Goal: Information Seeking & Learning: Learn about a topic

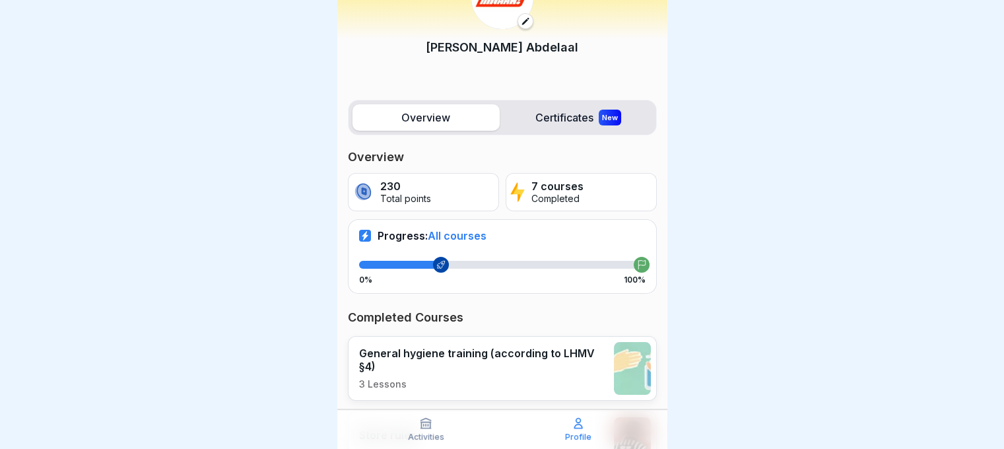
scroll to position [69, 0]
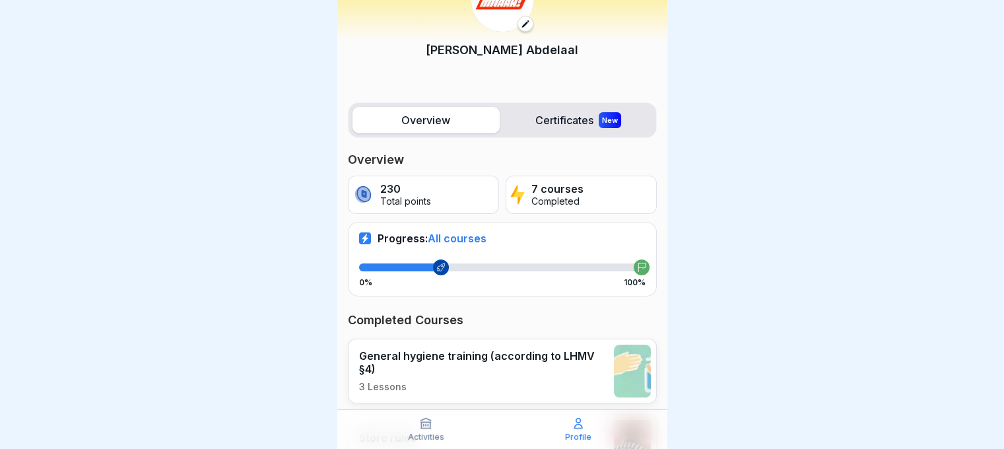
click at [575, 108] on label "Certificates New" at bounding box center [578, 120] width 147 height 26
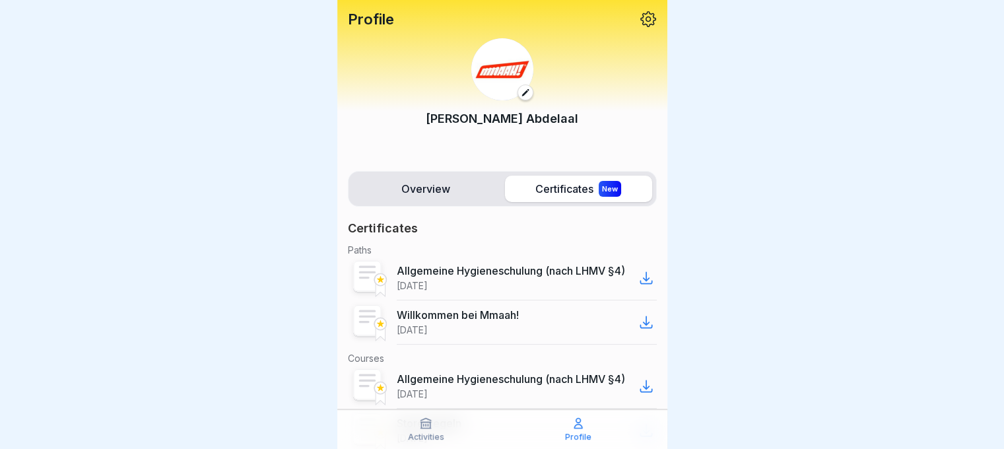
click at [460, 186] on label "Overview" at bounding box center [426, 189] width 147 height 26
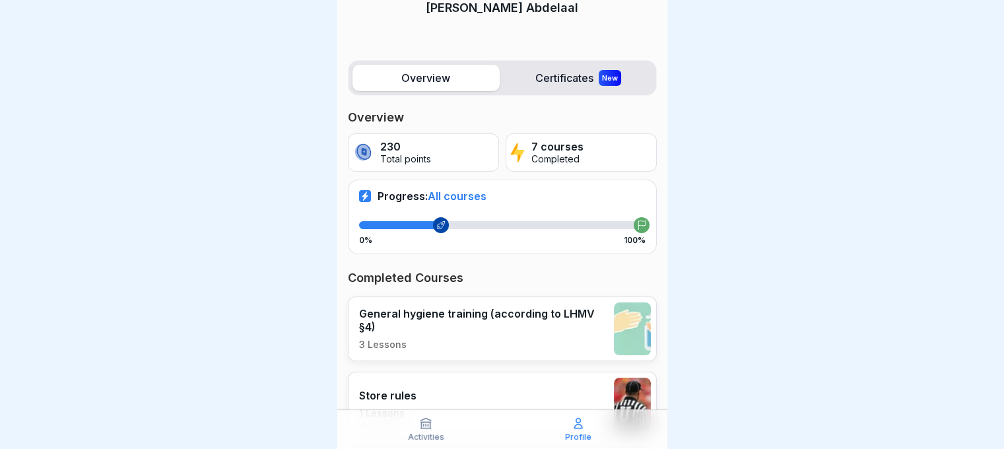
scroll to position [111, 0]
click at [423, 433] on p "Activities" at bounding box center [426, 437] width 36 height 9
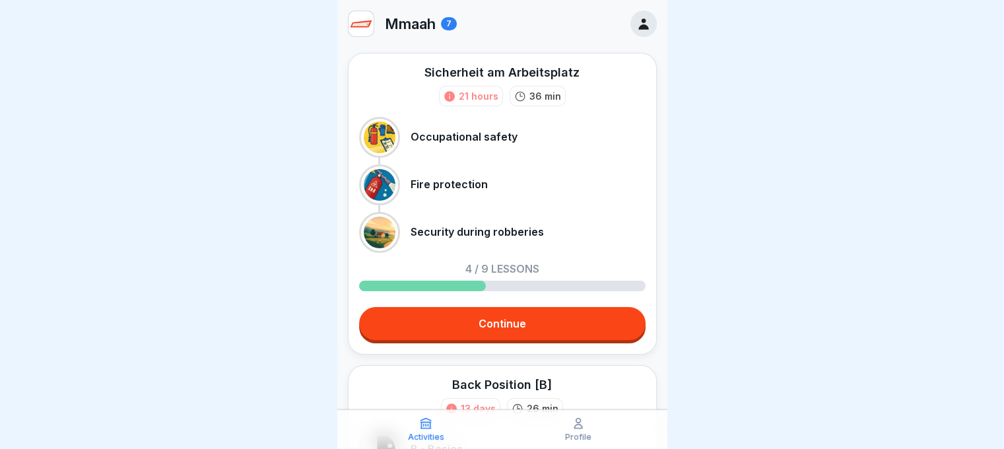
click at [478, 322] on link "Continue" at bounding box center [502, 323] width 287 height 33
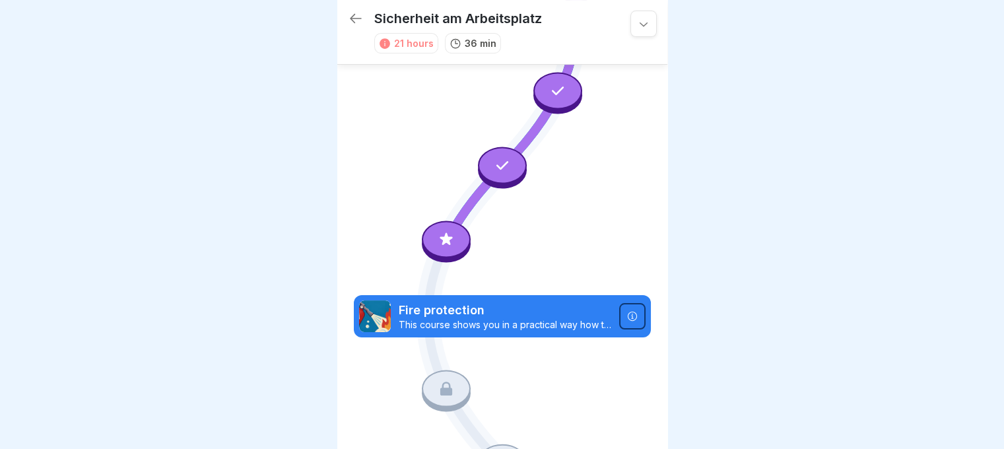
scroll to position [215, 0]
click at [446, 221] on div at bounding box center [446, 239] width 49 height 37
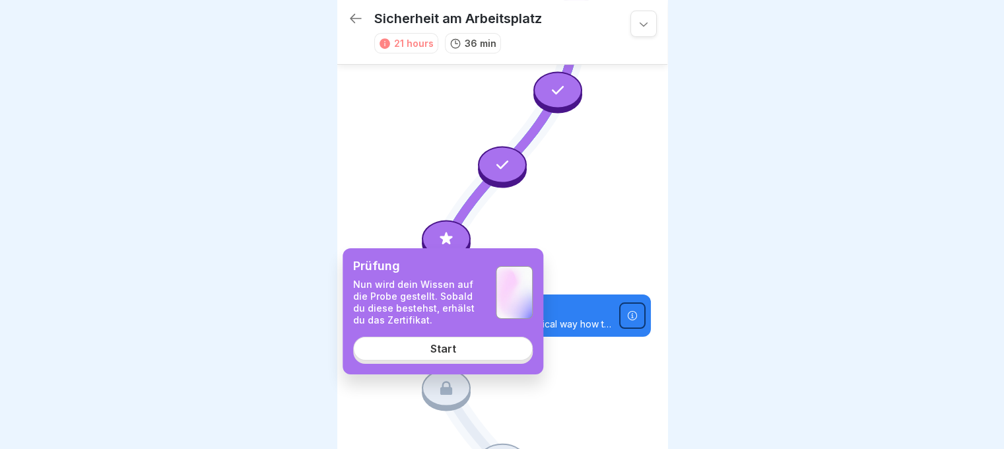
click at [479, 343] on link "Start" at bounding box center [443, 349] width 180 height 24
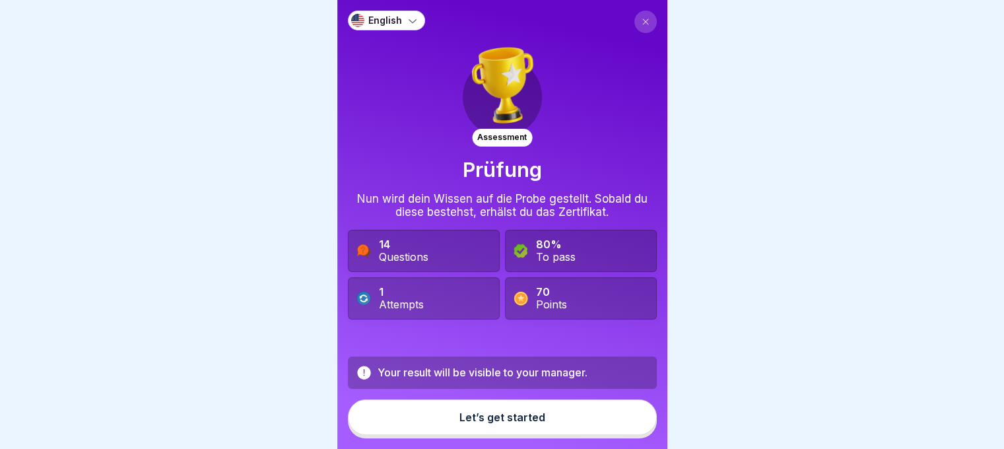
click at [500, 415] on button "Let’s get started" at bounding box center [502, 418] width 309 height 36
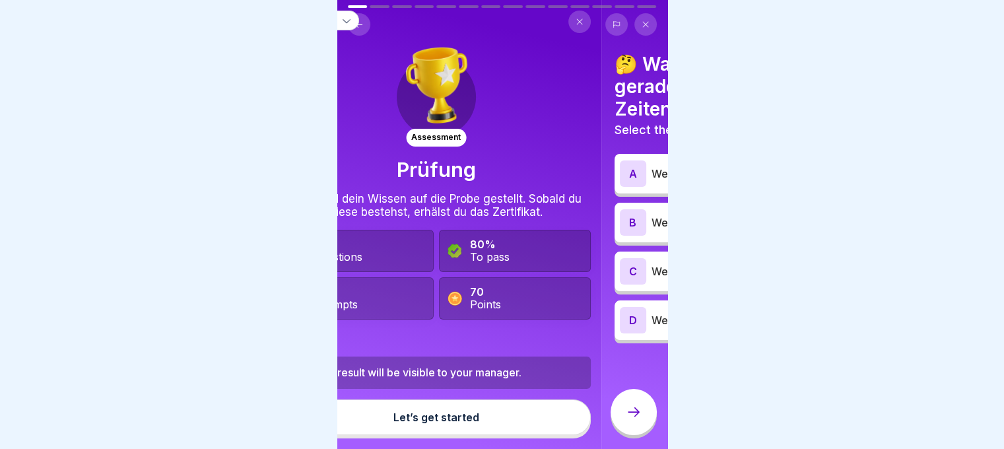
click at [708, 81] on body "English Assessment Prüfung Nun wird dein Wissen auf die Probe gestellt. Sobald …" at bounding box center [502, 224] width 1004 height 449
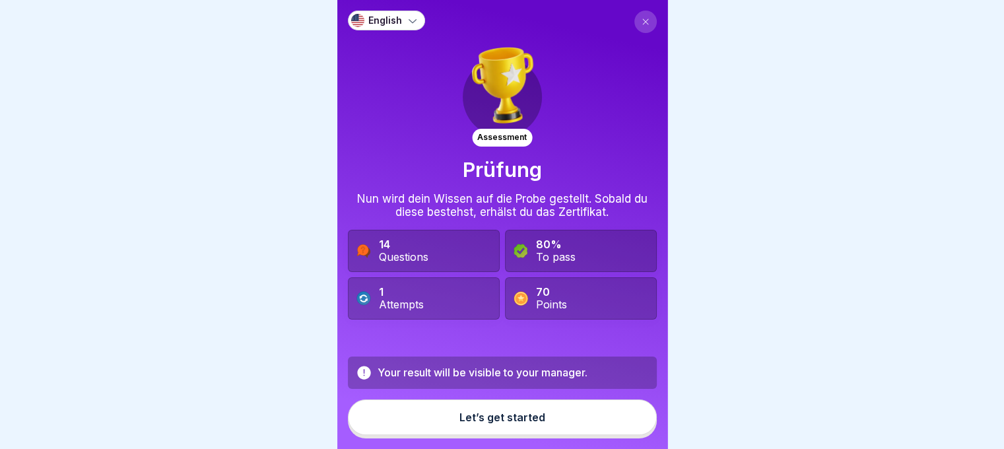
click at [412, 19] on icon at bounding box center [412, 20] width 13 height 13
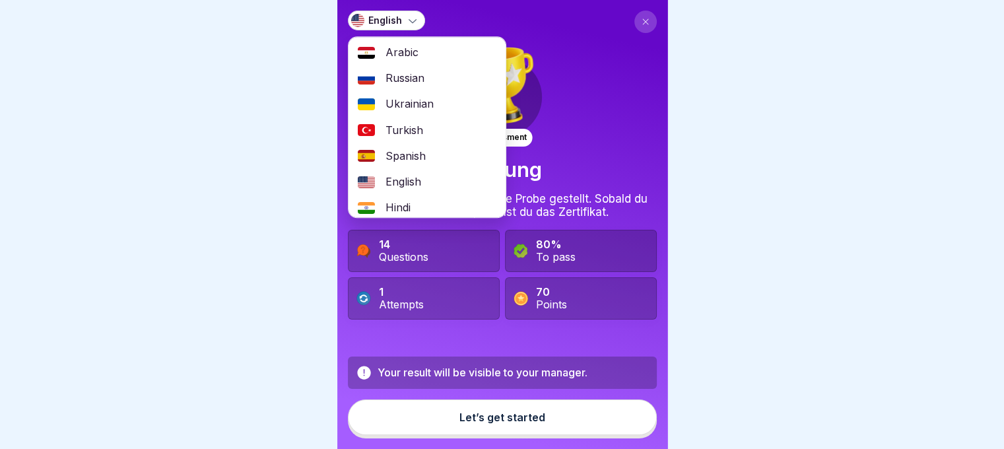
click at [407, 52] on span "Arabic" at bounding box center [402, 52] width 33 height 13
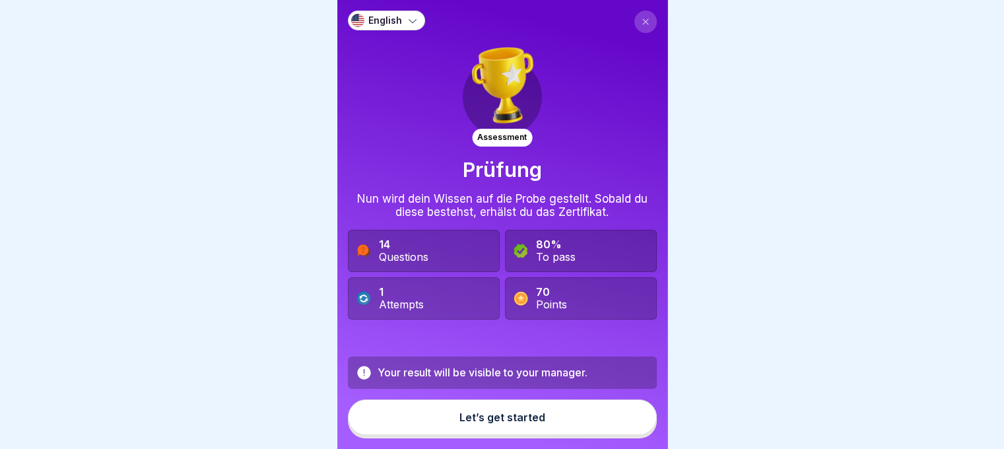
click at [463, 413] on button "Let’s get started" at bounding box center [502, 418] width 309 height 36
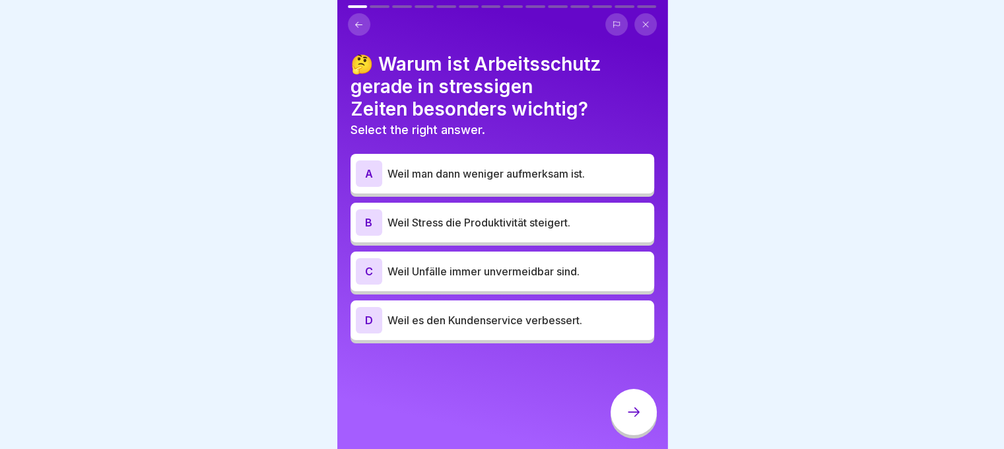
click at [365, 18] on button at bounding box center [359, 24] width 22 height 22
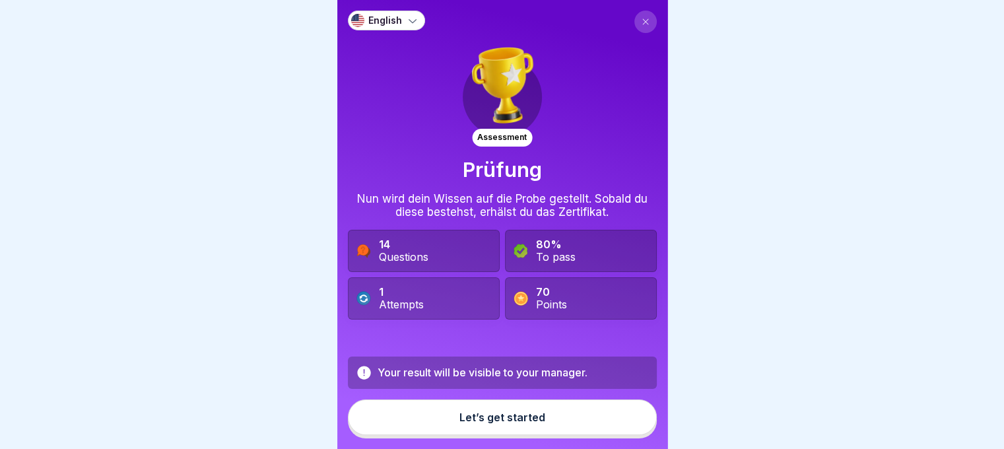
click at [507, 414] on button "Let’s get started" at bounding box center [502, 418] width 309 height 36
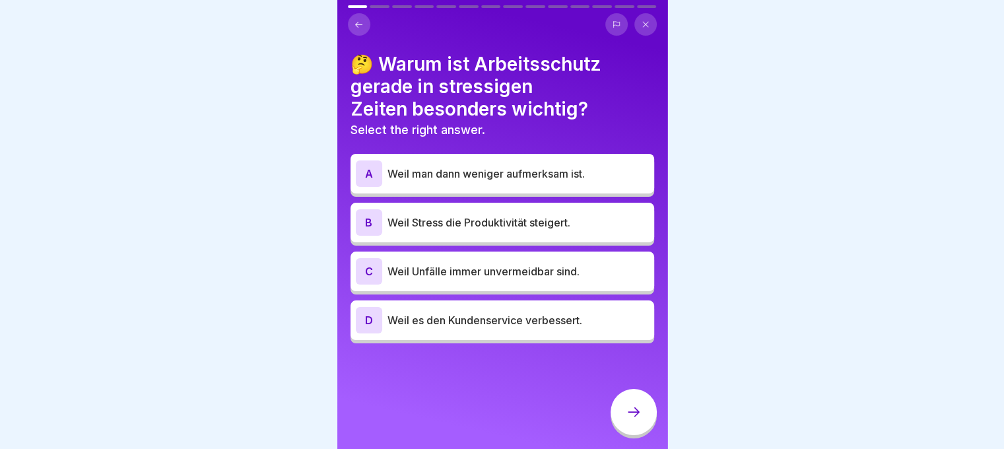
click at [620, 13] on button at bounding box center [617, 24] width 22 height 22
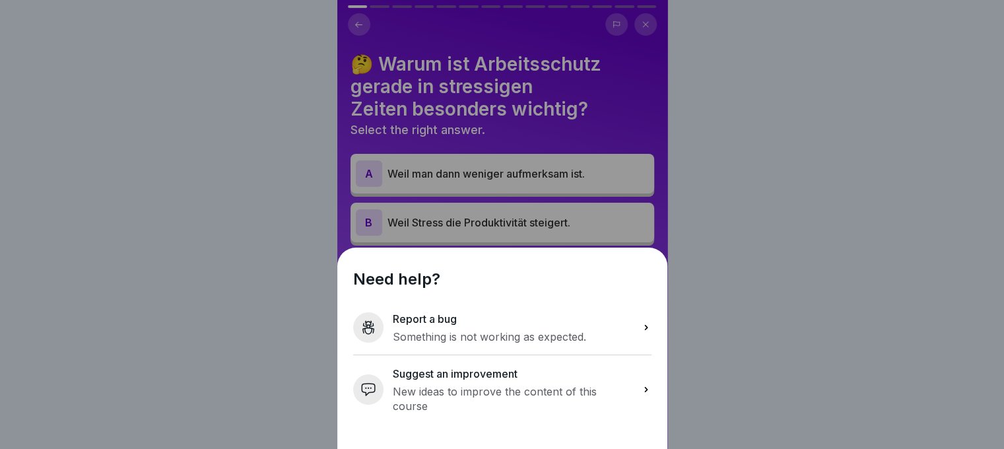
click at [507, 327] on h2 "Report a bug" at bounding box center [489, 319] width 193 height 16
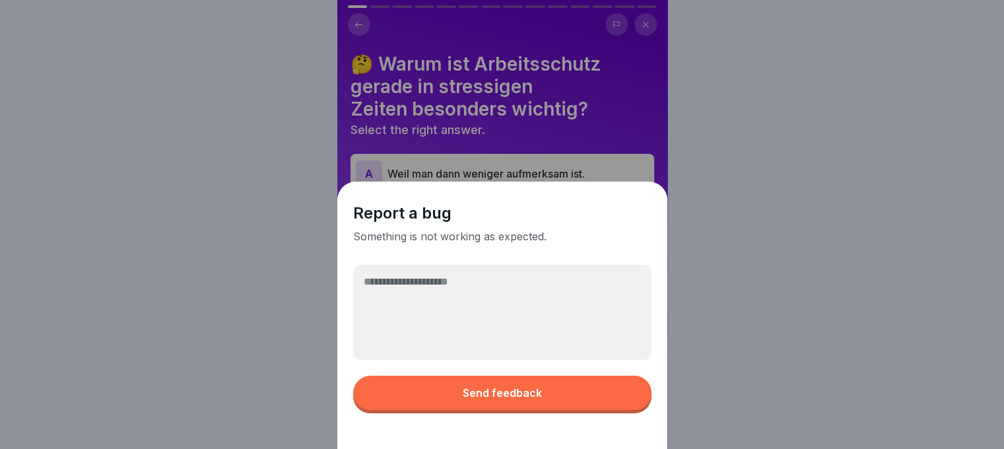
click at [452, 303] on textarea at bounding box center [502, 312] width 298 height 95
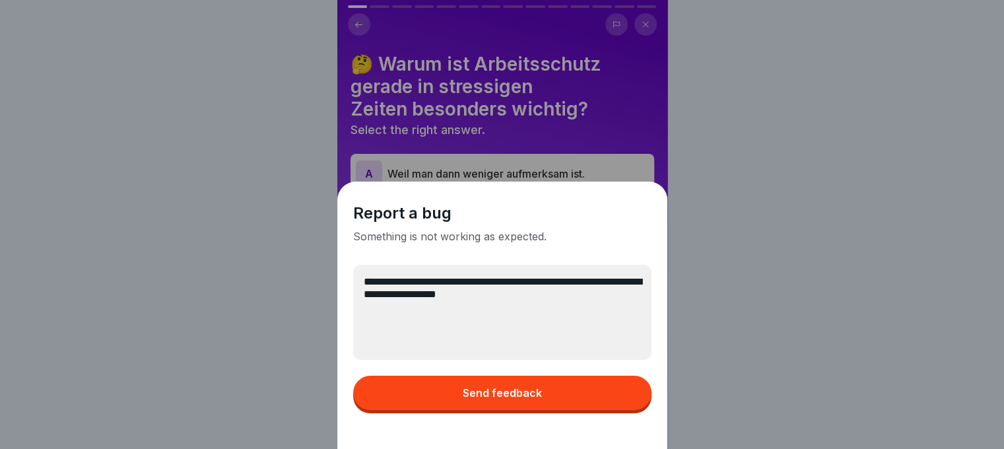
type textarea "**********"
click at [545, 393] on button "Send feedback" at bounding box center [502, 393] width 298 height 34
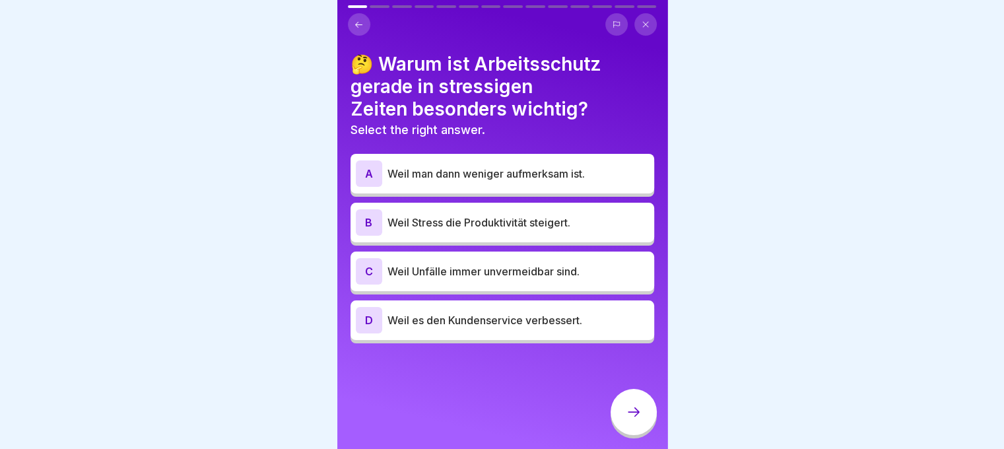
click at [361, 24] on button at bounding box center [359, 24] width 22 height 22
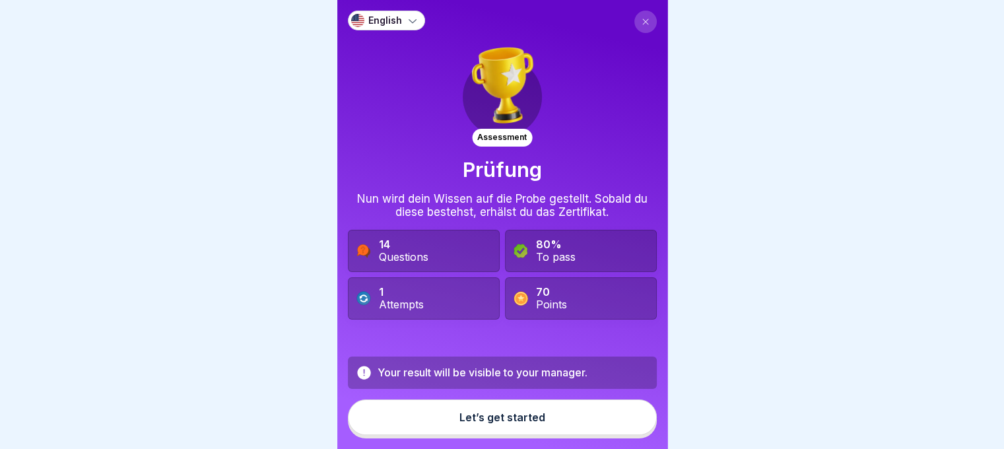
click at [635, 11] on button at bounding box center [646, 22] width 22 height 22
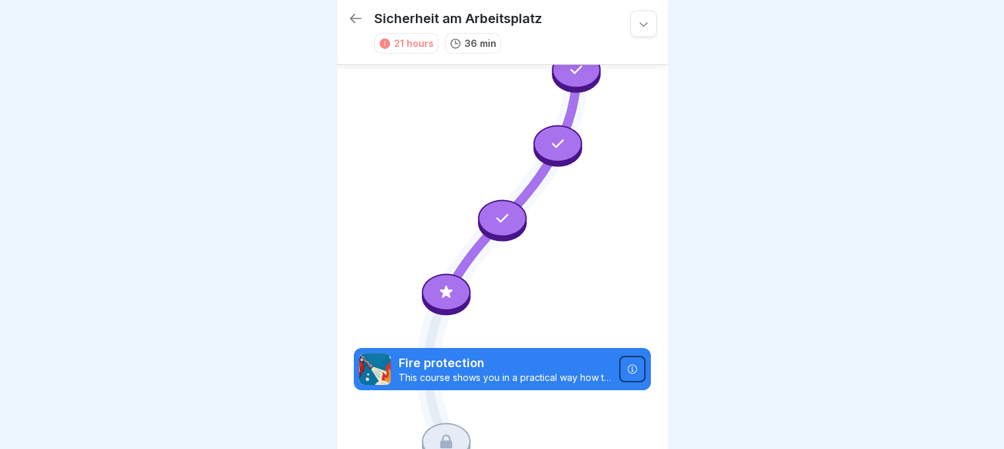
scroll to position [160, 0]
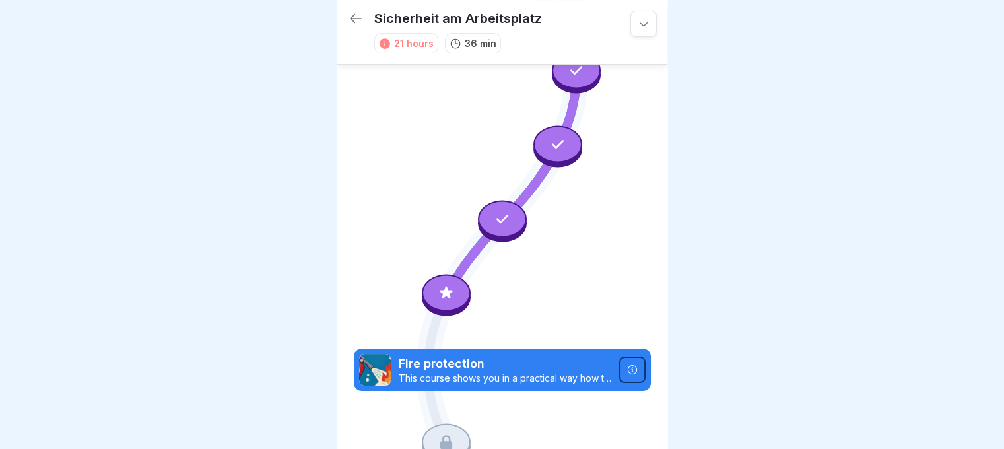
click at [386, 38] on icon at bounding box center [385, 43] width 11 height 11
click at [440, 285] on icon at bounding box center [446, 293] width 17 height 17
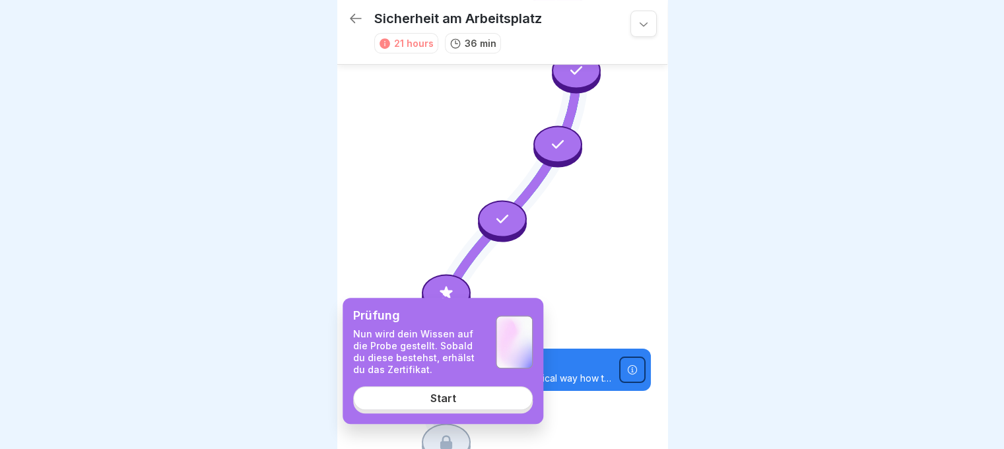
click at [463, 396] on link "Start" at bounding box center [443, 398] width 180 height 24
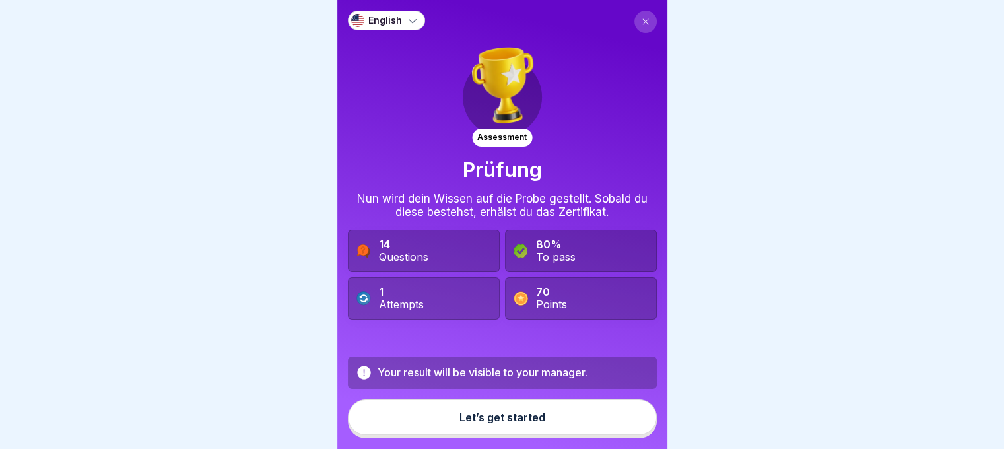
click at [538, 411] on button "Let’s get started" at bounding box center [502, 418] width 309 height 36
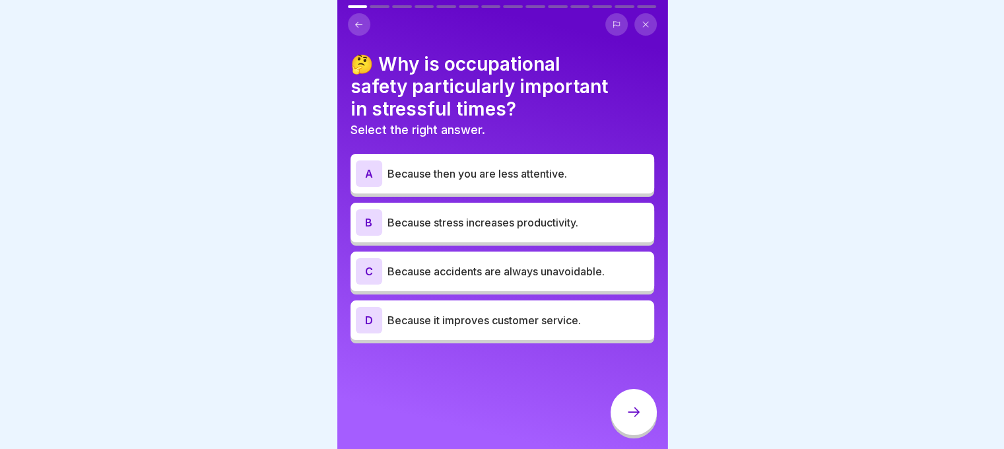
click at [551, 168] on font "Because then you are less attentive." at bounding box center [478, 173] width 180 height 13
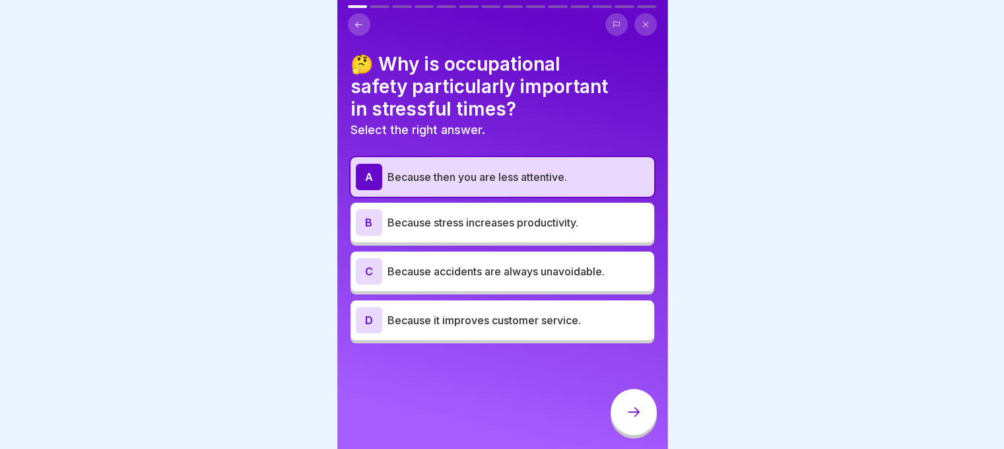
click at [624, 429] on div at bounding box center [634, 412] width 46 height 46
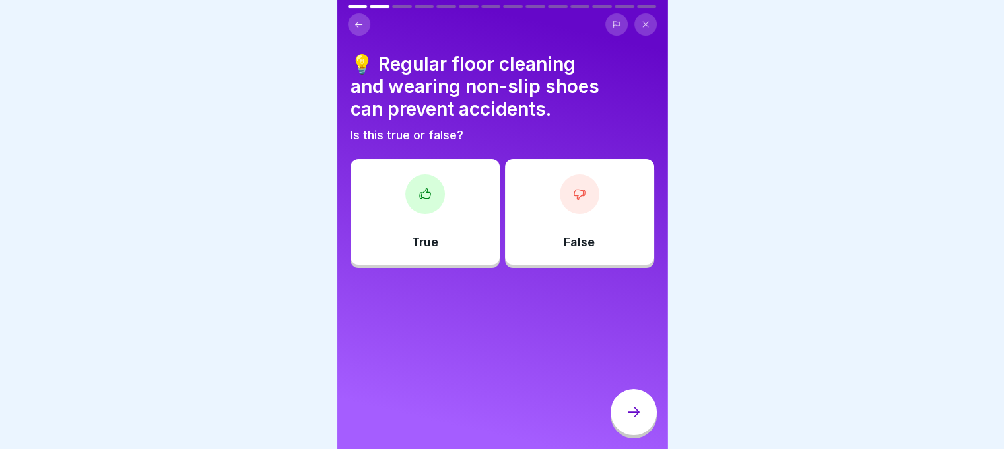
click at [427, 246] on font "True" at bounding box center [425, 242] width 26 height 14
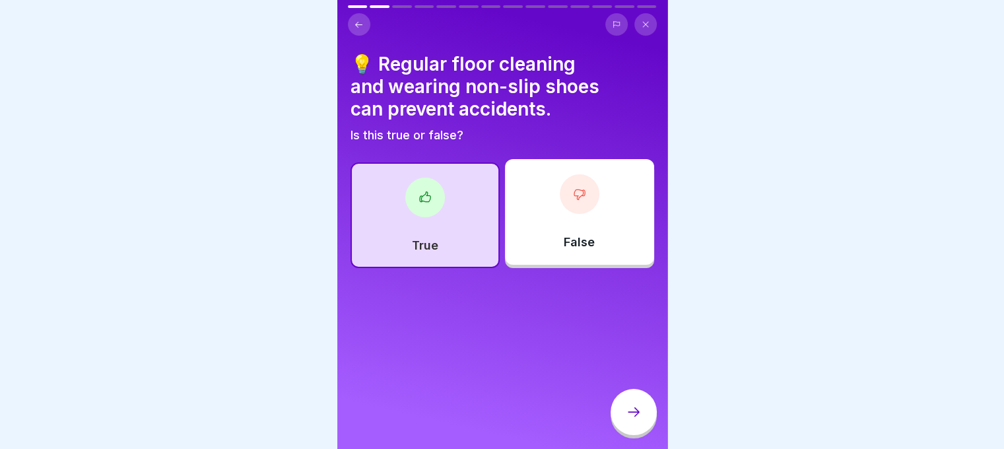
click at [613, 425] on div at bounding box center [634, 412] width 46 height 46
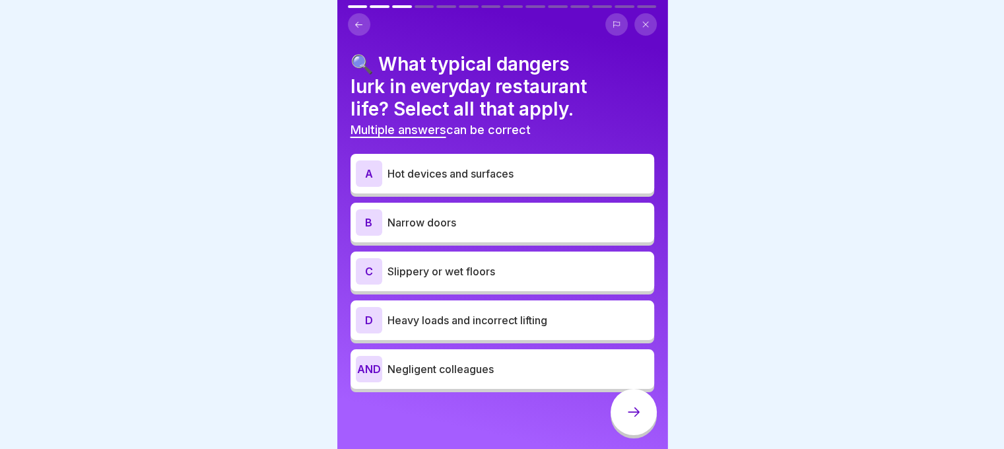
click at [586, 151] on div "🔍 What typical dangers lurk in everyday restaurant life? Select all that apply.…" at bounding box center [503, 222] width 304 height 339
click at [549, 173] on p "Hot devices and surfaces" at bounding box center [519, 174] width 262 height 16
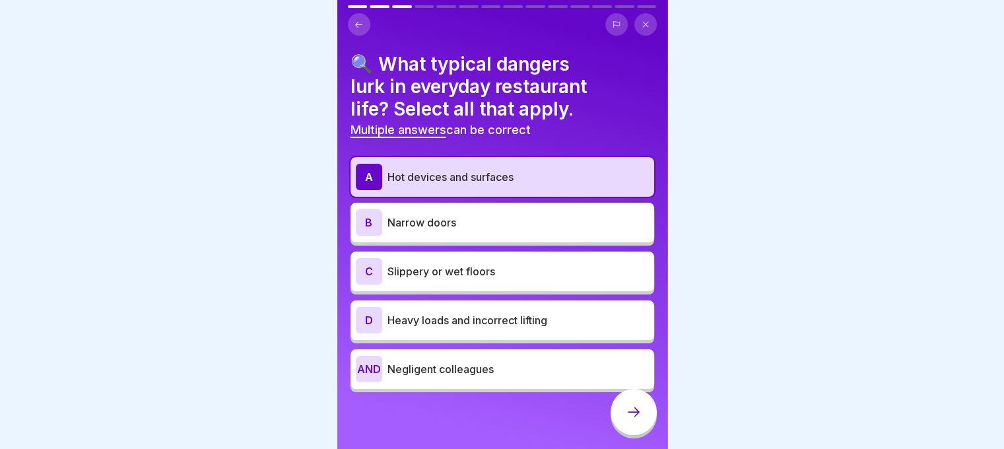
click at [551, 267] on p "Slippery or wet floors" at bounding box center [519, 271] width 262 height 16
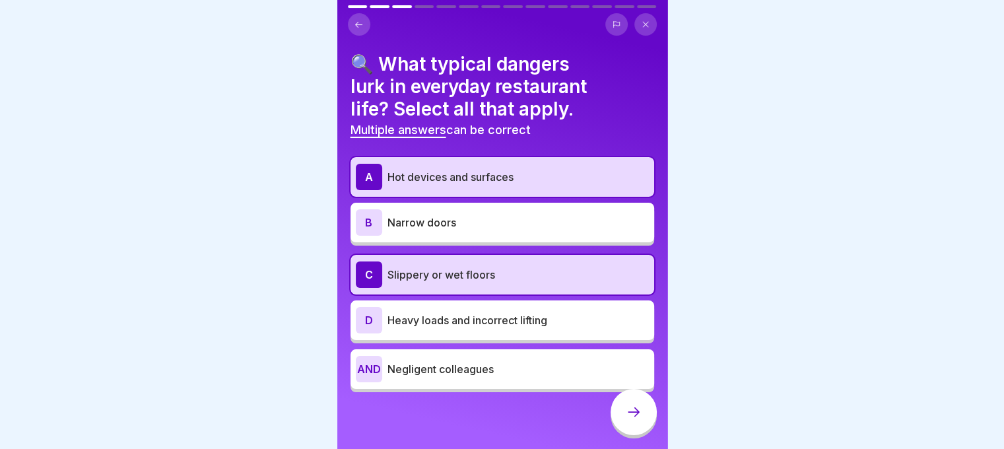
click at [552, 312] on p "Heavy loads and incorrect lifting" at bounding box center [519, 320] width 262 height 16
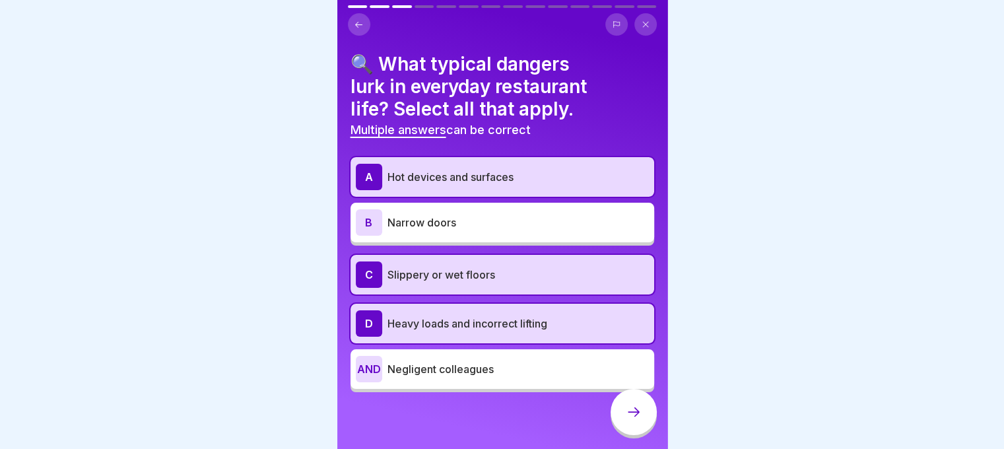
click at [547, 365] on p "Negligent colleagues" at bounding box center [519, 369] width 262 height 16
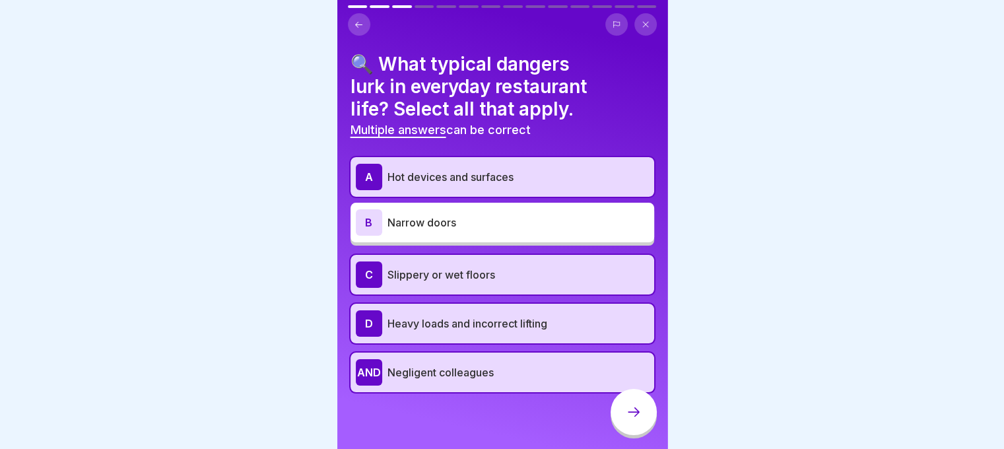
click at [646, 421] on div at bounding box center [634, 412] width 46 height 46
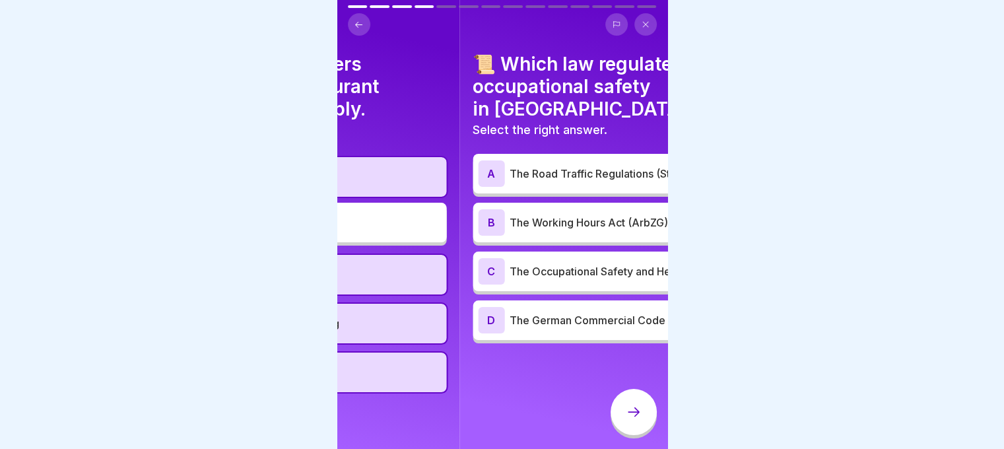
click at [578, 116] on font "📜 Which law regulates occupational safety in Germany?" at bounding box center [585, 86] width 225 height 67
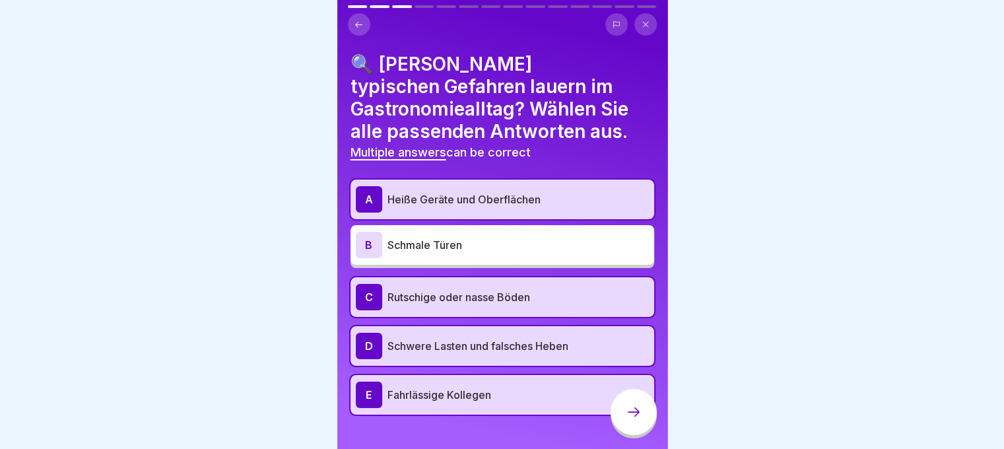
click at [637, 420] on icon at bounding box center [634, 412] width 16 height 16
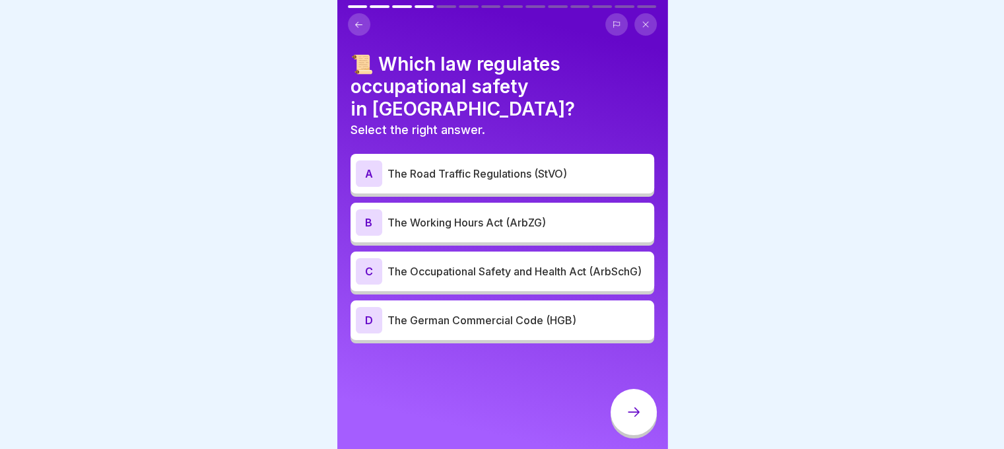
click at [578, 273] on p "The Occupational Safety and Health Act (ArbSchG)" at bounding box center [519, 271] width 262 height 16
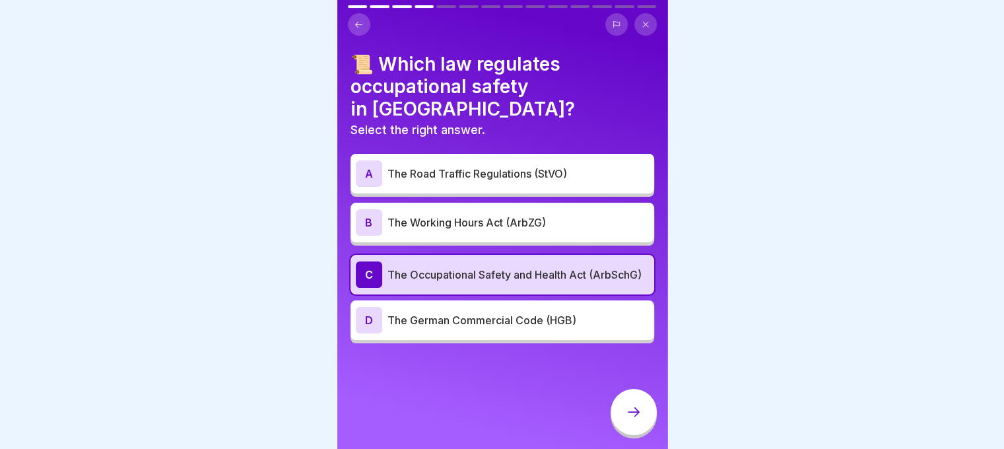
click at [646, 410] on div at bounding box center [634, 412] width 46 height 46
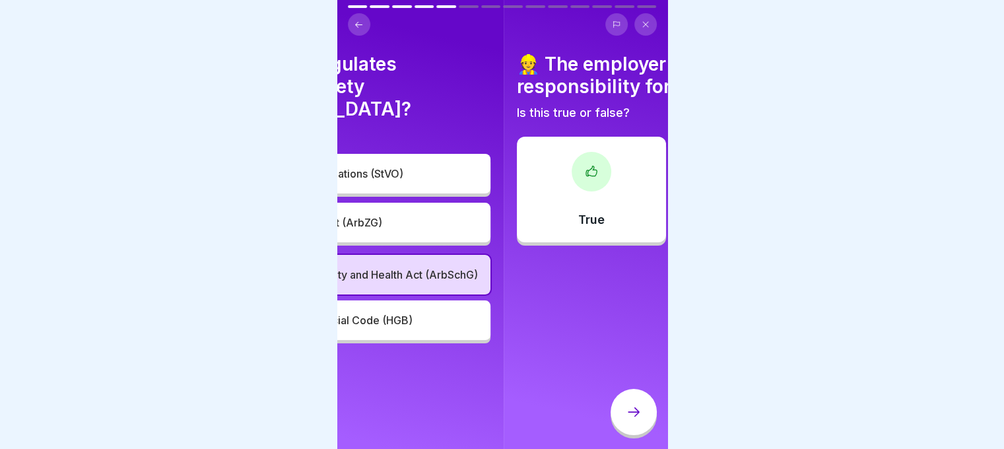
click at [732, 85] on body "English Assessment Test Now your knowledge will be put to the test. Once you pa…" at bounding box center [502, 224] width 1004 height 449
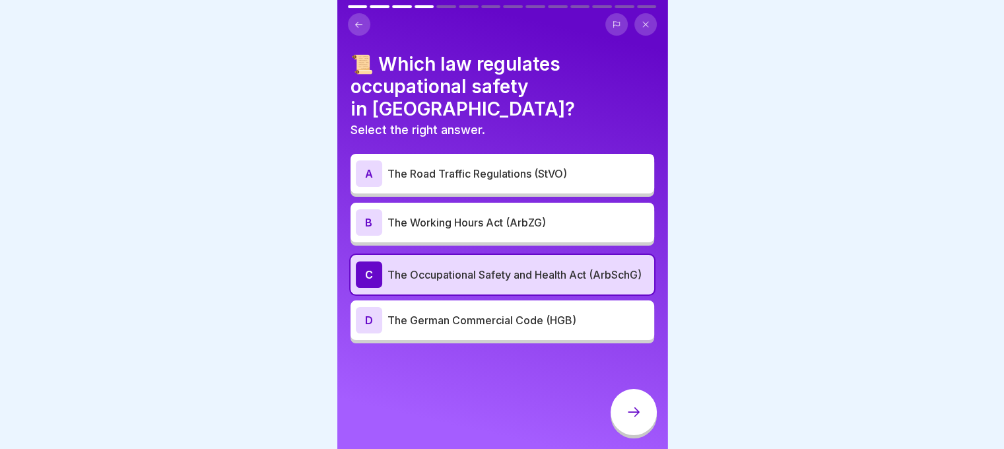
click at [642, 419] on div at bounding box center [634, 412] width 46 height 46
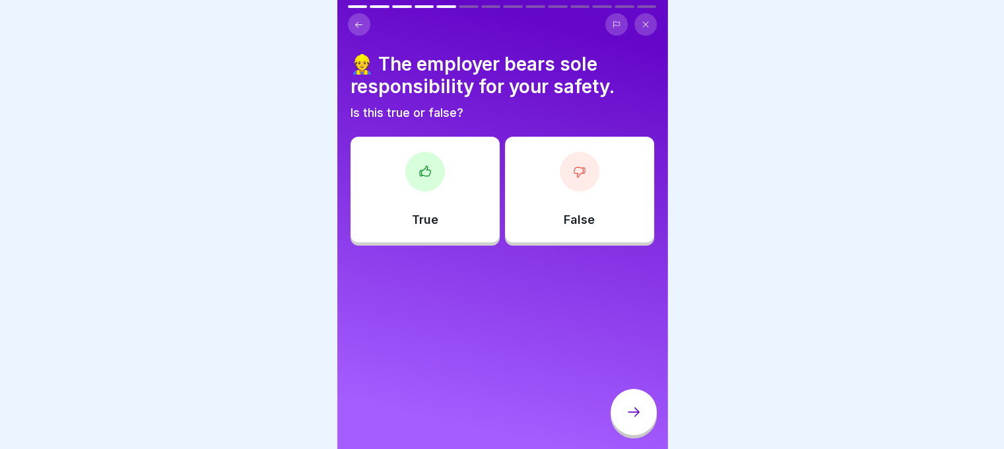
click at [431, 234] on div "True" at bounding box center [425, 190] width 149 height 106
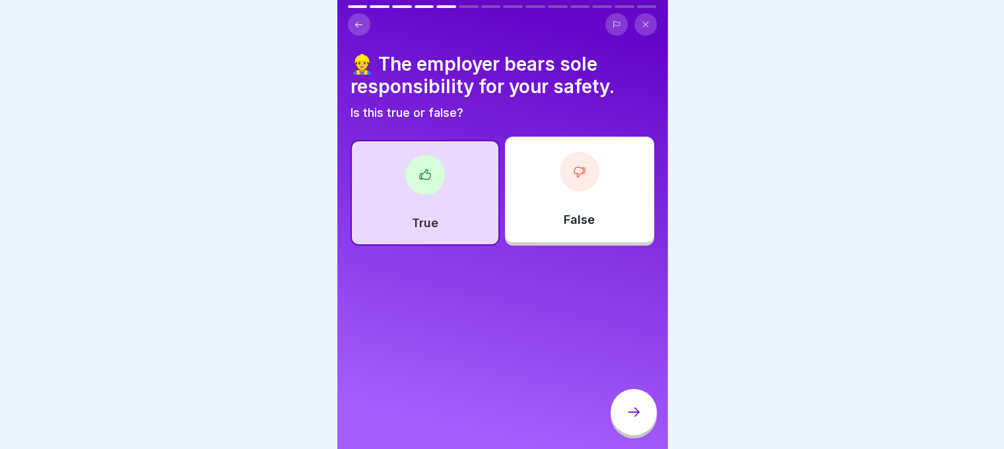
click at [621, 414] on div at bounding box center [634, 412] width 46 height 46
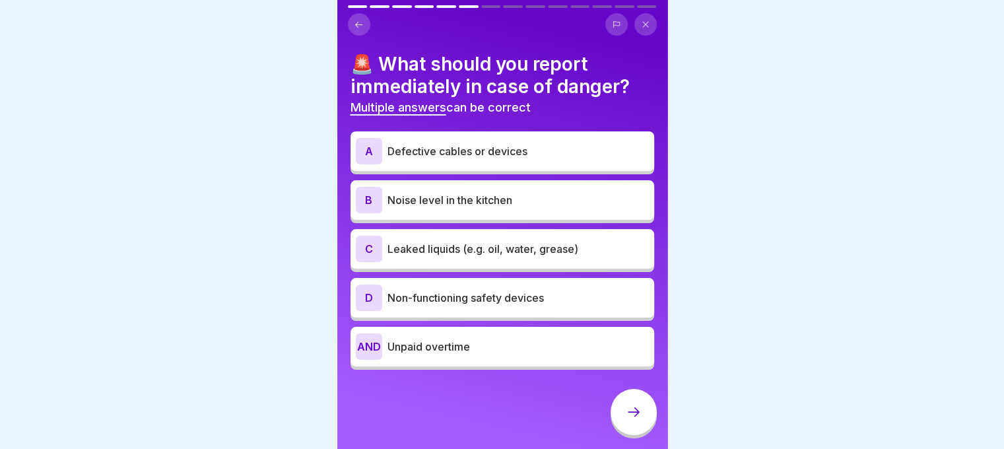
click at [595, 134] on div "A Defective cables or devices" at bounding box center [503, 151] width 304 height 40
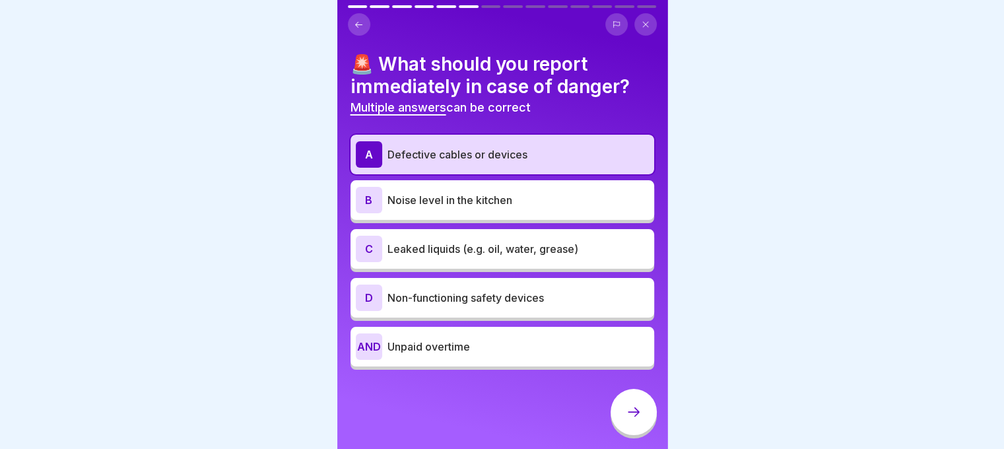
click at [522, 301] on font "Non-functioning safety devices" at bounding box center [466, 297] width 157 height 13
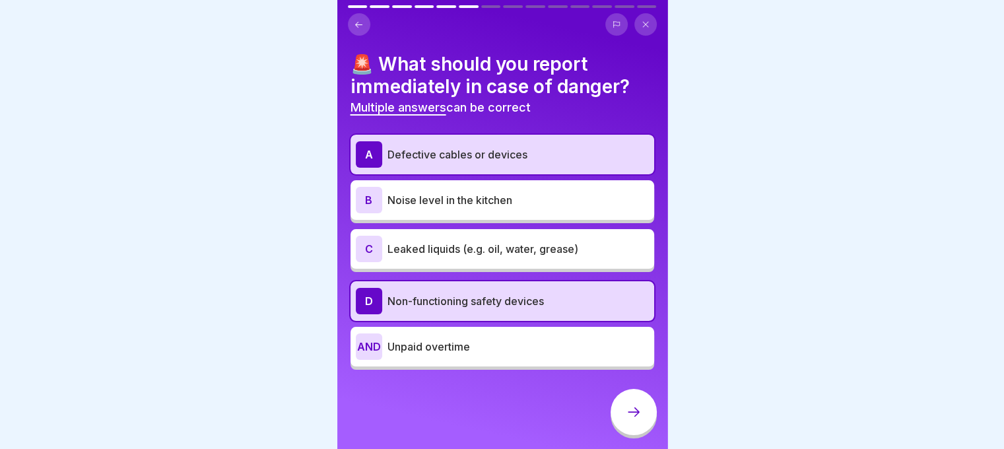
click at [478, 256] on p "Leaked liquids (e.g. oil, water, grease)" at bounding box center [519, 249] width 262 height 16
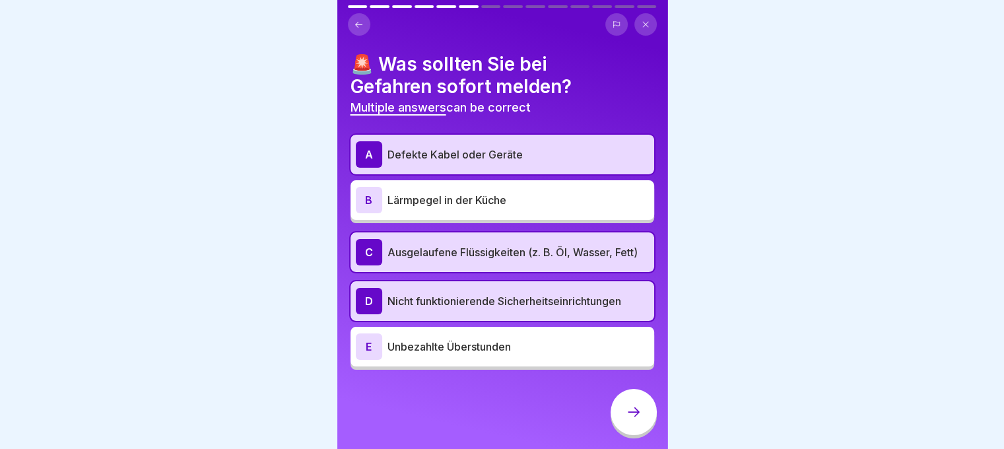
click at [626, 414] on div at bounding box center [634, 412] width 46 height 46
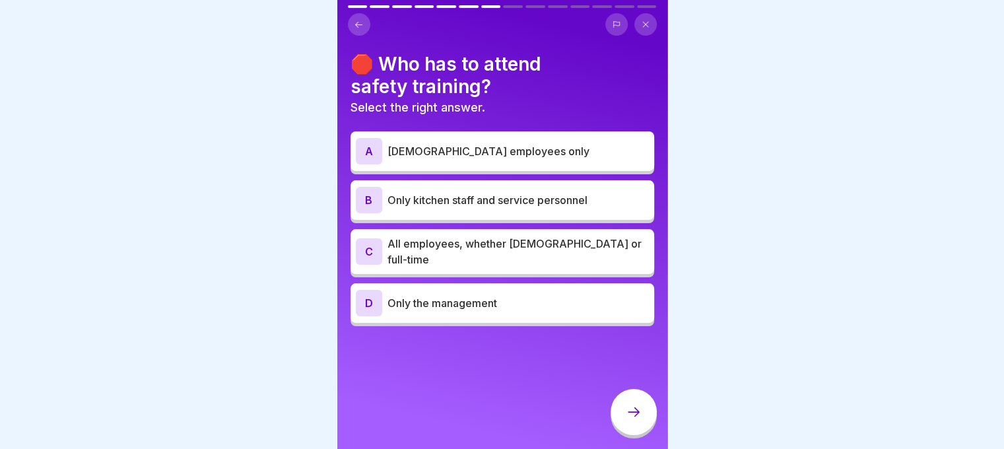
click at [594, 256] on p "All employees, whether part-time or full-time" at bounding box center [519, 252] width 262 height 32
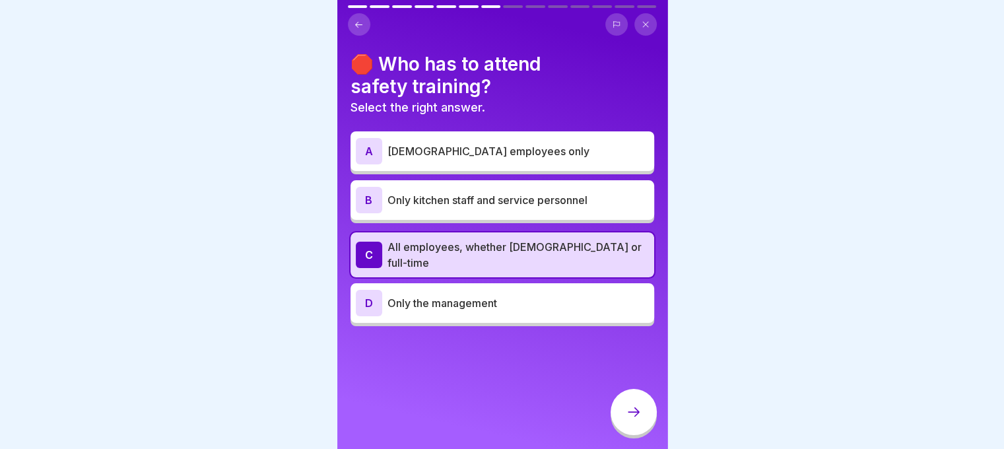
click at [623, 430] on div at bounding box center [634, 412] width 46 height 46
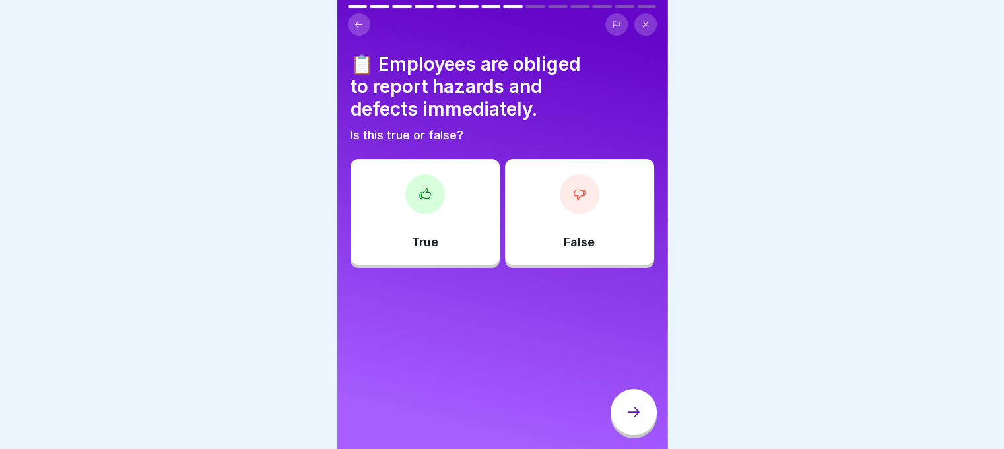
click at [541, 85] on font "📋 Employees are obliged to report hazards and defects immediately." at bounding box center [466, 86] width 230 height 67
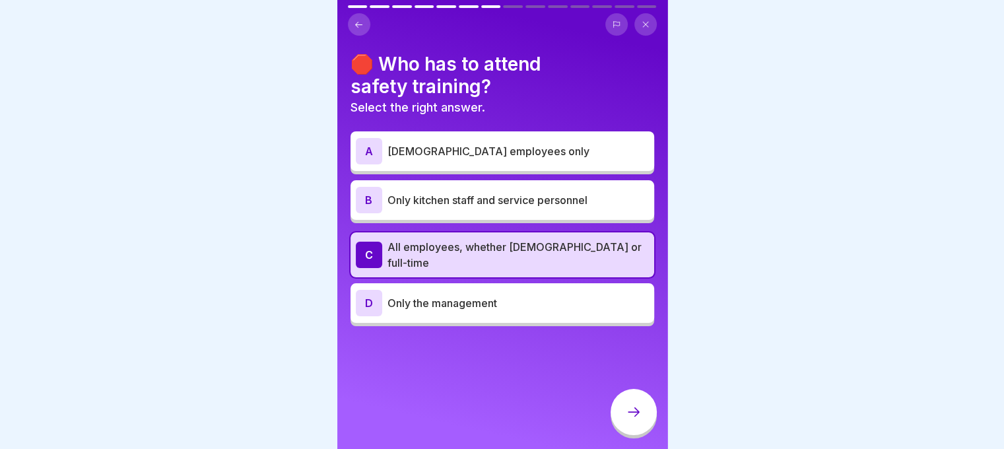
click at [634, 435] on div at bounding box center [634, 412] width 46 height 46
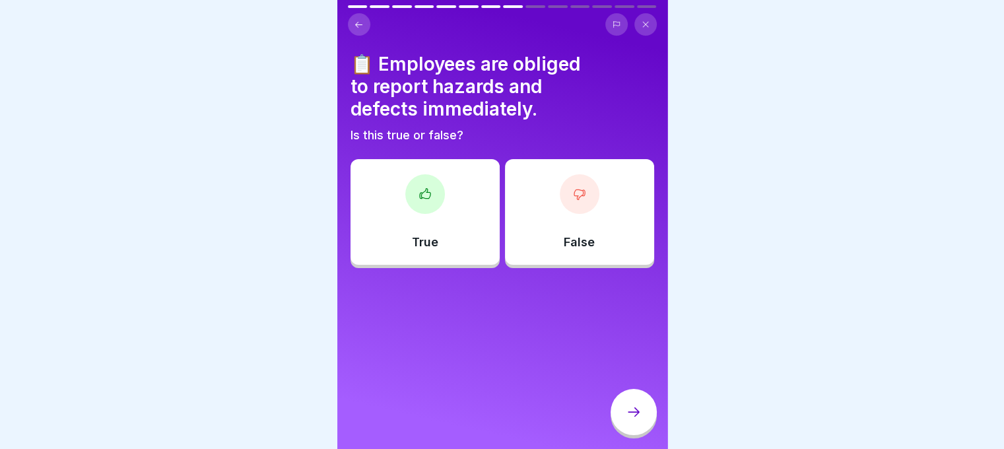
click at [473, 260] on div "True" at bounding box center [425, 212] width 149 height 106
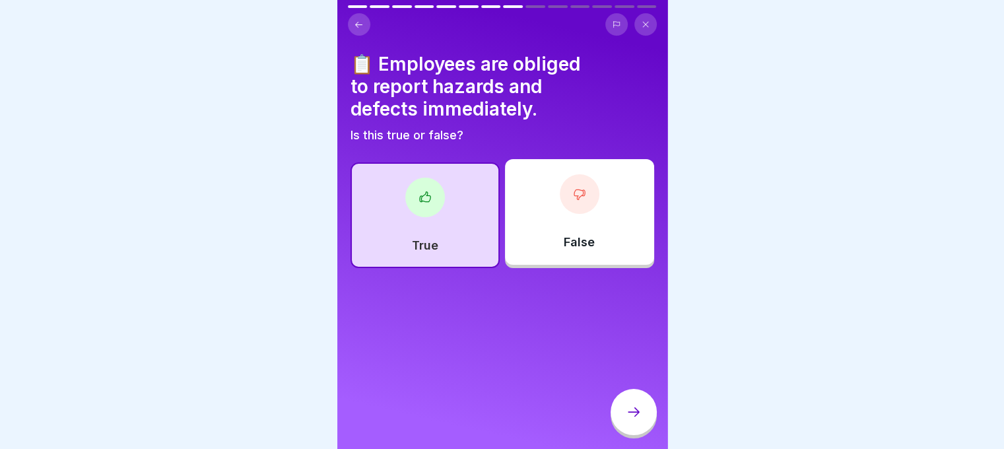
click at [631, 416] on icon at bounding box center [634, 412] width 16 height 16
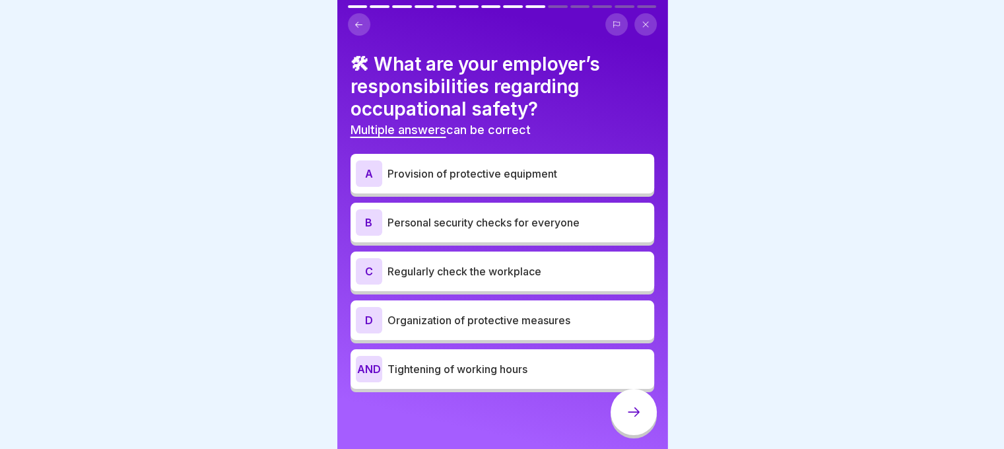
click at [707, 106] on body "English Assessment Test Now your knowledge will be put to the test. Once you pa…" at bounding box center [502, 224] width 1004 height 449
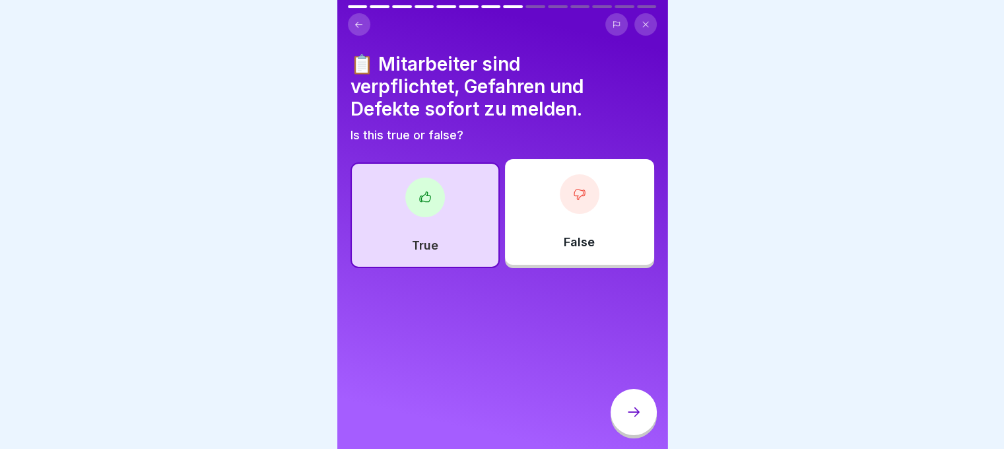
click at [627, 409] on div at bounding box center [634, 412] width 46 height 46
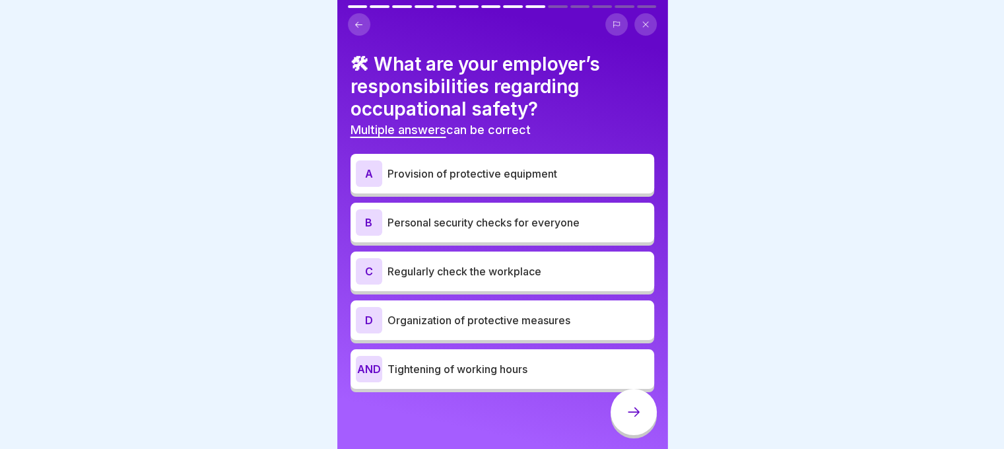
click at [502, 320] on font "Organization of protective measures" at bounding box center [479, 320] width 183 height 13
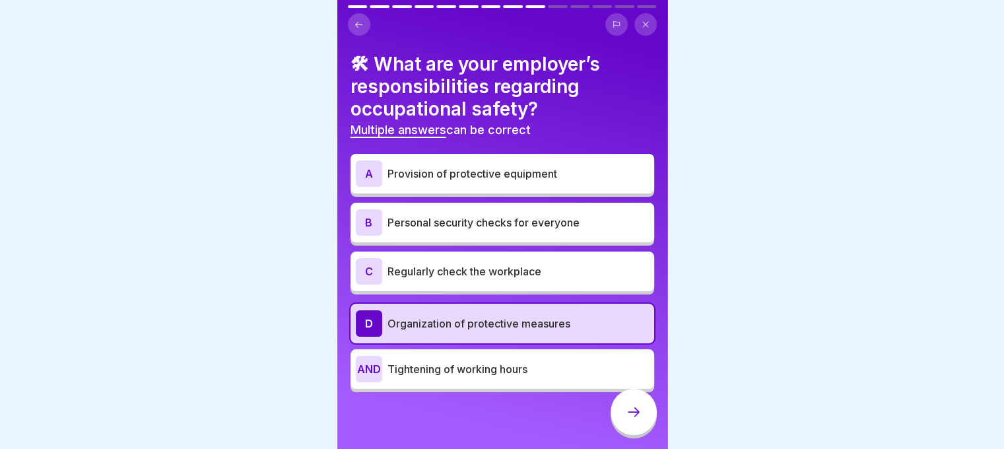
click at [492, 271] on font "Regularly check the workplace" at bounding box center [465, 271] width 154 height 13
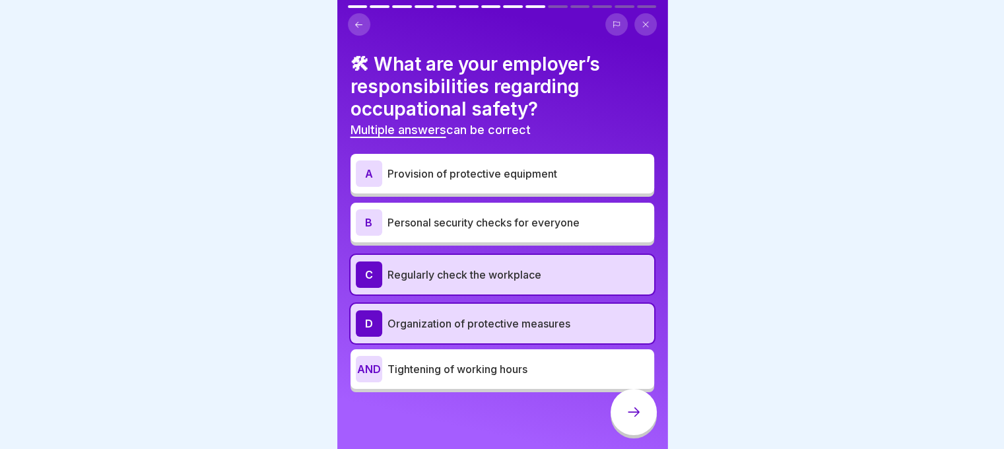
click at [629, 402] on div at bounding box center [634, 412] width 46 height 46
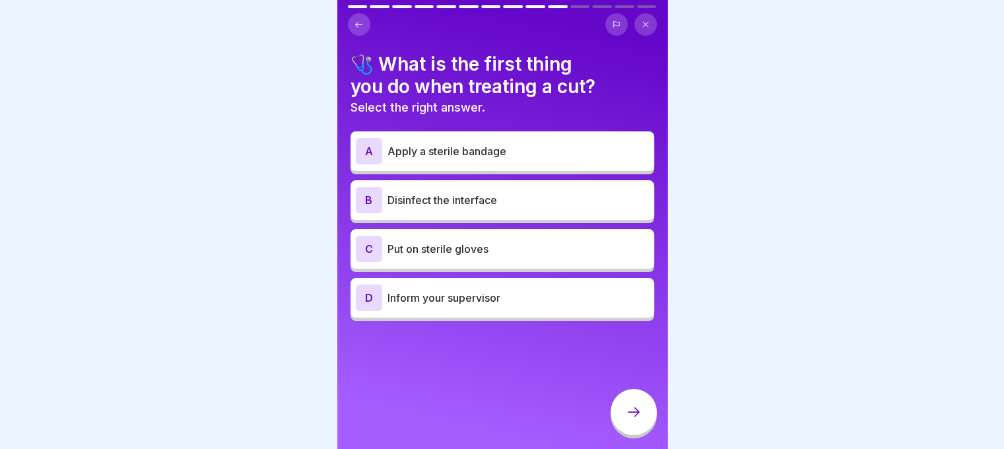
click at [507, 208] on div "B Disinfect the interface" at bounding box center [502, 200] width 293 height 26
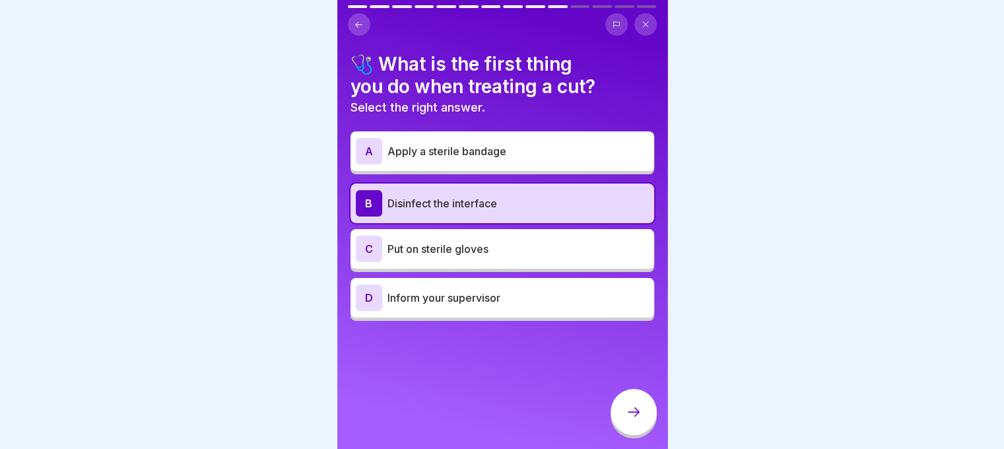
click at [631, 413] on div at bounding box center [634, 412] width 46 height 46
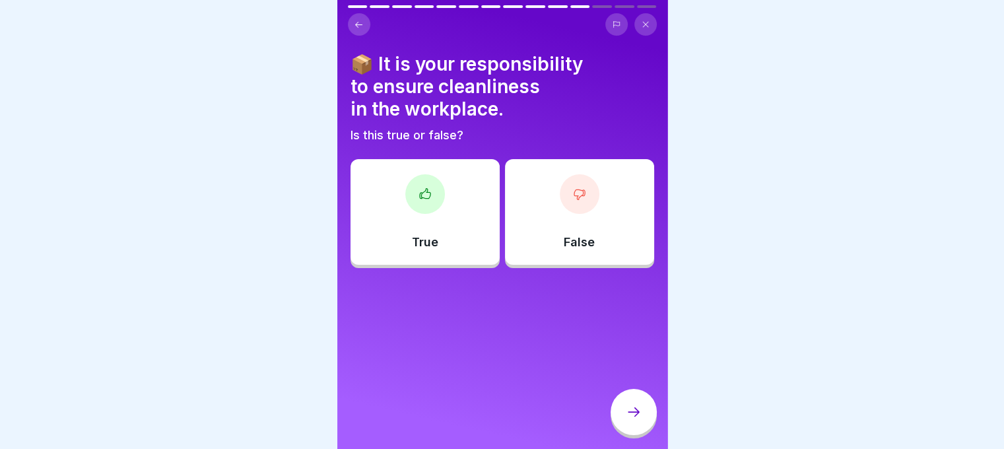
click at [460, 228] on div "True" at bounding box center [425, 212] width 149 height 106
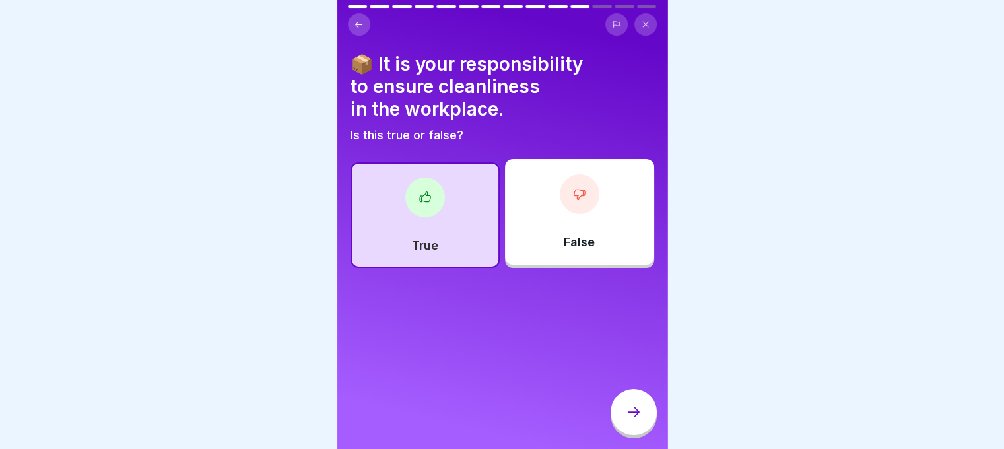
click at [622, 417] on div at bounding box center [634, 412] width 46 height 46
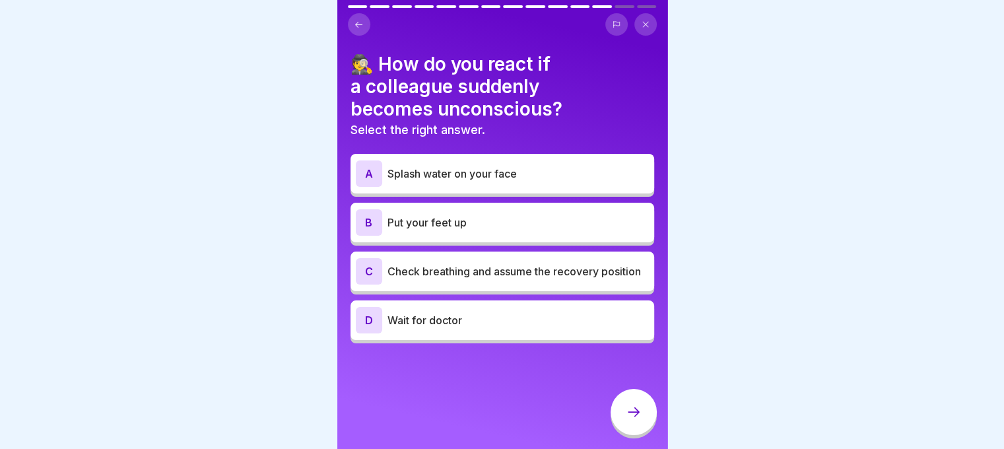
click at [495, 279] on p "Check breathing and assume the recovery position" at bounding box center [519, 271] width 262 height 16
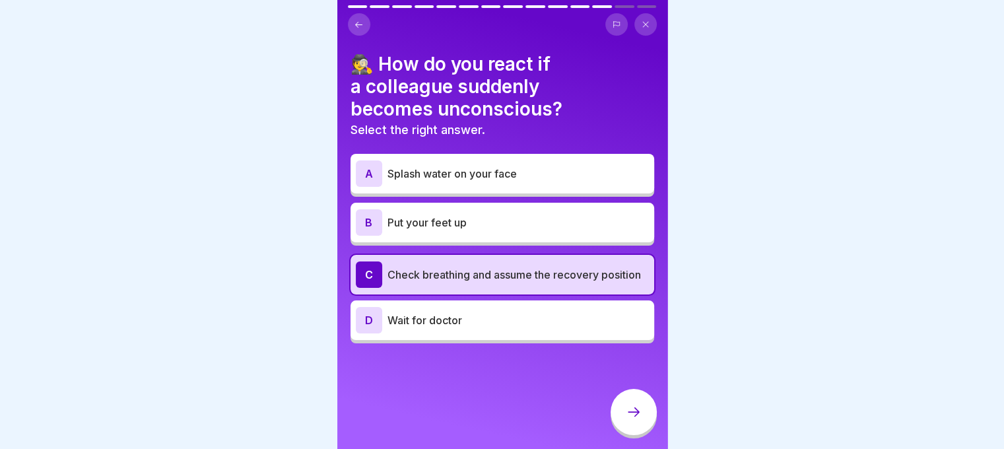
click at [619, 411] on div at bounding box center [634, 412] width 46 height 46
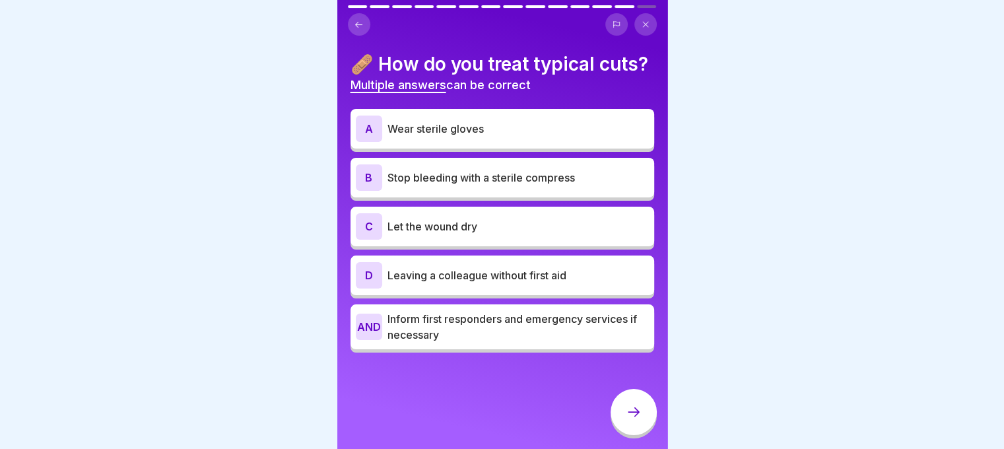
click at [527, 191] on div "B Stop bleeding with a sterile compress" at bounding box center [502, 177] width 293 height 26
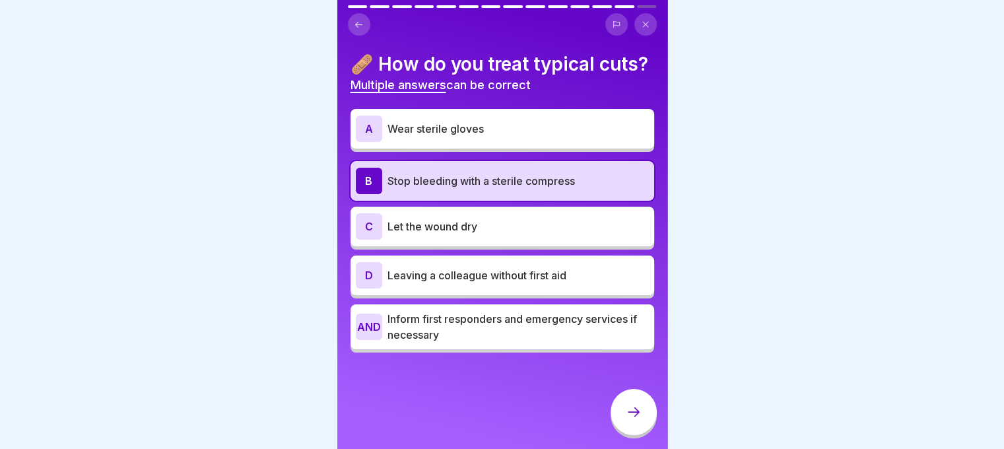
click at [632, 406] on div at bounding box center [634, 412] width 46 height 46
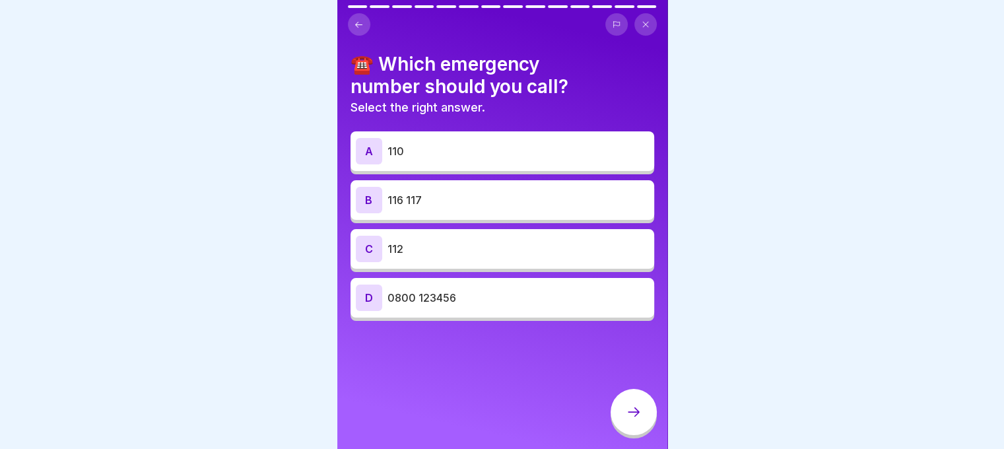
click at [464, 249] on p "112" at bounding box center [519, 249] width 262 height 16
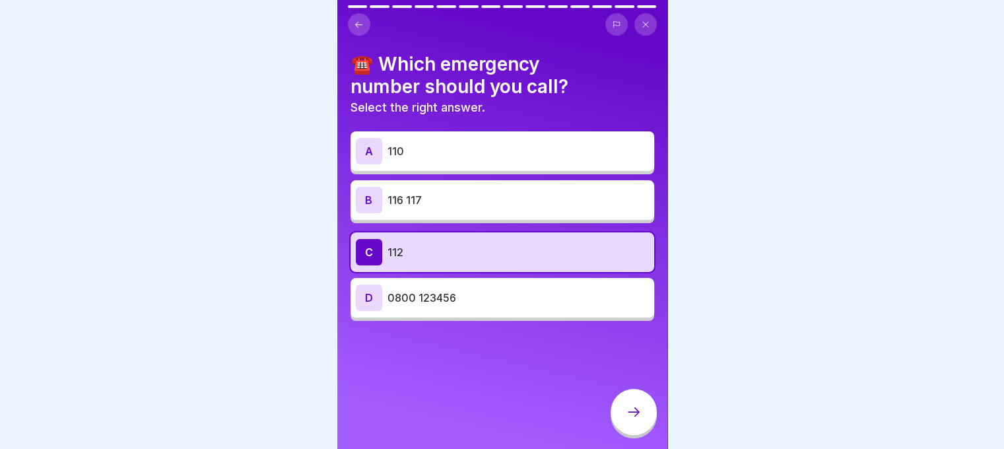
click at [637, 413] on div at bounding box center [634, 412] width 46 height 46
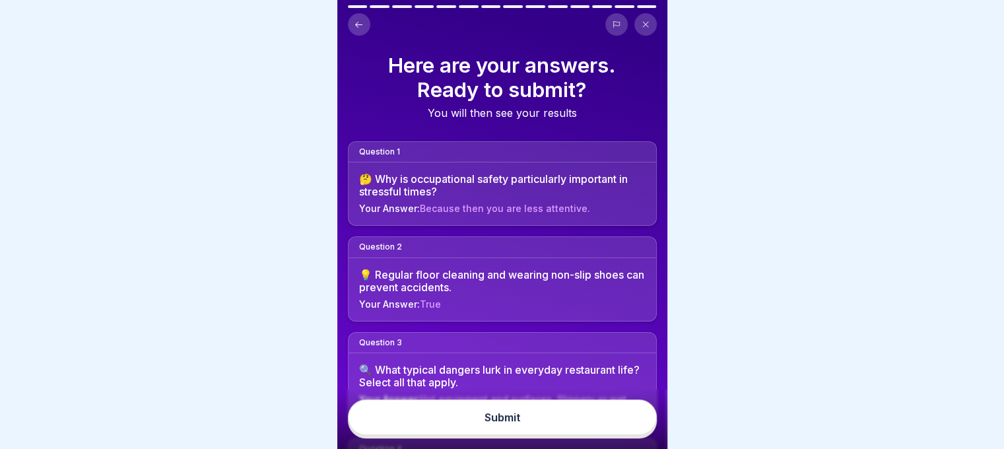
click at [603, 427] on button "Submit" at bounding box center [502, 418] width 309 height 36
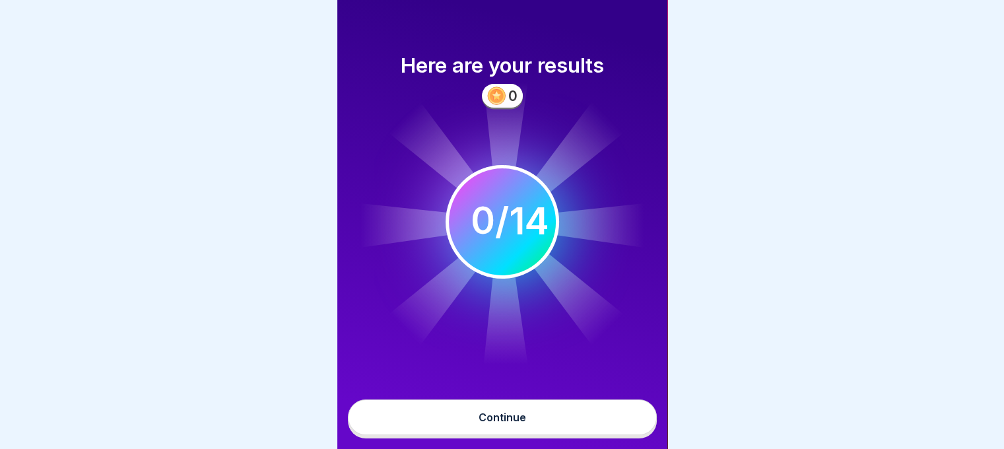
click at [525, 422] on font "Continue" at bounding box center [503, 417] width 48 height 13
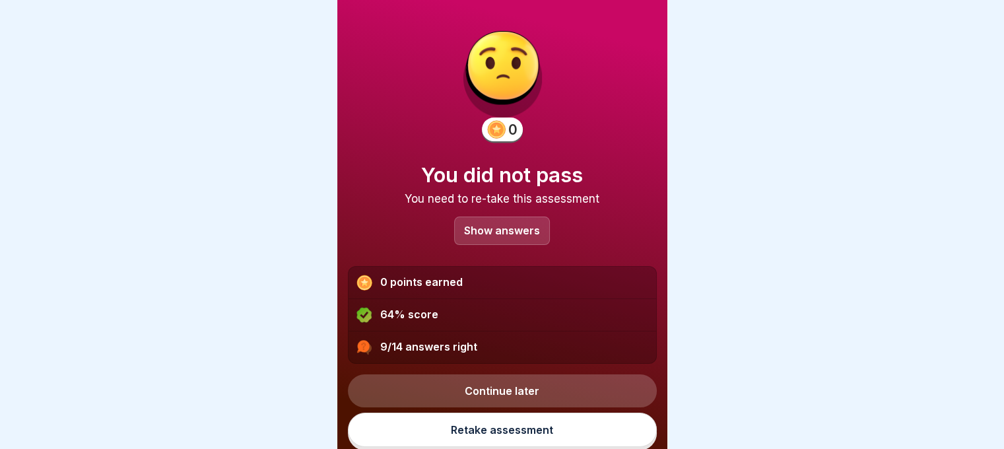
scroll to position [1, 0]
click at [507, 232] on p "Show answers" at bounding box center [502, 230] width 76 height 11
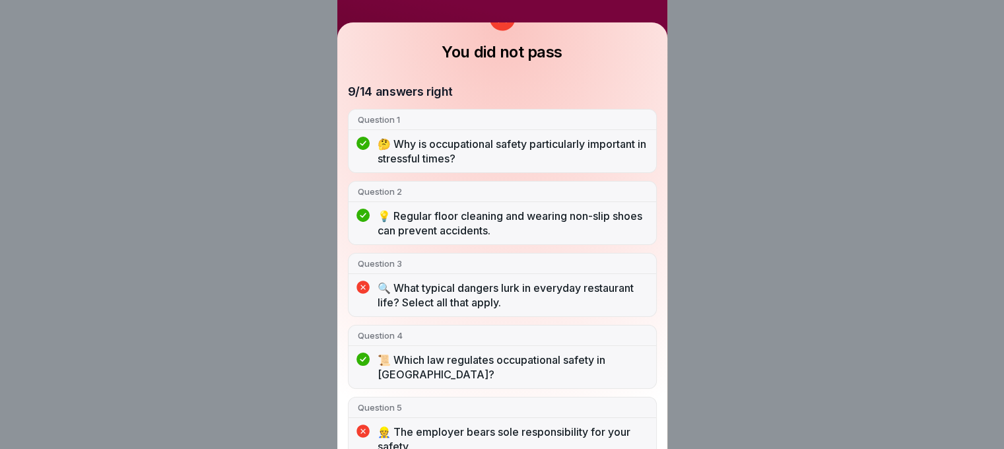
scroll to position [56, 0]
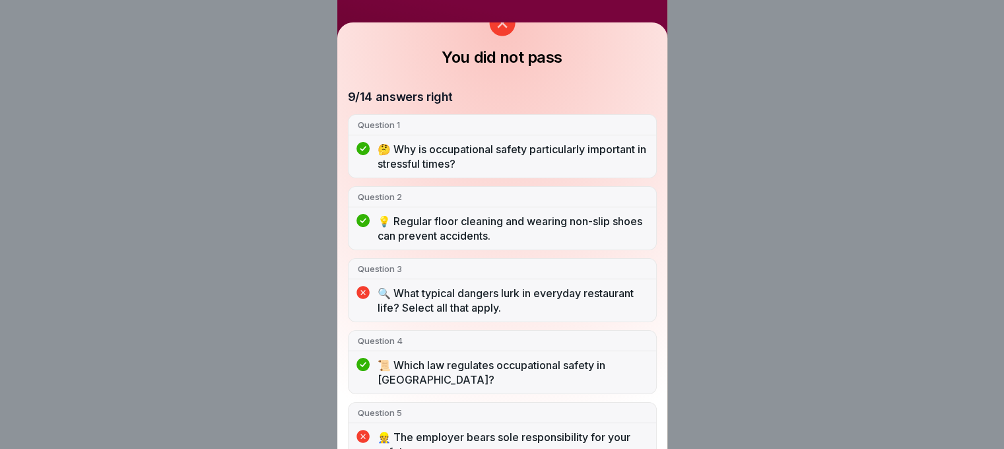
click at [721, 72] on div "You did not pass 9/14 answers right Question 1 🤔 Why is occupational safety par…" at bounding box center [502, 224] width 1004 height 449
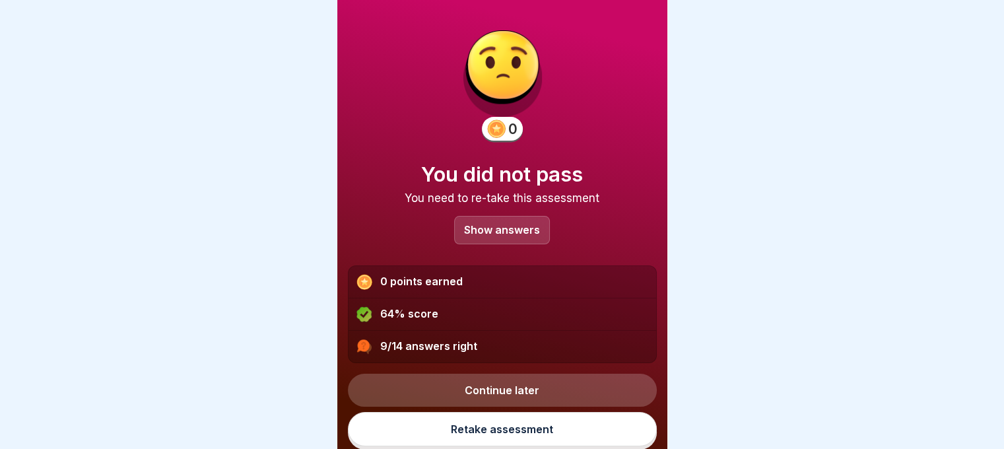
click at [495, 417] on link "Retake assessment" at bounding box center [502, 429] width 309 height 34
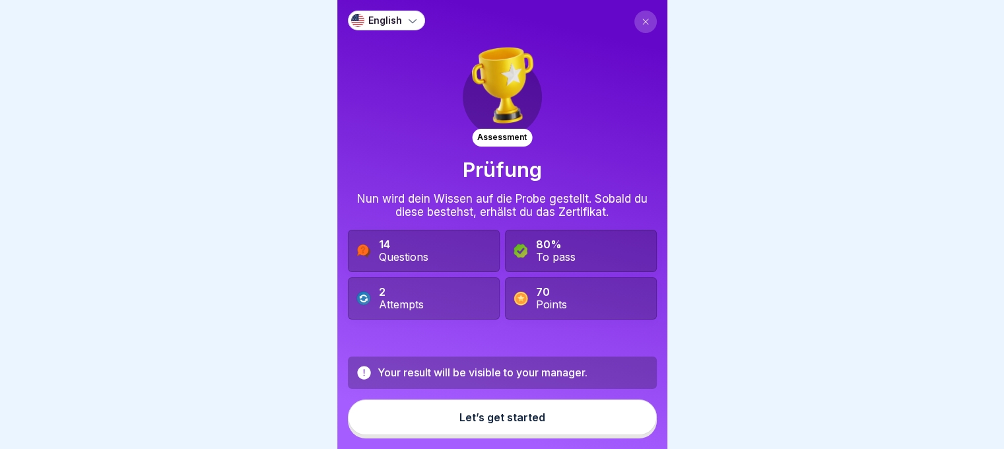
click at [536, 419] on button "Let’s get started" at bounding box center [502, 418] width 309 height 36
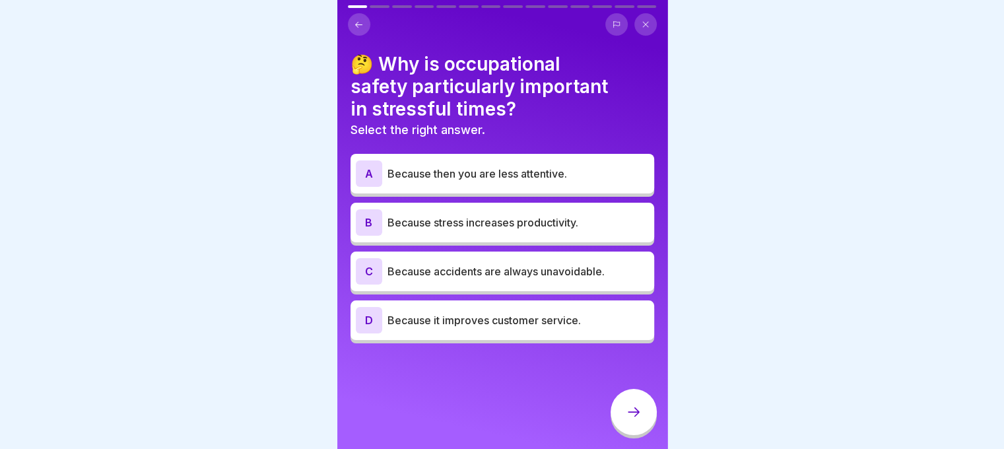
click at [573, 183] on div "A Because then you are less attentive." at bounding box center [502, 173] width 293 height 26
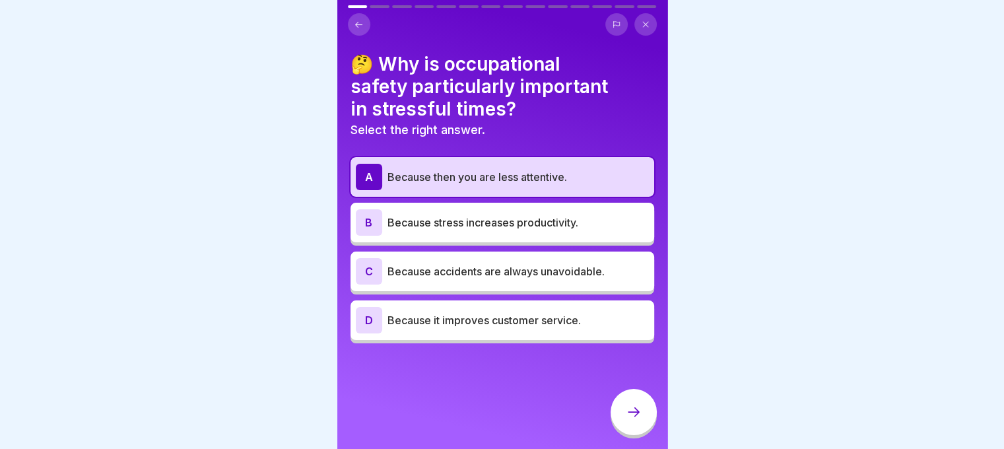
click at [640, 415] on icon at bounding box center [634, 412] width 16 height 16
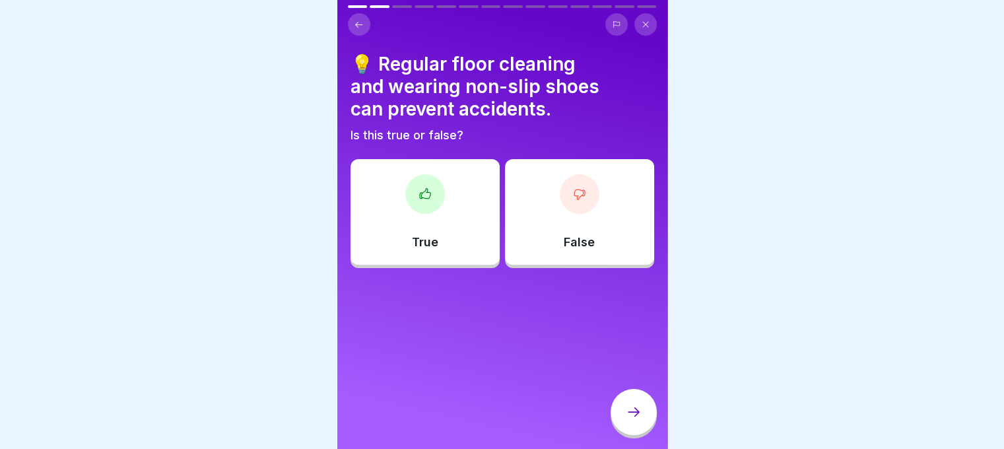
click at [473, 224] on div "True" at bounding box center [425, 212] width 149 height 106
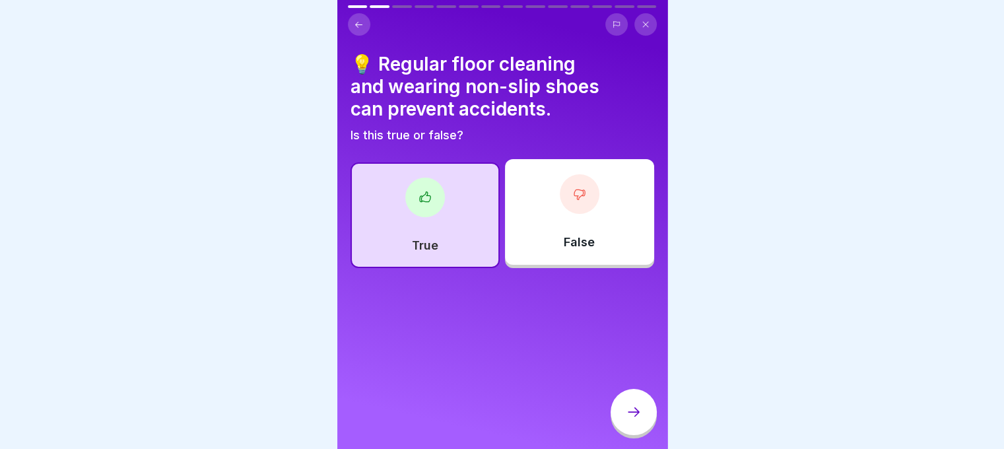
click at [637, 420] on icon at bounding box center [634, 412] width 16 height 16
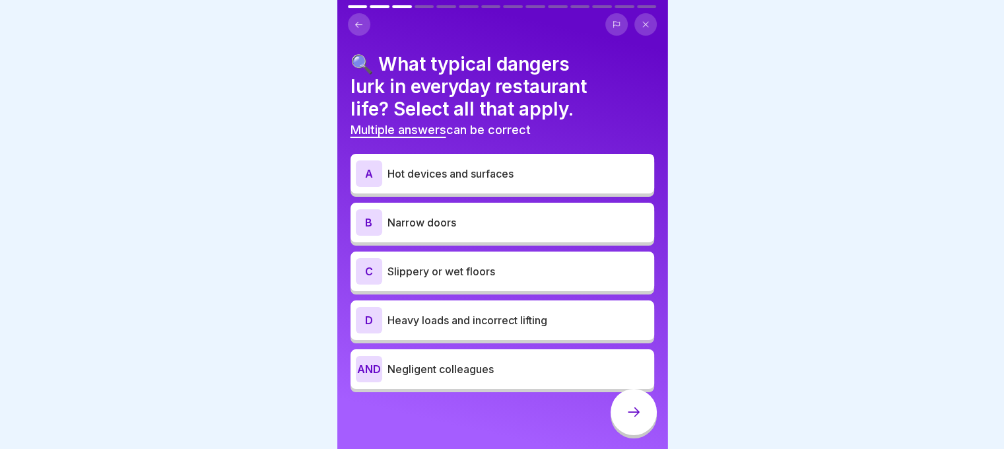
click at [580, 179] on p "Hot devices and surfaces" at bounding box center [519, 174] width 262 height 16
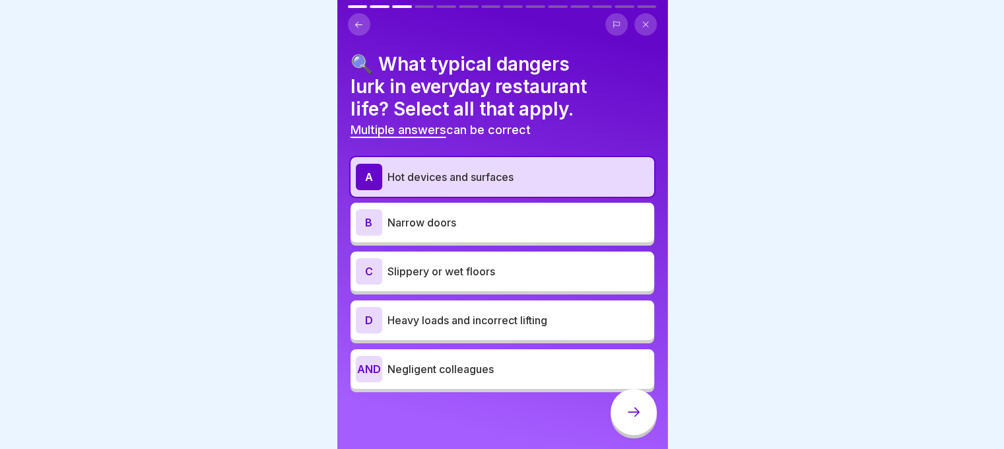
click at [555, 271] on p "Slippery or wet floors" at bounding box center [519, 271] width 262 height 16
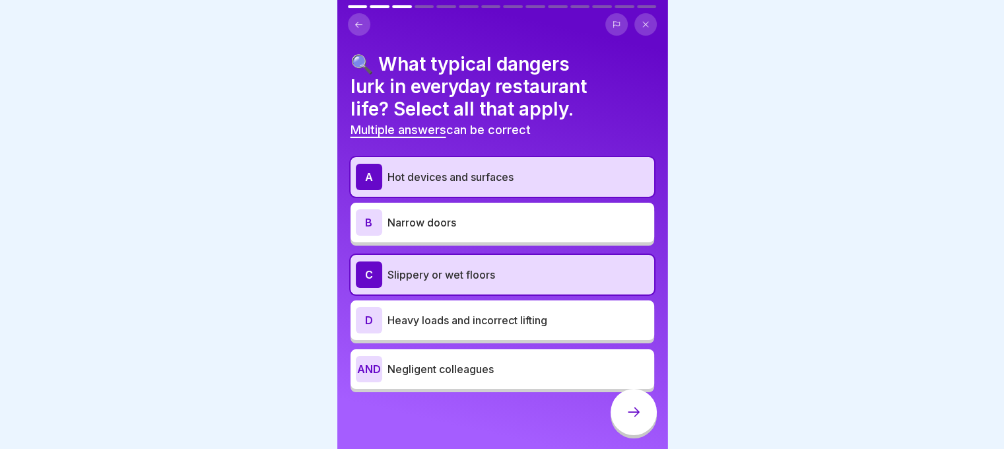
click at [562, 318] on p "Heavy loads and incorrect lifting" at bounding box center [519, 320] width 262 height 16
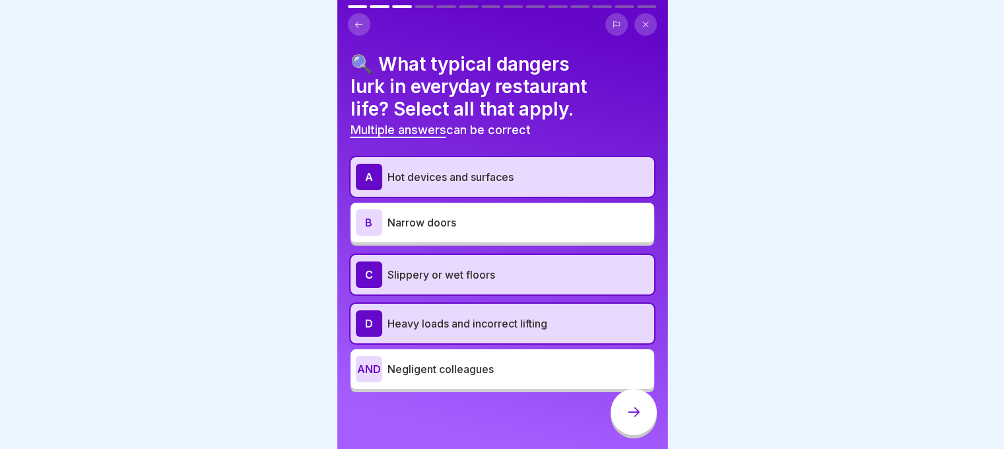
click at [555, 353] on div "AND Negligent colleagues" at bounding box center [503, 369] width 304 height 40
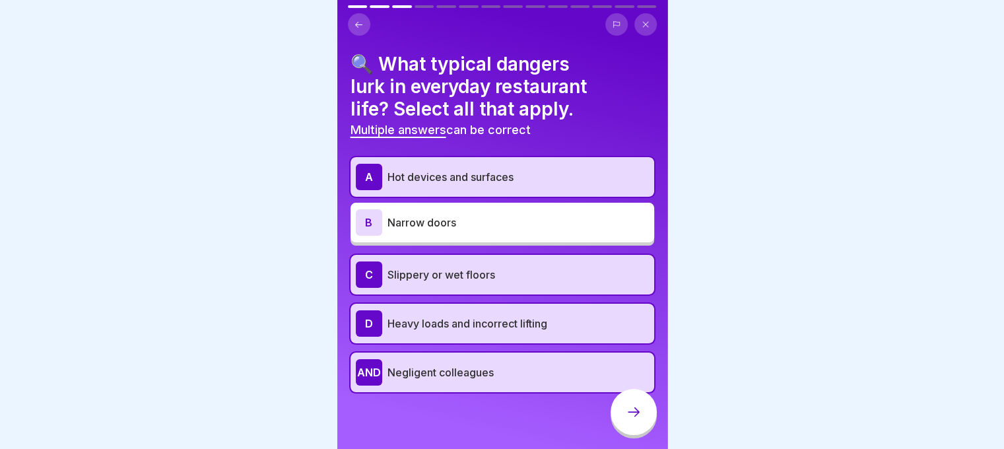
click at [652, 431] on div at bounding box center [634, 412] width 46 height 46
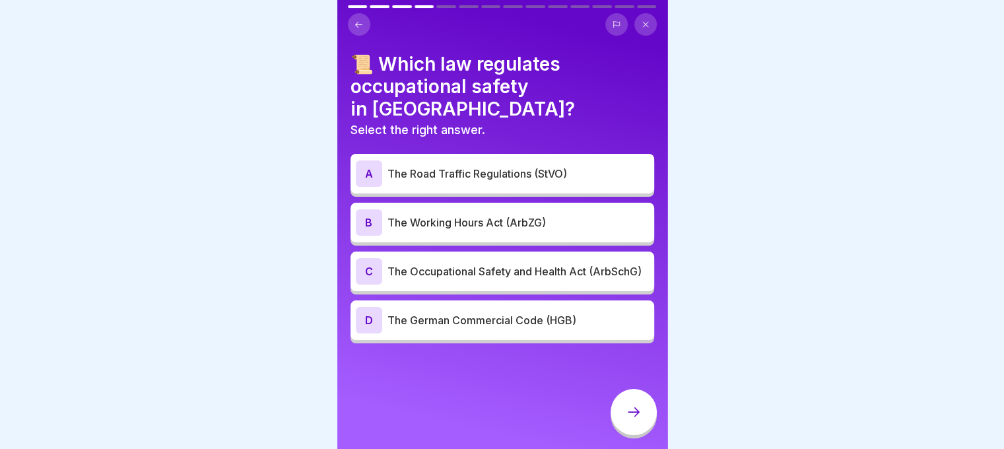
click at [507, 274] on p "The Occupational Safety and Health Act (ArbSchG)" at bounding box center [519, 271] width 262 height 16
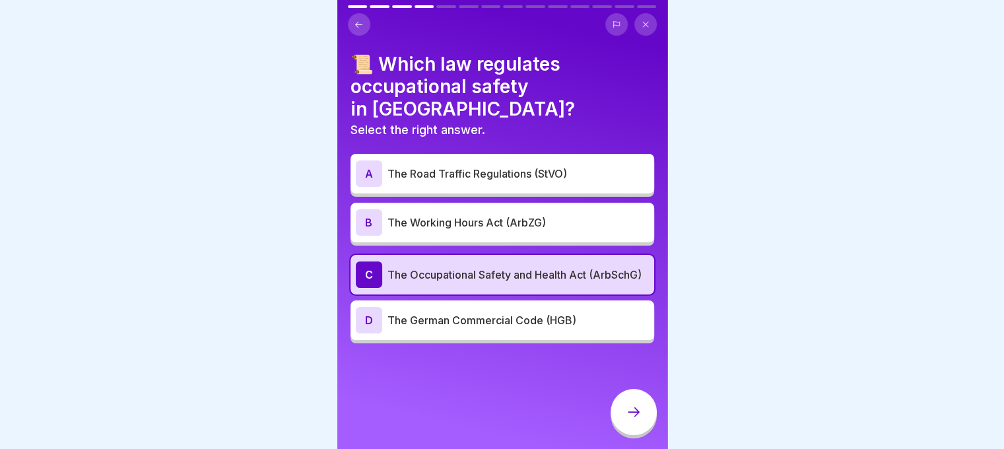
click at [626, 420] on icon at bounding box center [634, 412] width 16 height 16
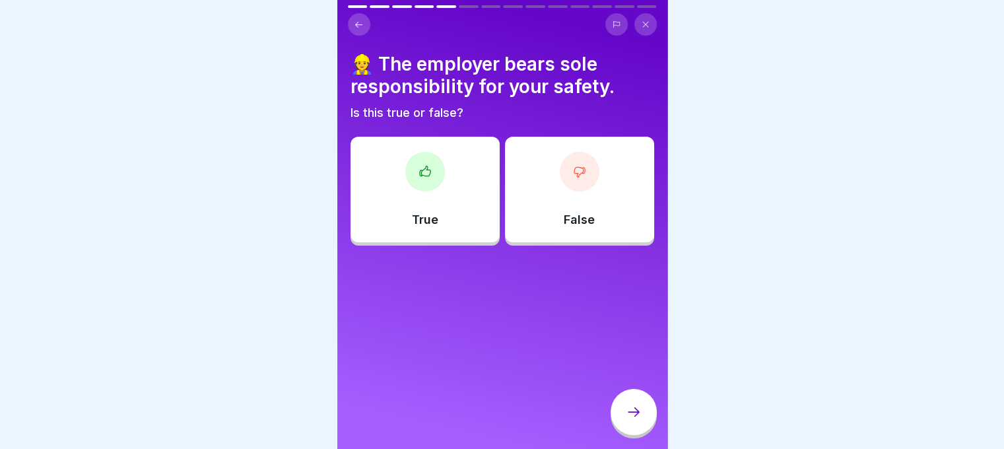
click at [592, 207] on div "False" at bounding box center [579, 190] width 149 height 106
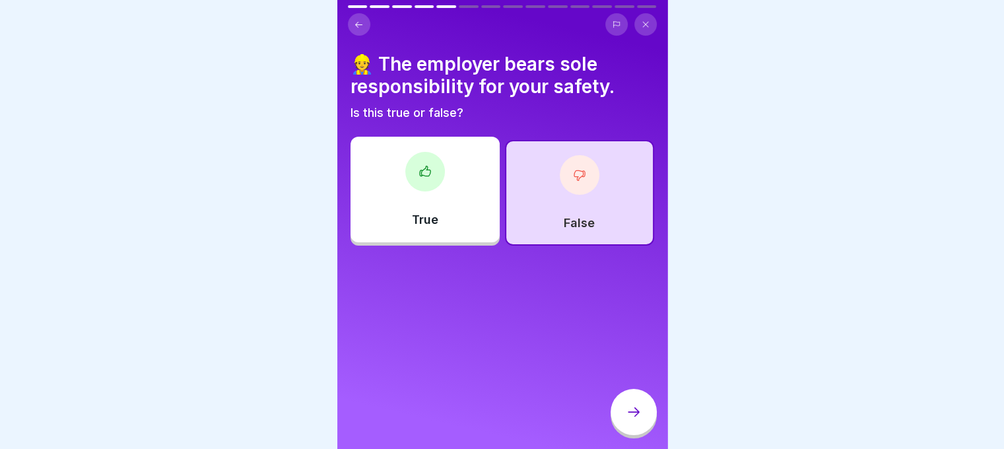
click at [634, 405] on div at bounding box center [634, 412] width 46 height 46
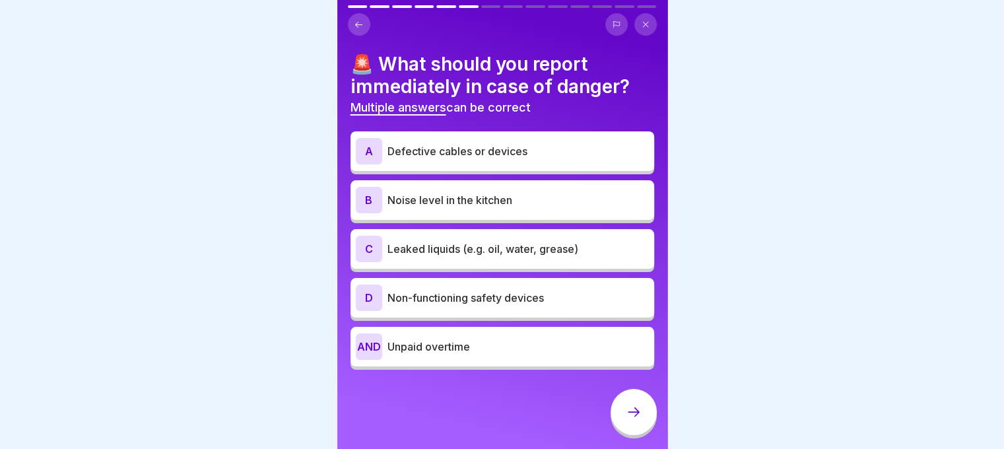
click at [505, 158] on p "Defective cables or devices" at bounding box center [519, 151] width 262 height 16
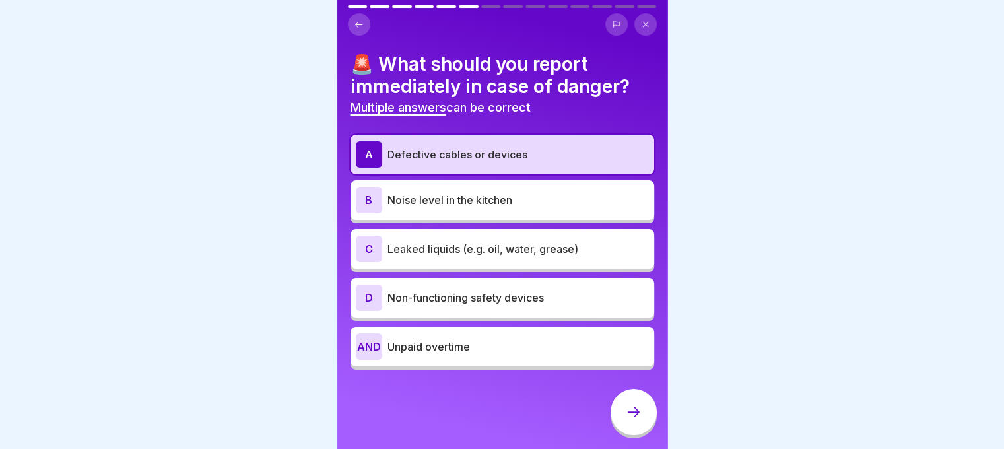
click at [501, 252] on font "Leaked liquids (e.g. oil, water, grease)" at bounding box center [483, 248] width 191 height 13
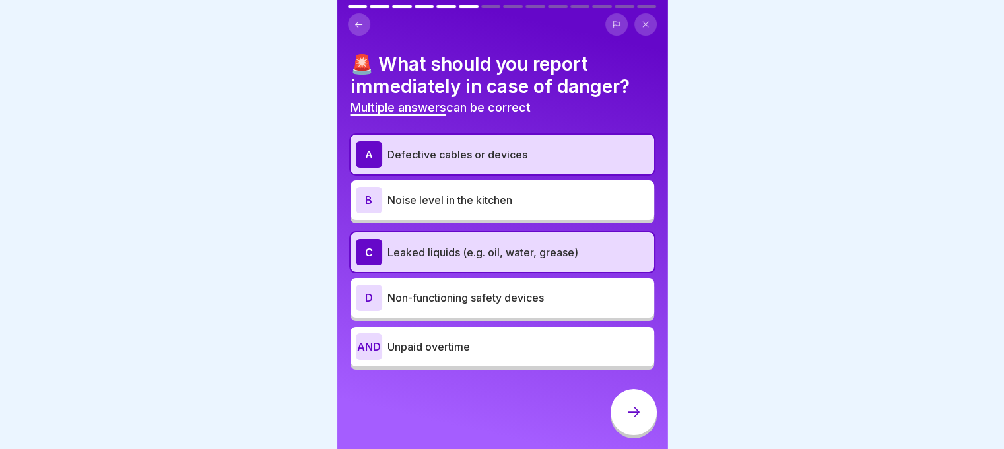
click at [501, 287] on div "D Non-functioning safety devices" at bounding box center [502, 298] width 293 height 26
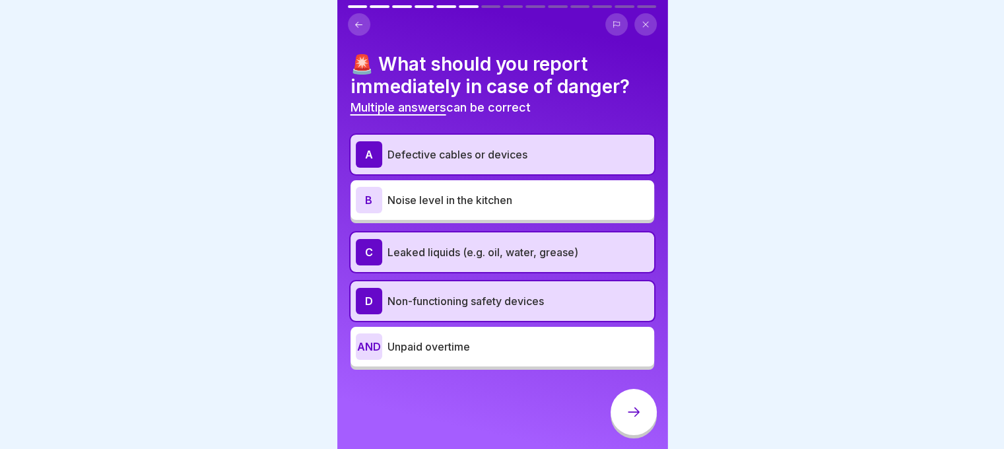
click at [632, 420] on icon at bounding box center [634, 412] width 16 height 16
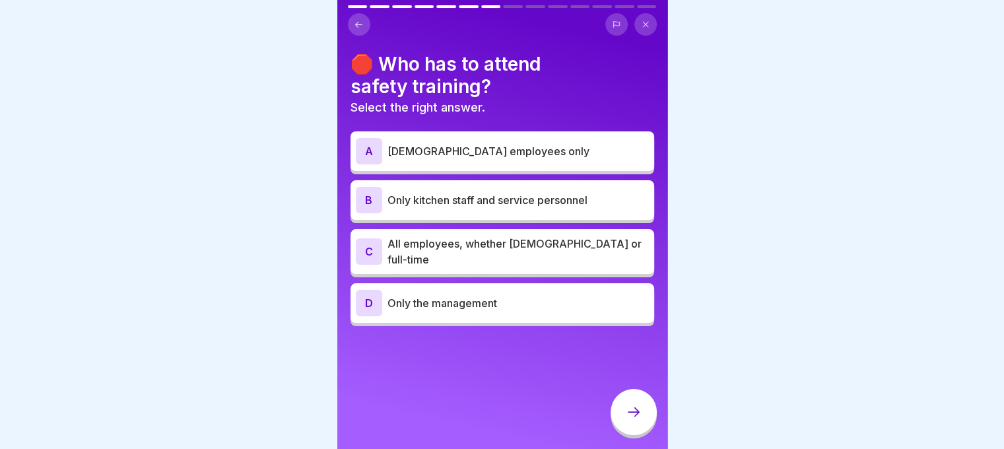
click at [513, 262] on div "C All employees, whether part-time or full-time" at bounding box center [503, 251] width 304 height 45
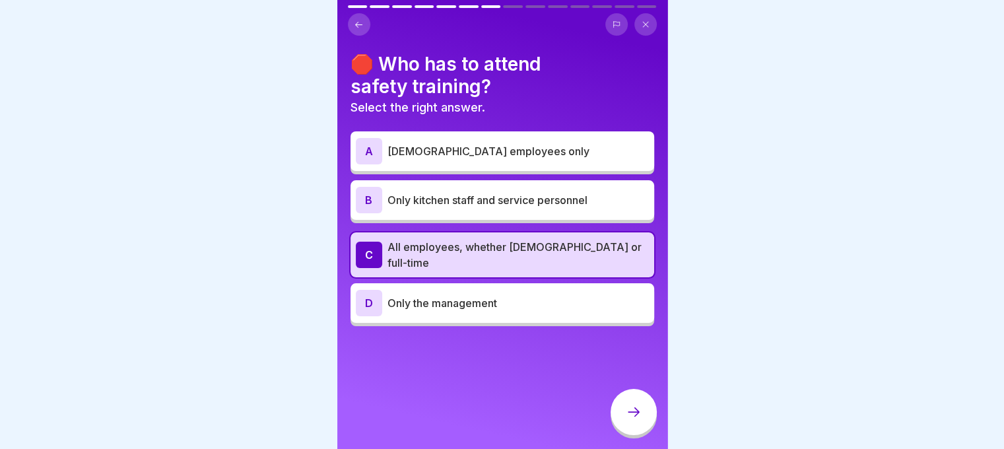
click at [630, 416] on icon at bounding box center [634, 412] width 16 height 16
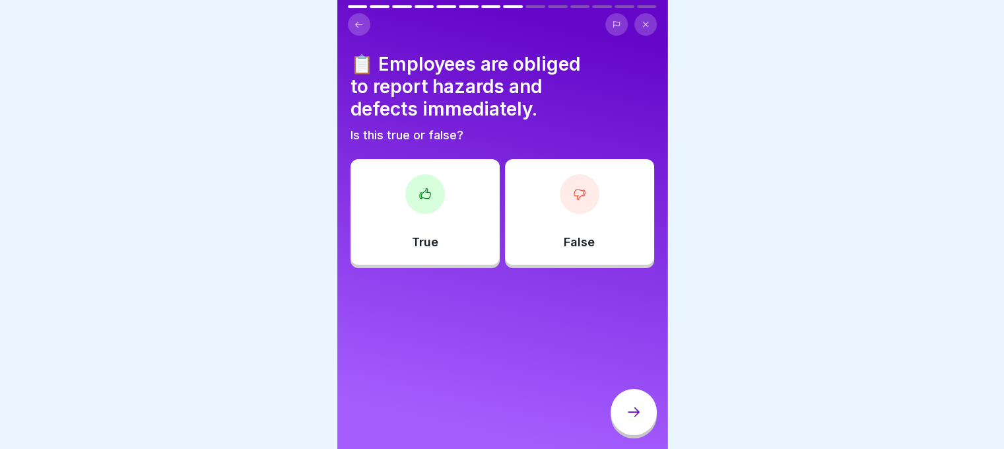
click at [444, 244] on div "True" at bounding box center [425, 212] width 149 height 106
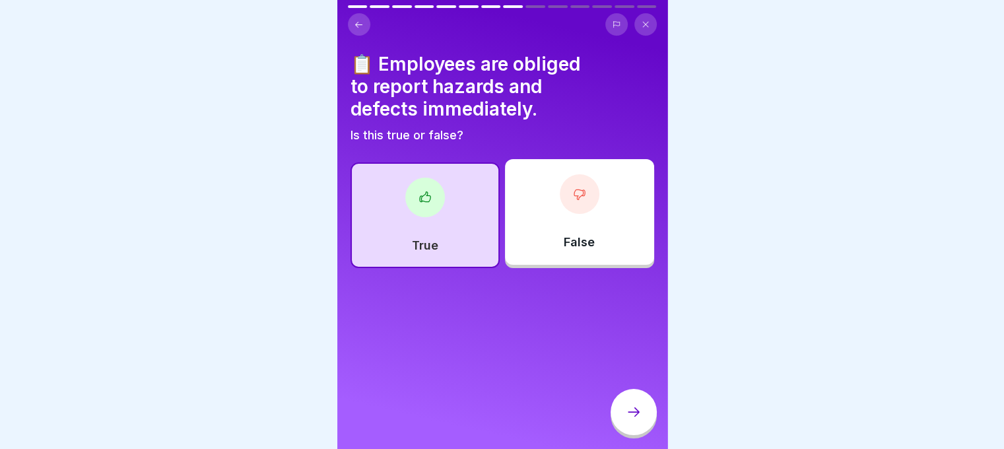
click at [631, 417] on icon at bounding box center [634, 412] width 16 height 16
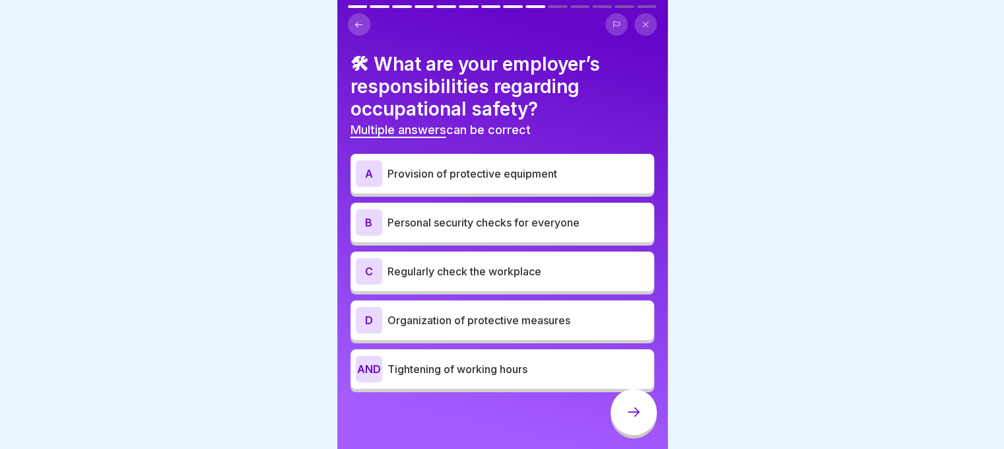
click at [491, 174] on font "Provision of protective equipment" at bounding box center [473, 173] width 170 height 13
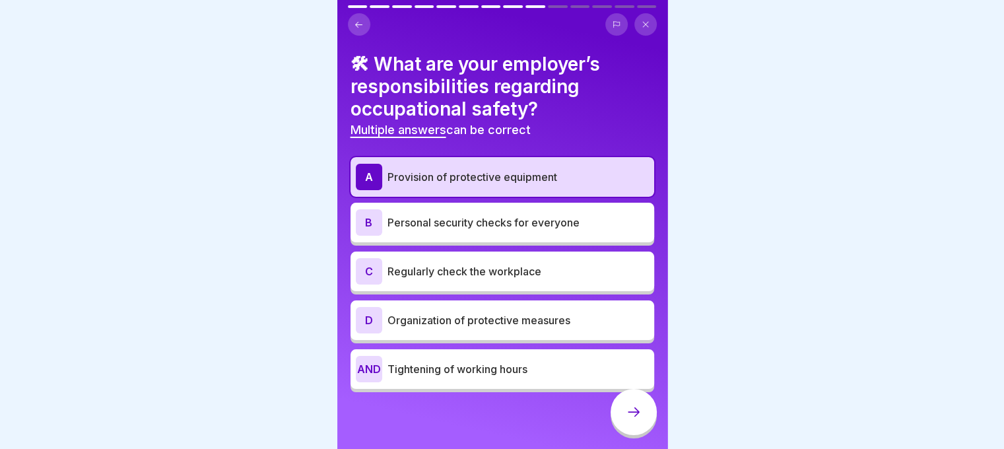
click at [489, 228] on font "Personal security checks for everyone" at bounding box center [484, 222] width 192 height 13
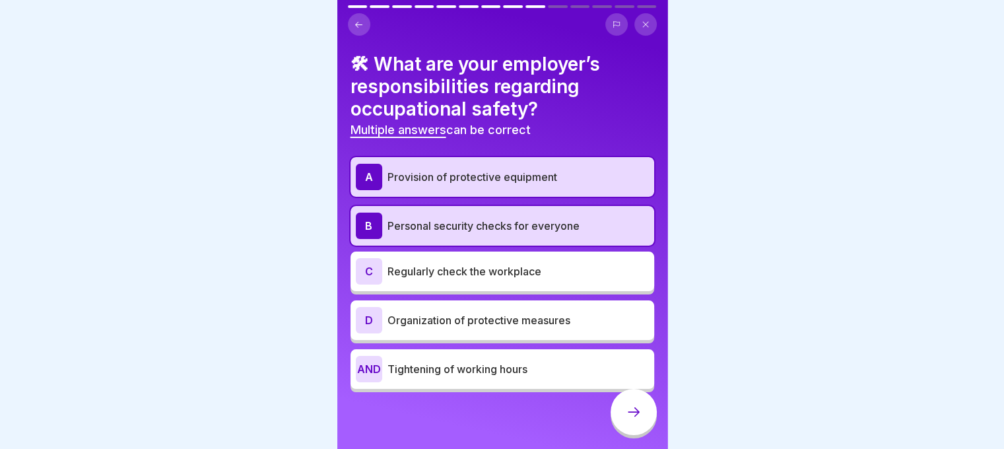
click at [486, 274] on font "Regularly check the workplace" at bounding box center [465, 271] width 154 height 13
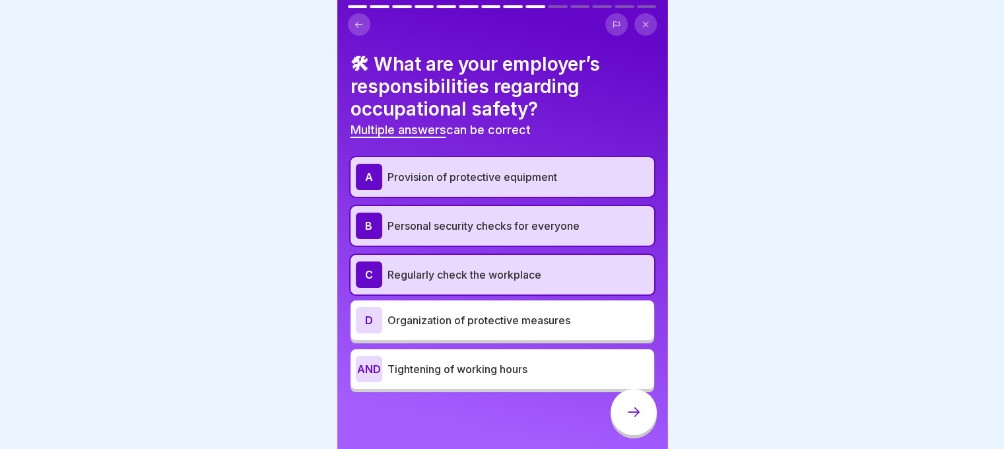
click at [491, 316] on font "Organization of protective measures" at bounding box center [479, 320] width 183 height 13
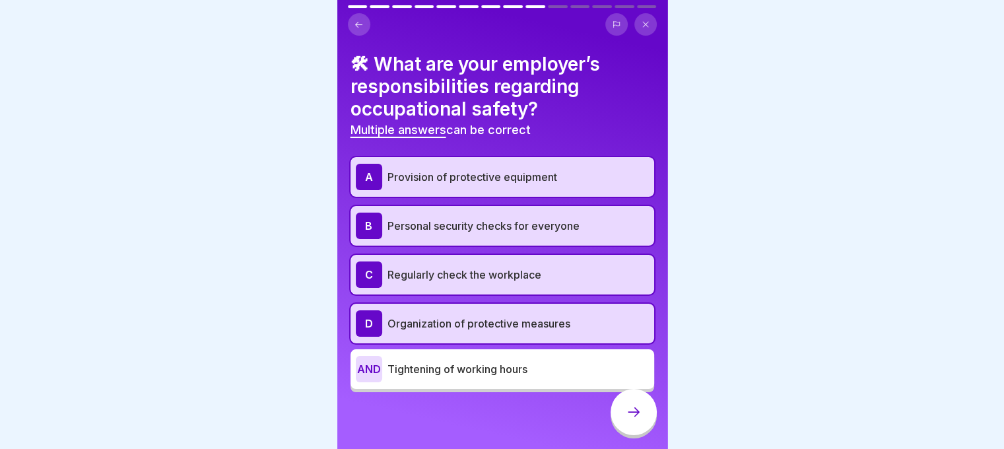
click at [623, 421] on div at bounding box center [634, 412] width 46 height 46
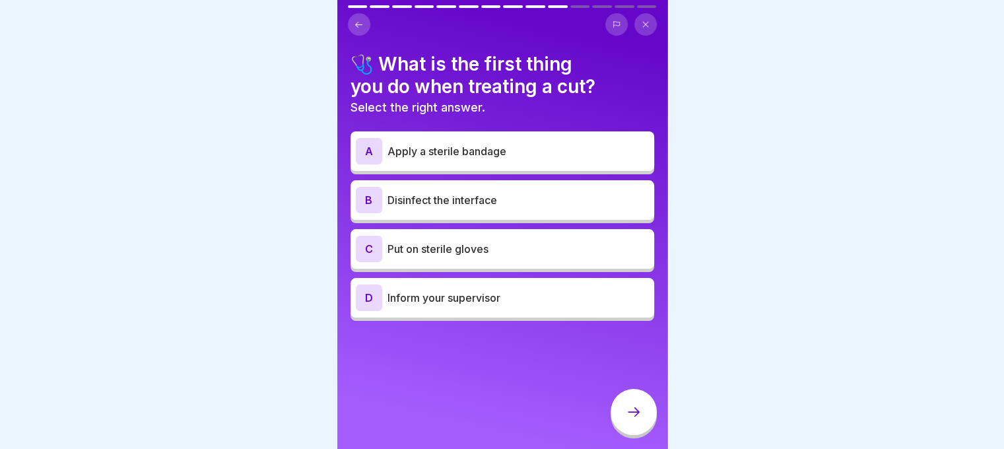
click at [519, 302] on p "Inform your supervisor" at bounding box center [519, 298] width 262 height 16
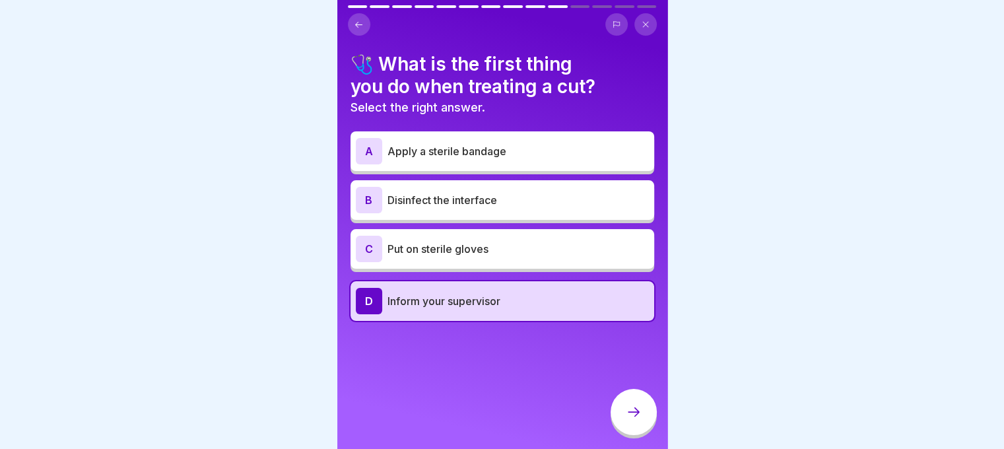
click at [623, 410] on div at bounding box center [634, 412] width 46 height 46
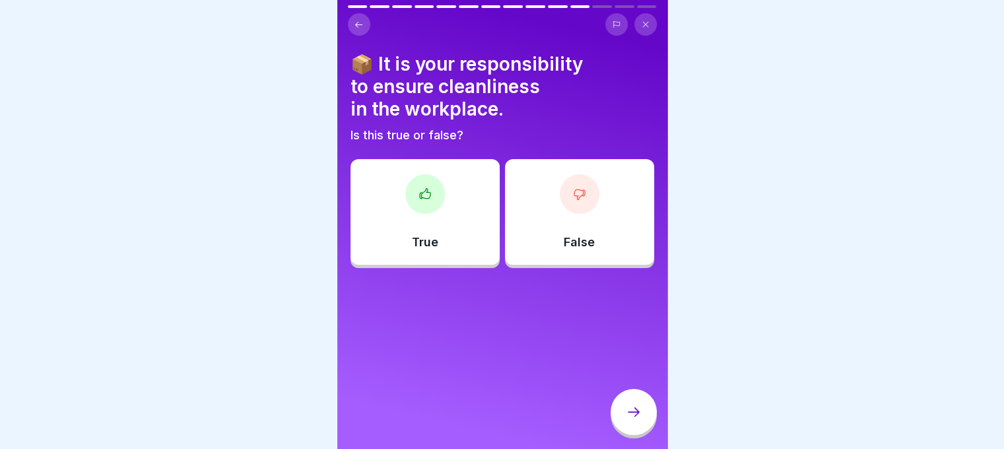
click at [454, 240] on div "True" at bounding box center [425, 212] width 149 height 106
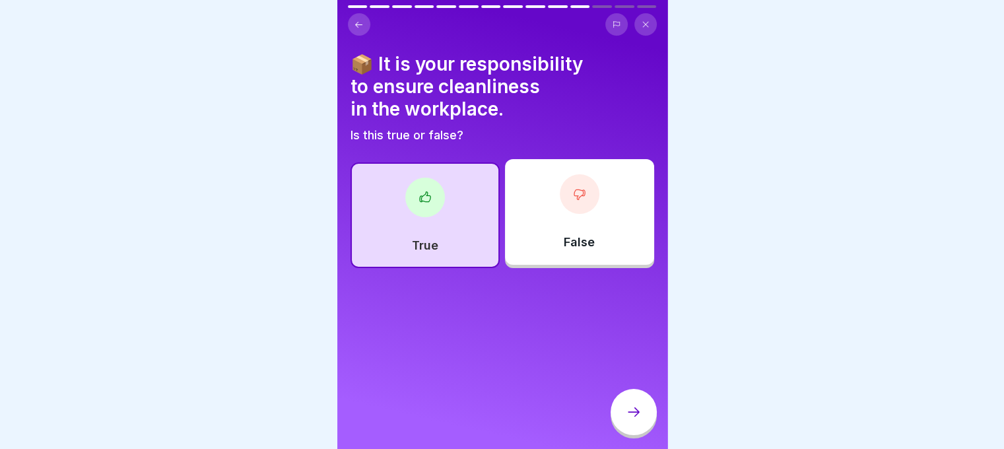
click at [645, 415] on div at bounding box center [634, 412] width 46 height 46
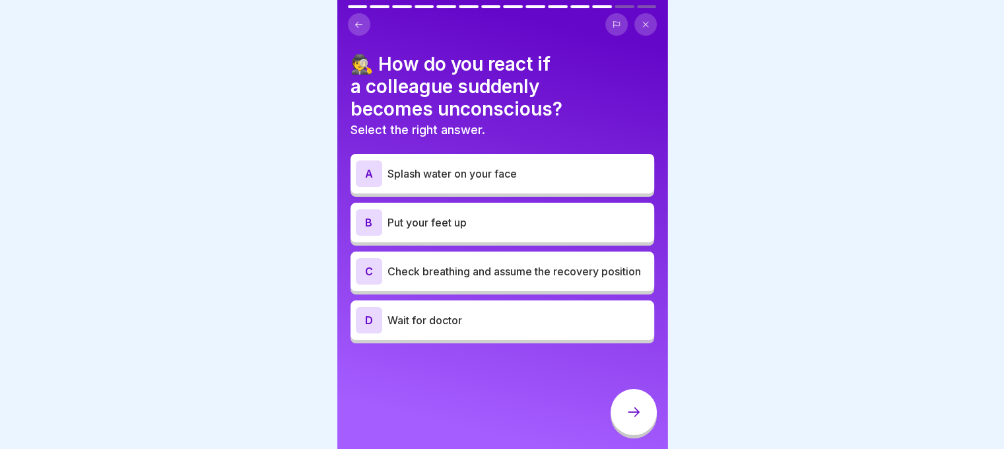
click at [507, 290] on div "C Check breathing and assume the recovery position" at bounding box center [503, 272] width 304 height 40
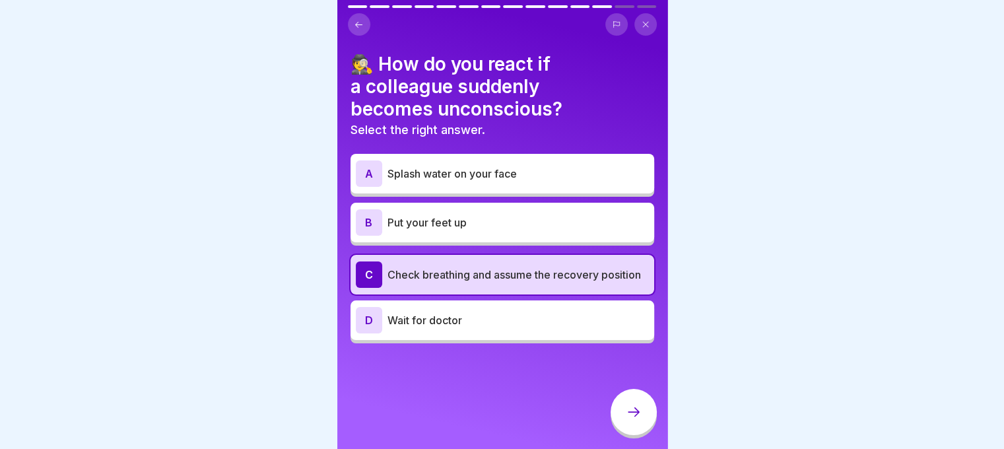
click at [620, 411] on div at bounding box center [634, 412] width 46 height 46
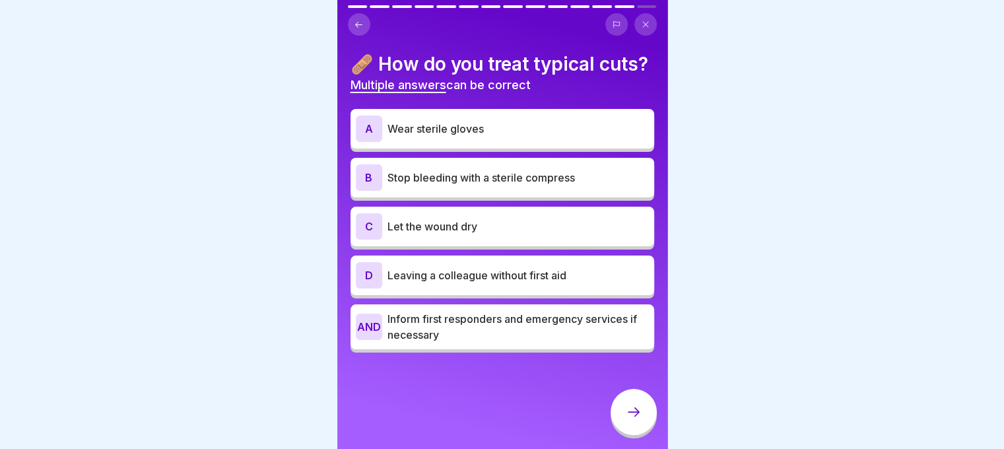
click at [453, 184] on font "Stop bleeding with a sterile compress" at bounding box center [482, 177] width 188 height 13
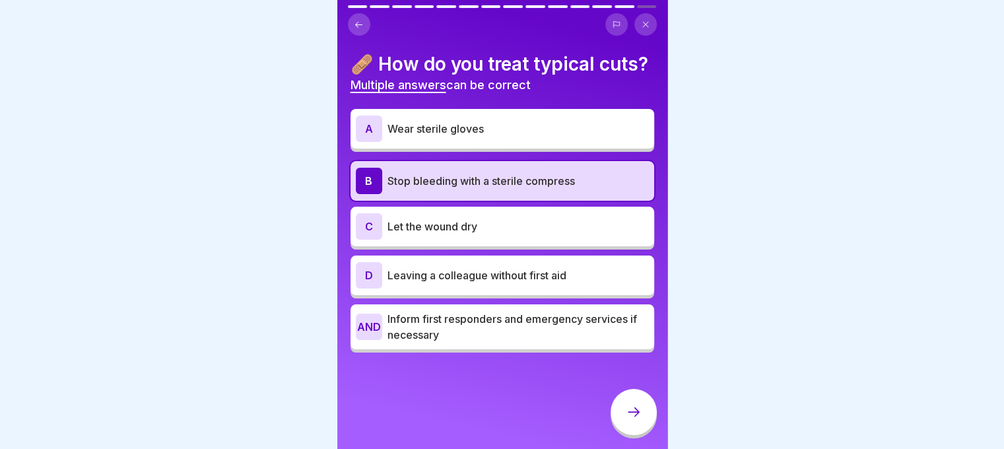
click at [455, 149] on div "A Wear sterile gloves" at bounding box center [503, 129] width 304 height 40
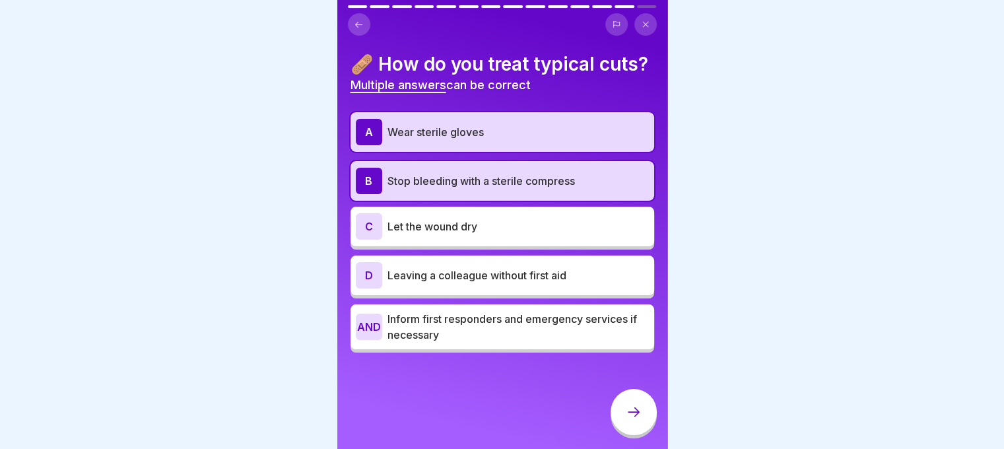
click at [651, 431] on div at bounding box center [634, 412] width 46 height 46
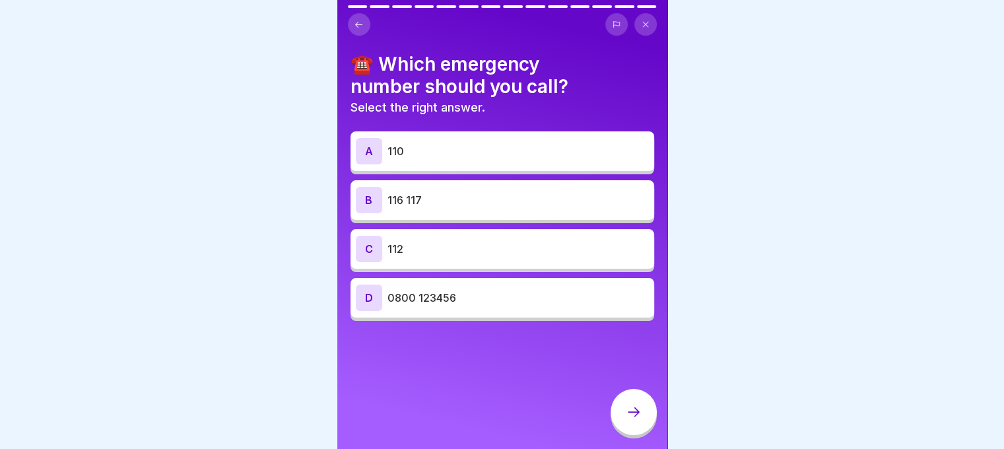
click at [450, 247] on p "112" at bounding box center [519, 249] width 262 height 16
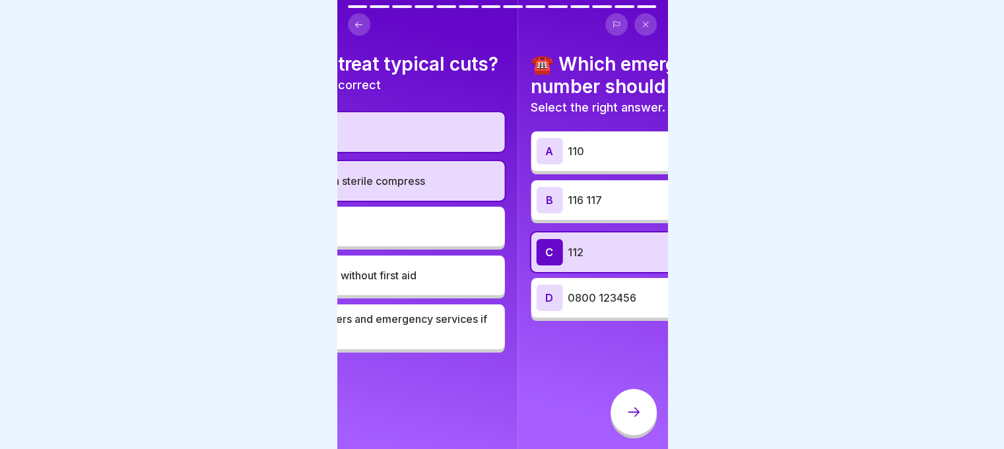
click at [662, 357] on div "☎️ Which emergency number should you call? Select the right answer. A 110 B 116…" at bounding box center [683, 224] width 330 height 449
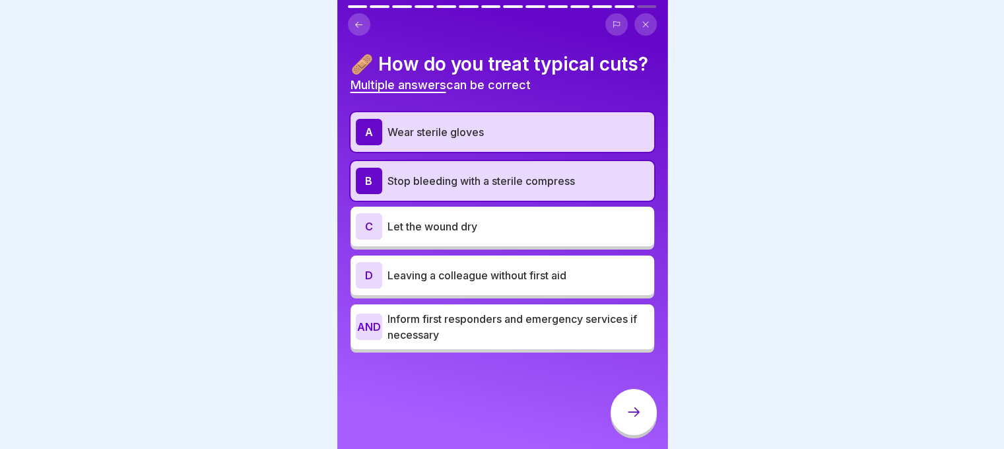
click at [467, 139] on font "Wear sterile gloves" at bounding box center [436, 131] width 96 height 13
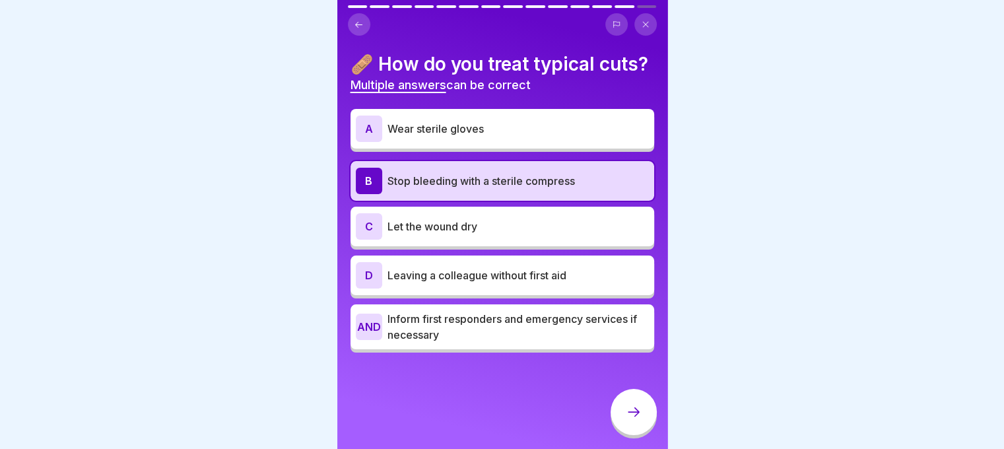
click at [634, 419] on icon at bounding box center [634, 412] width 16 height 16
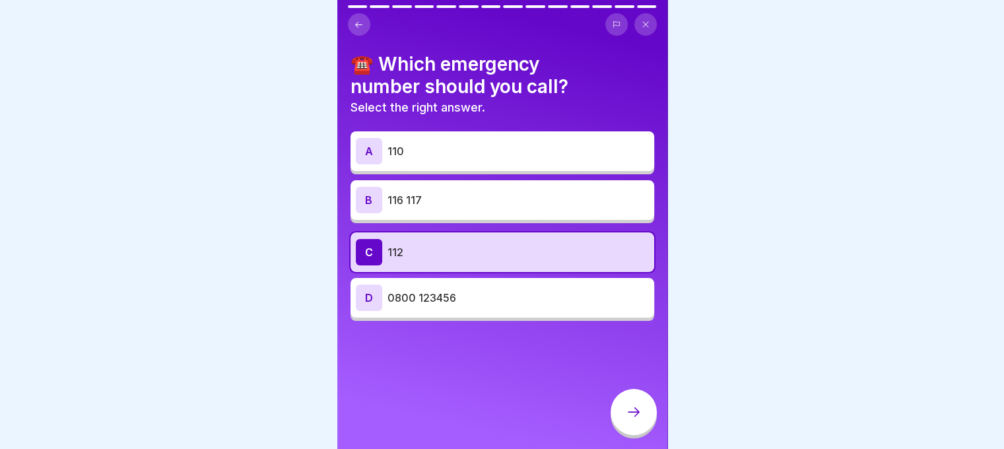
click at [604, 400] on div "☎️ Which emergency number should you call? Select the right answer. A 110 B 116…" at bounding box center [502, 224] width 330 height 449
click at [637, 420] on icon at bounding box center [634, 412] width 16 height 16
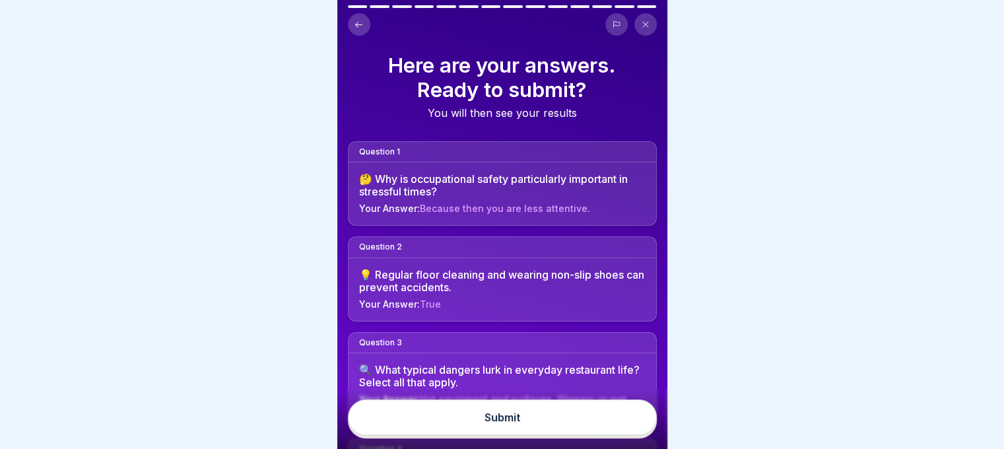
click at [632, 421] on button "Submit" at bounding box center [502, 418] width 309 height 36
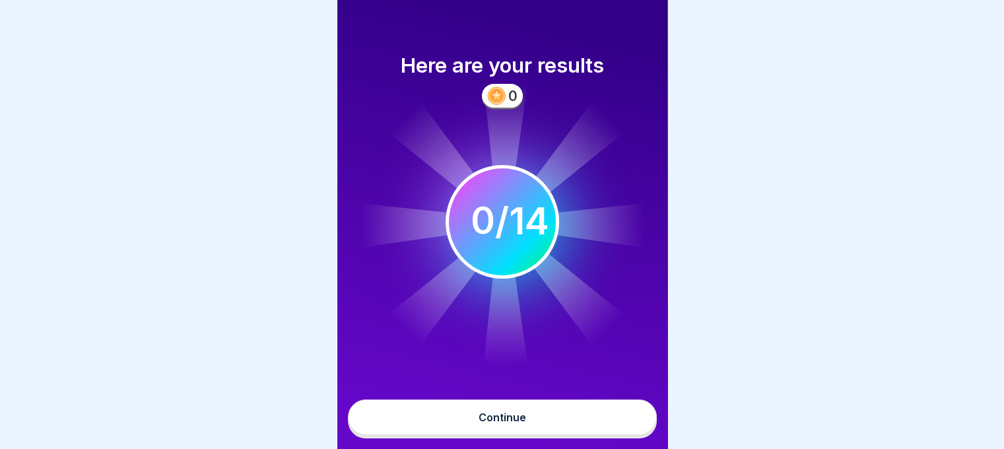
click at [547, 413] on button "Continue" at bounding box center [502, 418] width 309 height 36
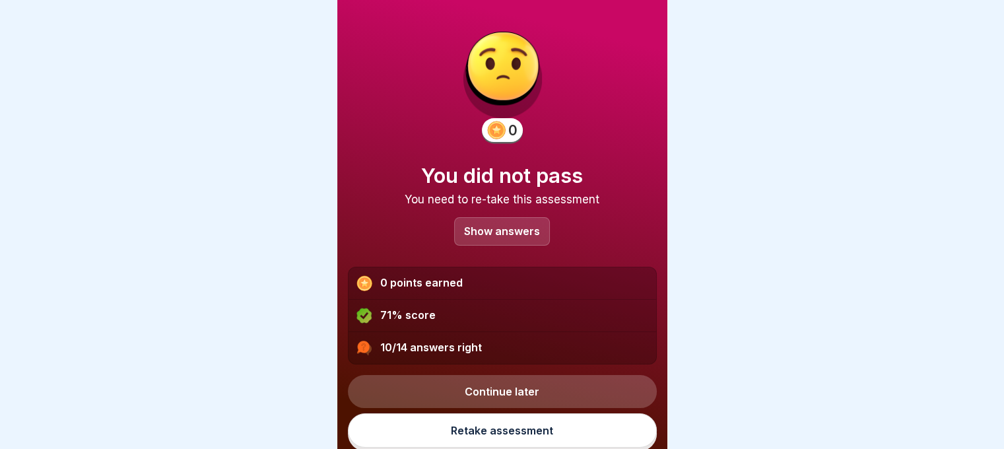
click at [492, 232] on p "Show answers" at bounding box center [502, 231] width 76 height 11
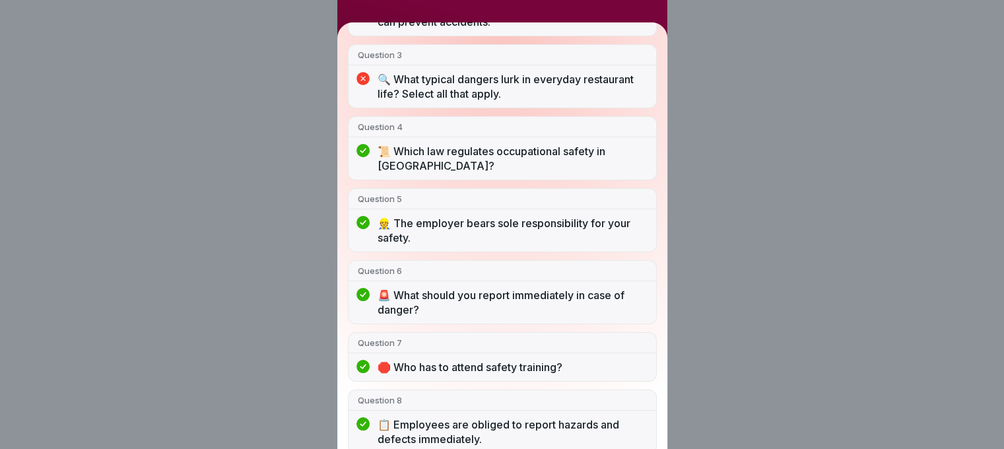
scroll to position [232, 0]
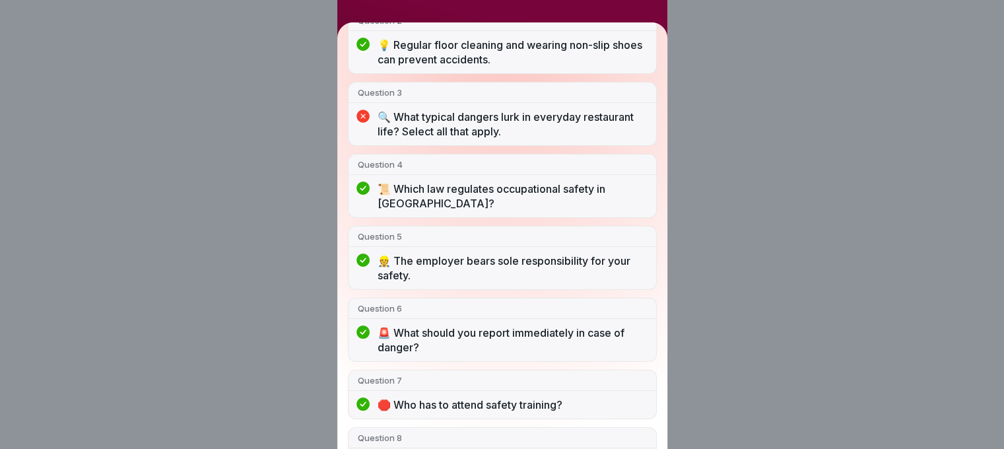
click at [706, 229] on div "You did not pass 10/14 answers right Question 1 🤔 Why is occupational safety pa…" at bounding box center [502, 224] width 1004 height 449
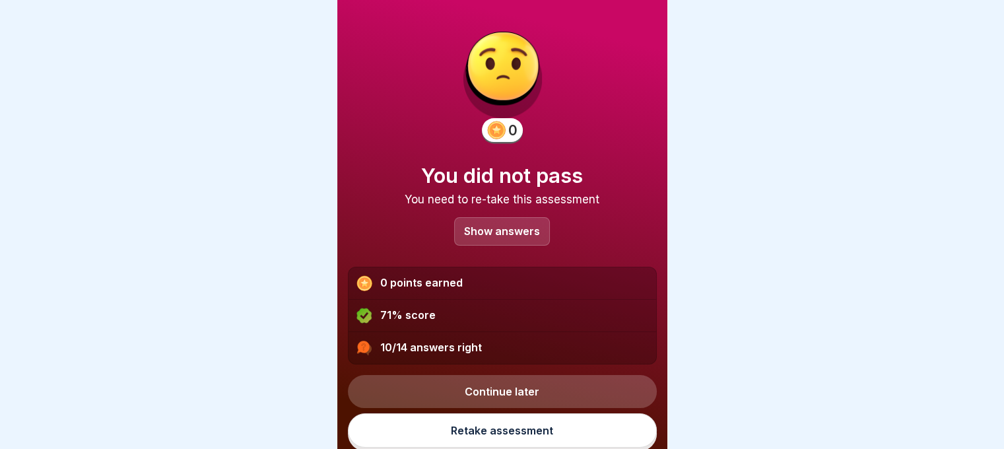
click at [510, 422] on link "Retake assessment" at bounding box center [502, 430] width 309 height 34
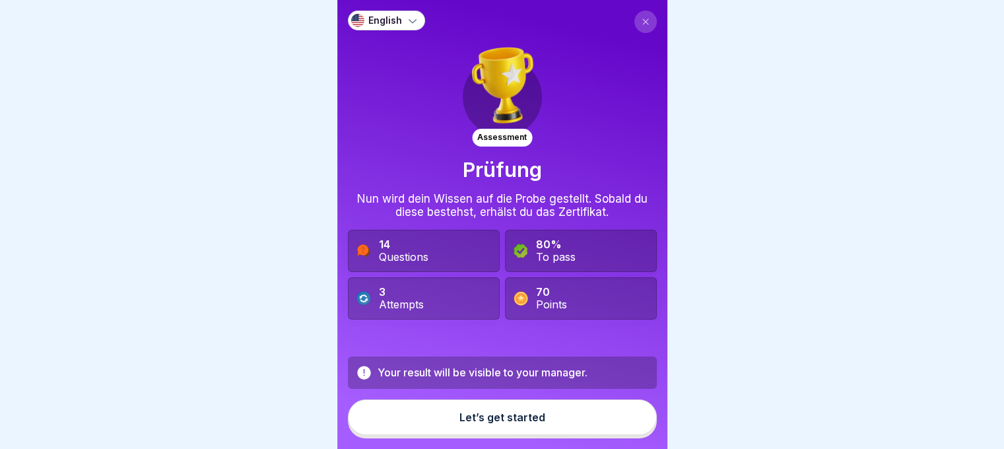
click at [508, 423] on div "Let’s get started" at bounding box center [503, 417] width 86 height 12
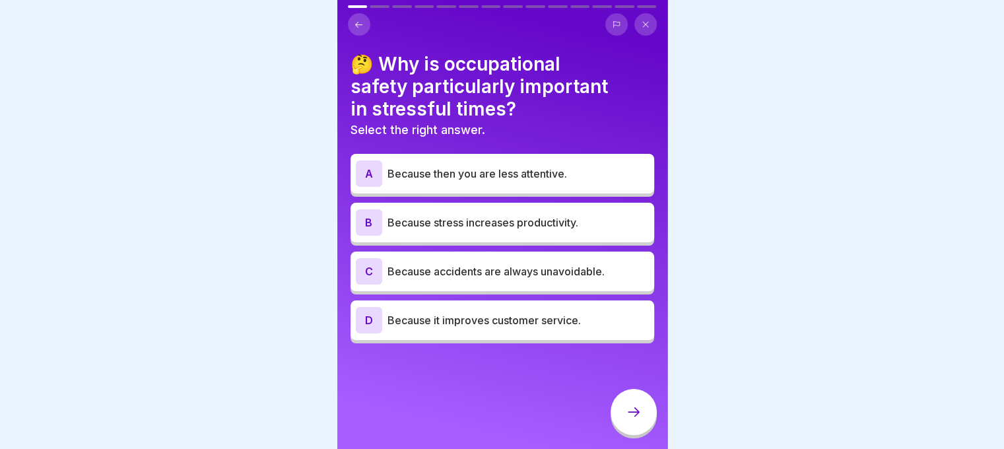
click at [534, 176] on font "Because then you are less attentive." at bounding box center [478, 173] width 180 height 13
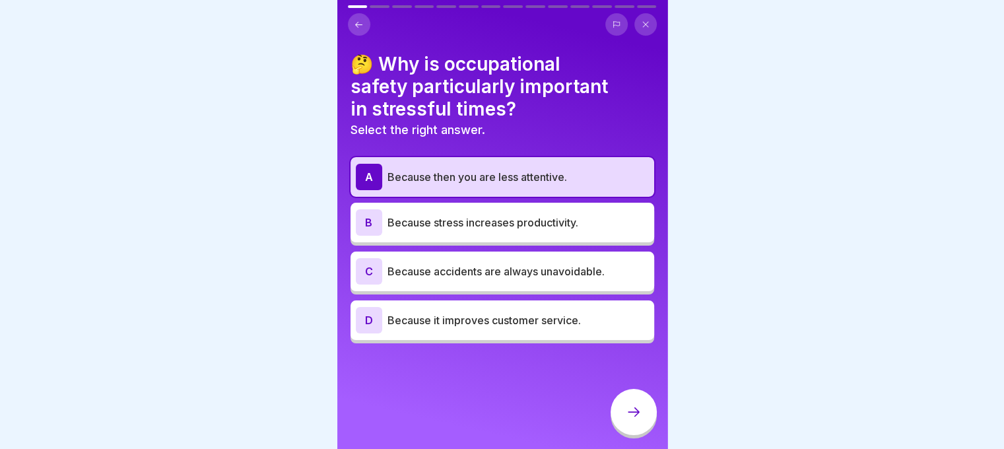
click at [633, 406] on div at bounding box center [634, 412] width 46 height 46
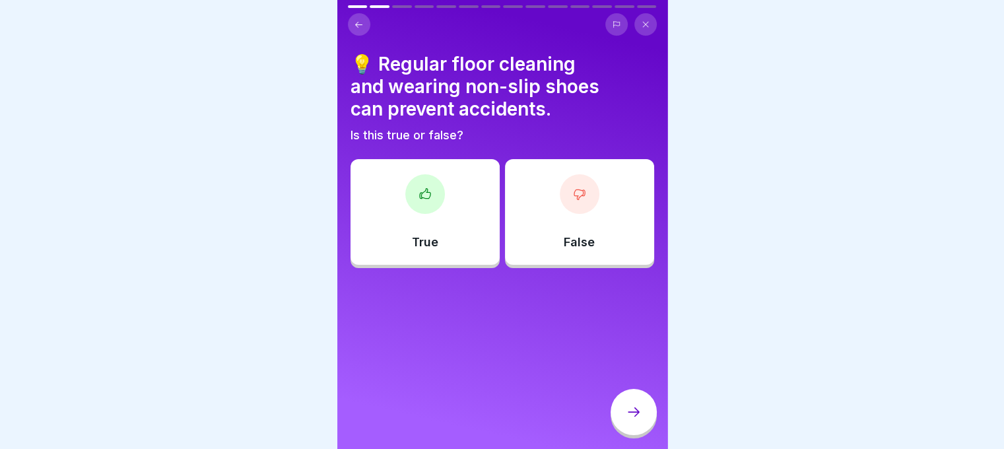
click at [481, 242] on div "True" at bounding box center [425, 212] width 149 height 106
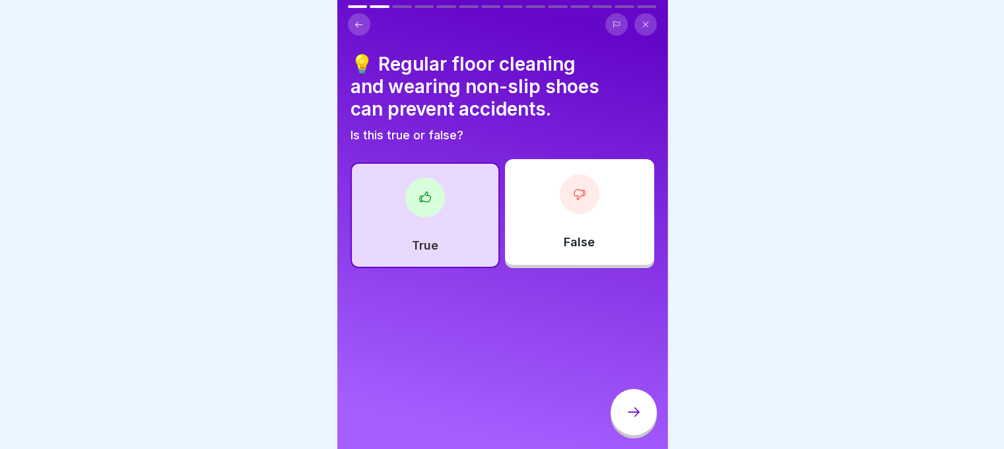
click at [645, 438] on div at bounding box center [634, 414] width 46 height 50
click at [633, 431] on div at bounding box center [634, 412] width 46 height 46
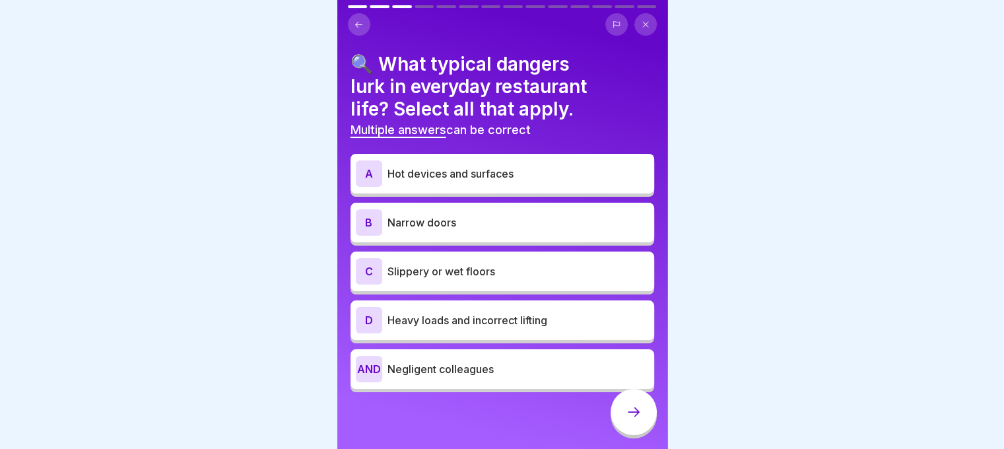
click at [449, 184] on div "A Hot devices and surfaces" at bounding box center [502, 173] width 293 height 26
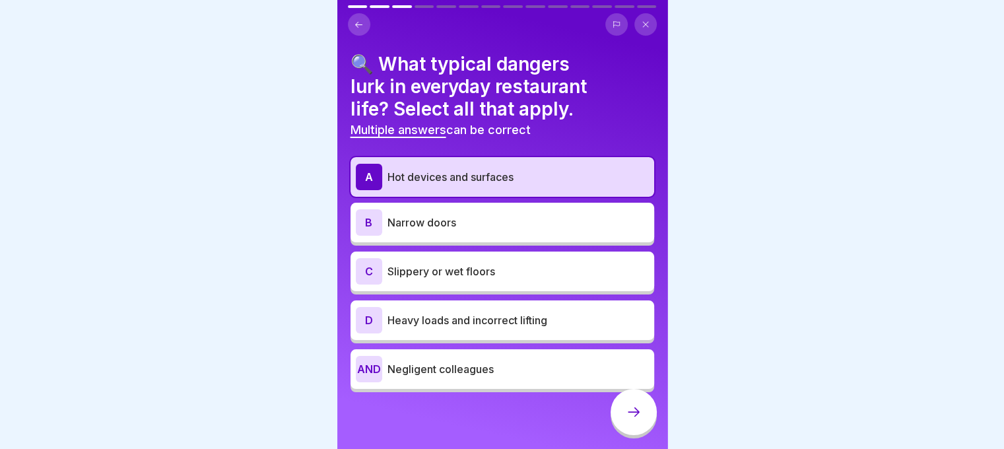
click at [449, 216] on font "Narrow doors" at bounding box center [422, 222] width 69 height 13
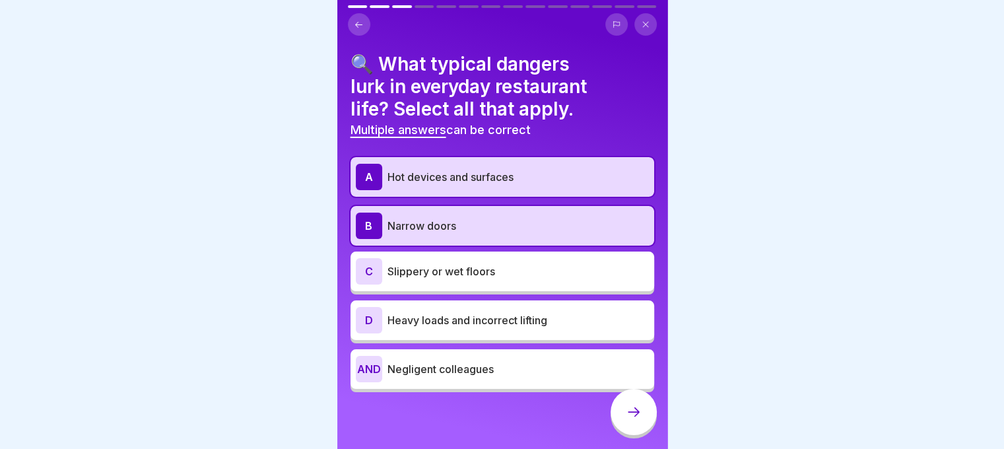
click at [460, 277] on p "Slippery or wet floors" at bounding box center [519, 271] width 262 height 16
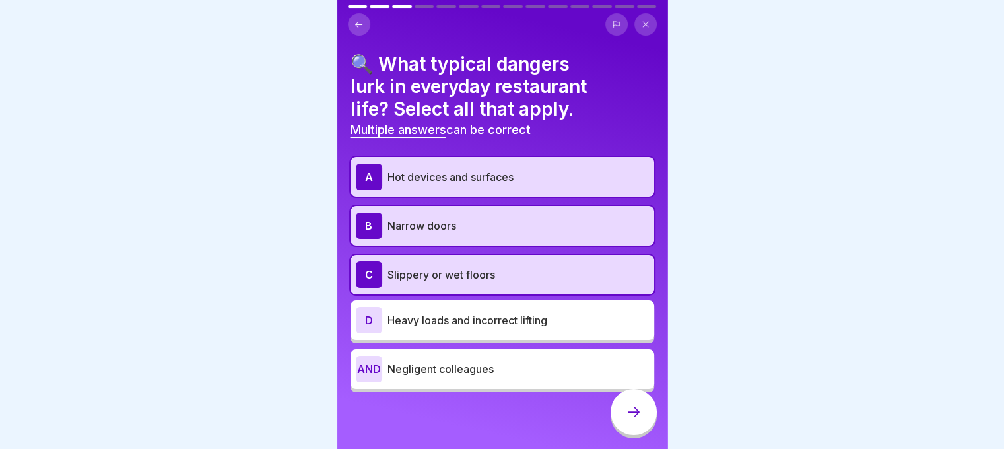
click at [478, 335] on div "D Heavy loads and incorrect lifting" at bounding box center [503, 320] width 304 height 40
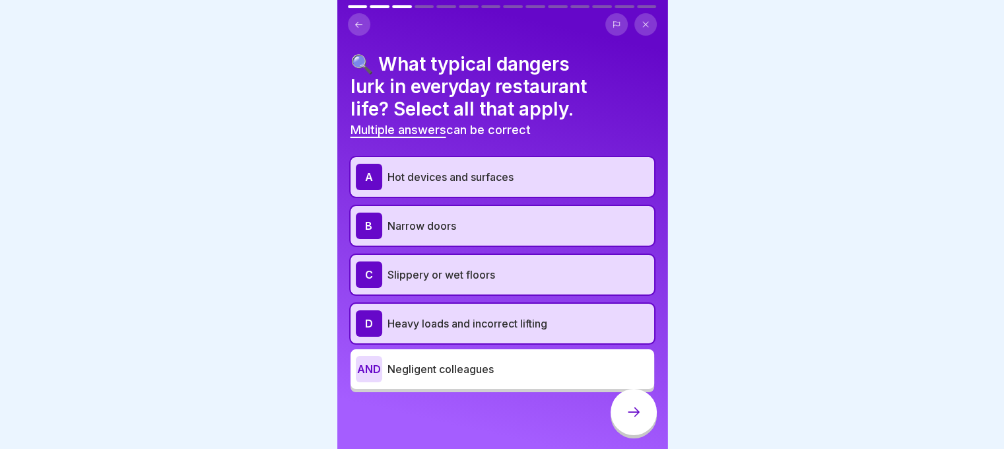
click at [477, 374] on font "Negligent colleagues" at bounding box center [441, 369] width 106 height 13
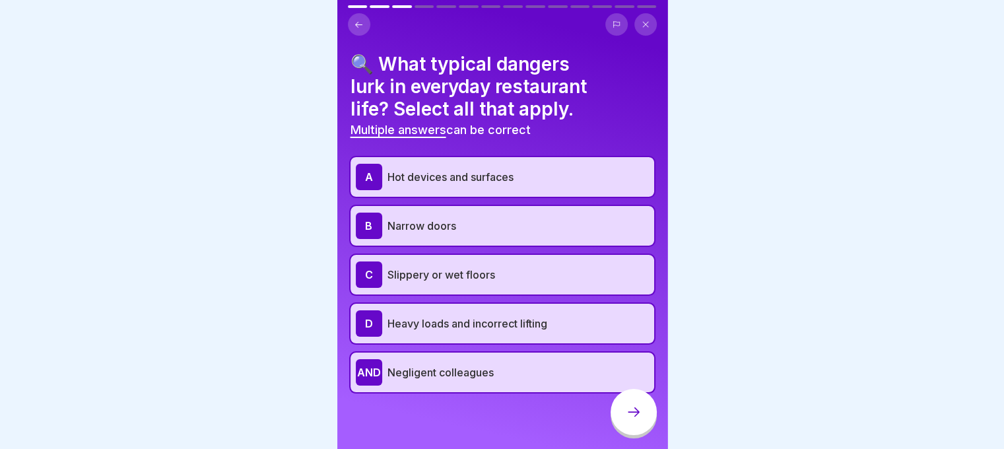
click at [634, 431] on div at bounding box center [634, 412] width 46 height 46
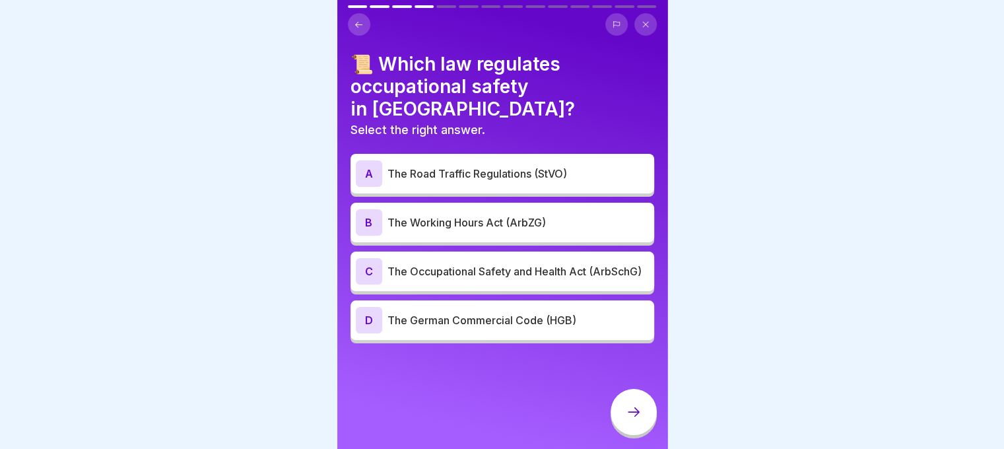
click at [520, 279] on p "The Occupational Safety and Health Act (ArbSchG)" at bounding box center [519, 271] width 262 height 16
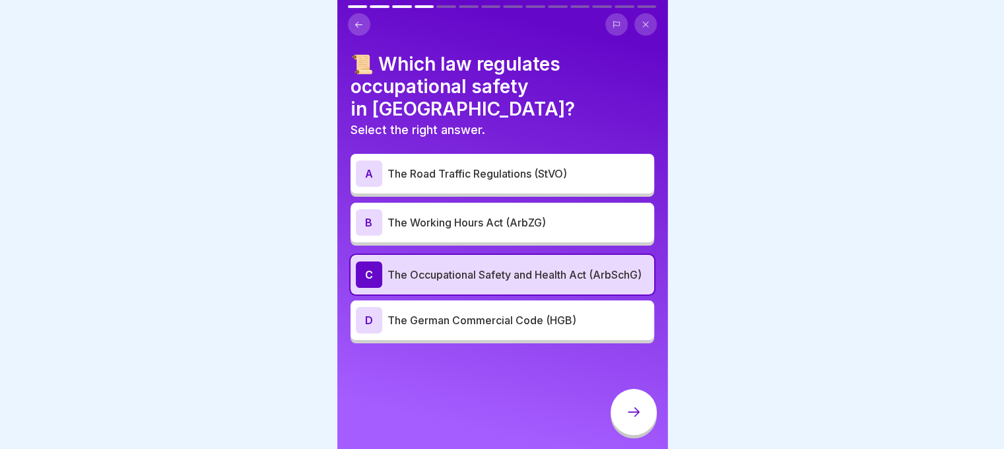
click at [615, 417] on div at bounding box center [634, 412] width 46 height 46
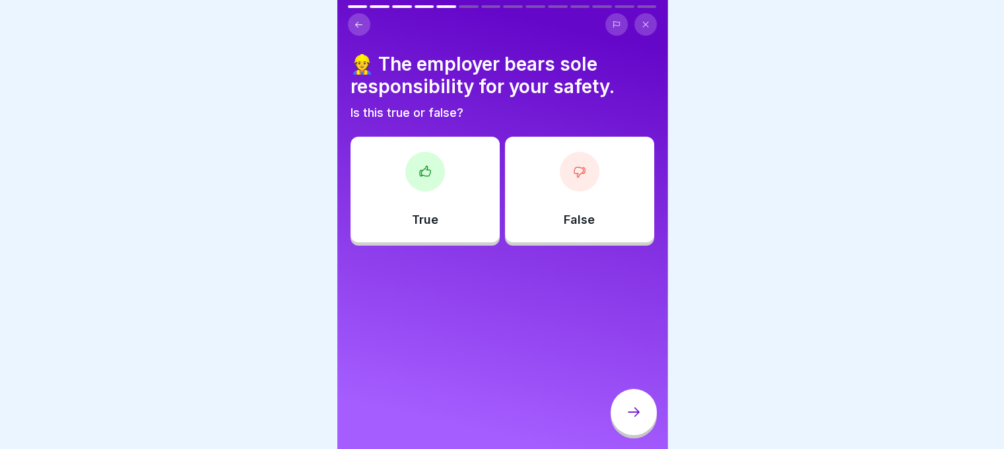
click at [561, 242] on div "True False" at bounding box center [503, 193] width 304 height 106
click at [588, 226] on div "False" at bounding box center [579, 190] width 149 height 106
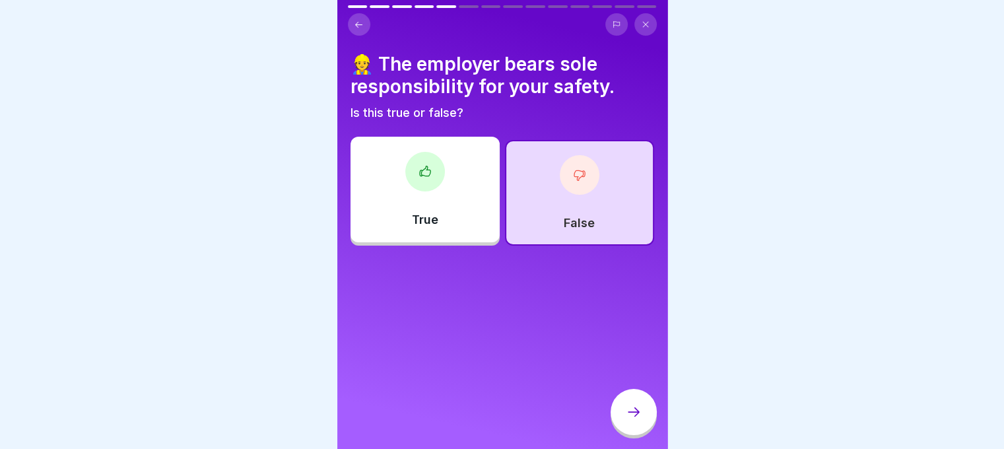
click at [628, 405] on div at bounding box center [634, 412] width 46 height 46
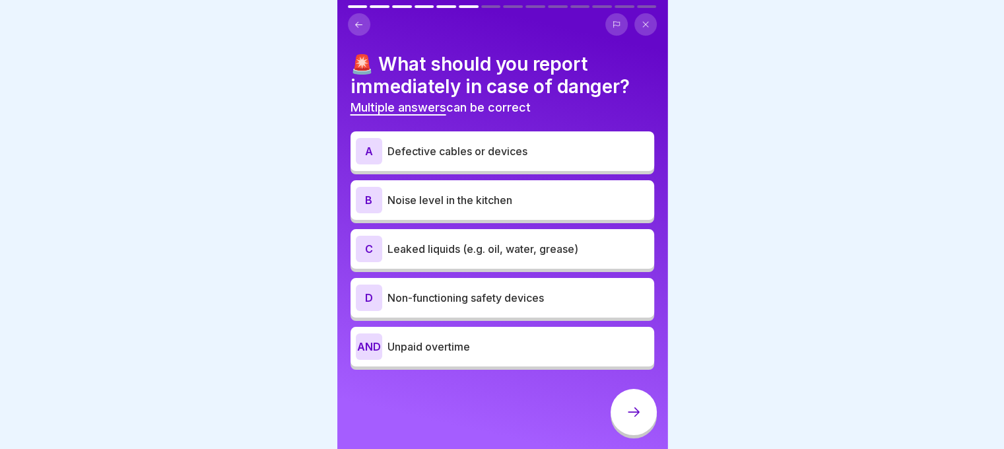
click at [493, 153] on font "Defective cables or devices" at bounding box center [458, 151] width 140 height 13
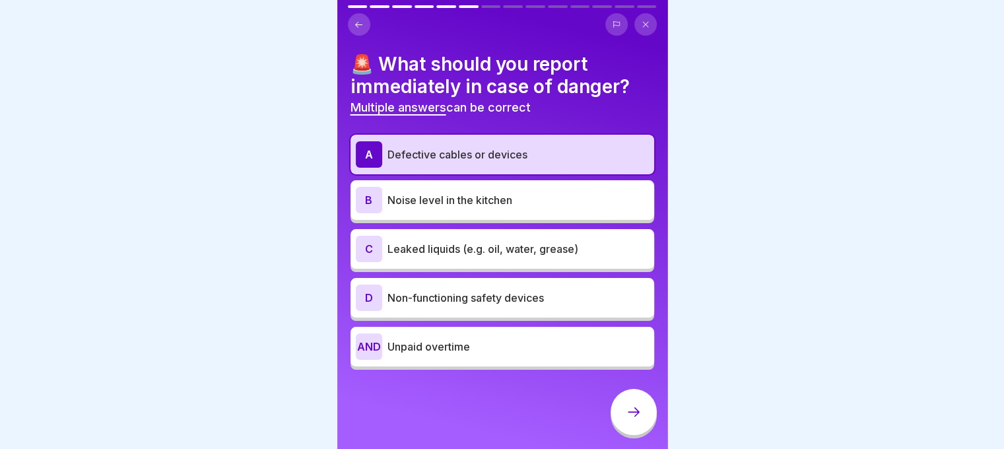
click at [493, 250] on font "Leaked liquids (e.g. oil, water, grease)" at bounding box center [483, 248] width 191 height 13
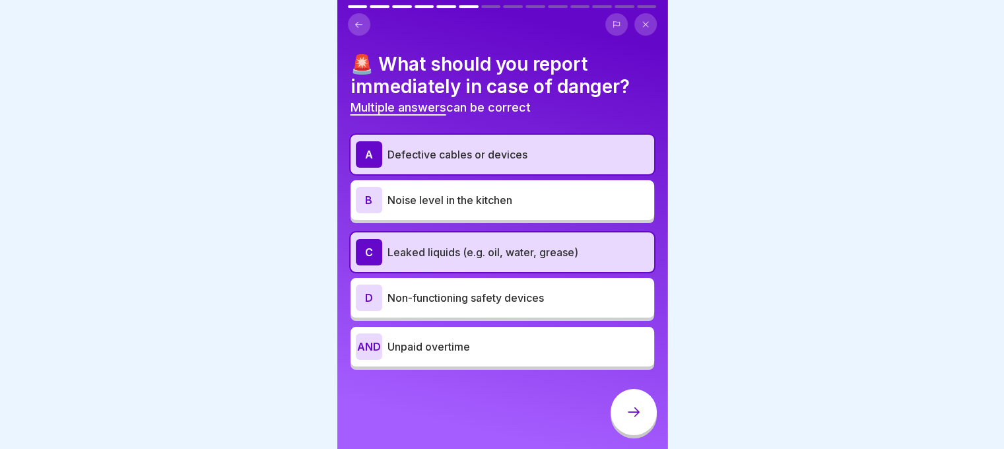
click at [496, 285] on div "D Non-functioning safety devices" at bounding box center [502, 298] width 293 height 26
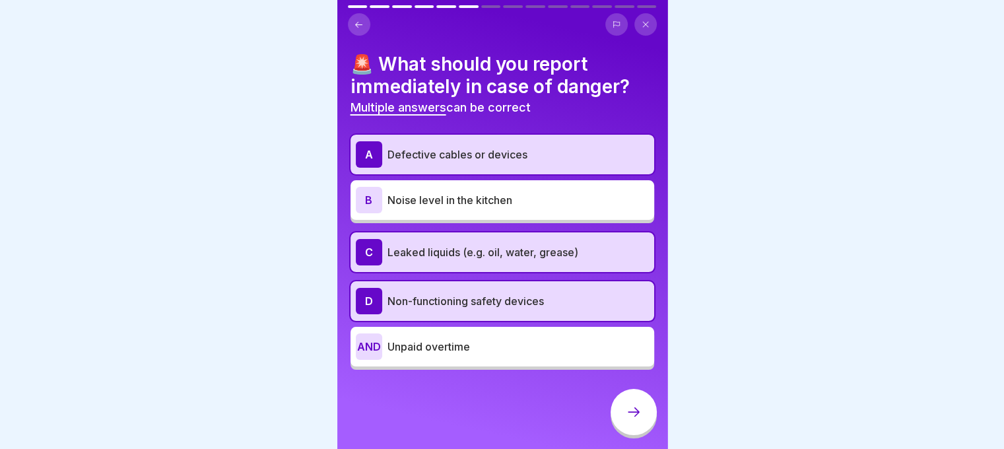
click at [626, 435] on div at bounding box center [634, 412] width 46 height 46
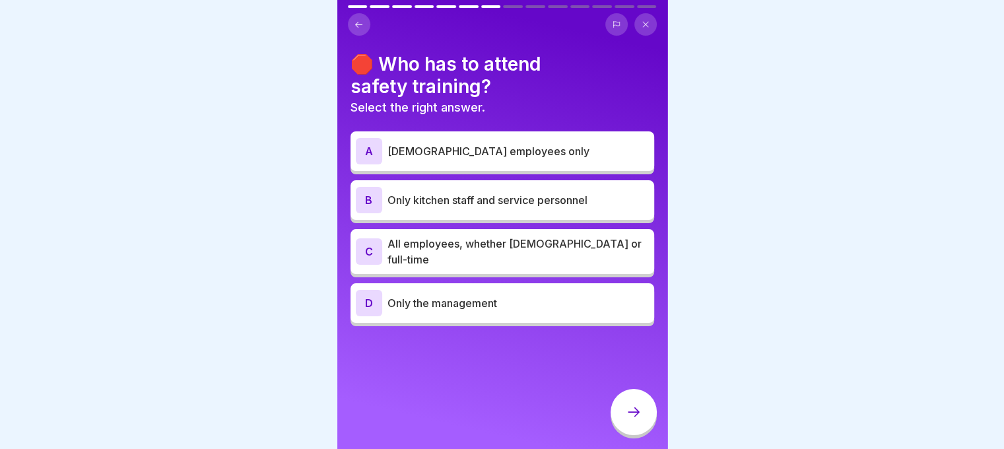
click at [512, 260] on div "C All employees, whether part-time or full-time" at bounding box center [502, 252] width 293 height 32
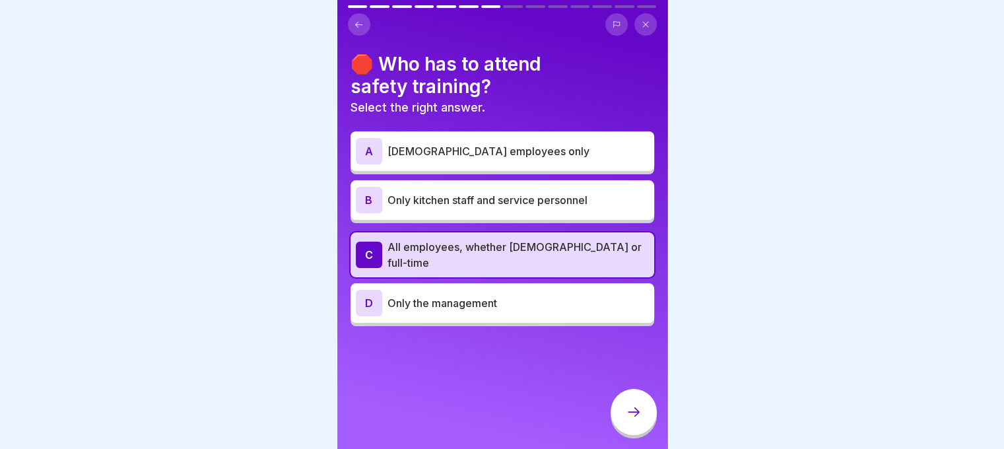
click at [626, 420] on icon at bounding box center [634, 412] width 16 height 16
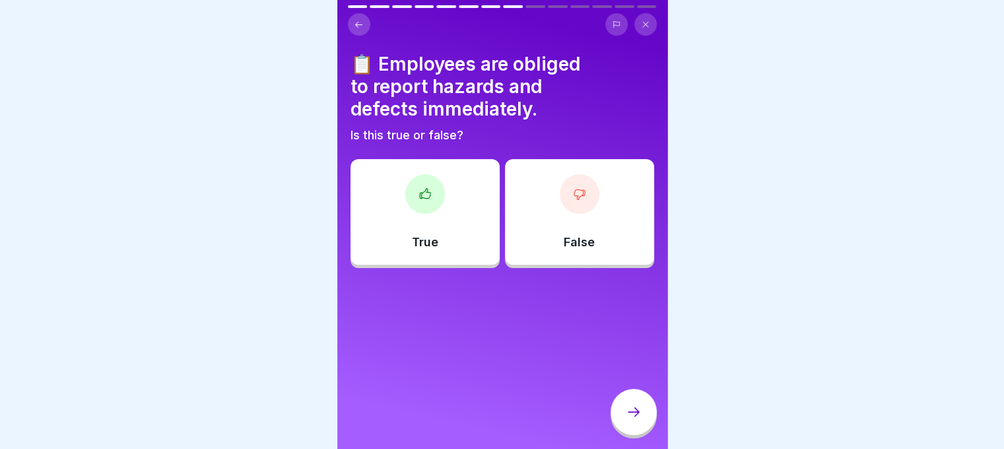
click at [436, 242] on div "True" at bounding box center [425, 212] width 149 height 106
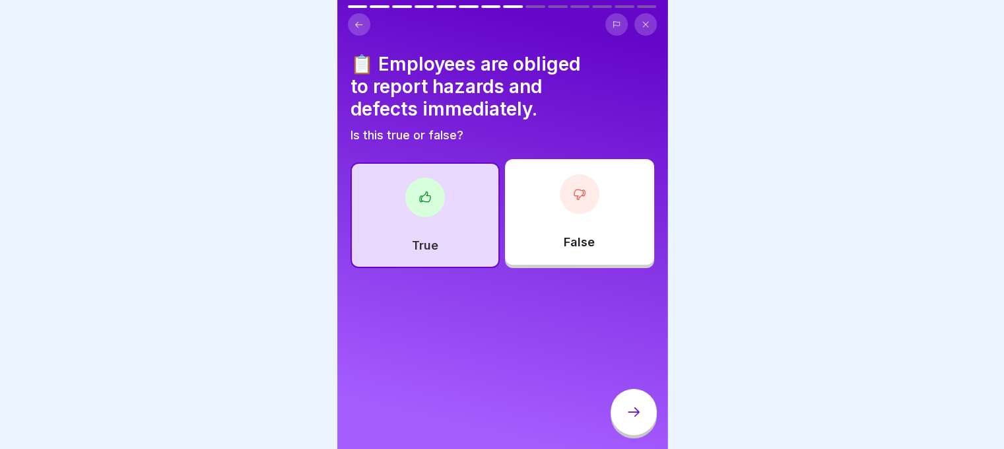
click at [643, 424] on div at bounding box center [634, 412] width 46 height 46
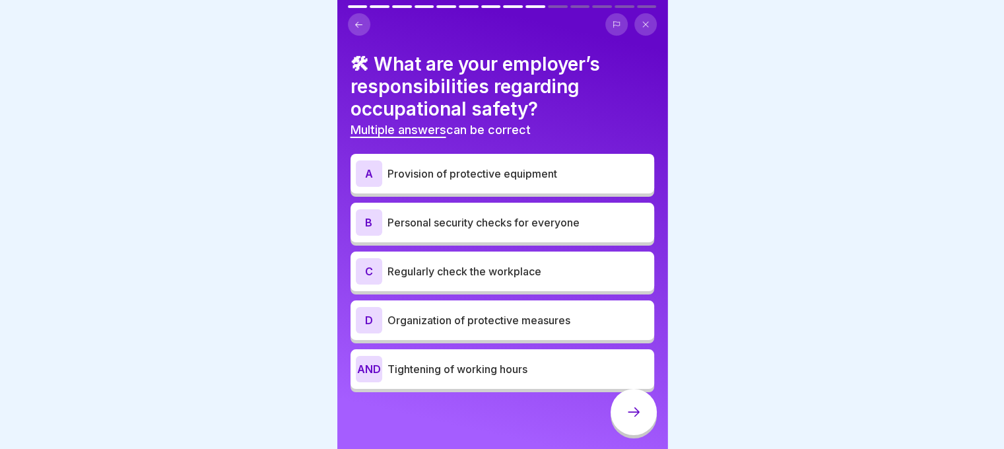
click at [549, 277] on p "Regularly check the workplace" at bounding box center [519, 271] width 262 height 16
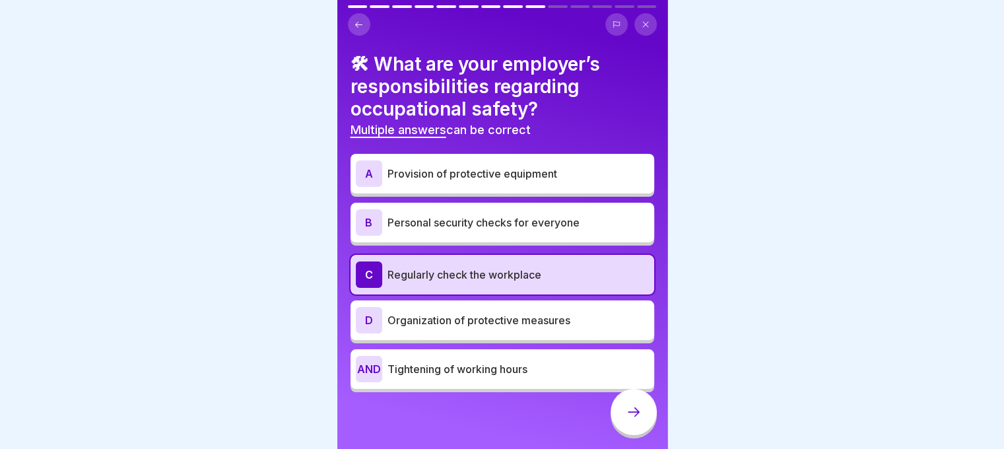
click at [633, 420] on icon at bounding box center [634, 412] width 16 height 16
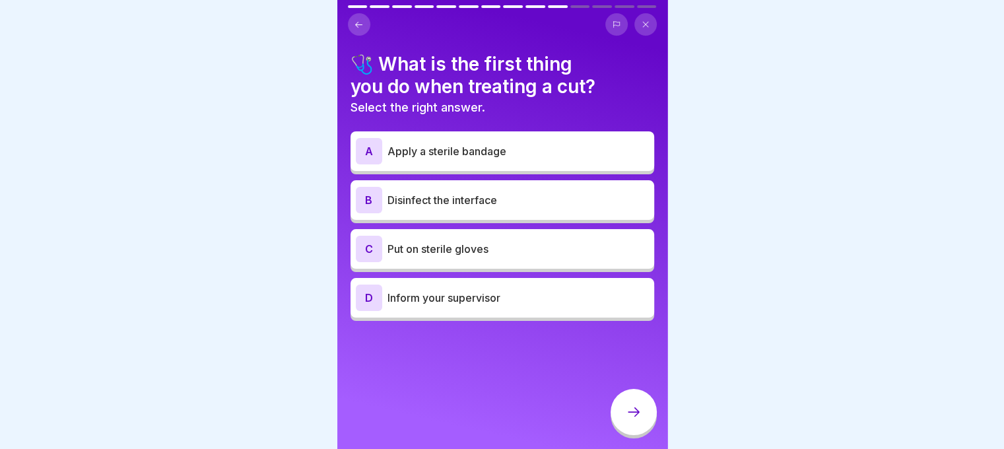
click at [483, 302] on font "Inform your supervisor" at bounding box center [444, 297] width 113 height 13
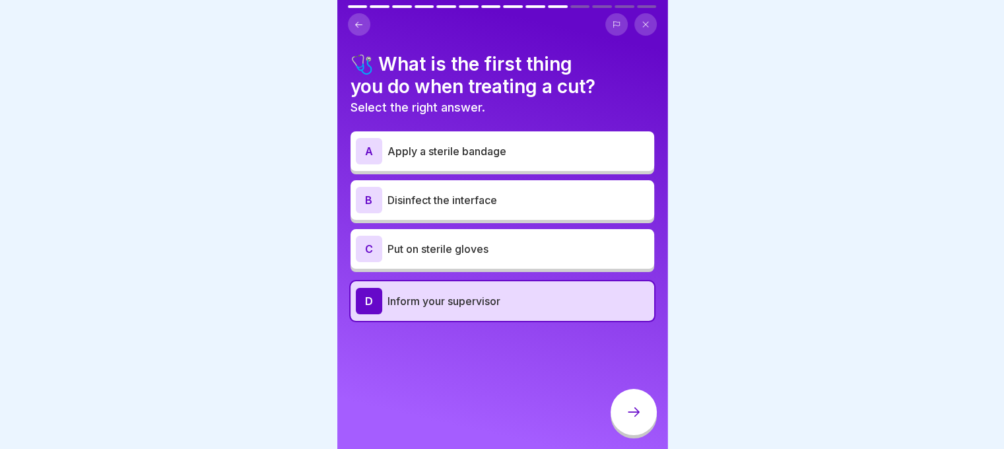
click at [469, 258] on div "C Put on sterile gloves" at bounding box center [502, 249] width 293 height 26
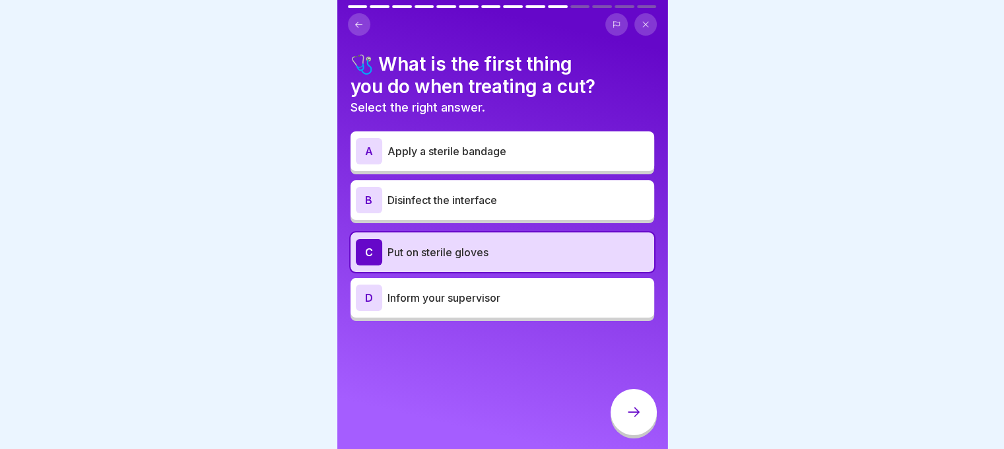
click at [623, 411] on div at bounding box center [634, 412] width 46 height 46
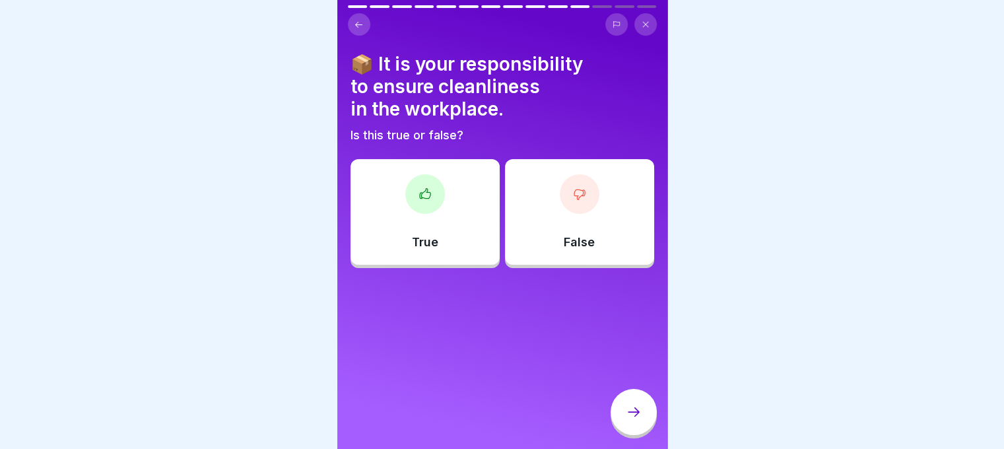
click at [439, 245] on div "True" at bounding box center [425, 212] width 149 height 106
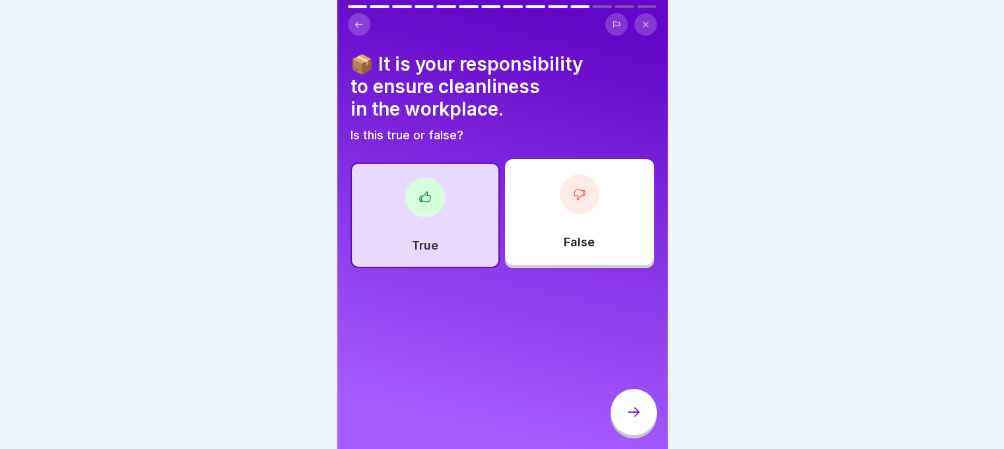
click at [619, 423] on div at bounding box center [634, 412] width 46 height 46
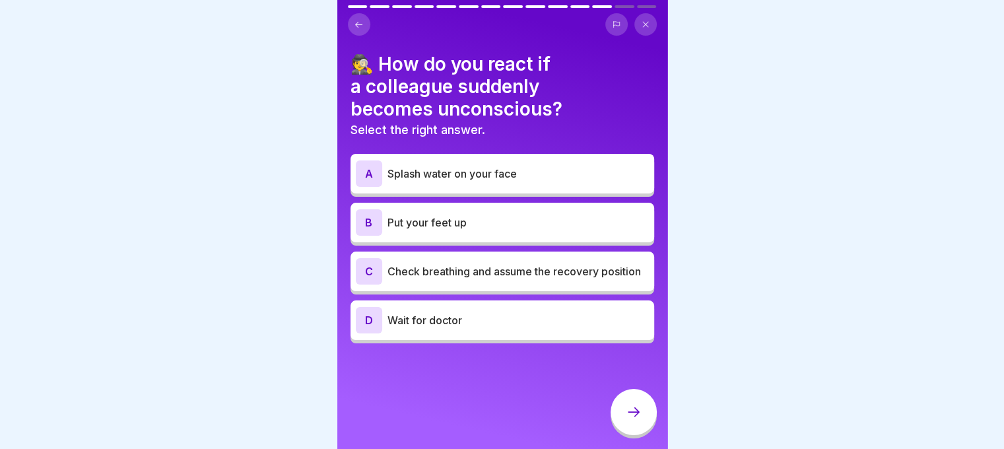
click at [507, 279] on p "Check breathing and assume the recovery position" at bounding box center [519, 271] width 262 height 16
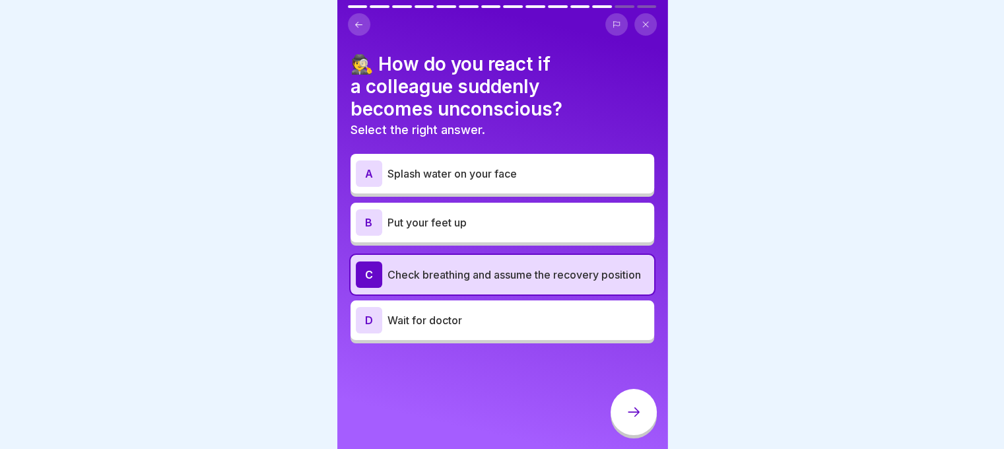
click at [636, 420] on icon at bounding box center [634, 412] width 16 height 16
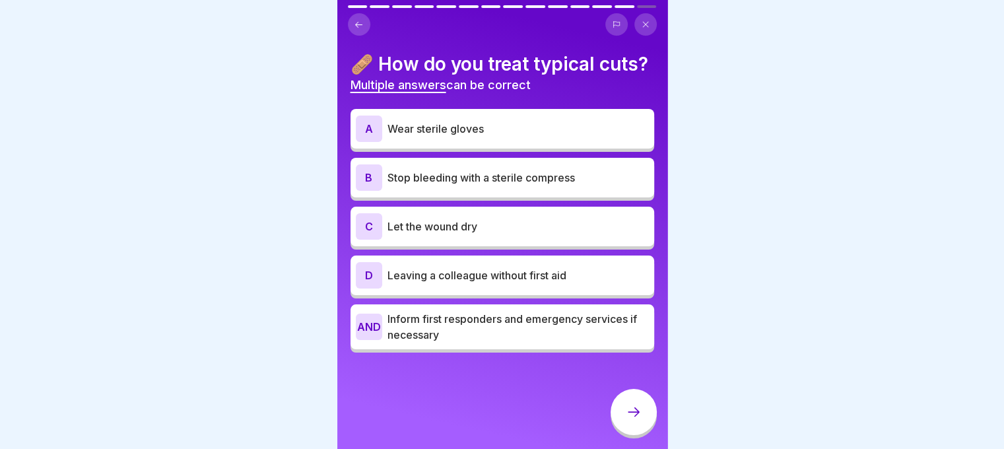
click at [497, 137] on p "Wear sterile gloves" at bounding box center [519, 129] width 262 height 16
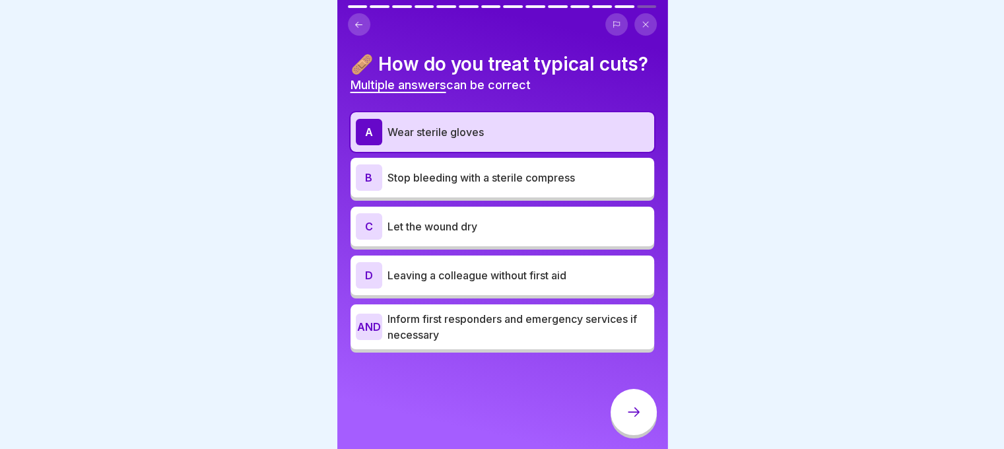
click at [510, 184] on font "Stop bleeding with a sterile compress" at bounding box center [482, 177] width 188 height 13
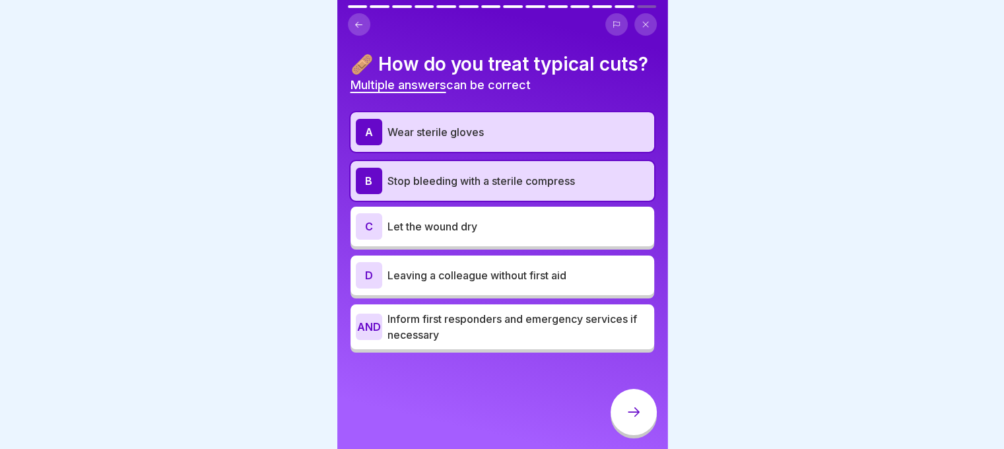
click at [642, 409] on div at bounding box center [634, 412] width 46 height 46
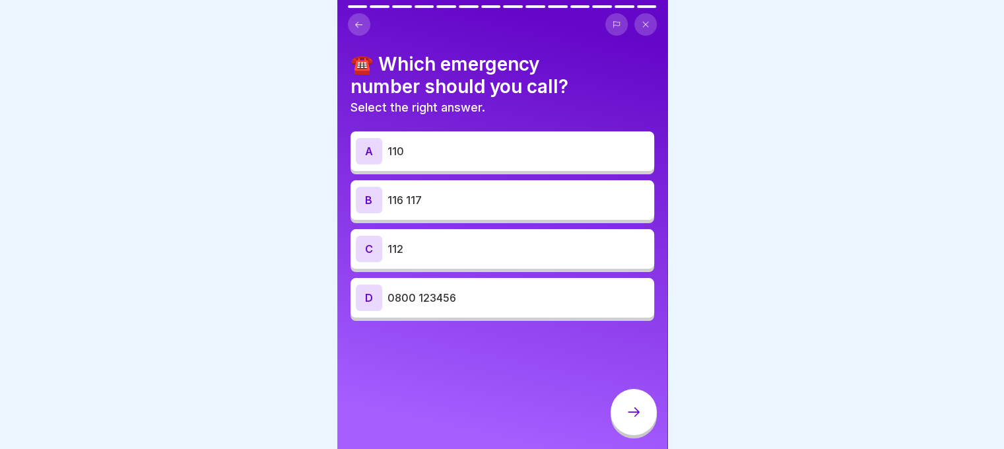
click at [503, 250] on p "112" at bounding box center [519, 249] width 262 height 16
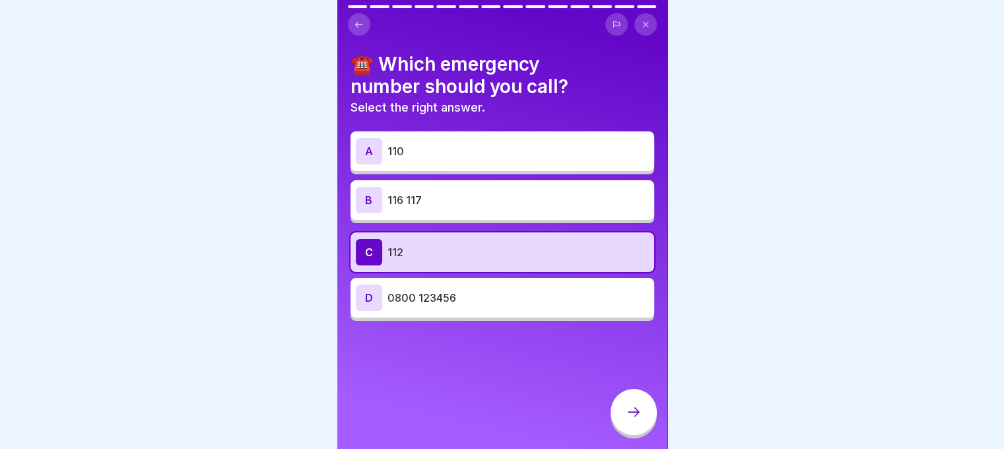
click at [639, 411] on div at bounding box center [634, 412] width 46 height 46
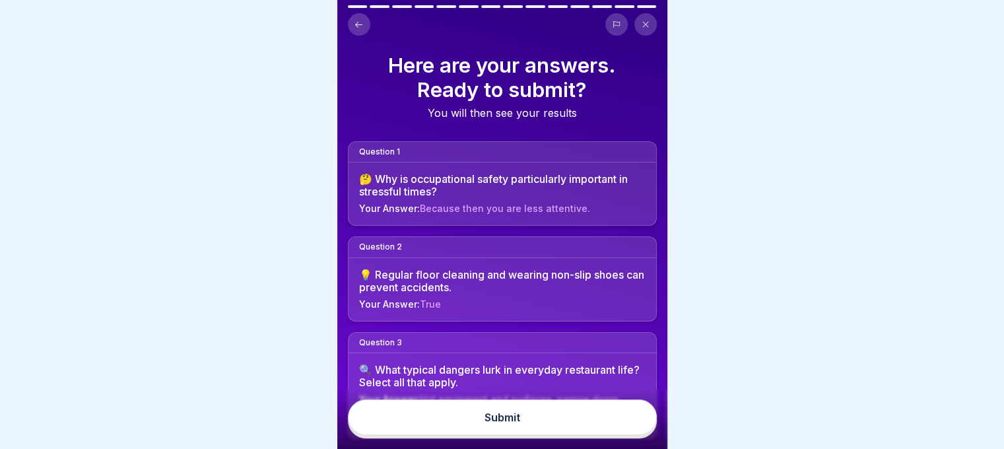
click at [596, 420] on button "Submit" at bounding box center [502, 418] width 309 height 36
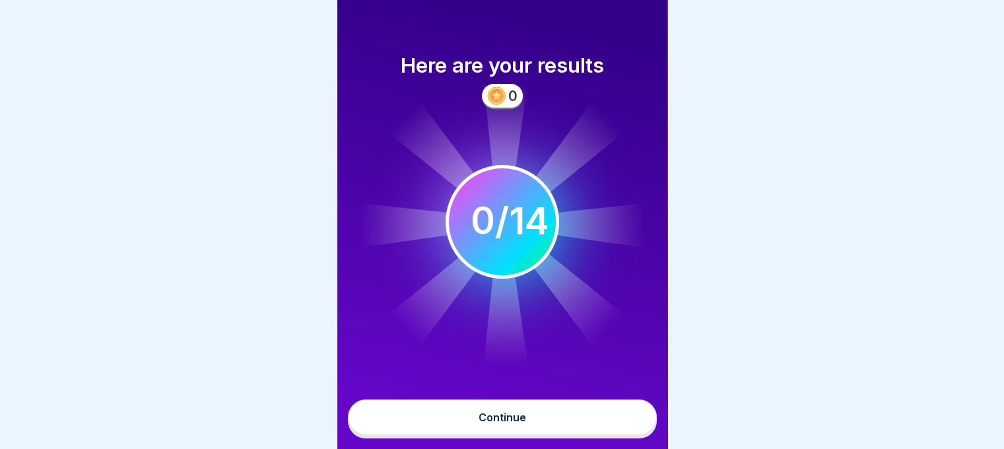
click at [590, 420] on button "Continue" at bounding box center [502, 418] width 309 height 36
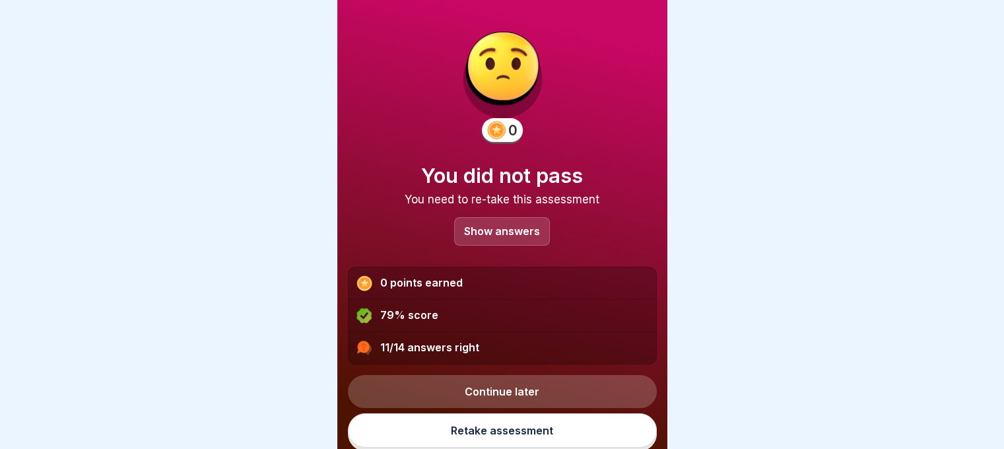
click at [517, 237] on div "Show answers" at bounding box center [502, 231] width 96 height 28
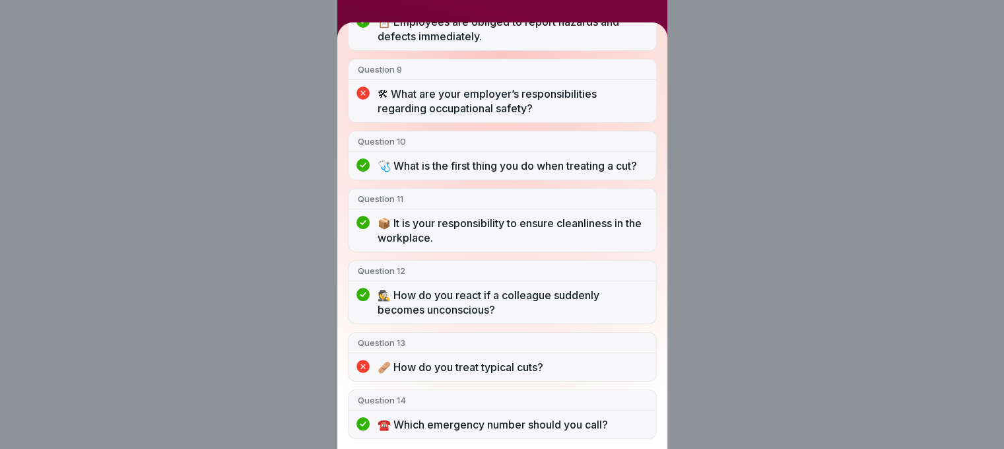
scroll to position [10, 0]
click at [491, 373] on font "🩹 How do you treat typical cuts?" at bounding box center [461, 367] width 166 height 13
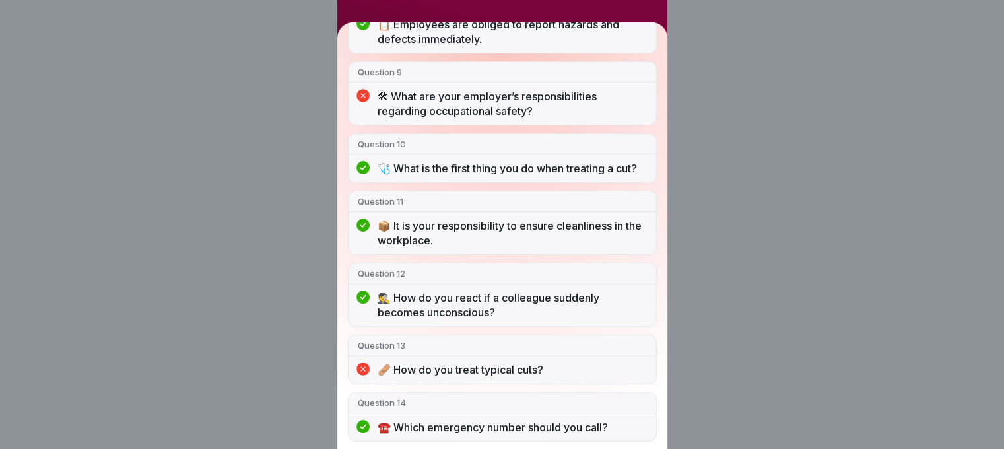
scroll to position [673, 0]
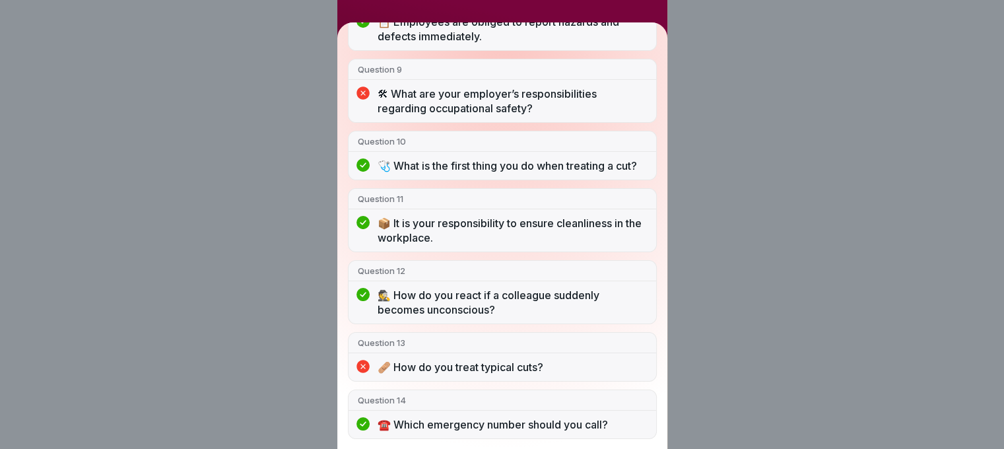
click at [713, 327] on div "You did not pass 11/14 answers right Question 1 🤔 Why is occupational safety pa…" at bounding box center [502, 224] width 1004 height 449
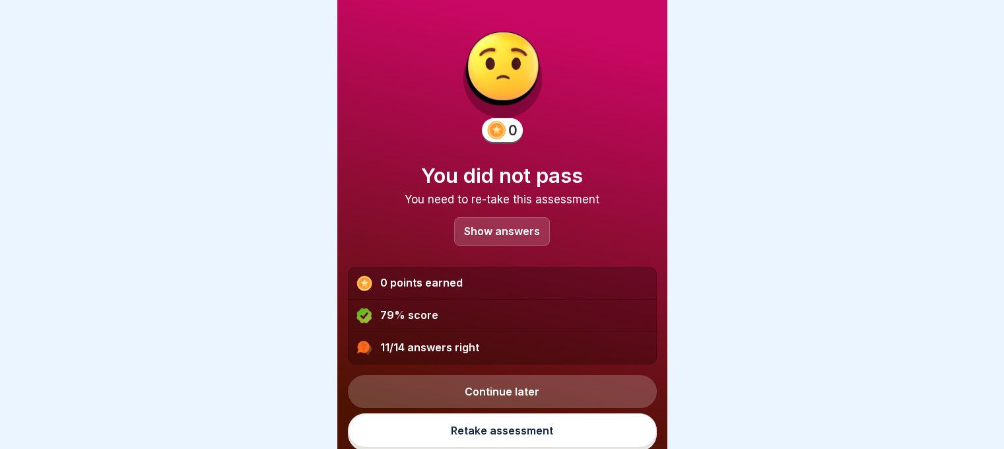
click at [526, 422] on link "Retake assessment" at bounding box center [502, 430] width 309 height 34
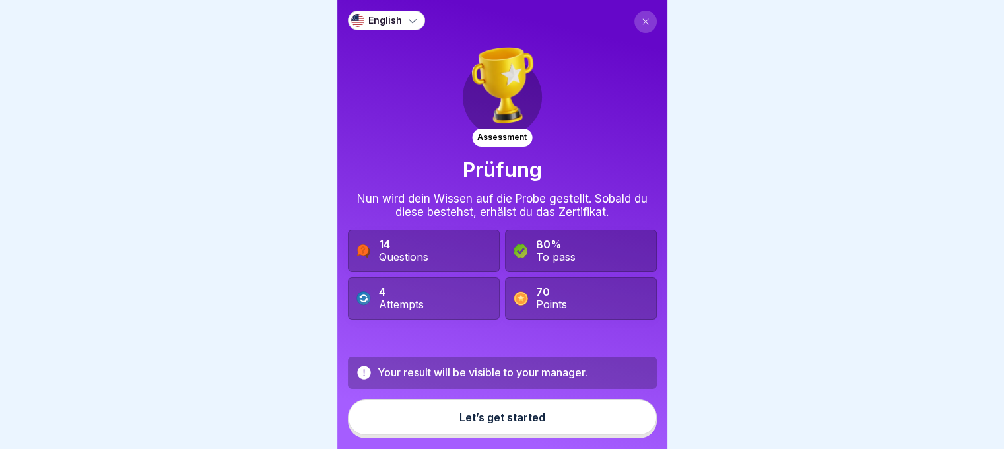
click at [497, 423] on div "Let’s get started" at bounding box center [503, 417] width 86 height 12
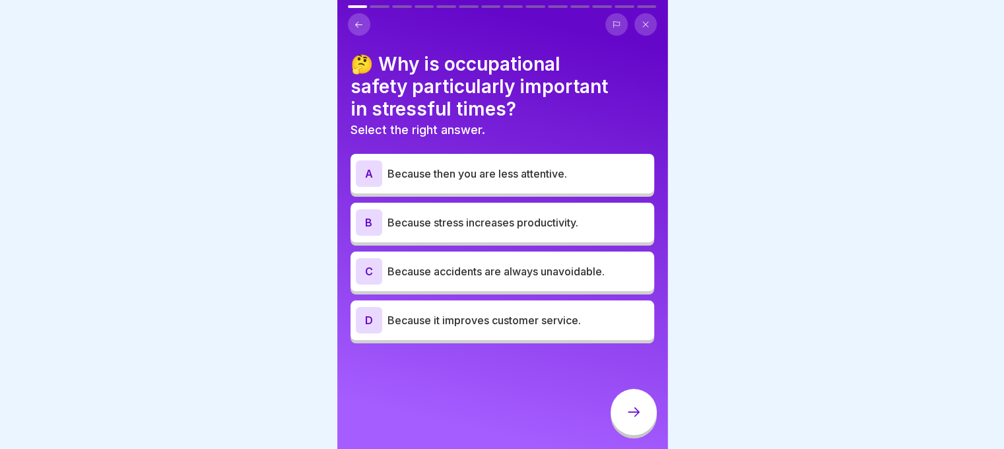
click at [520, 169] on font "Because then you are less attentive." at bounding box center [478, 173] width 180 height 13
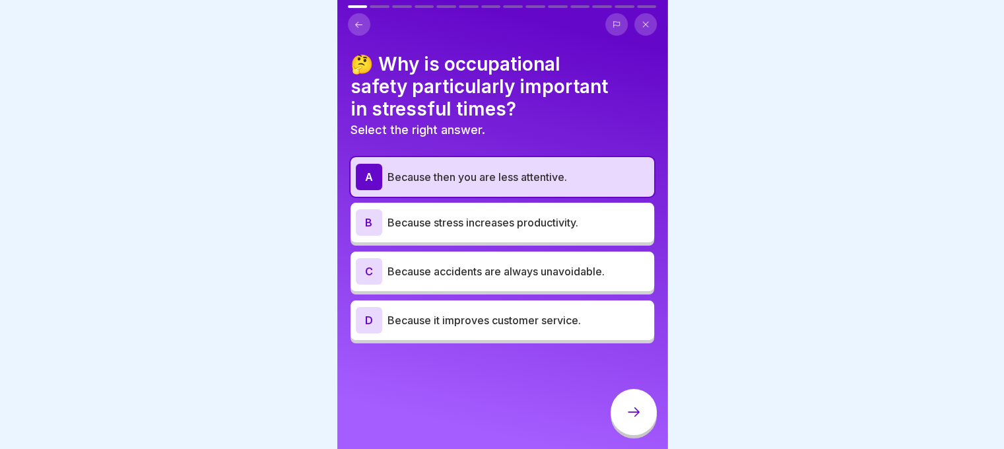
click at [631, 409] on div at bounding box center [634, 412] width 46 height 46
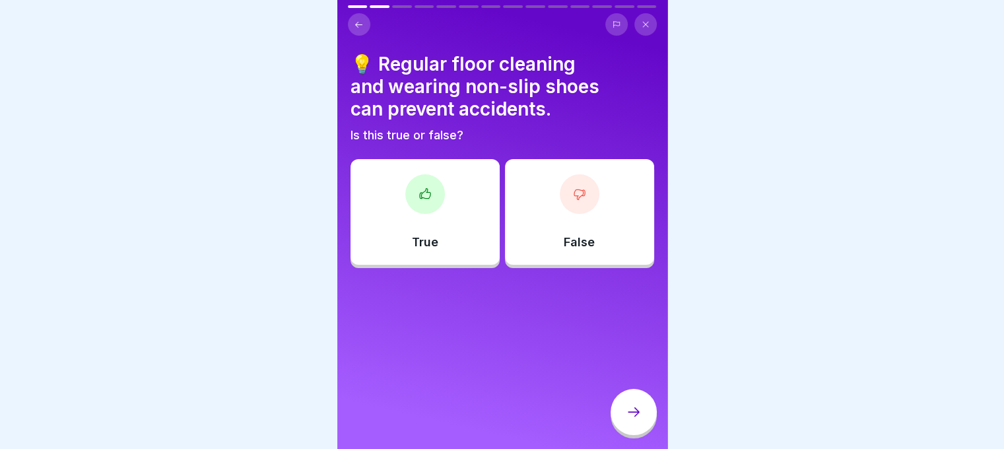
click at [435, 248] on p "True" at bounding box center [425, 242] width 26 height 15
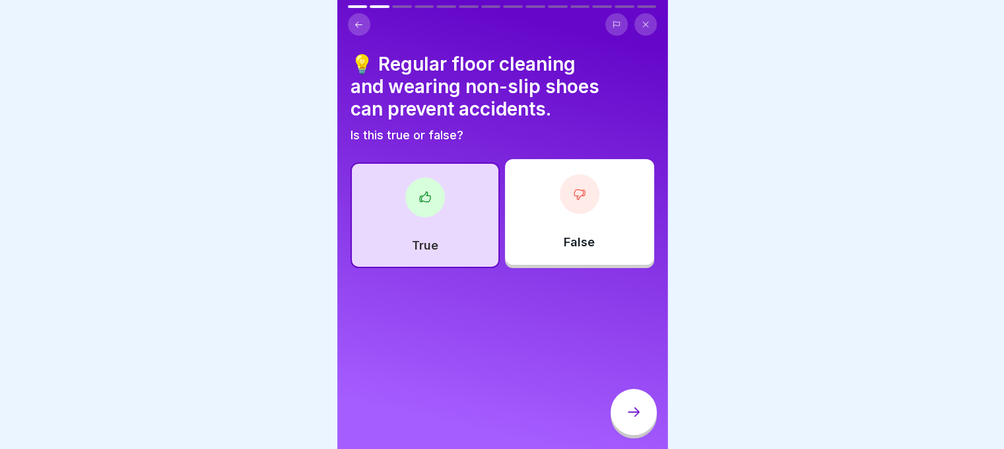
click at [652, 417] on div at bounding box center [634, 412] width 46 height 46
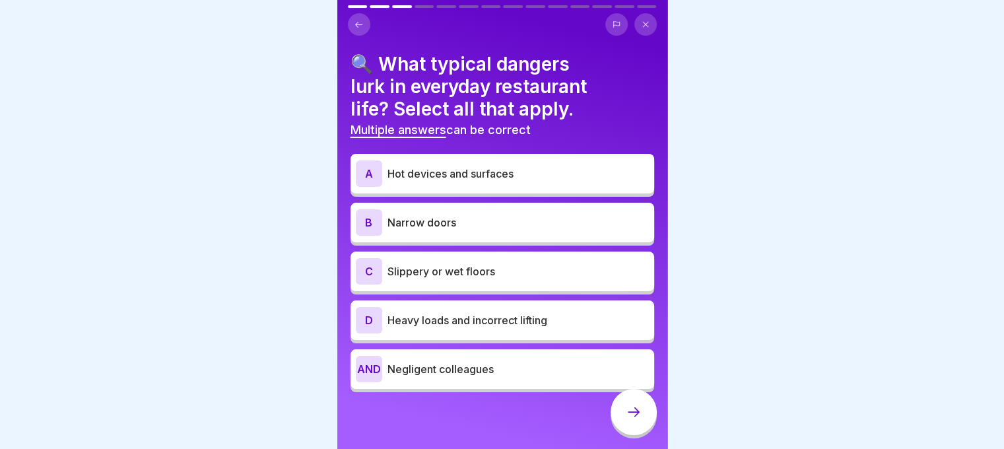
click at [498, 178] on font "Hot devices and surfaces" at bounding box center [451, 173] width 126 height 13
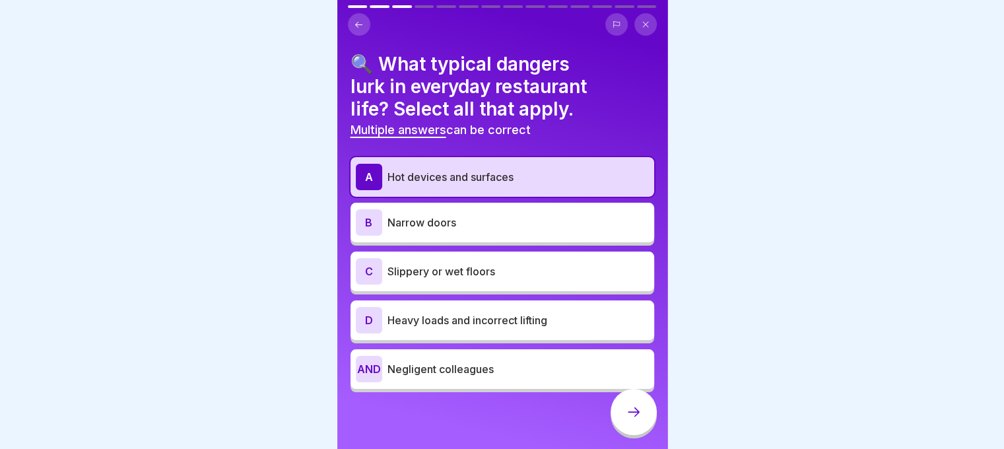
click at [492, 215] on p "Narrow doors" at bounding box center [519, 223] width 262 height 16
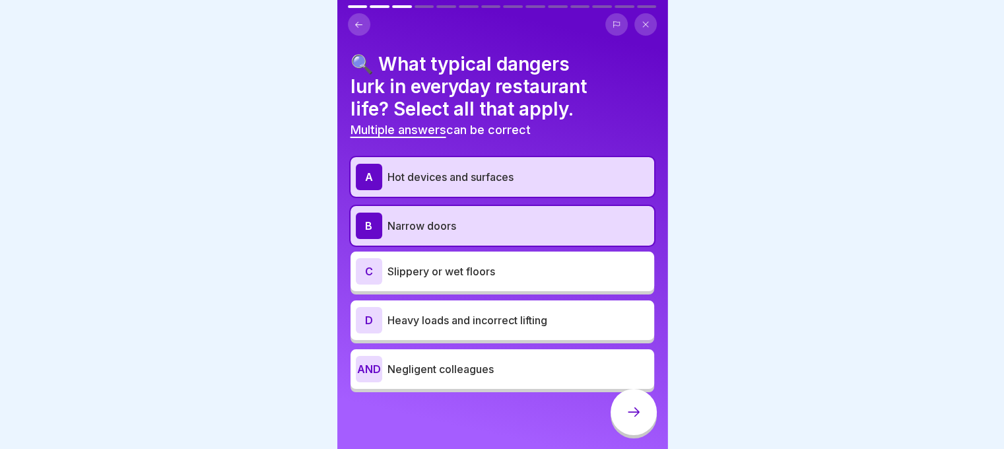
click at [494, 263] on p "Slippery or wet floors" at bounding box center [519, 271] width 262 height 16
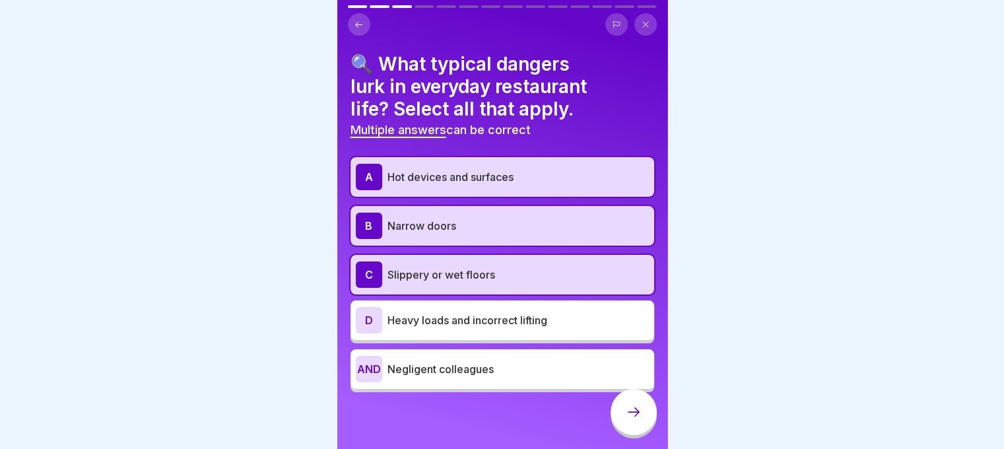
click at [499, 318] on font "Heavy loads and incorrect lifting" at bounding box center [468, 320] width 160 height 13
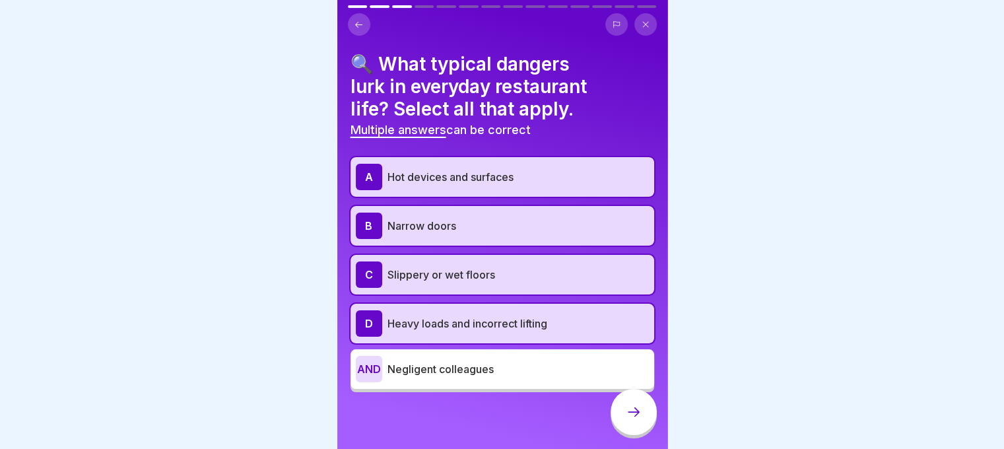
click at [528, 376] on p "Negligent colleagues" at bounding box center [519, 369] width 262 height 16
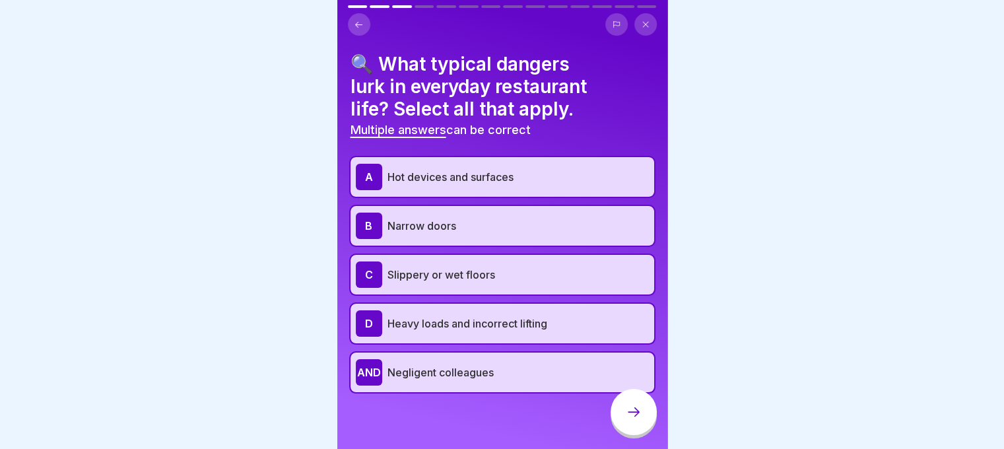
click at [633, 413] on div at bounding box center [634, 412] width 46 height 46
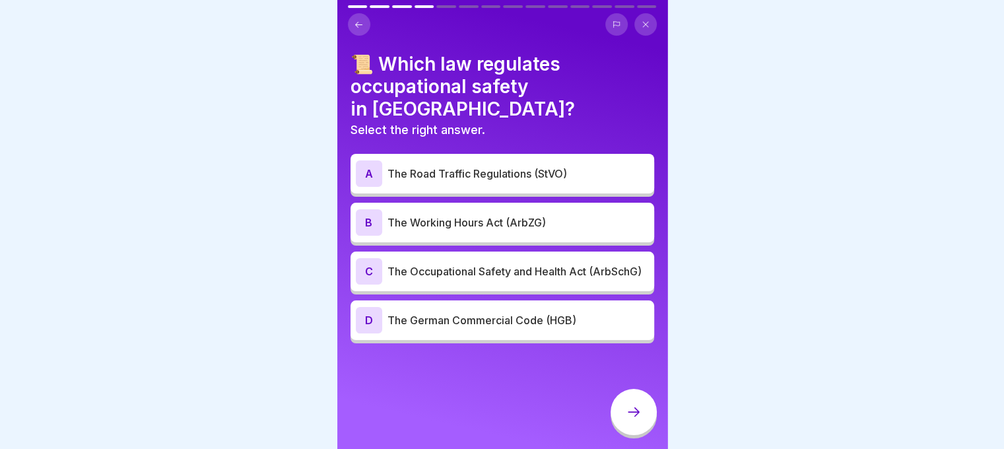
click at [513, 269] on font "The Occupational Safety and Health Act (ArbSchG)" at bounding box center [515, 271] width 254 height 13
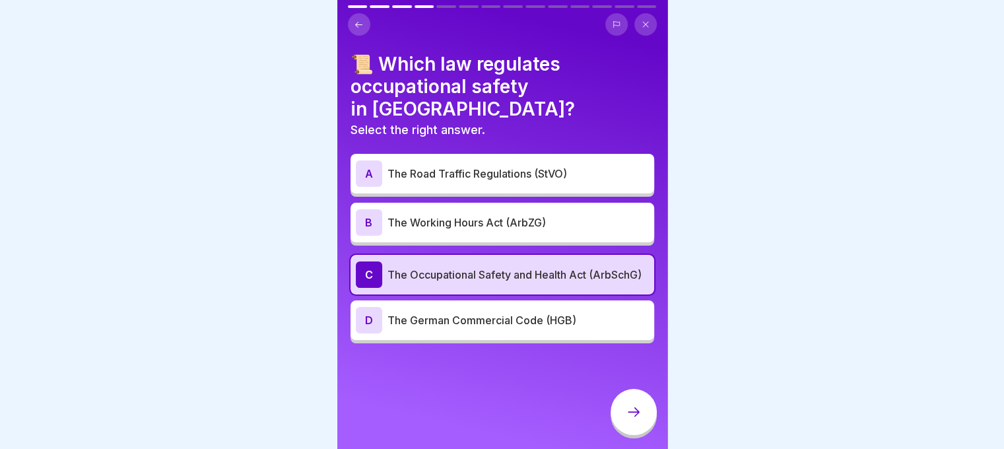
click at [630, 417] on icon at bounding box center [634, 412] width 16 height 16
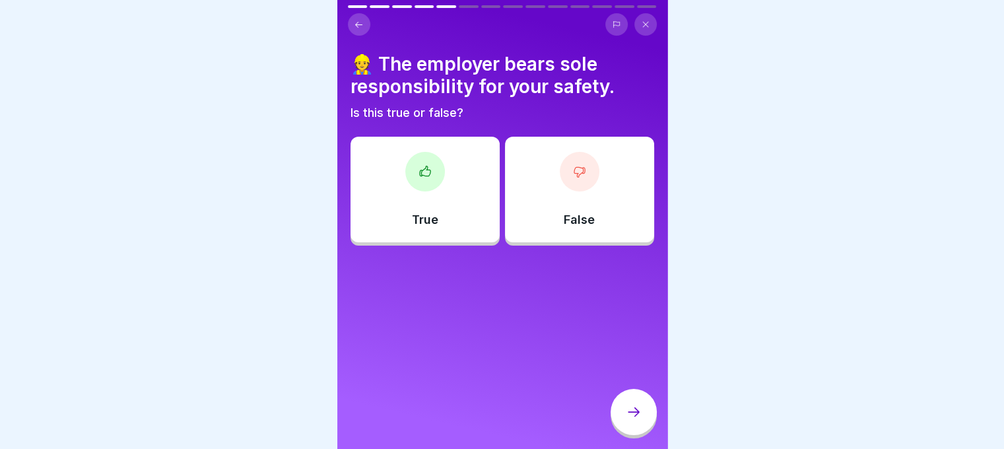
click at [555, 215] on div "False" at bounding box center [579, 190] width 149 height 106
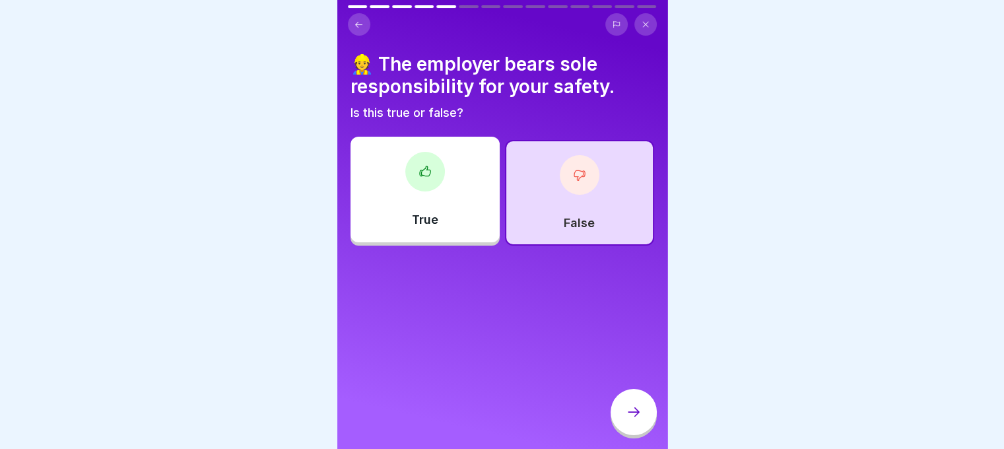
click at [645, 413] on div at bounding box center [634, 412] width 46 height 46
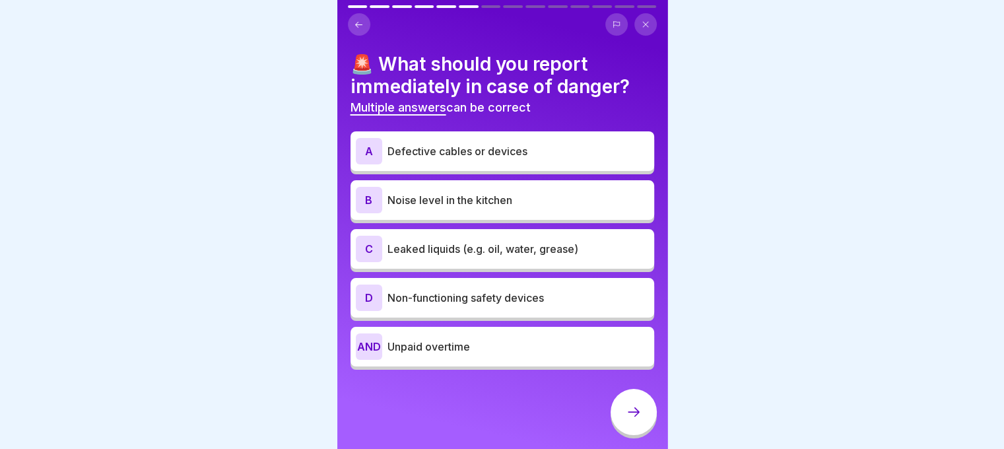
click at [473, 223] on div "A Defective cables or devices B Noise level in the kitchen C Leaked liquids (e.…" at bounding box center [503, 252] width 304 height 235
click at [463, 236] on div "C Leaked liquids (e.g. oil, water, grease)" at bounding box center [502, 249] width 293 height 26
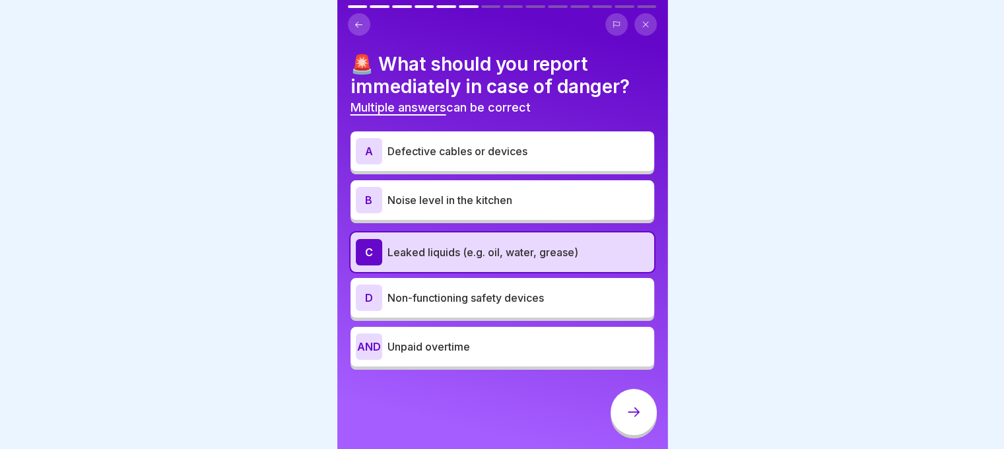
click at [460, 142] on div "A Defective cables or devices" at bounding box center [502, 151] width 293 height 26
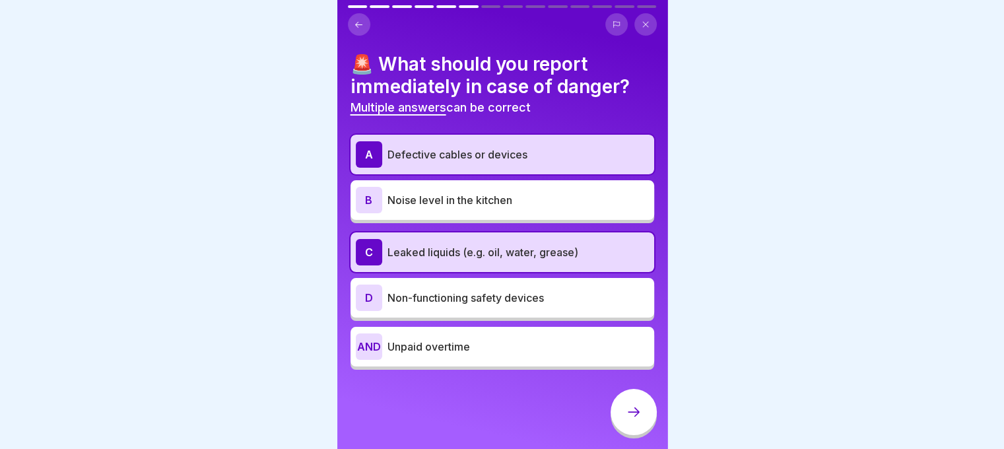
click at [458, 285] on div "D Non-functioning safety devices" at bounding box center [502, 298] width 293 height 26
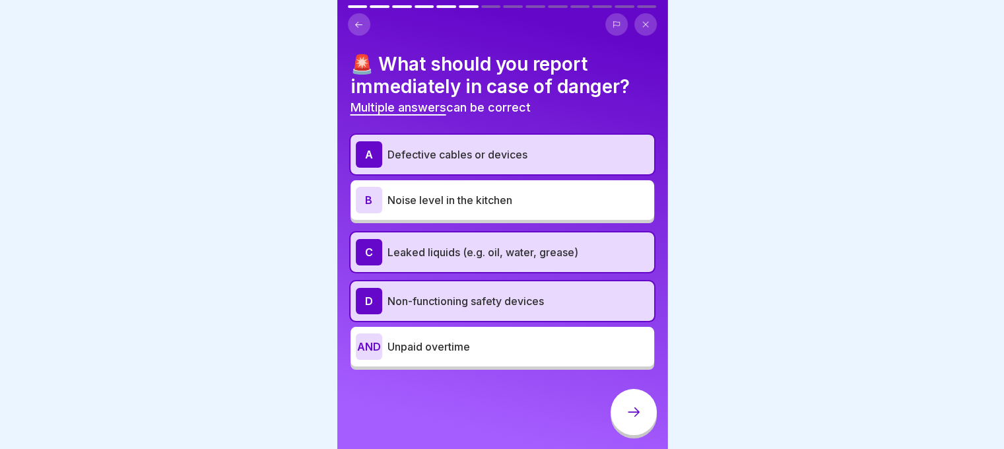
click at [625, 411] on div at bounding box center [634, 412] width 46 height 46
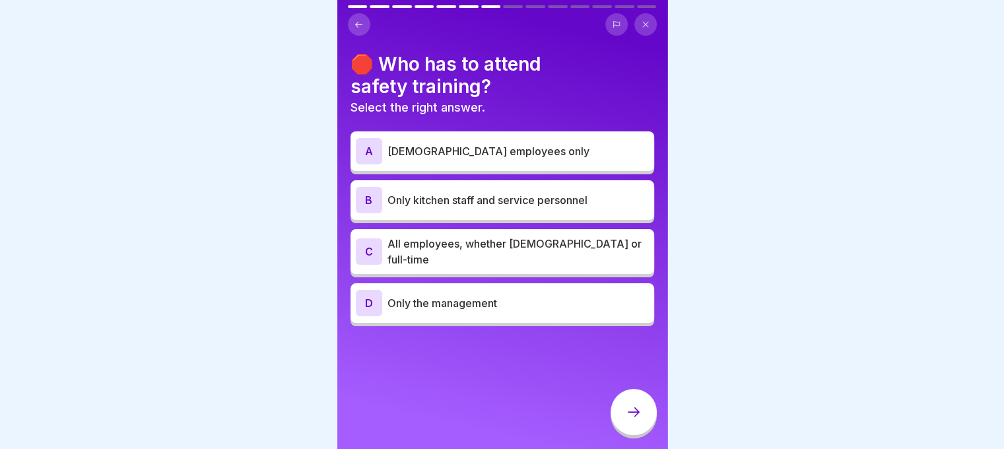
click at [516, 245] on font "All employees, whether [DEMOGRAPHIC_DATA] or full-time" at bounding box center [515, 251] width 254 height 29
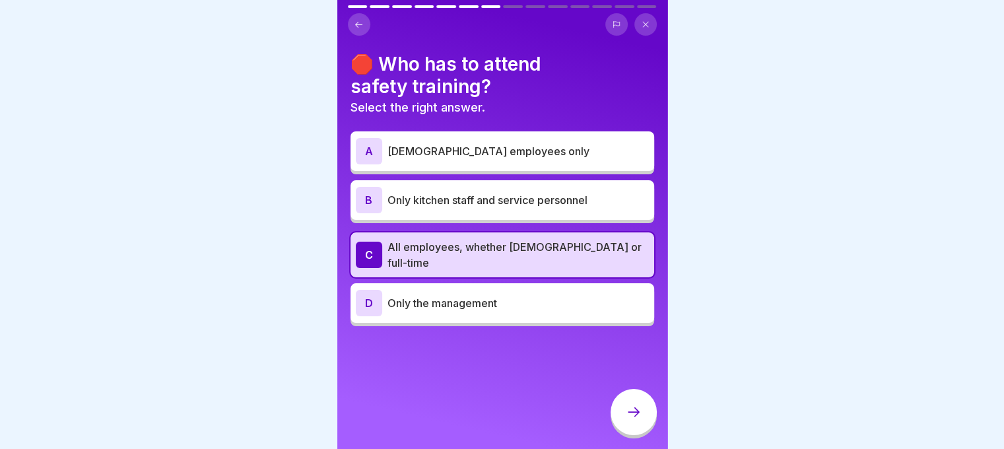
click at [637, 438] on div at bounding box center [634, 414] width 46 height 50
click at [629, 432] on div at bounding box center [634, 412] width 46 height 46
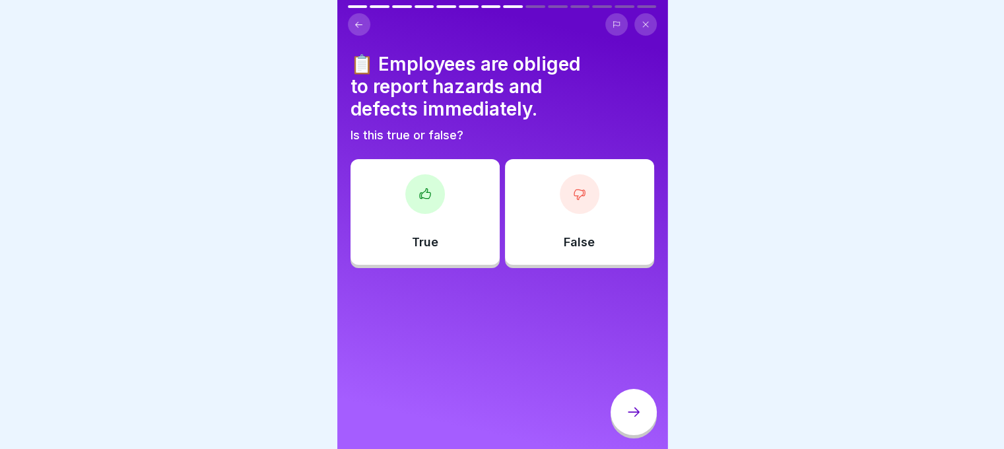
click at [460, 244] on div "True" at bounding box center [425, 212] width 149 height 106
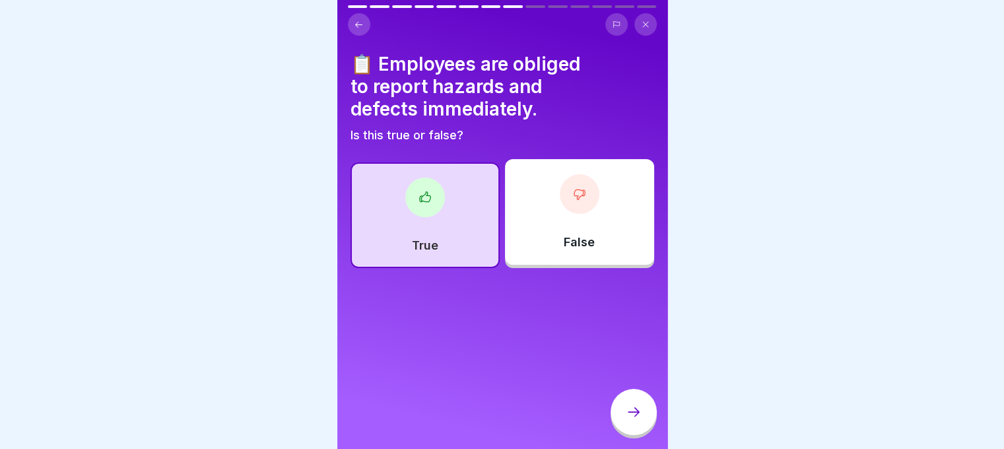
click at [632, 419] on icon at bounding box center [634, 412] width 16 height 16
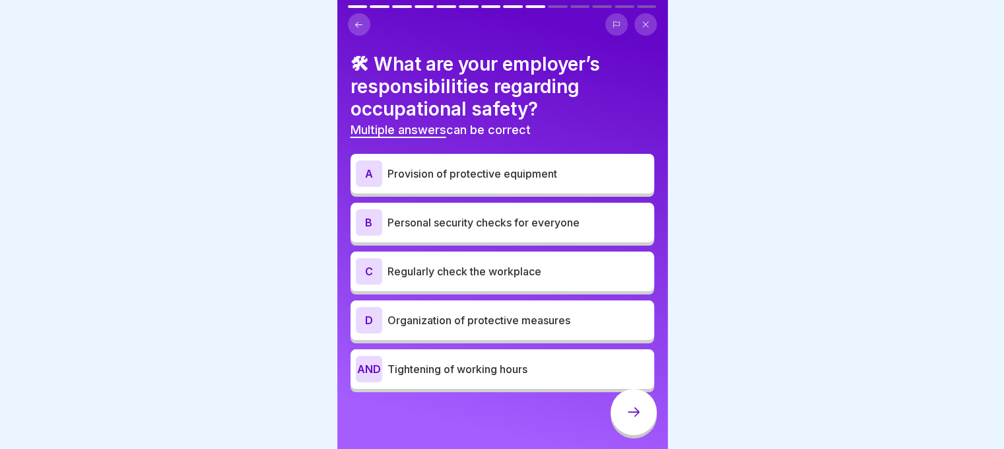
click at [535, 321] on font "Organization of protective measures" at bounding box center [479, 320] width 183 height 13
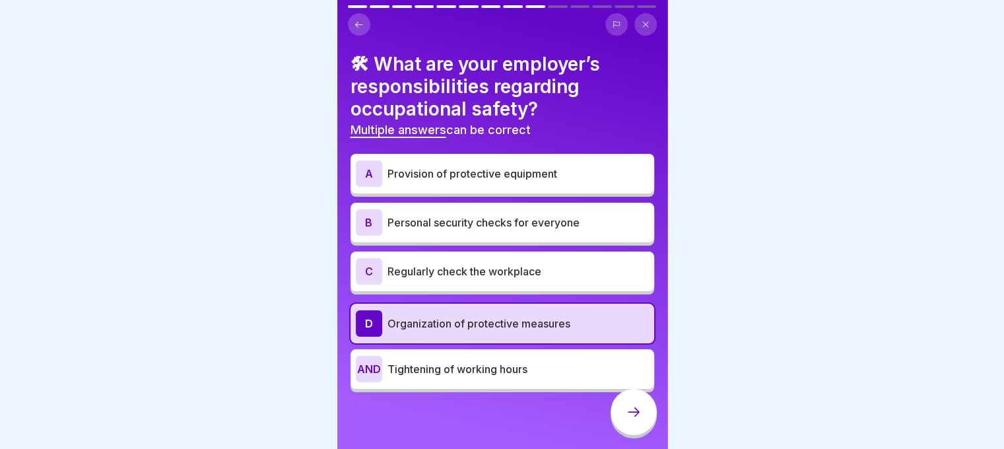
click at [522, 279] on div "C Regularly check the workplace" at bounding box center [502, 271] width 293 height 26
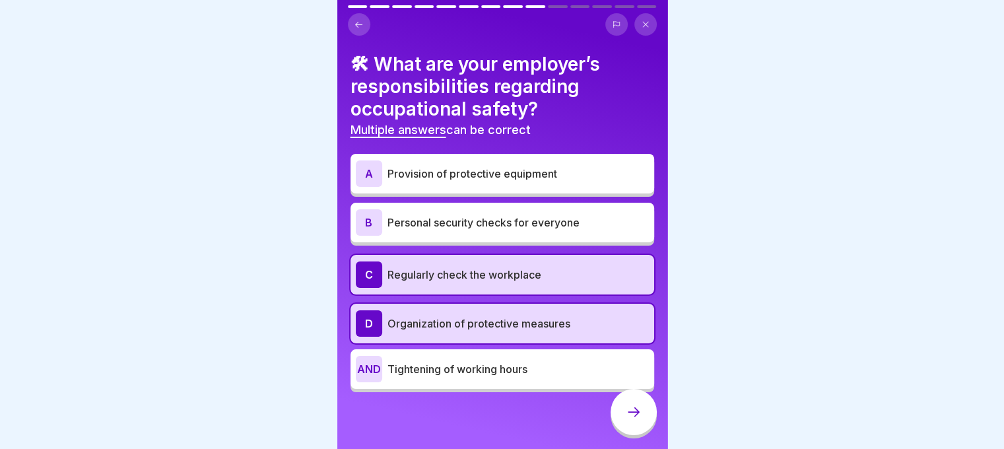
click at [522, 240] on div "B Personal security checks for everyone" at bounding box center [503, 223] width 304 height 40
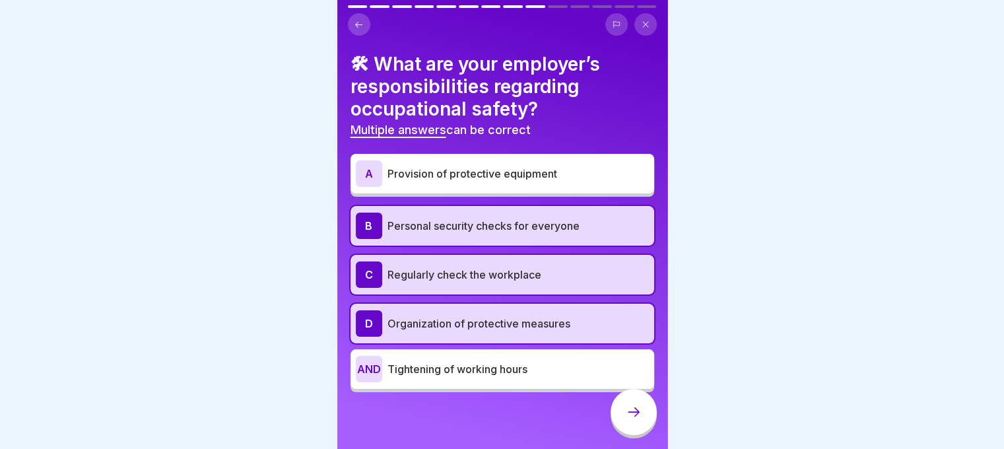
click at [515, 170] on font "Provision of protective equipment" at bounding box center [473, 173] width 170 height 13
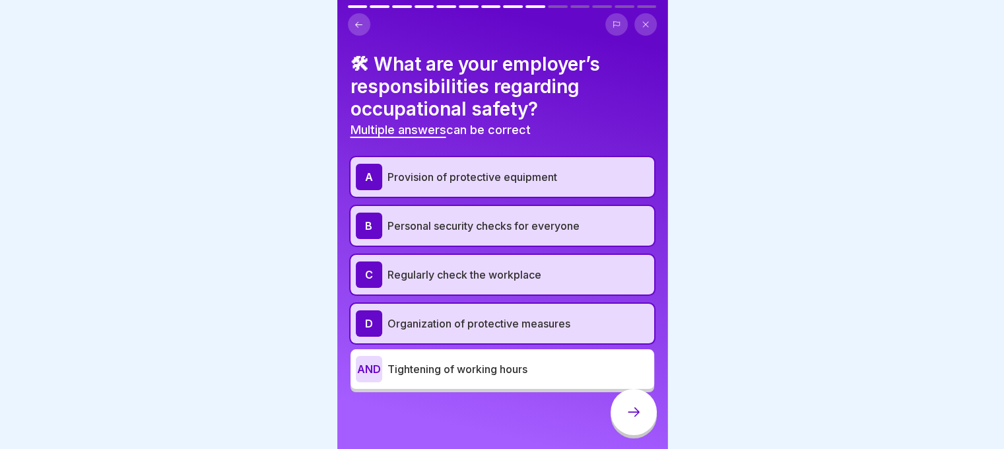
click at [487, 213] on div "B Personal security checks for everyone" at bounding box center [502, 226] width 293 height 26
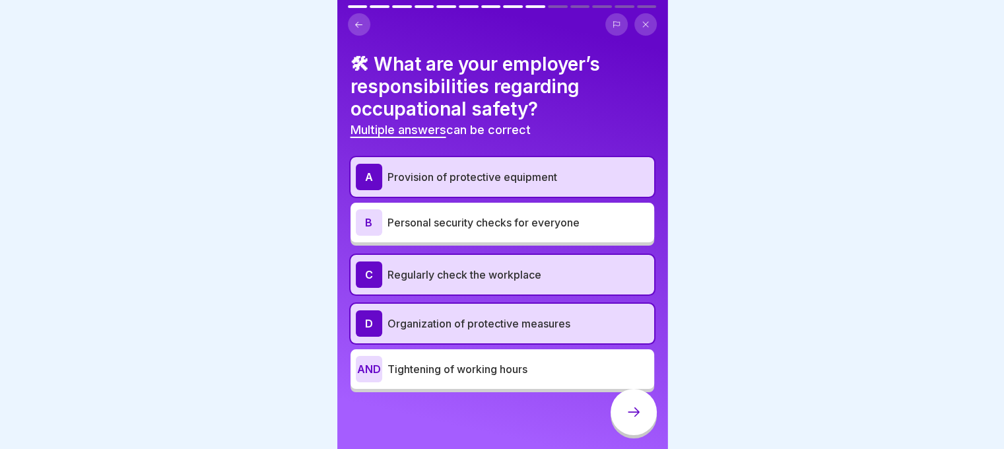
click at [498, 184] on p "Provision of protective equipment" at bounding box center [519, 177] width 262 height 16
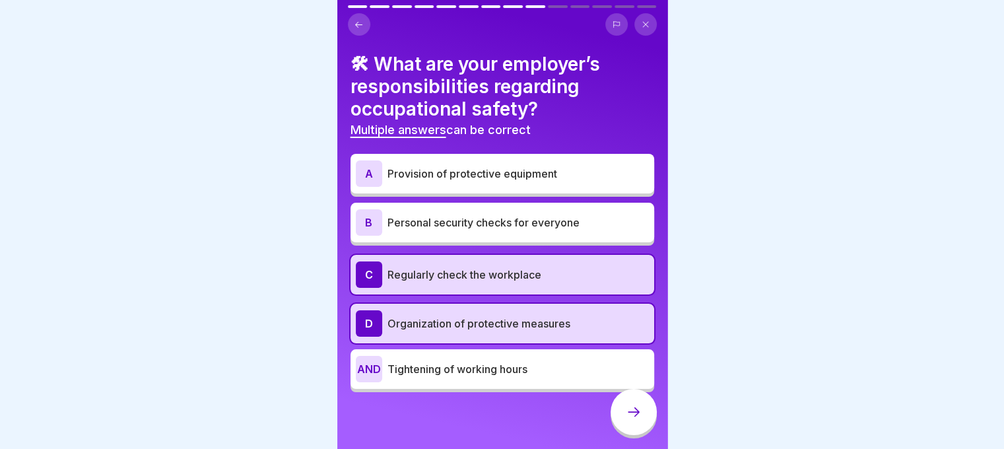
click at [629, 411] on div at bounding box center [634, 412] width 46 height 46
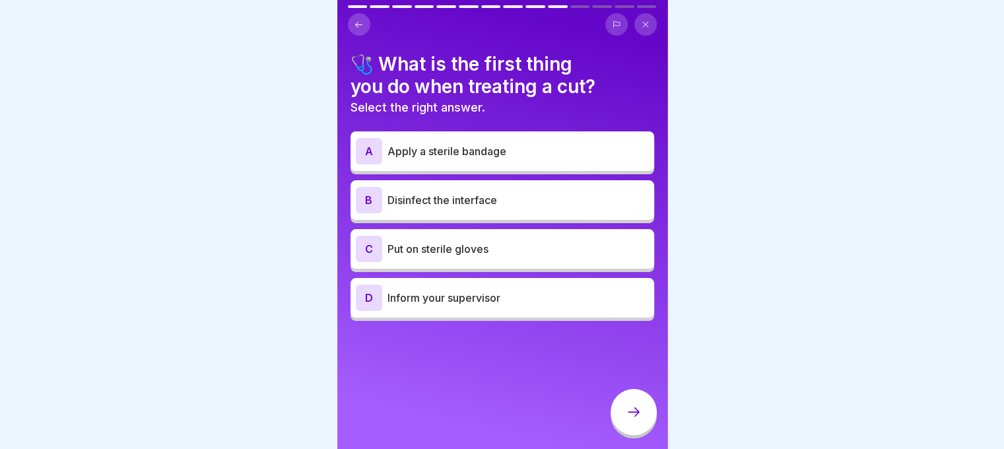
click at [501, 261] on div "C Put on sterile gloves" at bounding box center [502, 249] width 293 height 26
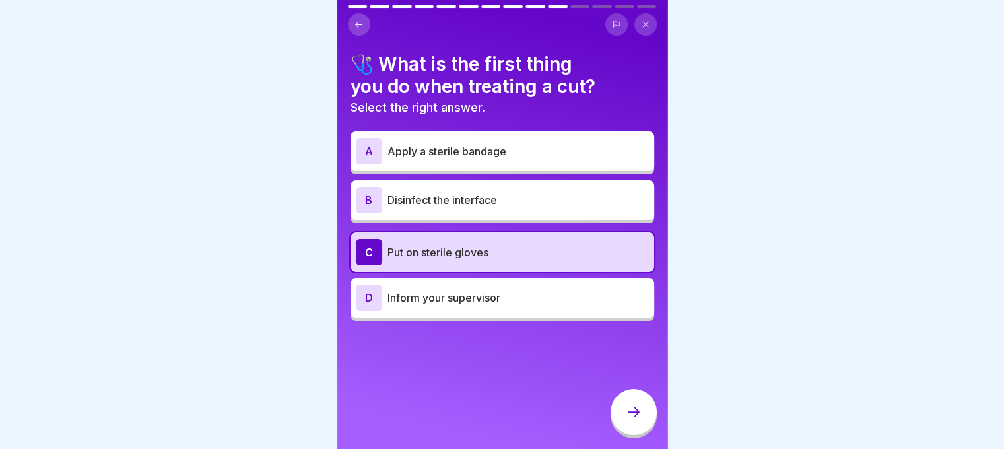
click at [626, 409] on div at bounding box center [634, 412] width 46 height 46
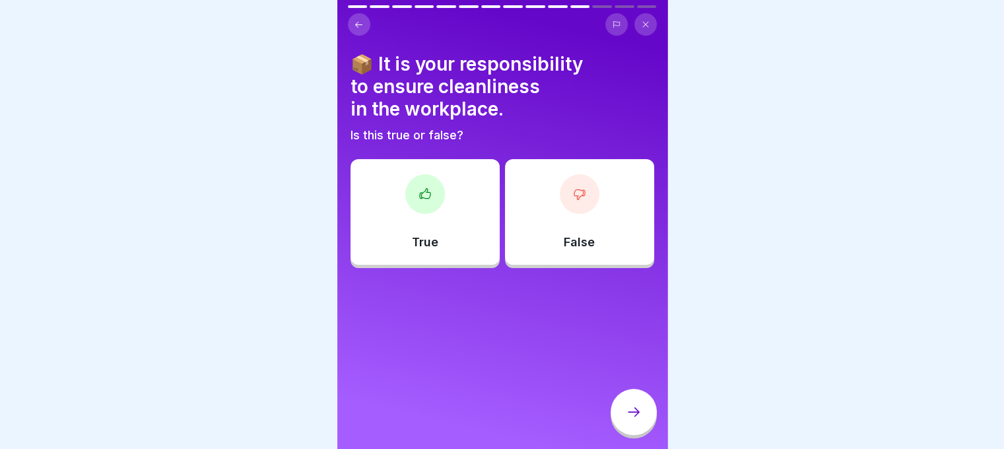
click at [450, 253] on div "True" at bounding box center [425, 212] width 149 height 106
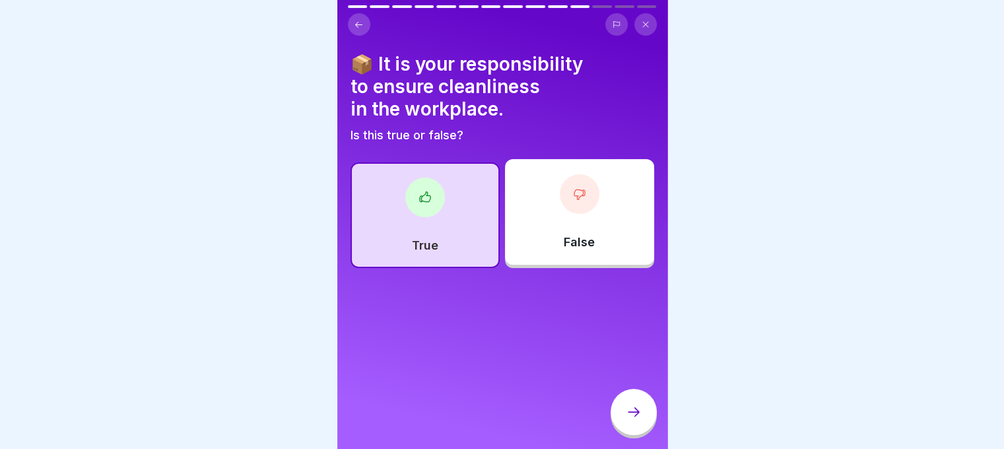
click at [642, 427] on div at bounding box center [634, 412] width 46 height 46
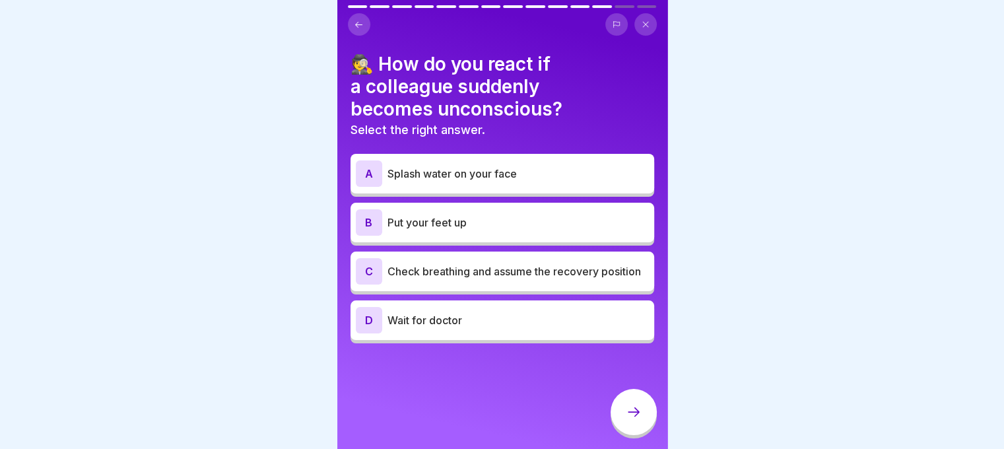
click at [498, 279] on p "Check breathing and assume the recovery position" at bounding box center [519, 271] width 262 height 16
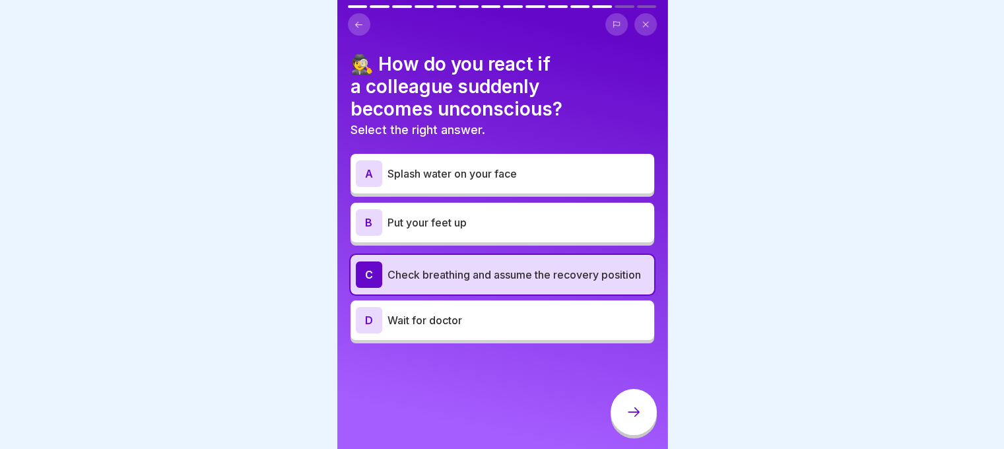
click at [615, 417] on div at bounding box center [634, 412] width 46 height 46
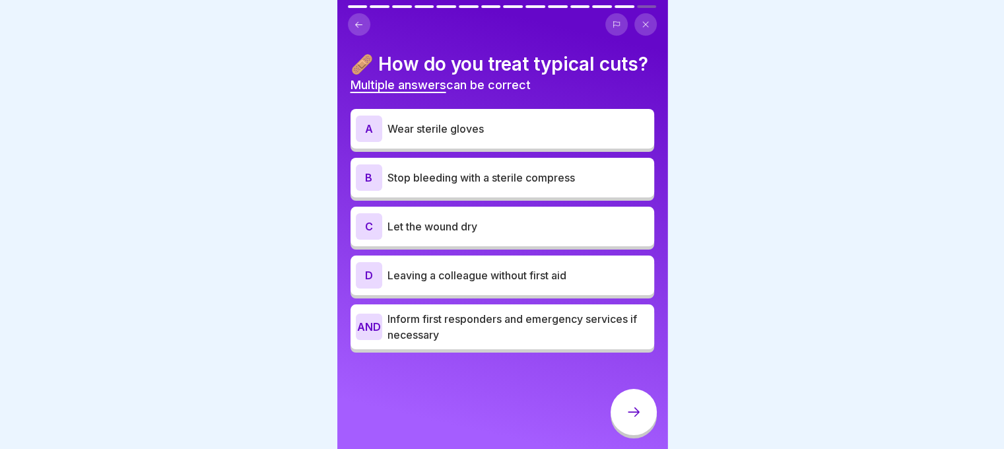
click at [451, 135] on font "Wear sterile gloves" at bounding box center [436, 128] width 96 height 13
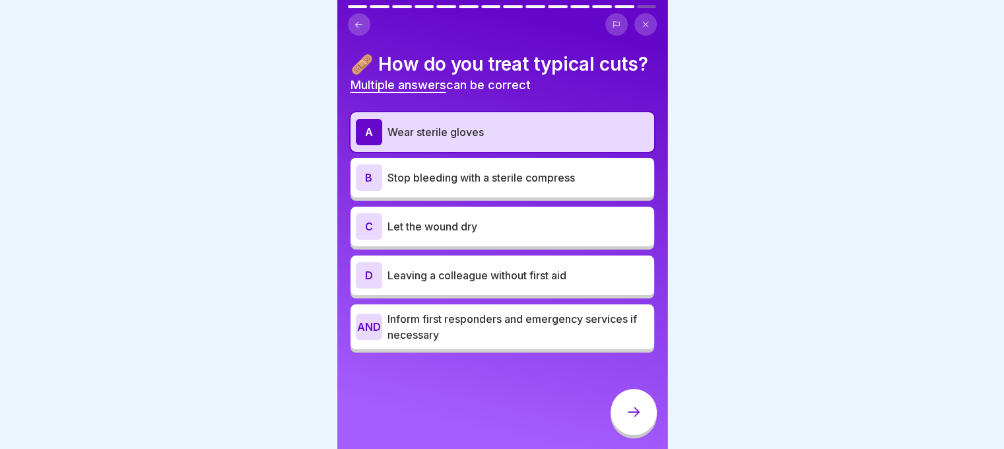
click at [450, 185] on div "B Stop bleeding with a sterile compress" at bounding box center [503, 178] width 304 height 40
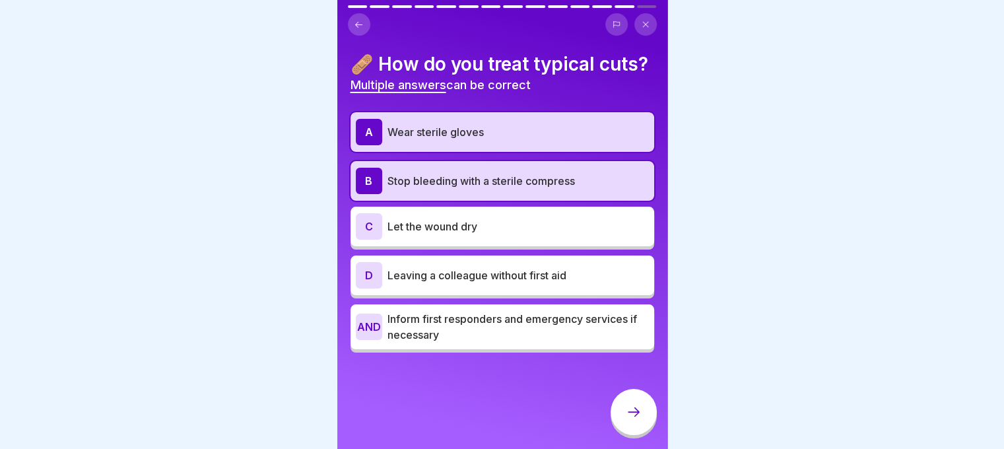
click at [444, 234] on div "C Let the wound dry" at bounding box center [503, 227] width 304 height 40
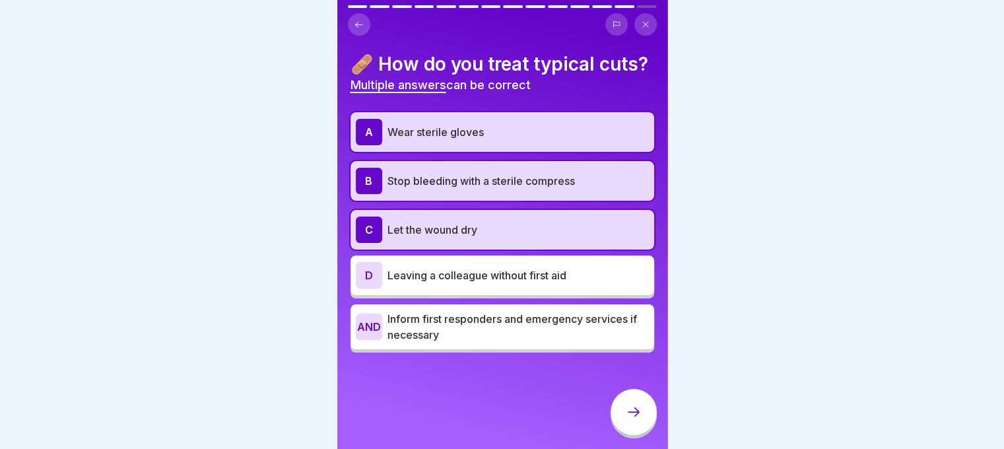
click at [612, 409] on div at bounding box center [634, 414] width 46 height 50
click at [625, 411] on div at bounding box center [634, 412] width 46 height 46
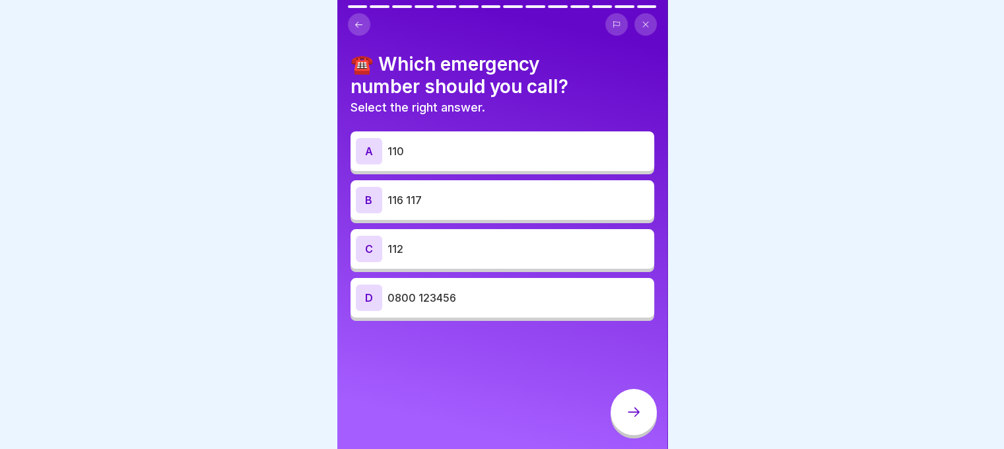
click at [493, 254] on p "112" at bounding box center [519, 249] width 262 height 16
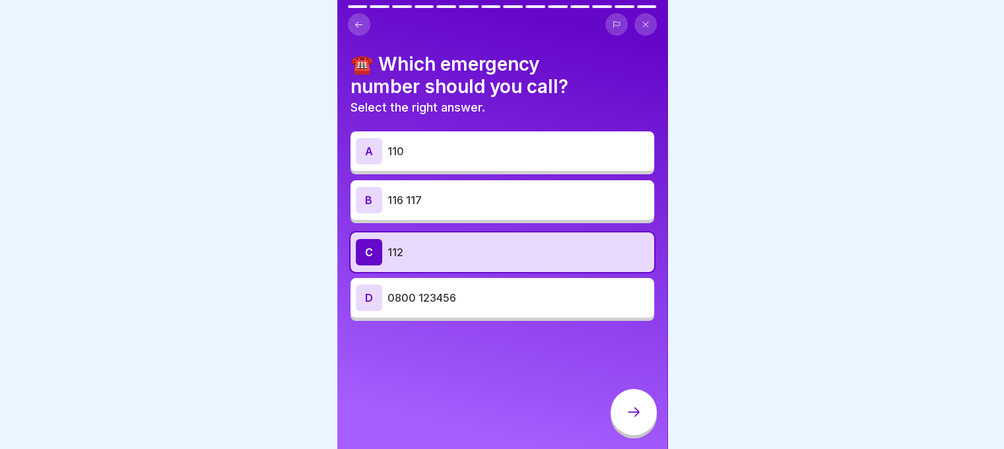
click at [633, 415] on div at bounding box center [634, 412] width 46 height 46
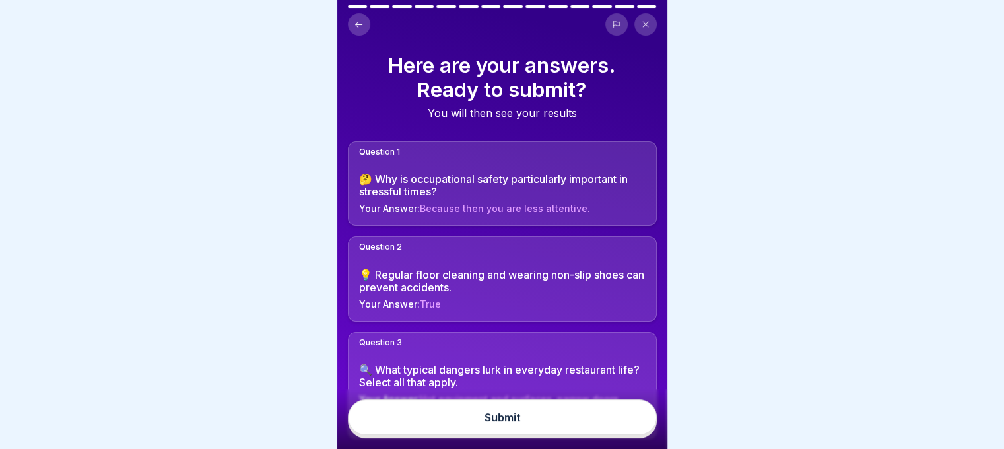
click at [560, 413] on button "Submit" at bounding box center [502, 418] width 309 height 36
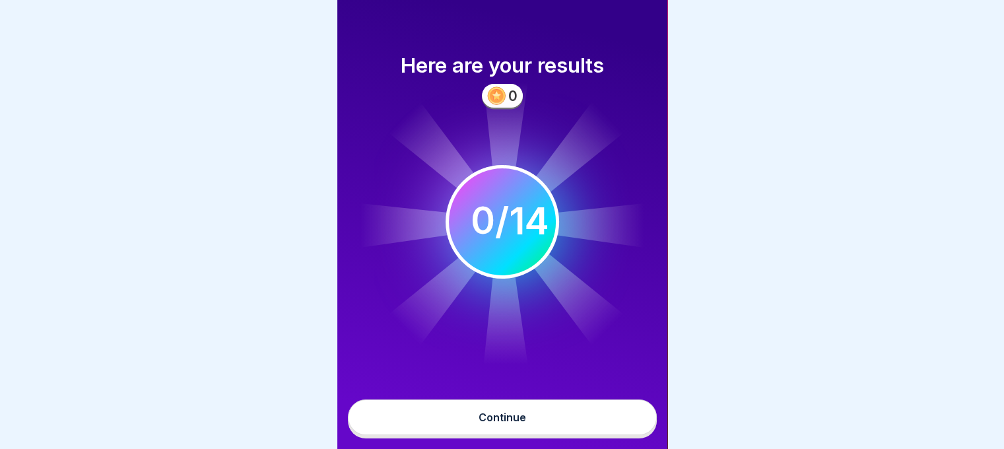
click at [555, 418] on button "Continue" at bounding box center [502, 418] width 309 height 36
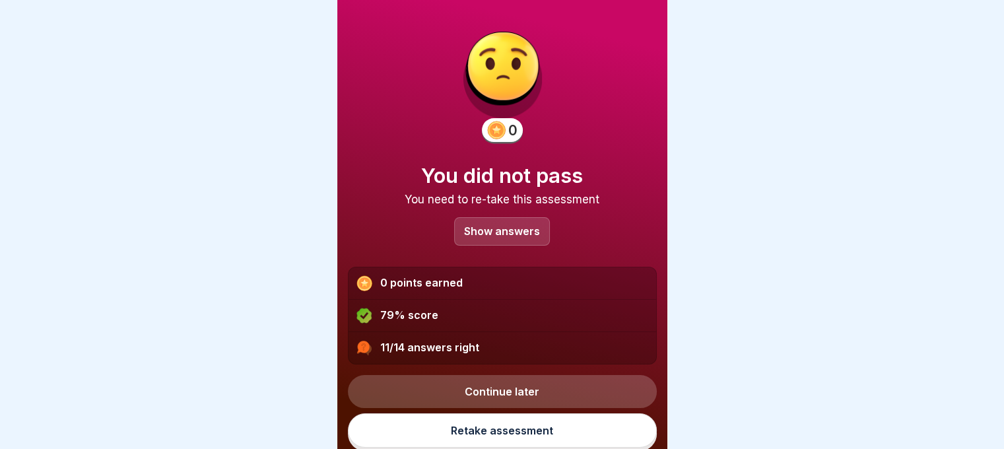
click at [503, 240] on div "Show answers" at bounding box center [502, 231] width 96 height 28
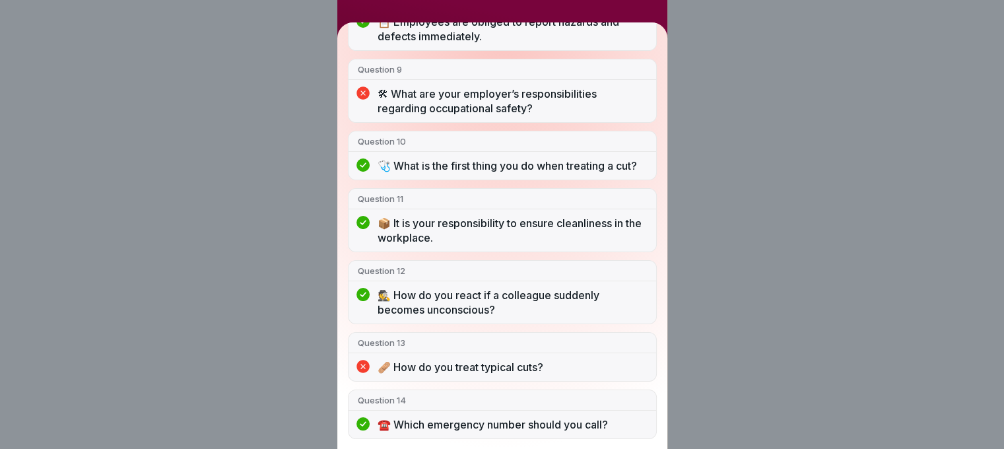
scroll to position [10, 0]
click at [761, 356] on div "You did not pass 11/14 answers right Question 1 🤔 Why is occupational safety pa…" at bounding box center [502, 224] width 1004 height 449
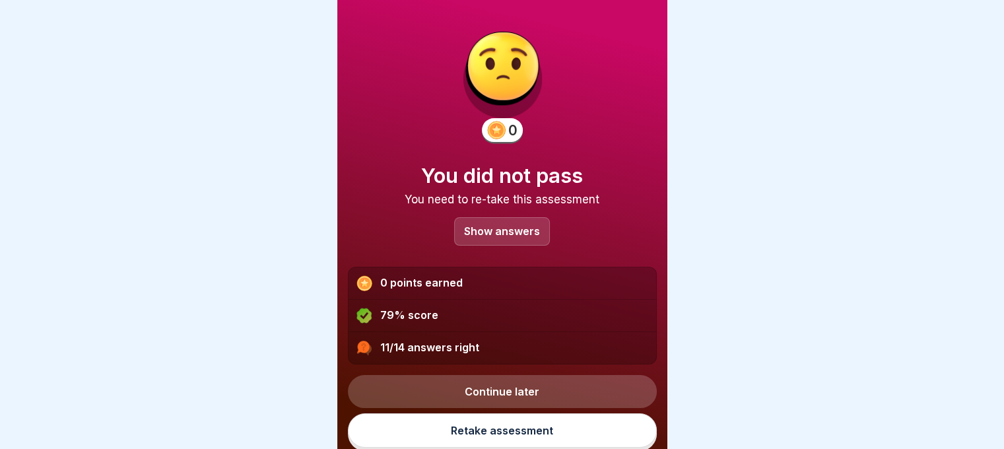
click at [503, 228] on div "Show answers" at bounding box center [502, 231] width 96 height 28
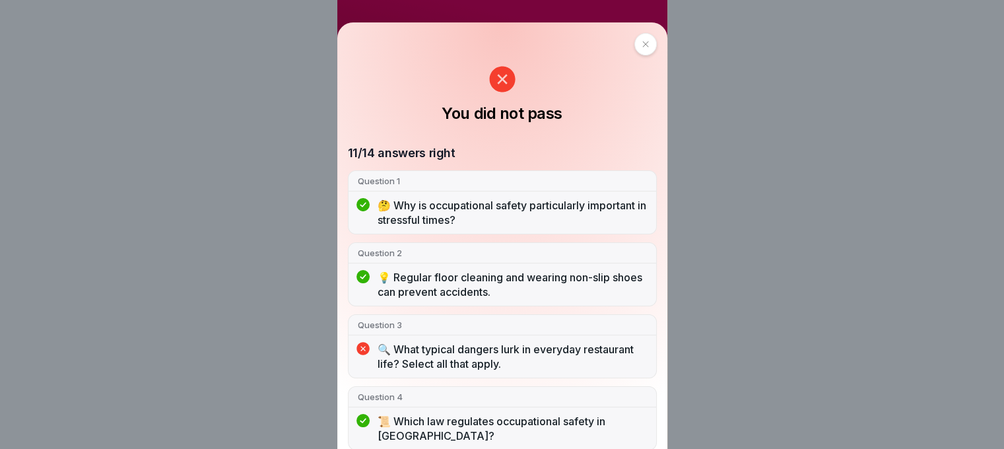
click at [642, 47] on icon at bounding box center [646, 44] width 8 height 8
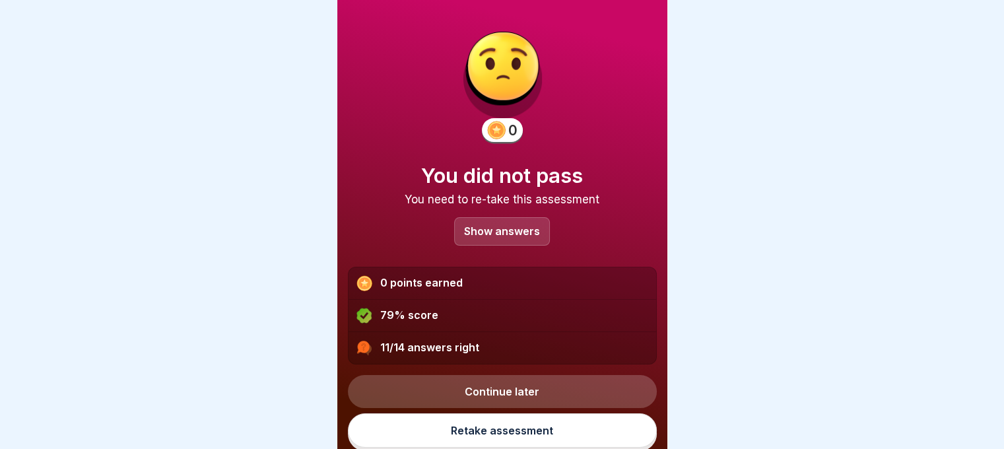
click at [528, 421] on link "Retake assessment" at bounding box center [502, 430] width 309 height 34
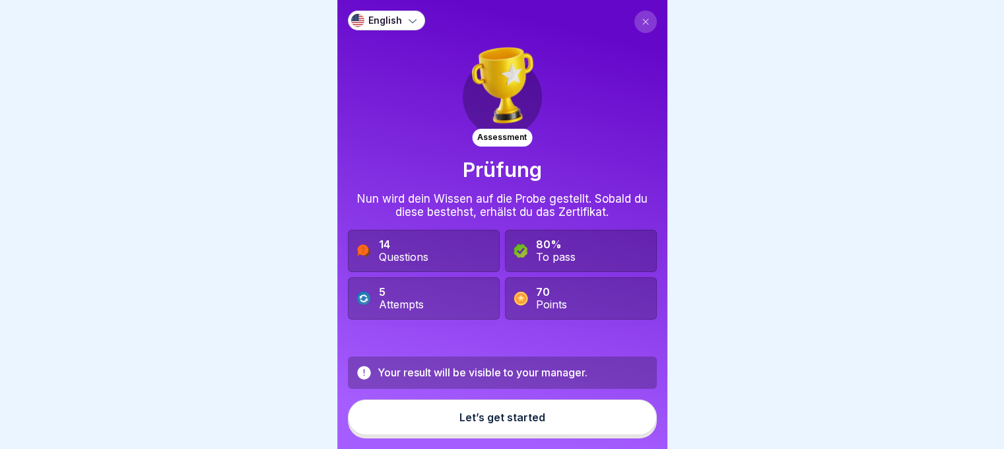
click at [359, 379] on icon at bounding box center [363, 372] width 13 height 13
click at [487, 423] on div "Let’s get started" at bounding box center [503, 417] width 86 height 12
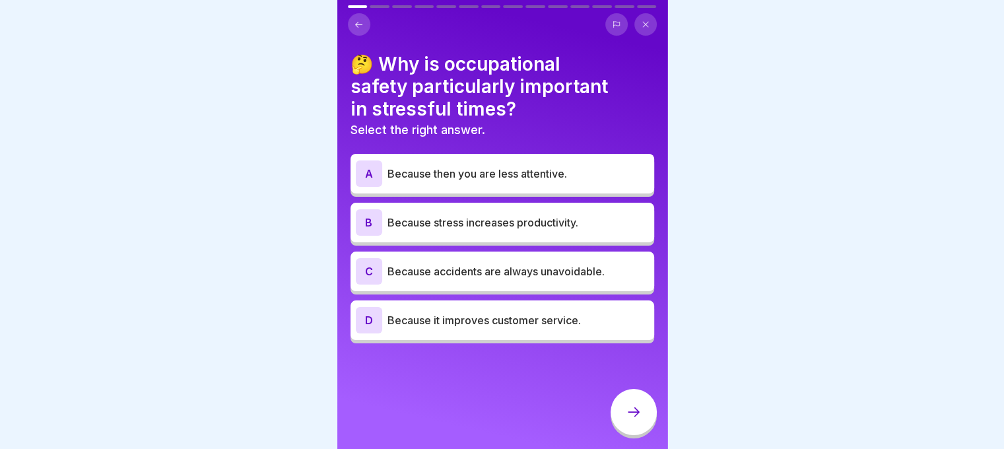
click at [517, 178] on font "Because then you are less attentive." at bounding box center [478, 173] width 180 height 13
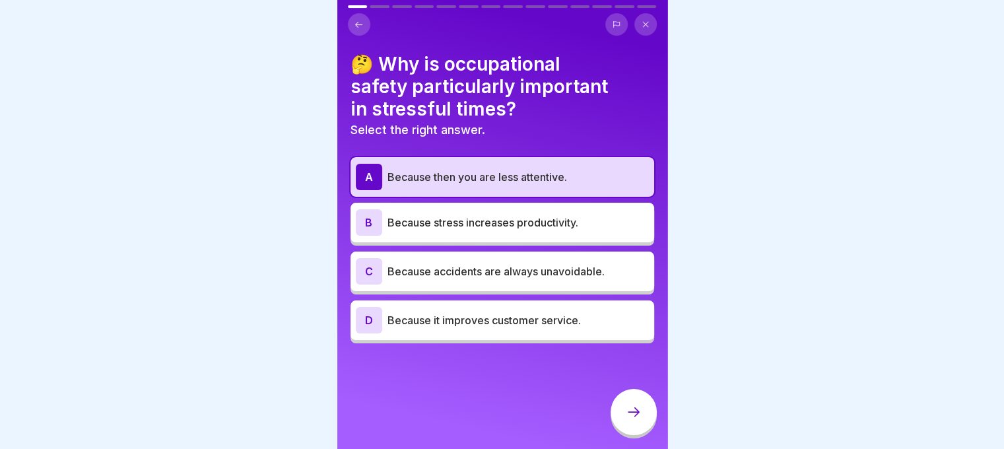
click at [632, 416] on icon at bounding box center [634, 412] width 16 height 16
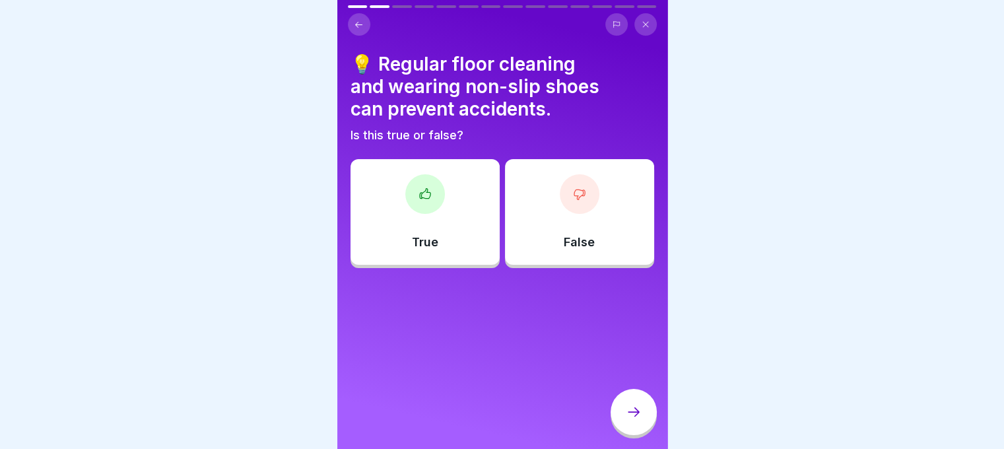
click at [415, 253] on div "True" at bounding box center [425, 212] width 149 height 106
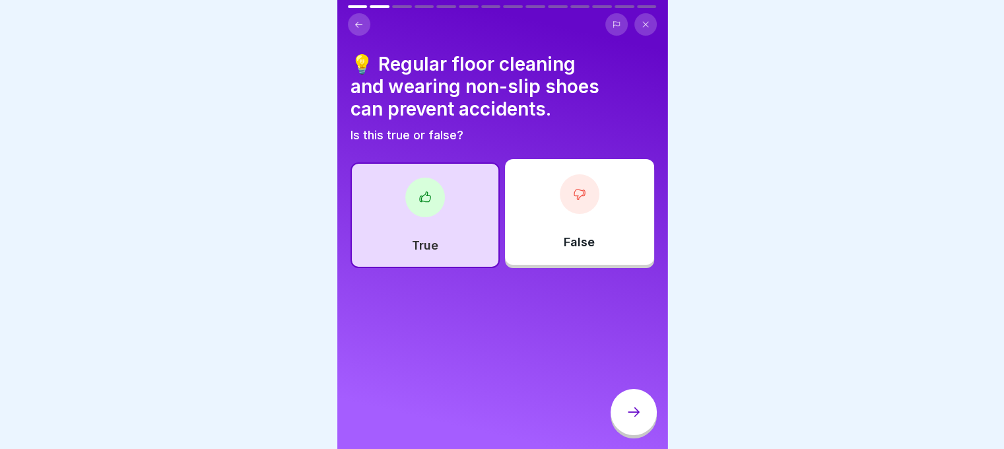
click at [639, 420] on icon at bounding box center [634, 412] width 16 height 16
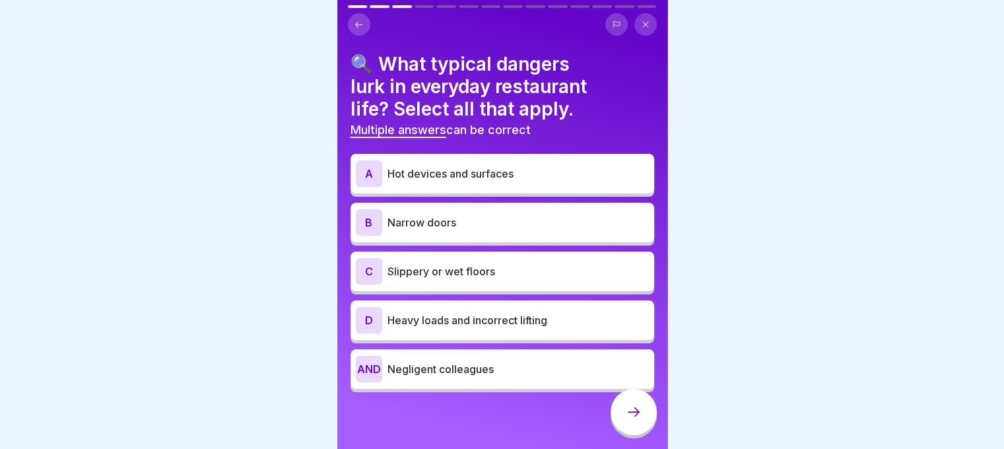
click at [514, 177] on font "Hot devices and surfaces" at bounding box center [451, 173] width 126 height 13
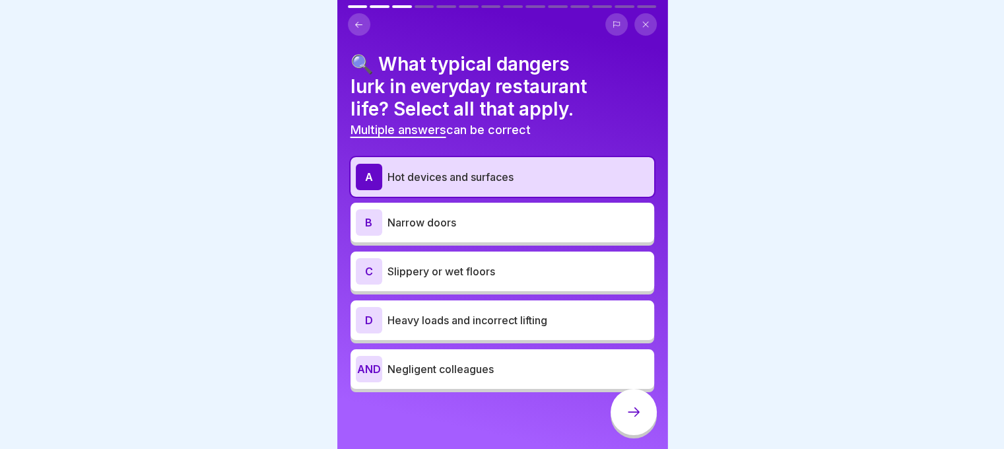
click at [513, 274] on p "Slippery or wet floors" at bounding box center [519, 271] width 262 height 16
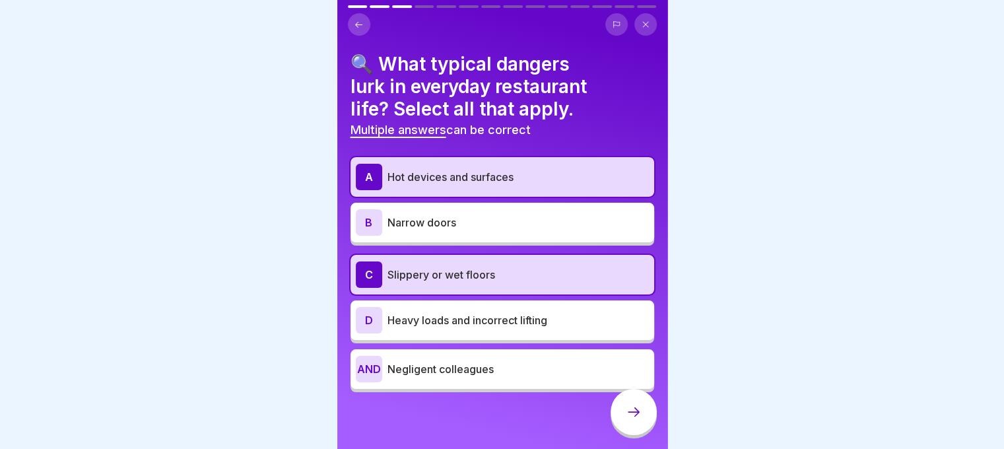
click at [627, 417] on icon at bounding box center [634, 412] width 16 height 16
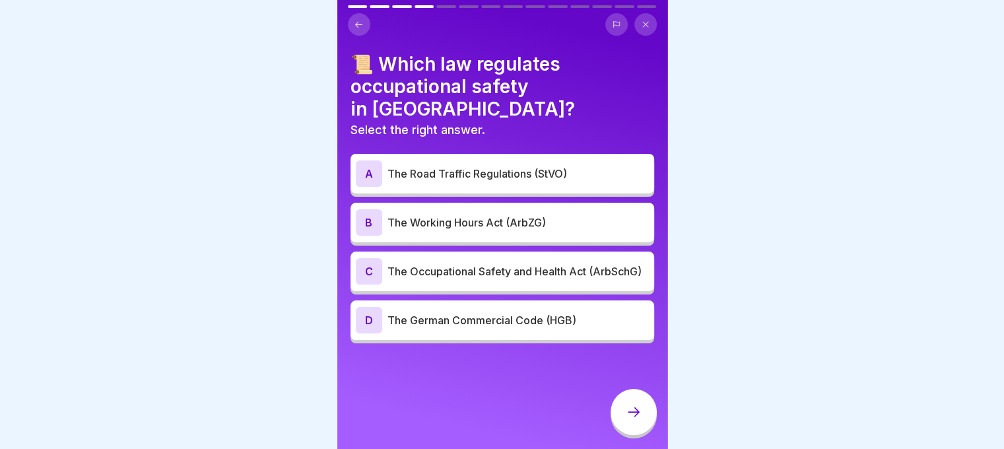
click at [493, 279] on p "The Occupational Safety and Health Act (ArbSchG)" at bounding box center [519, 271] width 262 height 16
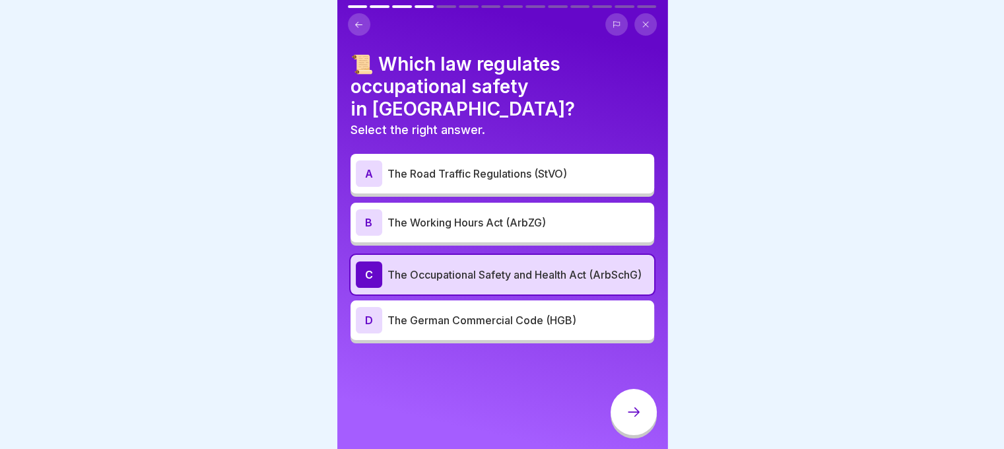
click at [626, 420] on icon at bounding box center [634, 412] width 16 height 16
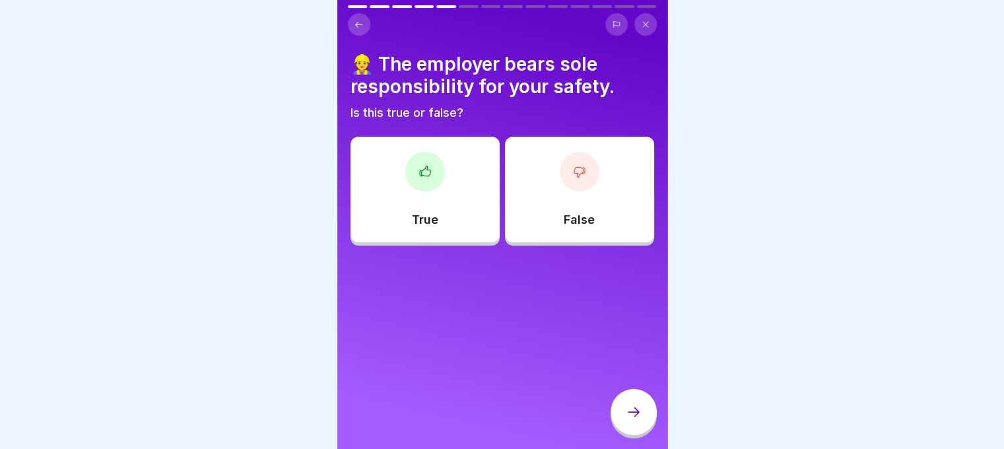
click at [520, 223] on div "False" at bounding box center [579, 190] width 149 height 106
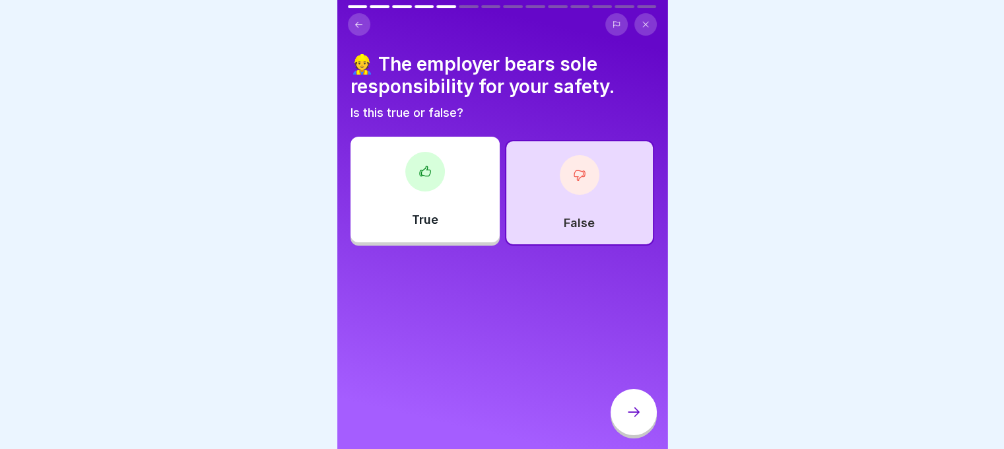
click at [621, 421] on div at bounding box center [634, 412] width 46 height 46
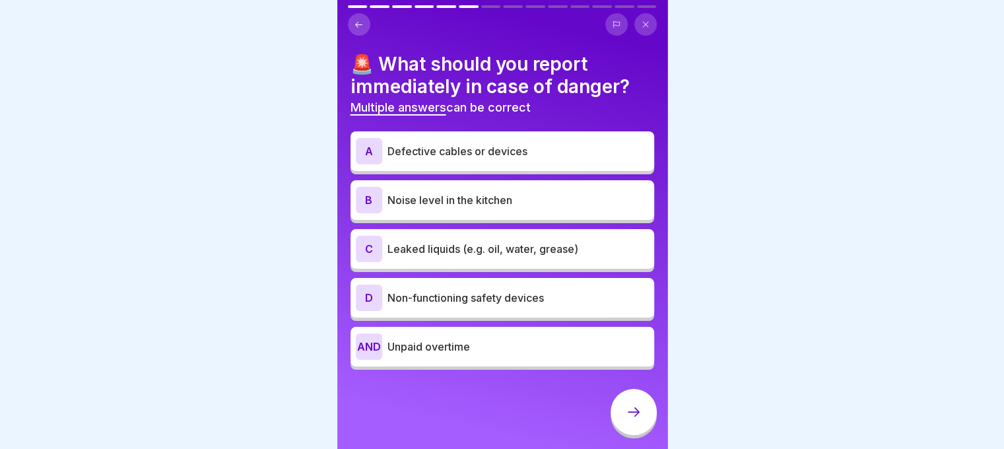
click at [500, 273] on div "A Defective cables or devices B Noise level in the kitchen C Leaked liquids (e.…" at bounding box center [503, 252] width 304 height 235
click at [469, 140] on div "A Defective cables or devices" at bounding box center [502, 151] width 293 height 26
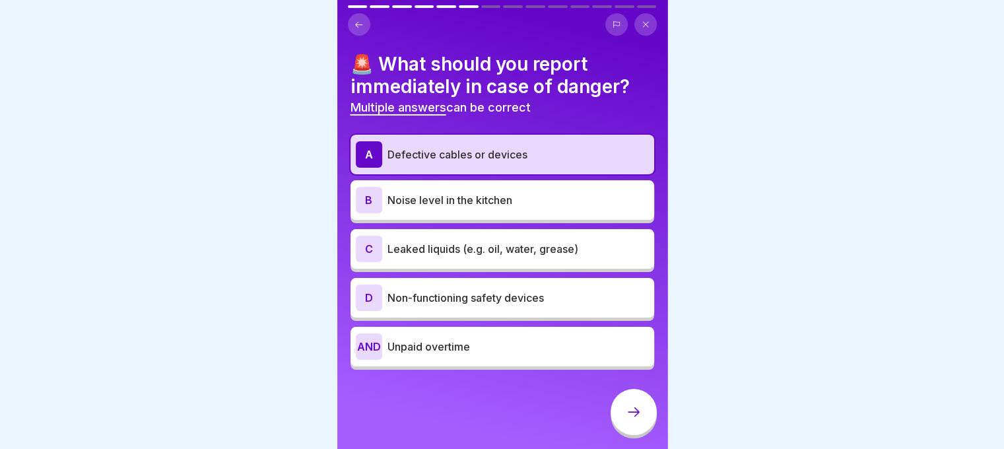
click at [476, 254] on font "Leaked liquids (e.g. oil, water, grease)" at bounding box center [483, 248] width 191 height 13
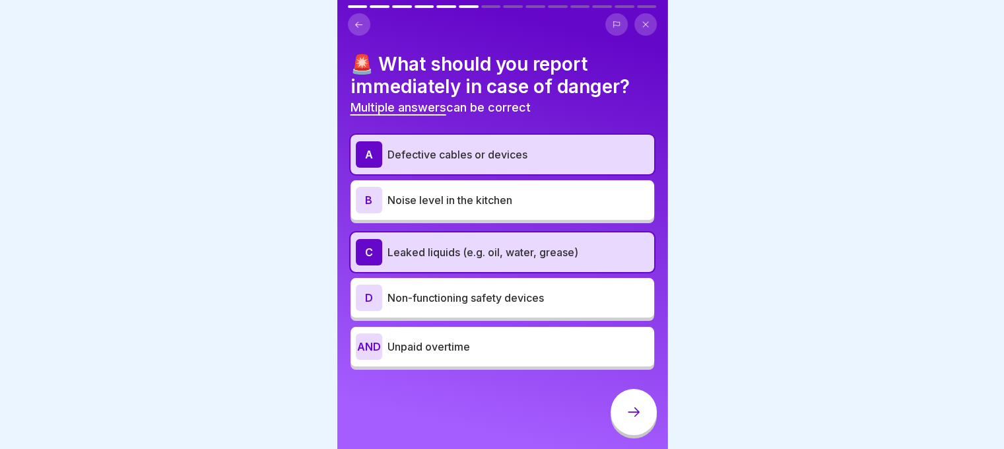
click at [483, 285] on div "D Non-functioning safety devices" at bounding box center [502, 298] width 293 height 26
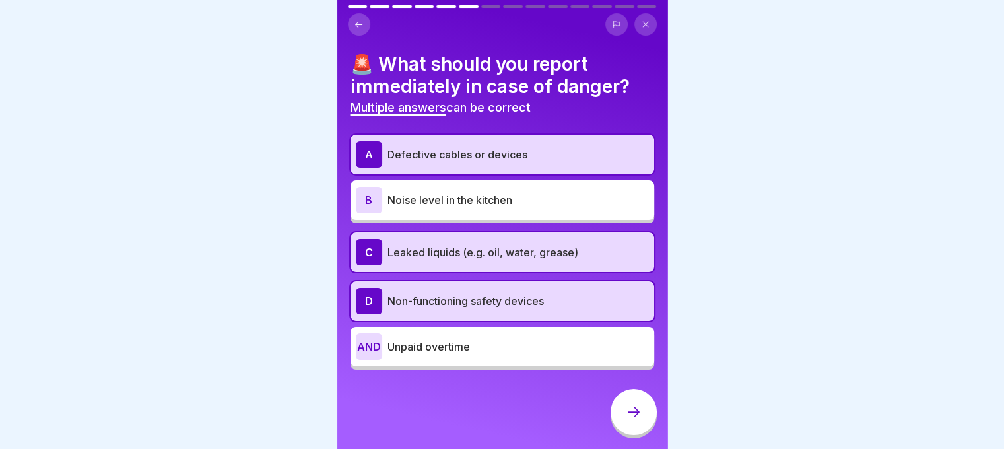
click at [628, 420] on icon at bounding box center [634, 412] width 16 height 16
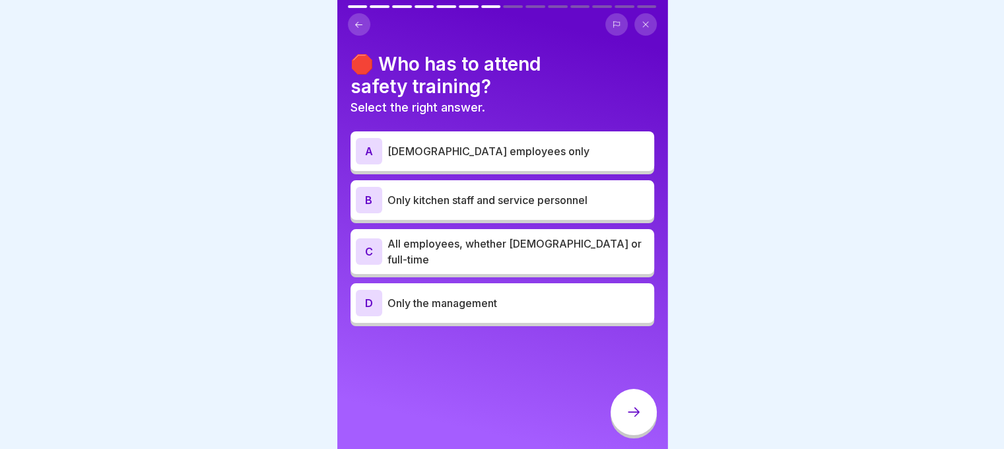
click at [514, 244] on font "All employees, whether [DEMOGRAPHIC_DATA] or full-time" at bounding box center [515, 251] width 254 height 29
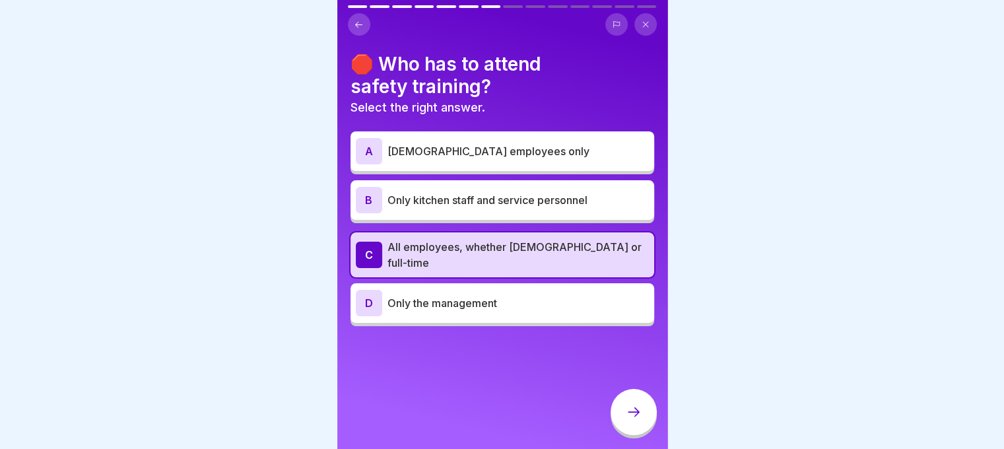
click at [629, 409] on div at bounding box center [634, 412] width 46 height 46
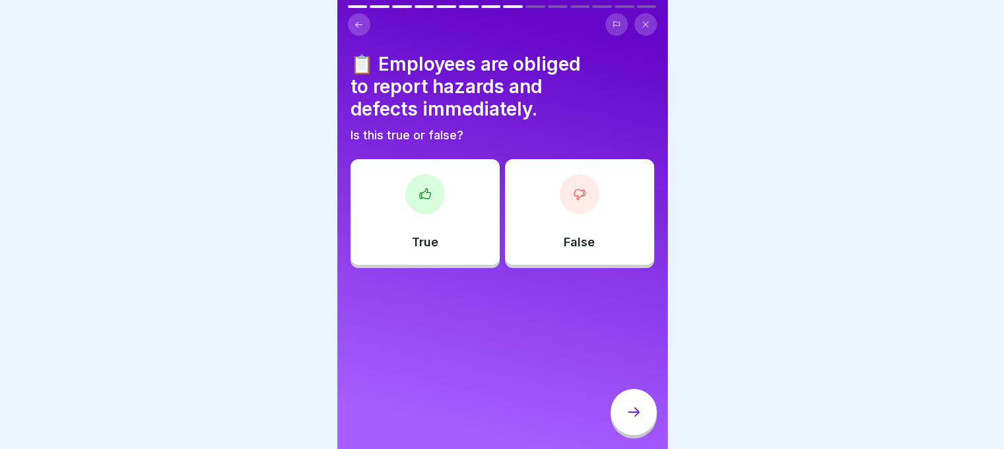
click at [459, 232] on div "True" at bounding box center [425, 212] width 149 height 106
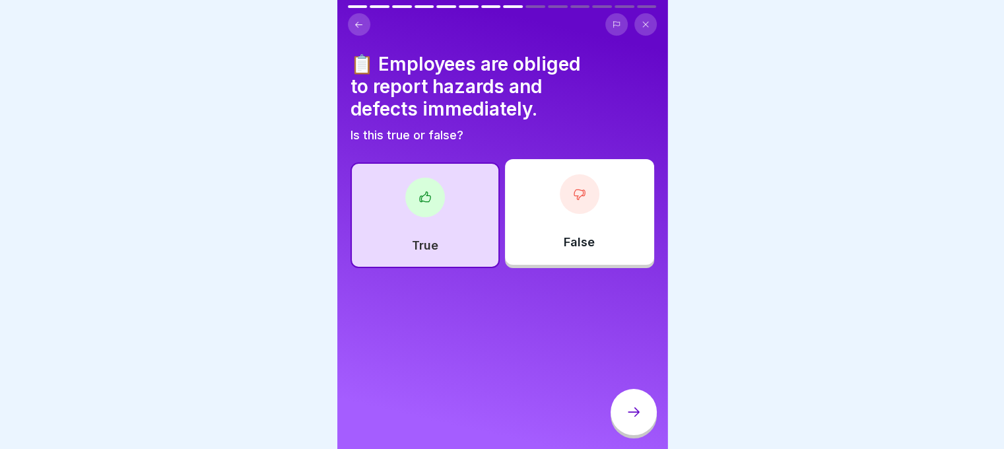
click at [620, 409] on div at bounding box center [634, 412] width 46 height 46
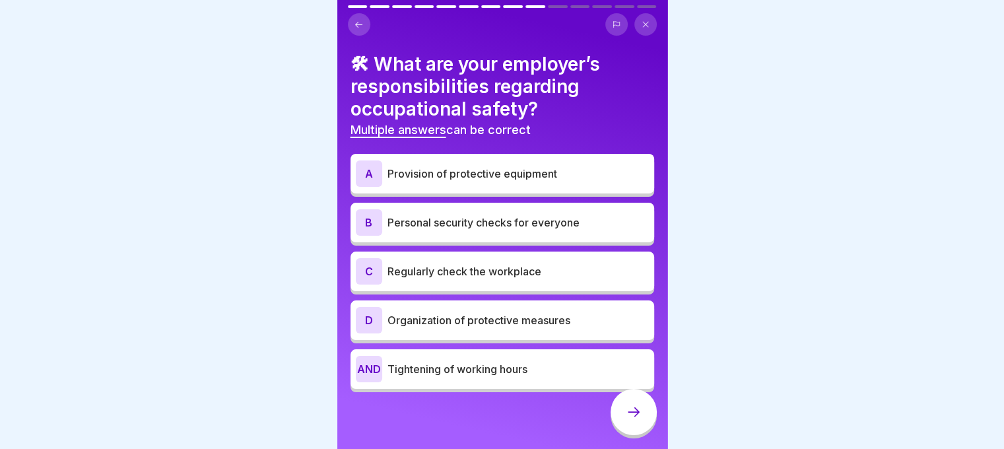
click at [586, 176] on p "Provision of protective equipment" at bounding box center [519, 174] width 262 height 16
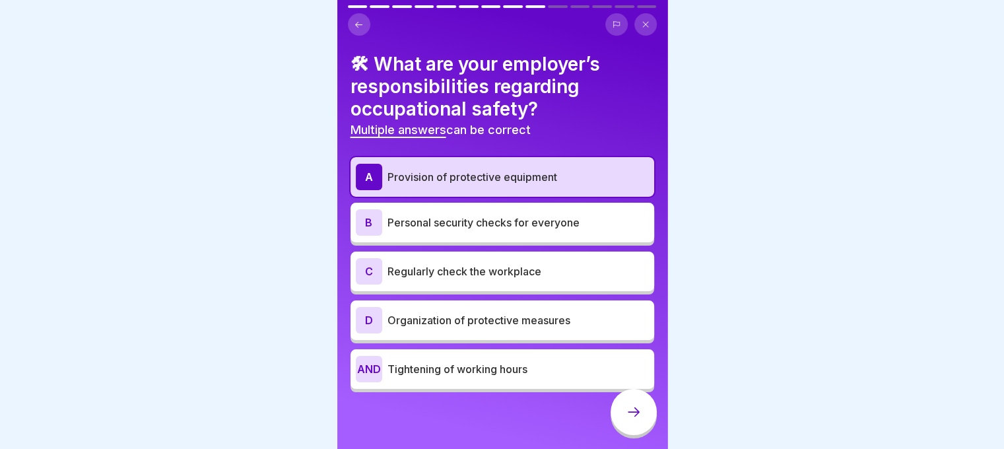
click at [536, 372] on p "Tightening of working hours" at bounding box center [519, 369] width 262 height 16
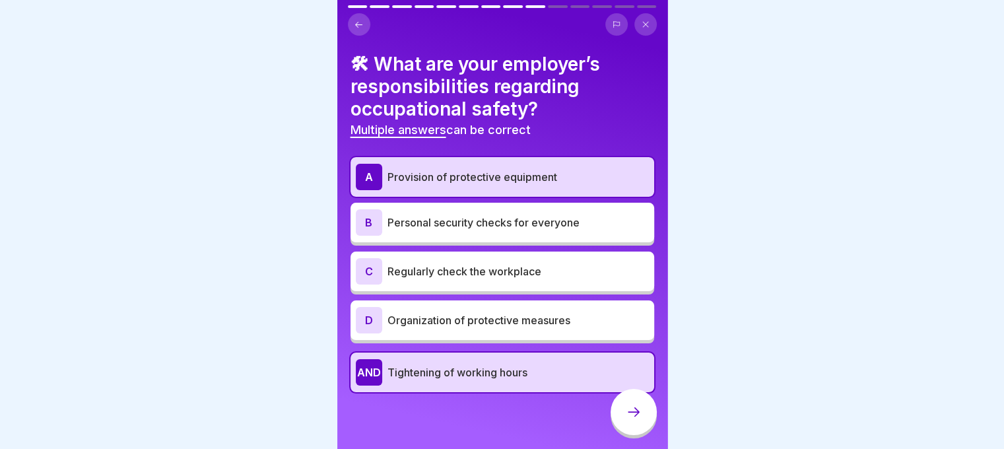
click at [515, 316] on font "Organization of protective measures" at bounding box center [479, 320] width 183 height 13
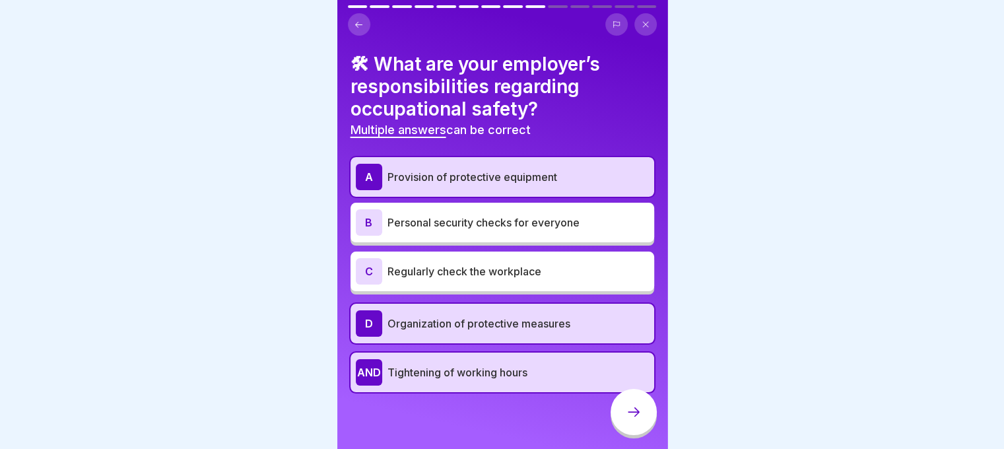
click at [621, 420] on div at bounding box center [634, 412] width 46 height 46
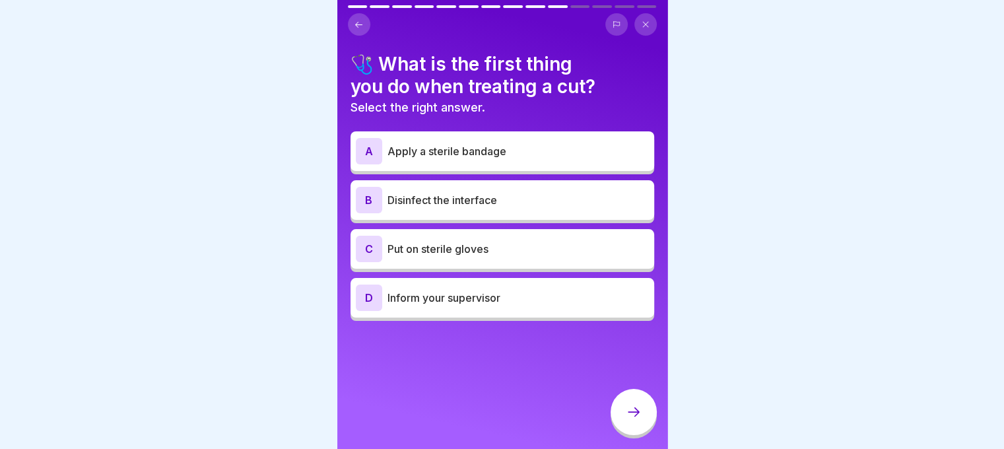
click at [489, 254] on p "Put on sterile gloves" at bounding box center [519, 249] width 262 height 16
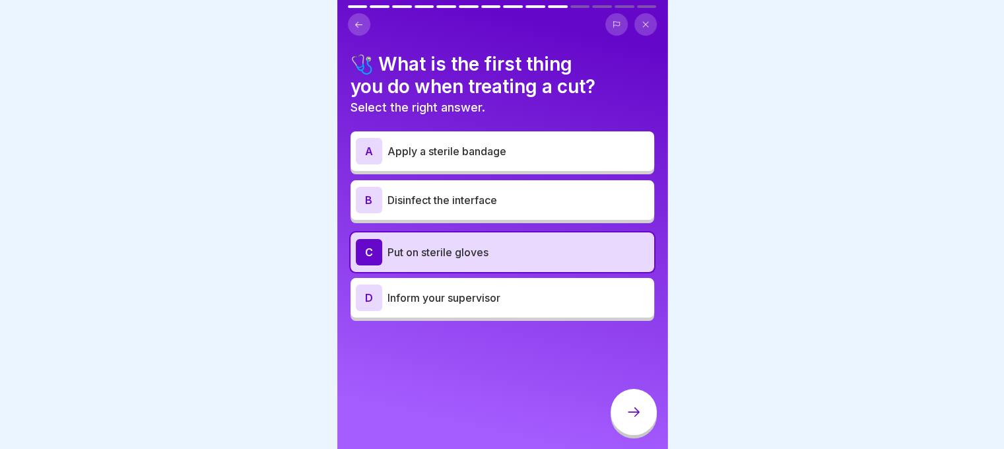
click at [641, 407] on div at bounding box center [634, 412] width 46 height 46
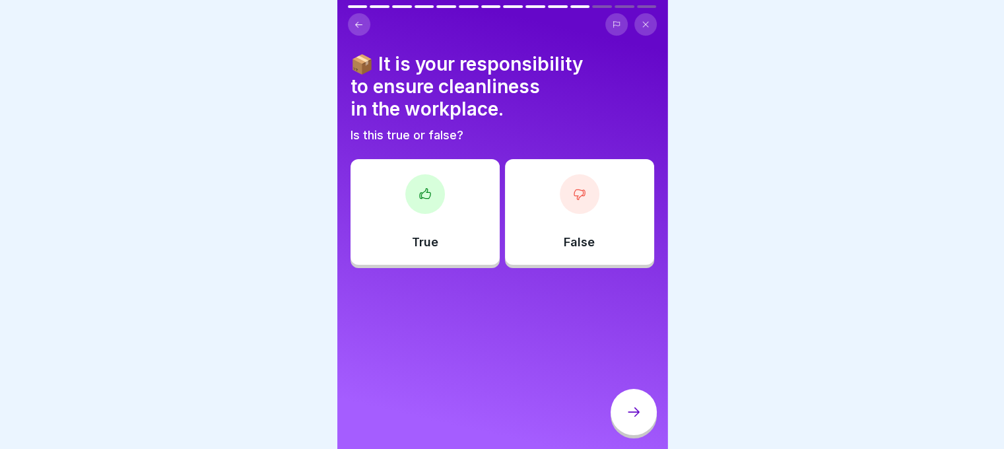
click at [448, 232] on div "True" at bounding box center [425, 212] width 149 height 106
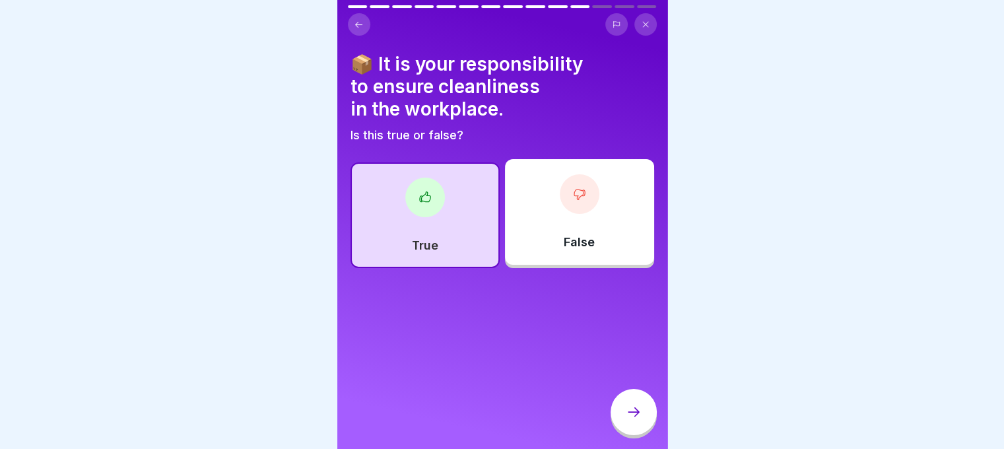
click at [641, 420] on icon at bounding box center [634, 412] width 16 height 16
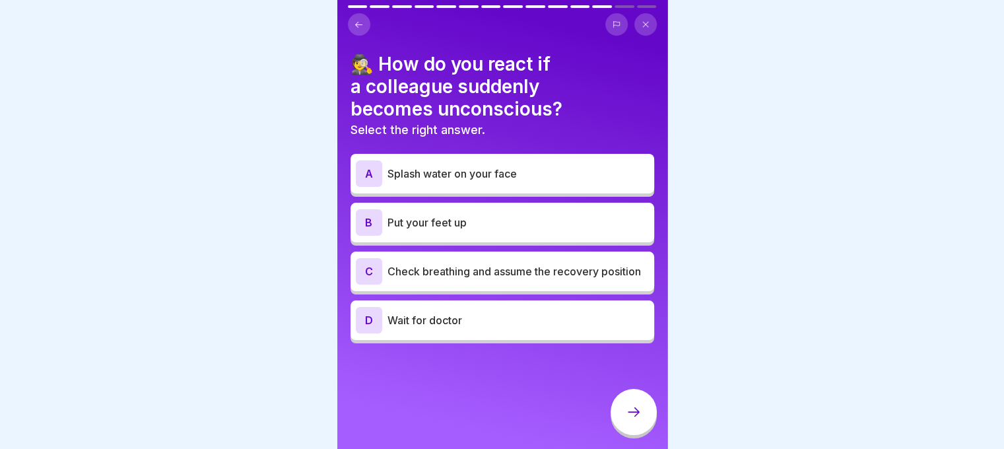
click at [517, 271] on font "Check breathing and assume the recovery position" at bounding box center [515, 271] width 254 height 13
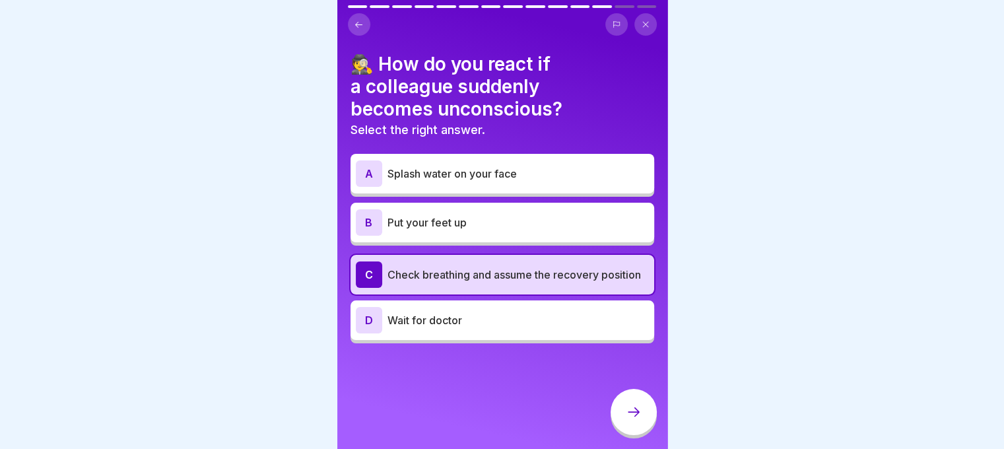
click at [631, 419] on icon at bounding box center [634, 412] width 16 height 16
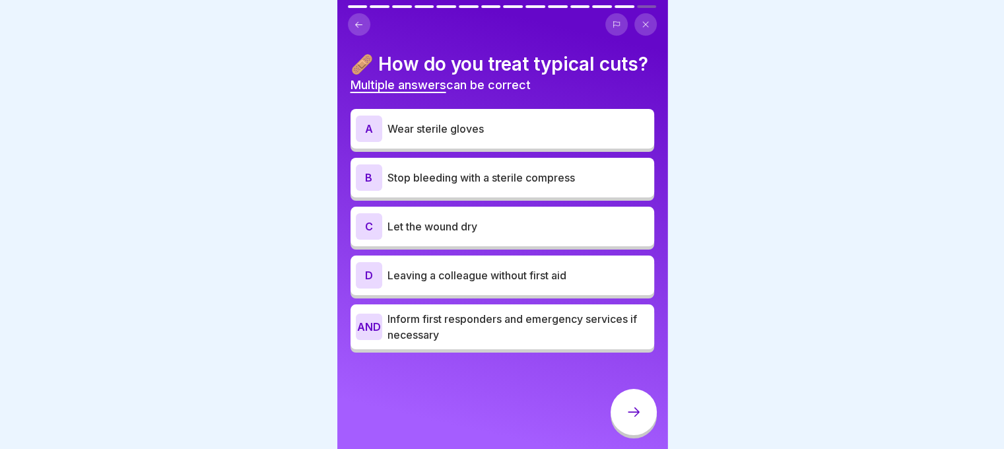
click at [481, 343] on p "Inform first responders and emergency services if necessary" at bounding box center [519, 327] width 262 height 32
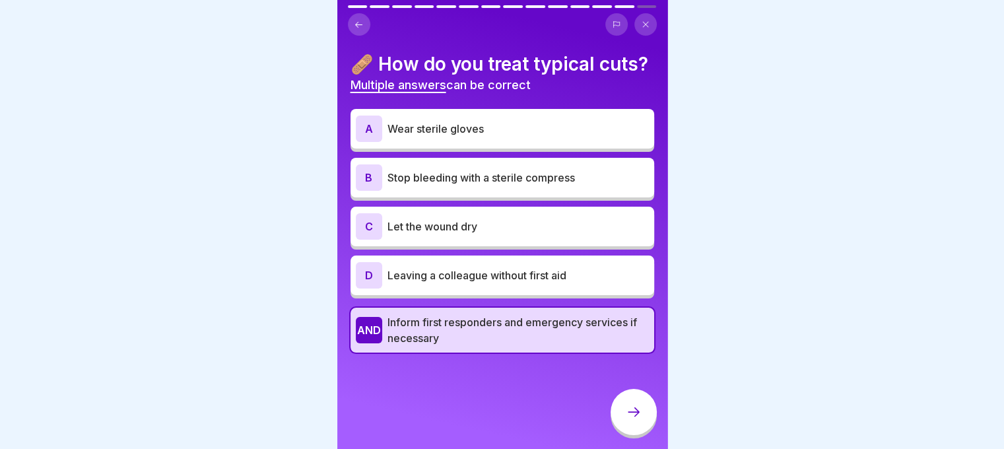
click at [479, 135] on font "Wear sterile gloves" at bounding box center [436, 128] width 96 height 13
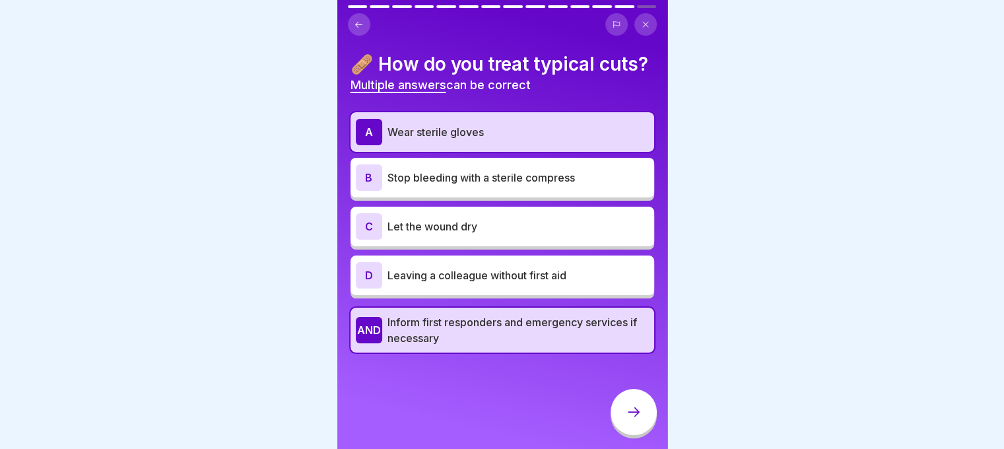
click at [464, 186] on p "Stop bleeding with a sterile compress" at bounding box center [519, 178] width 262 height 16
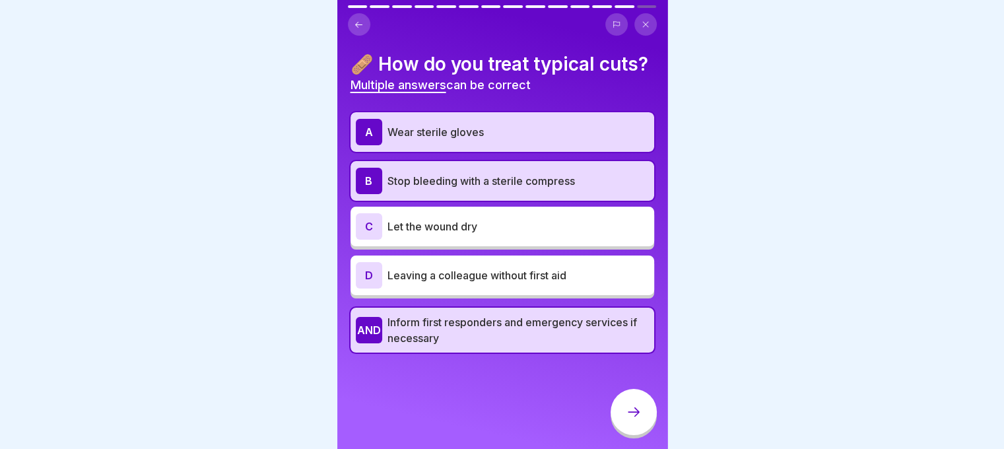
click at [504, 234] on p "Let the wound dry" at bounding box center [519, 227] width 262 height 16
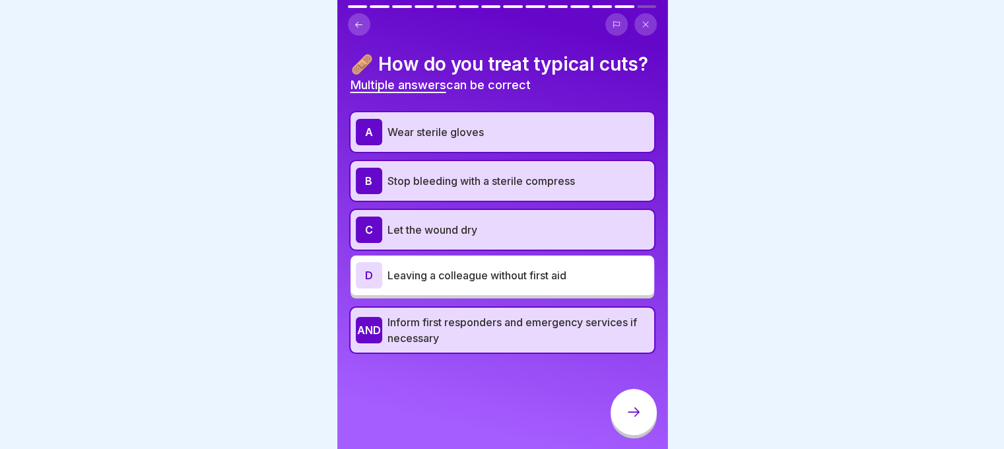
click at [629, 412] on div at bounding box center [634, 412] width 46 height 46
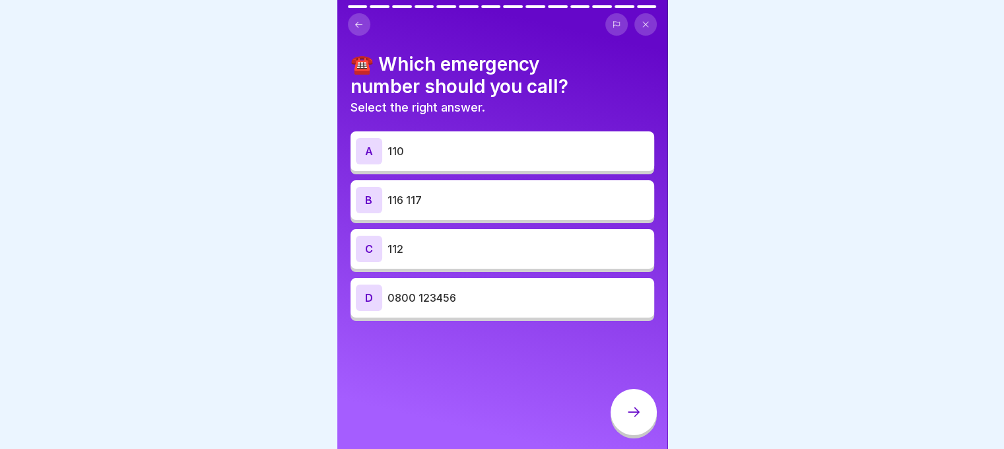
click at [477, 225] on div "A 110 B 116 117 C 112 D 0800 123456" at bounding box center [503, 228] width 304 height 186
click at [489, 242] on p "112" at bounding box center [519, 249] width 262 height 16
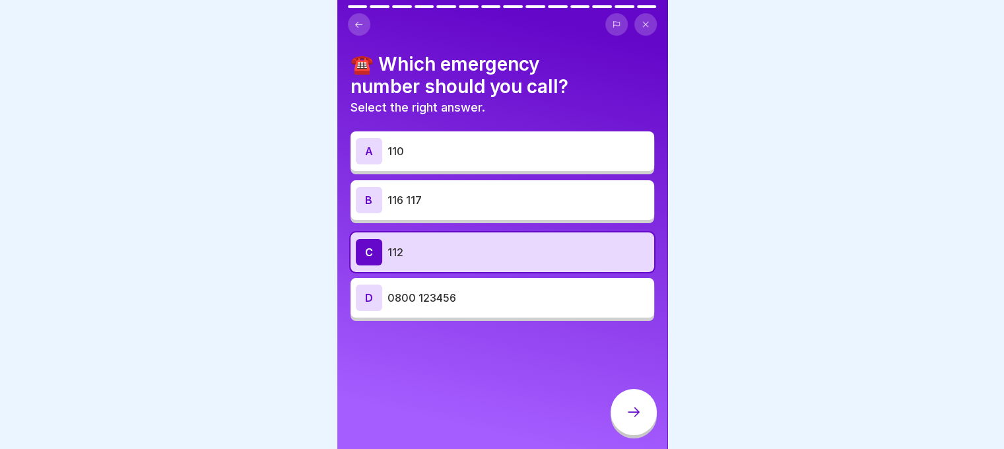
click at [623, 409] on div at bounding box center [634, 412] width 46 height 46
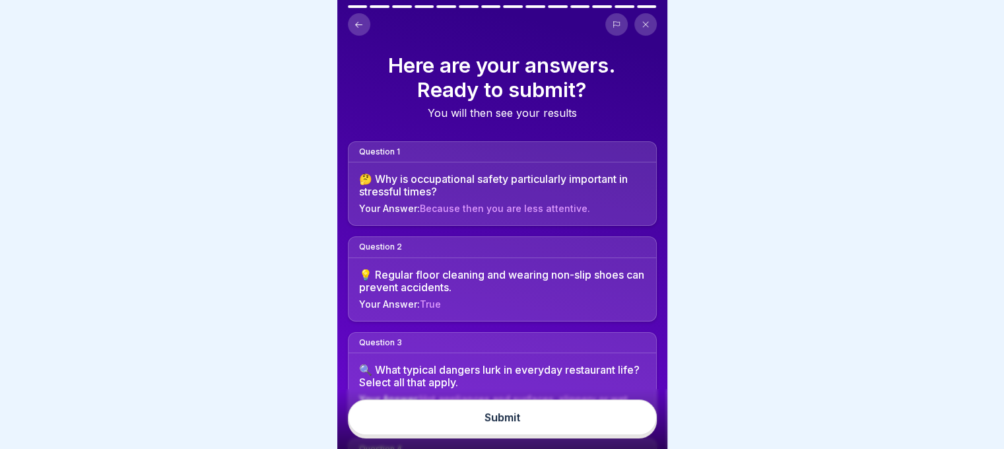
click at [604, 417] on button "Submit" at bounding box center [502, 418] width 309 height 36
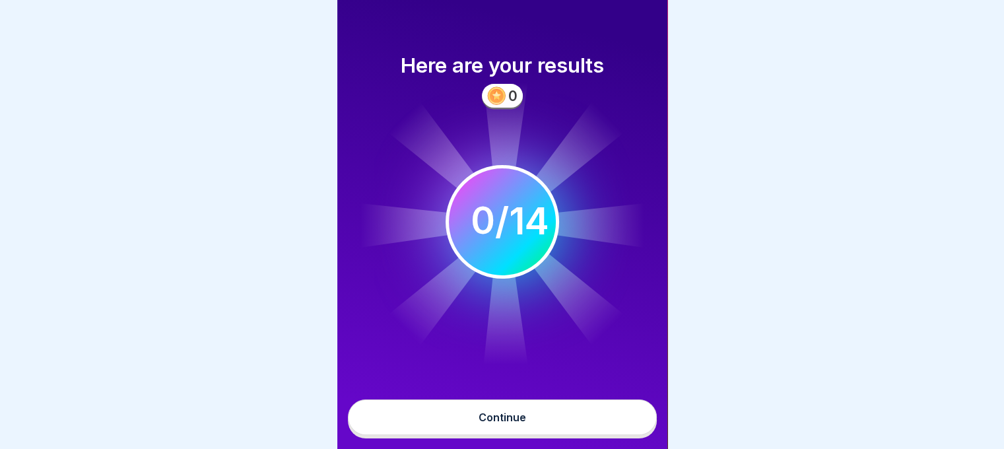
click at [576, 411] on div "Continue" at bounding box center [502, 419] width 330 height 60
click at [568, 423] on button "Continue" at bounding box center [502, 418] width 309 height 36
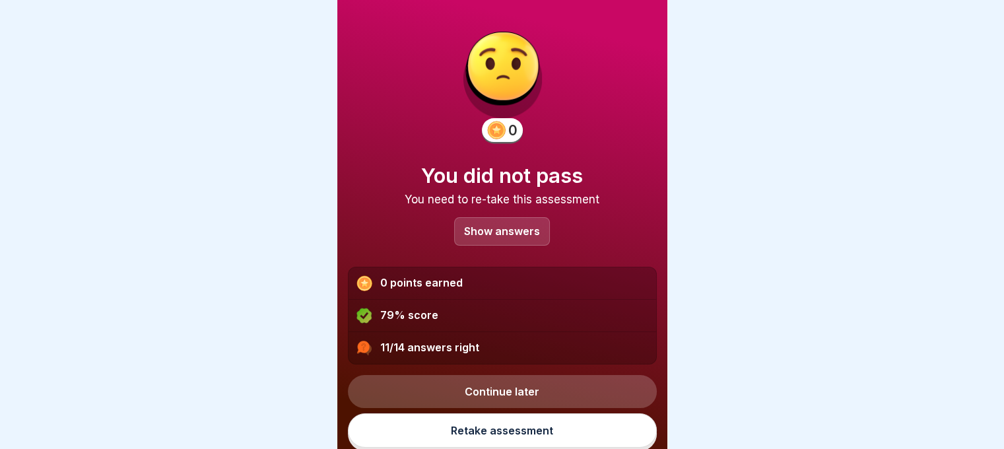
click at [510, 228] on p "Show answers" at bounding box center [502, 231] width 76 height 11
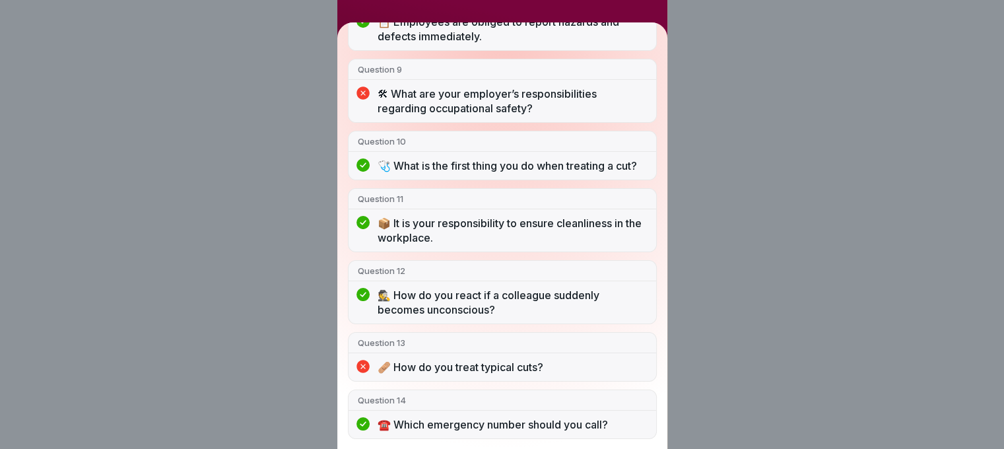
scroll to position [10, 0]
click at [736, 184] on div "You did not pass 11/14 answers right Question 1 🤔 Why is occupational safety pa…" at bounding box center [502, 224] width 1004 height 449
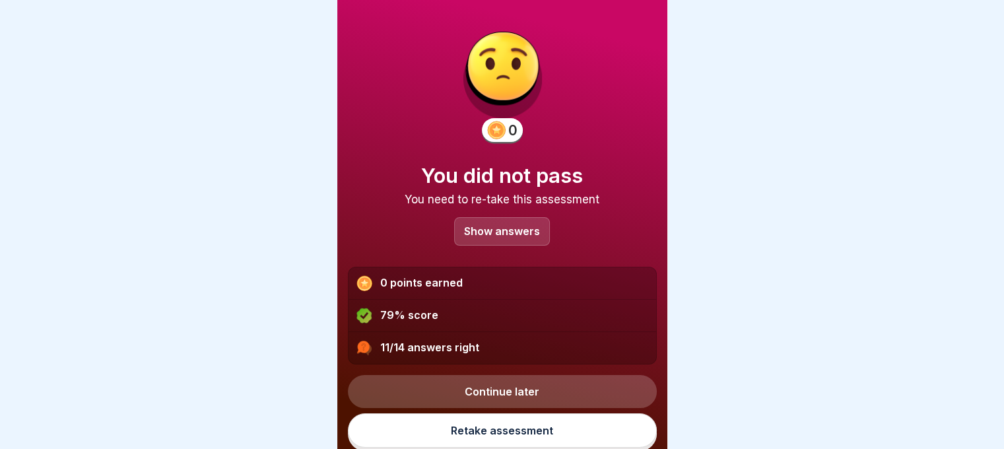
click at [526, 378] on link "Continue later" at bounding box center [502, 391] width 309 height 33
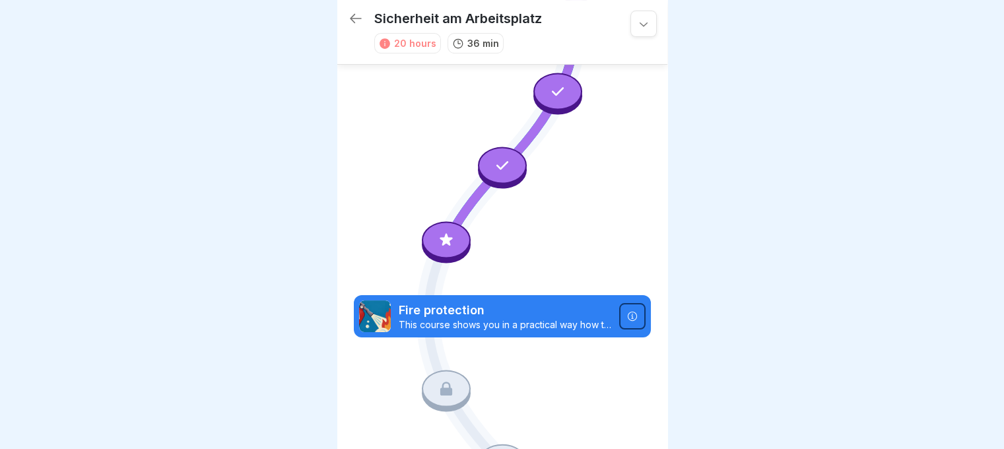
scroll to position [215, 0]
click at [453, 227] on div at bounding box center [446, 239] width 49 height 37
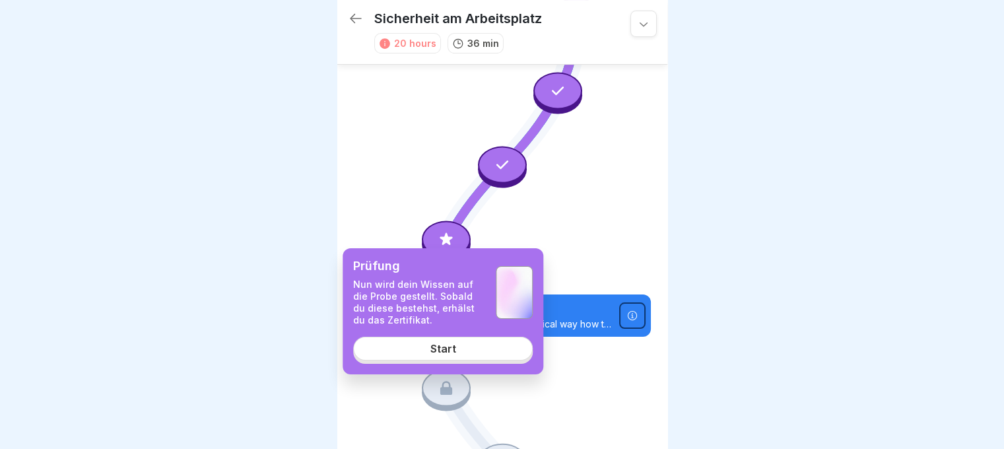
click at [456, 345] on link "Start" at bounding box center [443, 349] width 180 height 24
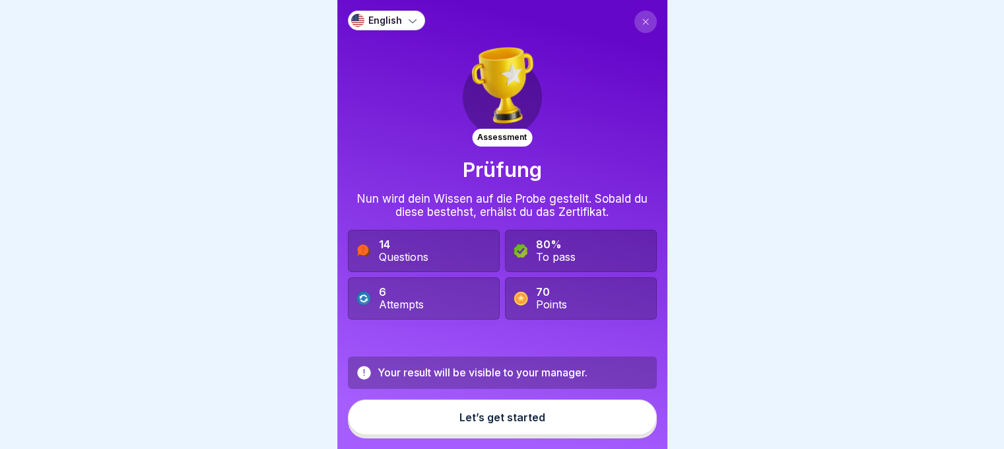
click at [592, 410] on button "Let’s get started" at bounding box center [502, 418] width 309 height 36
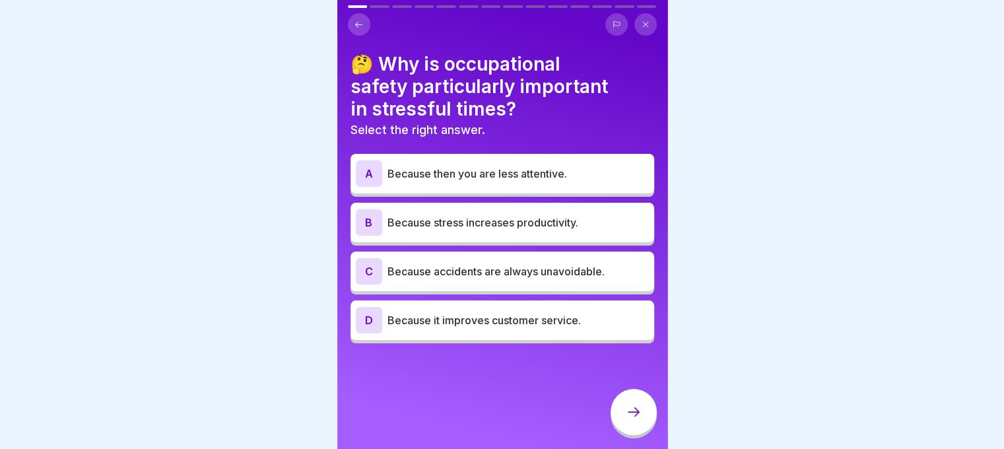
click at [536, 160] on div "A Because then you are less attentive." at bounding box center [502, 173] width 293 height 26
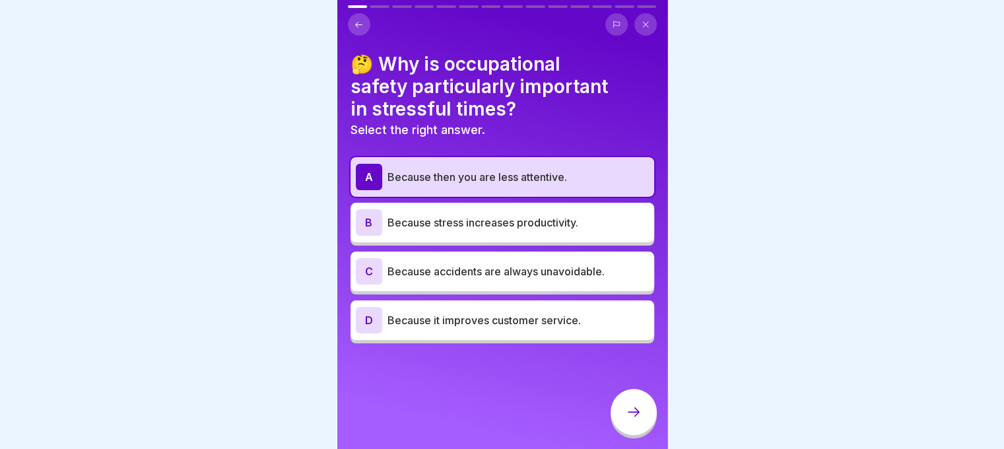
click at [645, 425] on div at bounding box center [634, 412] width 46 height 46
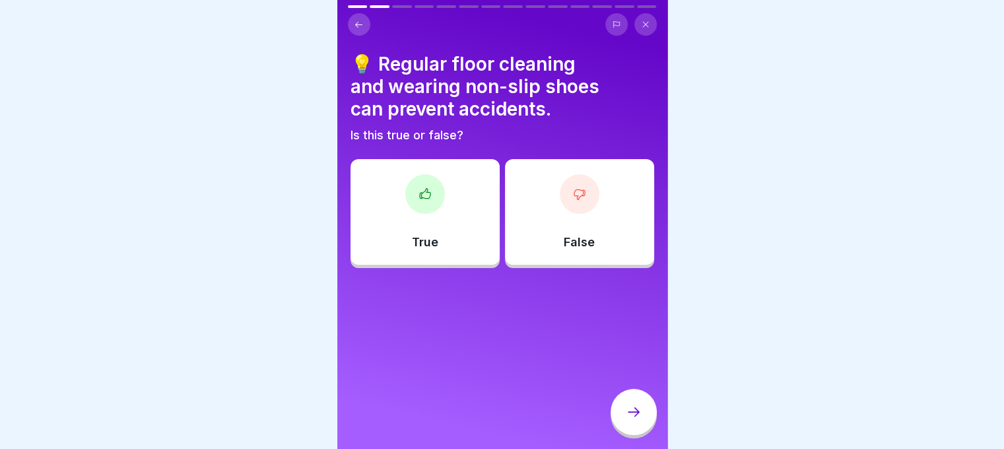
click at [410, 221] on div "True" at bounding box center [425, 212] width 149 height 106
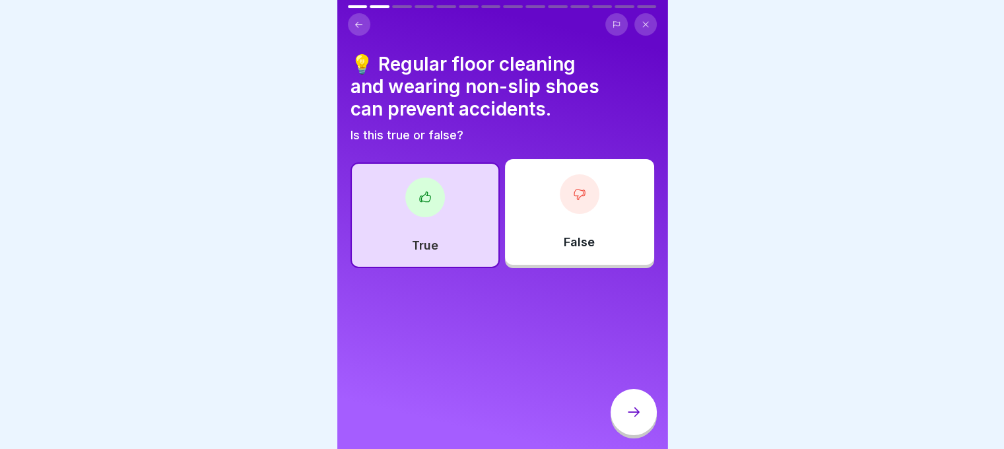
click at [645, 427] on div at bounding box center [634, 412] width 46 height 46
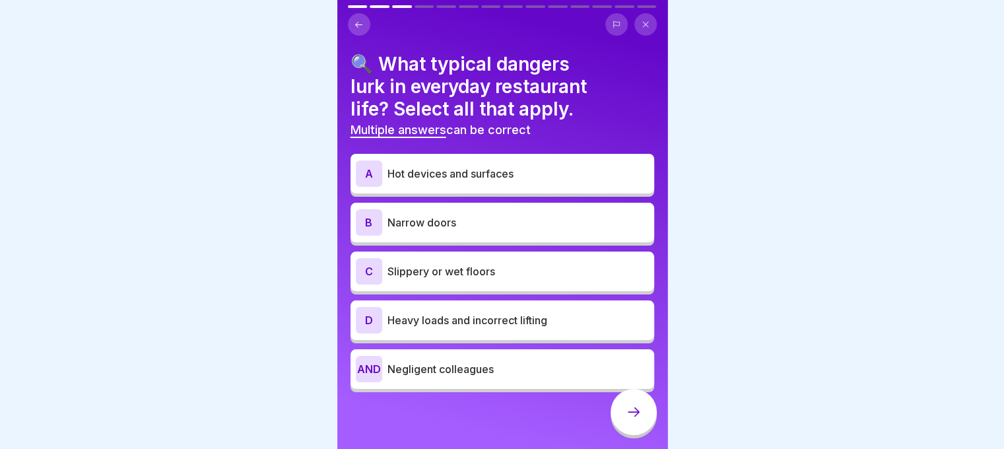
click at [515, 181] on div "A Hot devices and surfaces" at bounding box center [502, 173] width 293 height 26
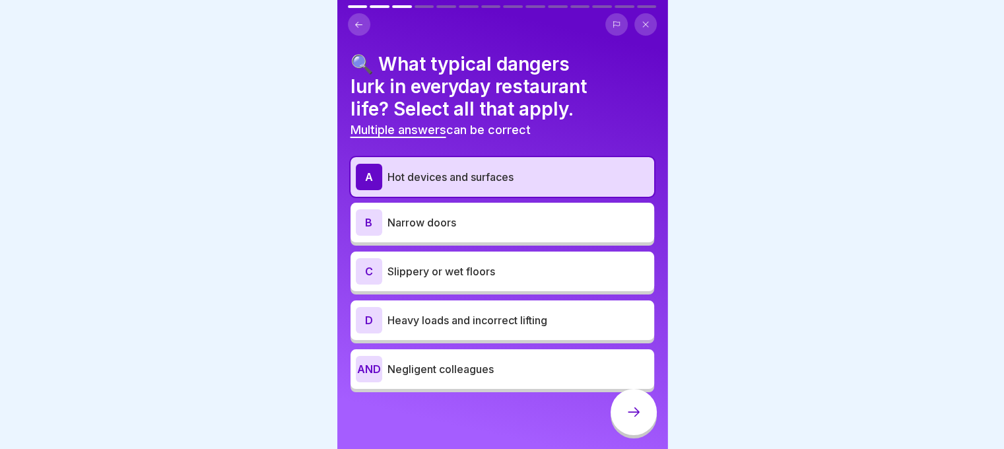
click at [520, 272] on p "Slippery or wet floors" at bounding box center [519, 271] width 262 height 16
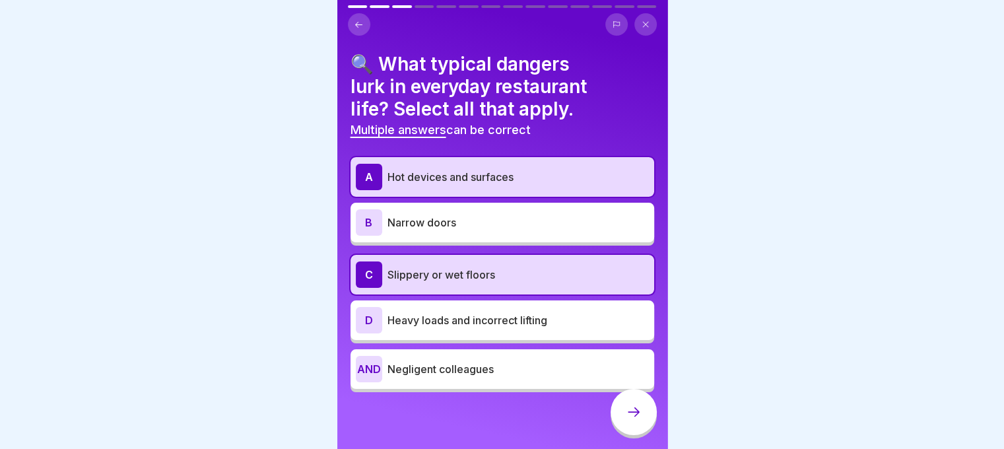
click at [567, 320] on p "Heavy loads and incorrect lifting" at bounding box center [519, 320] width 262 height 16
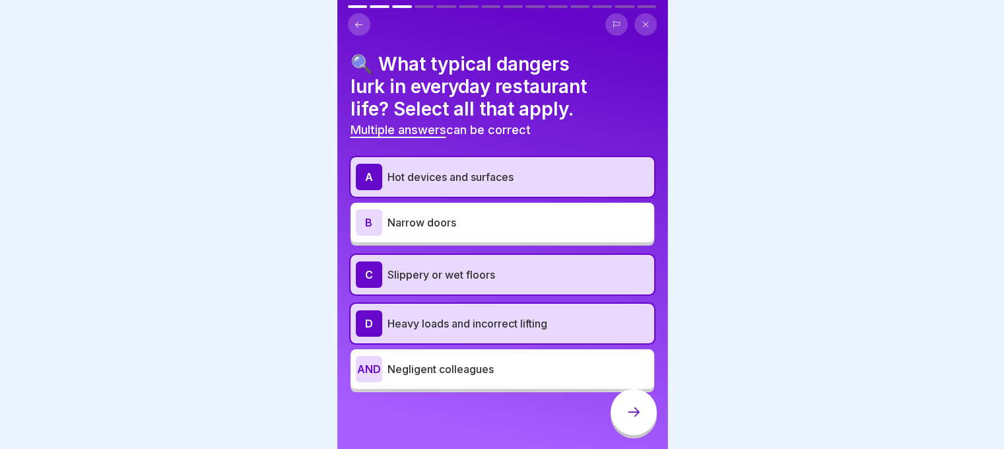
click at [565, 356] on div "AND Negligent colleagues" at bounding box center [502, 369] width 293 height 26
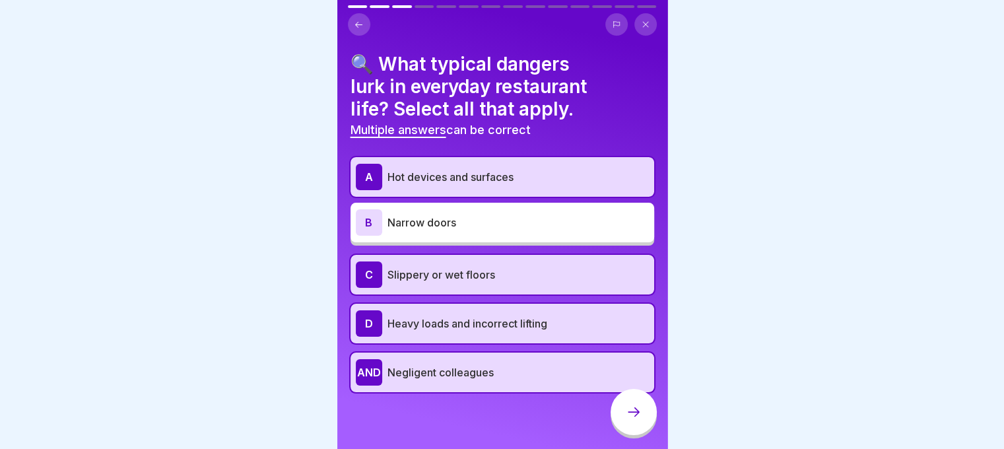
click at [634, 428] on div at bounding box center [634, 412] width 46 height 46
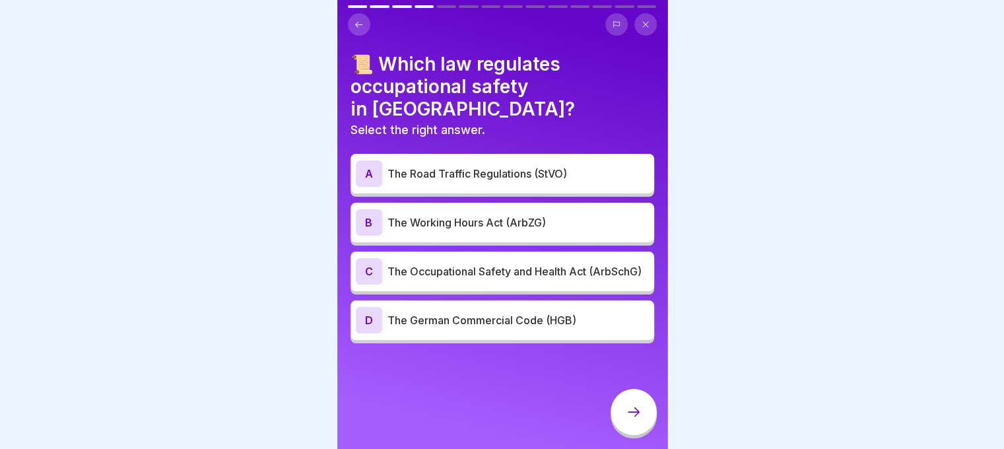
click at [526, 279] on p "The Occupational Safety and Health Act (ArbSchG)" at bounding box center [519, 271] width 262 height 16
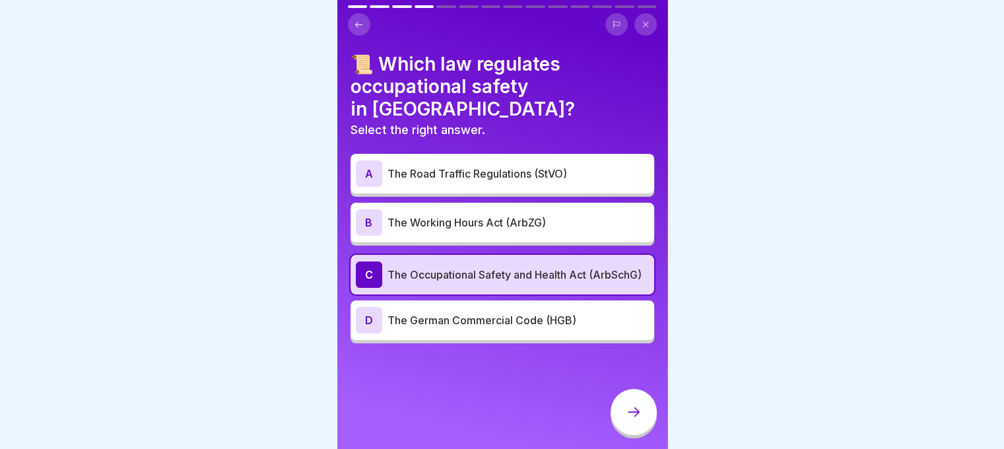
click at [631, 409] on div at bounding box center [634, 412] width 46 height 46
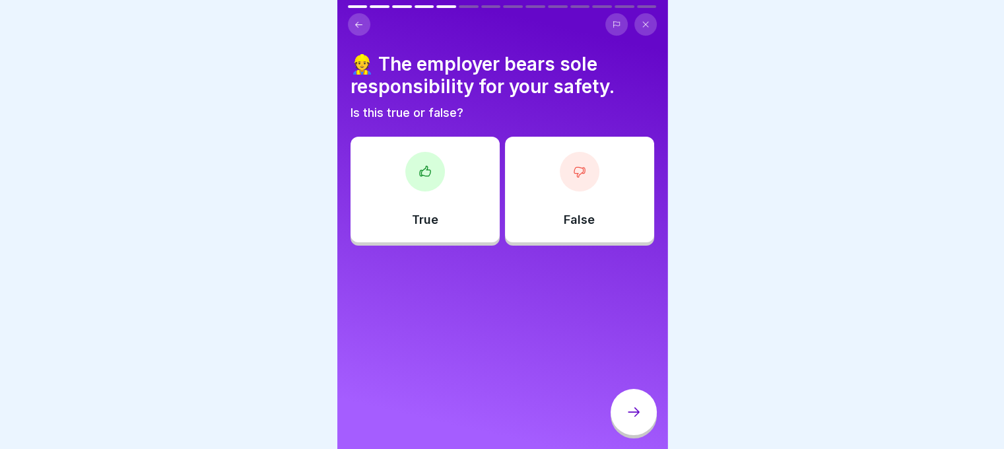
click at [464, 223] on div "True" at bounding box center [425, 190] width 149 height 106
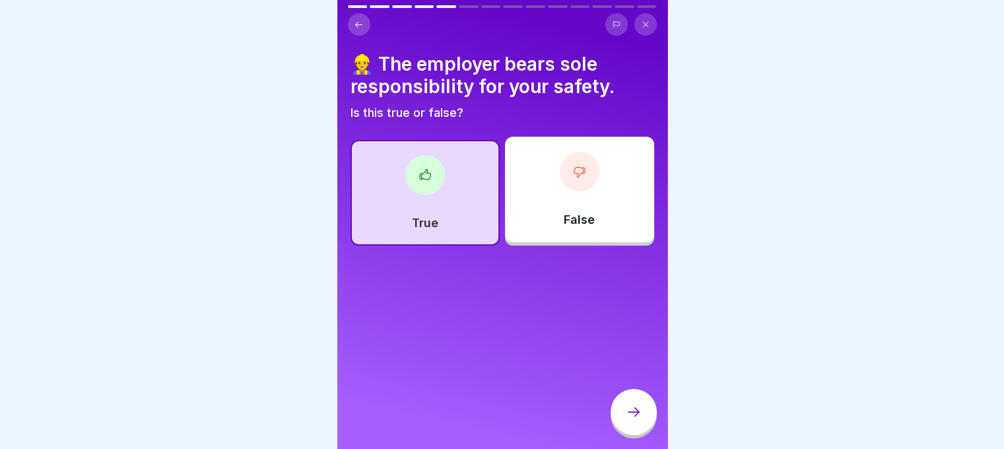
click at [540, 179] on div "False" at bounding box center [579, 190] width 149 height 106
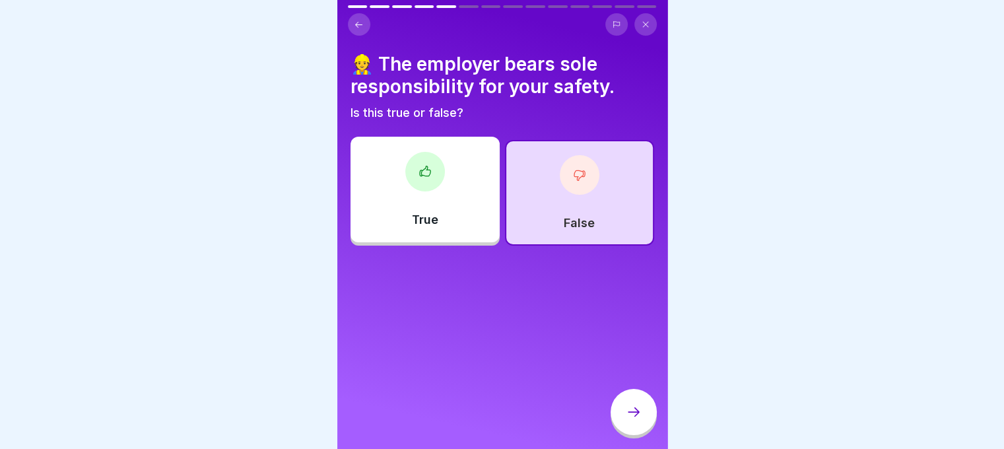
click at [628, 404] on div at bounding box center [634, 412] width 46 height 46
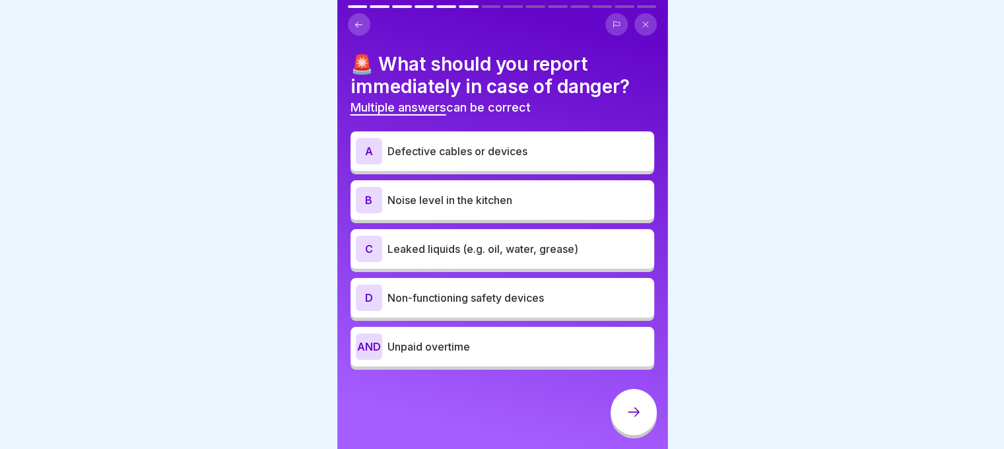
click at [499, 153] on p "Defective cables or devices" at bounding box center [519, 151] width 262 height 16
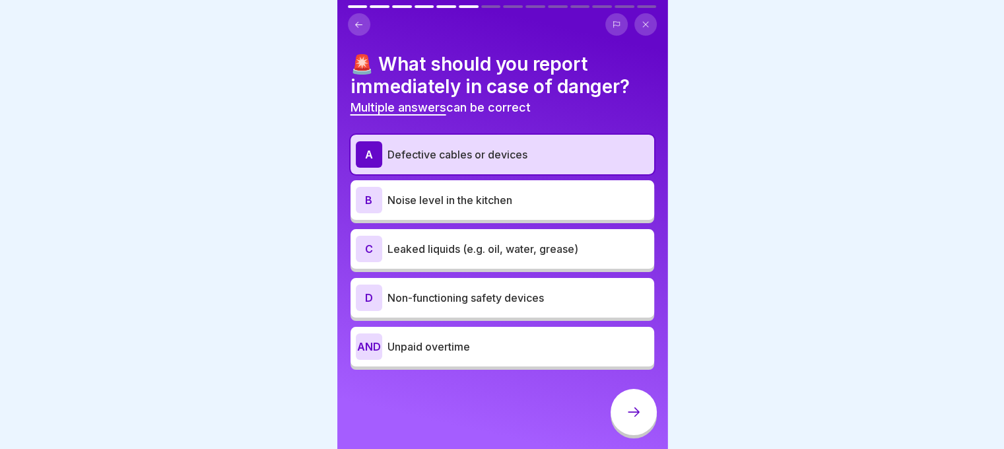
click at [516, 248] on font "Leaked liquids (e.g. oil, water, grease)" at bounding box center [483, 248] width 191 height 13
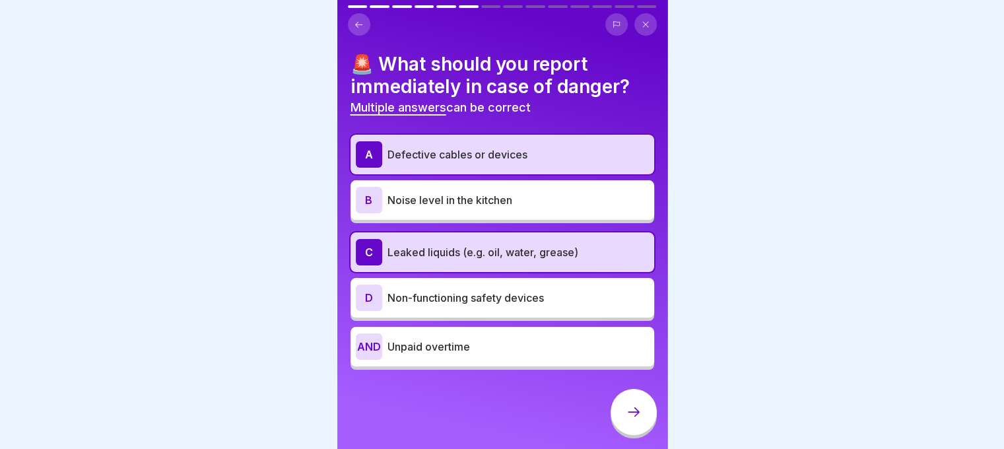
click at [518, 271] on div "A Defective cables or devices B Noise level in the kitchen C Leaked liquids (e.…" at bounding box center [503, 252] width 304 height 235
click at [534, 298] on font "Non-functioning safety devices" at bounding box center [466, 297] width 157 height 13
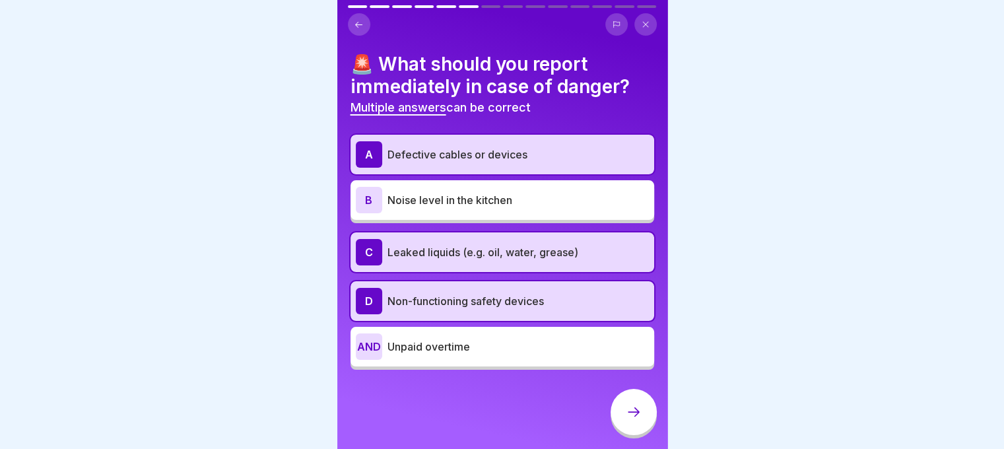
click at [620, 417] on div at bounding box center [634, 412] width 46 height 46
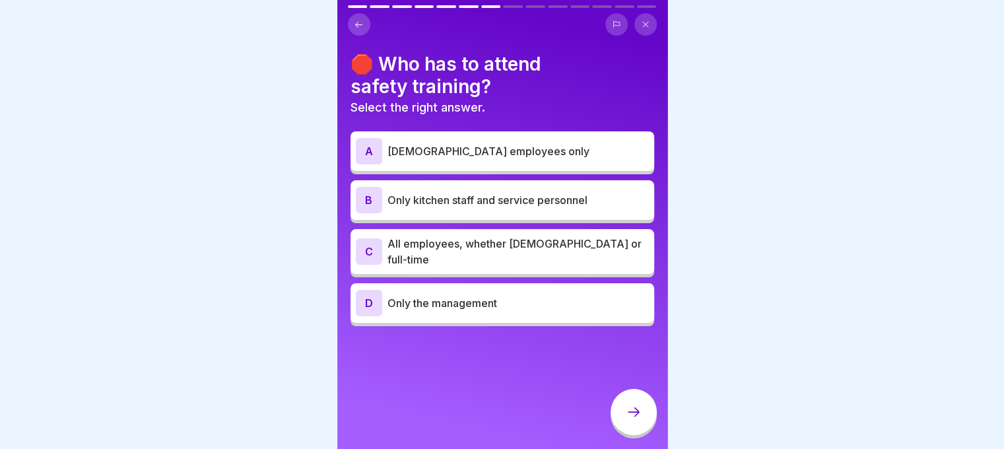
click at [509, 244] on font "All employees, whether [DEMOGRAPHIC_DATA] or full-time" at bounding box center [515, 251] width 254 height 29
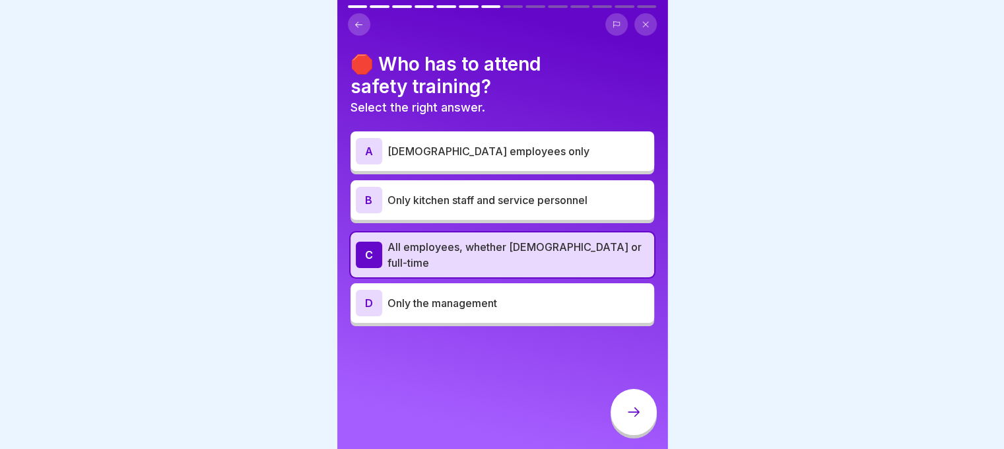
click at [635, 430] on div at bounding box center [634, 412] width 46 height 46
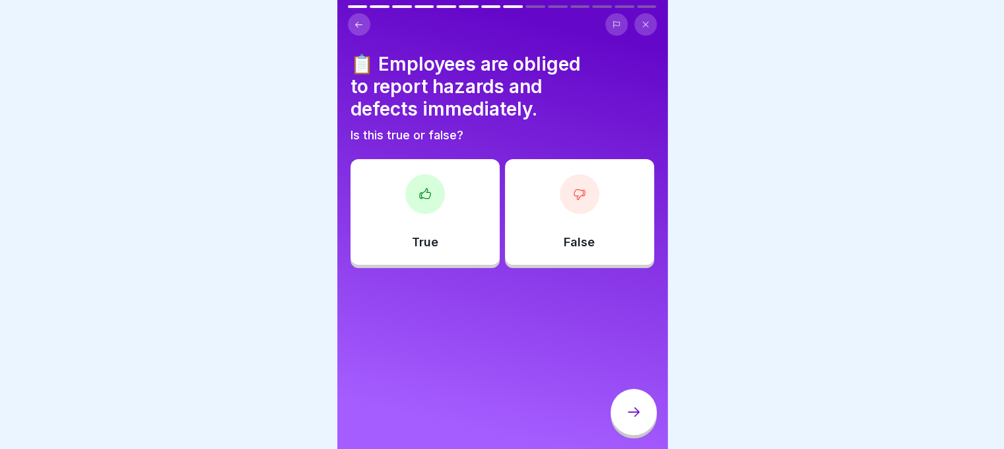
click at [461, 237] on div "True" at bounding box center [425, 212] width 149 height 106
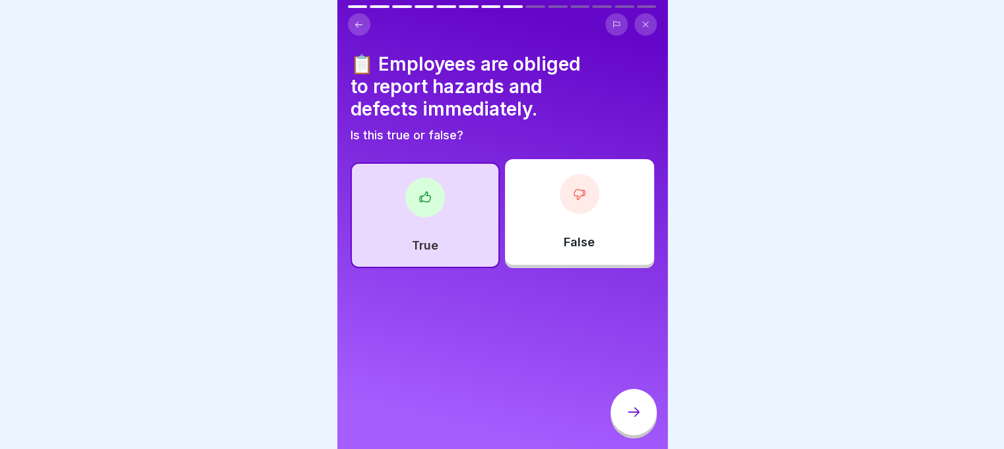
click at [634, 426] on div at bounding box center [634, 412] width 46 height 46
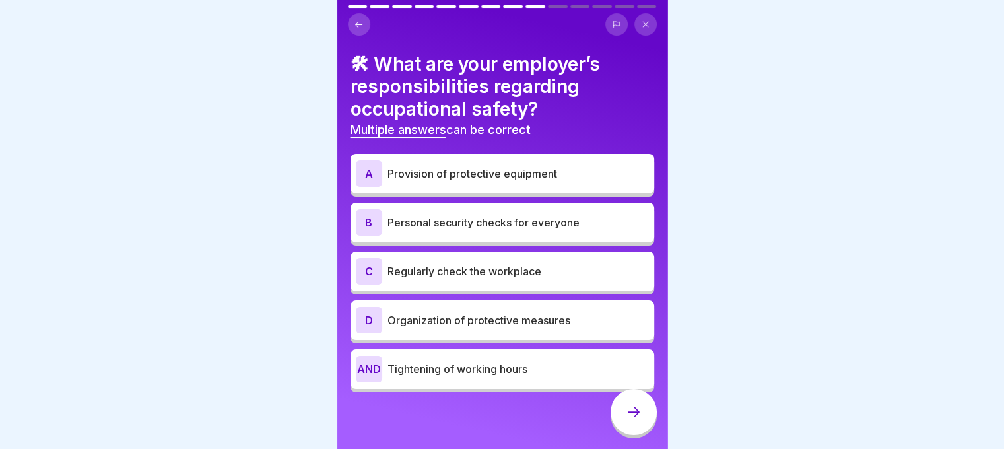
click at [475, 176] on div "A Provision of protective equipment" at bounding box center [502, 173] width 293 height 26
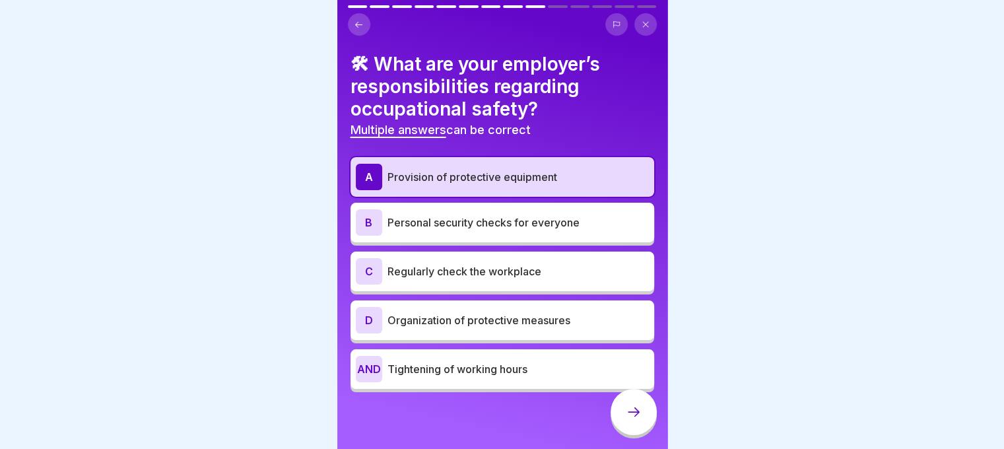
click at [534, 282] on div "C Regularly check the workplace" at bounding box center [503, 272] width 304 height 40
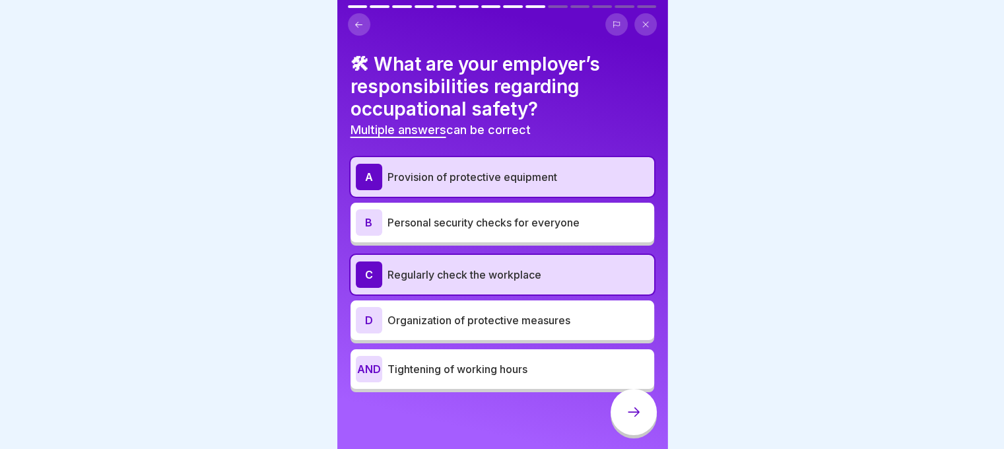
click at [627, 414] on icon at bounding box center [634, 412] width 16 height 16
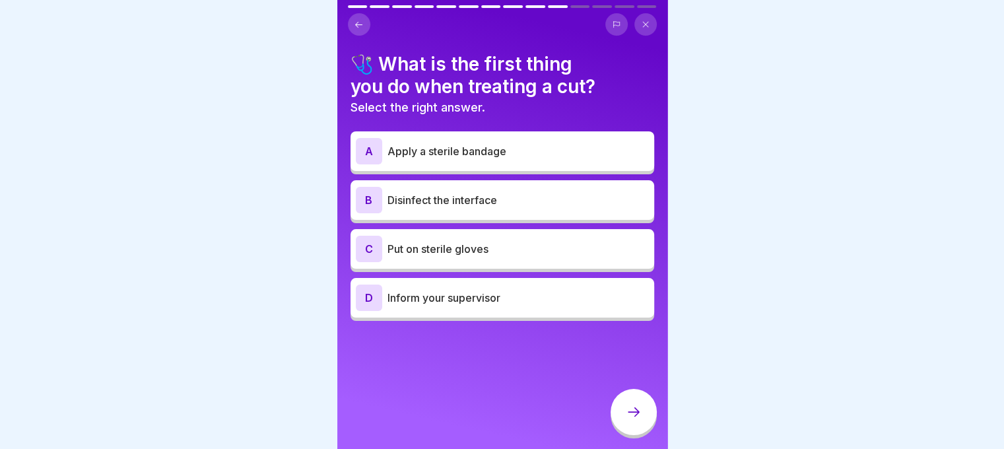
click at [506, 241] on p "Put on sterile gloves" at bounding box center [519, 249] width 262 height 16
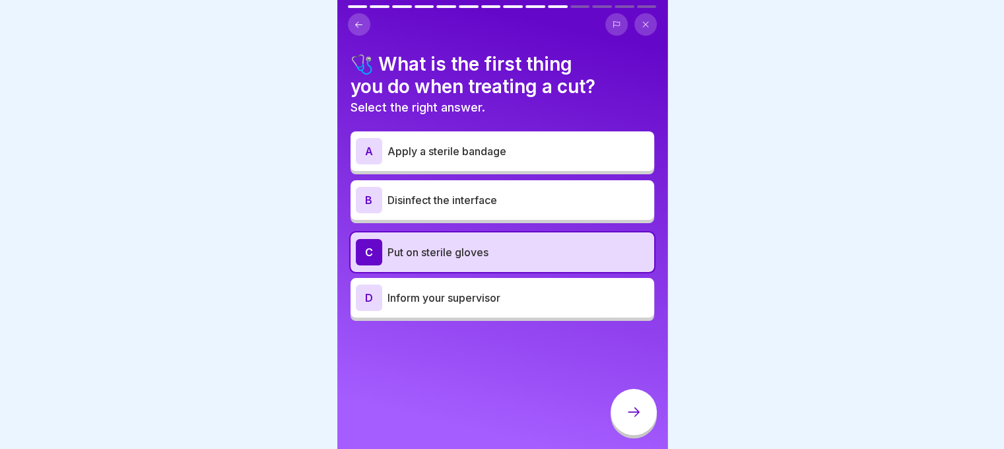
click at [621, 405] on div at bounding box center [634, 412] width 46 height 46
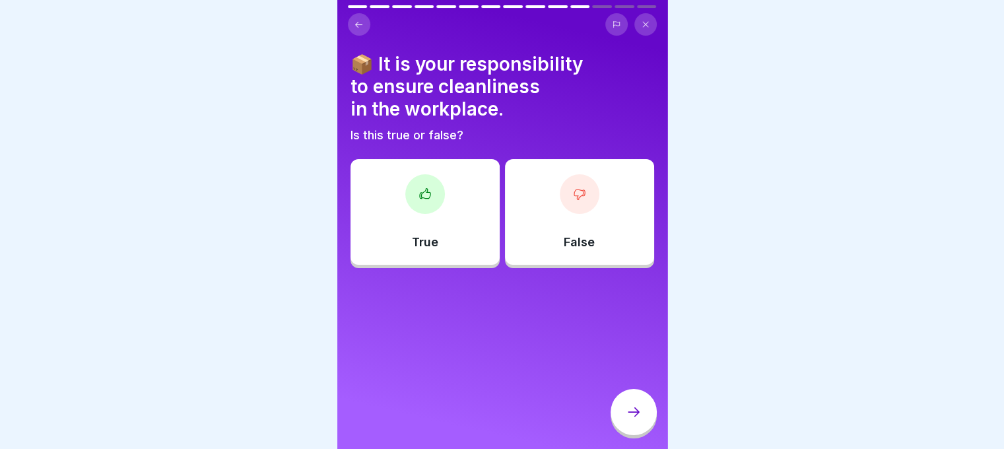
click at [380, 196] on div "True" at bounding box center [425, 212] width 149 height 106
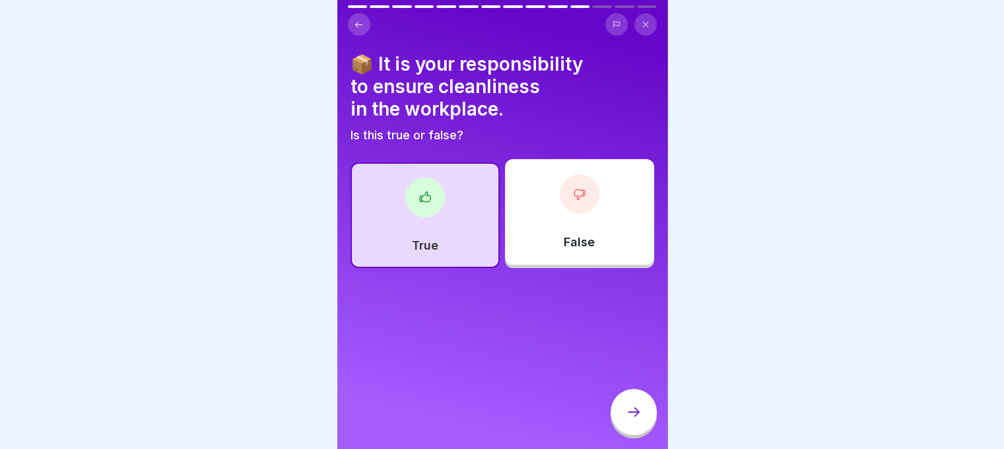
click at [592, 409] on div "📦 It is your responsibility to ensure cleanliness in the workplace. Is this tru…" at bounding box center [502, 224] width 330 height 449
click at [619, 411] on div at bounding box center [634, 412] width 46 height 46
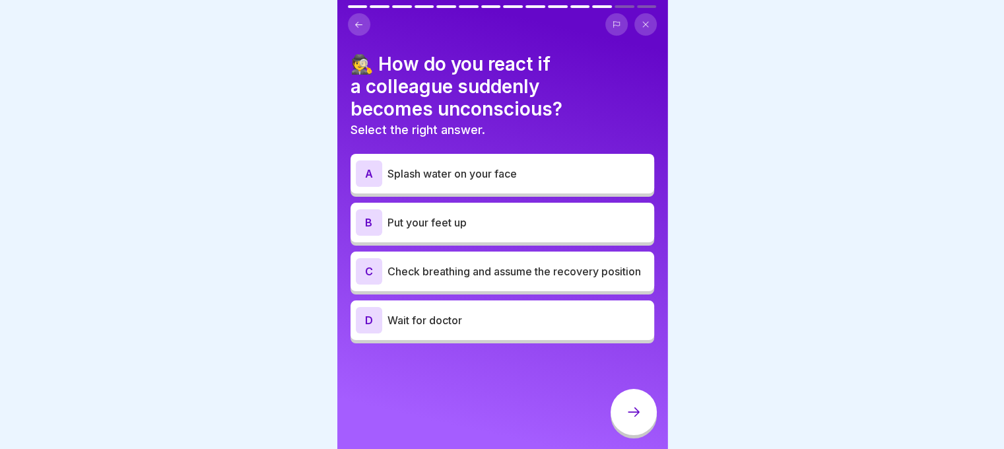
click at [499, 271] on p "Check breathing and assume the recovery position" at bounding box center [519, 271] width 262 height 16
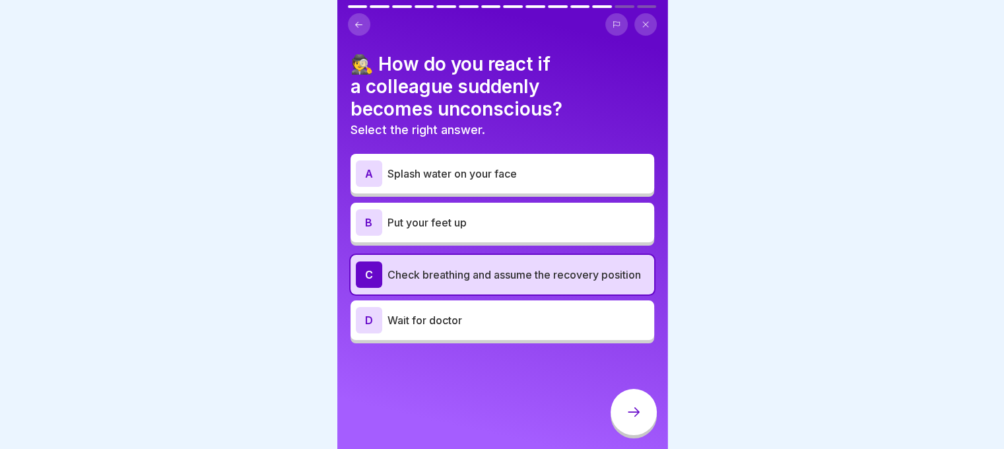
click at [638, 420] on icon at bounding box center [634, 412] width 16 height 16
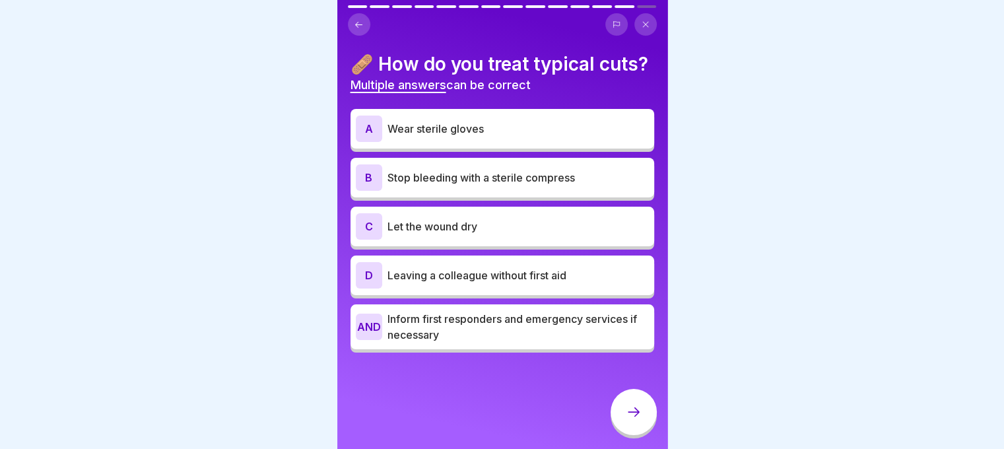
click at [488, 137] on p "Wear sterile gloves" at bounding box center [519, 129] width 262 height 16
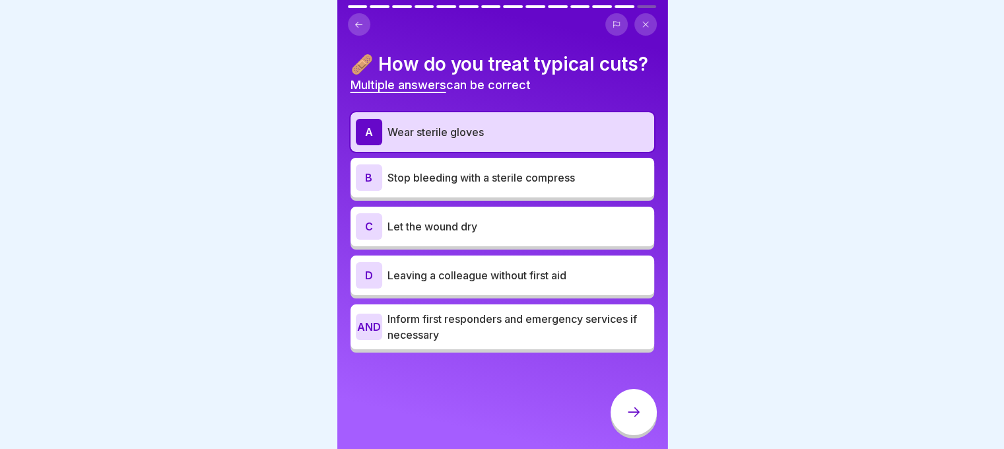
click at [495, 184] on font "Stop bleeding with a sterile compress" at bounding box center [482, 177] width 188 height 13
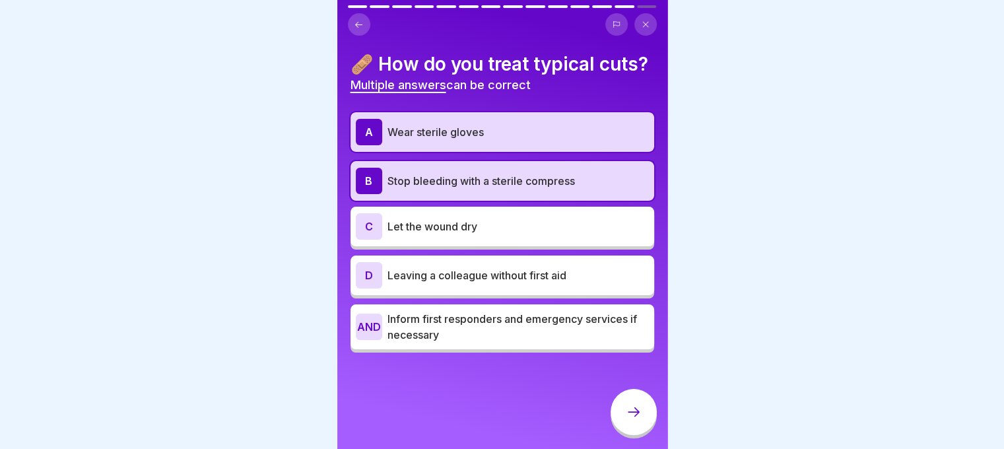
click at [502, 333] on font "Inform first responders and emergency services if necessary" at bounding box center [513, 326] width 250 height 29
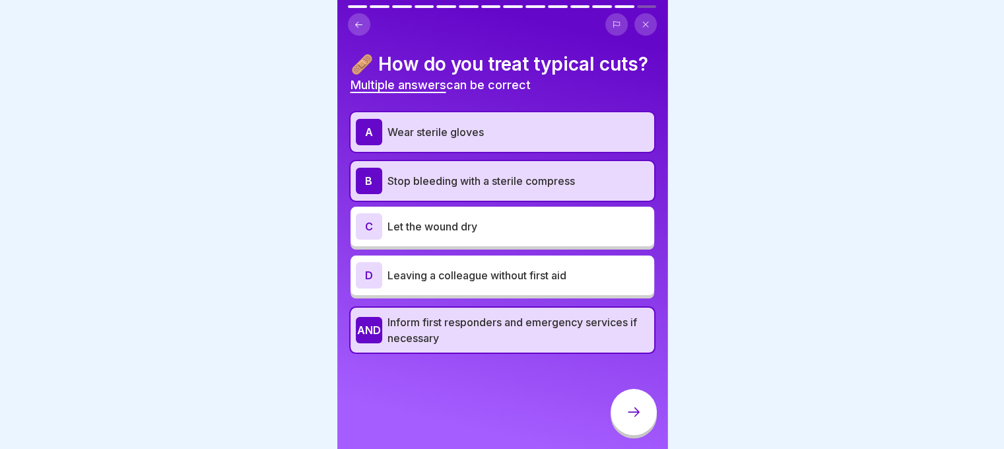
click at [624, 410] on div at bounding box center [634, 412] width 46 height 46
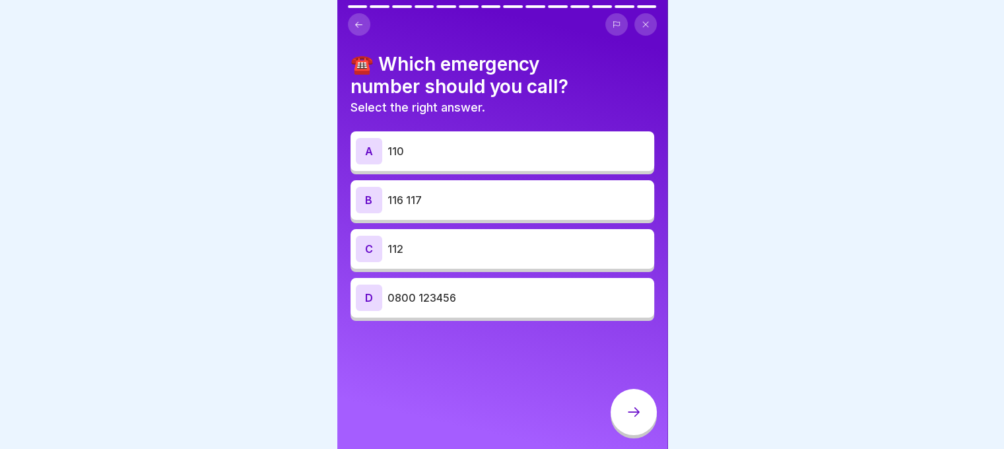
click at [505, 236] on div "C 112" at bounding box center [502, 249] width 293 height 26
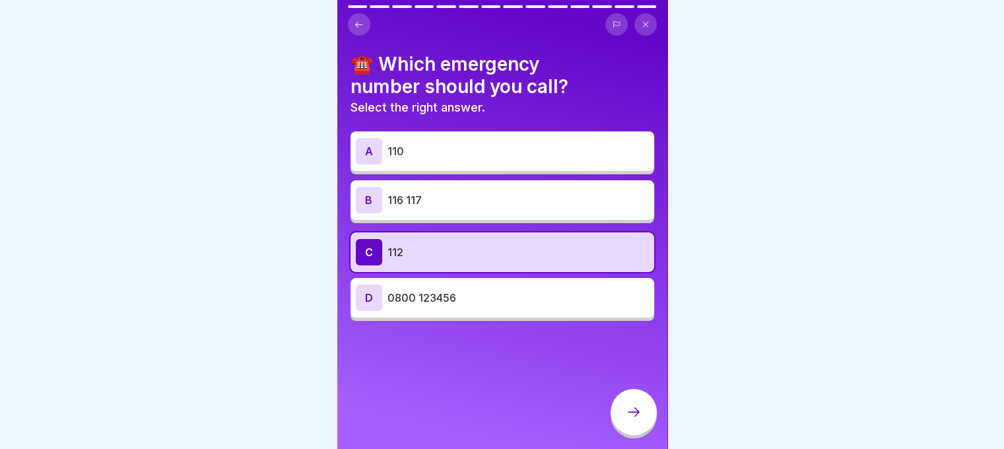
click at [630, 405] on div at bounding box center [634, 412] width 46 height 46
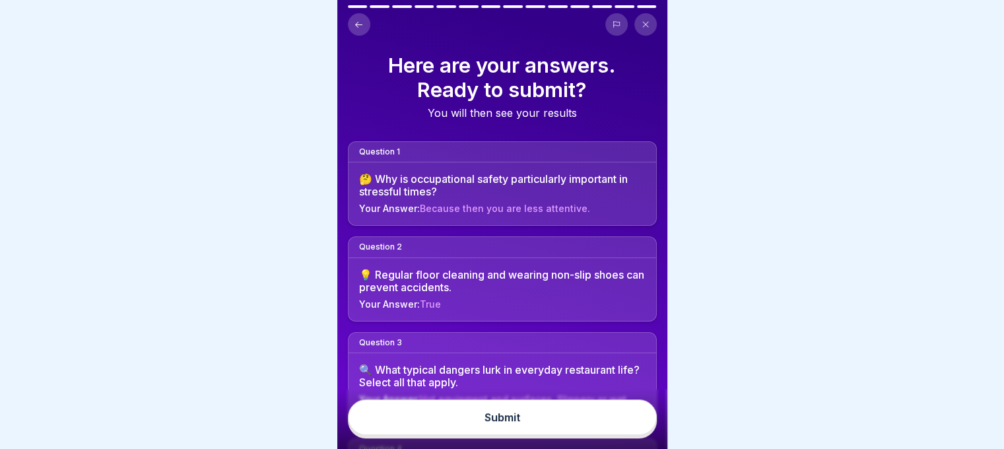
click at [619, 409] on button "Submit" at bounding box center [502, 418] width 309 height 36
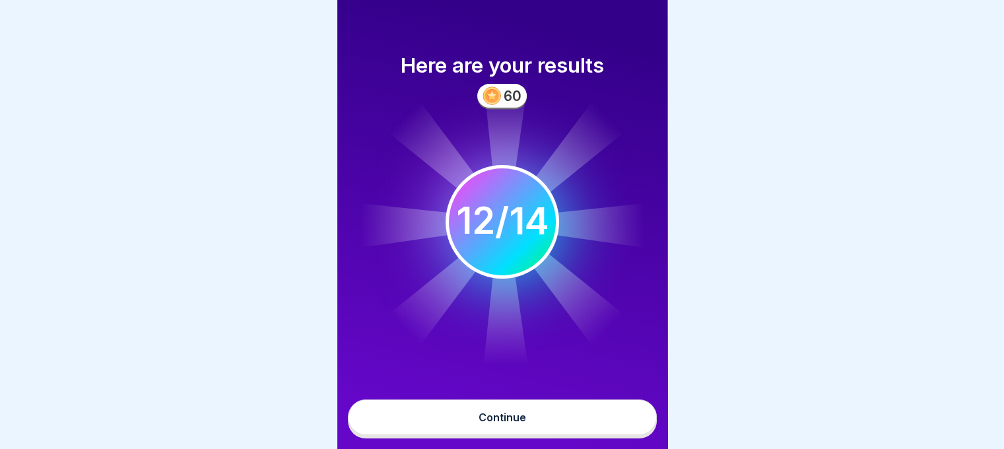
click at [564, 410] on button "Continue" at bounding box center [502, 418] width 309 height 36
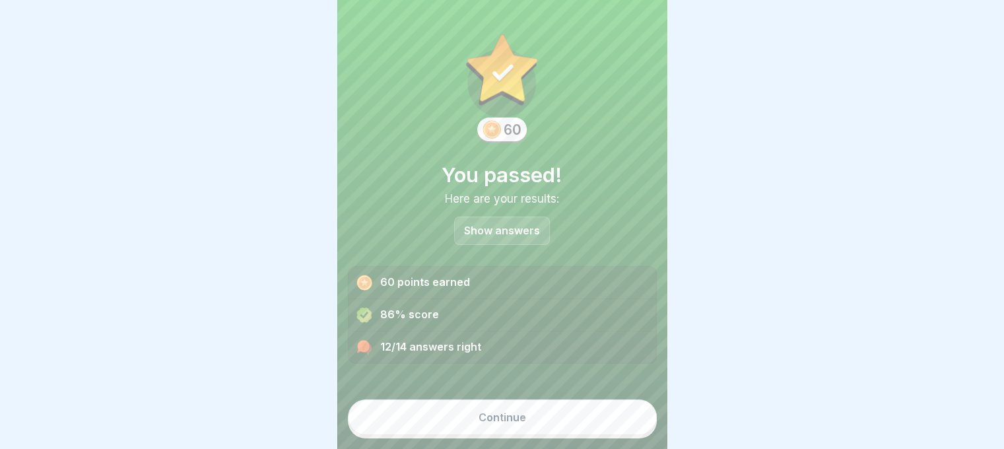
click at [501, 225] on p "Show answers" at bounding box center [502, 230] width 76 height 11
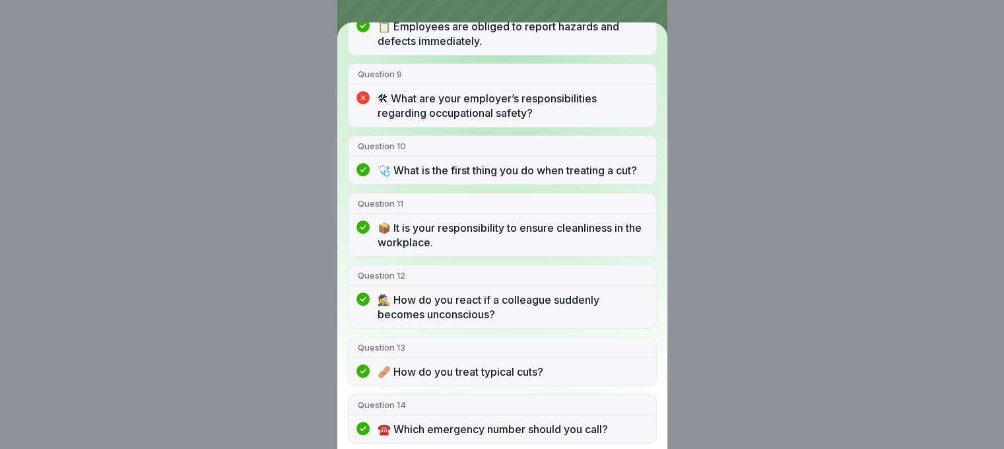
scroll to position [673, 0]
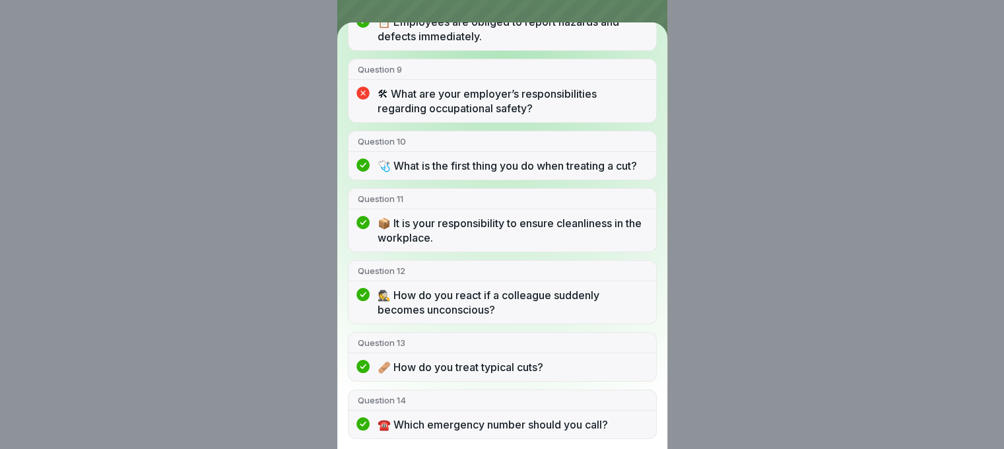
click at [748, 299] on div "You passed! 12/14 answers right Question 1 🤔 Why is occupational safety particu…" at bounding box center [502, 224] width 1004 height 449
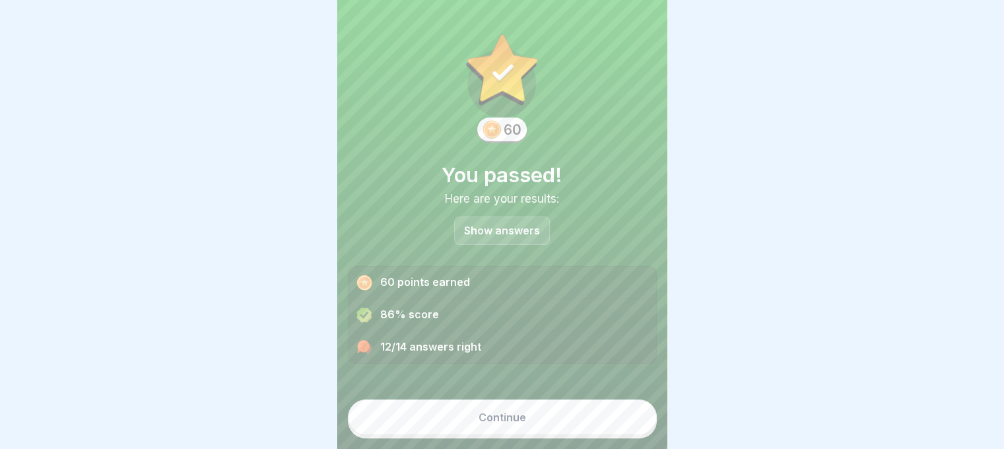
click at [592, 409] on button "Continue" at bounding box center [502, 418] width 309 height 36
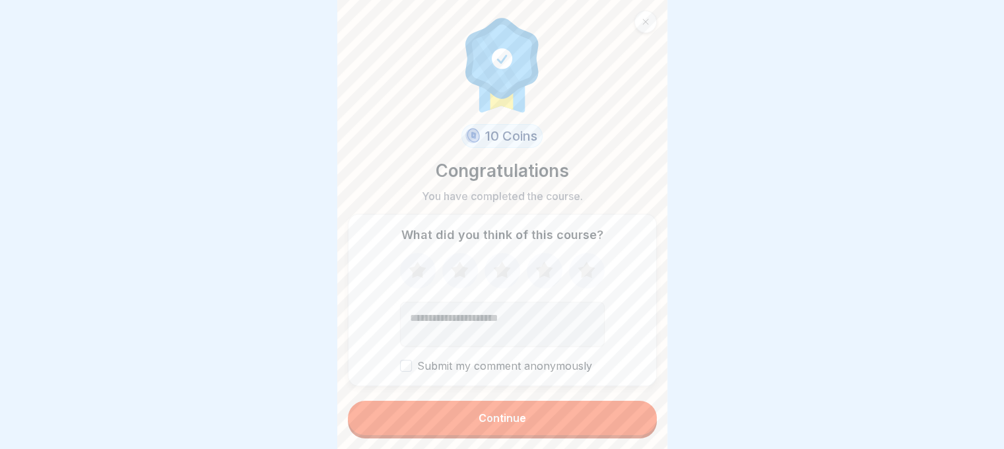
click at [591, 411] on button "Continue" at bounding box center [502, 418] width 309 height 34
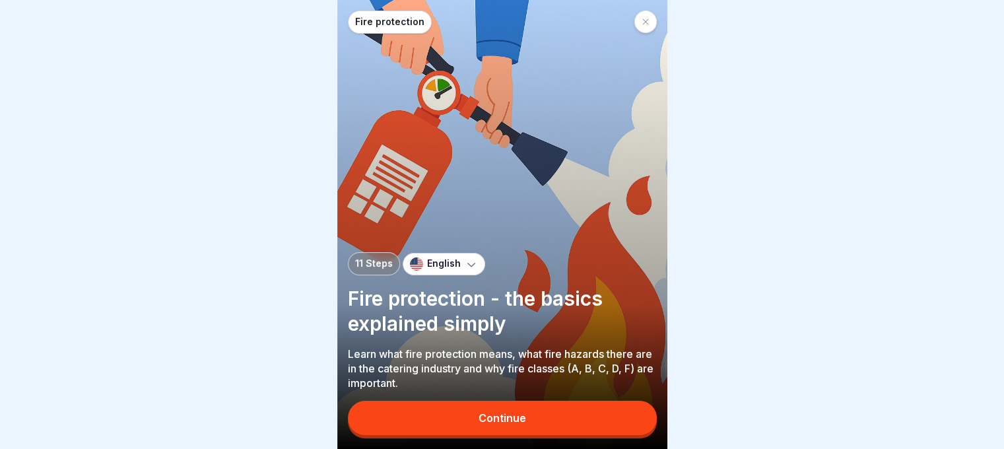
click at [486, 411] on div "Continue" at bounding box center [502, 420] width 309 height 38
click at [487, 419] on button "Continue" at bounding box center [502, 418] width 309 height 34
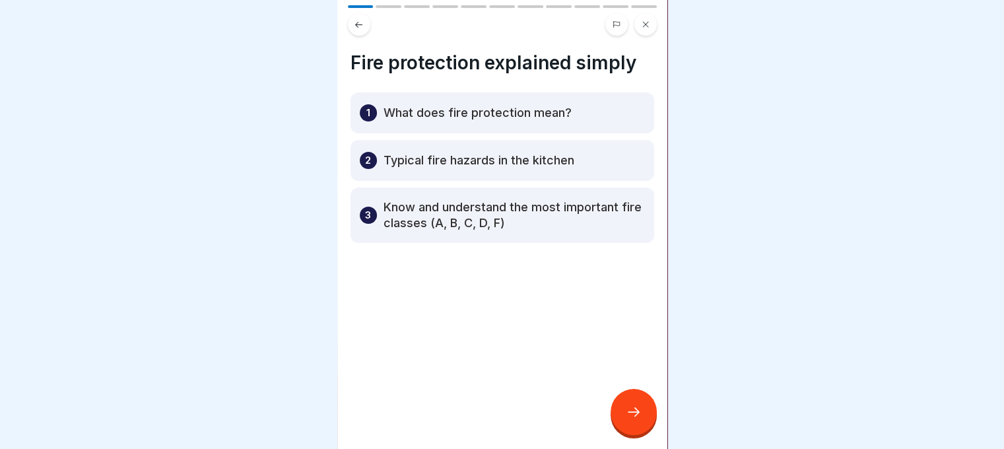
click at [635, 415] on div at bounding box center [634, 412] width 46 height 46
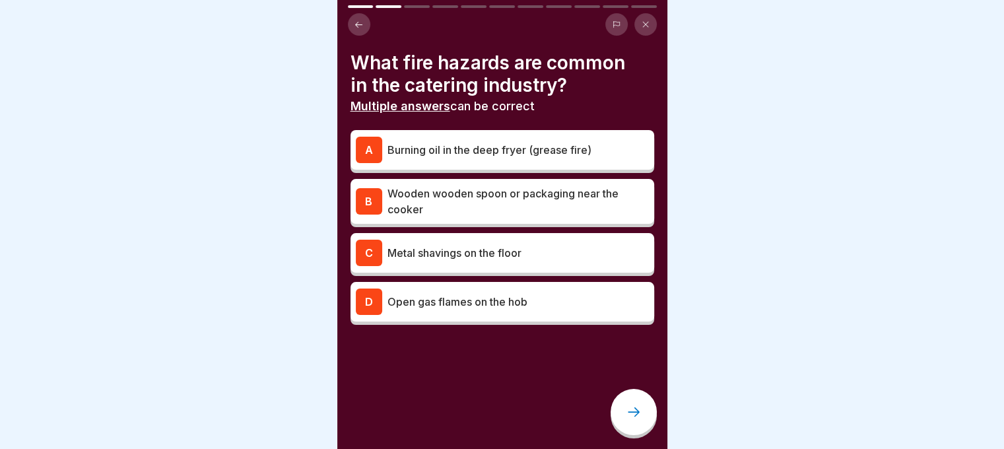
click at [557, 199] on p "Wooden wooden spoon or packaging near the cooker" at bounding box center [519, 202] width 262 height 32
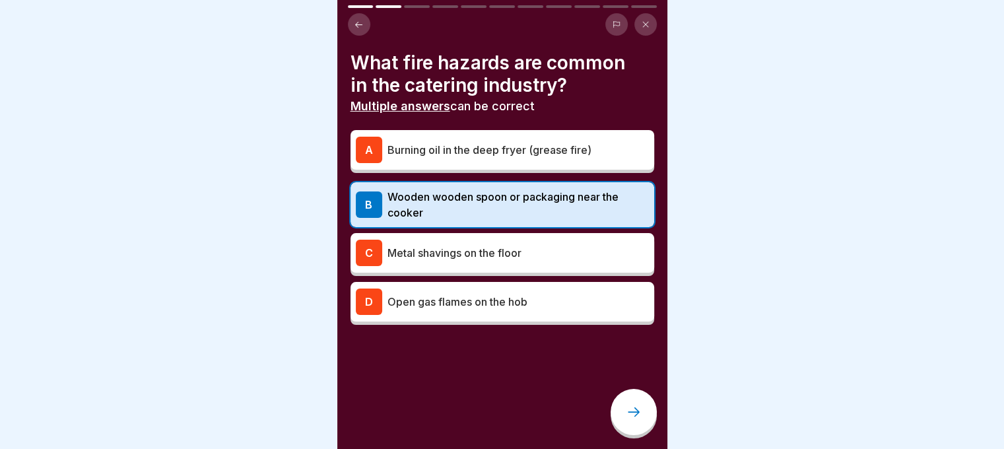
click at [555, 308] on p "Open gas flames on the hob" at bounding box center [519, 302] width 262 height 16
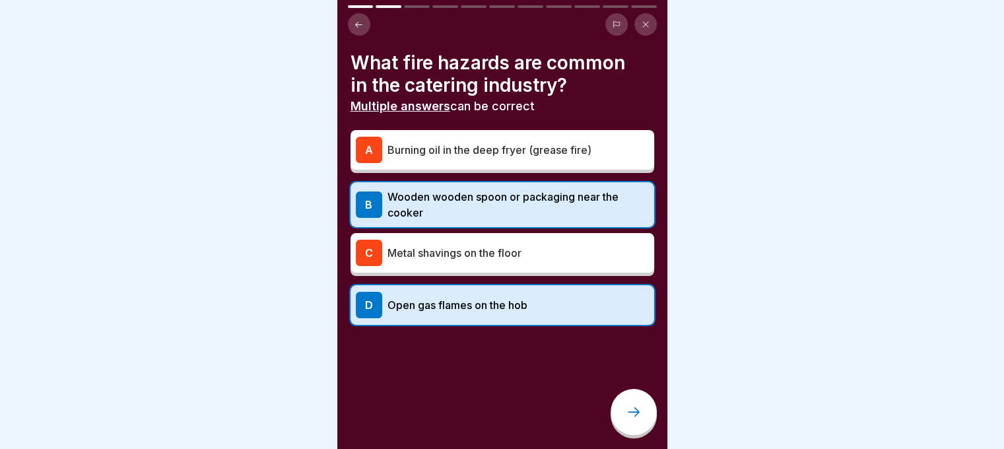
click at [536, 162] on div "A Burning oil in the deep fryer (grease fire)" at bounding box center [502, 150] width 293 height 26
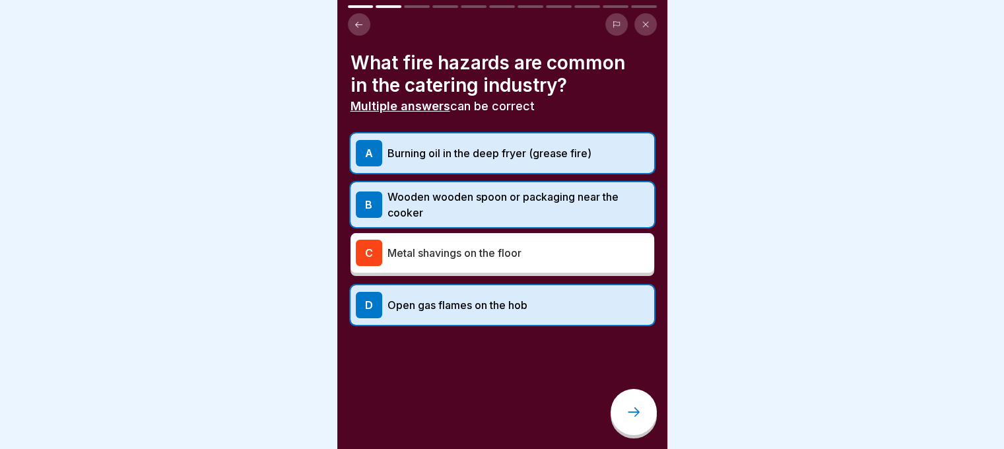
click at [627, 415] on icon at bounding box center [634, 412] width 16 height 16
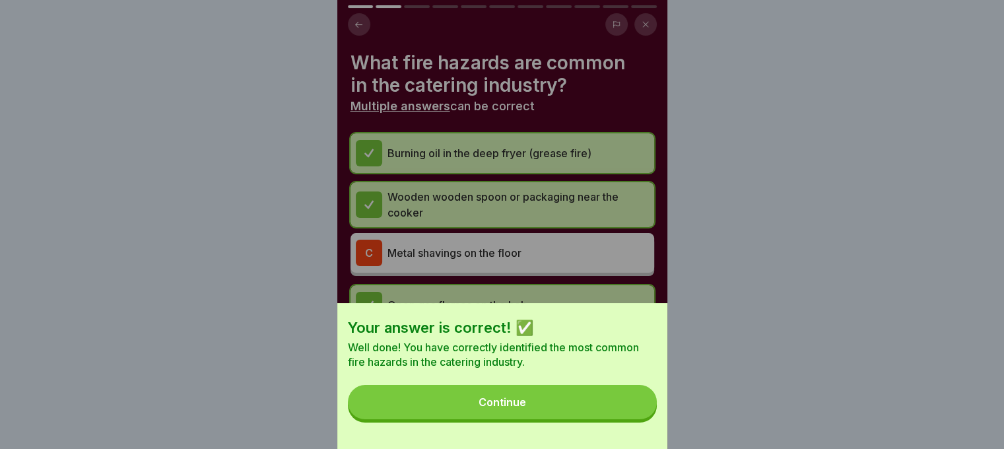
click at [595, 416] on button "Continue" at bounding box center [502, 402] width 309 height 34
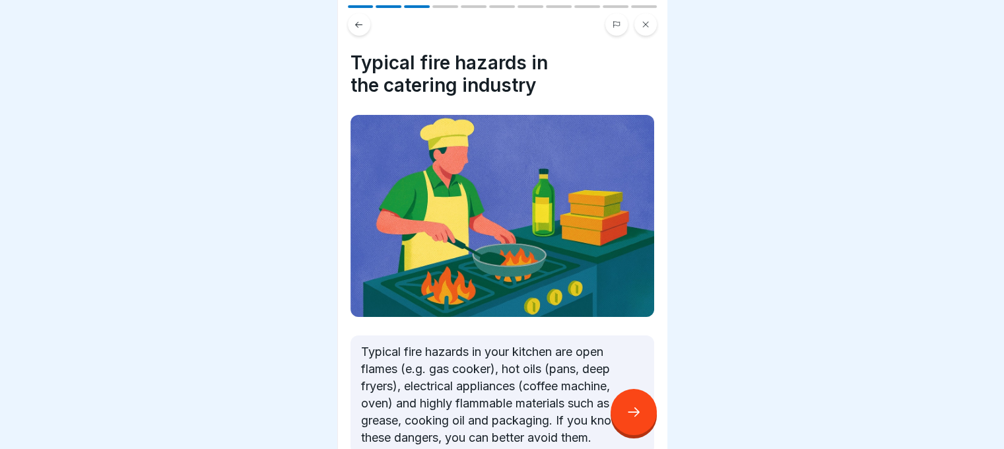
click at [600, 403] on p "Typical fire hazards in your kitchen are open flames (e.g. gas cooker), hot oil…" at bounding box center [502, 394] width 283 height 103
click at [625, 417] on div at bounding box center [634, 412] width 46 height 46
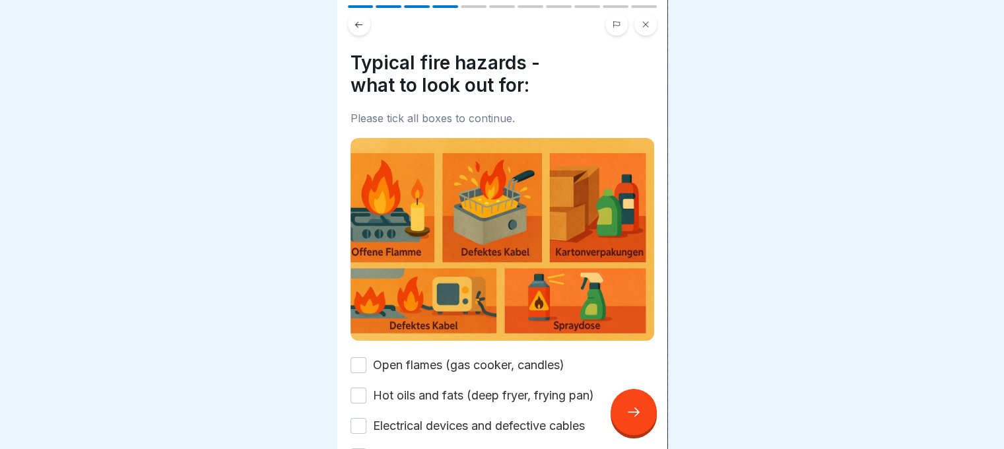
click at [627, 419] on icon at bounding box center [634, 412] width 16 height 16
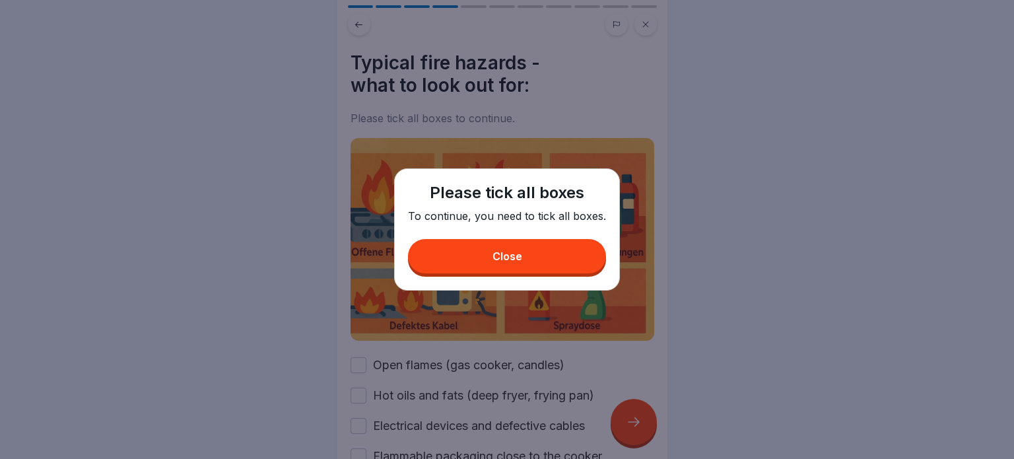
click at [487, 279] on div "Please tick all boxes To continue, you need to tick all boxes. Close" at bounding box center [507, 229] width 226 height 122
click at [485, 263] on button "Close" at bounding box center [507, 256] width 198 height 34
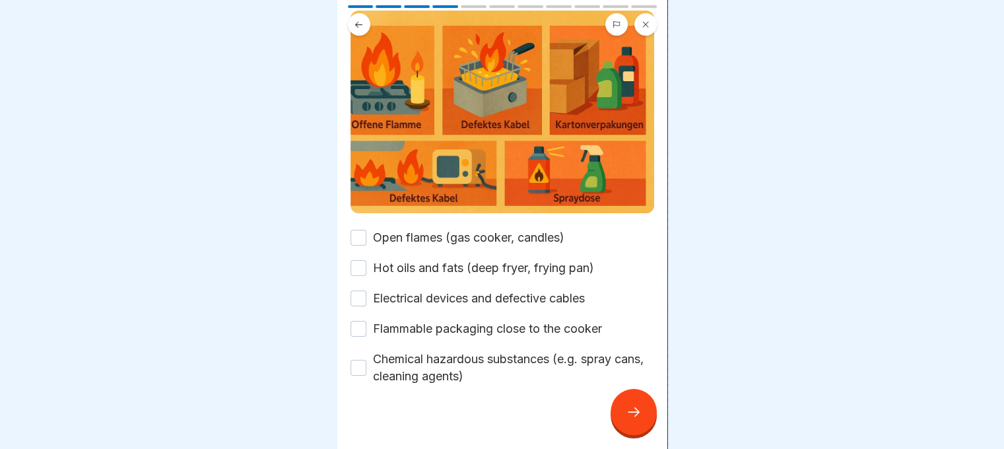
scroll to position [135, 0]
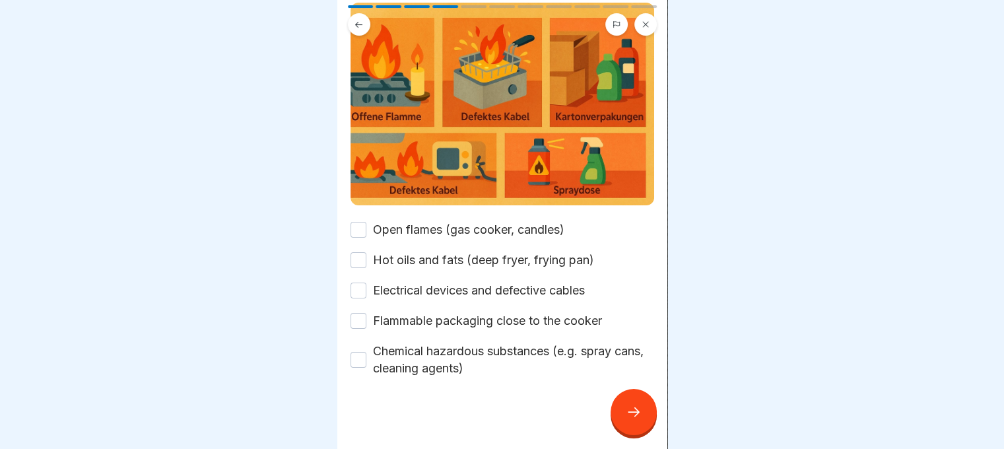
click at [368, 258] on div "Hot oils and fats (deep fryer, frying pan)" at bounding box center [473, 260] width 244 height 17
click at [362, 287] on button "Electrical devices and defective cables" at bounding box center [359, 291] width 16 height 16
click at [359, 252] on button "Hot oils and fats (deep fryer, frying pan)" at bounding box center [359, 260] width 16 height 16
click at [361, 225] on button "Open flames (gas cooker, candles)" at bounding box center [359, 230] width 16 height 16
click at [362, 315] on button "Flammable packaging close to the cooker" at bounding box center [359, 321] width 16 height 16
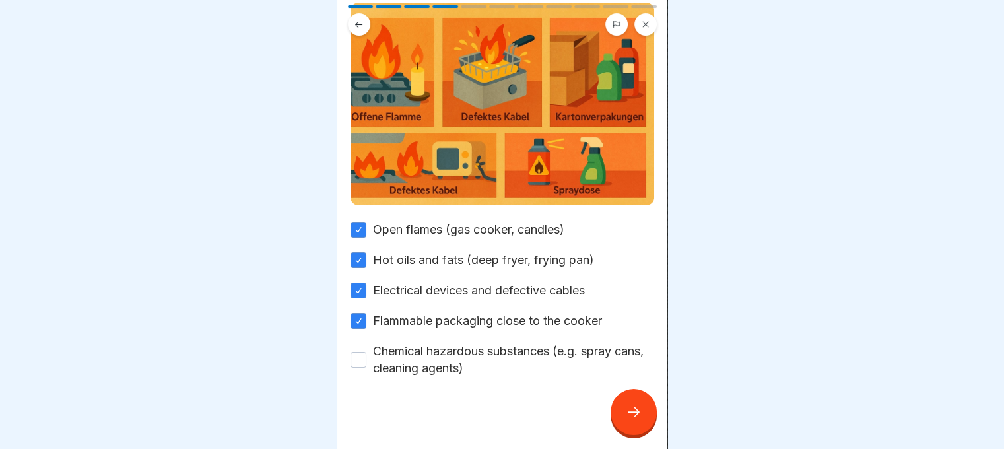
click at [368, 359] on div "Chemical hazardous substances (e.g. spray cans, cleaning agents)" at bounding box center [503, 360] width 304 height 34
click at [365, 356] on button "Chemical hazardous substances (e.g. spray cans, cleaning agents)" at bounding box center [359, 360] width 16 height 16
click at [656, 437] on div "Typical fire hazards - what to look out for: Please tick all boxes to continue.…" at bounding box center [502, 224] width 330 height 449
click at [650, 430] on div at bounding box center [634, 412] width 46 height 46
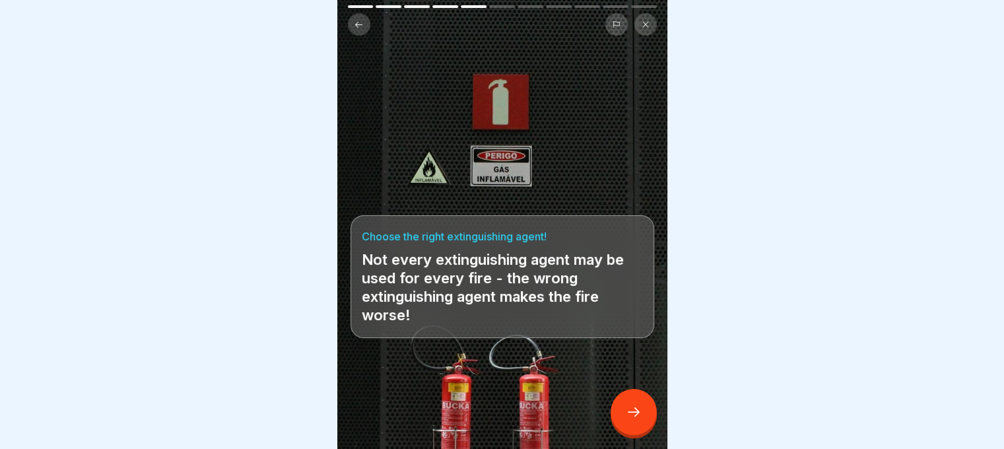
click at [631, 404] on div at bounding box center [634, 412] width 46 height 46
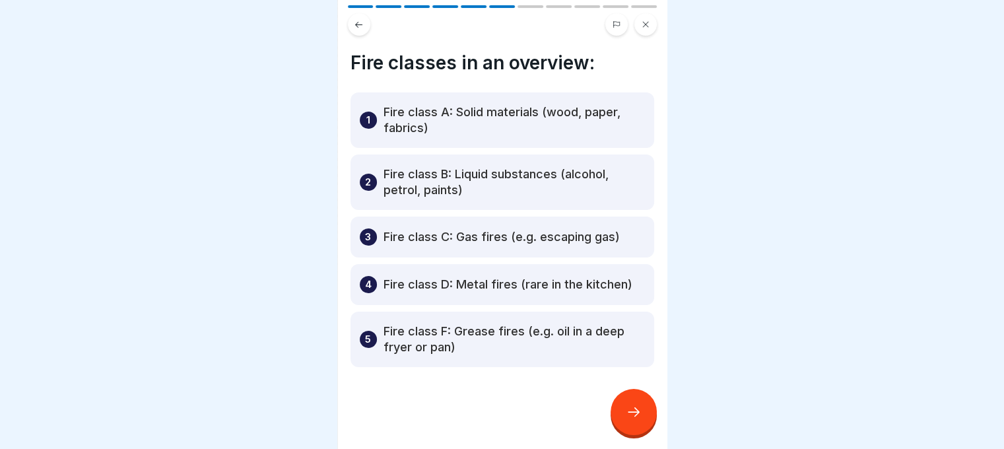
click at [631, 404] on div at bounding box center [634, 412] width 46 height 46
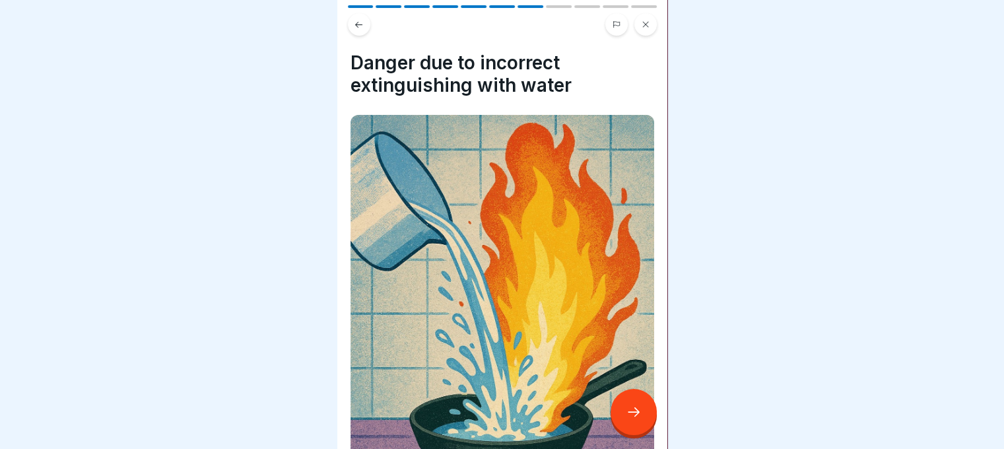
click at [631, 404] on div at bounding box center [634, 412] width 46 height 46
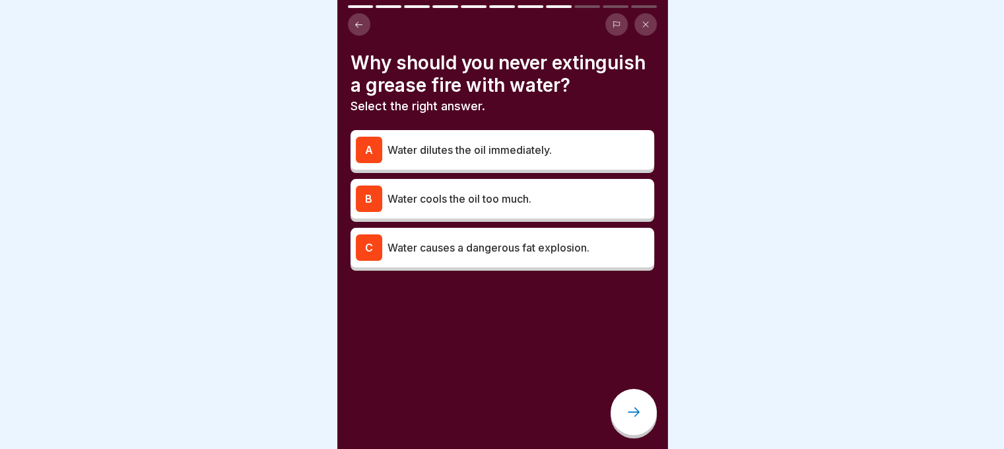
click at [372, 261] on div "C" at bounding box center [369, 247] width 26 height 26
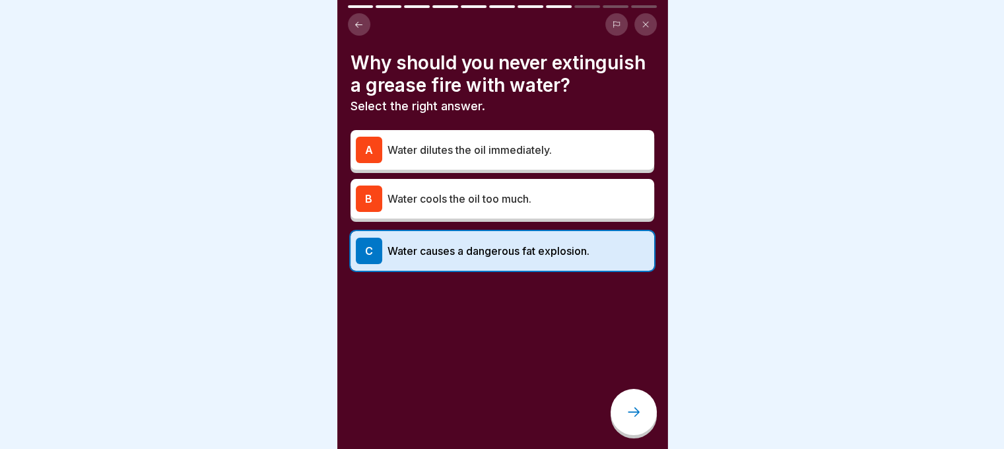
click at [637, 420] on icon at bounding box center [634, 412] width 16 height 16
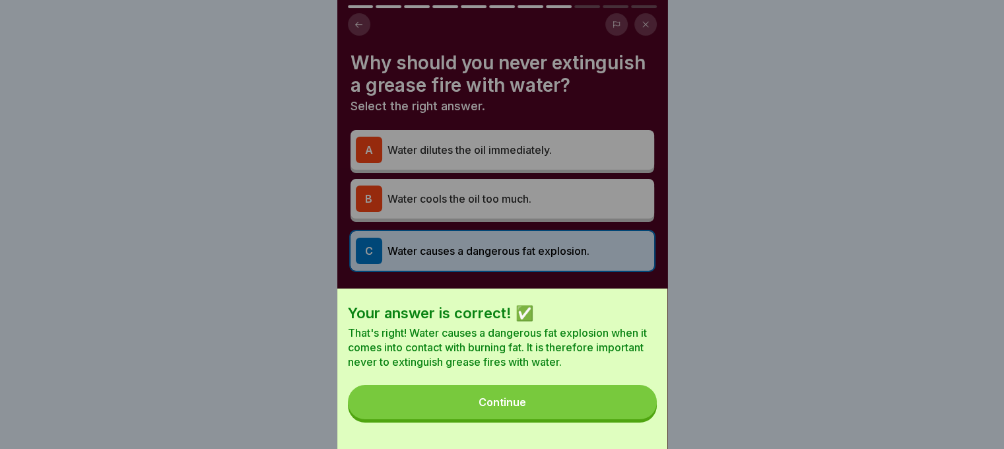
click at [604, 418] on button "Continue" at bounding box center [502, 402] width 309 height 34
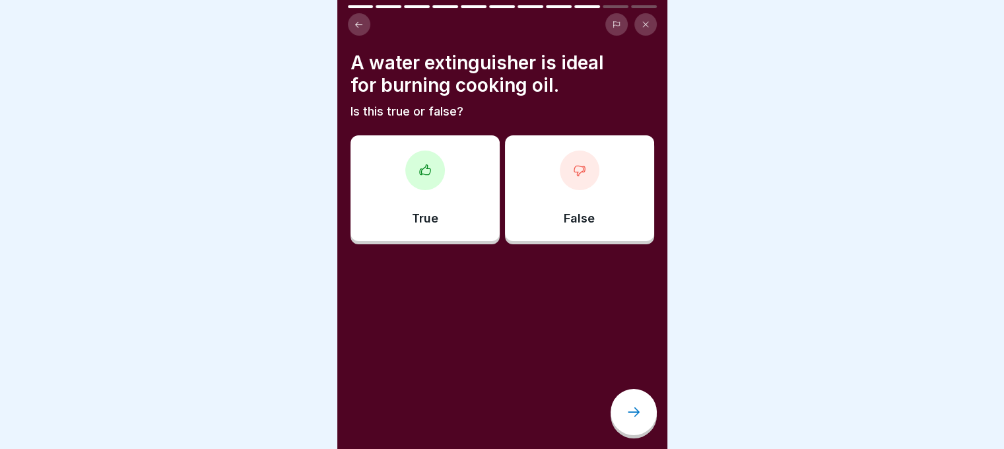
click at [555, 236] on div "False" at bounding box center [579, 188] width 149 height 106
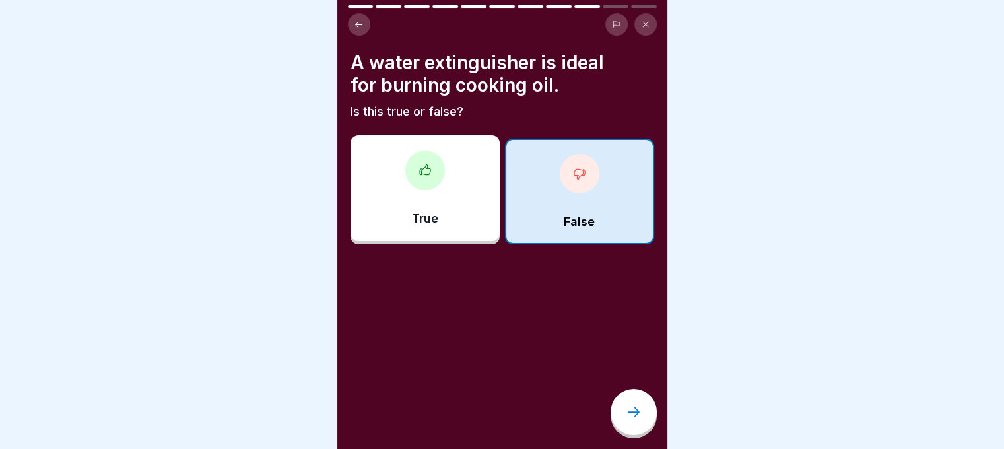
click at [627, 420] on icon at bounding box center [634, 412] width 16 height 16
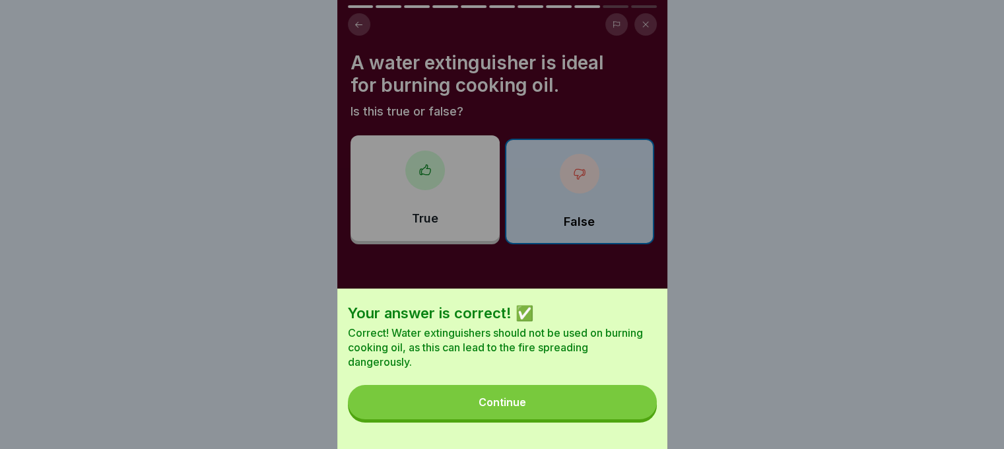
click at [627, 419] on button "Continue" at bounding box center [502, 402] width 309 height 34
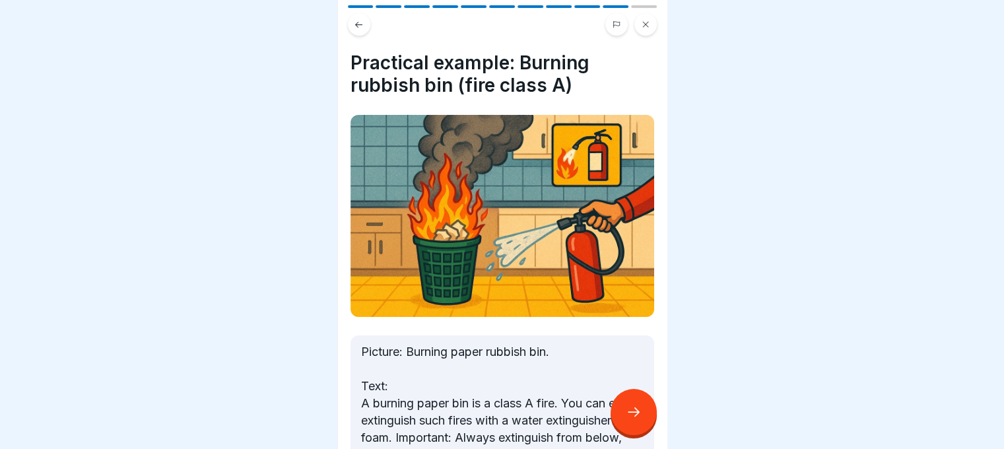
click at [621, 421] on div at bounding box center [634, 412] width 46 height 46
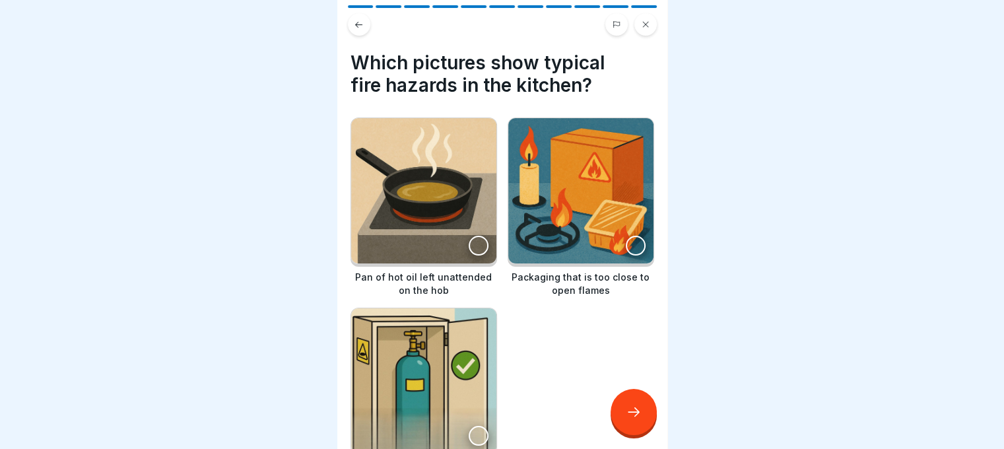
click at [475, 238] on div at bounding box center [479, 246] width 20 height 20
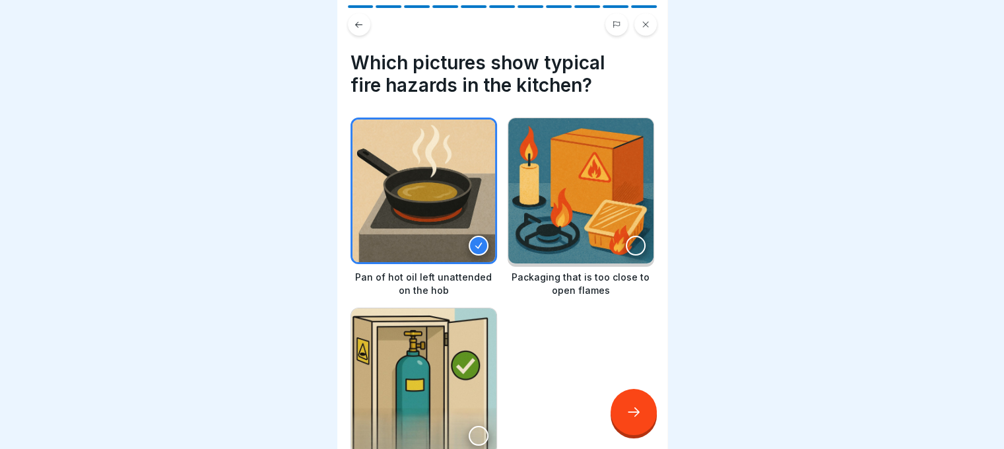
click at [613, 235] on img at bounding box center [580, 190] width 145 height 145
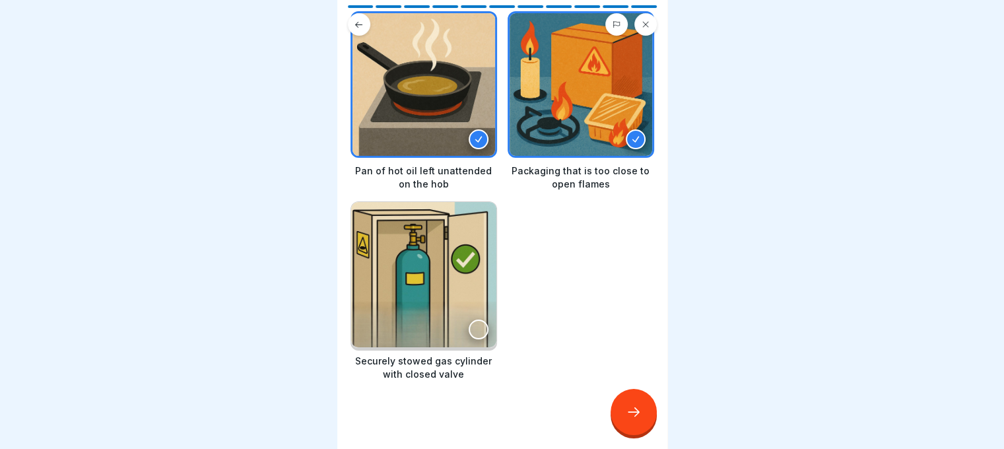
scroll to position [108, 0]
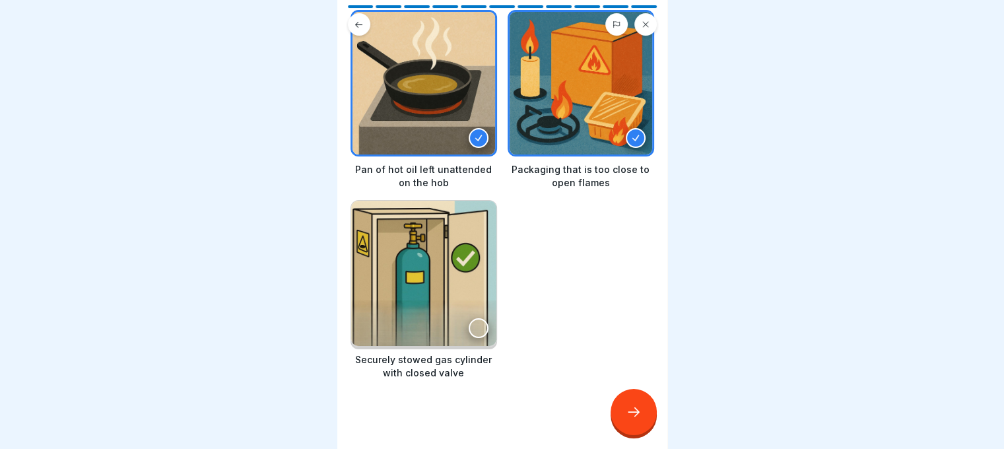
click at [619, 429] on div at bounding box center [634, 412] width 46 height 46
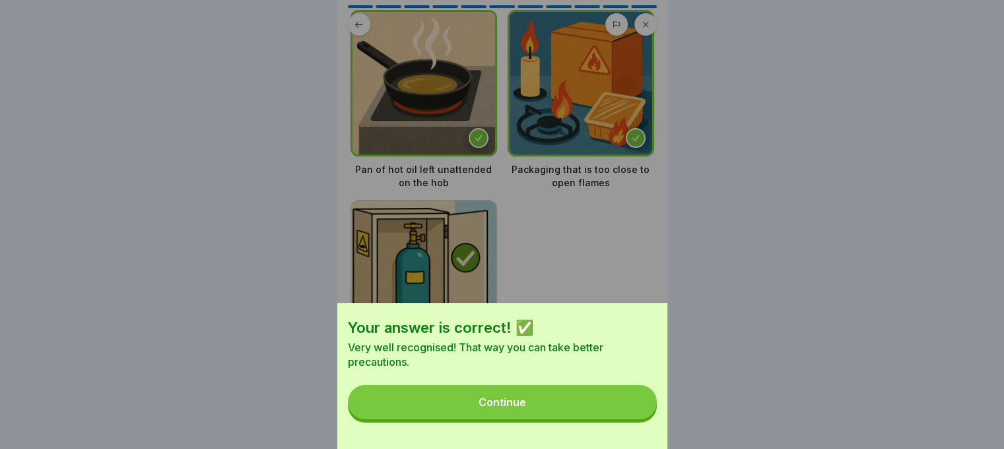
click at [573, 406] on button "Continue" at bounding box center [502, 402] width 309 height 34
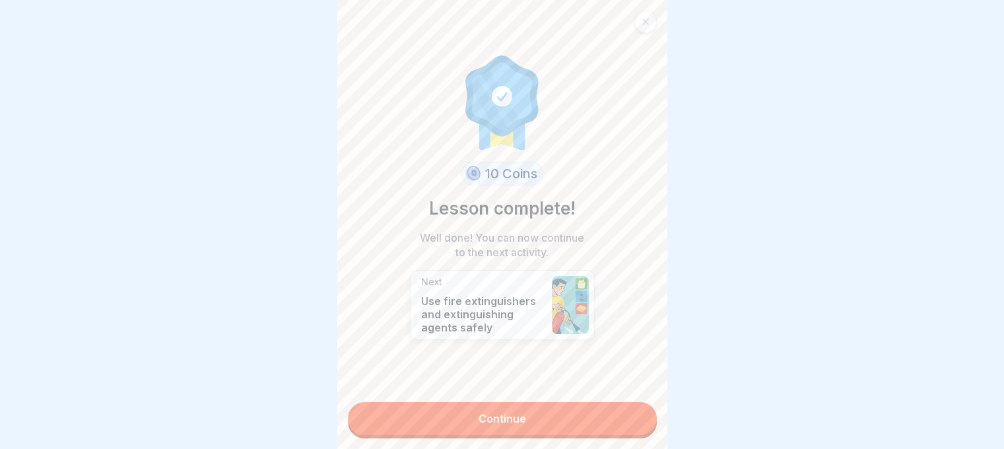
click at [563, 427] on link "Continue" at bounding box center [502, 418] width 309 height 33
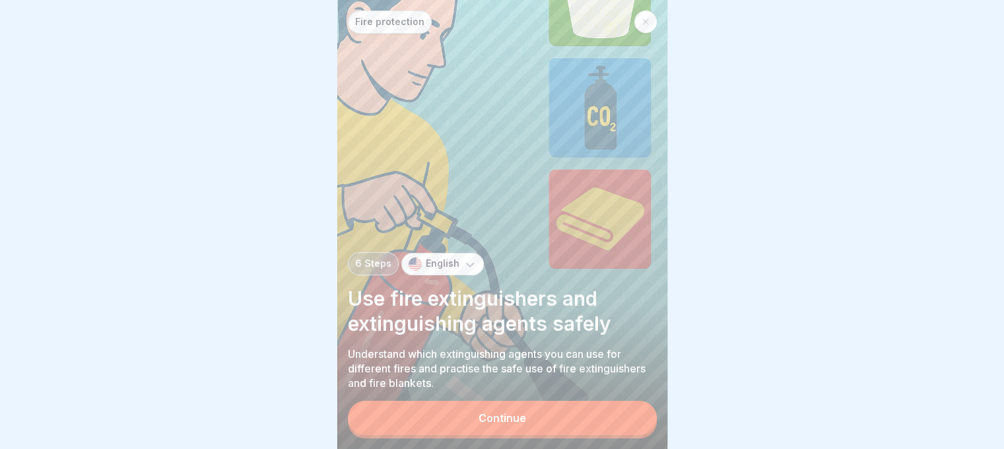
click at [557, 413] on button "Continue" at bounding box center [502, 418] width 309 height 34
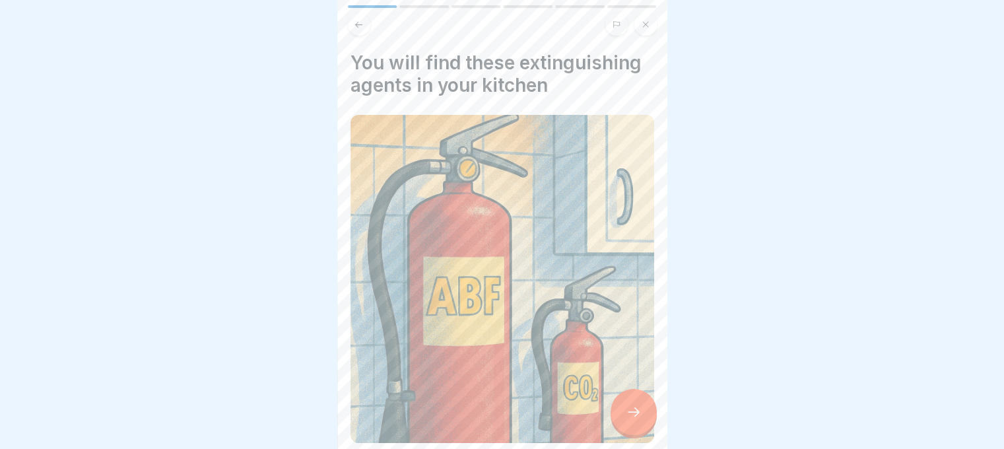
click at [621, 443] on div "Image: An ABF fire extinguisher and a small CO₂ fire extinguisher hang visibly …" at bounding box center [503, 382] width 304 height 534
click at [624, 425] on div at bounding box center [634, 412] width 46 height 46
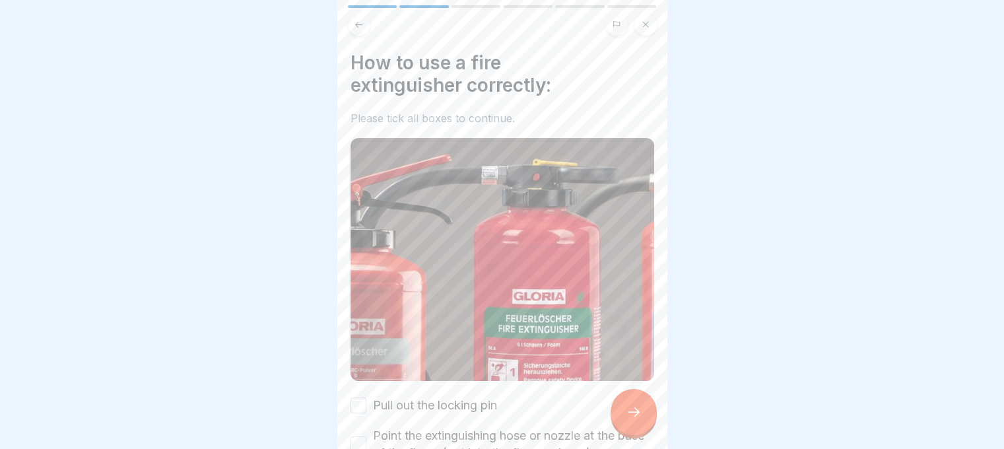
click at [624, 425] on div at bounding box center [634, 412] width 46 height 46
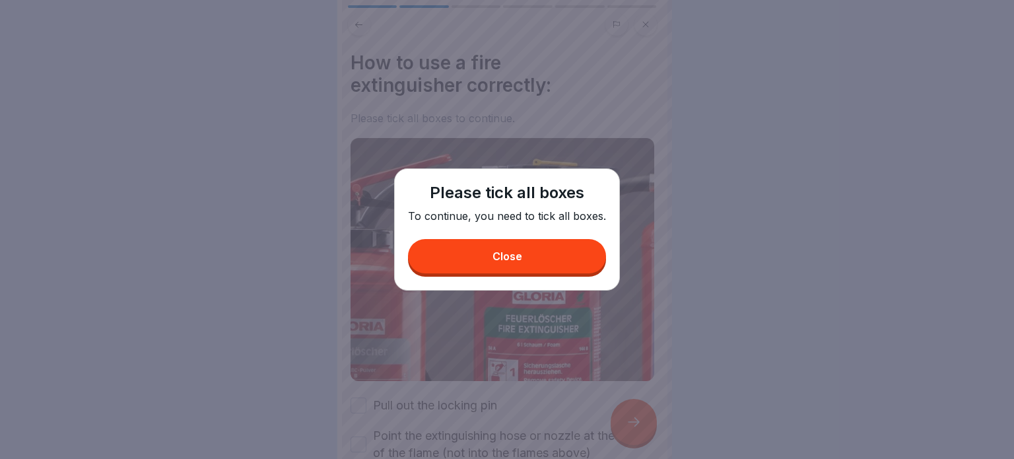
click at [486, 256] on button "Close" at bounding box center [507, 256] width 198 height 34
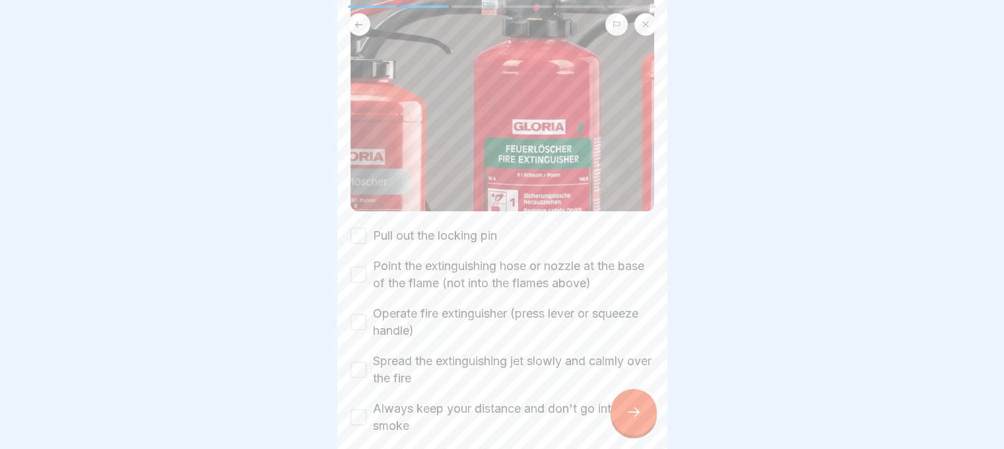
scroll to position [176, 0]
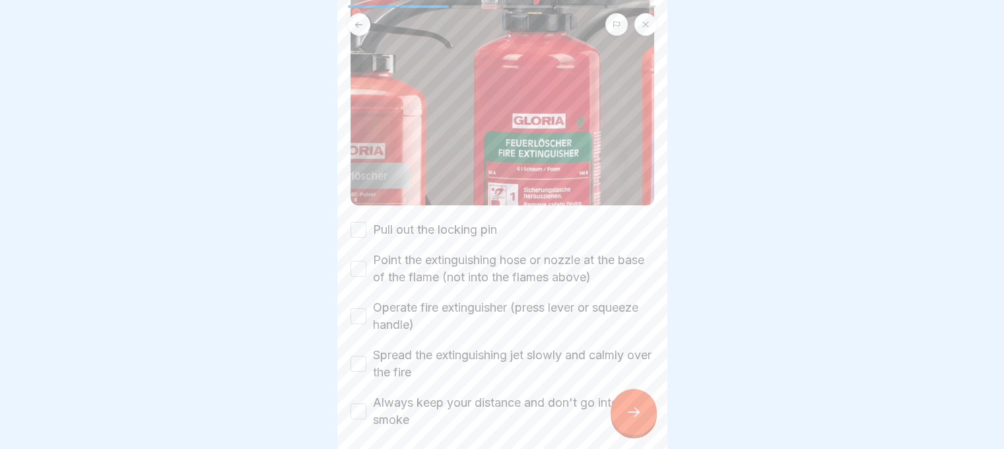
click at [368, 301] on div "Operate fire extinguisher (press lever or squeeze handle)" at bounding box center [503, 316] width 304 height 34
click at [355, 308] on button "Operate fire extinguisher (press lever or squeeze handle)" at bounding box center [359, 316] width 16 height 16
click at [364, 261] on button "Point the extinguishing hose or nozzle at the base of the flame (not into the f…" at bounding box center [359, 269] width 16 height 16
click at [354, 222] on button "Pull out the locking pin" at bounding box center [359, 230] width 16 height 16
click at [368, 353] on div "Spread the extinguishing jet slowly and calmly over the fire" at bounding box center [503, 364] width 304 height 34
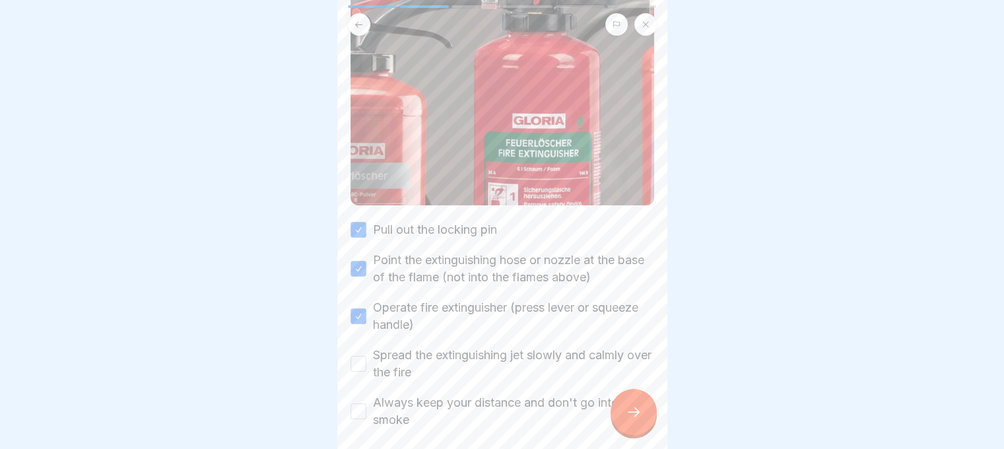
click at [353, 356] on button "Spread the extinguishing jet slowly and calmly over the fire" at bounding box center [359, 364] width 16 height 16
click at [356, 403] on button "Always keep your distance and don't go into the smoke" at bounding box center [359, 411] width 16 height 16
click at [625, 402] on div at bounding box center [634, 412] width 46 height 46
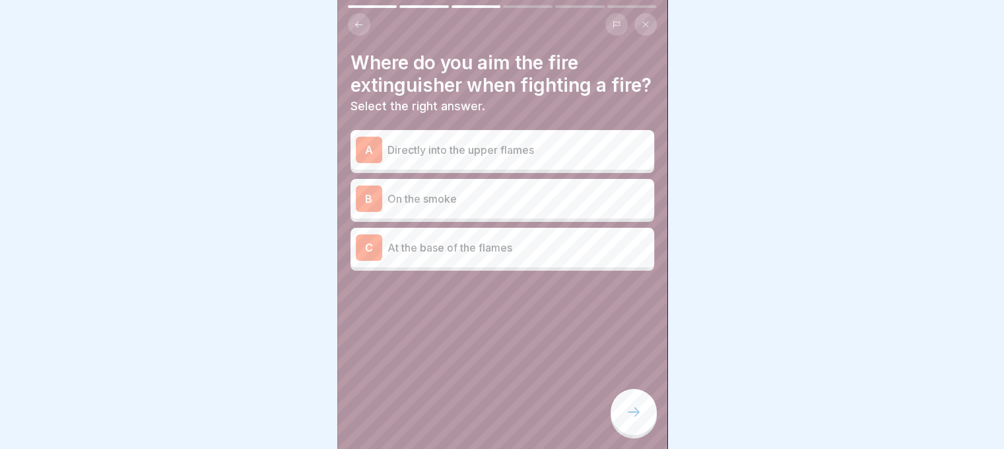
click at [542, 261] on div "C At the base of the flames" at bounding box center [502, 247] width 293 height 26
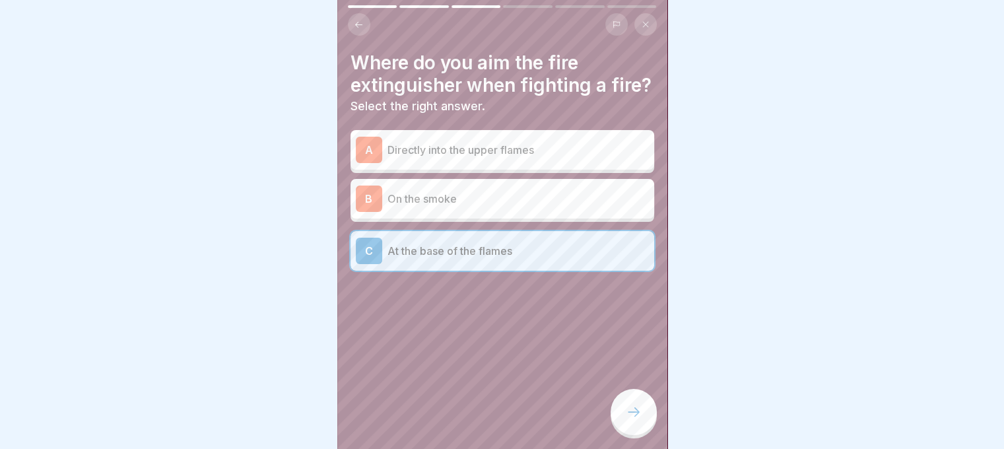
click at [634, 395] on div at bounding box center [634, 412] width 46 height 46
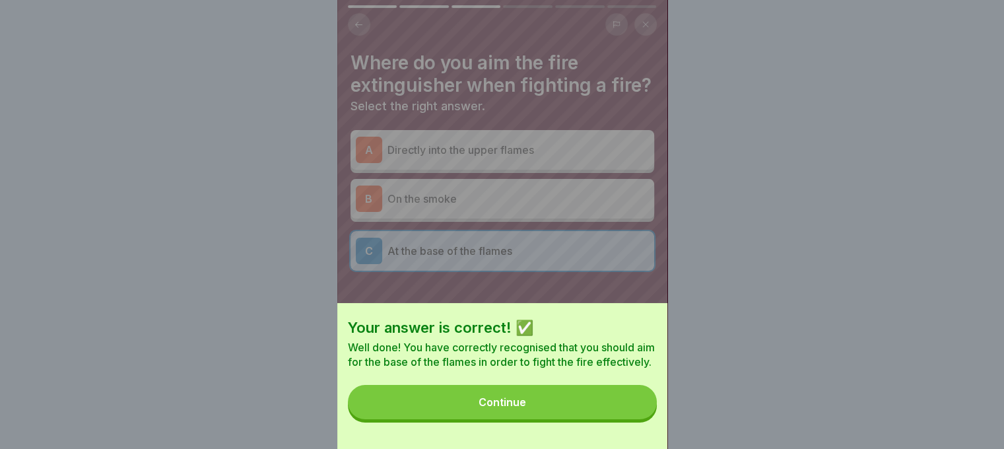
click at [615, 395] on div "Your answer is correct! ✅ Well done! You have correctly recognised that you sho…" at bounding box center [502, 376] width 330 height 146
click at [615, 399] on button "Continue" at bounding box center [502, 402] width 309 height 34
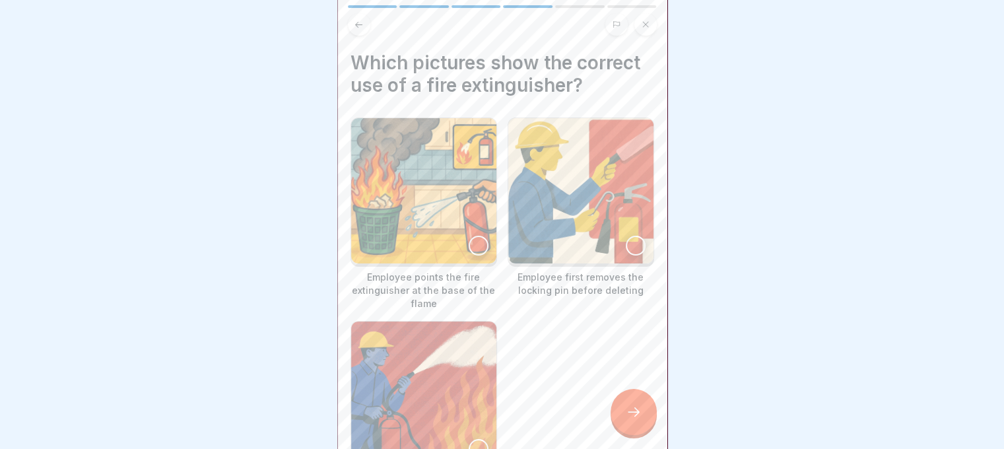
click at [479, 236] on div at bounding box center [479, 246] width 20 height 20
click at [626, 240] on div at bounding box center [636, 246] width 20 height 20
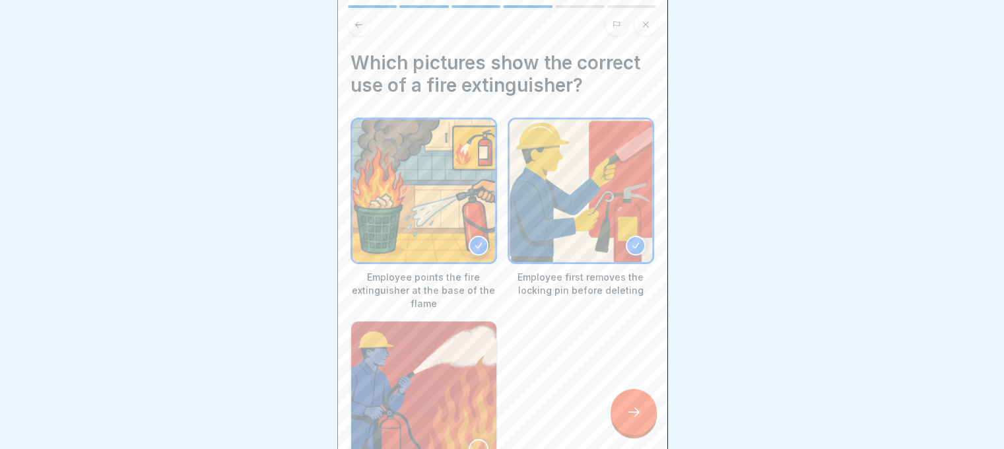
click at [628, 407] on icon at bounding box center [634, 412] width 16 height 16
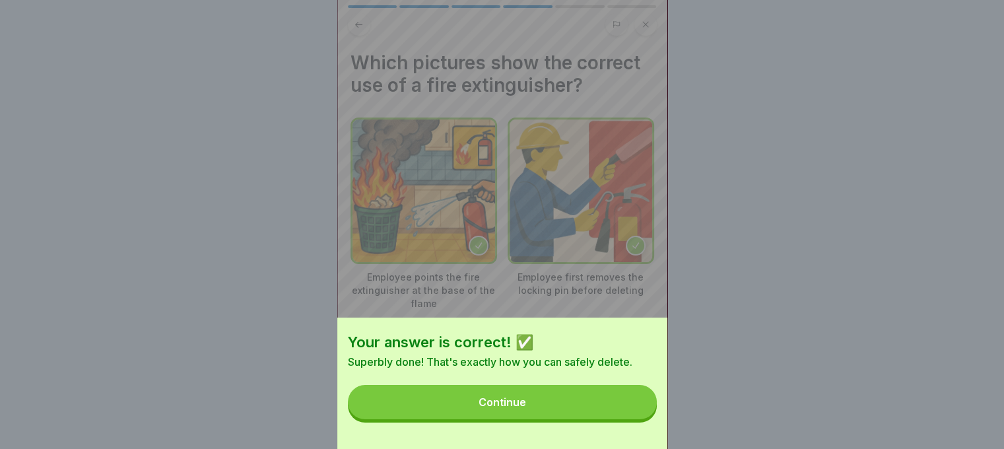
click at [628, 407] on button "Continue" at bounding box center [502, 402] width 309 height 34
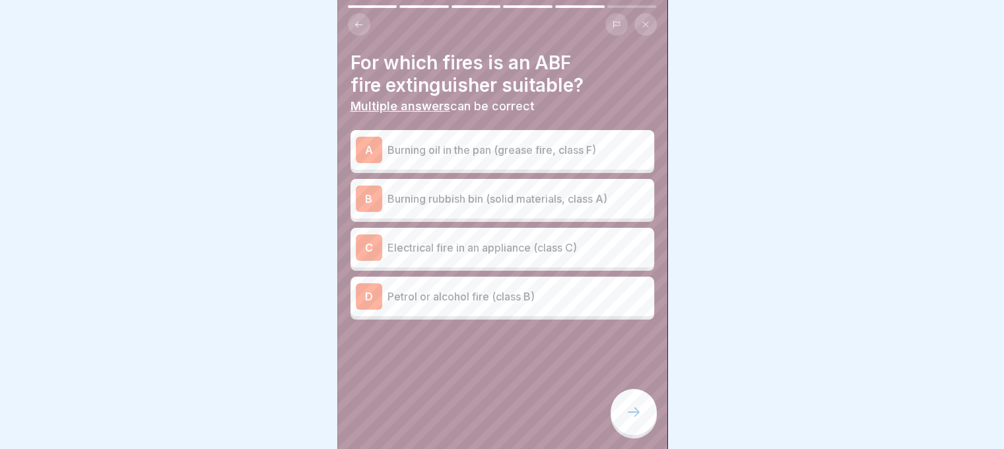
click at [560, 191] on p "Burning rubbish bin (solid materials, class A)" at bounding box center [519, 199] width 262 height 16
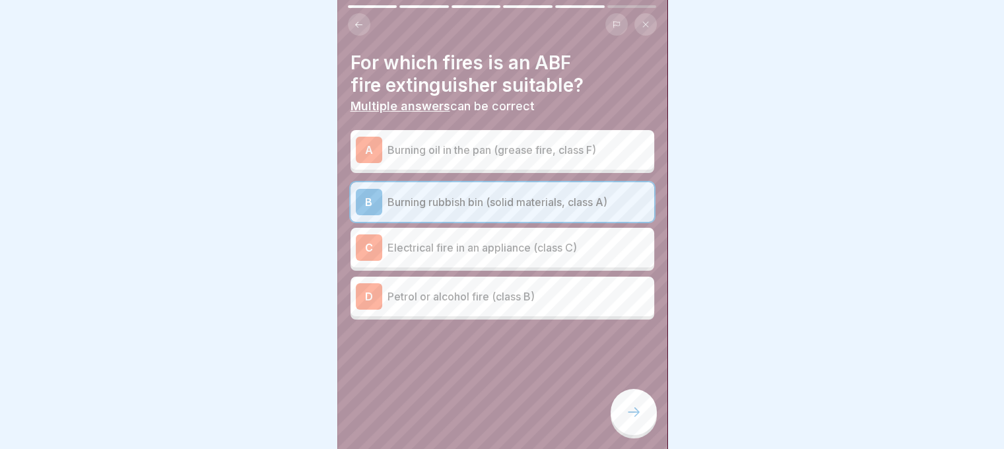
click at [551, 142] on p "Burning oil in the pan (grease fire, class F)" at bounding box center [519, 150] width 262 height 16
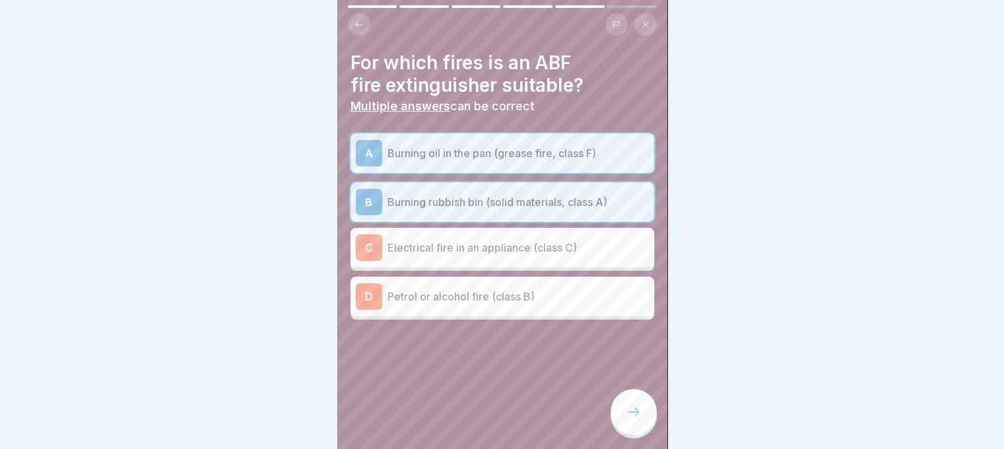
click at [538, 283] on div "D Petrol or alcohol fire (class B)" at bounding box center [502, 296] width 293 height 26
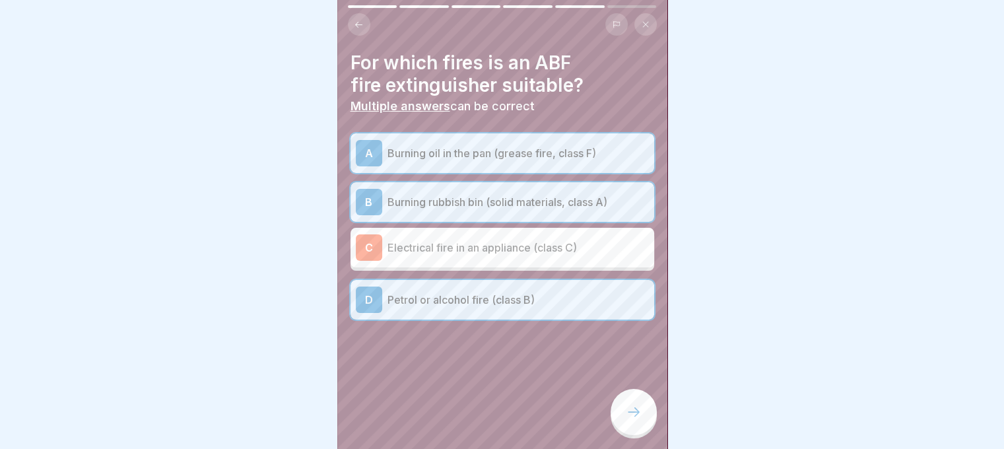
click at [625, 414] on div at bounding box center [634, 412] width 46 height 46
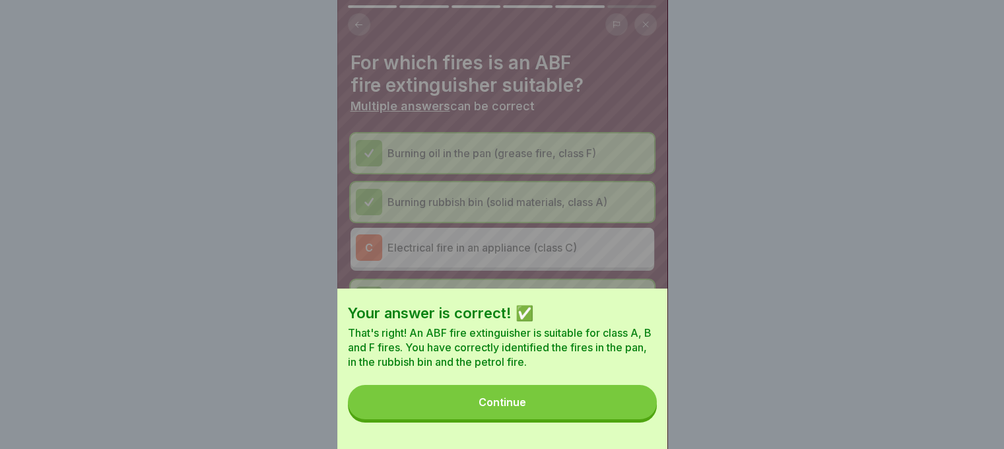
click at [619, 418] on button "Continue" at bounding box center [502, 402] width 309 height 34
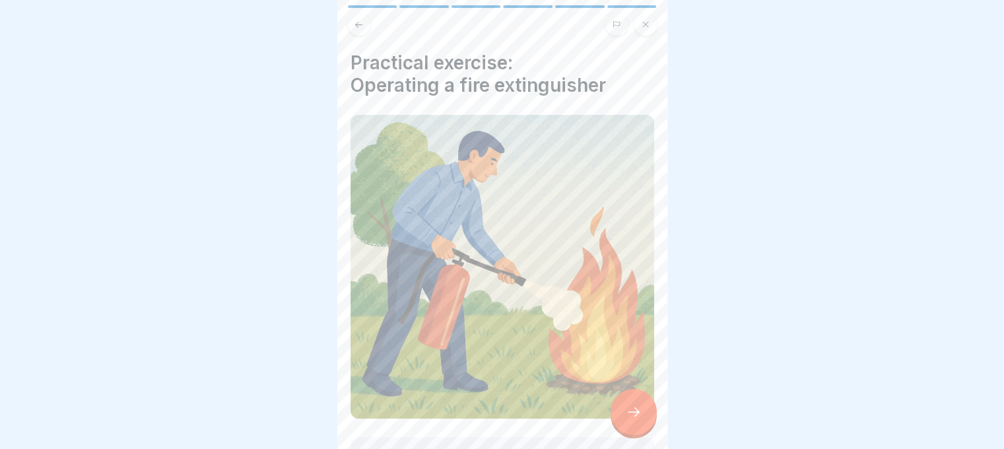
click at [622, 416] on div at bounding box center [634, 412] width 46 height 46
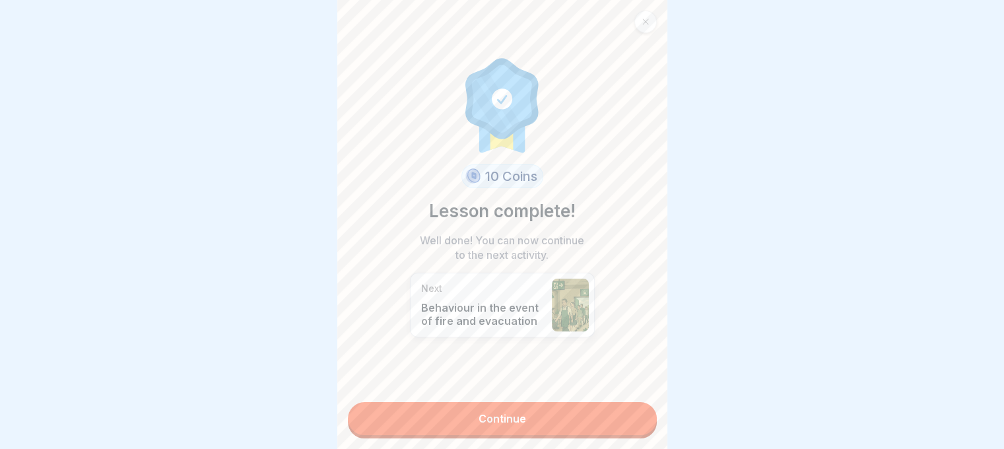
click at [615, 411] on link "Continue" at bounding box center [502, 418] width 309 height 33
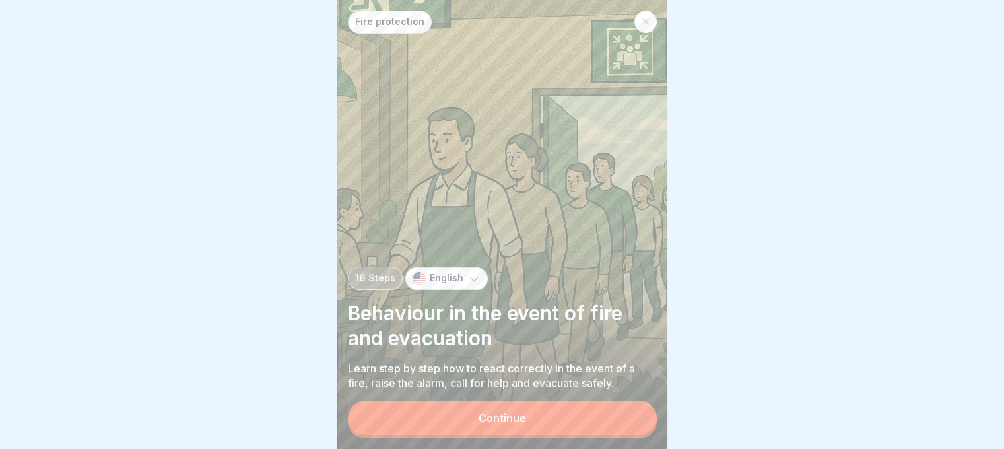
click at [594, 409] on button "Continue" at bounding box center [502, 418] width 309 height 34
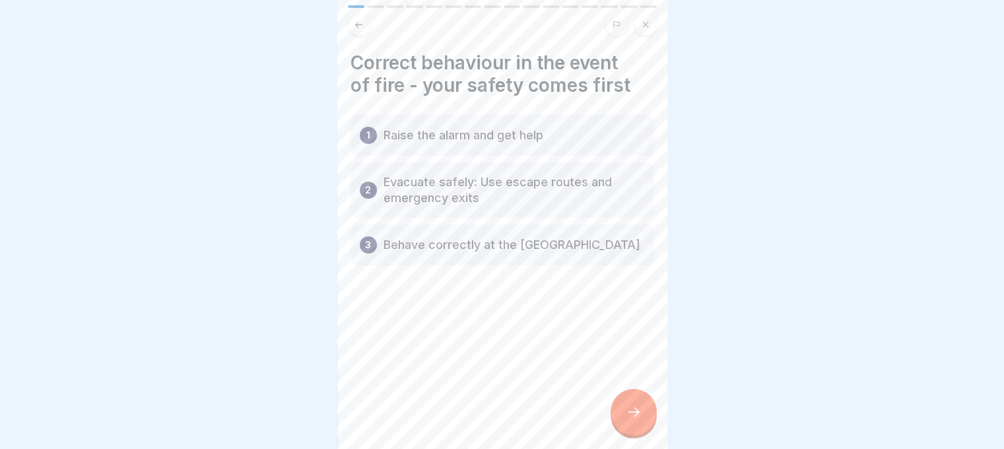
click at [625, 408] on div at bounding box center [634, 412] width 46 height 46
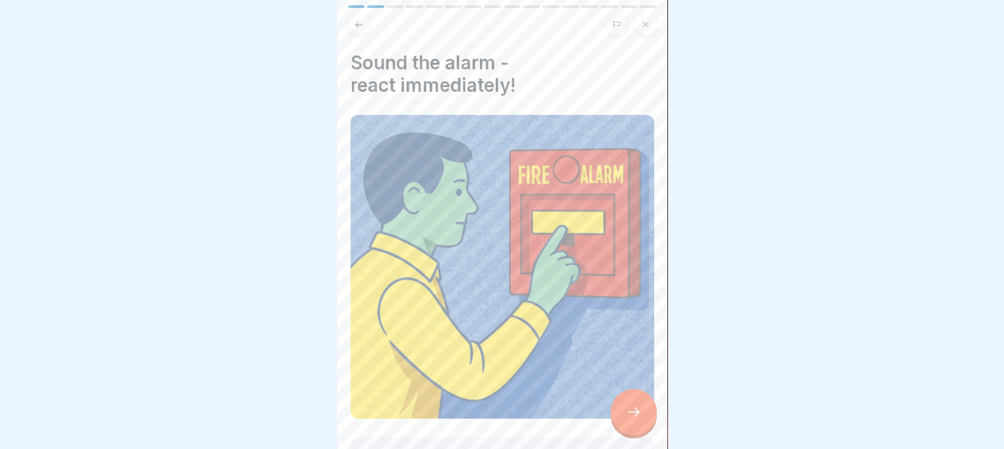
click at [625, 408] on div at bounding box center [634, 412] width 46 height 46
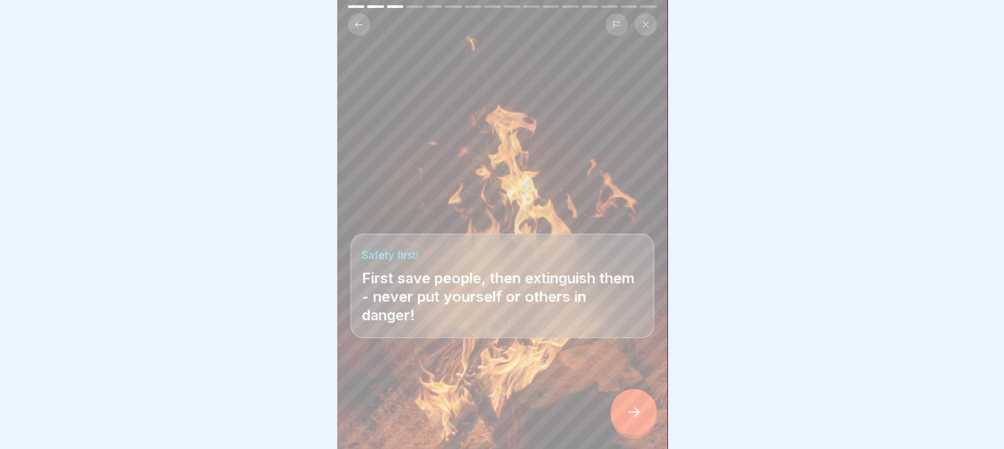
click at [625, 408] on div at bounding box center [634, 412] width 46 height 46
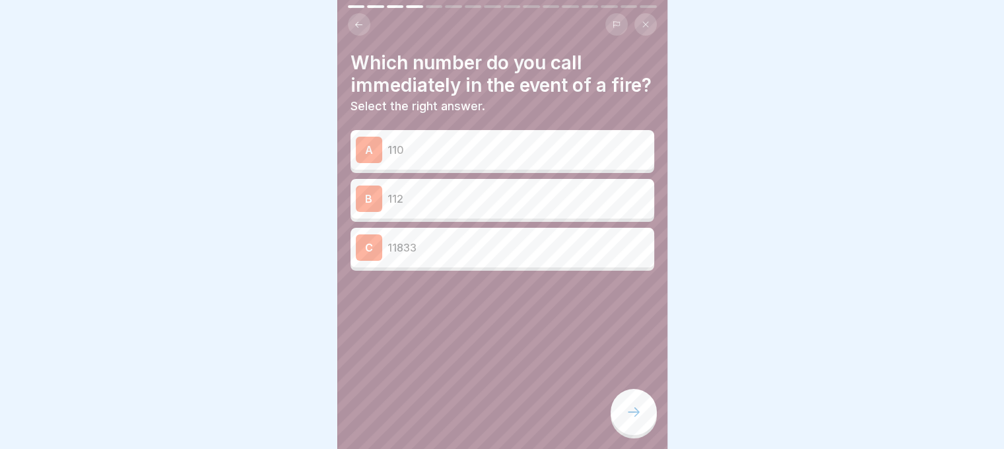
click at [483, 207] on p "112" at bounding box center [519, 199] width 262 height 16
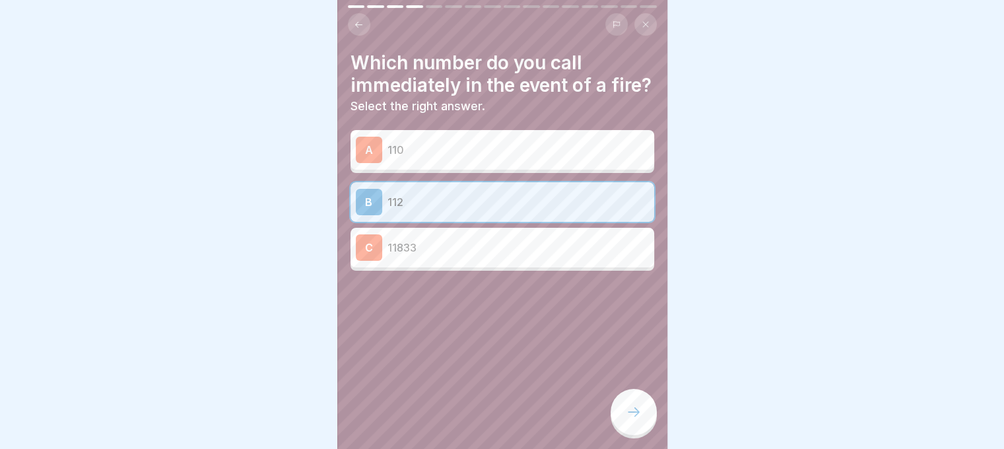
click at [636, 402] on div at bounding box center [634, 412] width 46 height 46
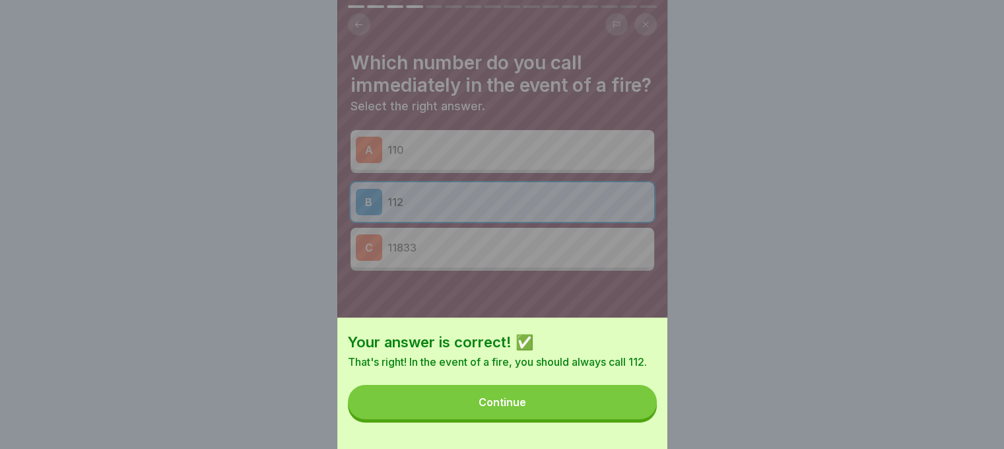
click at [625, 407] on button "Continue" at bounding box center [502, 402] width 309 height 34
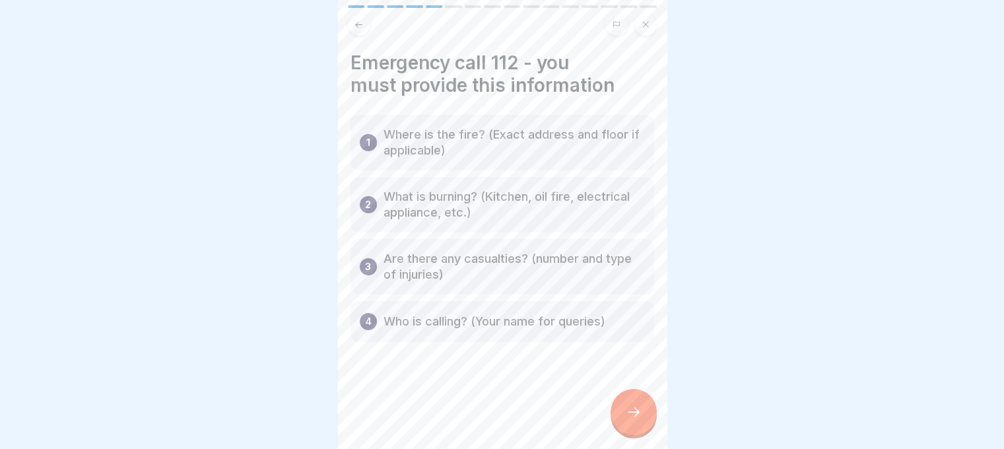
drag, startPoint x: 625, startPoint y: 407, endPoint x: 635, endPoint y: 413, distance: 11.6
click at [626, 408] on icon at bounding box center [634, 412] width 16 height 16
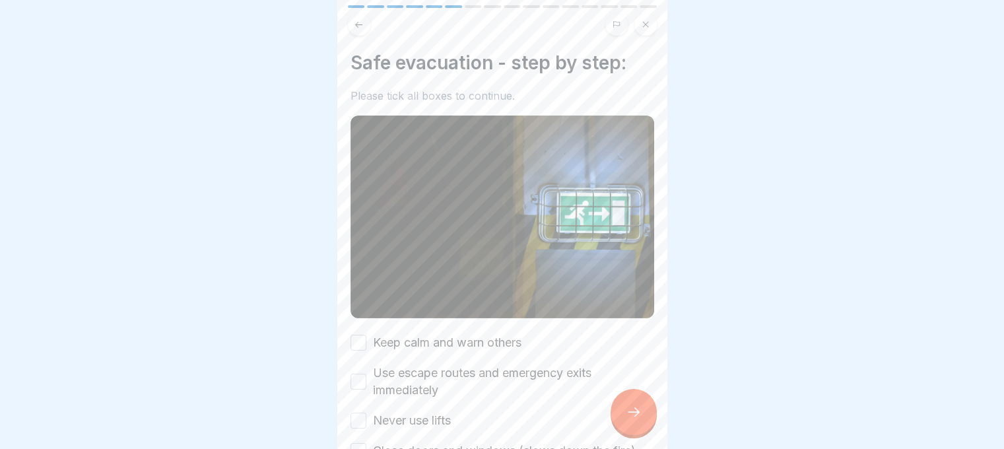
click at [363, 335] on button "Keep calm and warn others" at bounding box center [359, 343] width 16 height 16
click at [360, 374] on button "Use escape routes and emergency exits immediately" at bounding box center [359, 382] width 16 height 16
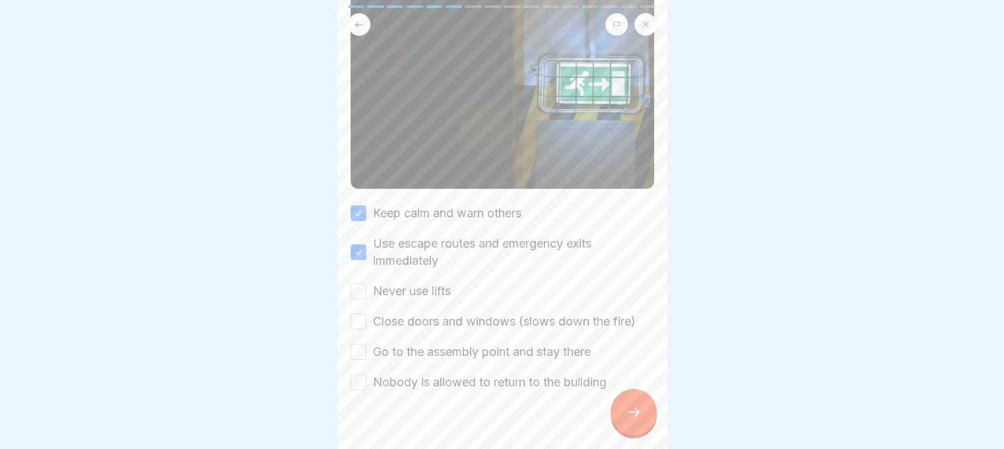
scroll to position [143, 0]
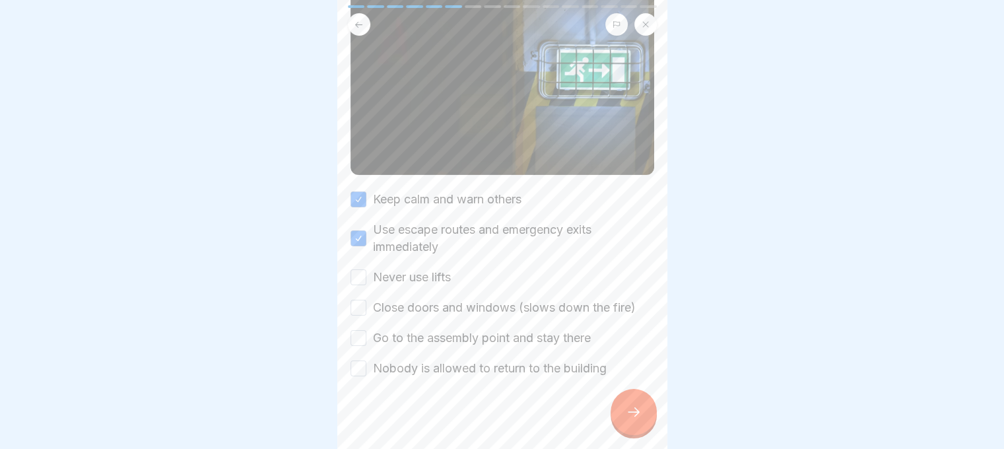
click at [355, 300] on button "Close doors and windows (slows down the fire)" at bounding box center [359, 308] width 16 height 16
click at [361, 333] on div "Keep calm and warn others Use escape routes and emergency exits immediately Nev…" at bounding box center [503, 284] width 304 height 186
click at [357, 361] on button "Nobody is allowed to return to the building" at bounding box center [359, 369] width 16 height 16
click at [357, 330] on button "Go to the assembly point and stay there" at bounding box center [359, 338] width 16 height 16
click at [363, 269] on button "Never use lifts" at bounding box center [359, 277] width 16 height 16
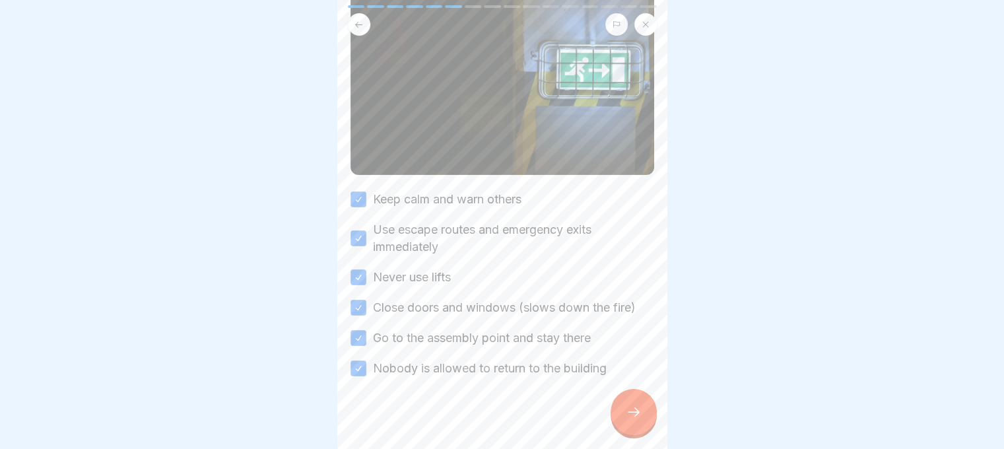
click at [637, 406] on icon at bounding box center [634, 412] width 16 height 16
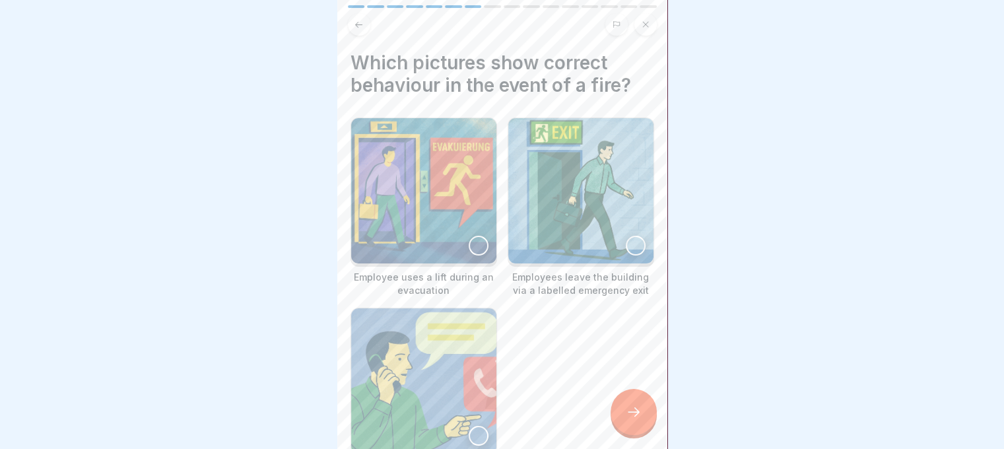
click at [607, 227] on img at bounding box center [580, 190] width 145 height 145
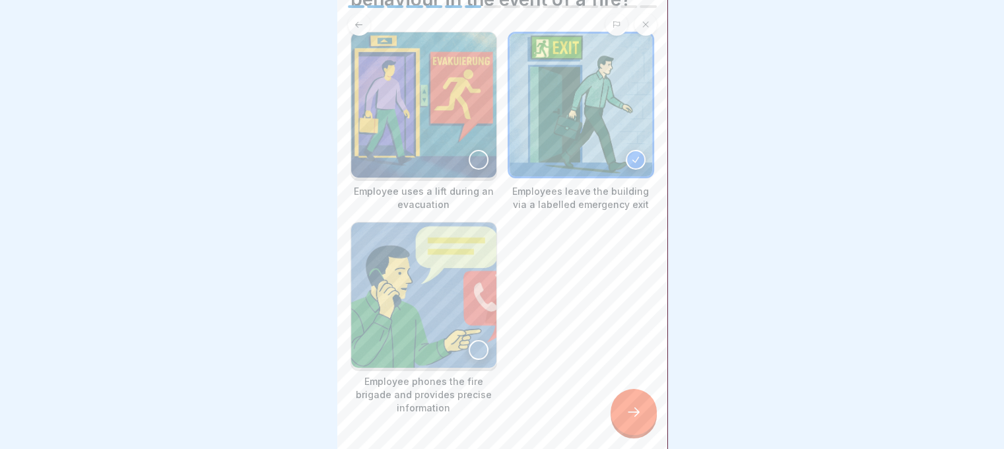
scroll to position [88, 0]
click at [483, 323] on img at bounding box center [423, 293] width 145 height 145
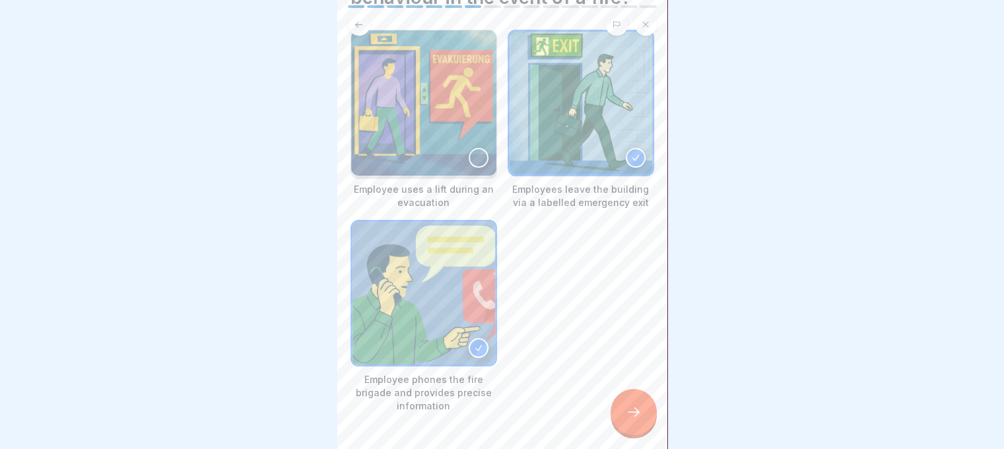
click at [648, 413] on div at bounding box center [634, 412] width 46 height 46
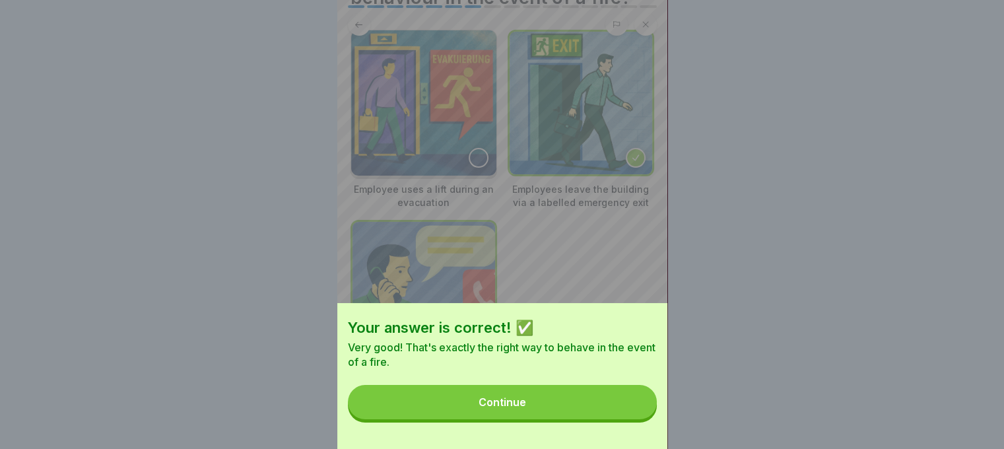
click at [636, 414] on button "Continue" at bounding box center [502, 402] width 309 height 34
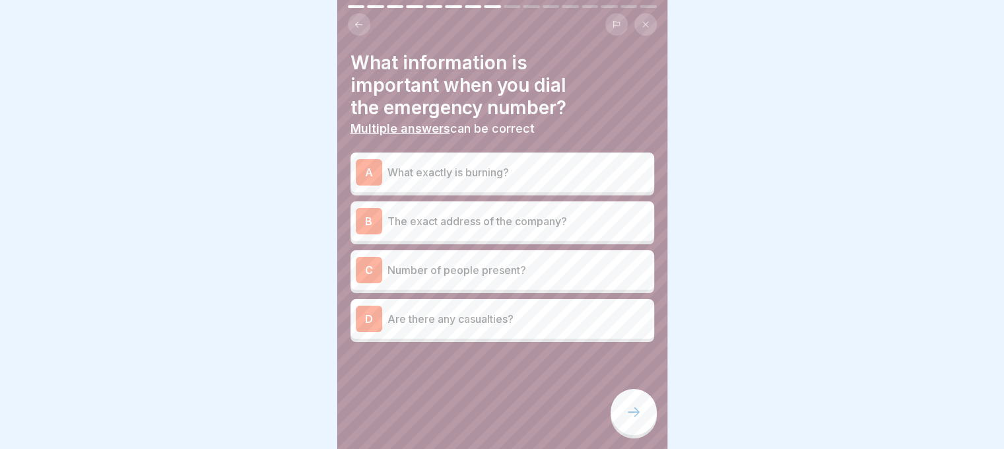
click at [498, 222] on div "B The exact address of the company?" at bounding box center [502, 221] width 293 height 26
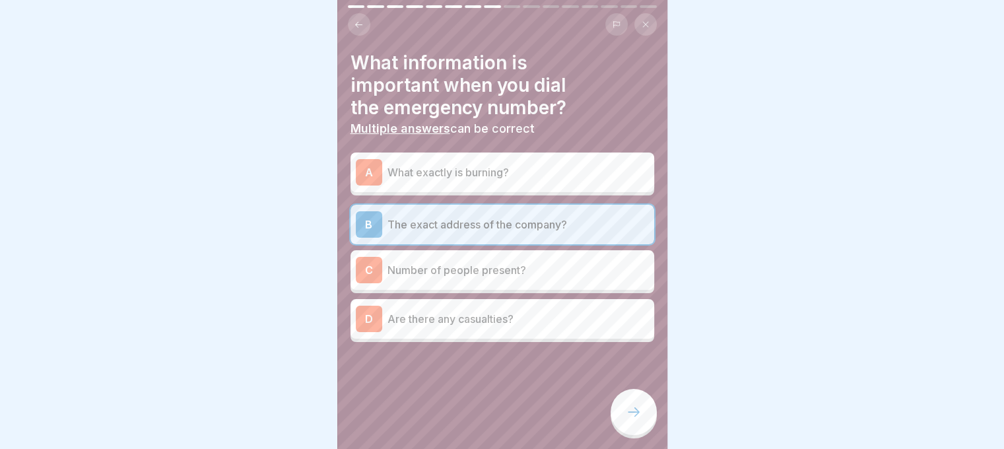
click at [508, 319] on div "D Are there any casualties?" at bounding box center [502, 319] width 293 height 26
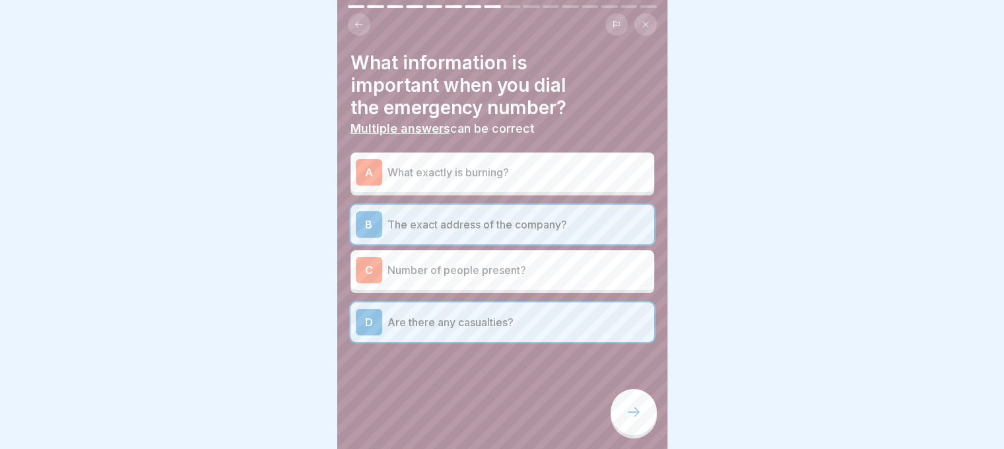
click at [623, 406] on div at bounding box center [634, 412] width 46 height 46
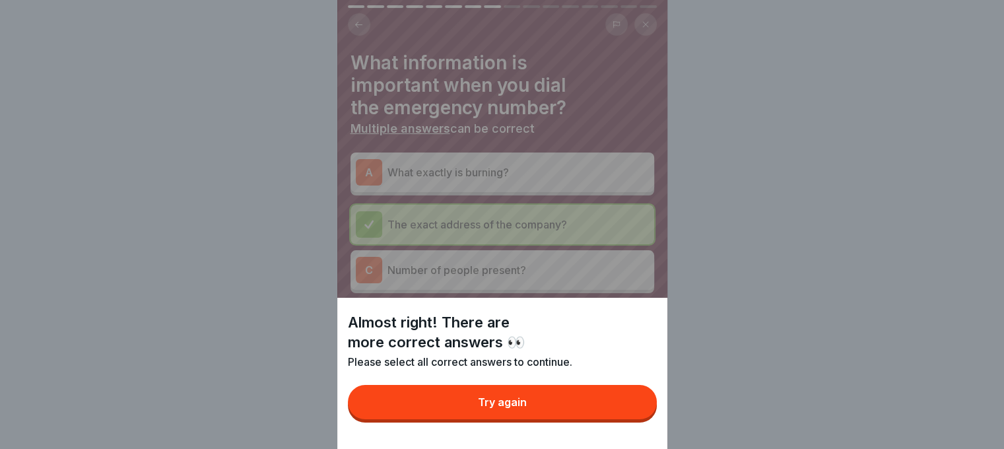
click at [576, 403] on button "Try again" at bounding box center [502, 402] width 309 height 34
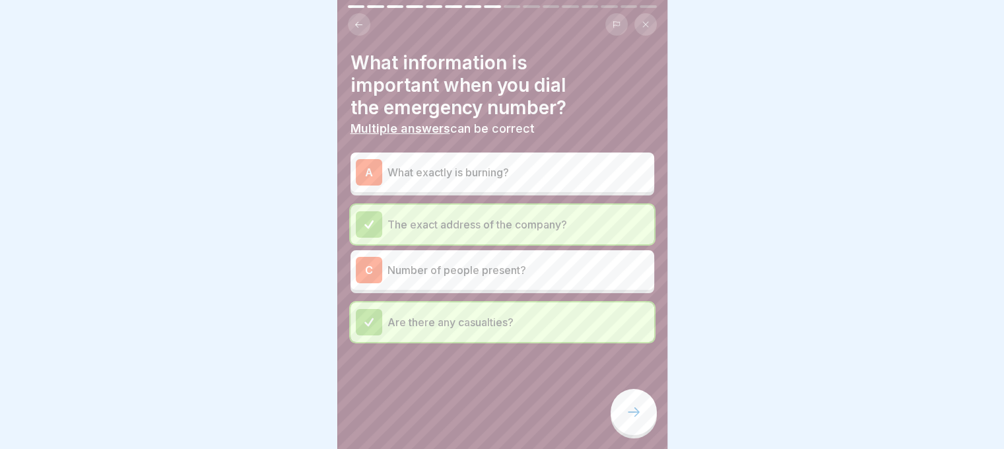
click at [486, 166] on p "What exactly is burning?" at bounding box center [519, 172] width 262 height 16
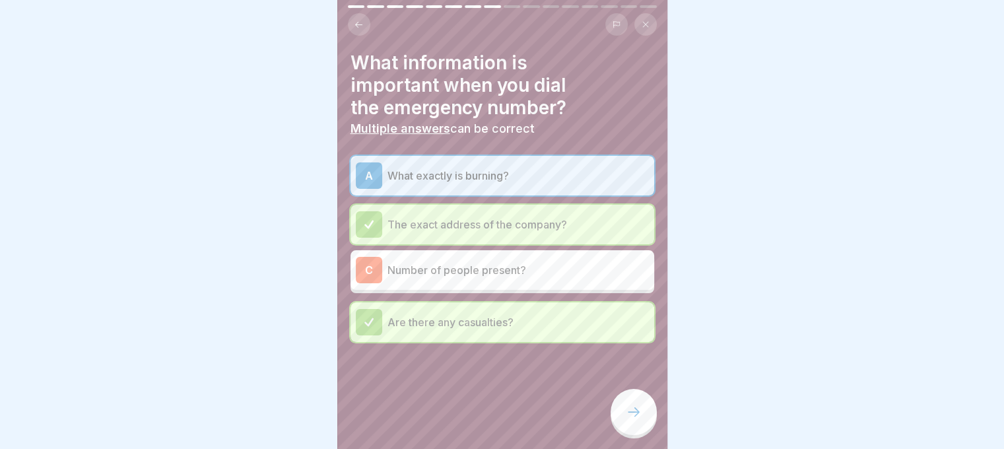
click at [628, 406] on icon at bounding box center [634, 412] width 16 height 16
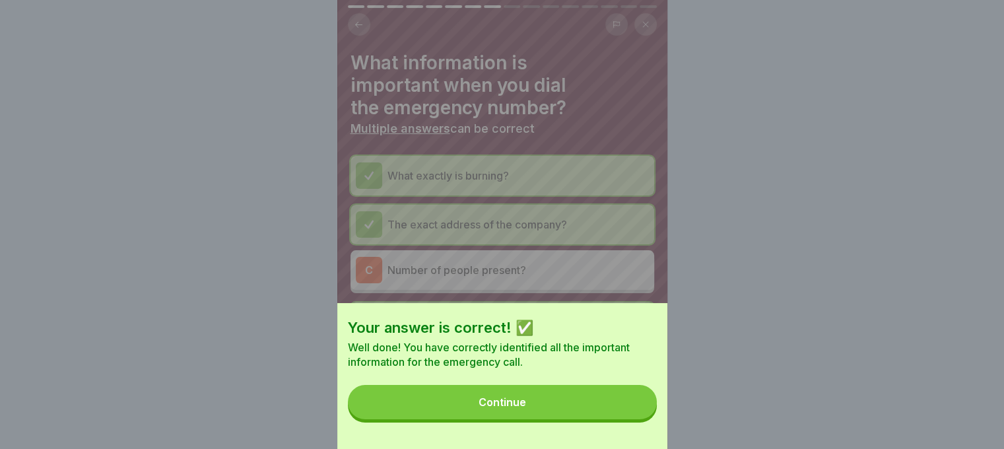
click at [628, 406] on button "Continue" at bounding box center [502, 402] width 309 height 34
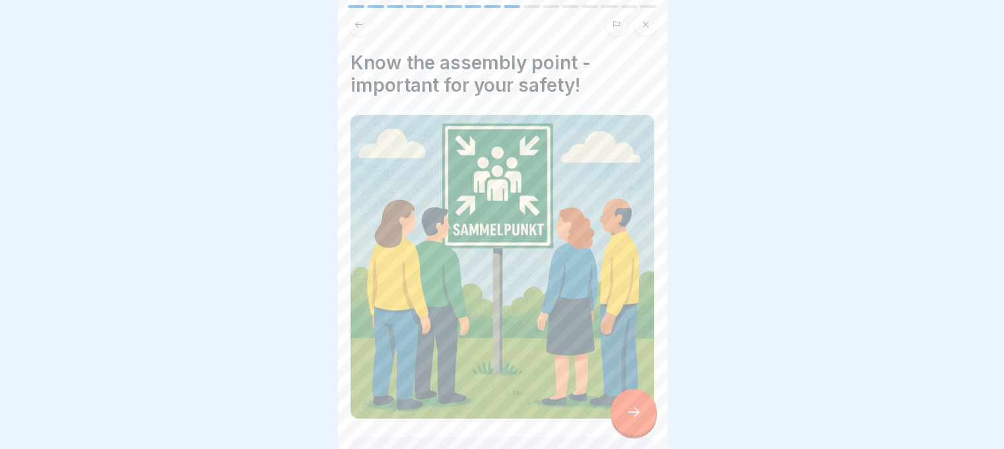
click at [628, 406] on icon at bounding box center [634, 412] width 16 height 16
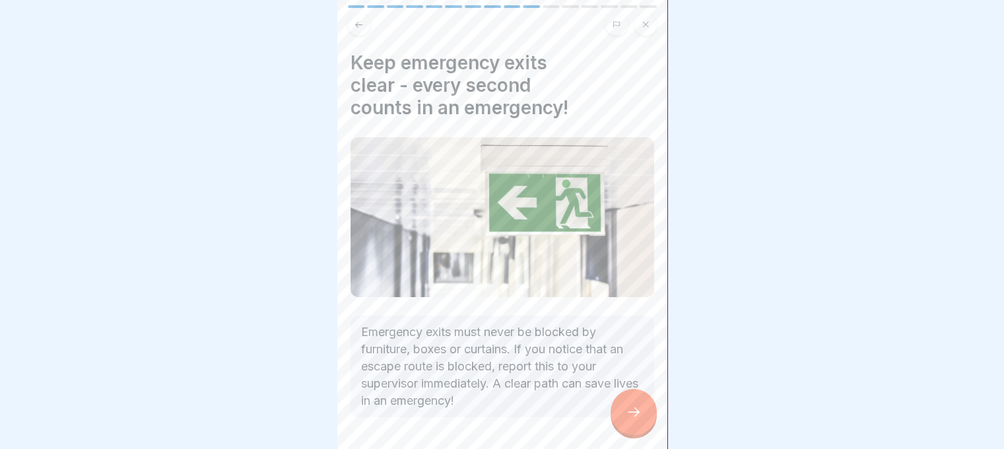
click at [632, 406] on icon at bounding box center [634, 412] width 16 height 16
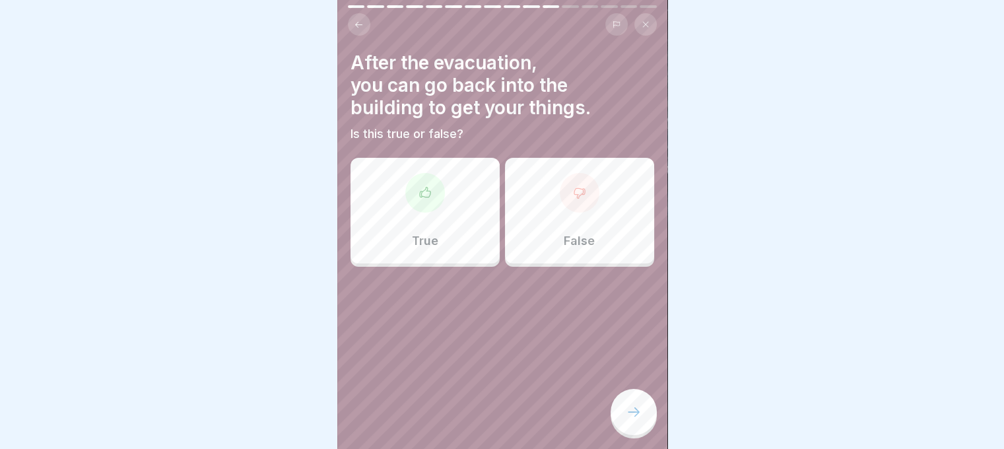
click at [573, 234] on p "False" at bounding box center [579, 241] width 31 height 15
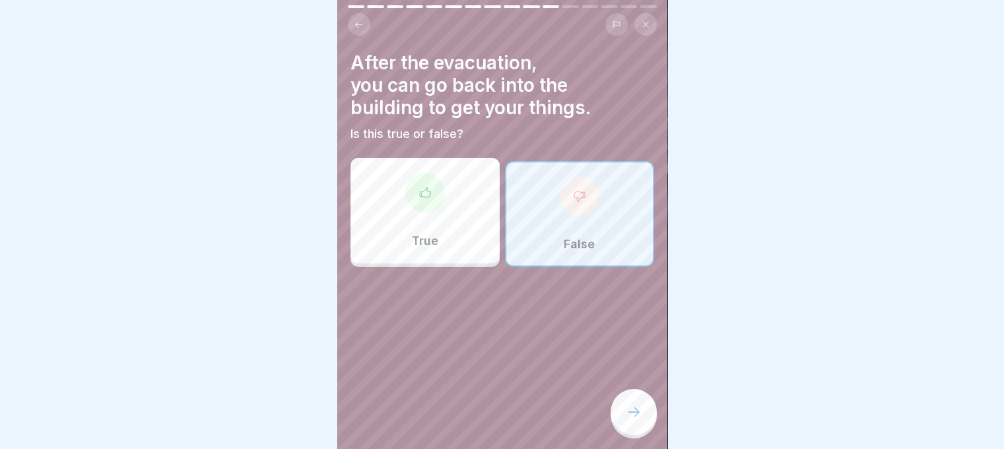
click at [625, 398] on div at bounding box center [634, 412] width 46 height 46
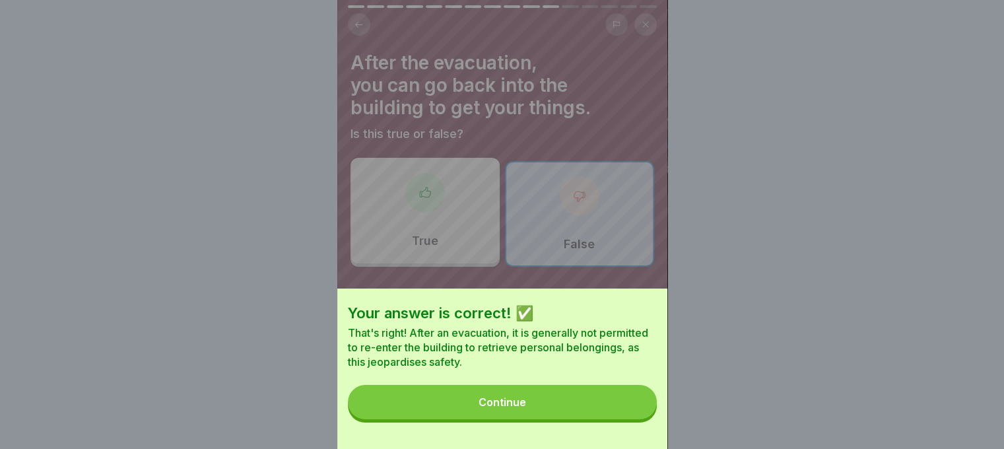
click at [622, 402] on button "Continue" at bounding box center [502, 402] width 309 height 34
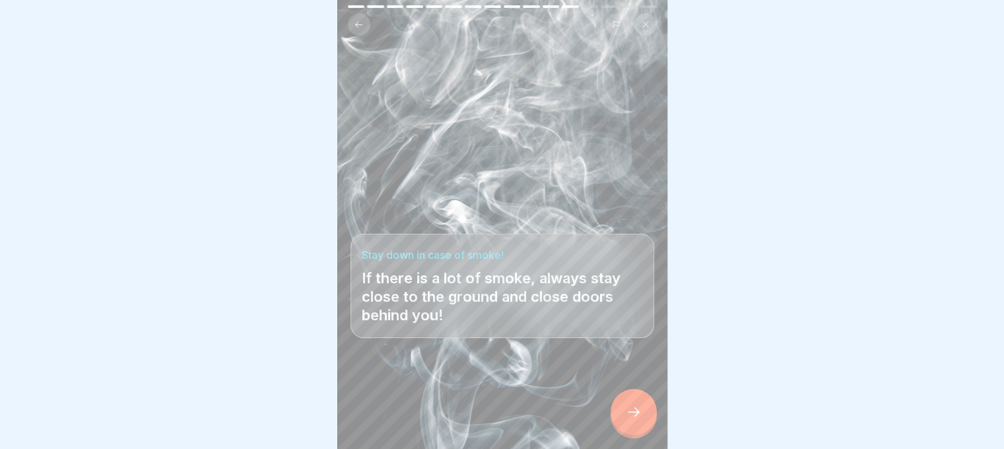
click at [623, 404] on div at bounding box center [634, 412] width 46 height 46
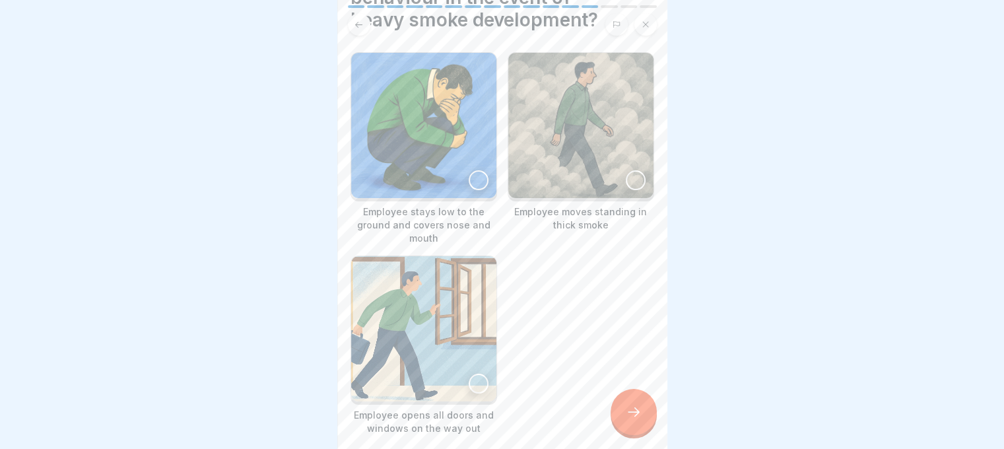
click at [475, 374] on div at bounding box center [479, 384] width 20 height 20
click at [465, 176] on img at bounding box center [423, 125] width 145 height 145
click at [635, 416] on icon at bounding box center [634, 412] width 16 height 16
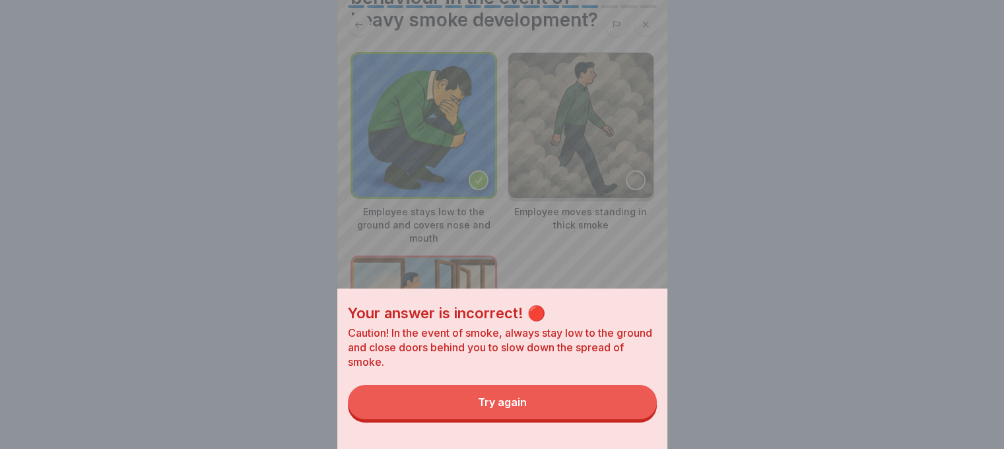
click at [610, 419] on button "Try again" at bounding box center [502, 402] width 309 height 34
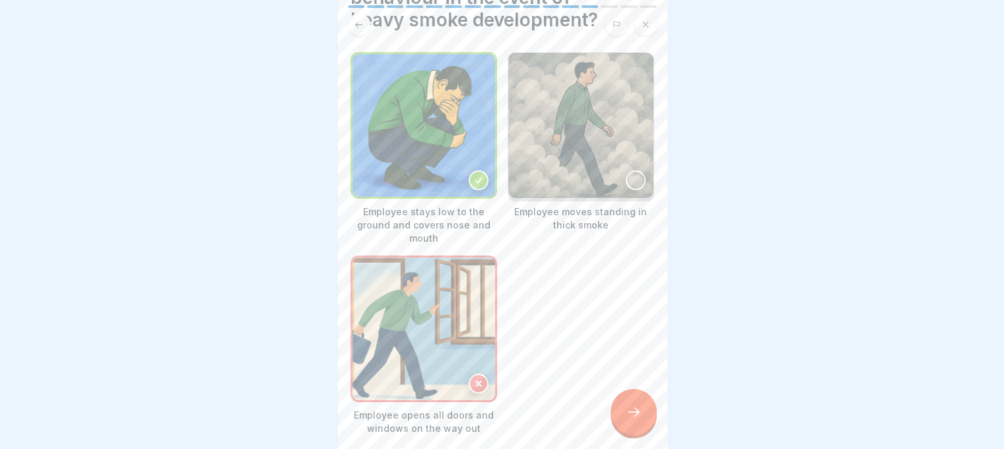
click at [471, 343] on img at bounding box center [424, 329] width 143 height 143
click at [464, 171] on img at bounding box center [424, 125] width 143 height 143
click at [635, 384] on div "Employee stays low to the ground and covers nose and mouth Employee moves stand…" at bounding box center [503, 243] width 304 height 383
click at [635, 398] on div at bounding box center [634, 412] width 46 height 46
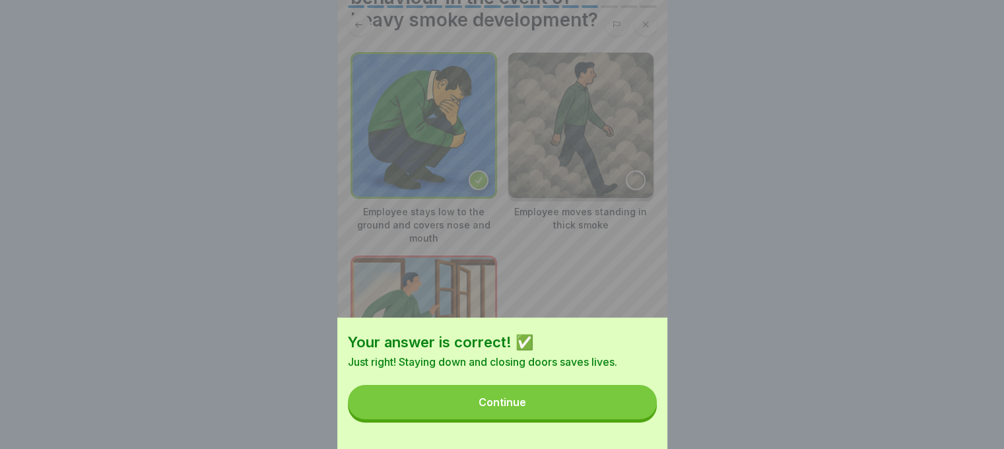
click at [627, 407] on button "Continue" at bounding box center [502, 402] width 309 height 34
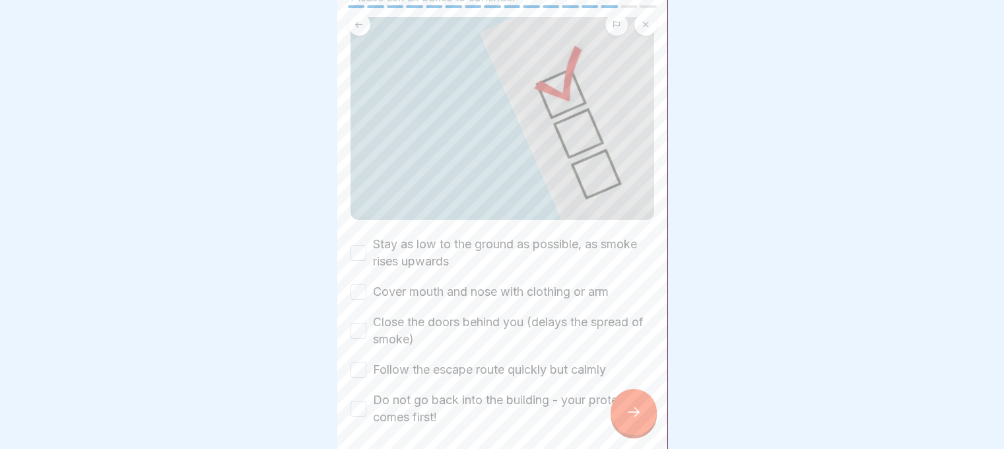
scroll to position [170, 0]
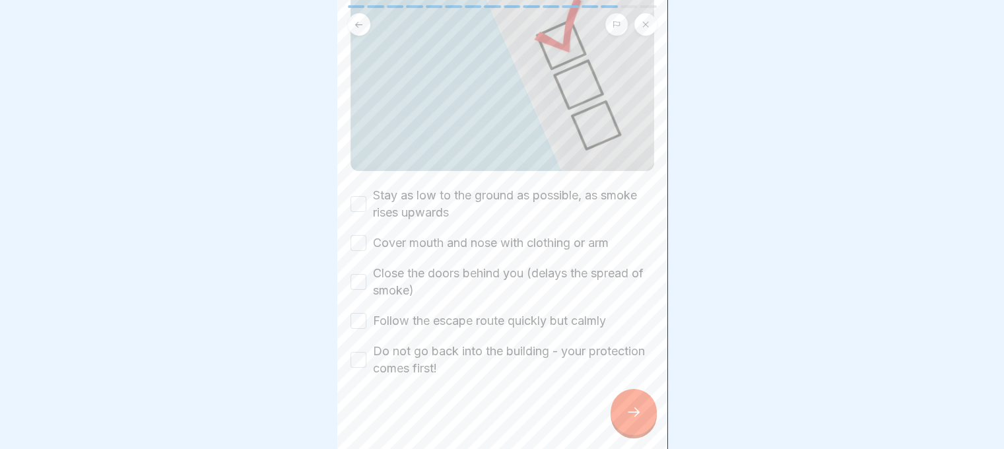
click at [360, 196] on button "Stay as low to the ground as possible, as smoke rises upwards" at bounding box center [359, 204] width 16 height 16
click at [362, 235] on button "Cover mouth and nose with clothing or arm" at bounding box center [359, 243] width 16 height 16
click at [369, 271] on div "Close the doors behind you (delays the spread of smoke)" at bounding box center [503, 282] width 304 height 34
click at [365, 313] on button "Follow the escape route quickly but calmly" at bounding box center [359, 321] width 16 height 16
click at [365, 279] on div "Close the doors behind you (delays the spread of smoke)" at bounding box center [503, 282] width 304 height 34
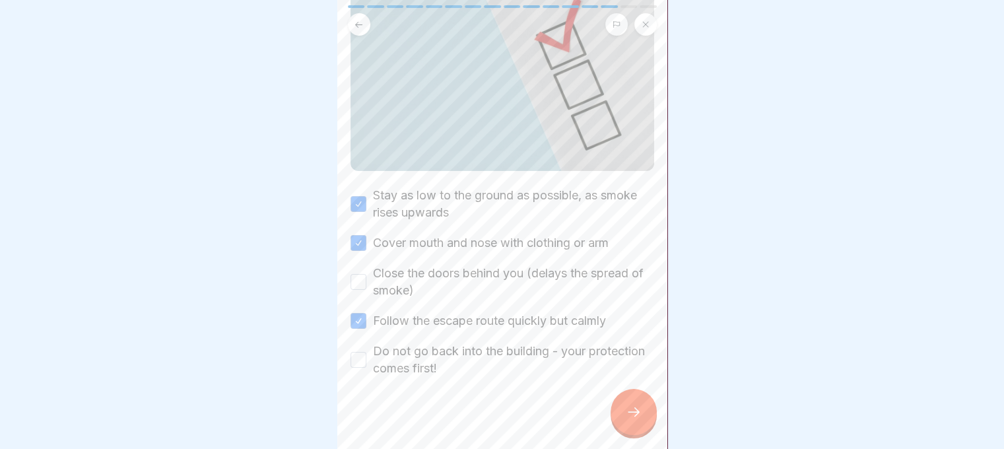
click at [362, 274] on button "Close the doors behind you (delays the spread of smoke)" at bounding box center [359, 282] width 16 height 16
click at [364, 343] on div "Do not go back into the building - your protection comes first!" at bounding box center [503, 360] width 304 height 34
click at [363, 352] on button "Do not go back into the building - your protection comes first!" at bounding box center [359, 360] width 16 height 16
click at [639, 404] on div at bounding box center [634, 412] width 46 height 46
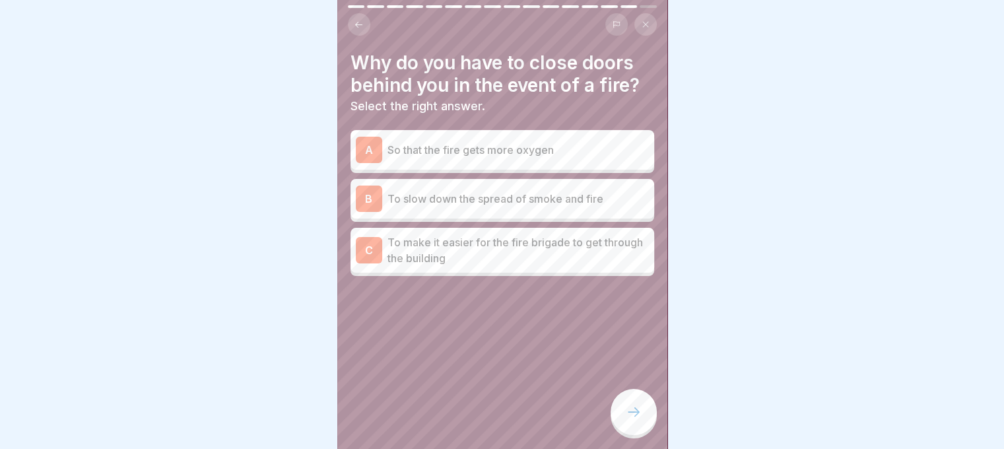
click at [512, 198] on div "B To slow down the spread of smoke and fire" at bounding box center [502, 199] width 293 height 26
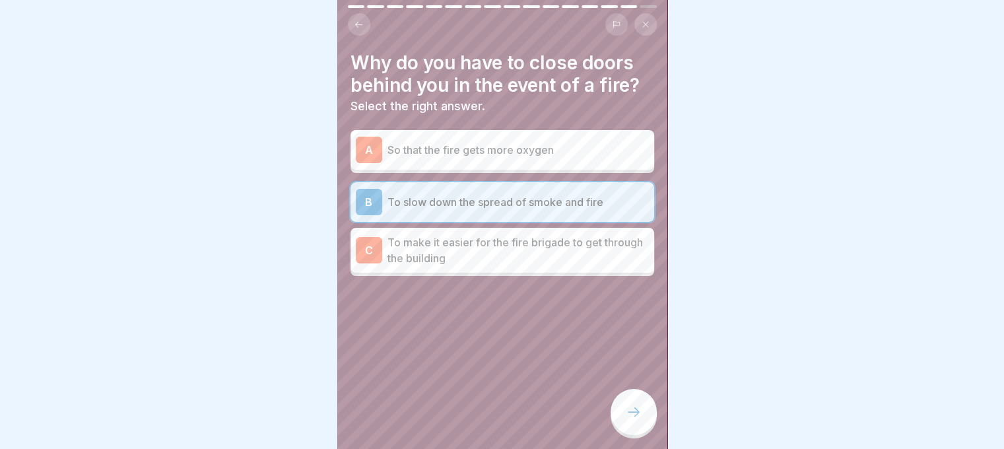
click at [635, 411] on icon at bounding box center [634, 412] width 16 height 16
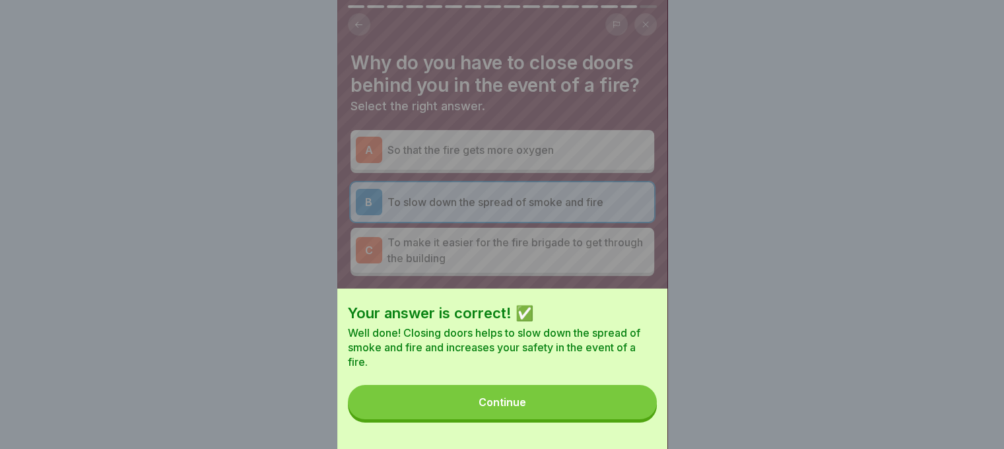
click at [635, 411] on button "Continue" at bounding box center [502, 402] width 309 height 34
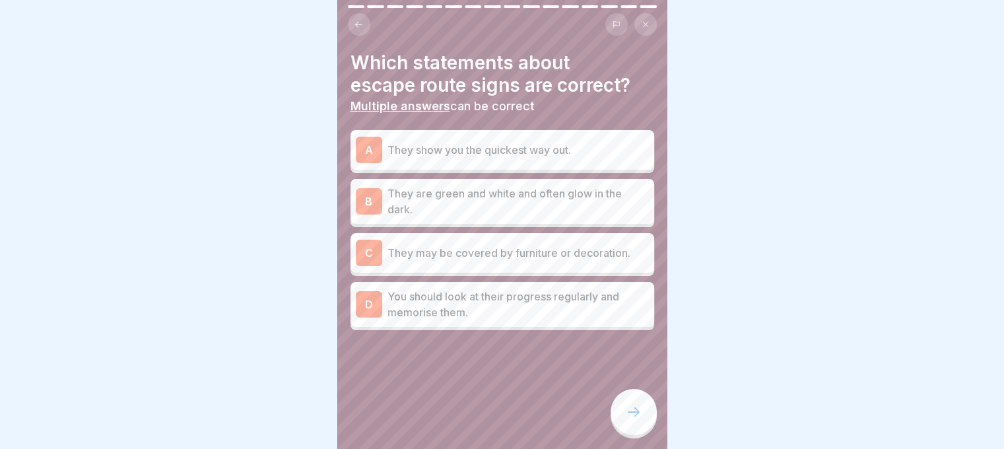
click at [506, 188] on p "They are green and white and often glow in the dark." at bounding box center [519, 202] width 262 height 32
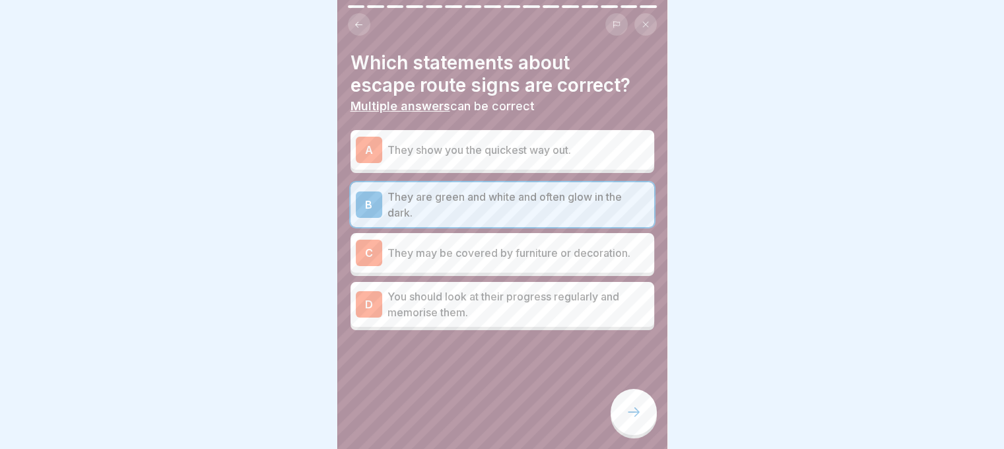
click at [514, 148] on div "A They show you the quickest way out." at bounding box center [502, 150] width 293 height 26
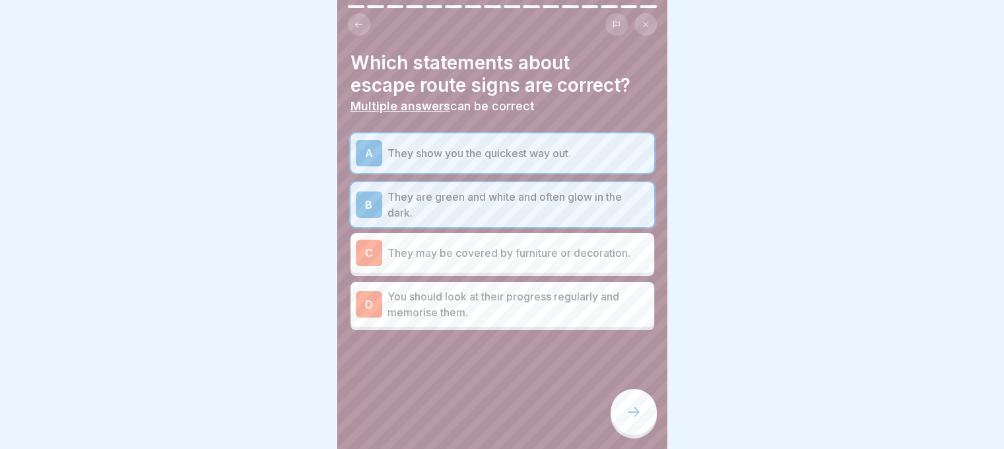
click at [628, 401] on div at bounding box center [634, 412] width 46 height 46
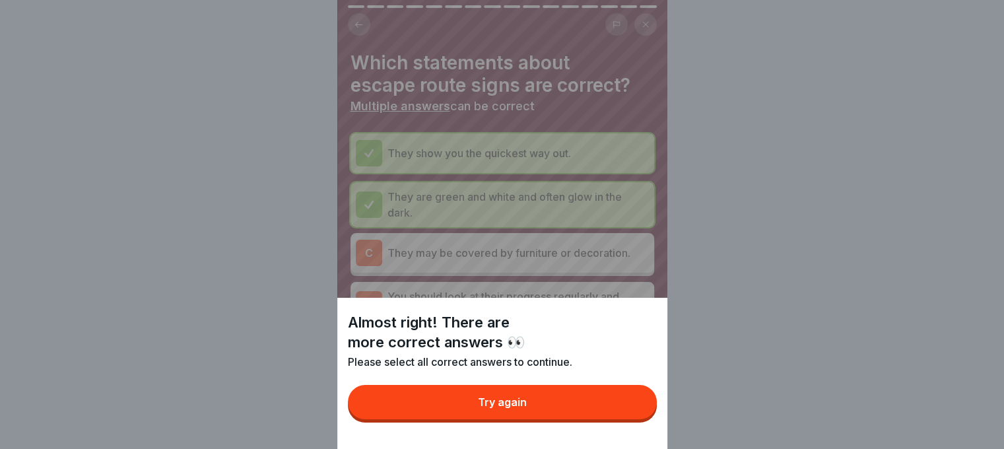
click at [628, 401] on button "Try again" at bounding box center [502, 402] width 309 height 34
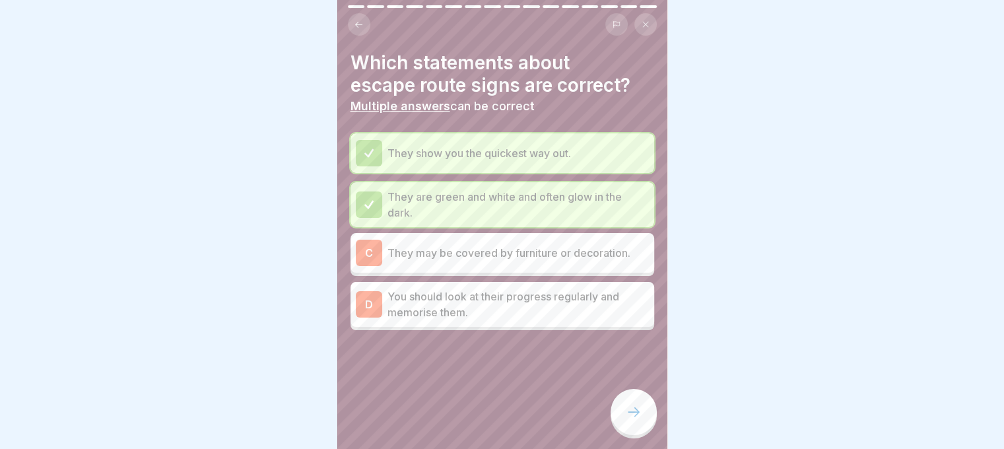
click at [560, 330] on div at bounding box center [503, 369] width 304 height 79
click at [545, 290] on p "You should look at their progress regularly and memorise them." at bounding box center [519, 305] width 262 height 32
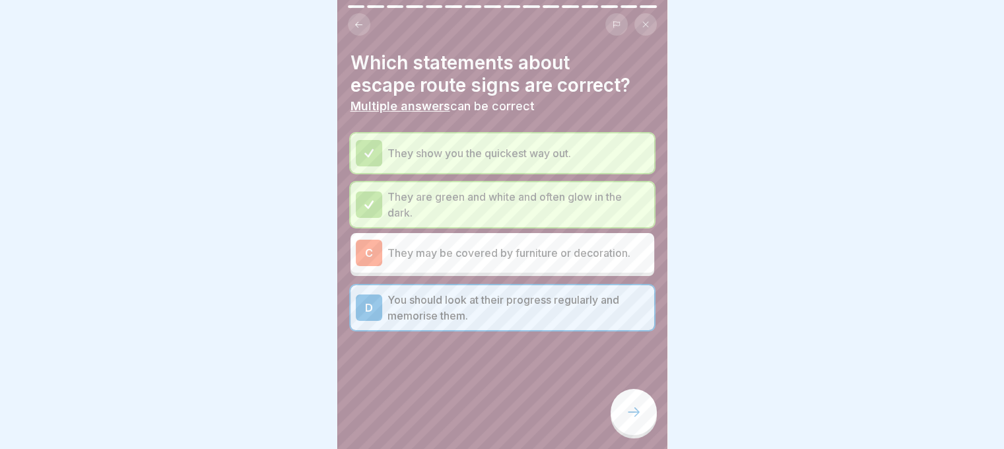
click at [623, 409] on div at bounding box center [634, 412] width 46 height 46
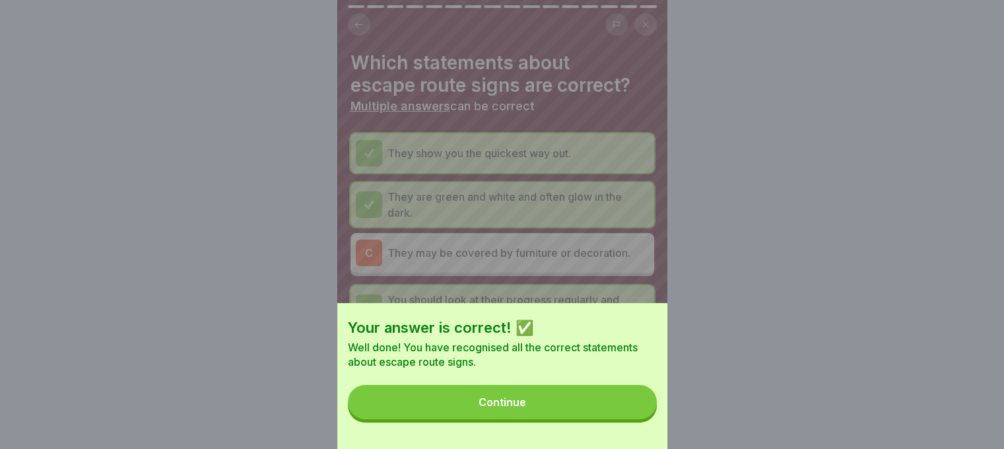
click at [625, 410] on button "Continue" at bounding box center [502, 402] width 309 height 34
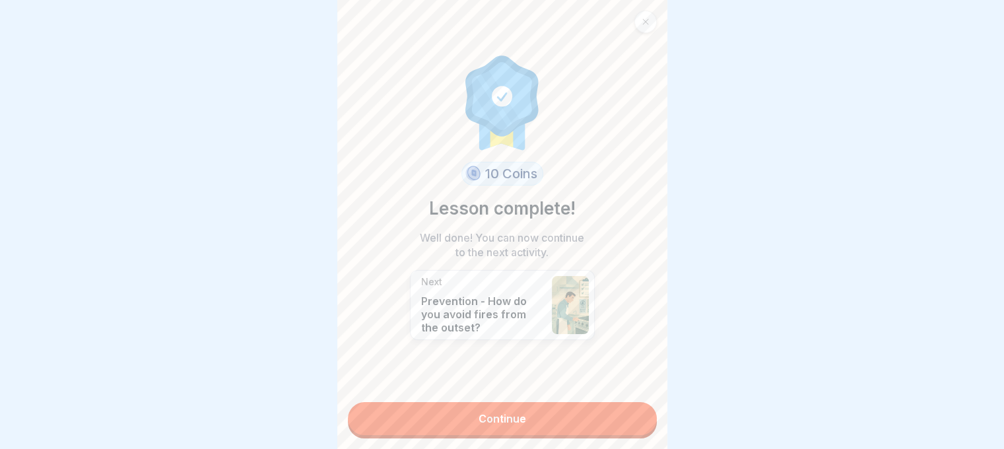
click at [623, 411] on link "Continue" at bounding box center [502, 418] width 309 height 33
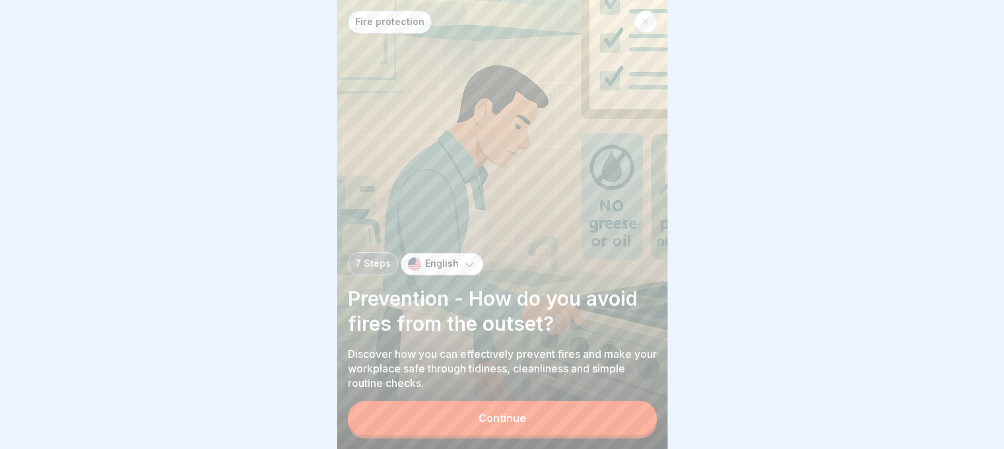
click at [569, 397] on div "Fire protection 7 Steps English Prevention - How do you avoid fires from the ou…" at bounding box center [502, 224] width 330 height 449
click at [565, 407] on button "Continue" at bounding box center [502, 418] width 309 height 34
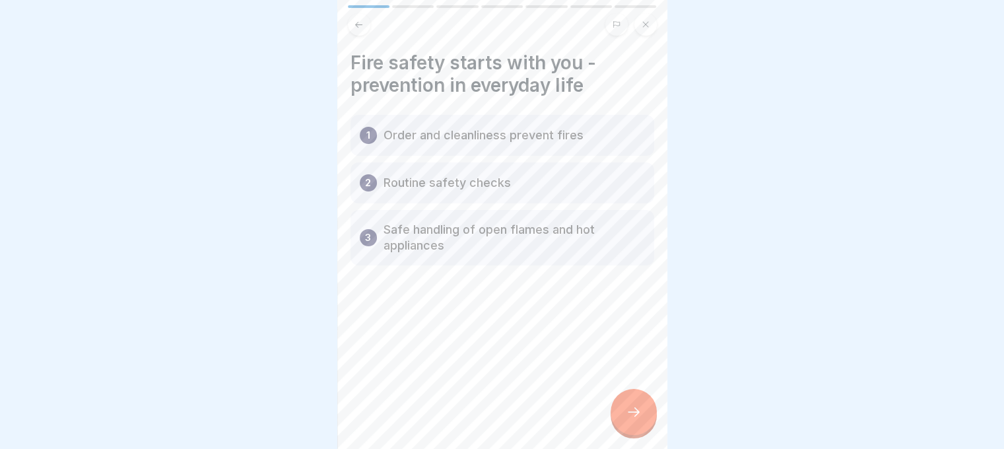
click at [618, 409] on div at bounding box center [634, 412] width 46 height 46
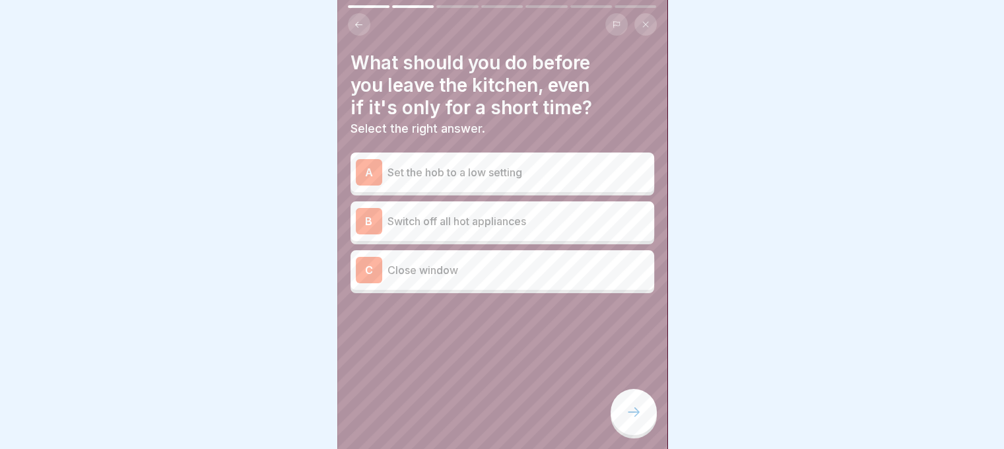
click at [456, 222] on div "B Switch off all hot appliances" at bounding box center [502, 221] width 293 height 26
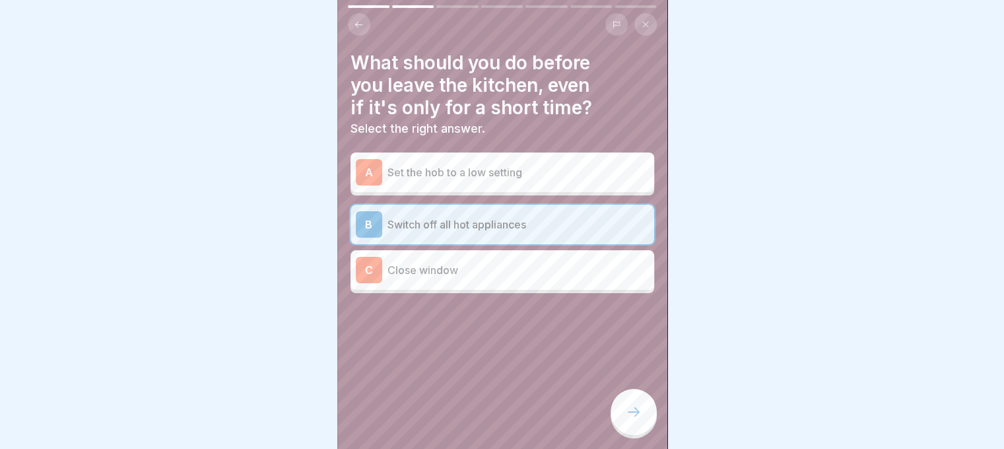
click at [620, 390] on div "What should you do before you leave the kitchen, even if it's only for a short …" at bounding box center [502, 224] width 330 height 449
click at [627, 409] on icon at bounding box center [634, 412] width 16 height 16
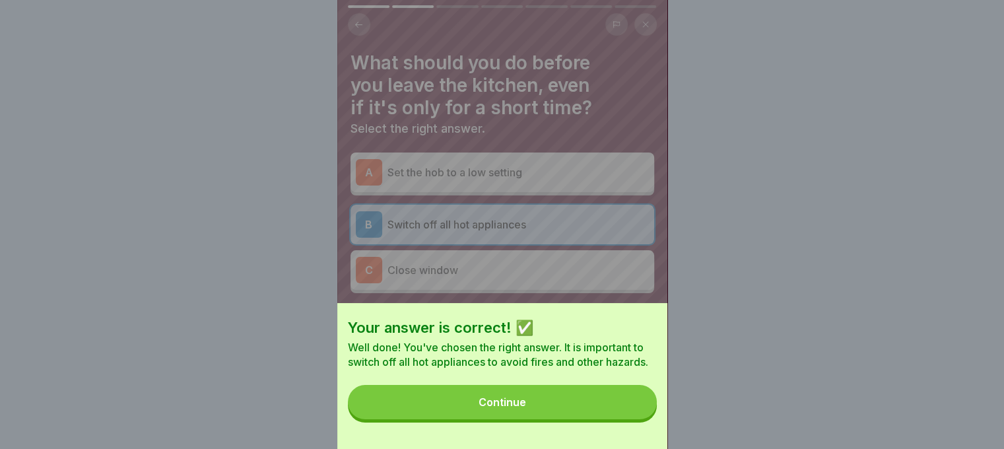
click at [625, 410] on button "Continue" at bounding box center [502, 402] width 309 height 34
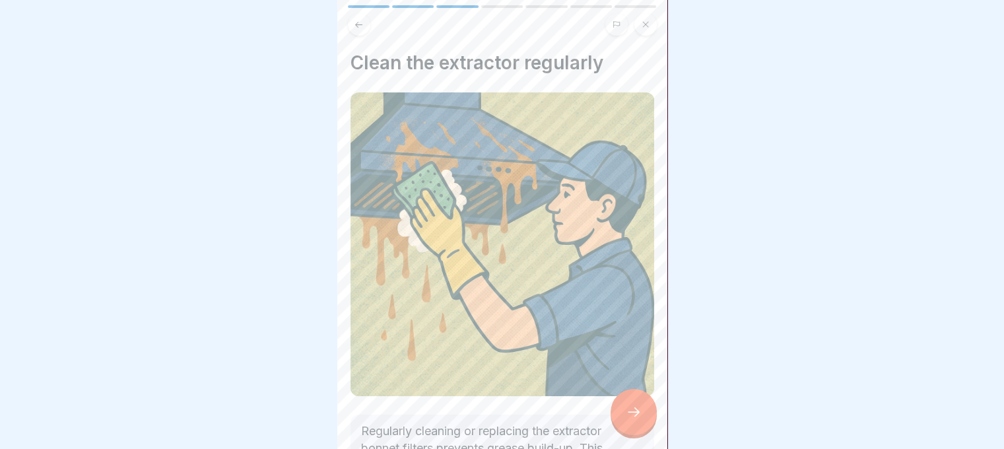
click at [626, 410] on icon at bounding box center [634, 412] width 16 height 16
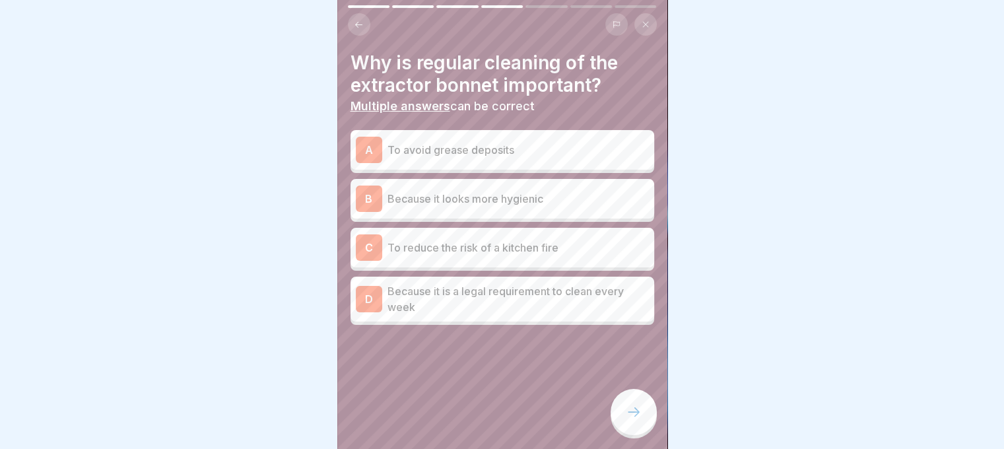
click at [532, 142] on p "To avoid grease deposits" at bounding box center [519, 150] width 262 height 16
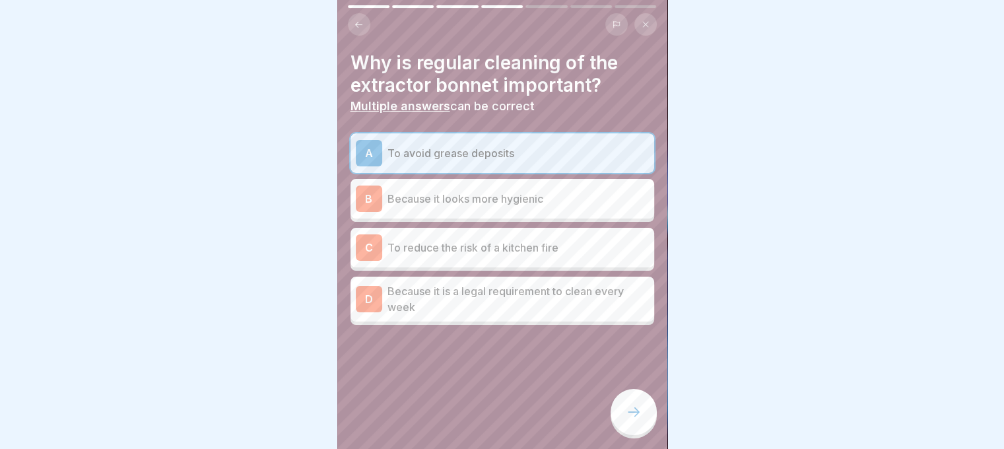
click at [551, 241] on p "To reduce the risk of a kitchen fire" at bounding box center [519, 248] width 262 height 16
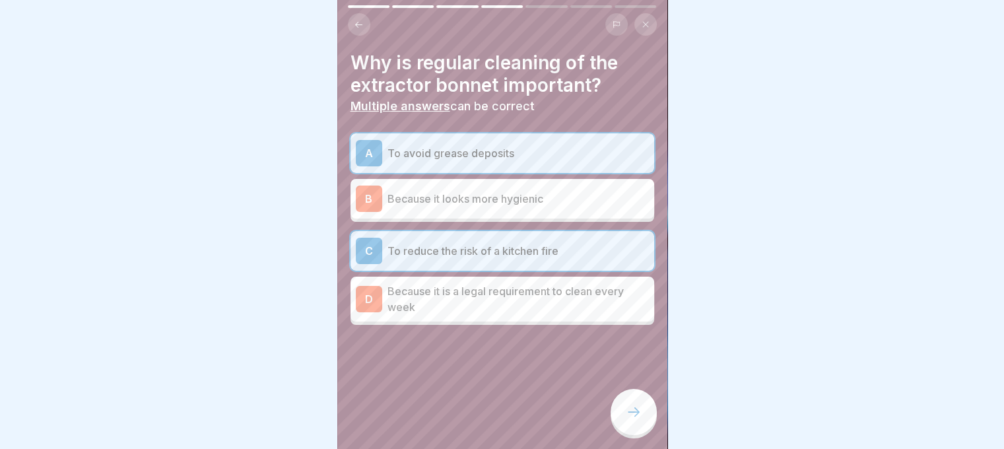
click at [628, 421] on div at bounding box center [634, 412] width 46 height 46
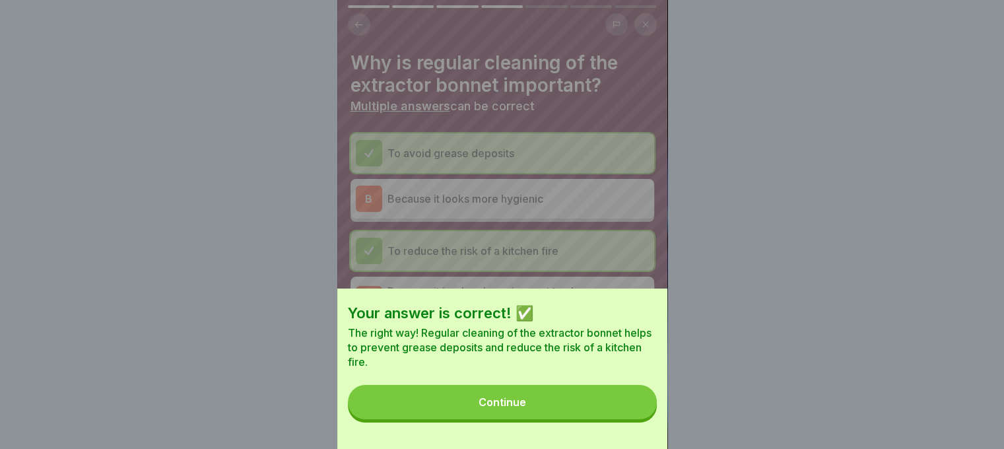
click at [621, 419] on button "Continue" at bounding box center [502, 402] width 309 height 34
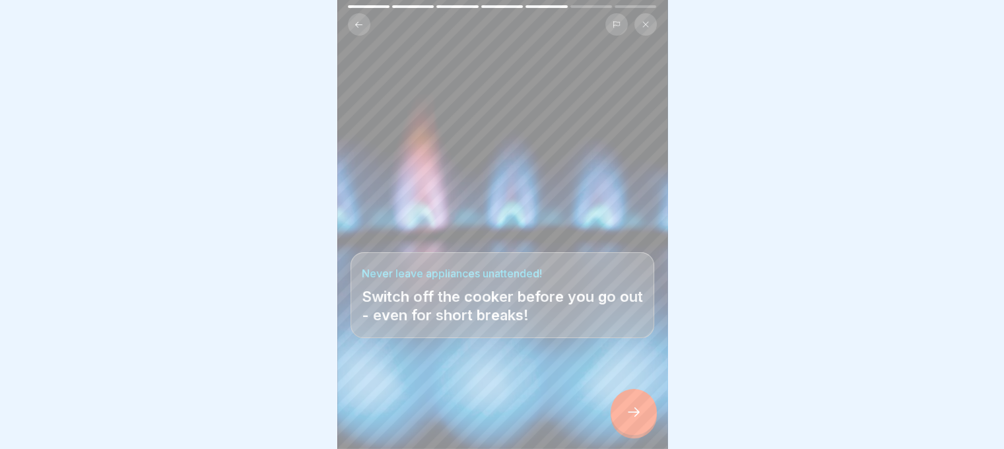
click at [627, 413] on icon at bounding box center [634, 412] width 16 height 16
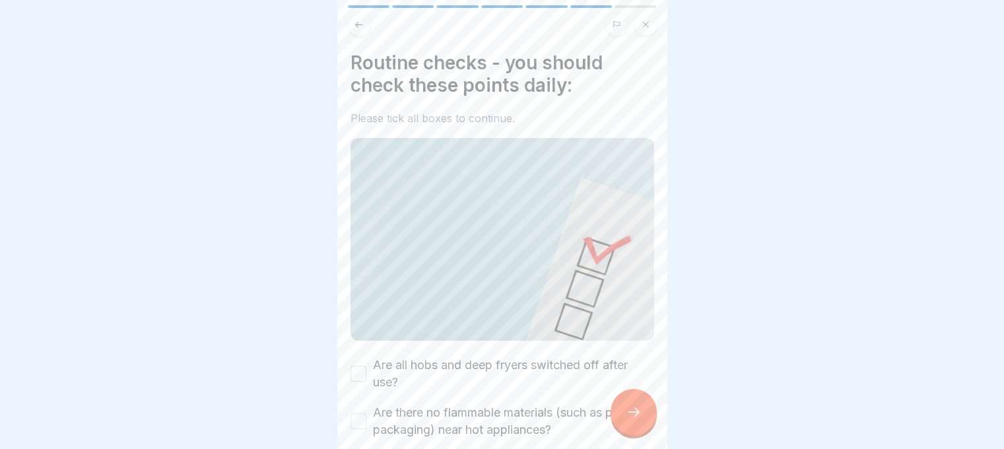
click at [362, 366] on button "Are all hobs and deep fryers switched off after use?" at bounding box center [359, 374] width 16 height 16
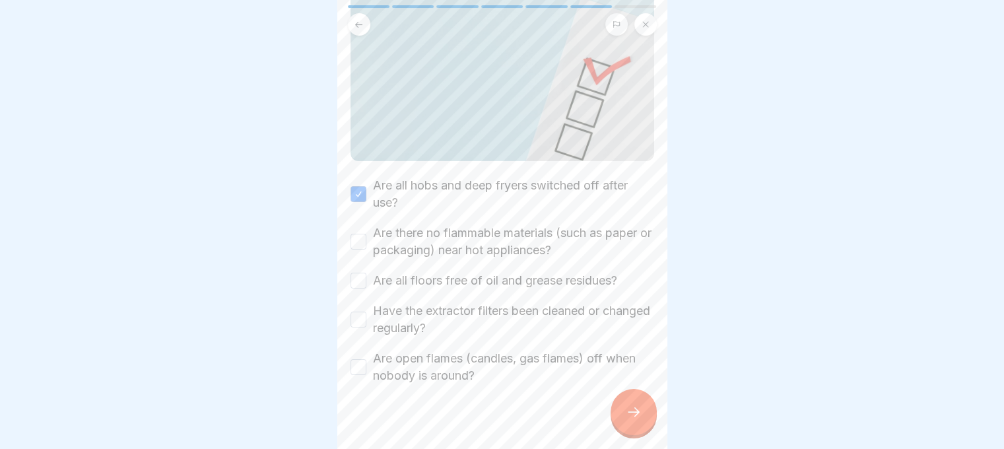
scroll to position [187, 0]
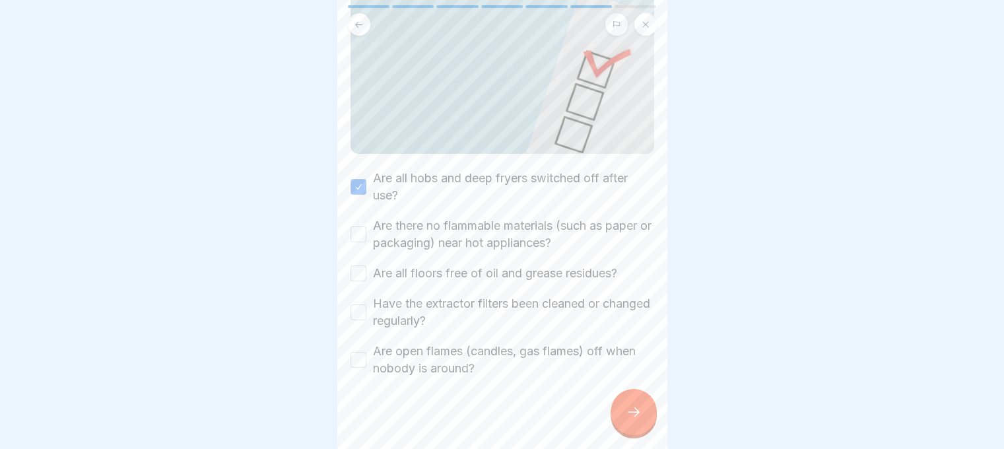
click at [359, 304] on button "Have the extractor filters been cleaned or changed regularly?" at bounding box center [359, 312] width 16 height 16
click at [354, 265] on button "Are all floors free of oil and grease residues?" at bounding box center [359, 273] width 16 height 16
click at [363, 227] on div "Are there no flammable materials (such as paper or packaging) near hot applianc…" at bounding box center [503, 234] width 304 height 34
click at [359, 227] on button "Are there no flammable materials (such as paper or packaging) near hot applianc…" at bounding box center [359, 235] width 16 height 16
click at [366, 343] on div "Are open flames (candles, gas flames) off when nobody is around?" at bounding box center [503, 360] width 304 height 34
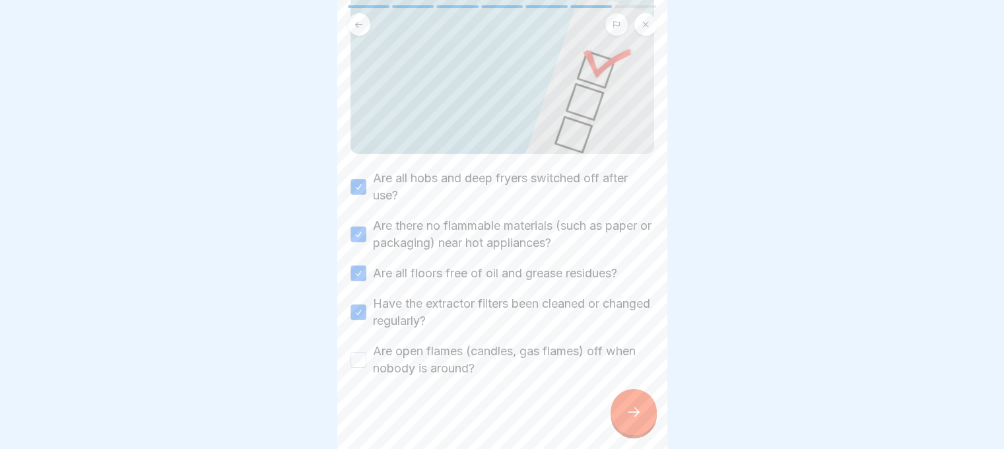
click at [359, 352] on button "Are open flames (candles, gas flames) off when nobody is around?" at bounding box center [359, 360] width 16 height 16
click at [639, 409] on icon at bounding box center [634, 412] width 16 height 16
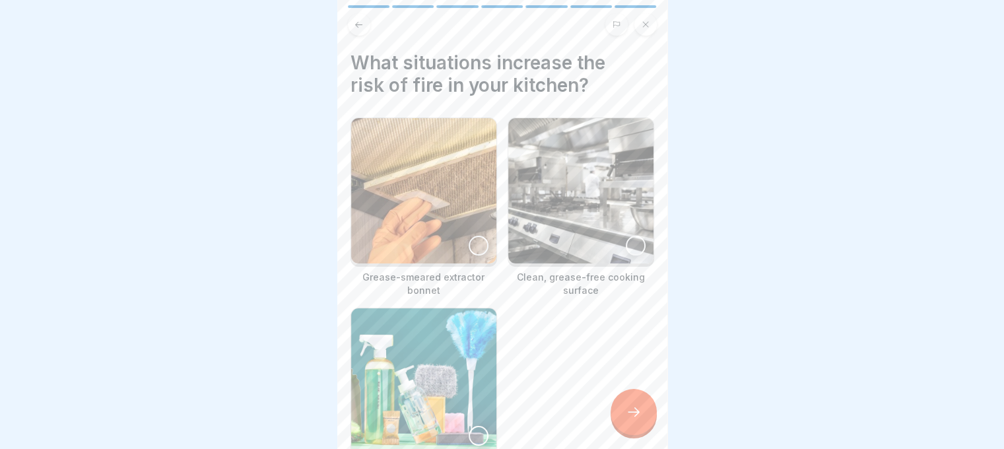
click at [477, 236] on div at bounding box center [479, 246] width 20 height 20
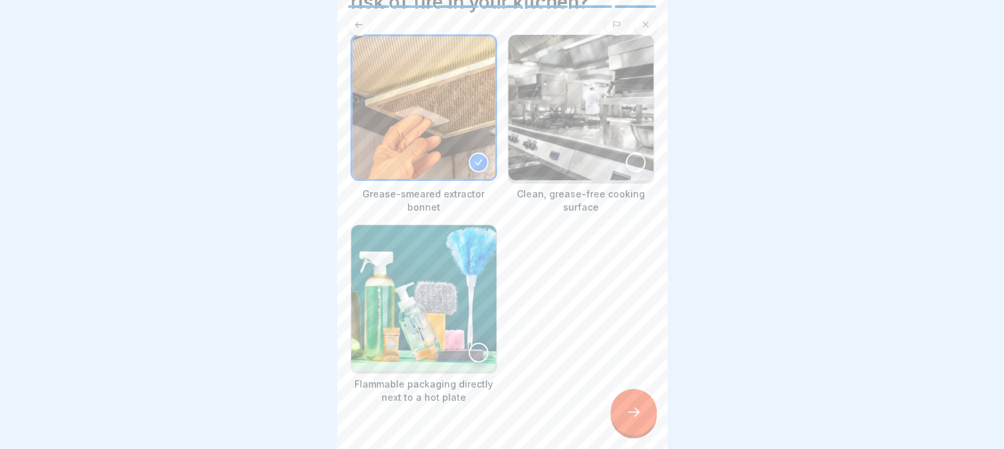
scroll to position [88, 0]
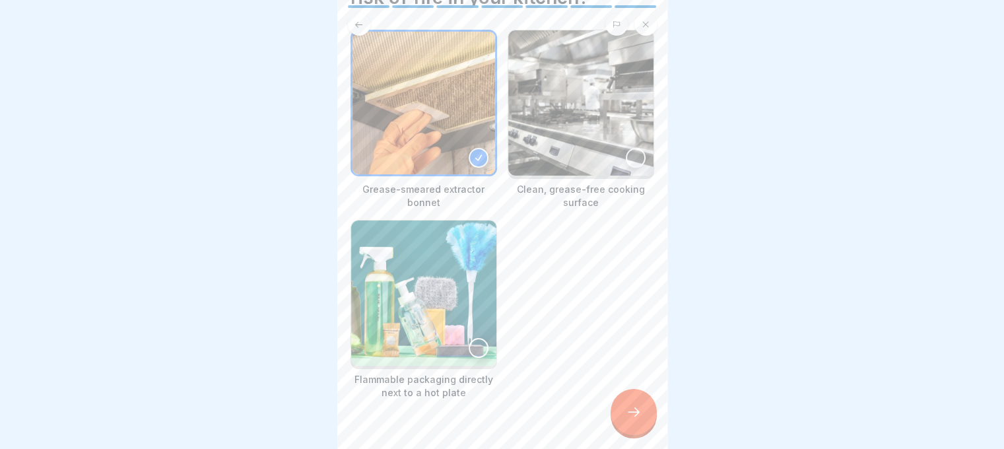
click at [462, 314] on img at bounding box center [423, 293] width 145 height 145
click at [641, 411] on icon at bounding box center [634, 412] width 16 height 16
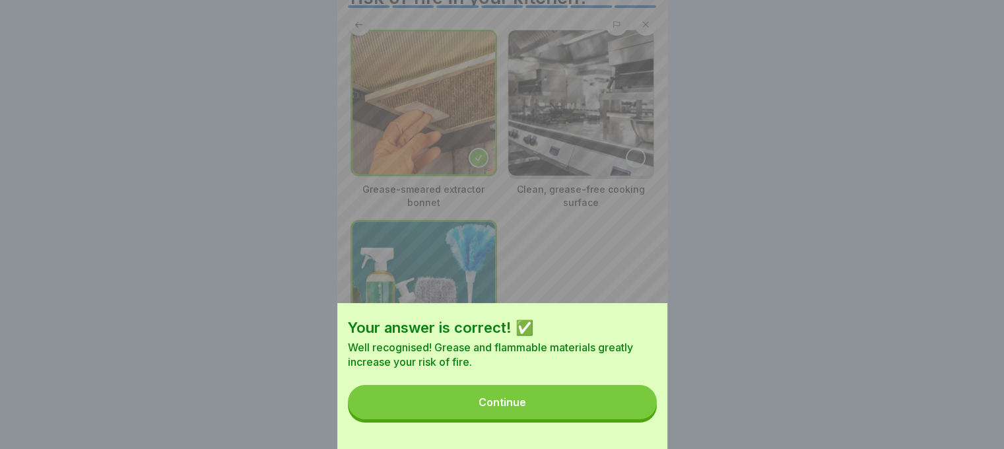
click at [641, 411] on button "Continue" at bounding box center [502, 402] width 309 height 34
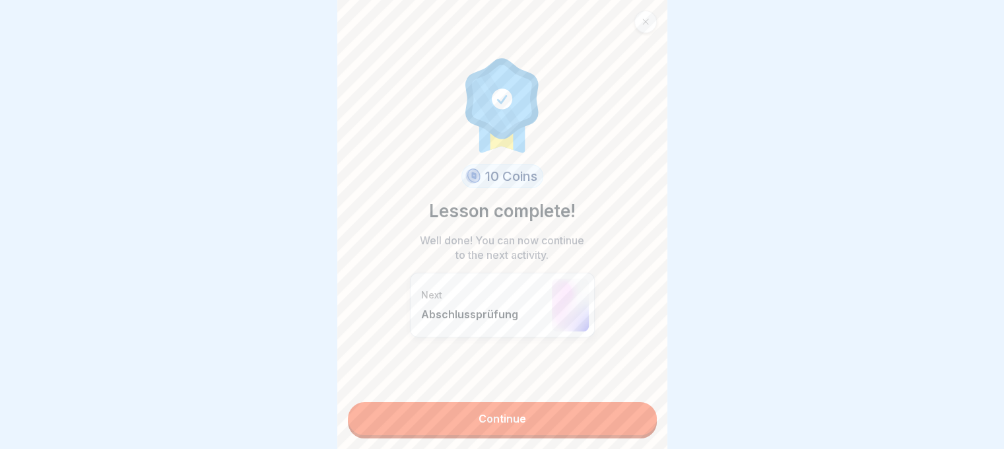
click at [640, 413] on link "Continue" at bounding box center [502, 418] width 309 height 33
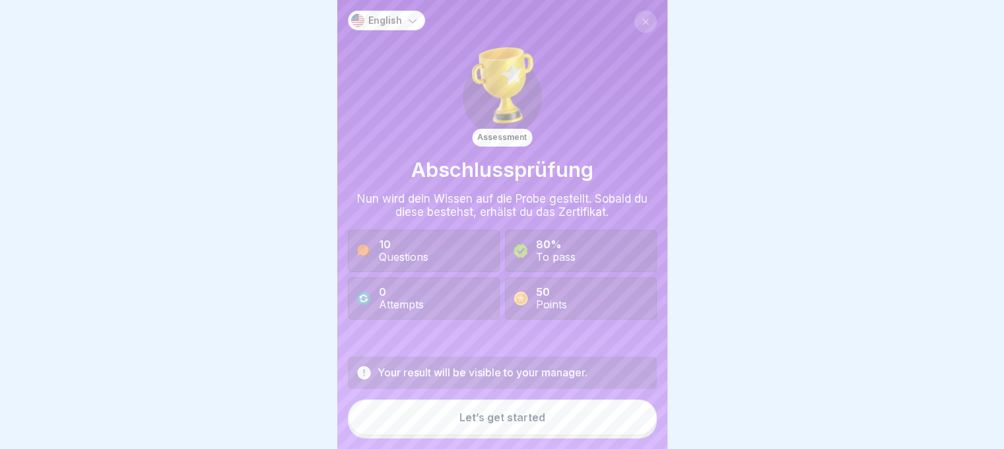
click at [570, 415] on button "Let’s get started" at bounding box center [502, 418] width 309 height 36
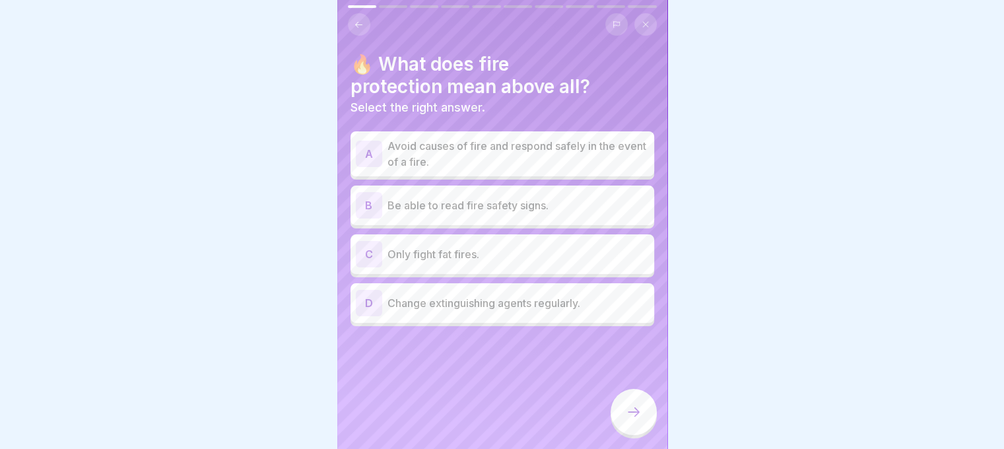
click at [578, 150] on p "Avoid causes of fire and respond safely in the event of a fire." at bounding box center [519, 154] width 262 height 32
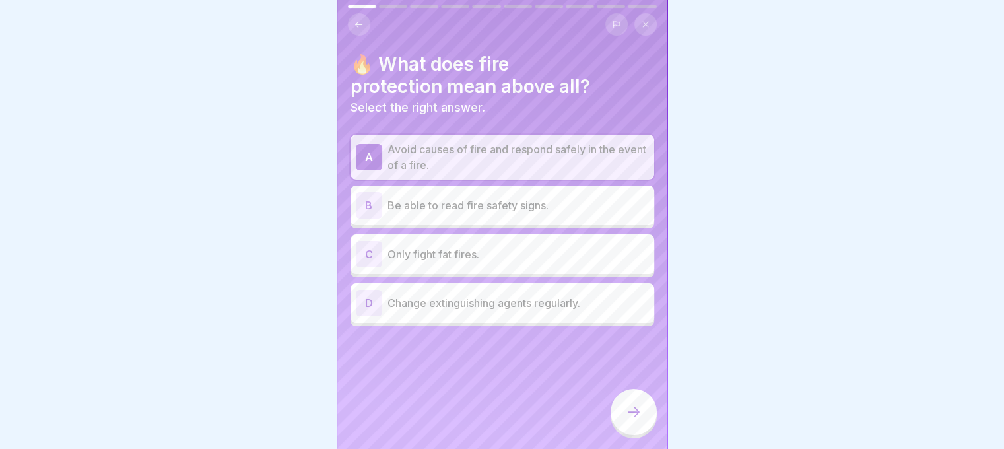
click at [626, 412] on icon at bounding box center [634, 412] width 16 height 16
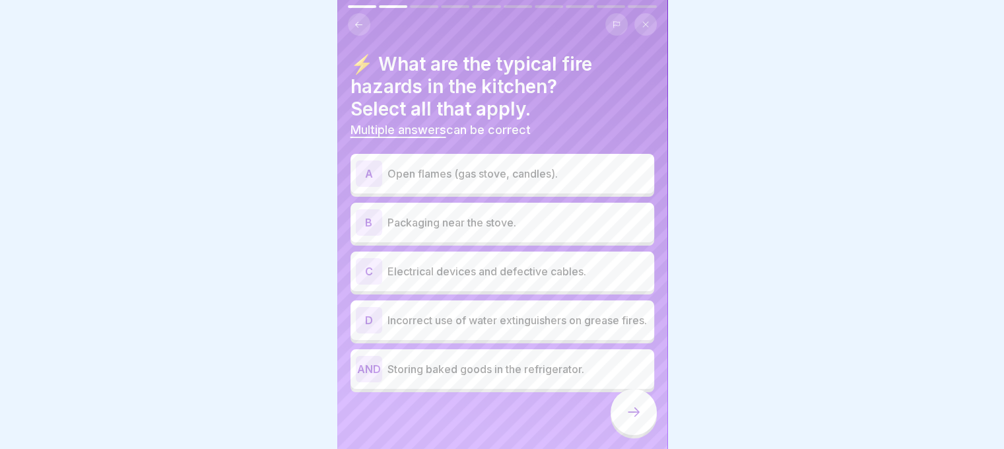
click at [519, 167] on font "Open flames (gas stove, candles)." at bounding box center [473, 173] width 170 height 13
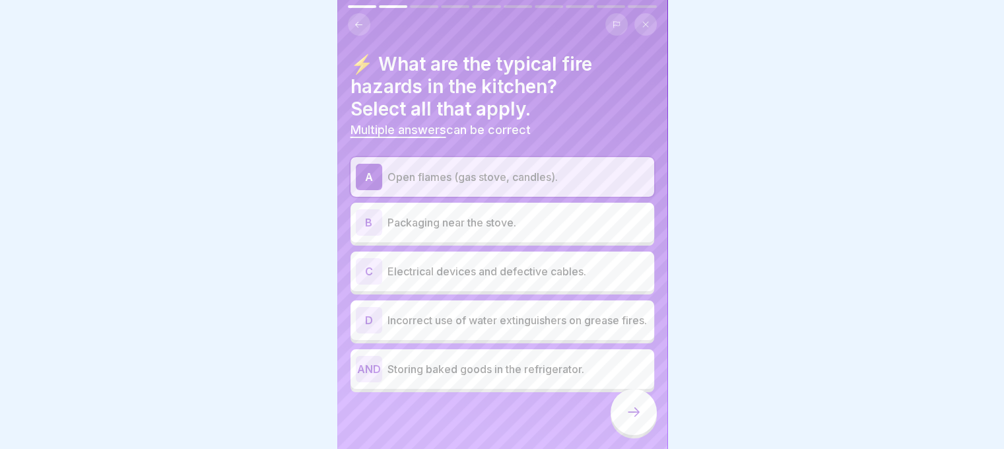
click at [512, 215] on p "Packaging near the stove." at bounding box center [519, 223] width 262 height 16
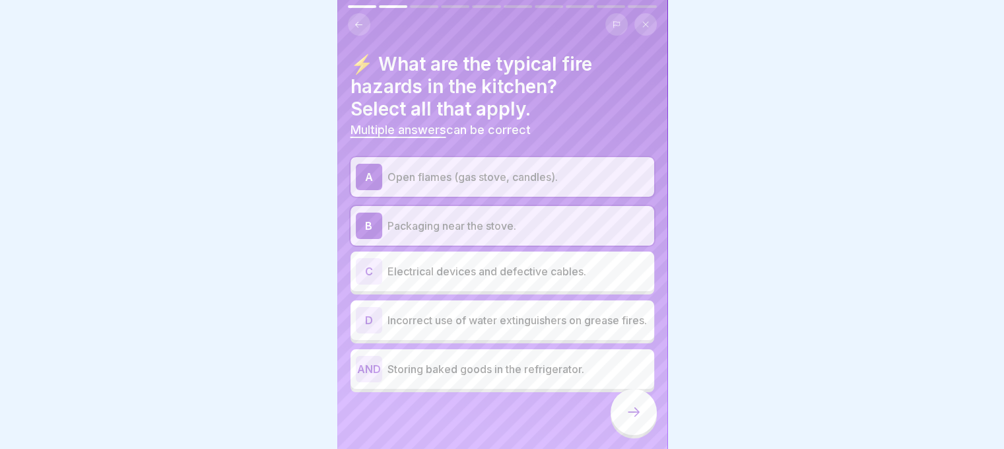
click at [517, 314] on font "Incorrect use of water extinguishers on grease fires." at bounding box center [518, 320] width 260 height 13
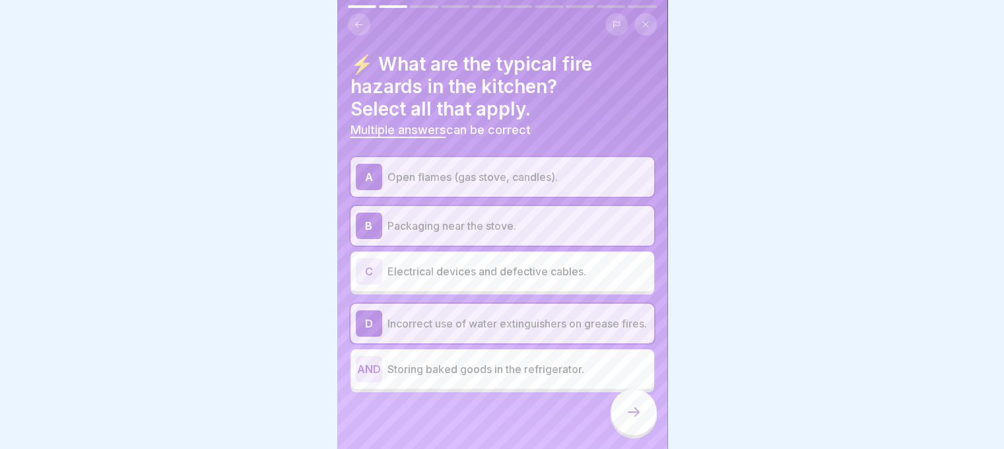
click at [507, 252] on div "C Electrical devices and defective cables." at bounding box center [503, 272] width 304 height 40
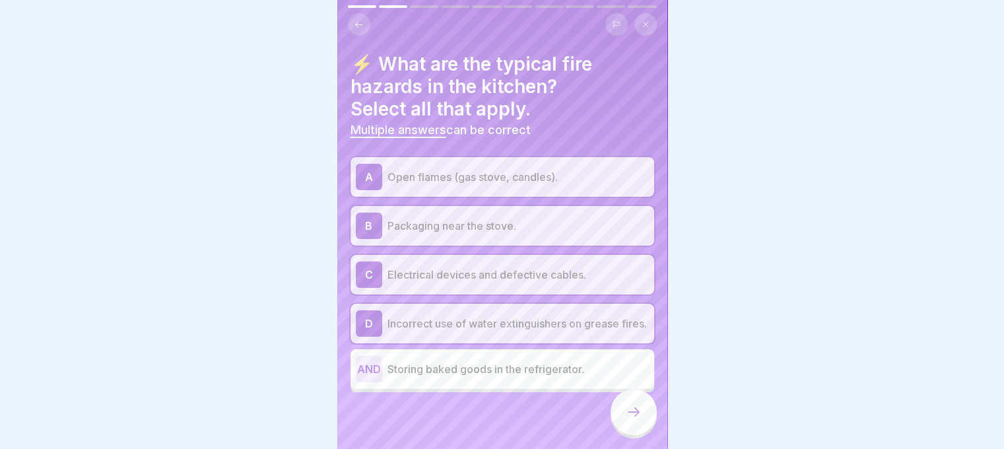
click at [629, 417] on icon at bounding box center [634, 412] width 16 height 16
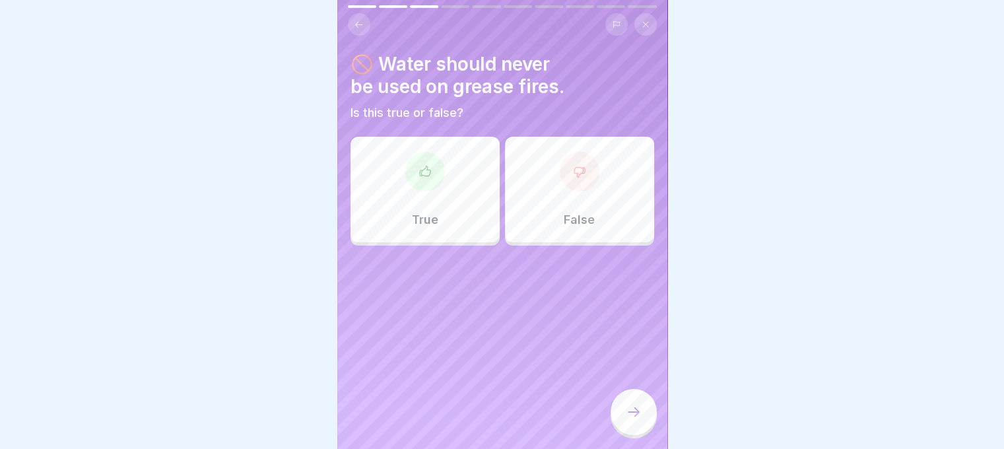
click at [441, 233] on div "True False" at bounding box center [503, 193] width 304 height 106
click at [425, 186] on div "True" at bounding box center [425, 190] width 149 height 106
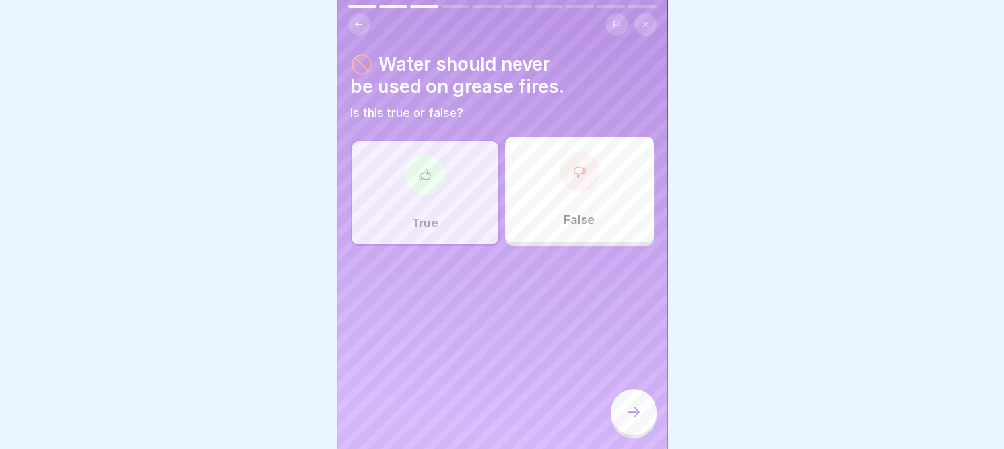
click at [645, 429] on div at bounding box center [634, 412] width 46 height 46
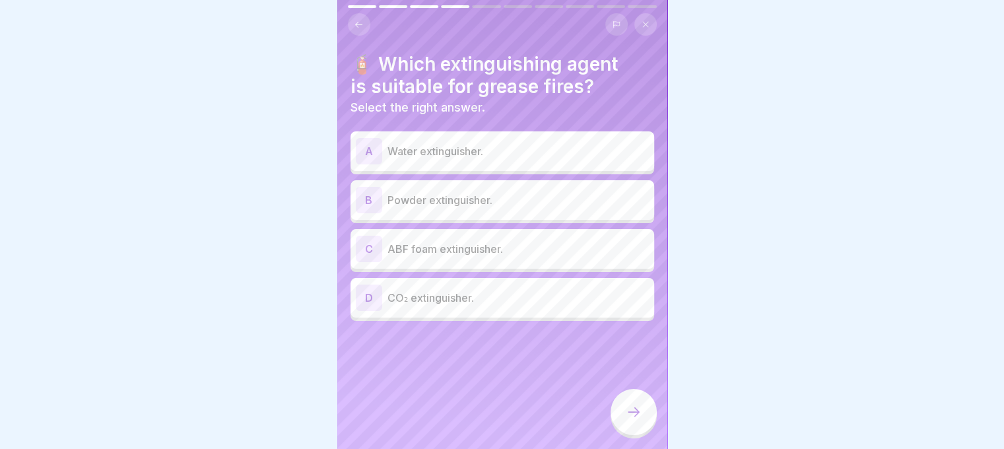
click at [518, 241] on p "ABF foam extinguisher." at bounding box center [519, 249] width 262 height 16
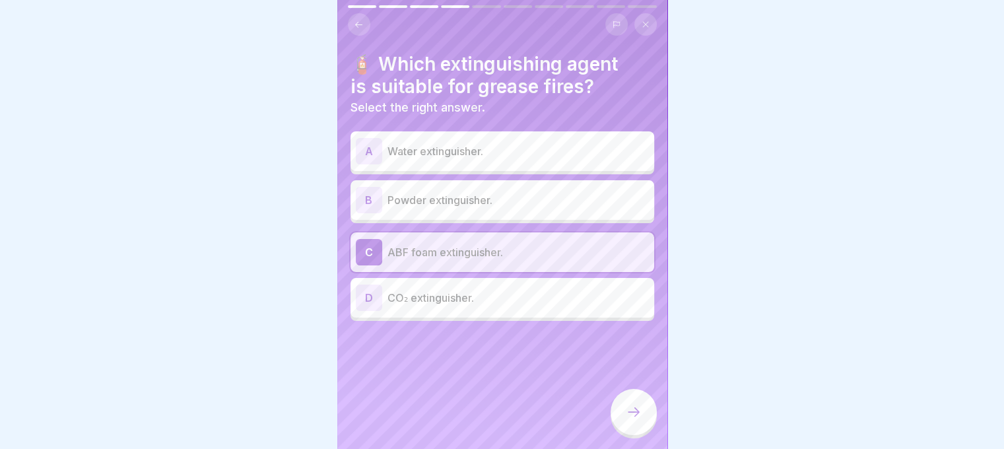
click at [629, 406] on icon at bounding box center [634, 412] width 16 height 16
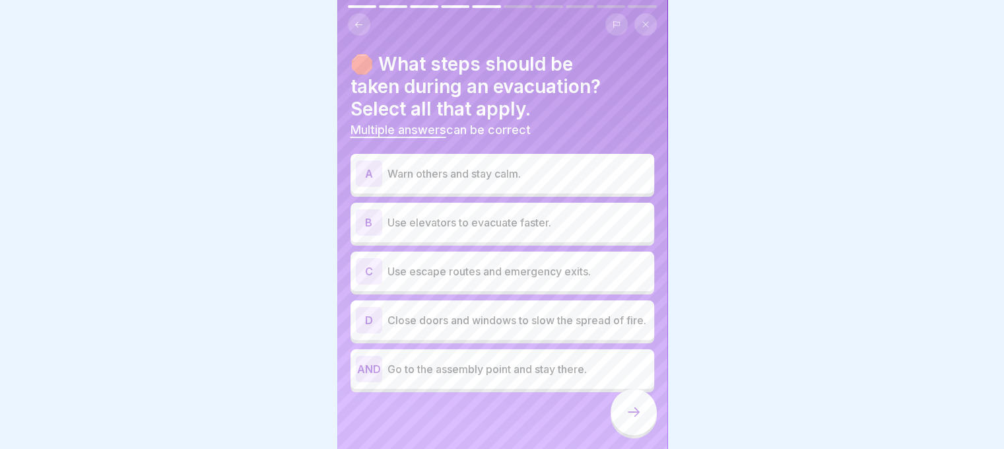
click at [555, 265] on font "Use escape routes and emergency exits." at bounding box center [489, 271] width 203 height 13
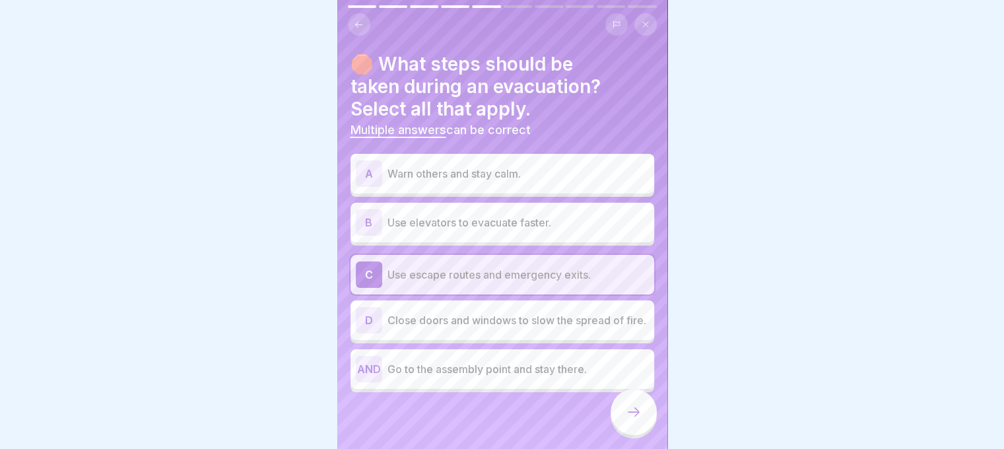
click at [495, 314] on font "Close doors and windows to slow the spread of fire." at bounding box center [517, 320] width 259 height 13
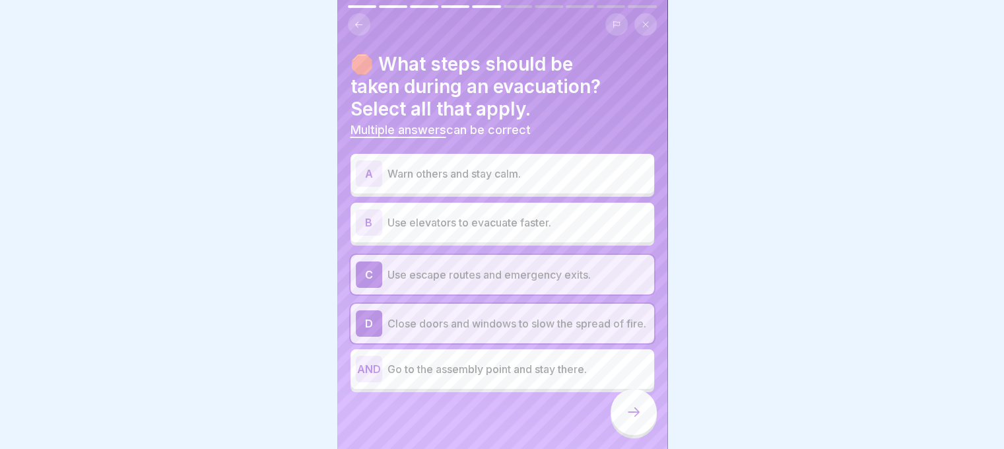
click at [516, 356] on div "AND Go to the assembly point and stay there." at bounding box center [502, 369] width 293 height 26
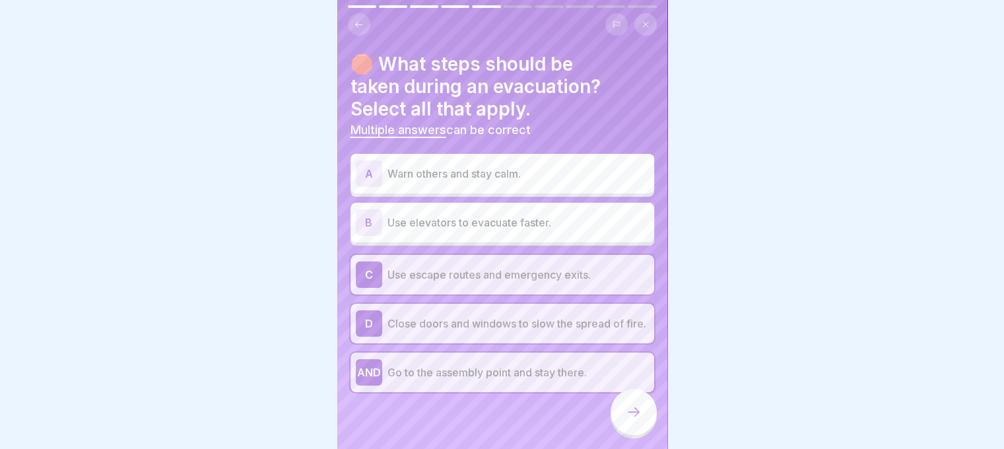
click at [518, 167] on font "Warn others and stay calm." at bounding box center [454, 173] width 133 height 13
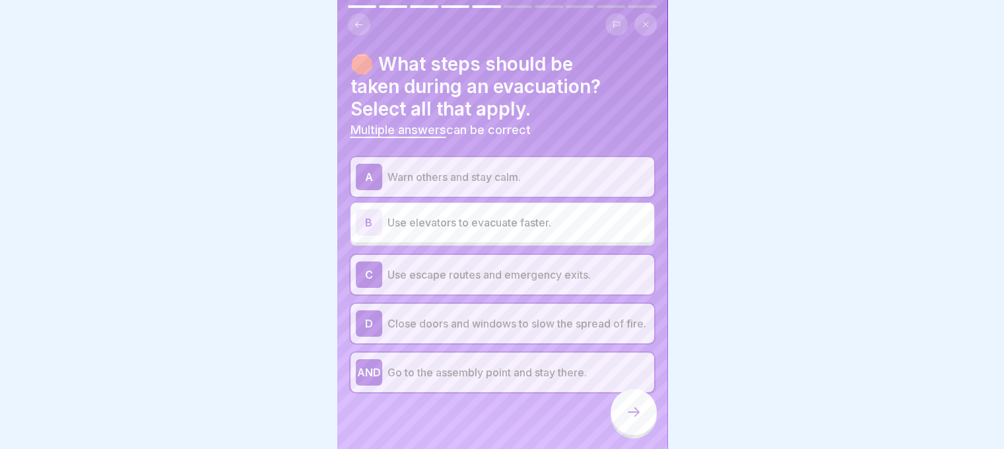
click at [637, 420] on div at bounding box center [634, 412] width 46 height 46
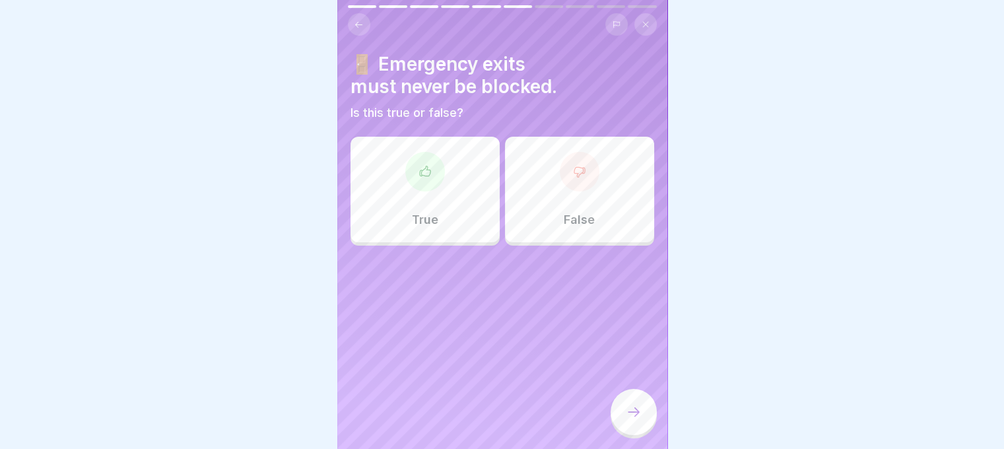
click at [461, 219] on div "True" at bounding box center [425, 190] width 149 height 106
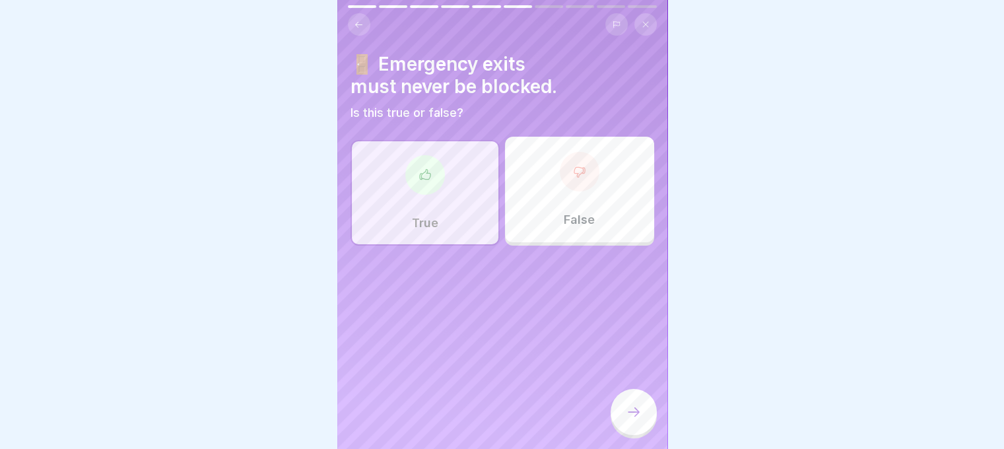
click at [625, 399] on div at bounding box center [634, 412] width 46 height 46
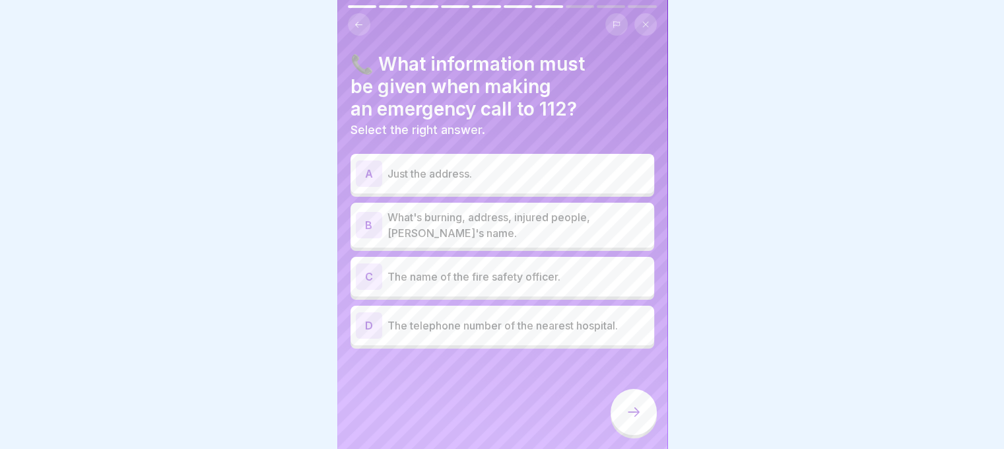
click at [485, 219] on p "What's burning, address, injured people, caller's name." at bounding box center [519, 225] width 262 height 32
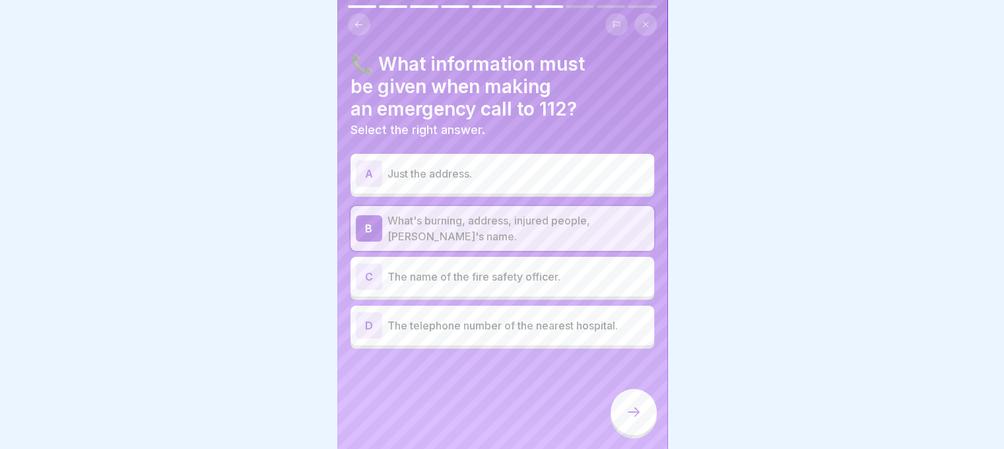
click at [649, 416] on div at bounding box center [634, 412] width 46 height 46
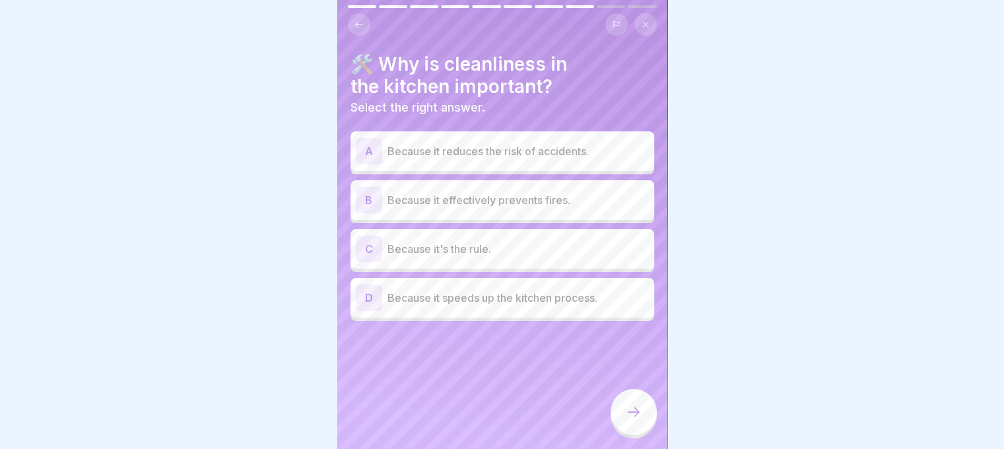
click at [462, 145] on font "Because it reduces the risk of accidents." at bounding box center [488, 151] width 201 height 13
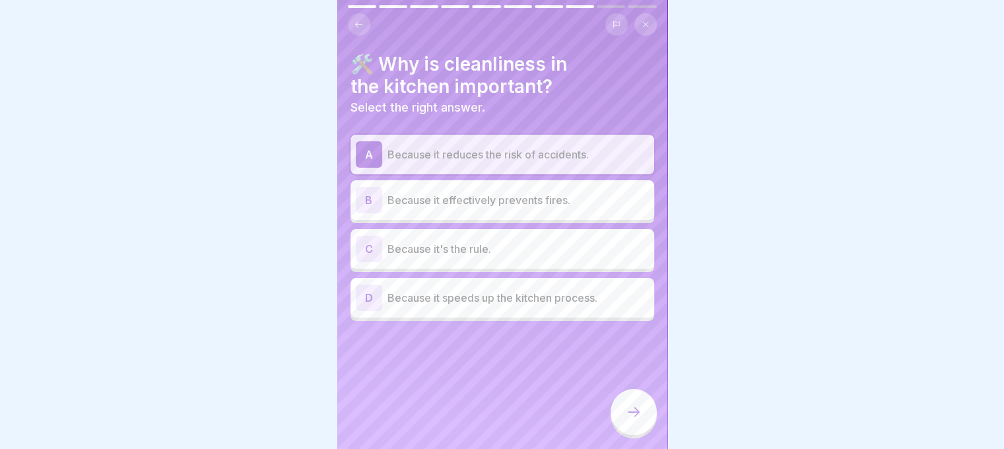
click at [623, 398] on div at bounding box center [634, 412] width 46 height 46
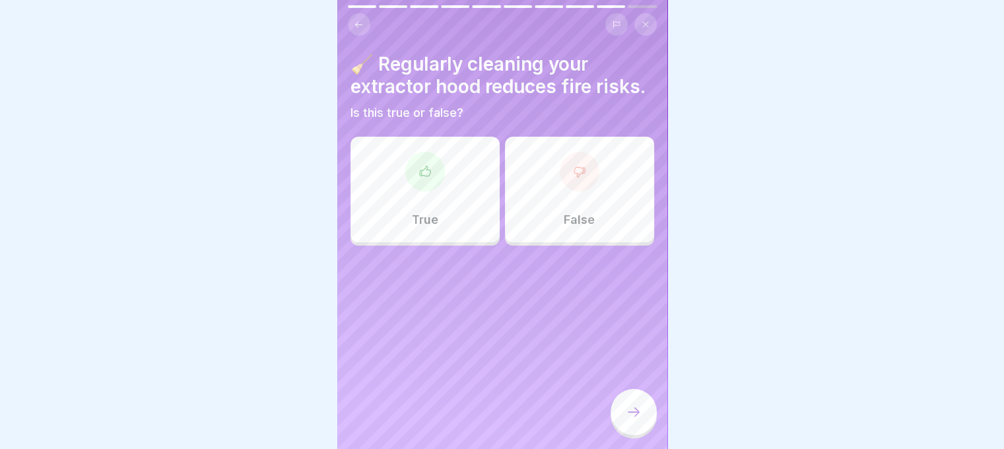
click at [484, 232] on div "True" at bounding box center [425, 190] width 149 height 106
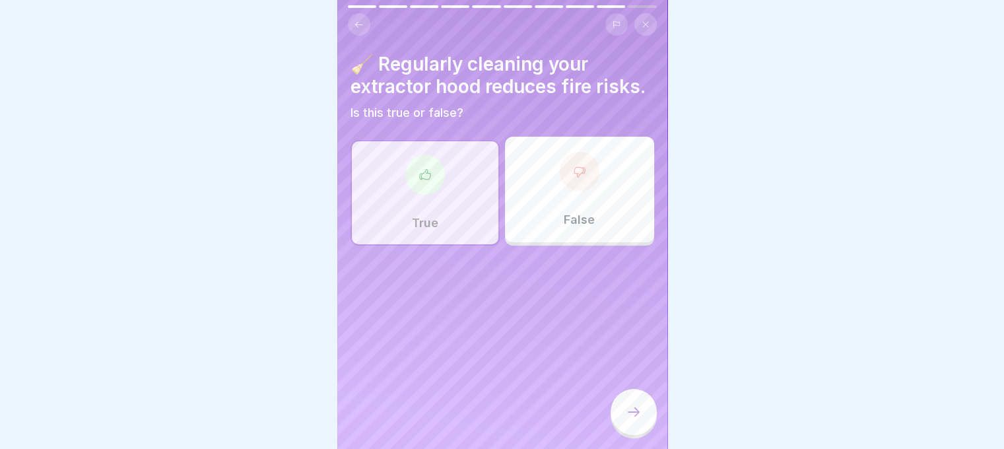
click at [516, 212] on div "False" at bounding box center [579, 190] width 149 height 106
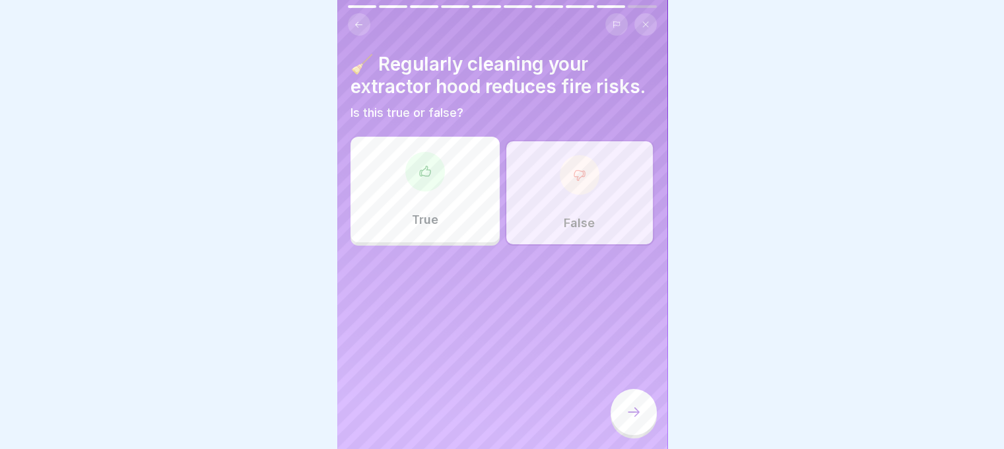
click at [484, 216] on div "True" at bounding box center [425, 190] width 149 height 106
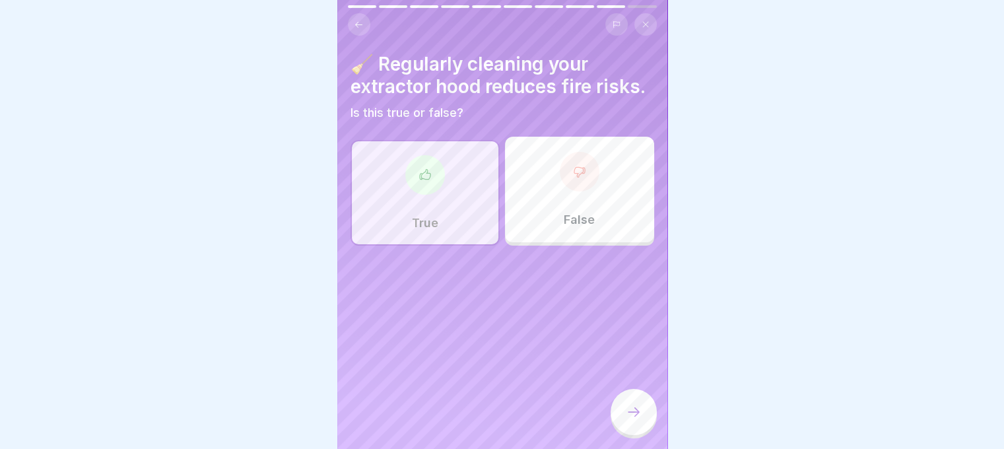
click at [634, 394] on div at bounding box center [634, 412] width 46 height 46
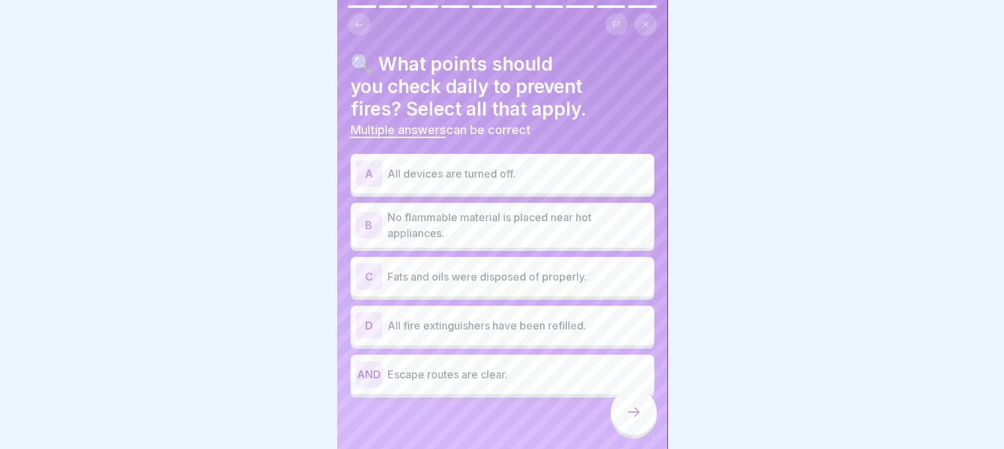
click at [488, 166] on p "All devices are turned off." at bounding box center [519, 174] width 262 height 16
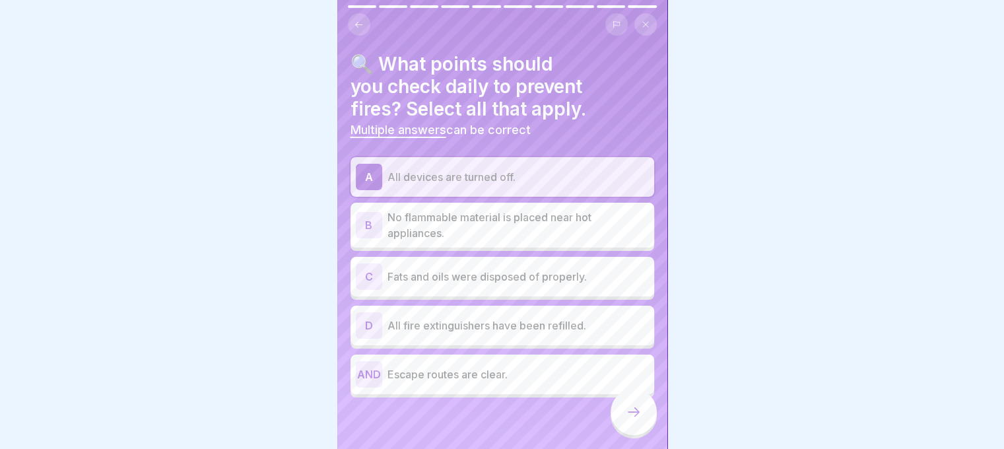
click at [468, 211] on font "No flammable material is placed near hot appliances." at bounding box center [490, 225] width 204 height 29
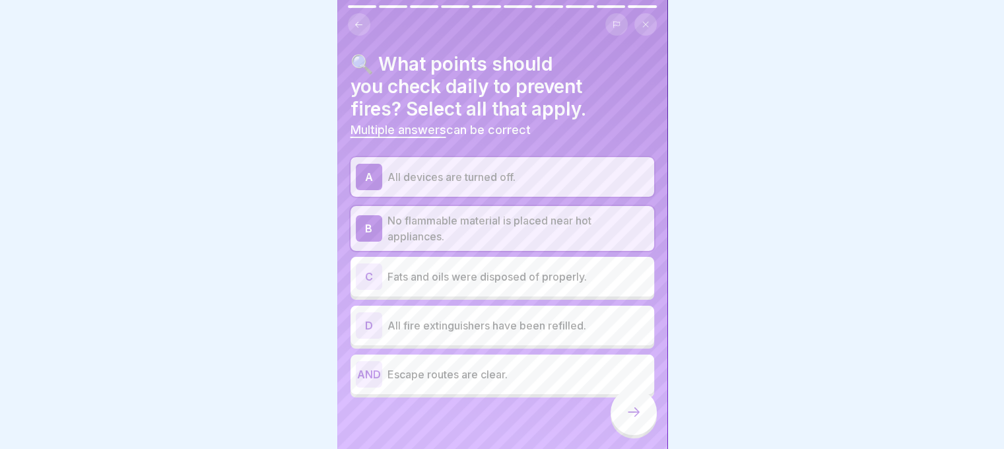
click at [481, 270] on font "Fats and oils were disposed of properly." at bounding box center [487, 276] width 199 height 13
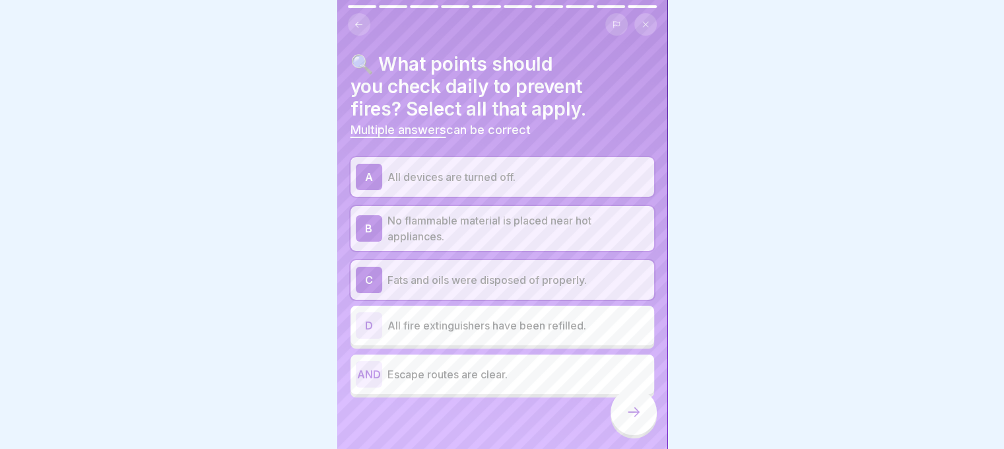
click at [622, 407] on div at bounding box center [634, 412] width 46 height 46
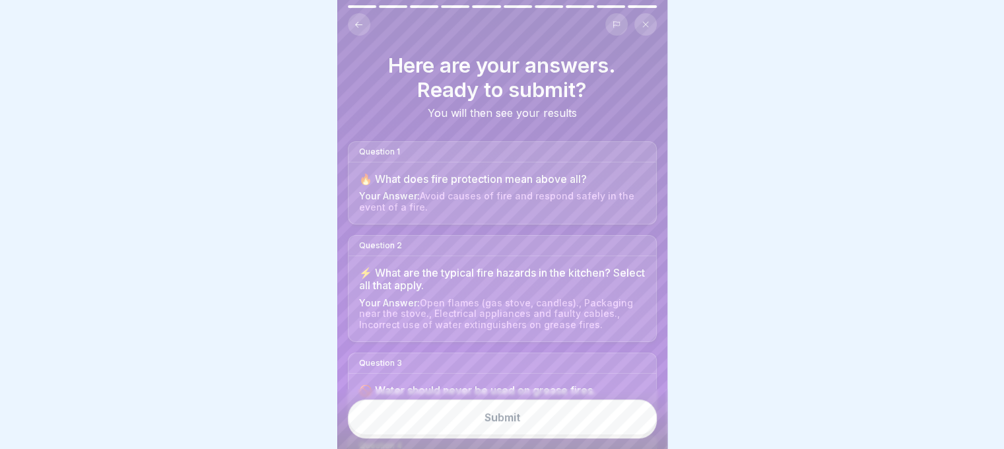
click at [602, 407] on button "Submit" at bounding box center [502, 418] width 309 height 36
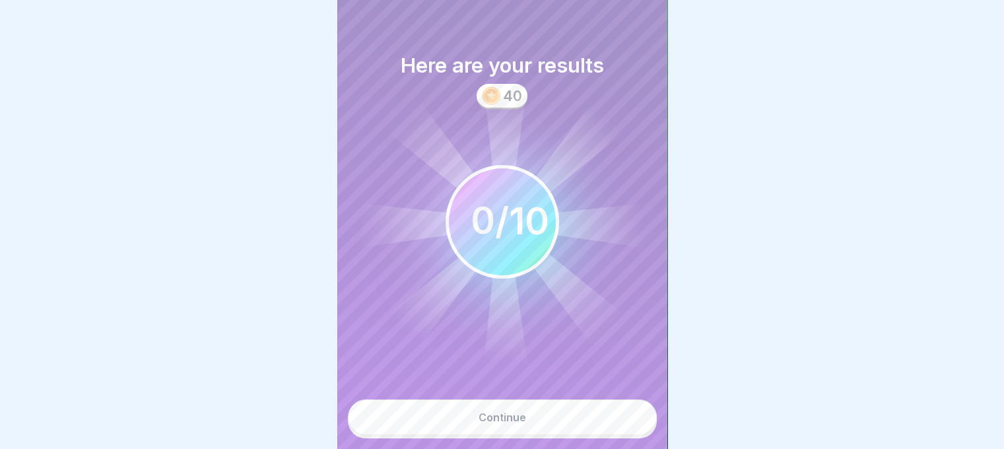
click at [569, 405] on button "Continue" at bounding box center [502, 418] width 309 height 36
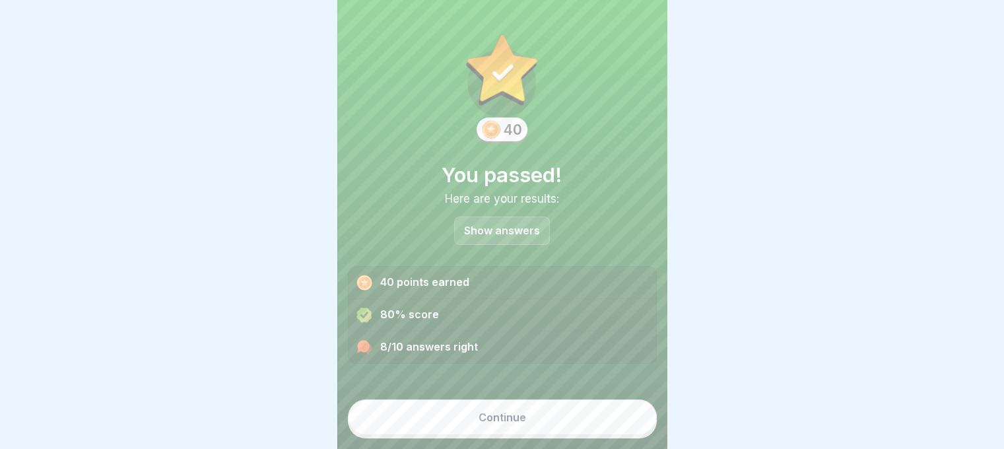
click at [497, 225] on p "Show answers" at bounding box center [502, 230] width 76 height 11
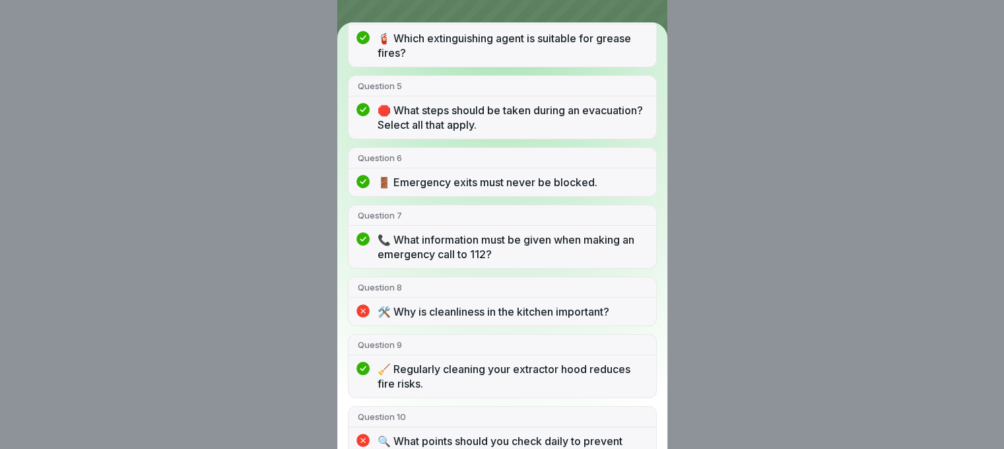
scroll to position [372, 0]
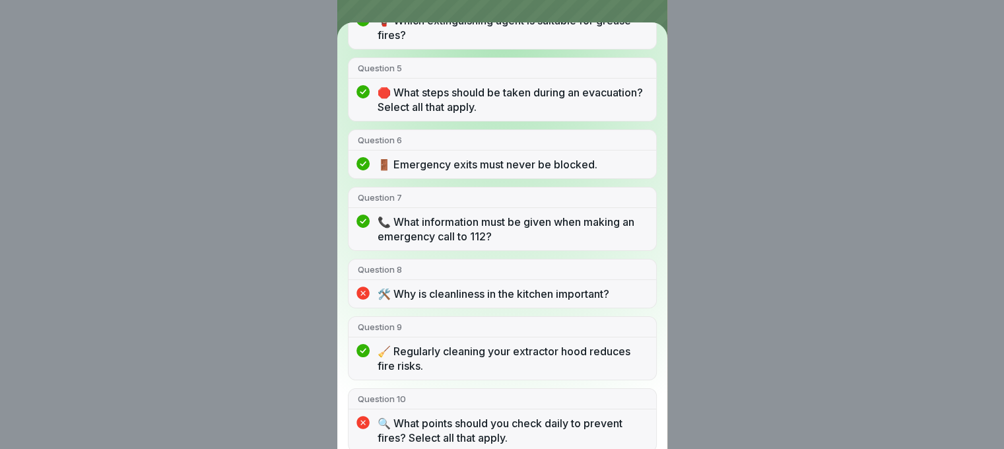
click at [717, 320] on div "You passed! 8/10 answers right Question 1 🔥 What does fire protection mean abov…" at bounding box center [502, 224] width 1004 height 449
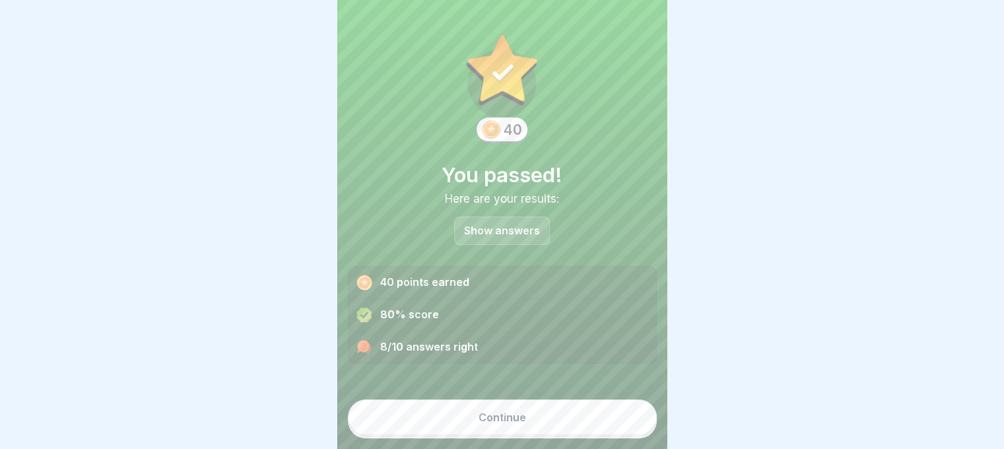
click at [550, 417] on button "Continue" at bounding box center [502, 418] width 309 height 36
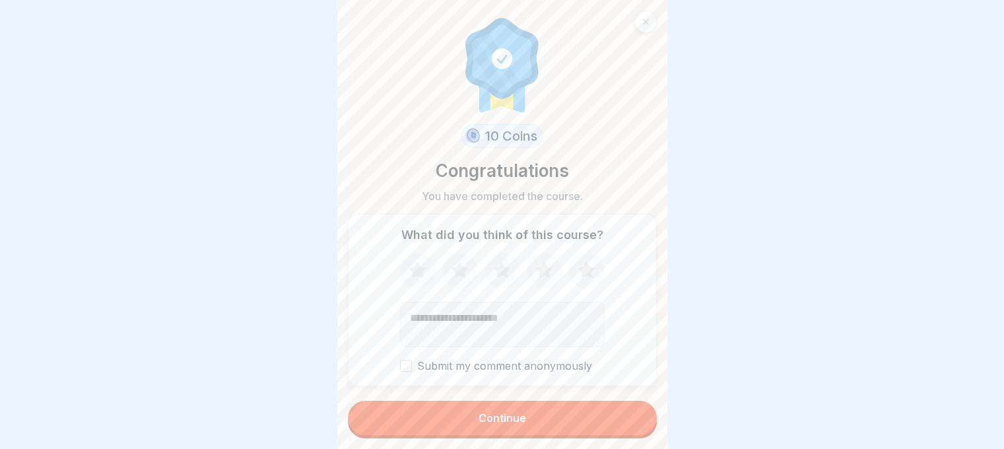
click at [547, 420] on button "Continue" at bounding box center [502, 418] width 309 height 34
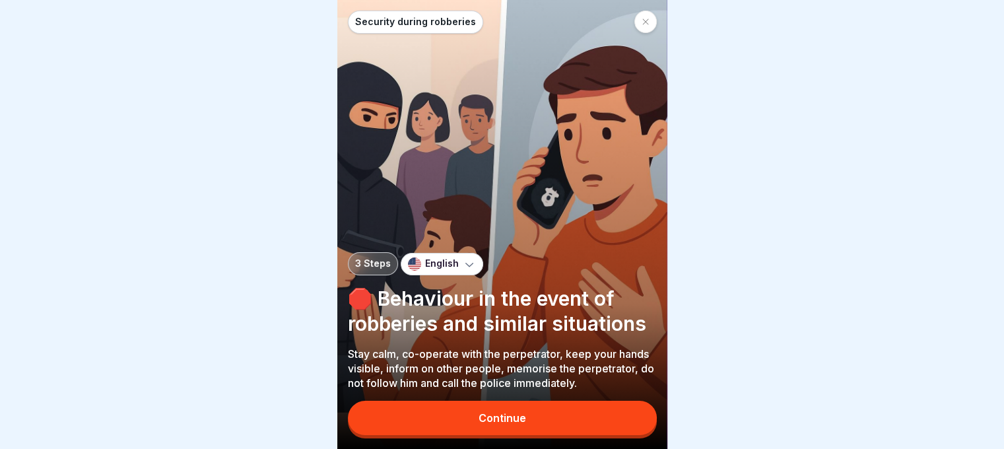
click at [483, 424] on div "Continue" at bounding box center [503, 418] width 48 height 12
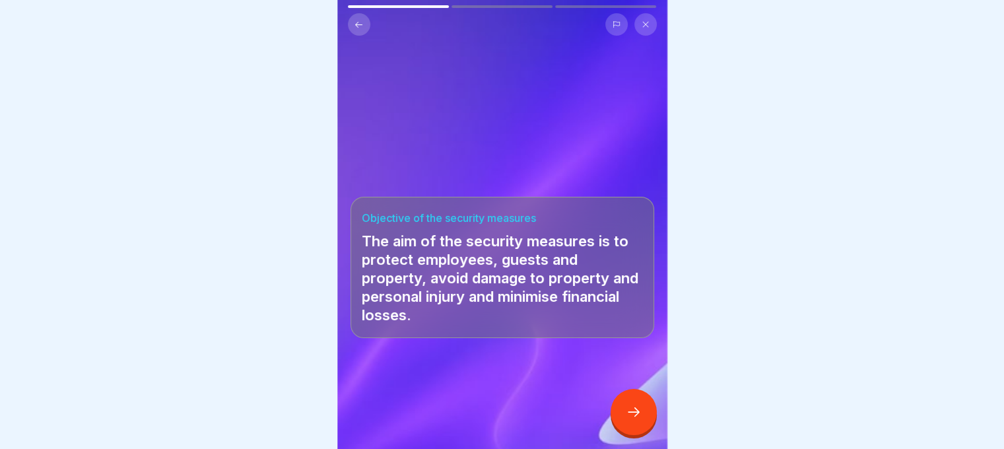
click at [361, 30] on button at bounding box center [359, 24] width 22 height 22
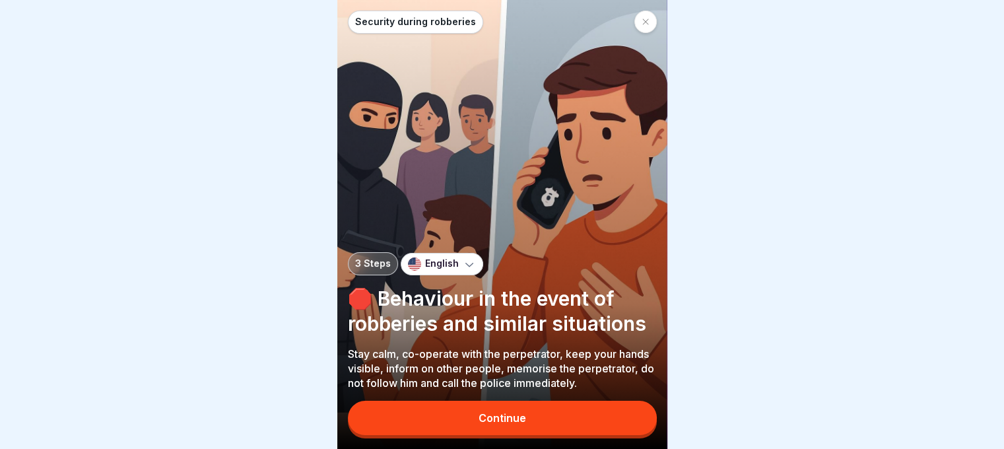
click at [542, 419] on button "Continue" at bounding box center [502, 418] width 309 height 34
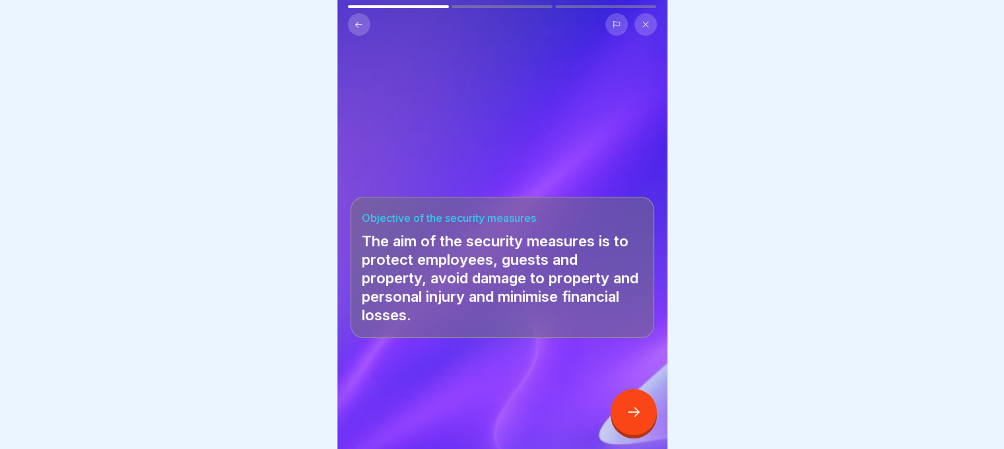
click at [629, 420] on icon at bounding box center [634, 412] width 16 height 16
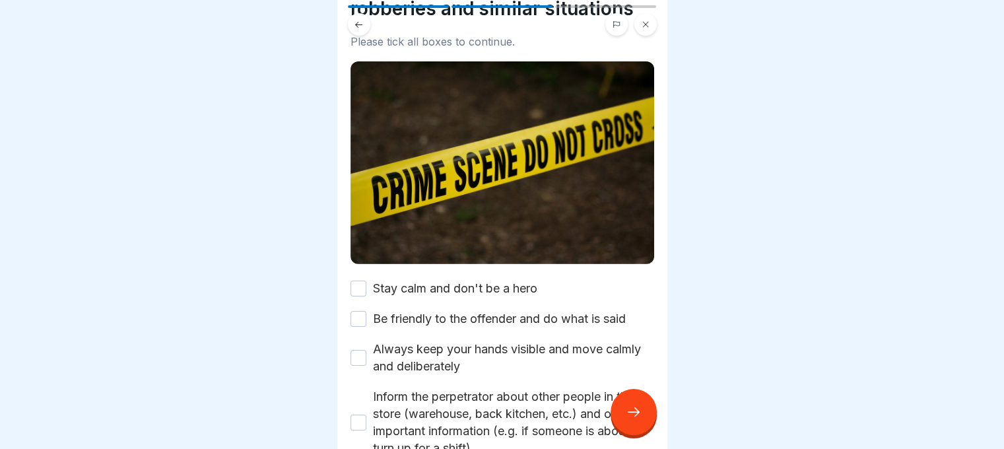
scroll to position [265, 0]
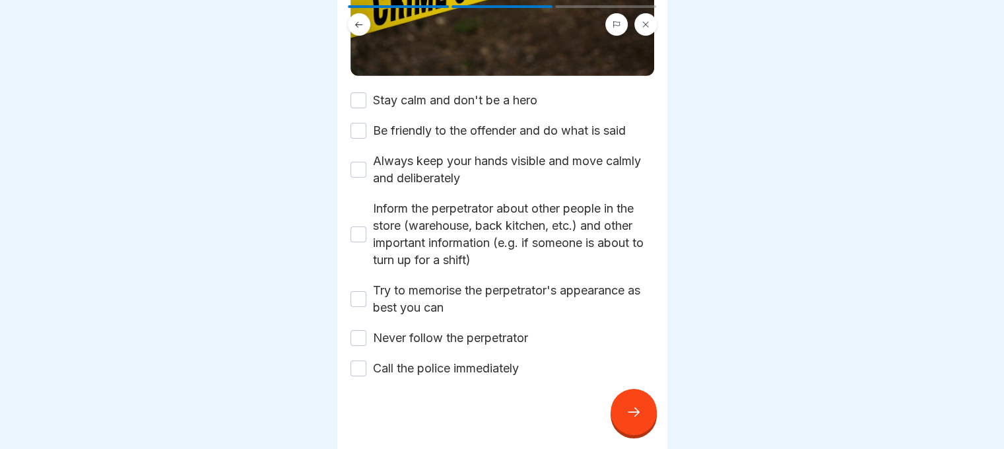
click at [349, 224] on div "🚨 Behaviour in the event of robberies and similar situations Please tick all bo…" at bounding box center [502, 224] width 330 height 449
click at [359, 232] on button "Inform the perpetrator about other people in the store (warehouse, back kitchen…" at bounding box center [359, 235] width 16 height 16
click at [362, 162] on button "Always keep your hands visible and move calmly and deliberately" at bounding box center [359, 170] width 16 height 16
click at [362, 123] on button "Be friendly to the offender and do what is said" at bounding box center [359, 131] width 16 height 16
click at [360, 92] on button "Stay calm and don't be a hero" at bounding box center [359, 100] width 16 height 16
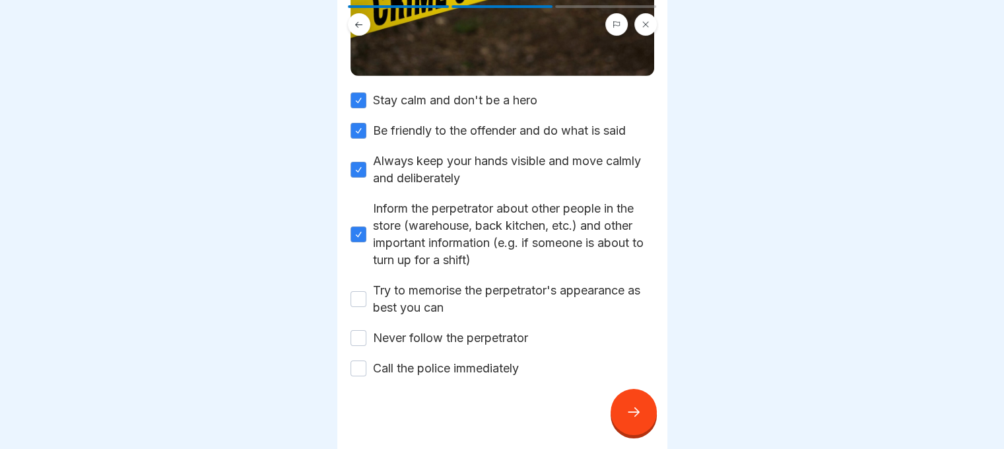
click at [355, 291] on button "Try to memorise the perpetrator's appearance as best you can" at bounding box center [359, 299] width 16 height 16
click at [359, 330] on button "Never follow the perpetrator" at bounding box center [359, 338] width 16 height 16
click at [362, 361] on button "Call the police immediately" at bounding box center [359, 369] width 16 height 16
click at [631, 420] on icon at bounding box center [634, 412] width 16 height 16
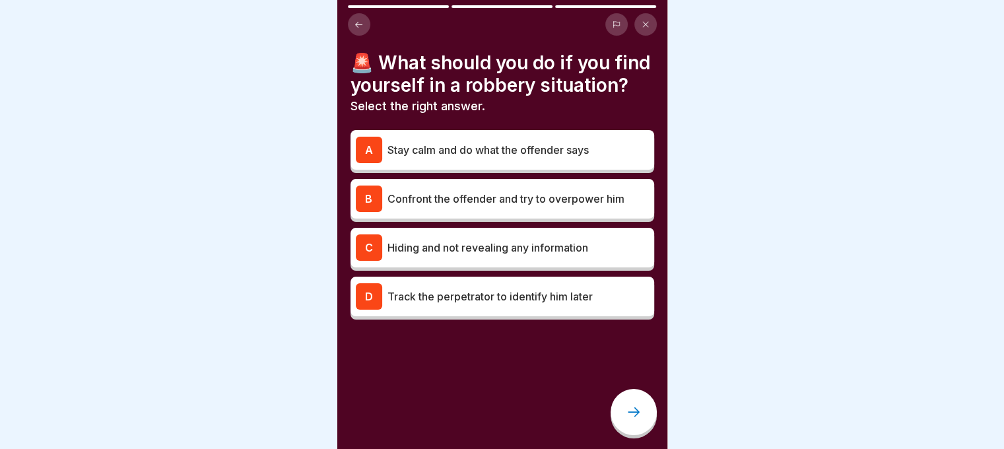
click at [499, 147] on div "🚨 What should you do if you find yourself in a robbery situation? Select the ri…" at bounding box center [503, 186] width 304 height 268
click at [492, 158] on p "Stay calm and do what the offender says" at bounding box center [519, 150] width 262 height 16
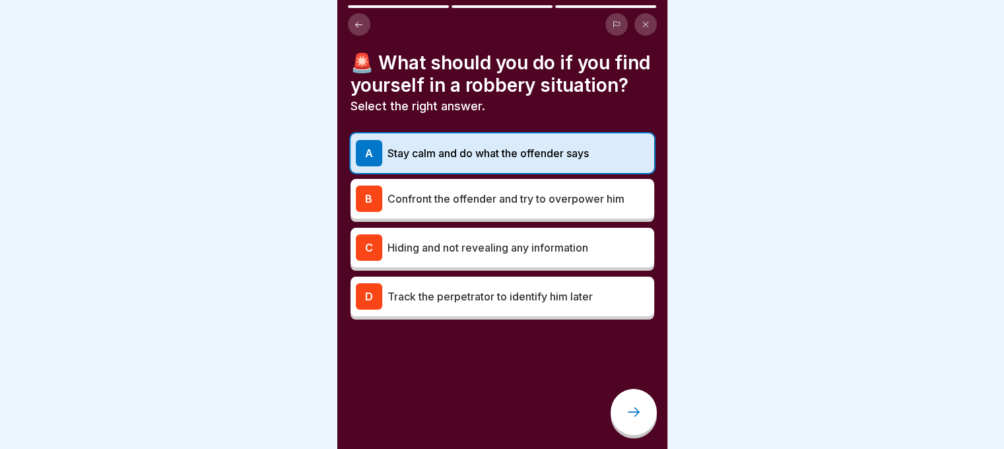
click at [635, 420] on icon at bounding box center [634, 412] width 16 height 16
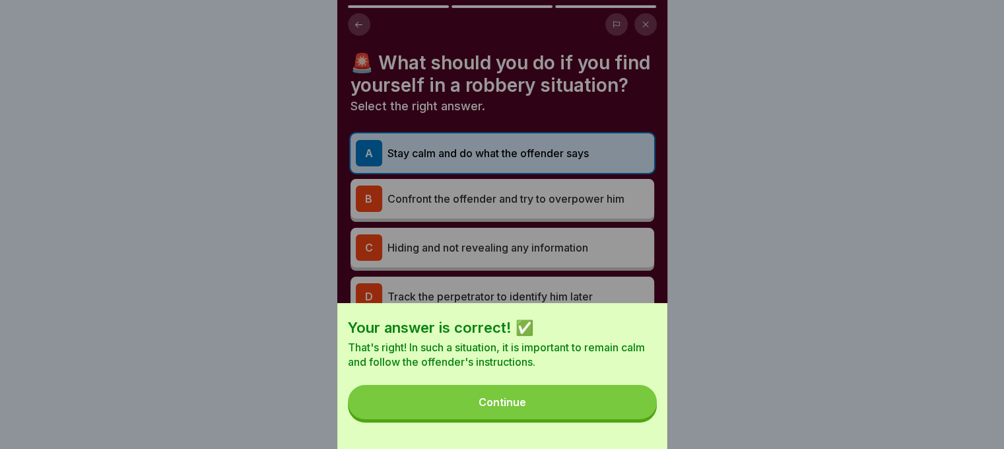
click at [613, 419] on button "Continue" at bounding box center [502, 402] width 309 height 34
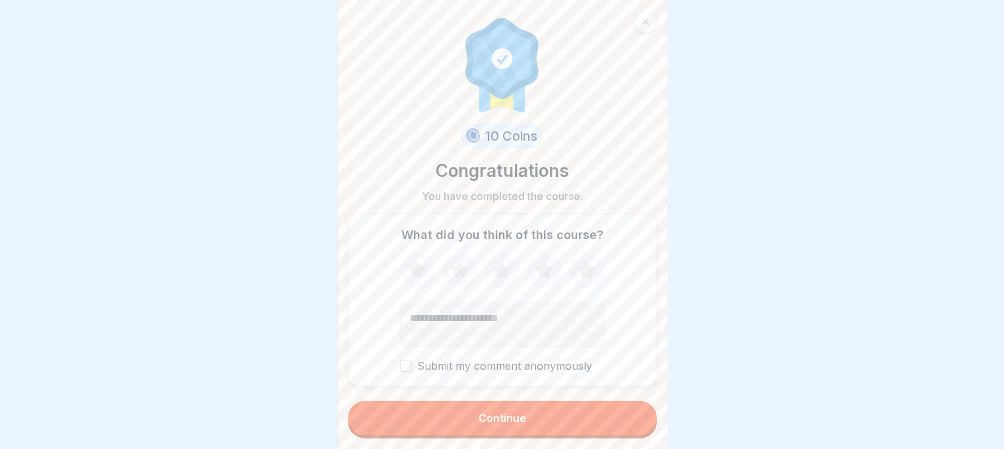
click at [608, 427] on button "Continue" at bounding box center [502, 418] width 309 height 34
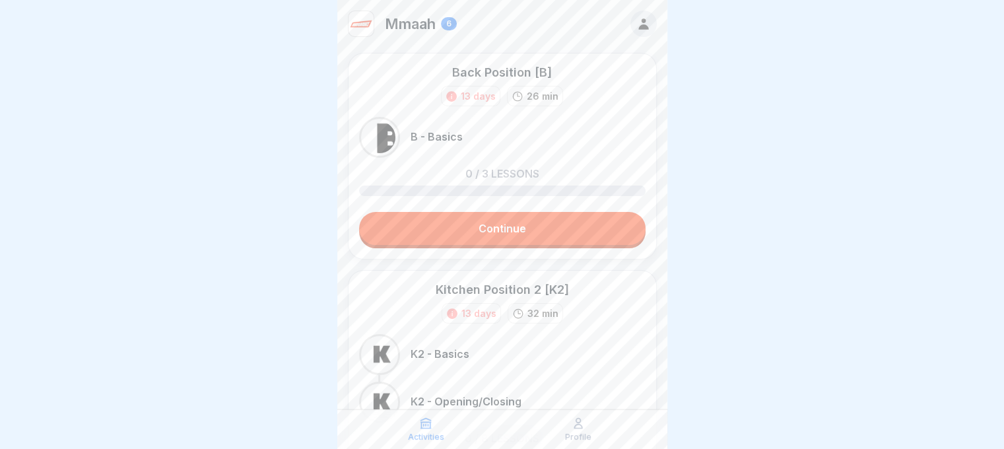
click at [491, 216] on link "Continue" at bounding box center [502, 228] width 287 height 33
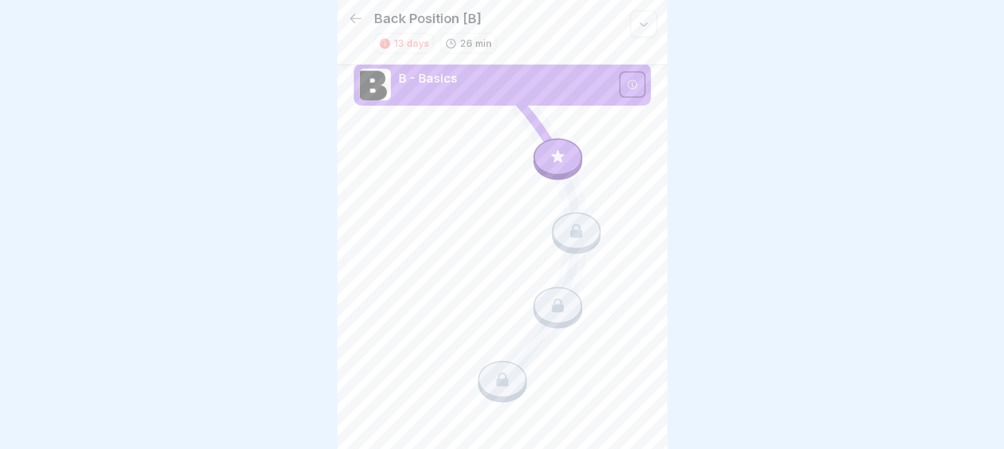
click at [561, 156] on icon at bounding box center [557, 156] width 17 height 17
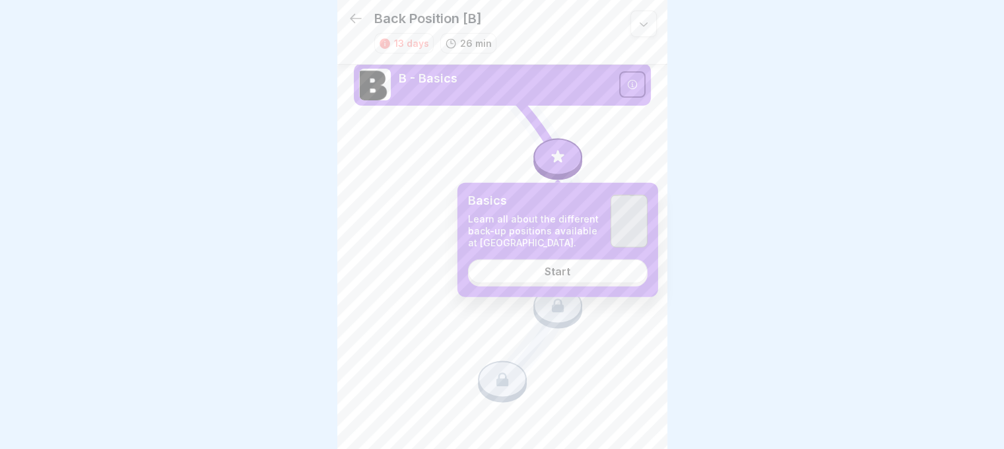
click at [541, 244] on p "Learn all about the different back-up positions available at Mmaah." at bounding box center [534, 231] width 132 height 36
click at [528, 277] on link "Start" at bounding box center [558, 271] width 180 height 24
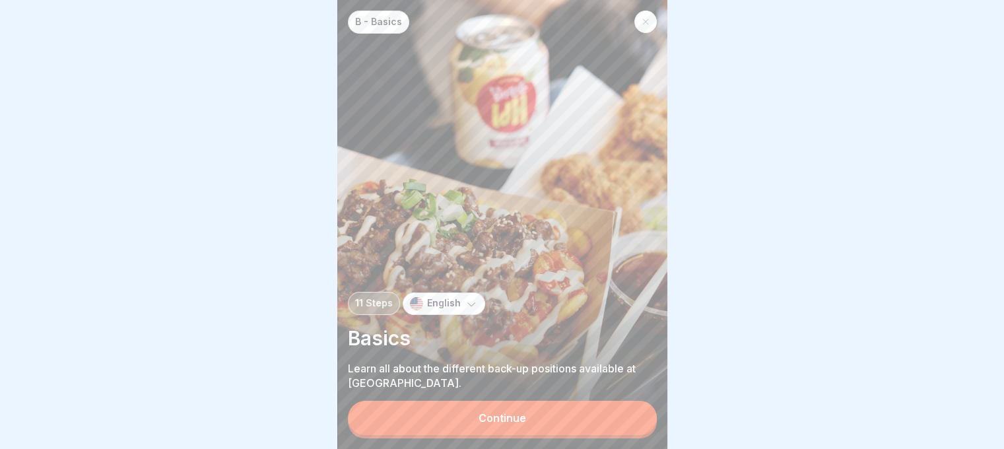
click at [496, 417] on button "Continue" at bounding box center [502, 418] width 309 height 34
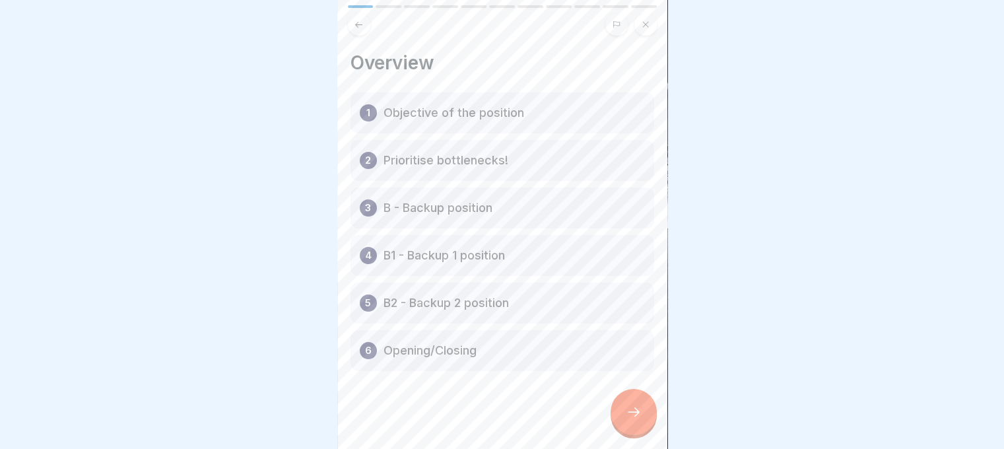
click at [634, 420] on icon at bounding box center [634, 412] width 16 height 16
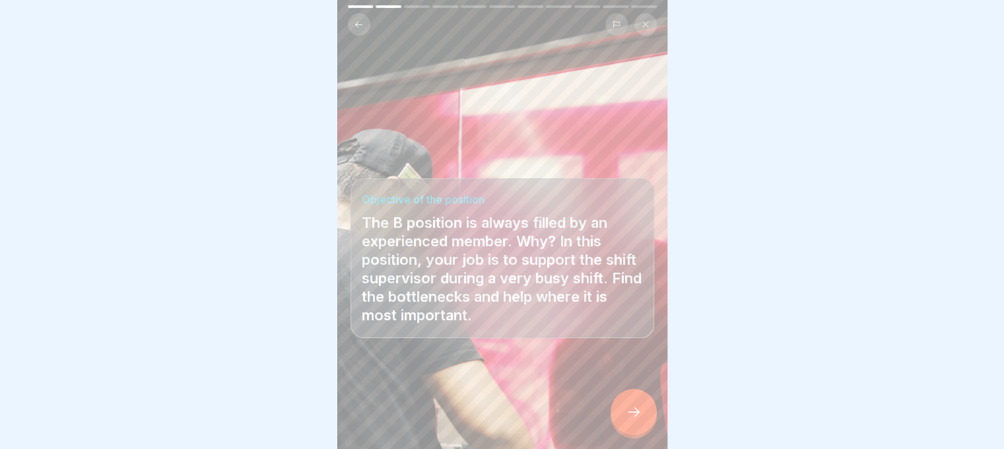
click at [633, 420] on icon at bounding box center [634, 412] width 16 height 16
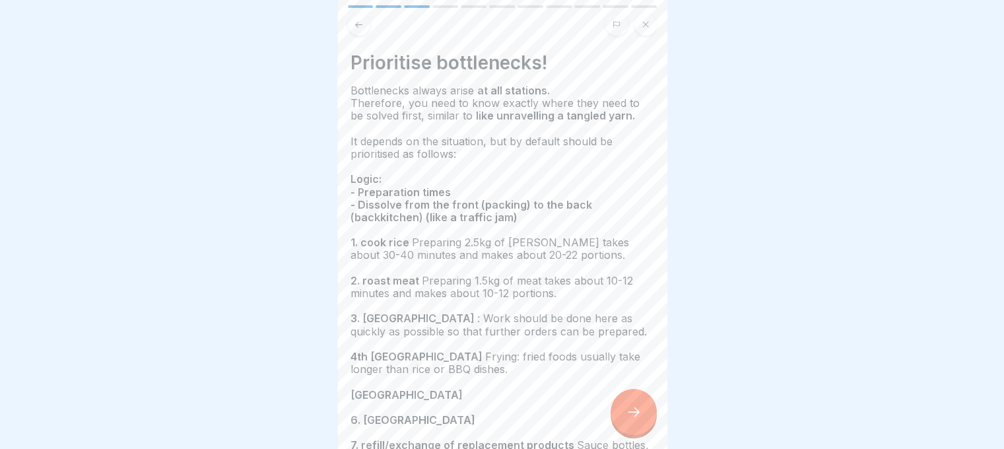
click at [633, 420] on icon at bounding box center [634, 412] width 16 height 16
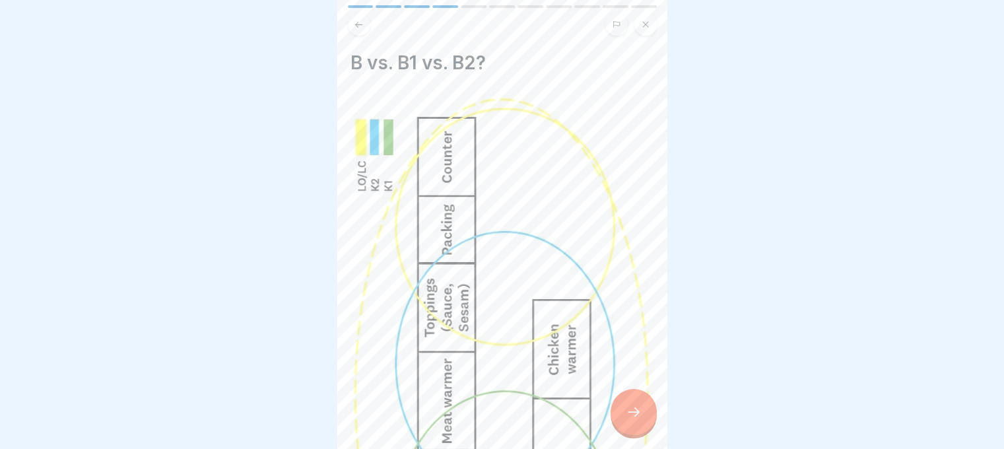
click at [633, 420] on icon at bounding box center [634, 412] width 16 height 16
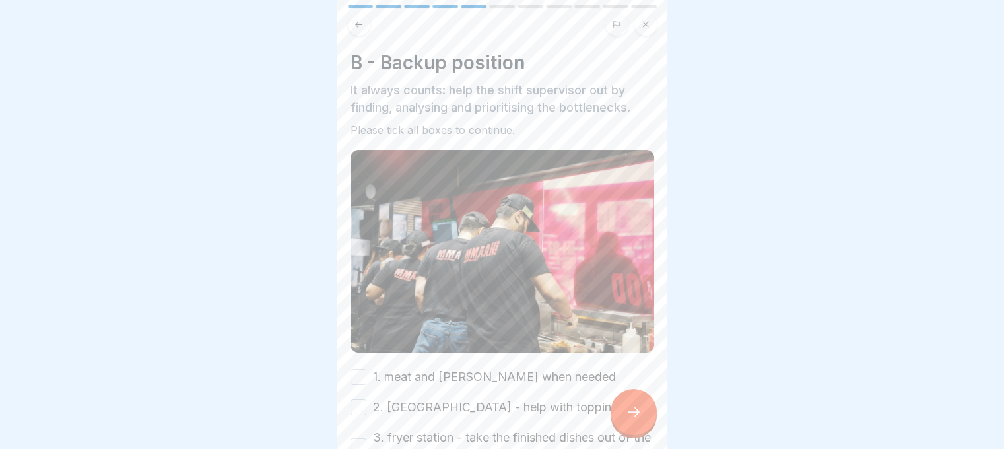
click at [633, 420] on icon at bounding box center [634, 412] width 16 height 16
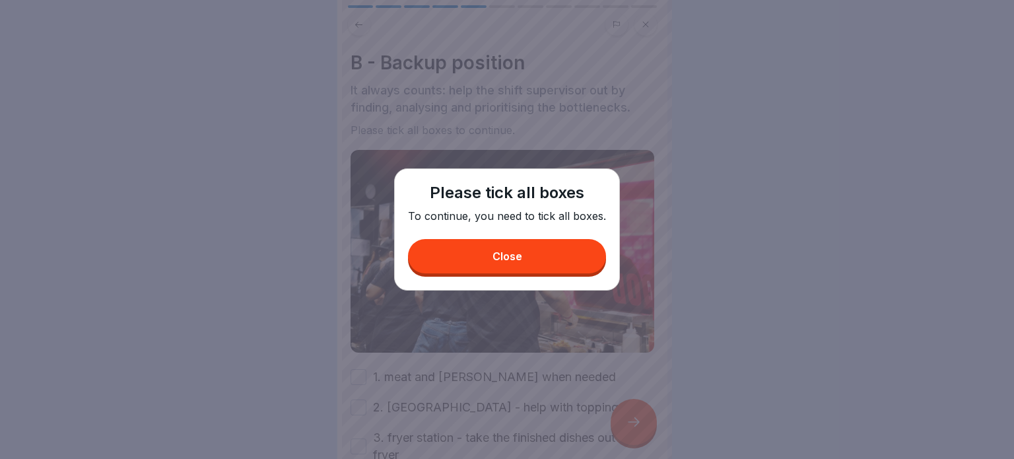
click at [450, 256] on button "Close" at bounding box center [507, 256] width 198 height 34
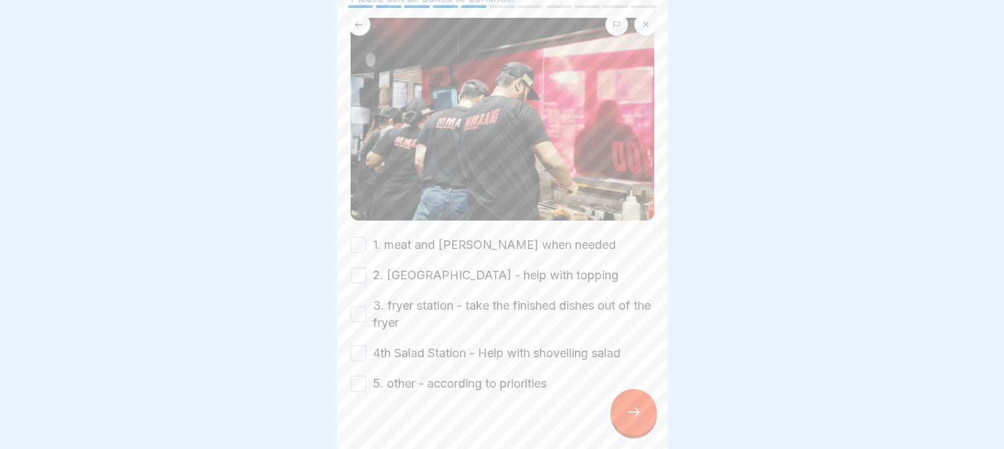
scroll to position [147, 0]
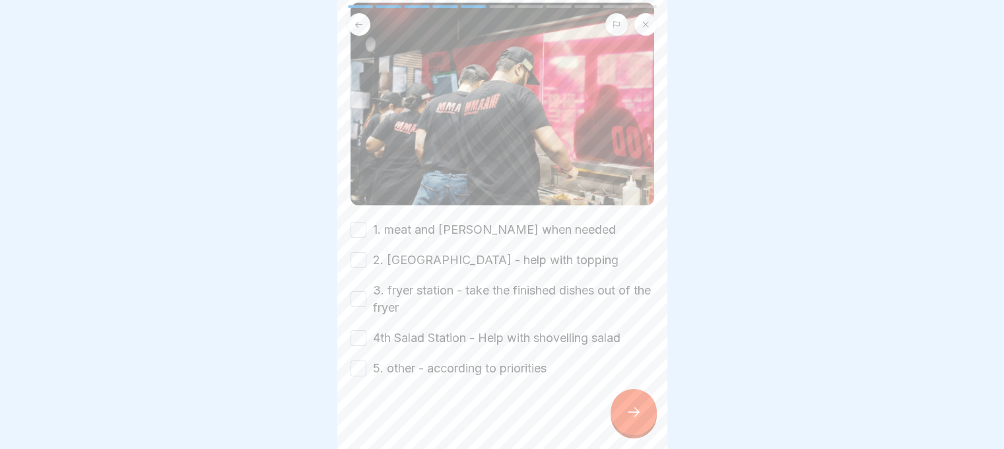
click at [363, 282] on div "3. fryer station - take the finished dishes out of the fryer" at bounding box center [503, 299] width 304 height 34
click at [353, 300] on div "3. fryer station - take the finished dishes out of the fryer" at bounding box center [503, 299] width 304 height 34
click at [365, 252] on button "2. sauce station - help with topping" at bounding box center [359, 260] width 16 height 16
click at [359, 222] on button "1. meat and rice - cook when needed" at bounding box center [359, 230] width 16 height 16
click at [357, 293] on button "3. fryer station - take the finished dishes out of the fryer" at bounding box center [359, 299] width 16 height 16
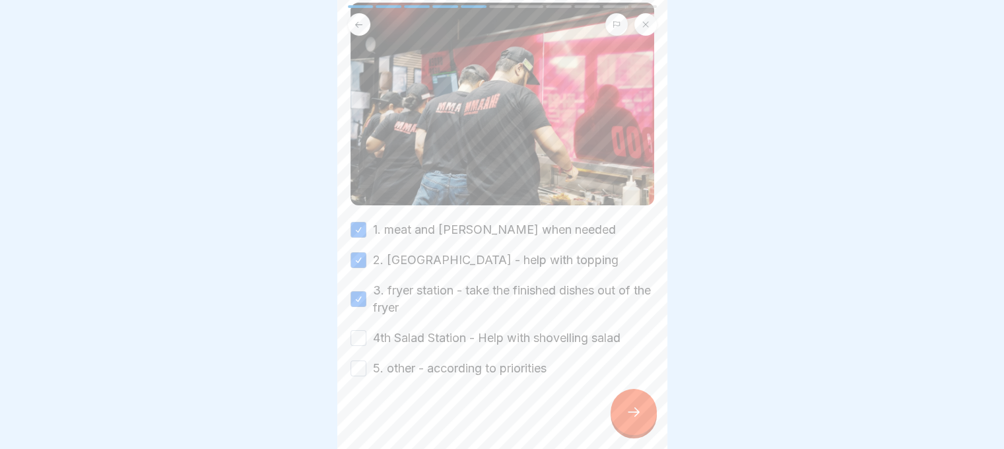
drag, startPoint x: 363, startPoint y: 322, endPoint x: 361, endPoint y: 330, distance: 7.5
click at [363, 330] on div "4th Salad Station - Help with shovelling salad" at bounding box center [486, 338] width 270 height 17
click at [359, 332] on button "4th Salad Station - Help with shovelling salad" at bounding box center [359, 338] width 16 height 16
click at [361, 361] on button "5. other - according to priorities" at bounding box center [359, 369] width 16 height 16
click at [634, 420] on icon at bounding box center [634, 412] width 16 height 16
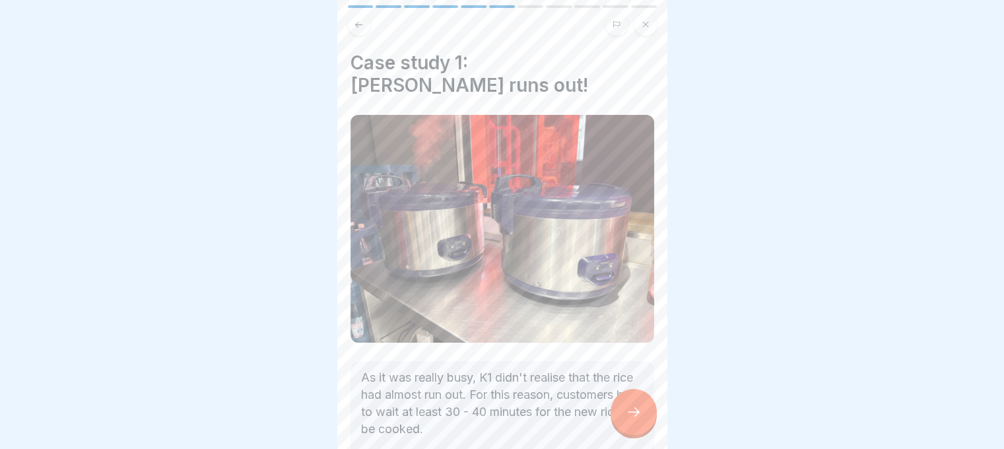
click at [635, 413] on div at bounding box center [634, 412] width 46 height 46
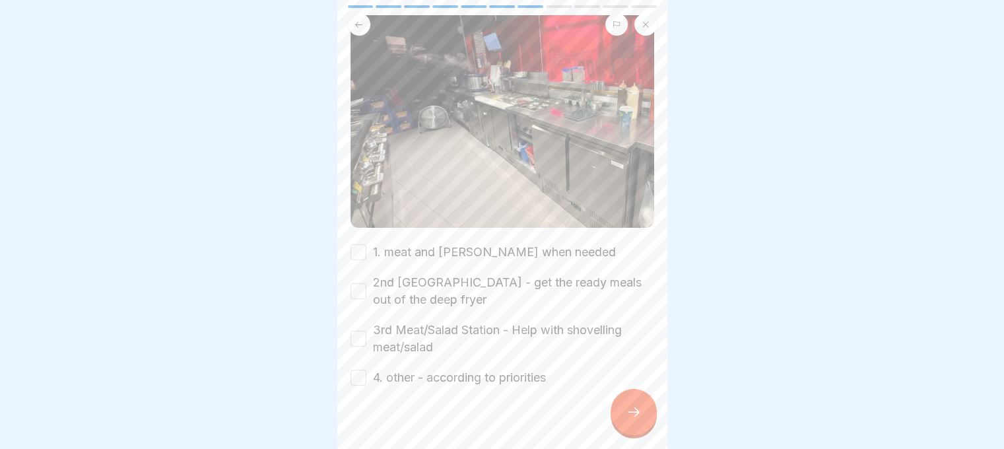
scroll to position [144, 0]
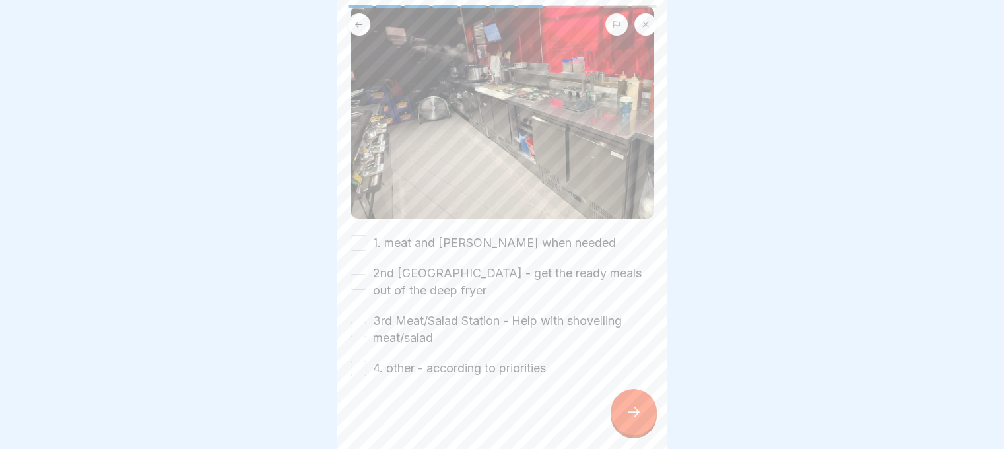
click at [357, 279] on button "2nd Fryer Station - get the ready meals out of the deep fryer" at bounding box center [359, 282] width 16 height 16
click at [355, 312] on div "3rd Meat/Salad Station - Help with shovelling meat/salad" at bounding box center [503, 329] width 304 height 34
click at [355, 236] on button "1. meat and rice - cook when needed" at bounding box center [359, 243] width 16 height 16
click at [357, 324] on button "3rd Meat/Salad Station - Help with shovelling meat/salad" at bounding box center [359, 330] width 16 height 16
click at [362, 362] on button "4. other - according to priorities" at bounding box center [359, 369] width 16 height 16
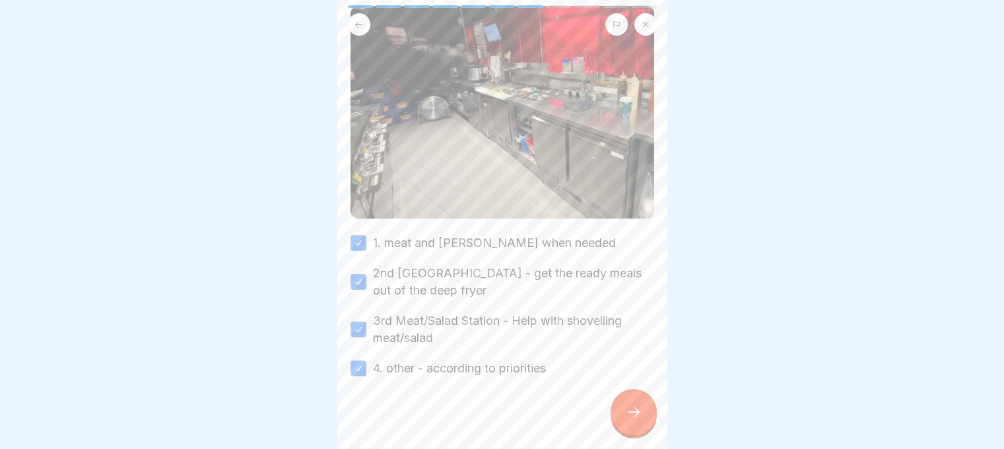
click at [635, 419] on icon at bounding box center [634, 412] width 16 height 16
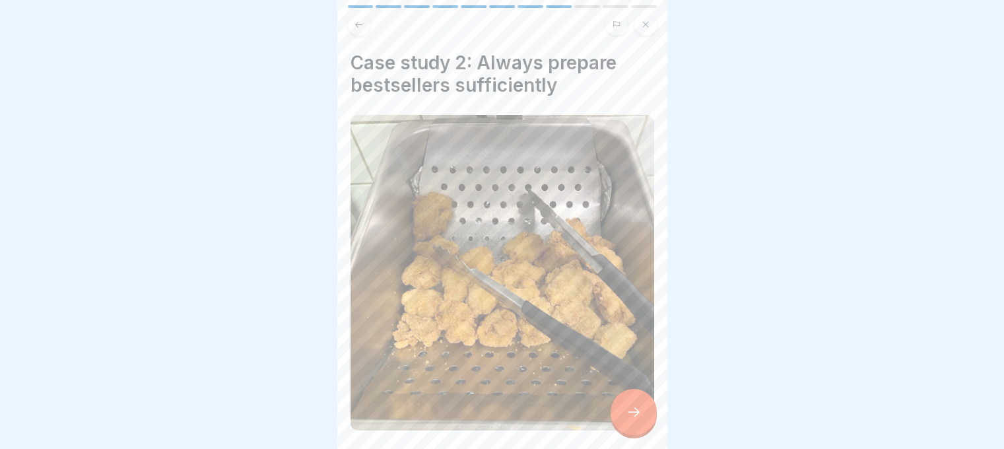
click at [648, 419] on div at bounding box center [634, 412] width 46 height 46
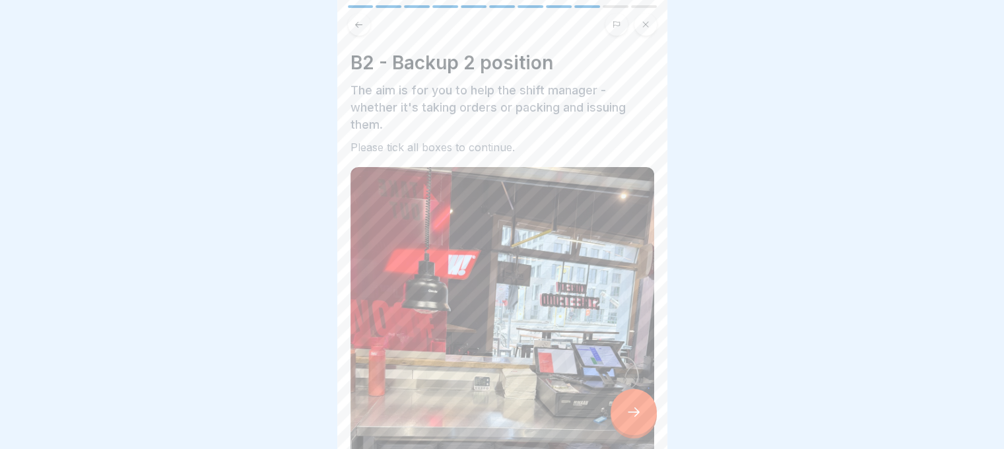
click at [648, 419] on div at bounding box center [634, 412] width 46 height 46
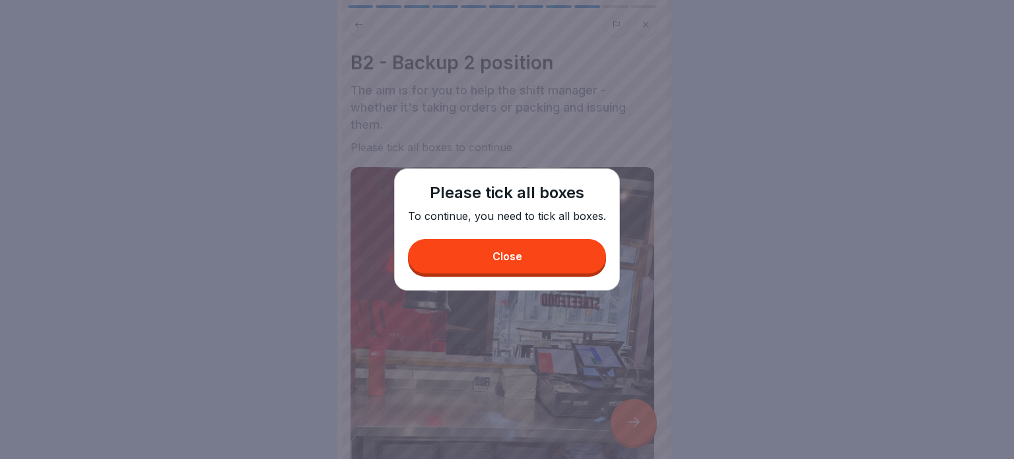
click at [512, 261] on div "Close" at bounding box center [508, 256] width 30 height 12
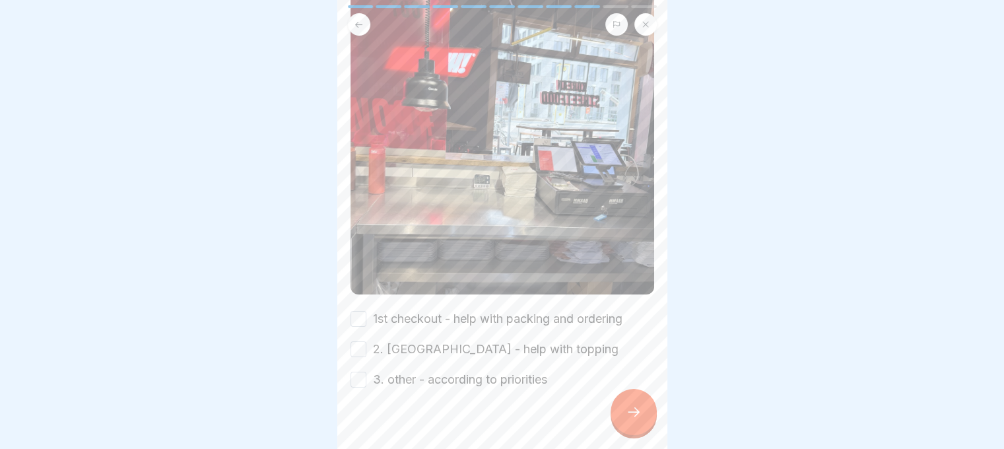
scroll to position [209, 0]
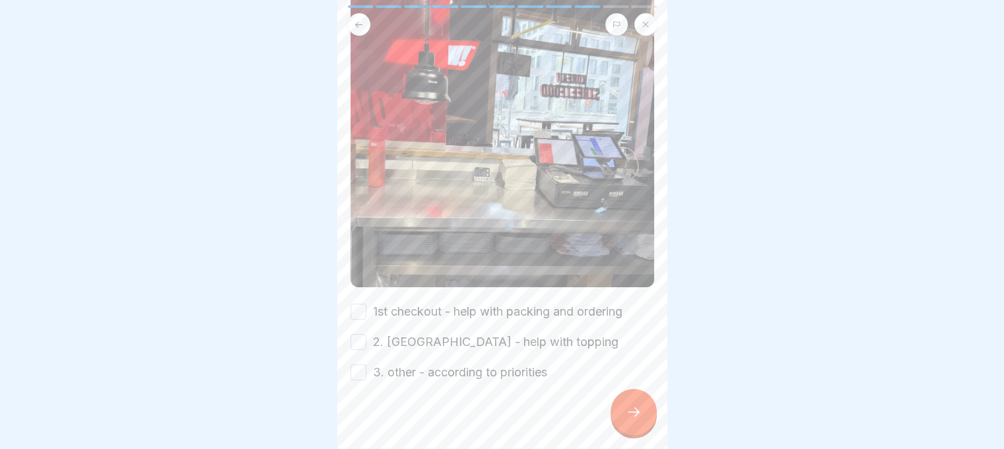
click at [360, 365] on button "3. other - according to priorities" at bounding box center [359, 373] width 16 height 16
click at [359, 335] on button "2. sauce station - help with topping" at bounding box center [359, 342] width 16 height 16
click at [362, 288] on div "B2 - Backup 2 position The aim is for you to help the shift manager - whether i…" at bounding box center [503, 111] width 304 height 539
click at [363, 306] on button "1st checkout - help with packing and ordering" at bounding box center [359, 312] width 16 height 16
click at [622, 416] on div at bounding box center [634, 412] width 46 height 46
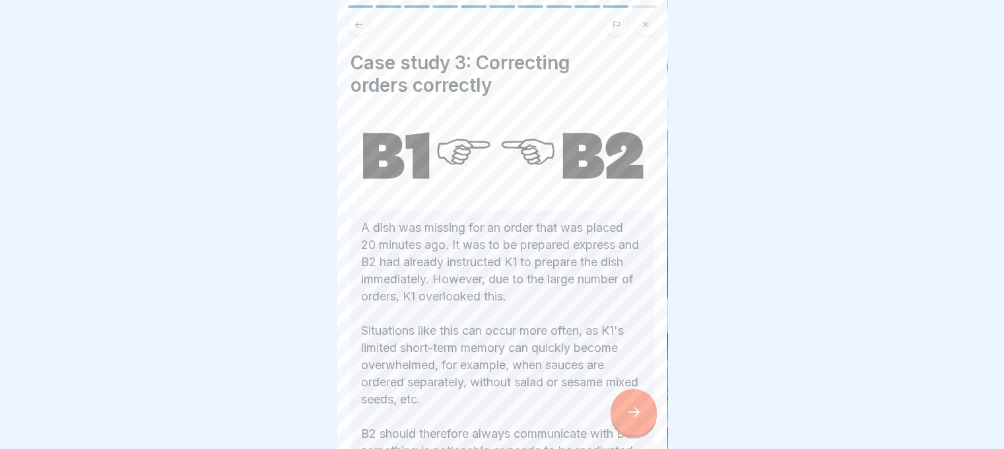
click at [622, 416] on div at bounding box center [634, 412] width 46 height 46
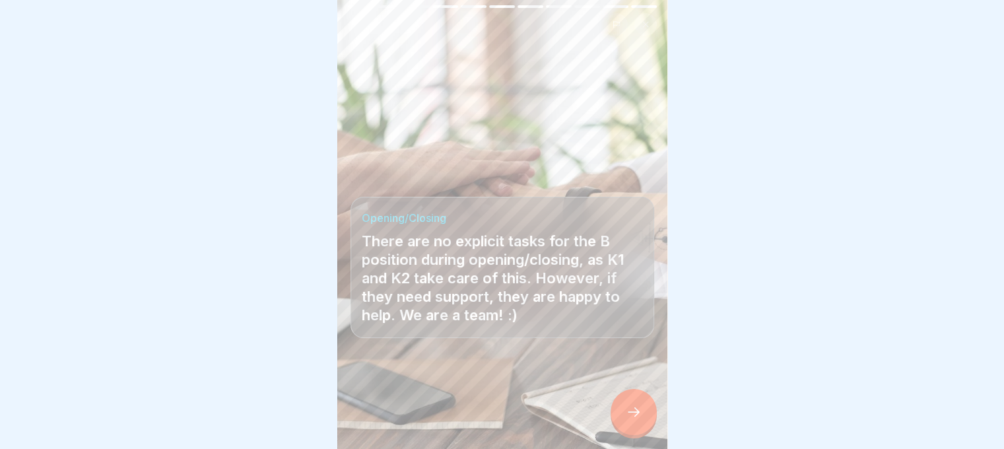
click at [622, 416] on div at bounding box center [634, 412] width 46 height 46
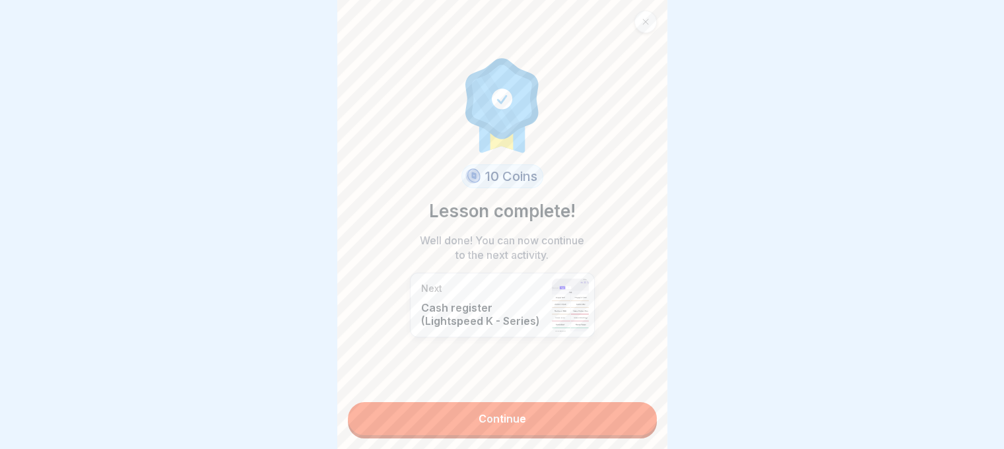
click at [610, 427] on link "Continue" at bounding box center [502, 418] width 309 height 33
click at [579, 411] on link "Continue" at bounding box center [502, 418] width 309 height 33
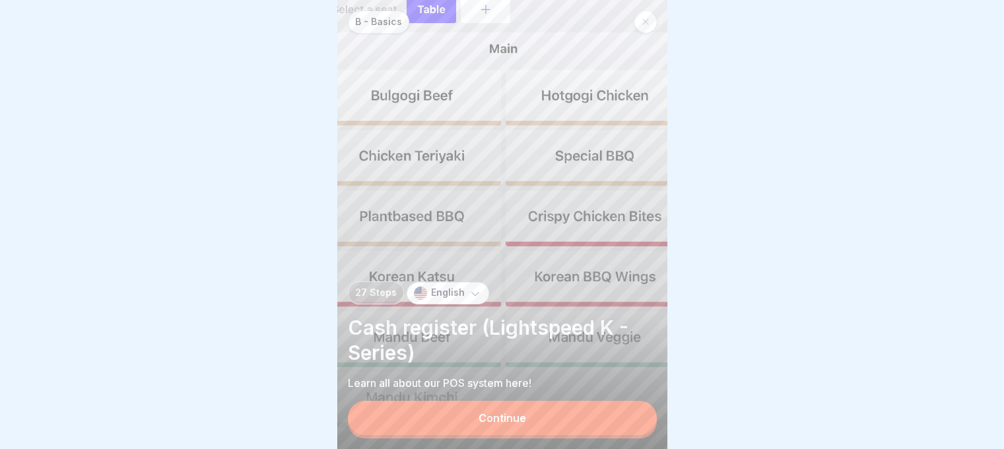
click at [469, 423] on button "Continue" at bounding box center [502, 418] width 309 height 34
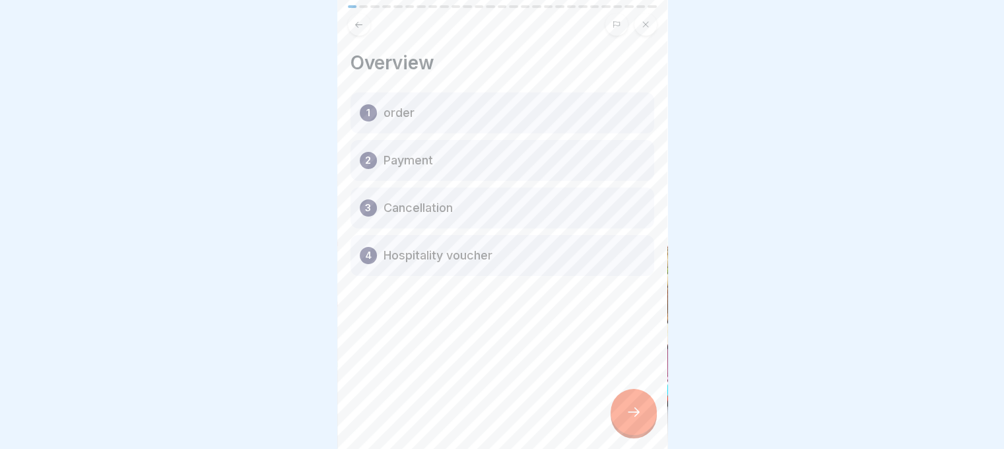
click at [648, 411] on div at bounding box center [634, 412] width 46 height 46
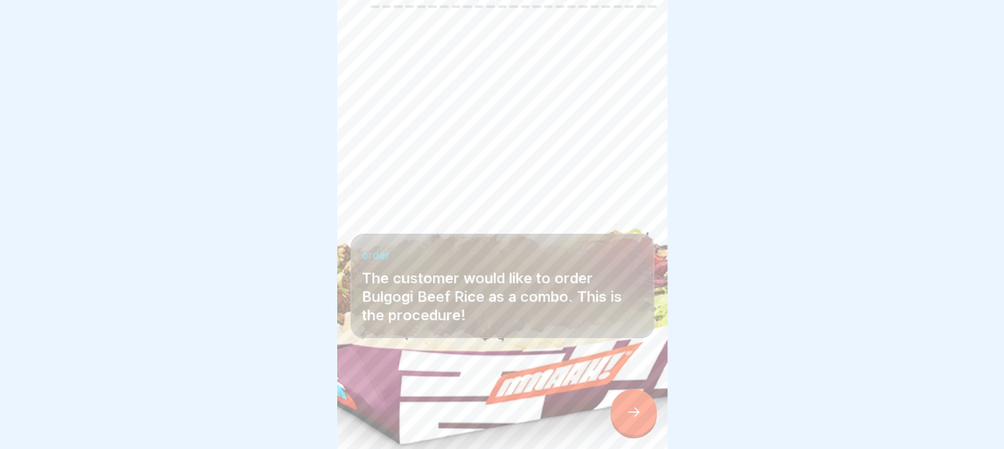
click at [652, 435] on div at bounding box center [634, 412] width 46 height 46
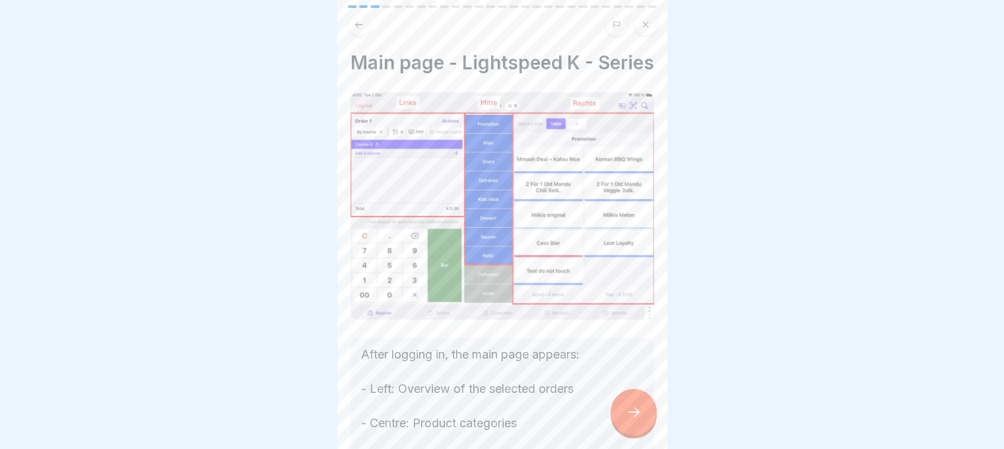
click at [629, 417] on icon at bounding box center [634, 412] width 16 height 16
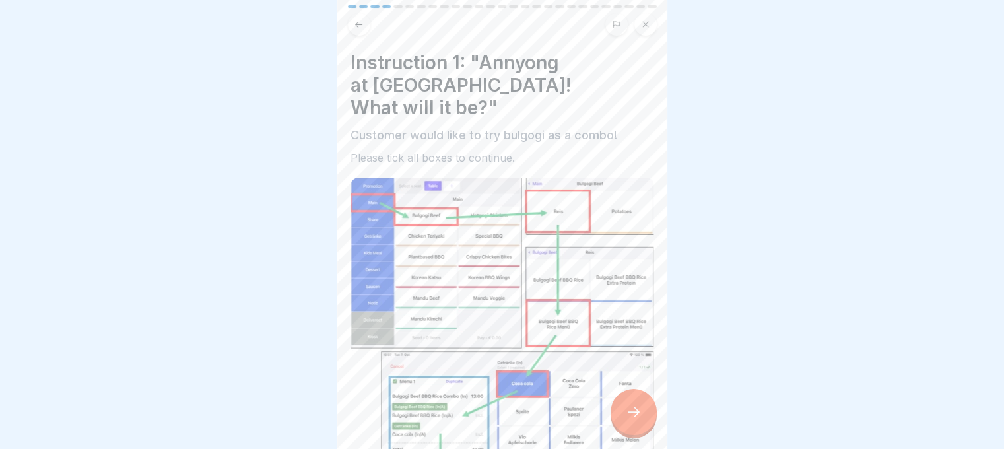
click at [626, 416] on icon at bounding box center [634, 412] width 16 height 16
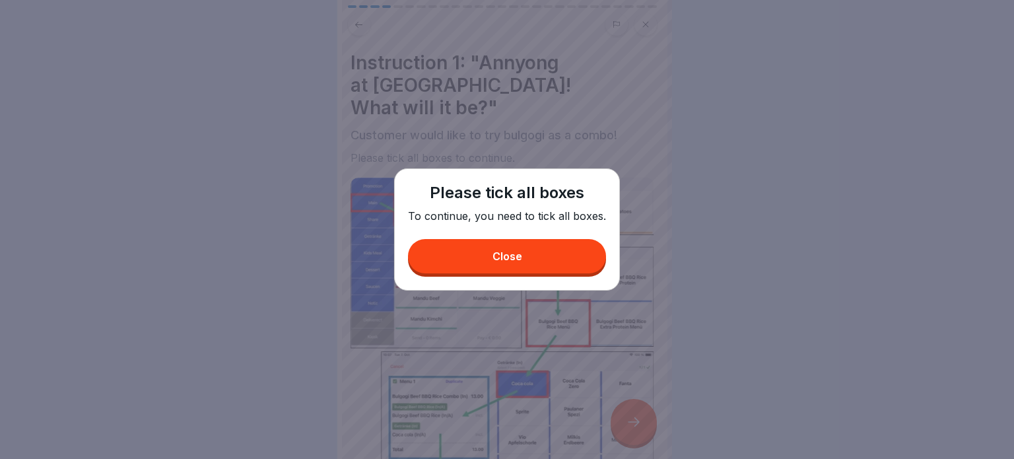
click at [476, 253] on button "Close" at bounding box center [507, 256] width 198 height 34
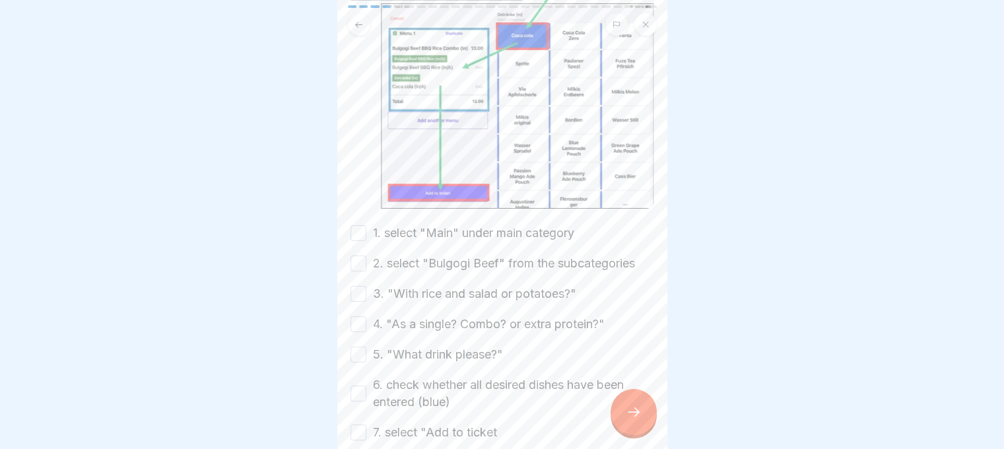
scroll to position [352, 0]
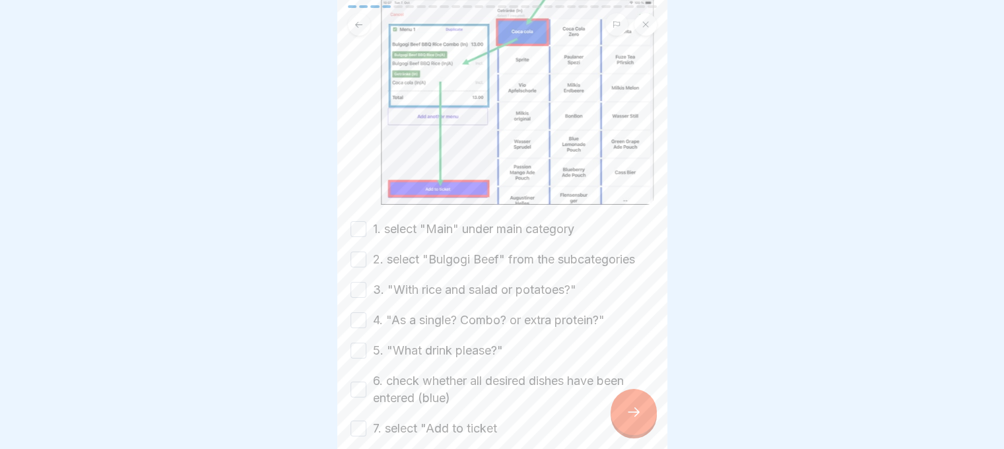
click at [365, 421] on button "7. select "Add to ticket" at bounding box center [359, 429] width 16 height 16
click at [348, 349] on div "Instruction 1: "Annyong at Mmaah! What will it be?" Customer would like to try …" at bounding box center [502, 224] width 330 height 449
click at [361, 382] on button "6. check whether all desired dishes have been entered (blue)" at bounding box center [359, 390] width 16 height 16
click at [362, 324] on div "1. select "Main" under main category 2. select "Bulgogi Beef" from the subcateg…" at bounding box center [503, 329] width 304 height 217
click at [361, 343] on button "5. "What drink please?"" at bounding box center [359, 351] width 16 height 16
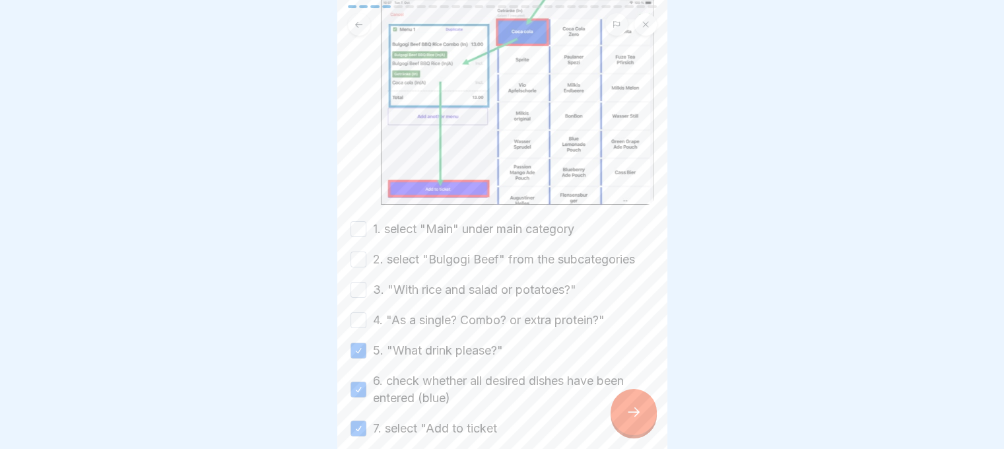
click at [353, 312] on button "4. "As a single? Combo? or extra protein?"" at bounding box center [359, 320] width 16 height 16
click at [353, 282] on button "3. "With rice and salad or potatoes?"" at bounding box center [359, 290] width 16 height 16
click at [365, 252] on button "2. select "Bulgogi Beef" from the subcategories" at bounding box center [359, 260] width 16 height 16
drag, startPoint x: 362, startPoint y: 193, endPoint x: 379, endPoint y: 216, distance: 28.8
click at [362, 221] on button "1. select "Main" under main category" at bounding box center [359, 229] width 16 height 16
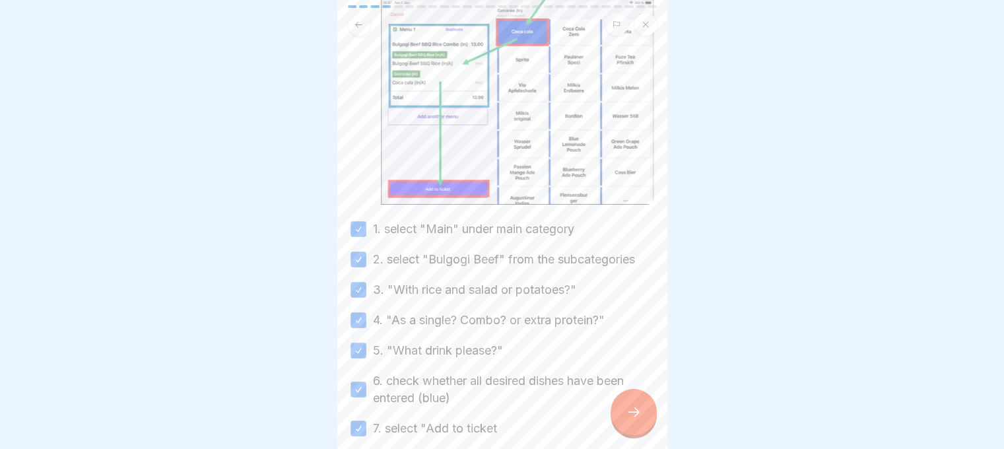
click at [645, 414] on div at bounding box center [634, 412] width 46 height 46
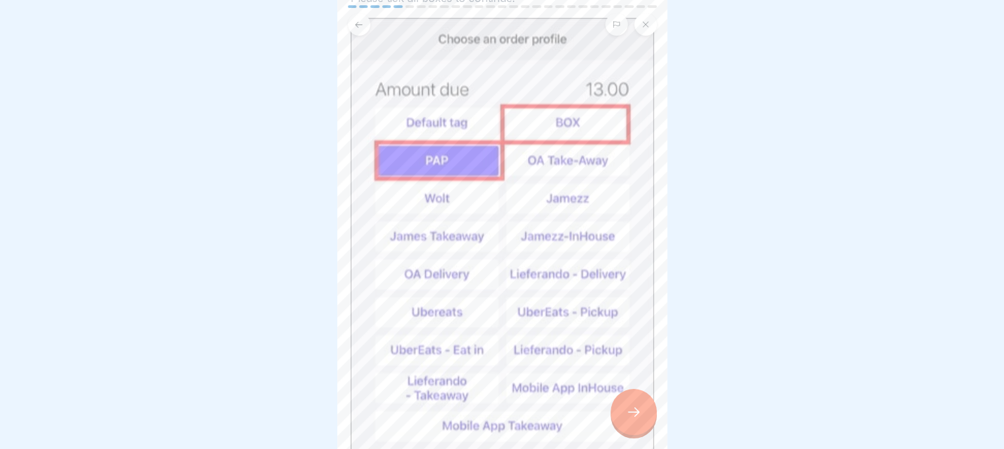
scroll to position [341, 0]
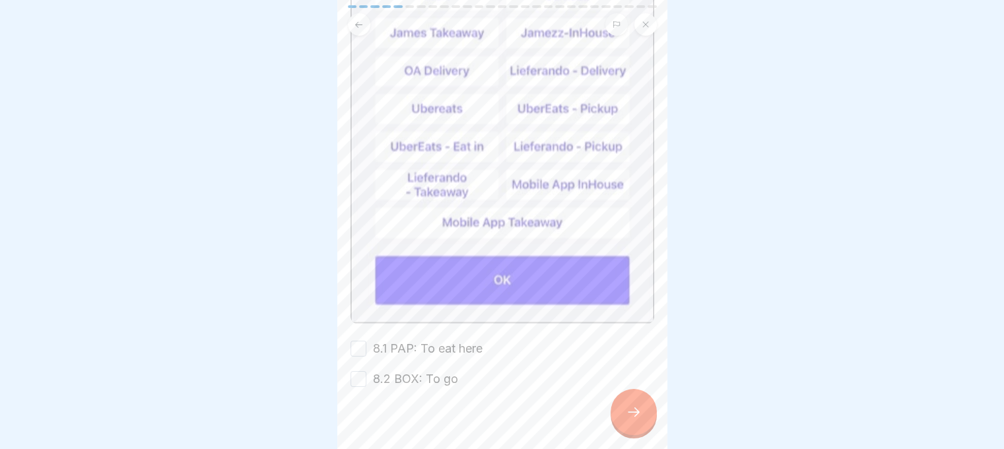
click at [365, 371] on button "8.2 BOX: To go" at bounding box center [359, 379] width 16 height 16
click at [357, 341] on button "8.1 PAP: To eat here" at bounding box center [359, 349] width 16 height 16
click at [634, 419] on icon at bounding box center [634, 412] width 16 height 16
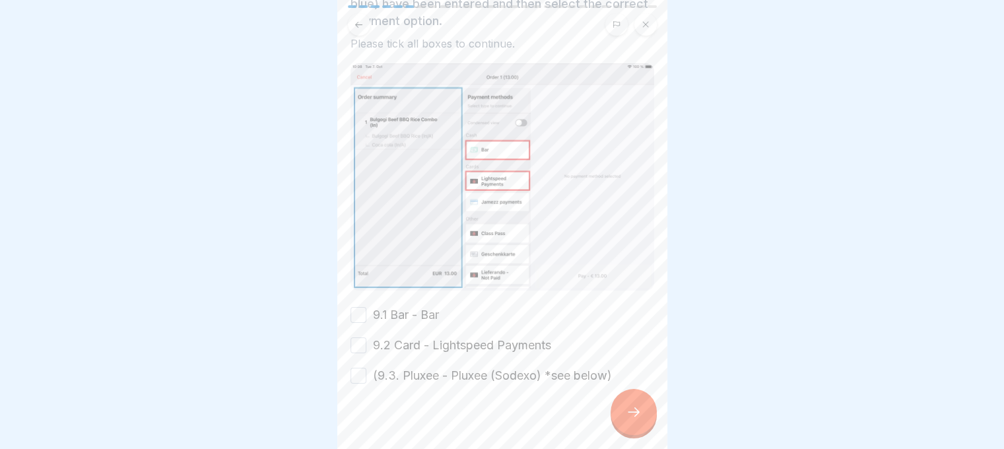
scroll to position [133, 0]
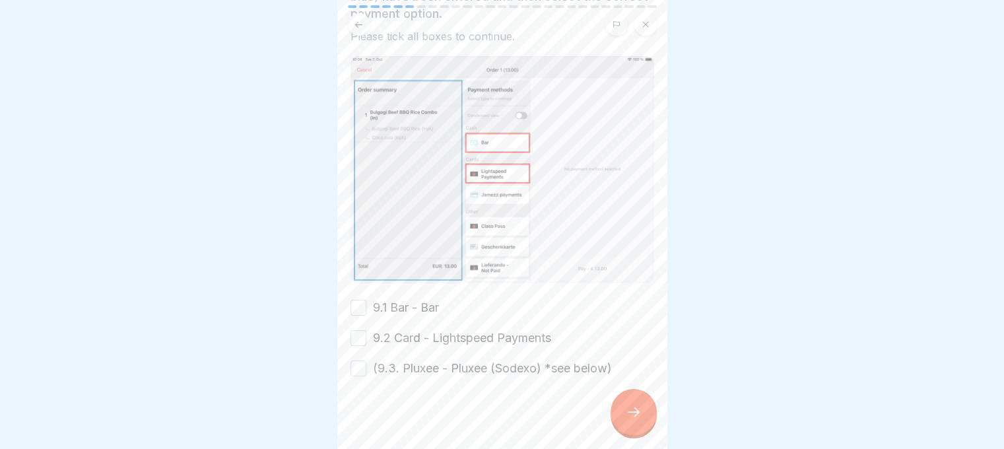
click at [355, 303] on button "9.1 Bar - Bar" at bounding box center [359, 308] width 16 height 16
click at [357, 330] on button "9.2 Card - Lightspeed Payments" at bounding box center [359, 338] width 16 height 16
click at [359, 361] on button "(9.3. Pluxee - Pluxee (Sodexo) *see below)" at bounding box center [359, 369] width 16 height 16
click at [619, 419] on div at bounding box center [634, 412] width 46 height 46
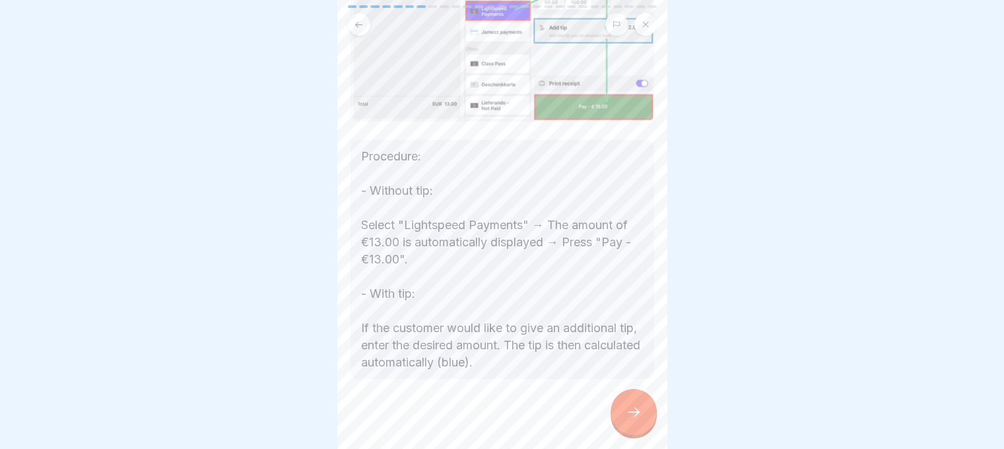
scroll to position [201, 0]
click at [622, 429] on div at bounding box center [634, 412] width 46 height 46
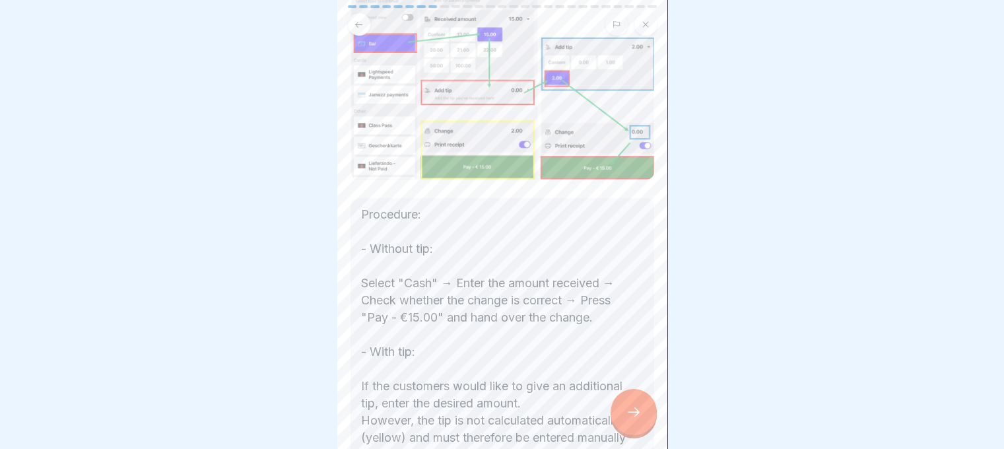
scroll to position [296, 0]
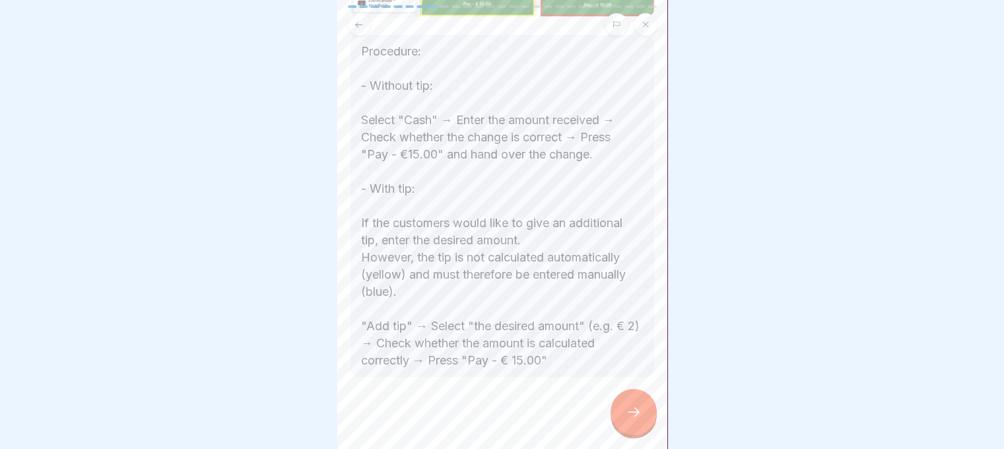
click at [639, 410] on div at bounding box center [634, 412] width 46 height 46
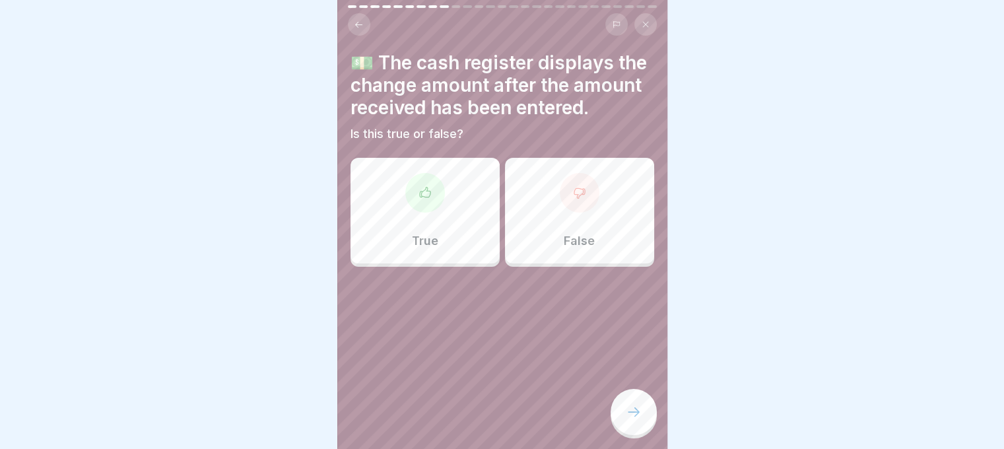
click at [496, 305] on div at bounding box center [503, 306] width 304 height 79
click at [448, 263] on div "True" at bounding box center [425, 211] width 149 height 106
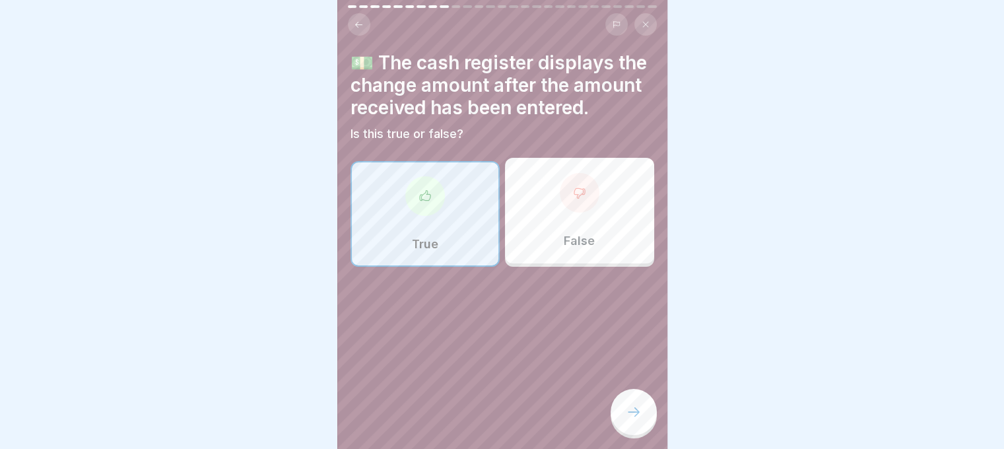
click at [618, 427] on div at bounding box center [634, 412] width 46 height 46
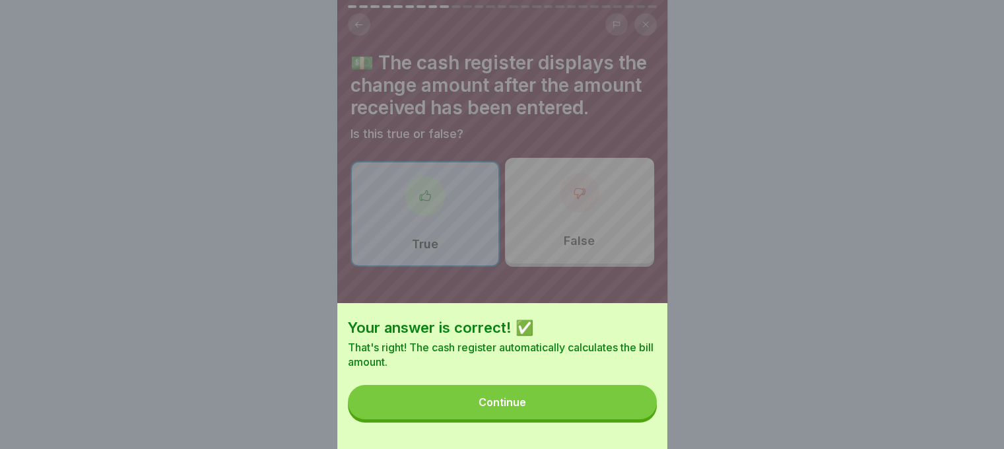
click at [606, 419] on button "Continue" at bounding box center [502, 402] width 309 height 34
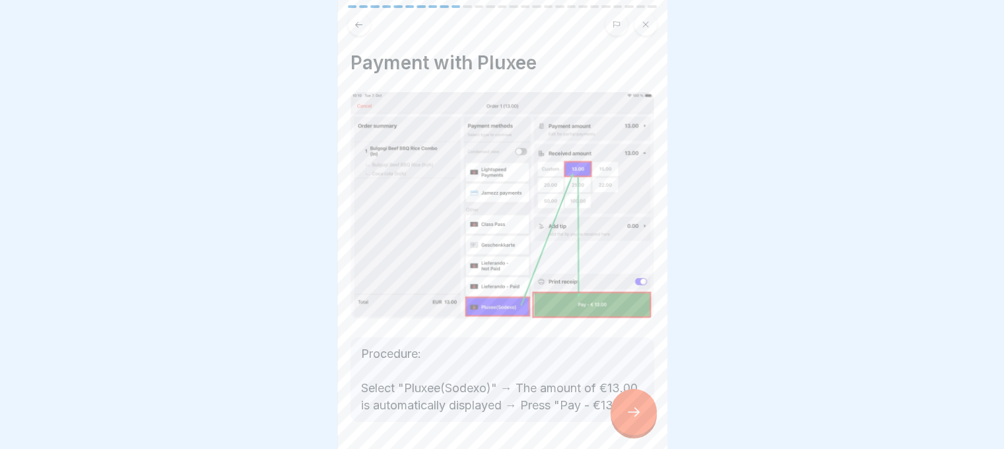
click at [623, 426] on div at bounding box center [634, 412] width 46 height 46
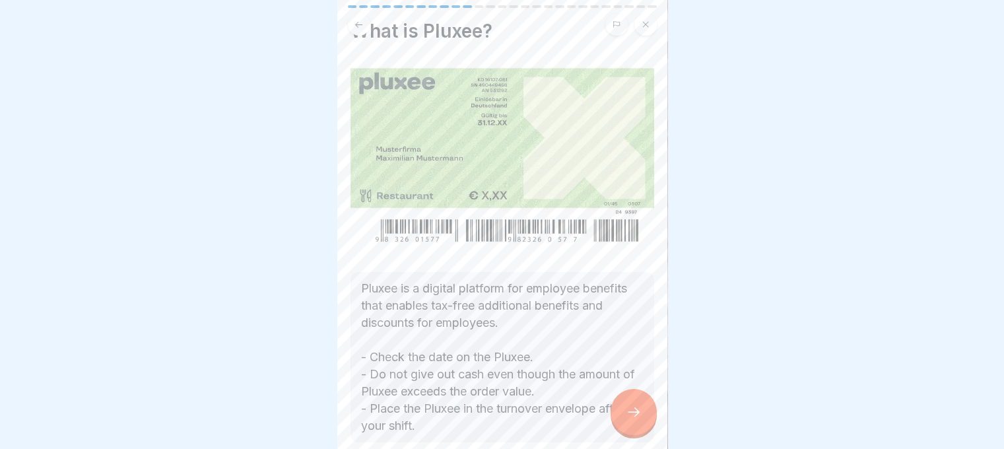
scroll to position [98, 0]
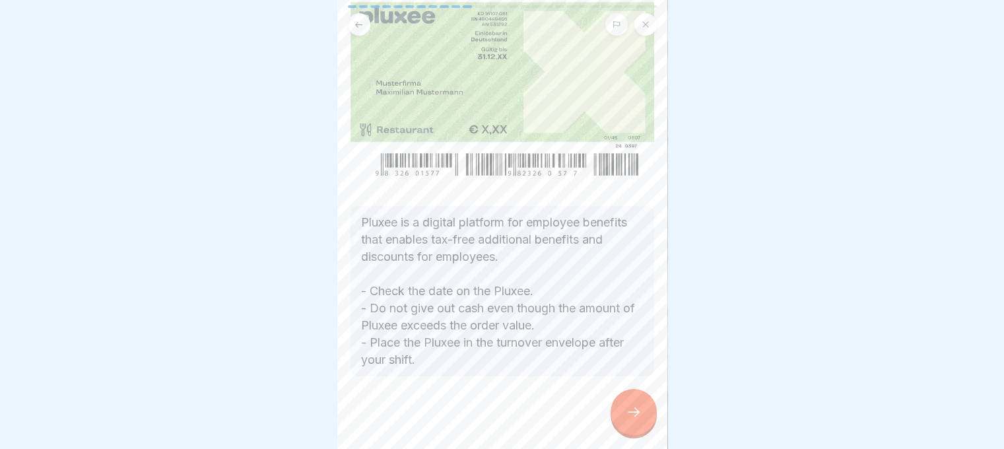
click at [619, 423] on div at bounding box center [634, 412] width 46 height 46
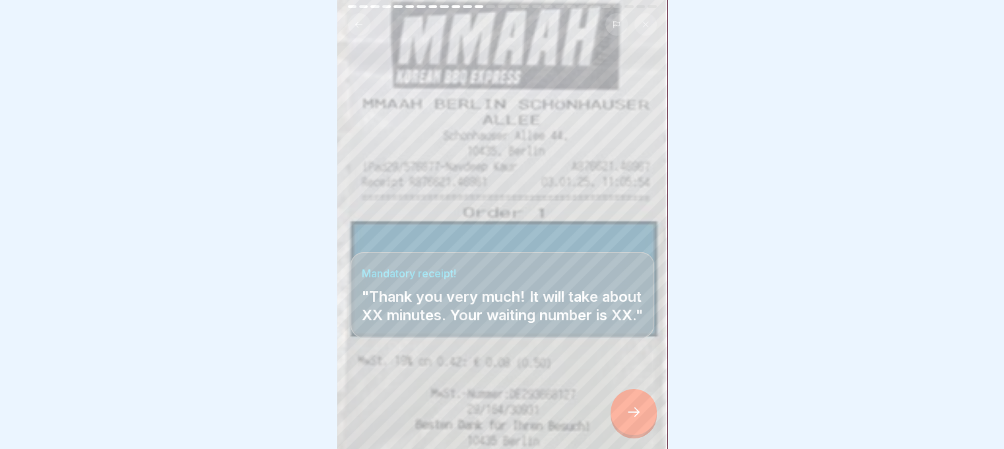
scroll to position [10, 0]
click at [639, 415] on icon at bounding box center [634, 412] width 16 height 16
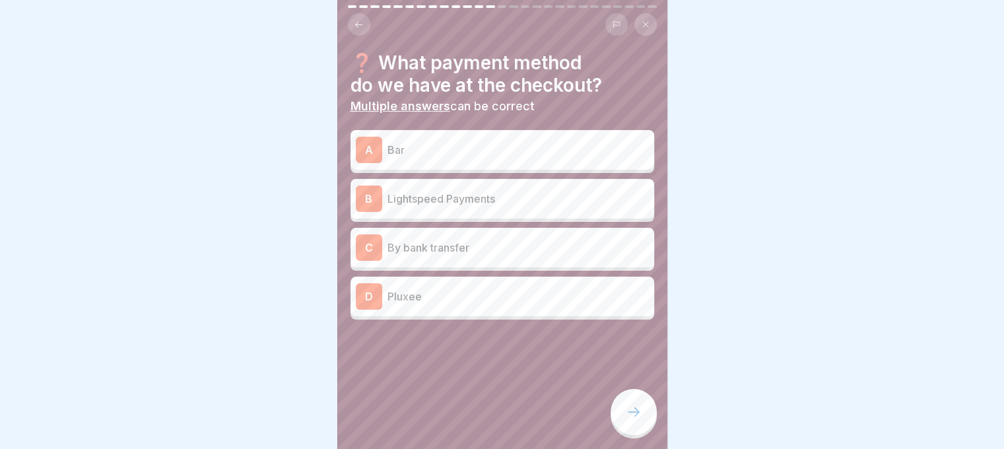
click at [491, 145] on p "Bar" at bounding box center [519, 150] width 262 height 16
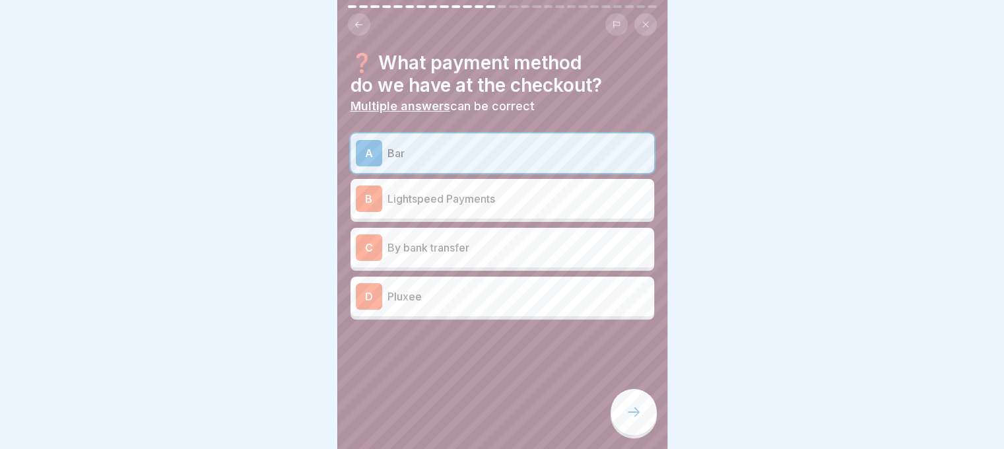
click at [486, 191] on p "Lightspeed Payments" at bounding box center [519, 199] width 262 height 16
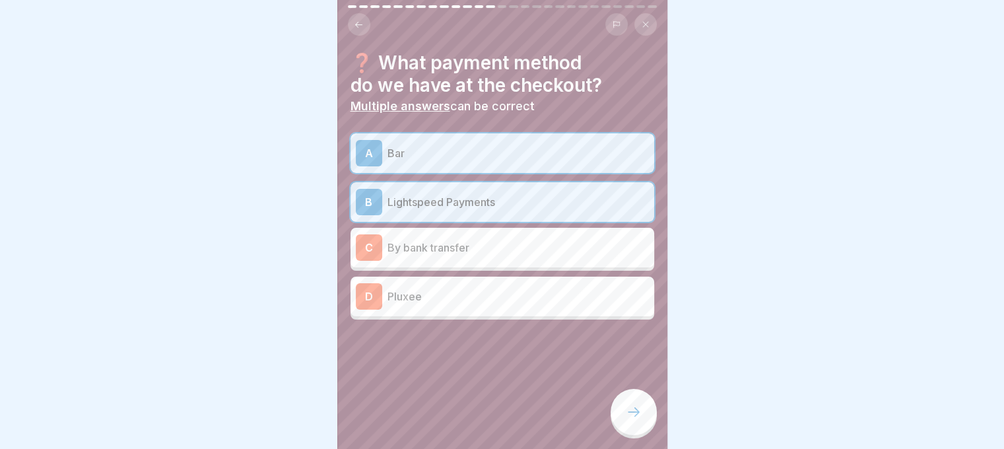
click at [626, 397] on div at bounding box center [634, 412] width 46 height 46
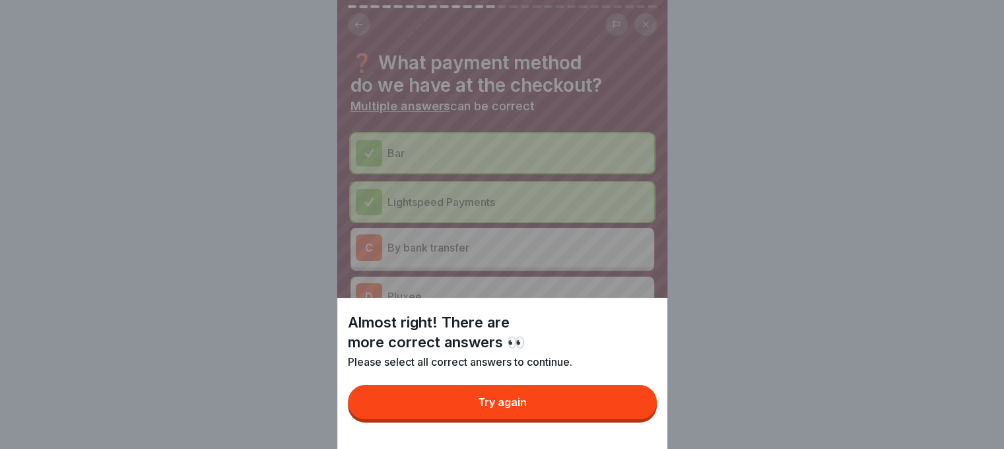
click at [615, 411] on button "Try again" at bounding box center [502, 402] width 309 height 34
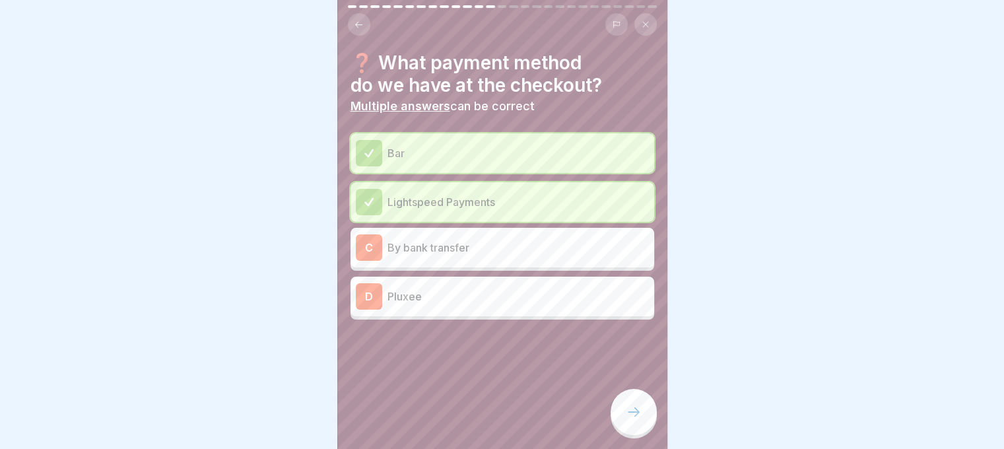
click at [518, 283] on div "D Pluxee" at bounding box center [502, 296] width 293 height 26
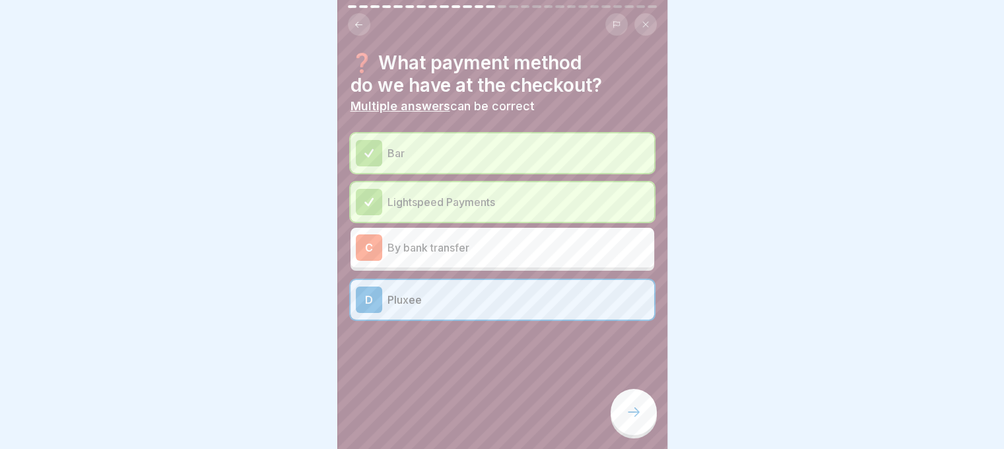
click at [623, 413] on div at bounding box center [634, 412] width 46 height 46
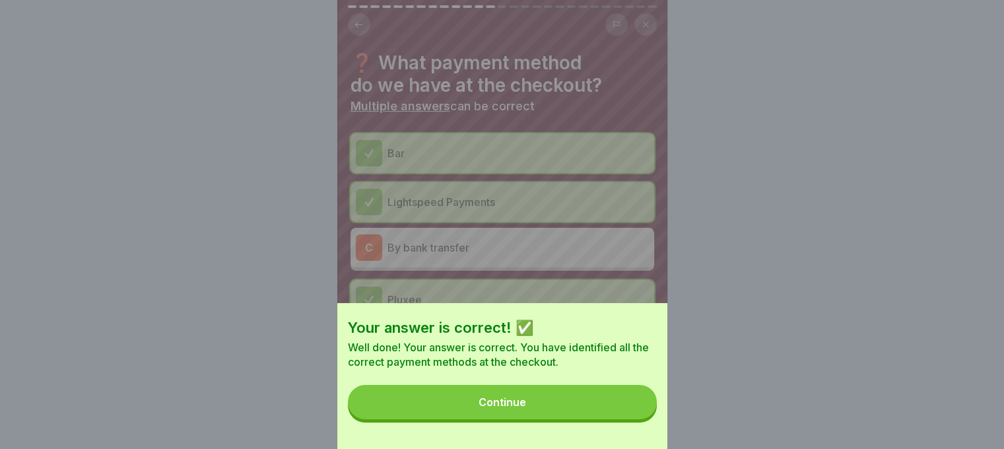
click at [614, 418] on button "Continue" at bounding box center [502, 402] width 309 height 34
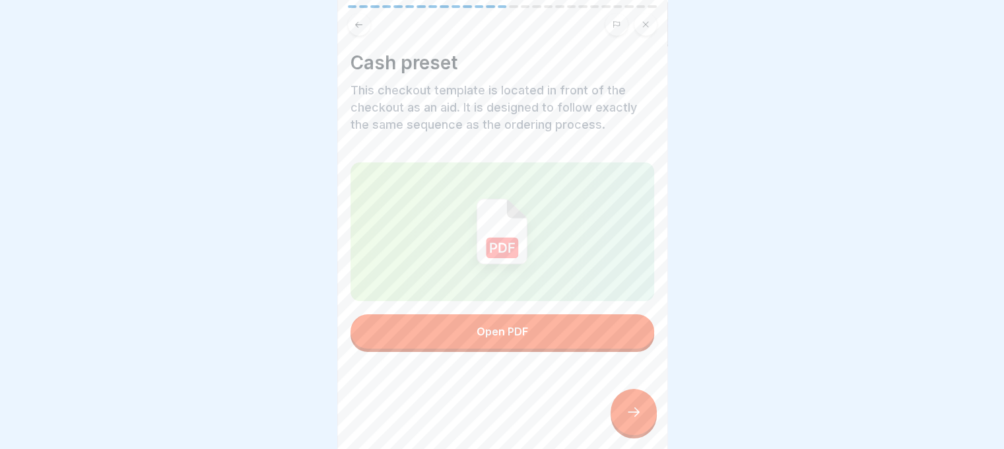
click at [552, 322] on button "Open PDF" at bounding box center [503, 331] width 304 height 34
click at [639, 411] on icon at bounding box center [634, 412] width 16 height 16
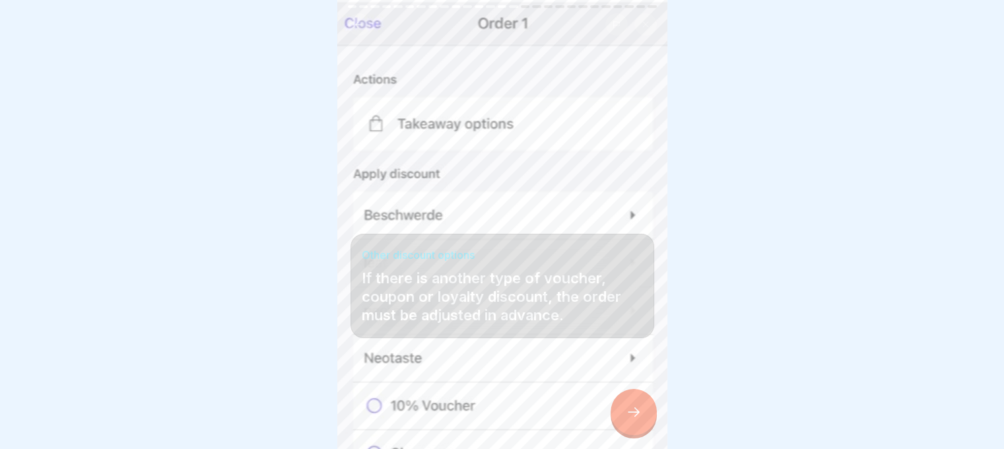
click at [626, 414] on icon at bounding box center [634, 412] width 16 height 16
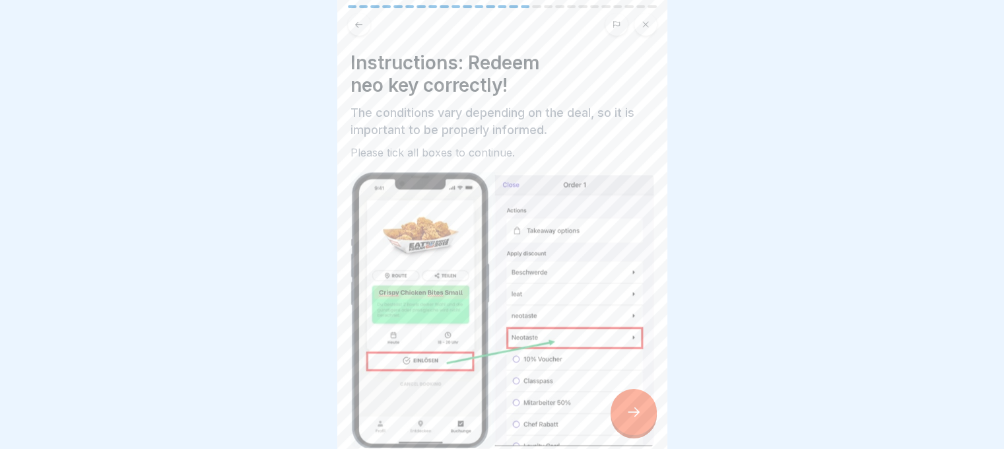
click at [615, 405] on div at bounding box center [634, 412] width 46 height 46
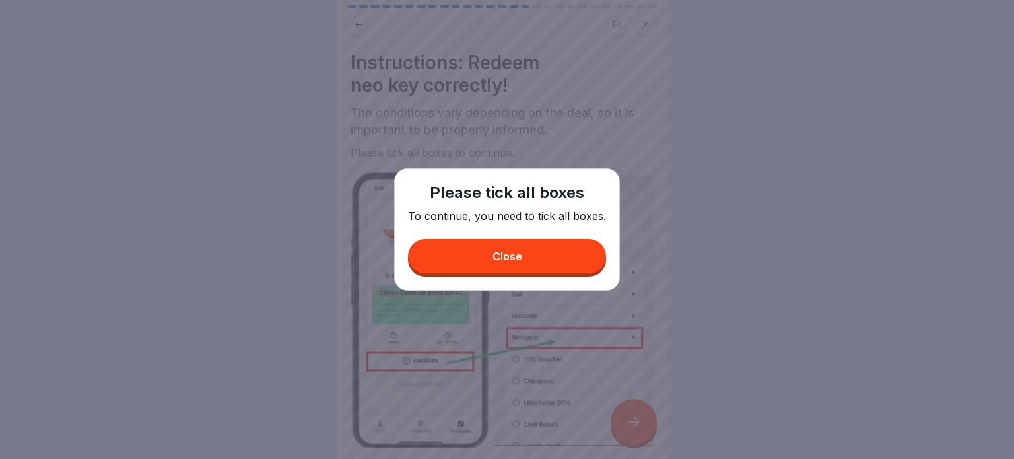
click at [464, 255] on button "Close" at bounding box center [507, 256] width 198 height 34
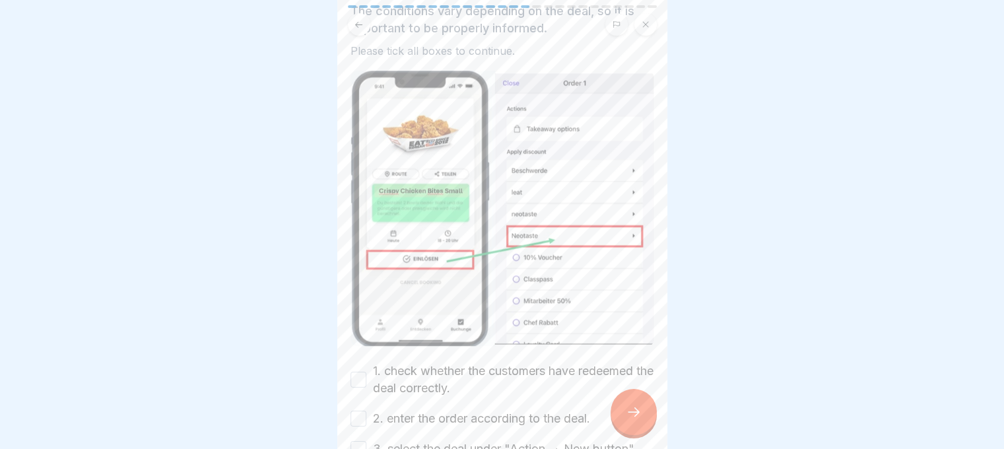
scroll to position [228, 0]
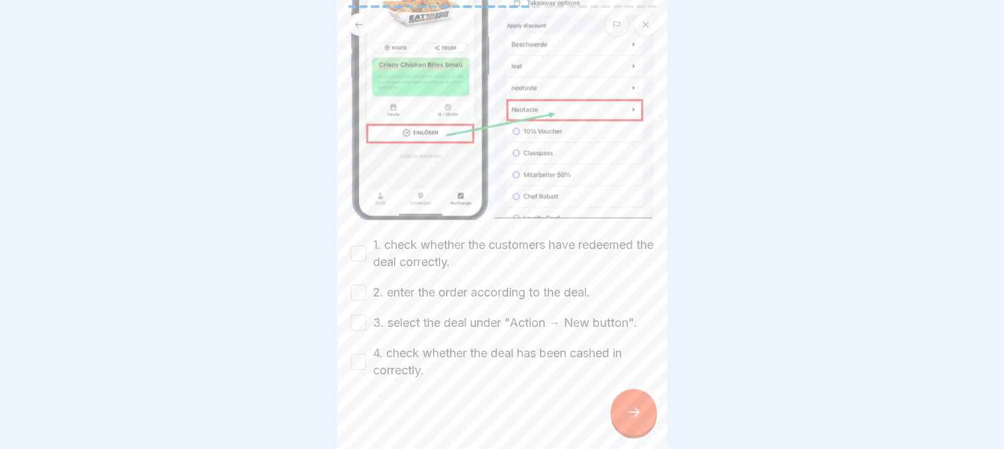
click at [367, 345] on div "4. check whether the deal has been cashed in correctly." at bounding box center [503, 362] width 304 height 34
click at [359, 315] on button "3. select the deal under "Action → New button"." at bounding box center [359, 323] width 16 height 16
click at [354, 354] on button "4. check whether the deal has been cashed in correctly." at bounding box center [359, 362] width 16 height 16
click at [351, 285] on button "2. enter the order according to the deal." at bounding box center [359, 293] width 16 height 16
click at [357, 246] on button "1. check whether the customers have redeemed the deal correctly." at bounding box center [359, 254] width 16 height 16
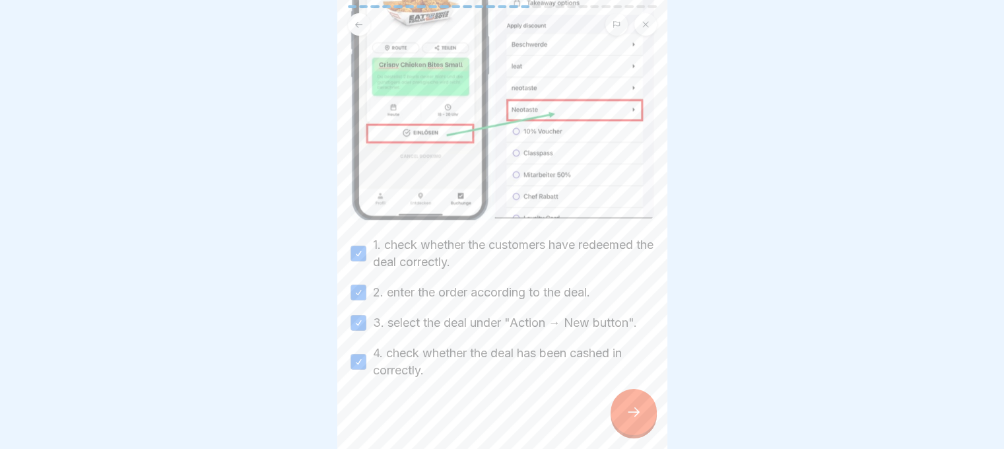
click at [635, 411] on icon at bounding box center [634, 412] width 16 height 16
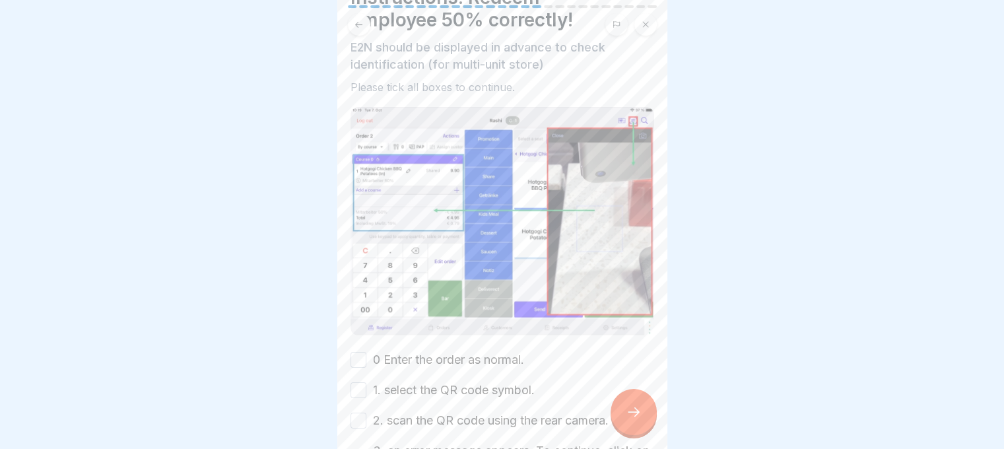
scroll to position [212, 0]
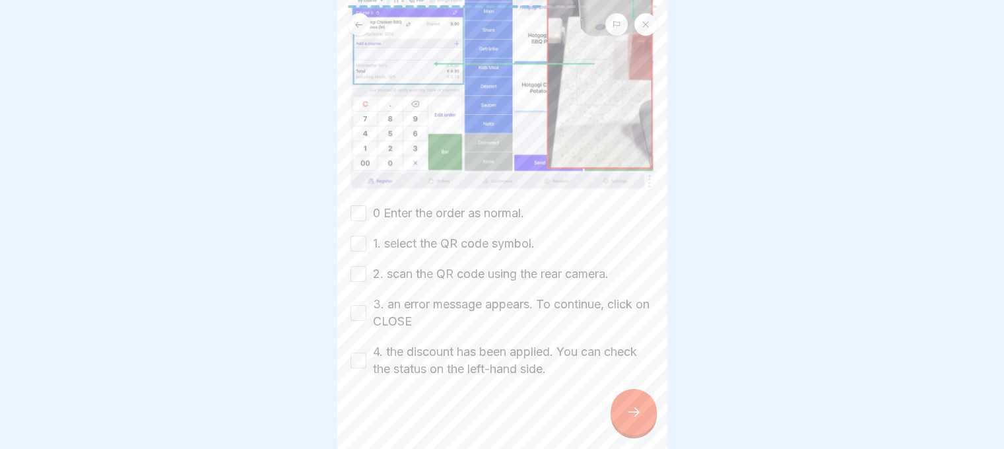
click at [364, 343] on div "4. the discount has been applied. You can check the status on the left-hand sid…" at bounding box center [503, 360] width 304 height 34
click at [362, 353] on button "4. the discount has been applied. You can check the status on the left-hand sid…" at bounding box center [359, 361] width 16 height 16
click at [349, 298] on div "Instructions: Redeem employee 50% correctly! E2N should be displayed in advance…" at bounding box center [502, 224] width 330 height 449
click at [351, 305] on button "3. an error message appears. To continue, click on CLOSE" at bounding box center [359, 313] width 16 height 16
click at [357, 266] on button "2. scan the QR code using the rear camera." at bounding box center [359, 274] width 16 height 16
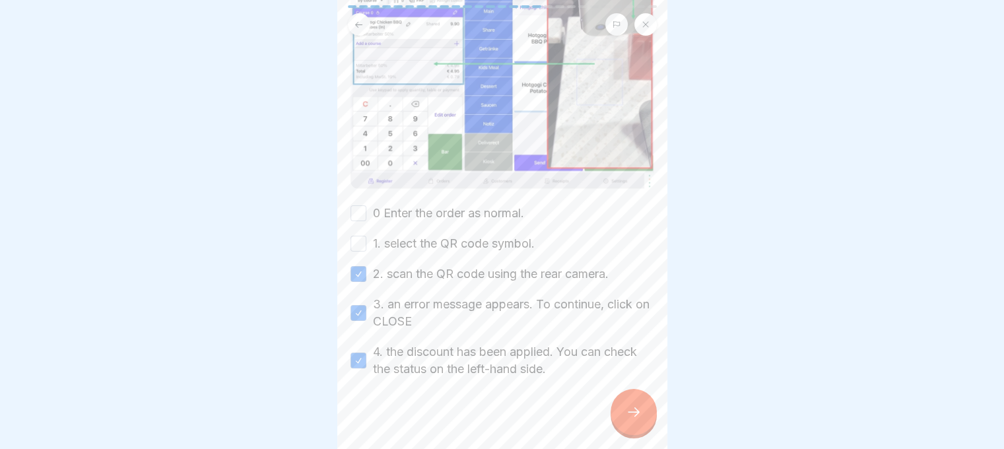
click at [353, 236] on button "1. select the QR code symbol." at bounding box center [359, 244] width 16 height 16
click at [365, 205] on button "0 Enter the order as normal." at bounding box center [359, 213] width 16 height 16
click at [645, 409] on div at bounding box center [634, 412] width 46 height 46
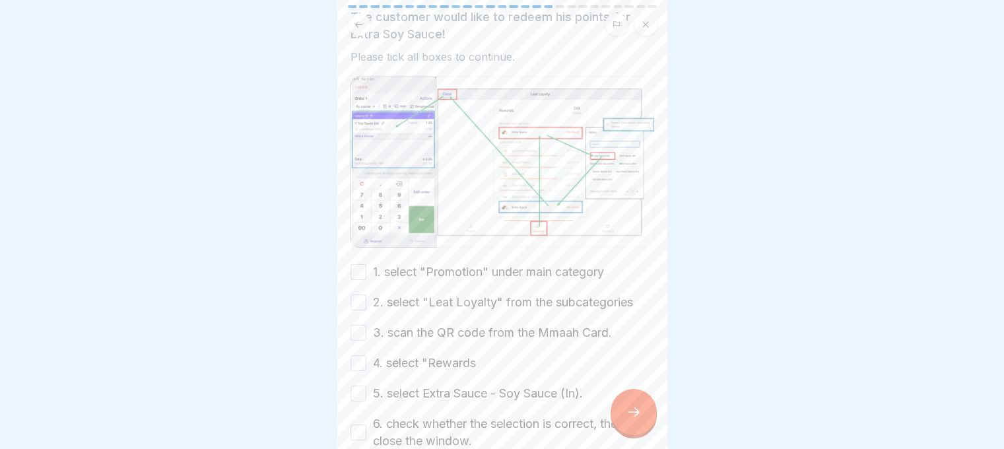
scroll to position [240, 0]
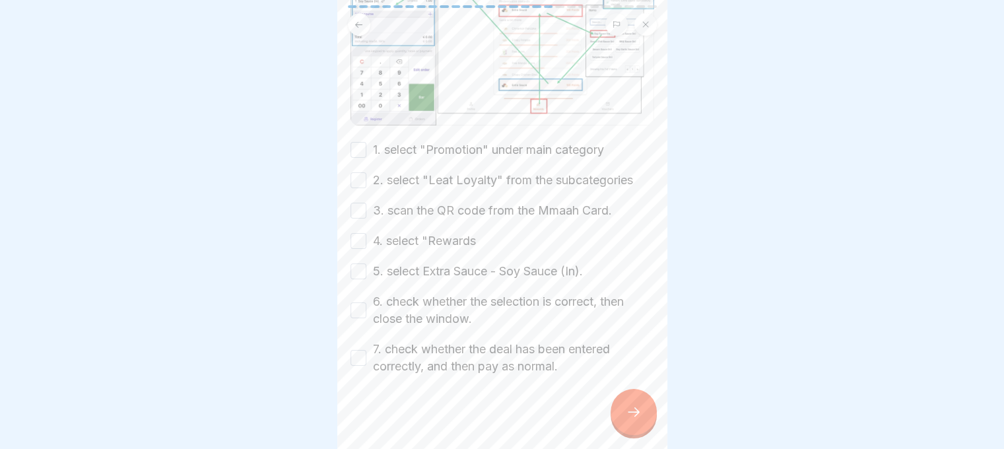
click at [359, 302] on button "6. check whether the selection is correct, then close the window." at bounding box center [359, 310] width 16 height 16
click at [354, 350] on button "7. check whether the deal has been entered correctly, and then pay as normal." at bounding box center [359, 358] width 16 height 16
click at [357, 263] on button "5. select Extra Sauce - Soy Sauce (In)." at bounding box center [359, 271] width 16 height 16
click at [359, 233] on button "4. select "Rewards" at bounding box center [359, 241] width 16 height 16
click at [357, 203] on button "3. scan the QR code from the Mmaah Card." at bounding box center [359, 211] width 16 height 16
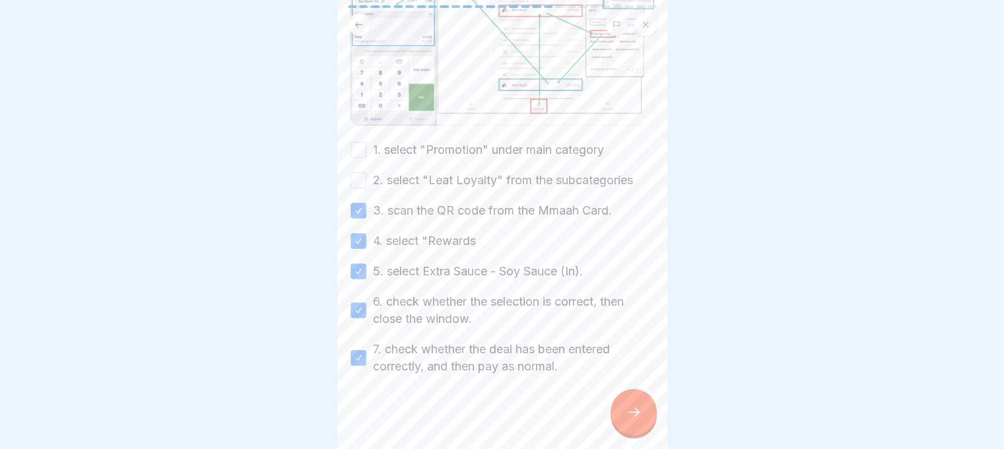
click at [362, 172] on button "2. select "Leat Loyalty" from the subcategories" at bounding box center [359, 180] width 16 height 16
click at [359, 142] on button "1. select "Promotion" under main category" at bounding box center [359, 150] width 16 height 16
click at [647, 409] on div at bounding box center [634, 412] width 46 height 46
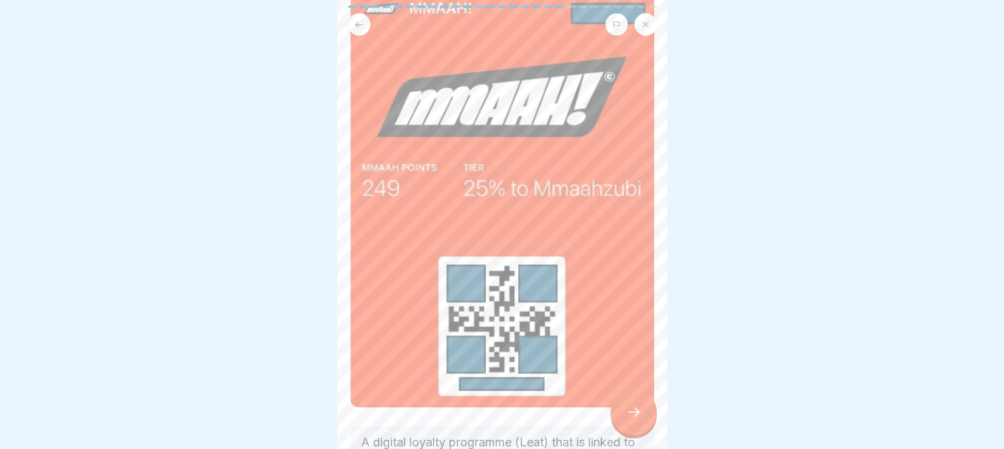
scroll to position [498, 0]
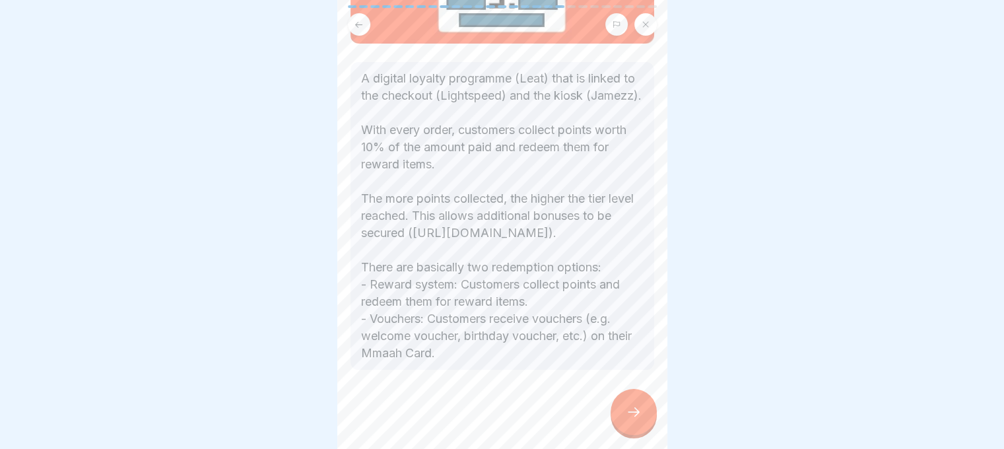
click at [648, 412] on div at bounding box center [634, 412] width 46 height 46
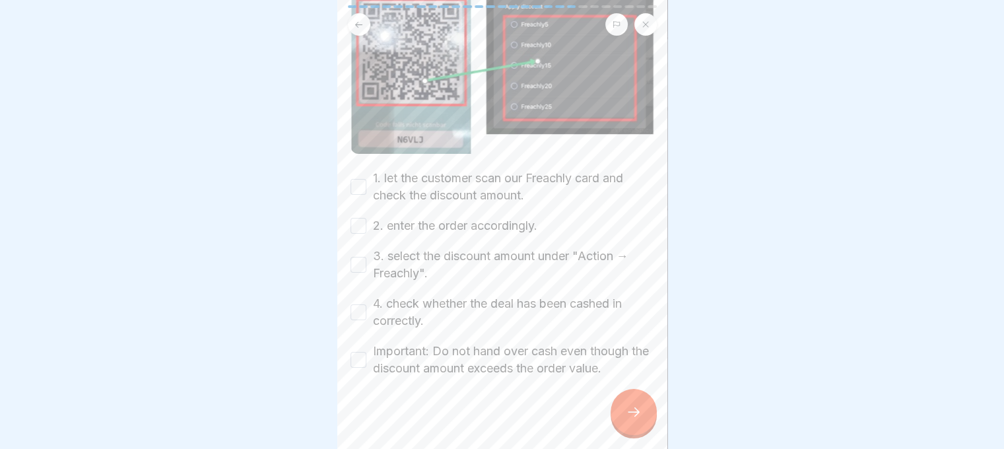
scroll to position [225, 0]
click at [364, 304] on button "4. check whether the deal has been cashed in correctly." at bounding box center [359, 312] width 16 height 16
click at [345, 245] on div "Instructions: Redeem Freachly correctly! Freachly only applies to participating…" at bounding box center [502, 224] width 330 height 449
click at [367, 253] on div "3. select the discount amount under "Action → Freachly"." at bounding box center [503, 264] width 304 height 34
click at [361, 256] on button "3. select the discount amount under "Action → Freachly"." at bounding box center [359, 264] width 16 height 16
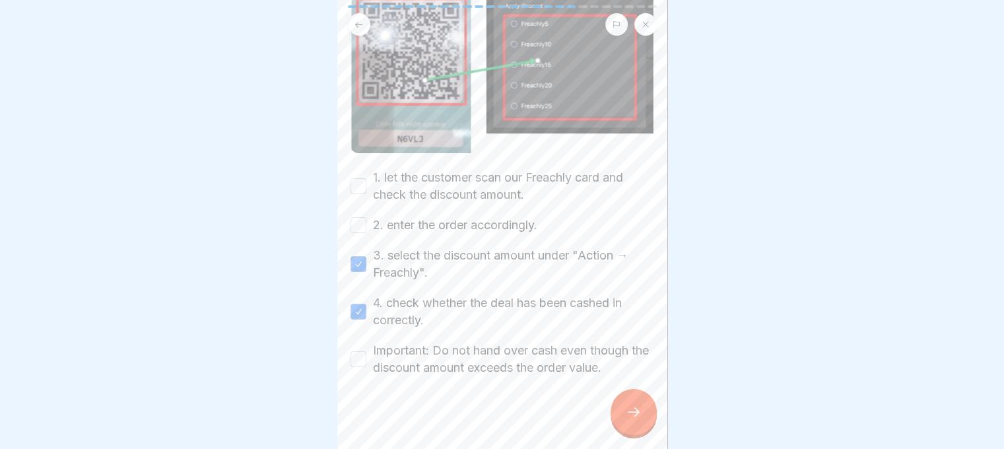
click at [354, 217] on button "2. enter the order accordingly." at bounding box center [359, 225] width 16 height 16
click at [356, 178] on button "1. let the customer scan our Freachly card and check the discount amount." at bounding box center [359, 186] width 16 height 16
drag, startPoint x: 362, startPoint y: 339, endPoint x: 402, endPoint y: 359, distance: 44.3
click at [362, 351] on button "Important: Do not hand over cash even though the discount amount exceeds the or…" at bounding box center [359, 359] width 16 height 16
click at [617, 402] on div at bounding box center [634, 412] width 46 height 46
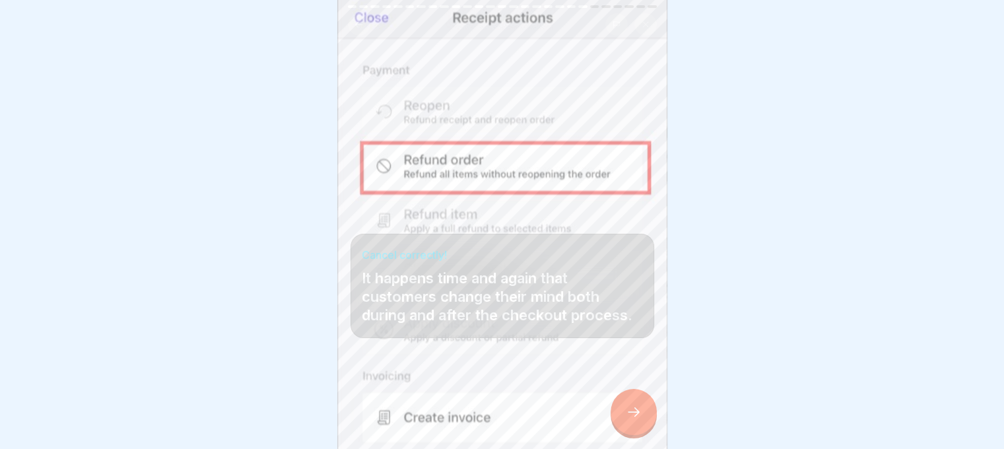
click at [647, 405] on div at bounding box center [634, 412] width 46 height 46
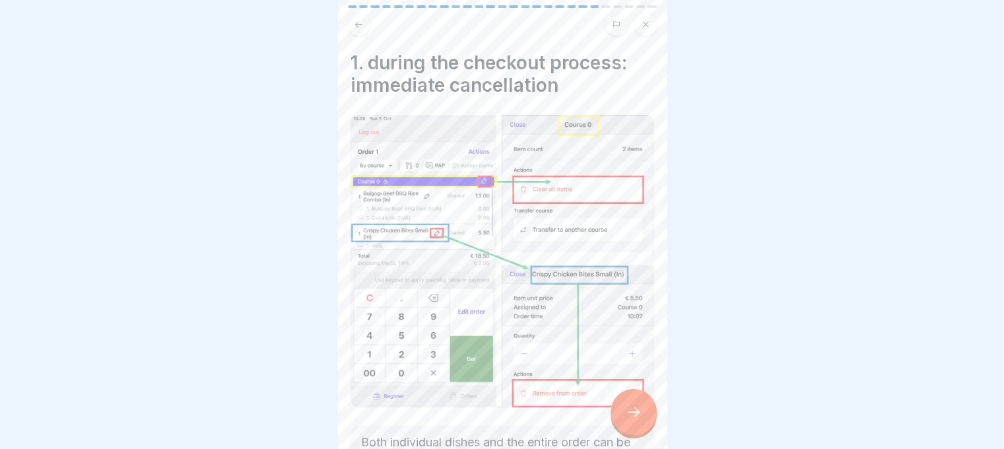
scroll to position [251, 0]
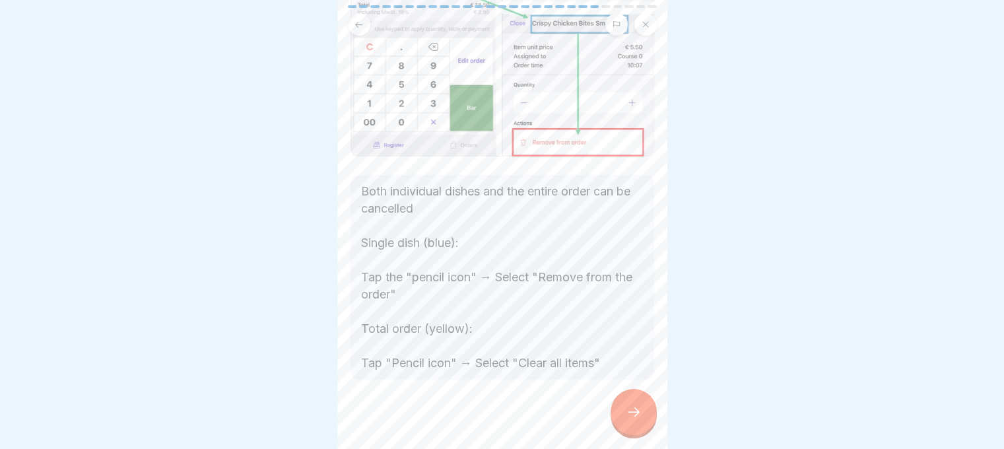
click at [613, 416] on div "B - Basics 27 Steps English Cash register (Lightspeed K - Series) Learn all abo…" at bounding box center [502, 224] width 330 height 449
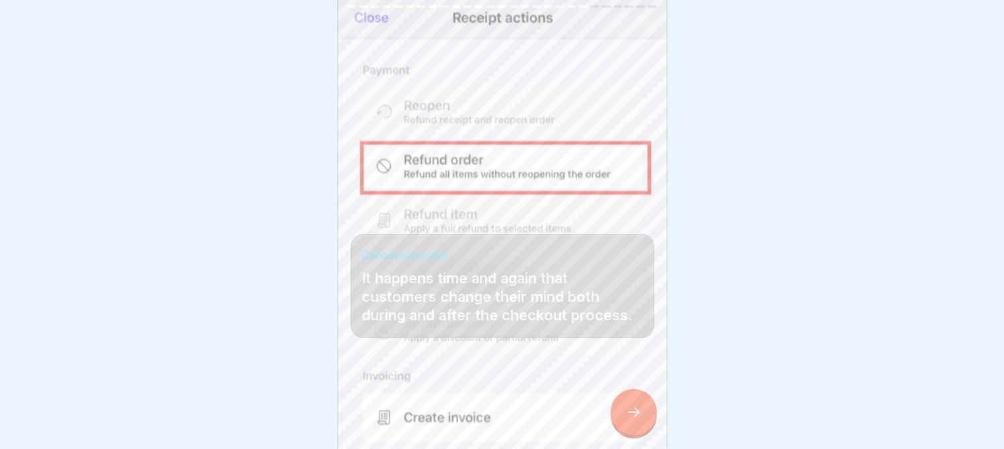
click at [634, 417] on icon at bounding box center [634, 411] width 12 height 9
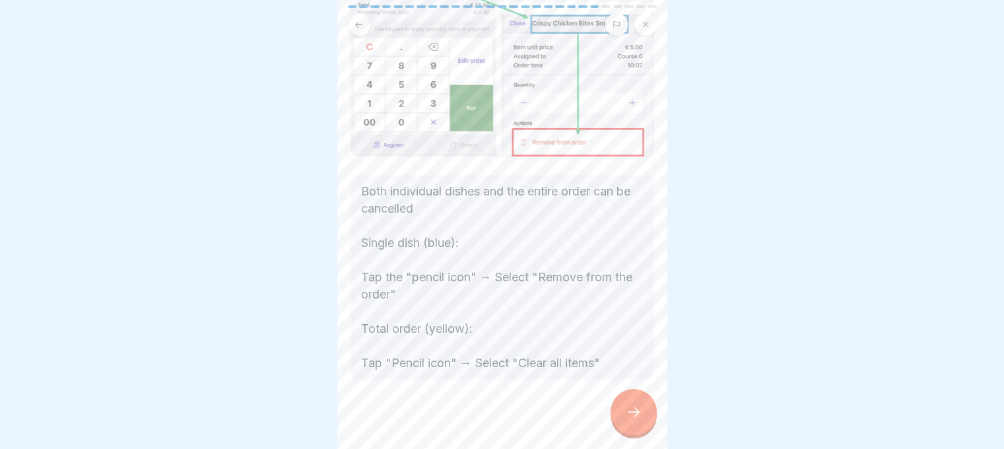
click at [626, 417] on icon at bounding box center [634, 412] width 16 height 16
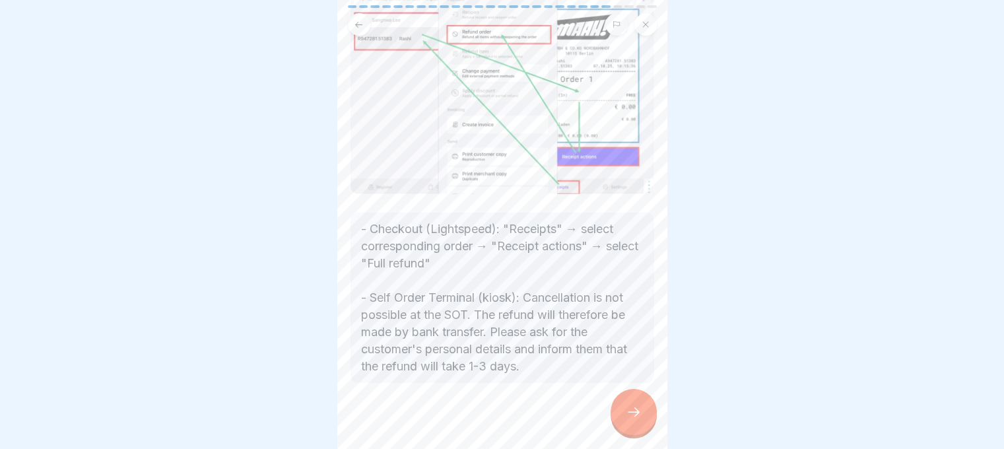
scroll to position [153, 0]
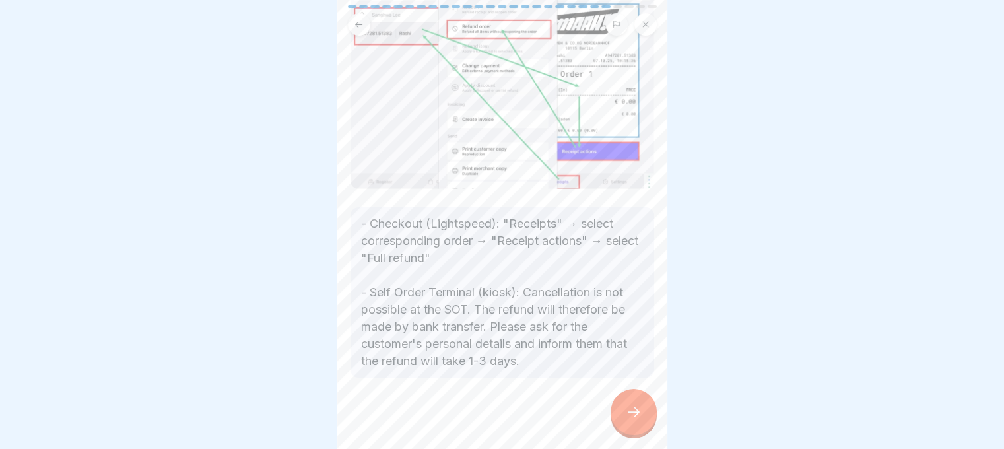
click at [640, 417] on icon at bounding box center [634, 412] width 16 height 16
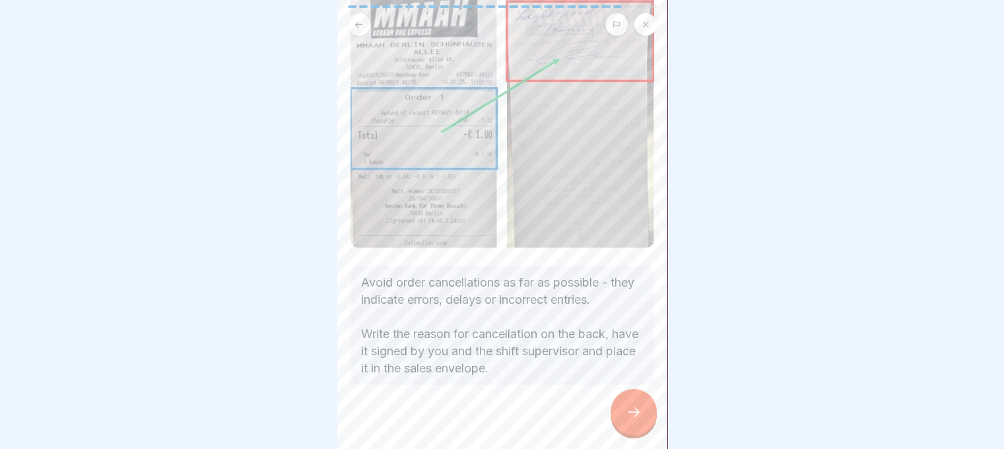
scroll to position [148, 0]
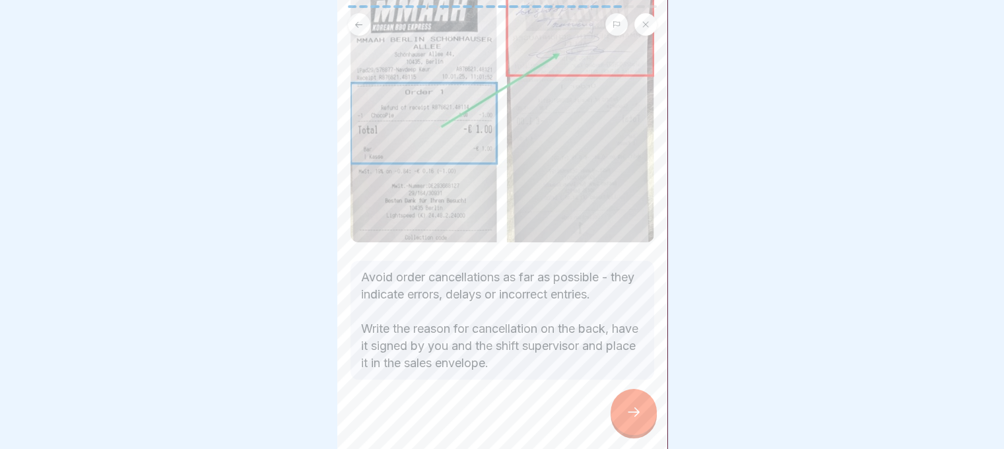
click at [619, 403] on div at bounding box center [634, 412] width 46 height 46
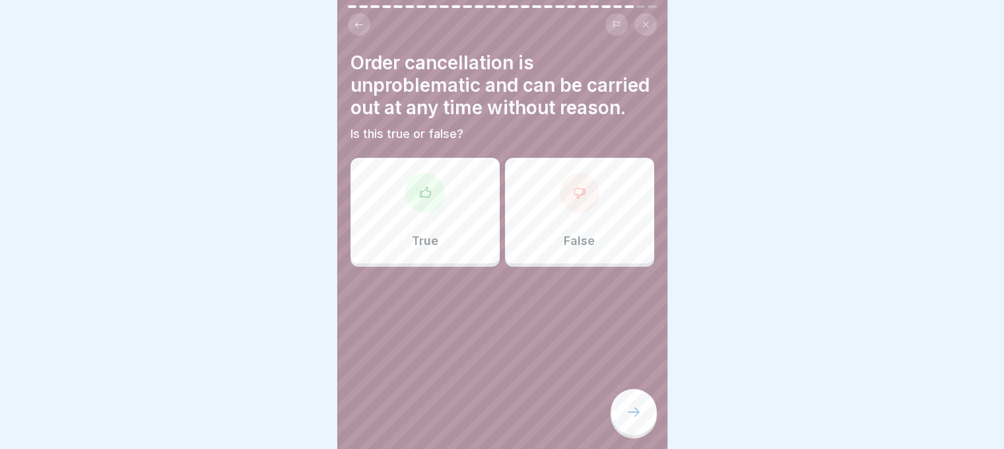
click at [449, 258] on div "True" at bounding box center [425, 211] width 149 height 106
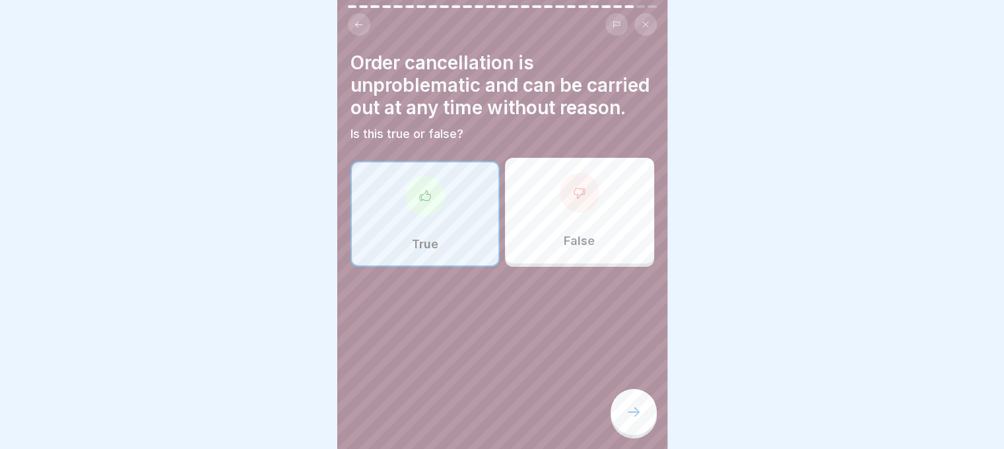
click at [540, 258] on div "False" at bounding box center [579, 211] width 149 height 106
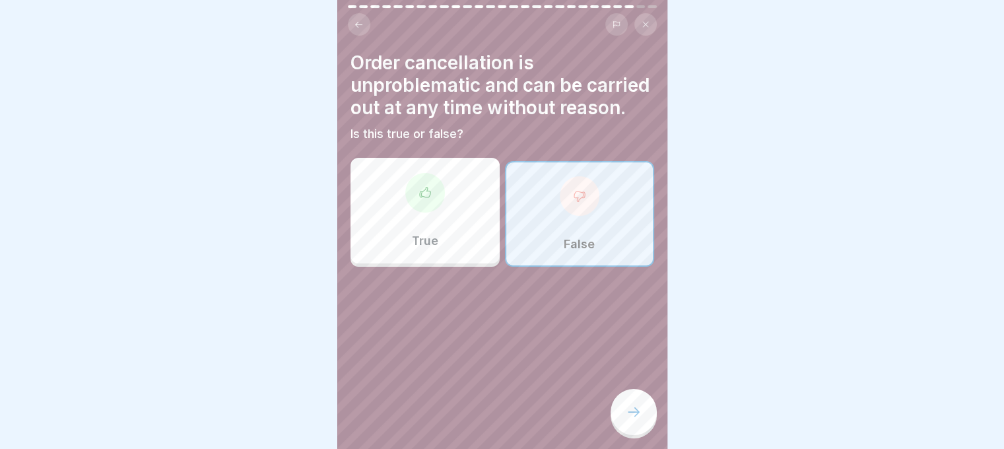
click at [638, 411] on icon at bounding box center [634, 412] width 16 height 16
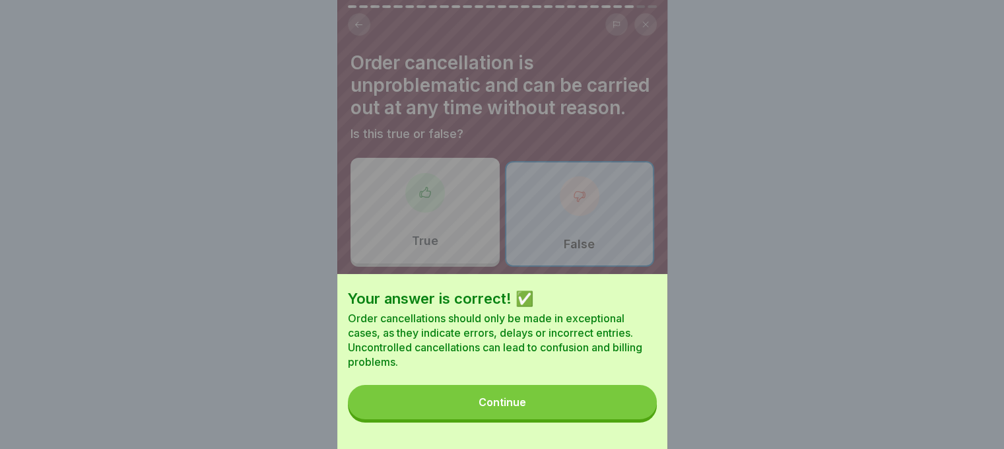
click at [592, 414] on button "Continue" at bounding box center [502, 402] width 309 height 34
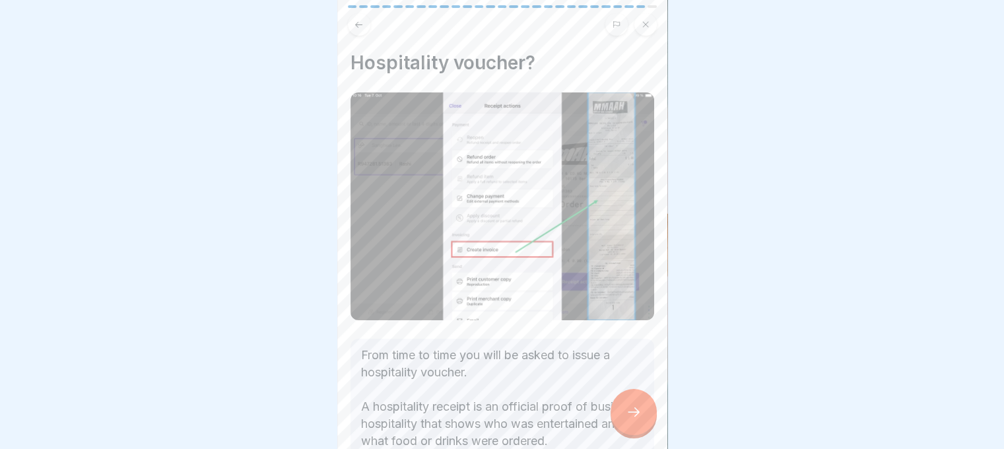
click at [605, 404] on p "From time to time you will be asked to issue a hospitality voucher. A hospitali…" at bounding box center [502, 450] width 283 height 206
click at [613, 407] on div at bounding box center [634, 412] width 46 height 46
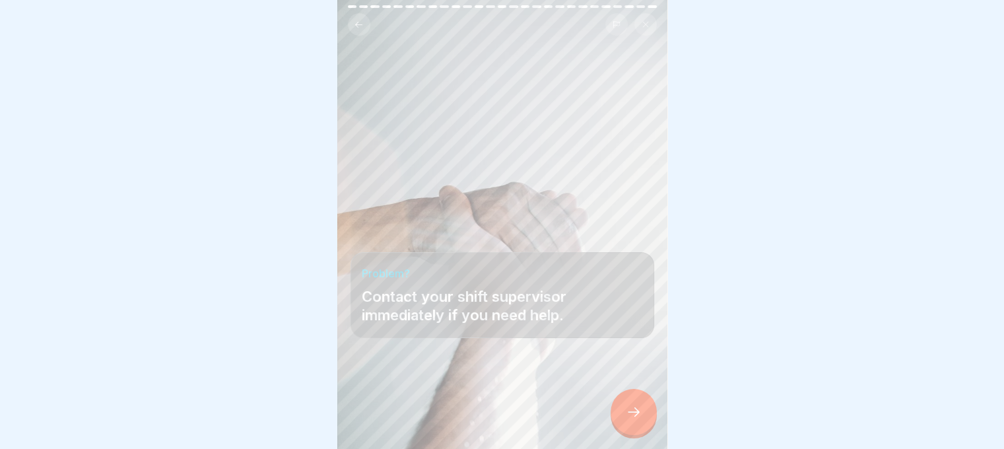
click at [613, 407] on div at bounding box center [634, 412] width 46 height 46
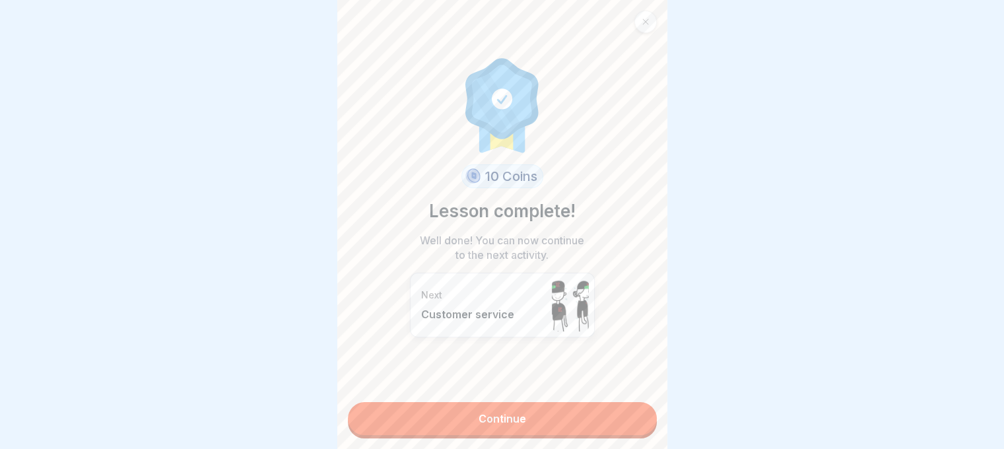
click at [609, 408] on link "Continue" at bounding box center [502, 418] width 309 height 33
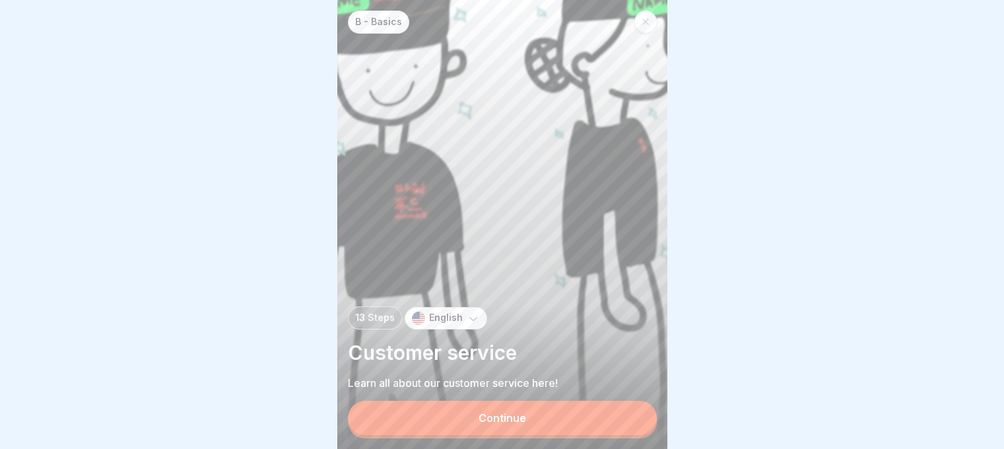
click at [552, 406] on button "Continue" at bounding box center [502, 418] width 309 height 34
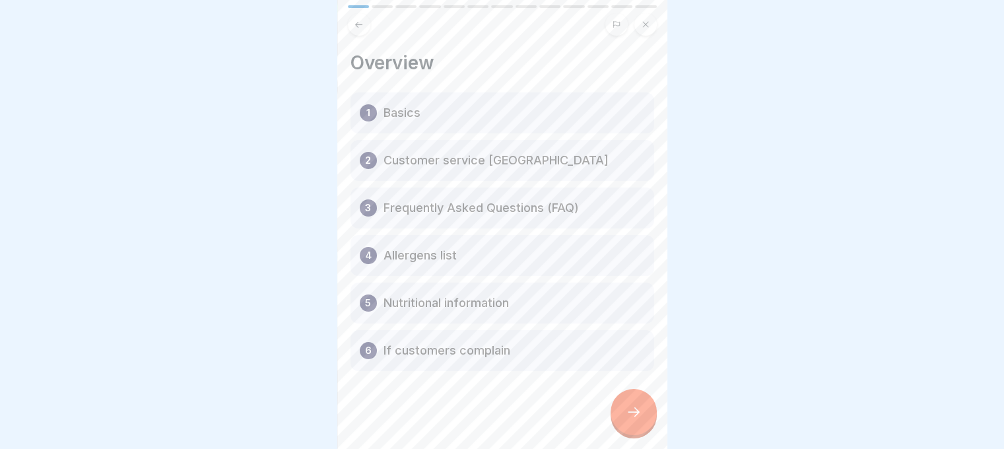
click at [642, 409] on div at bounding box center [634, 412] width 46 height 46
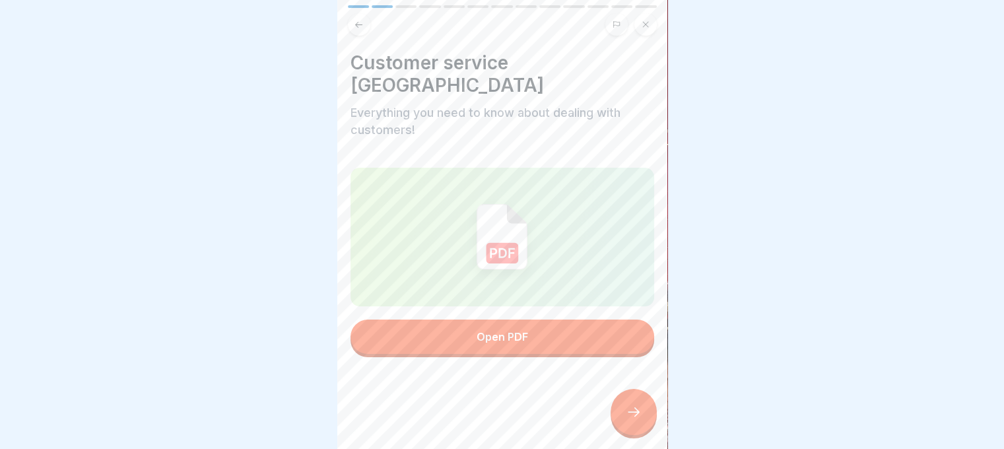
click at [571, 282] on div "Open PDF" at bounding box center [503, 263] width 304 height 190
click at [575, 320] on button "Open PDF" at bounding box center [503, 337] width 304 height 34
click at [643, 418] on div at bounding box center [634, 412] width 46 height 46
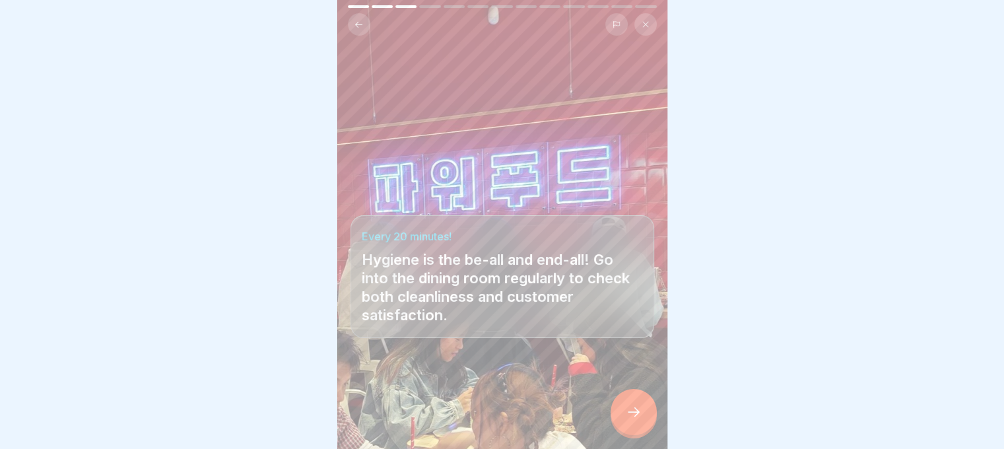
click at [635, 417] on icon at bounding box center [634, 412] width 16 height 16
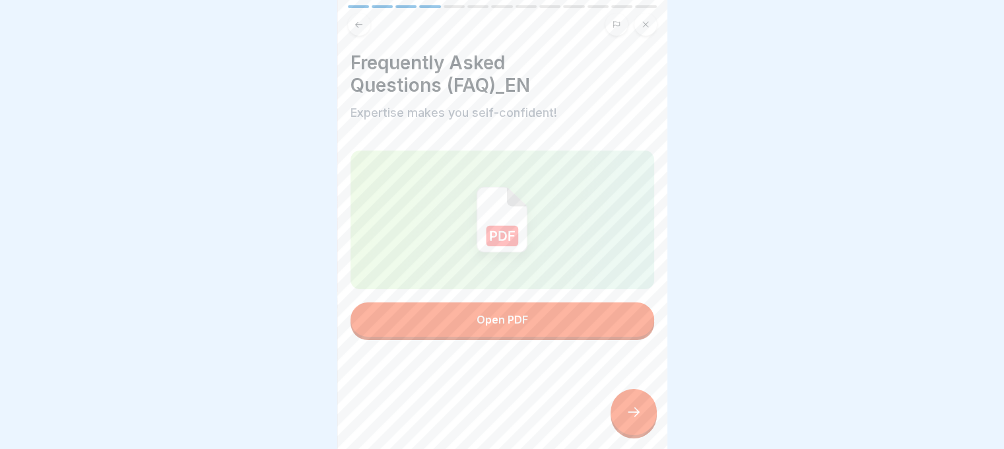
click at [559, 302] on button "Open PDF" at bounding box center [503, 319] width 304 height 34
click at [627, 403] on div at bounding box center [634, 412] width 46 height 46
click at [578, 327] on div "Open PDF" at bounding box center [503, 246] width 304 height 190
click at [545, 310] on button "Open PDF" at bounding box center [503, 319] width 304 height 34
click at [643, 417] on div at bounding box center [634, 412] width 46 height 46
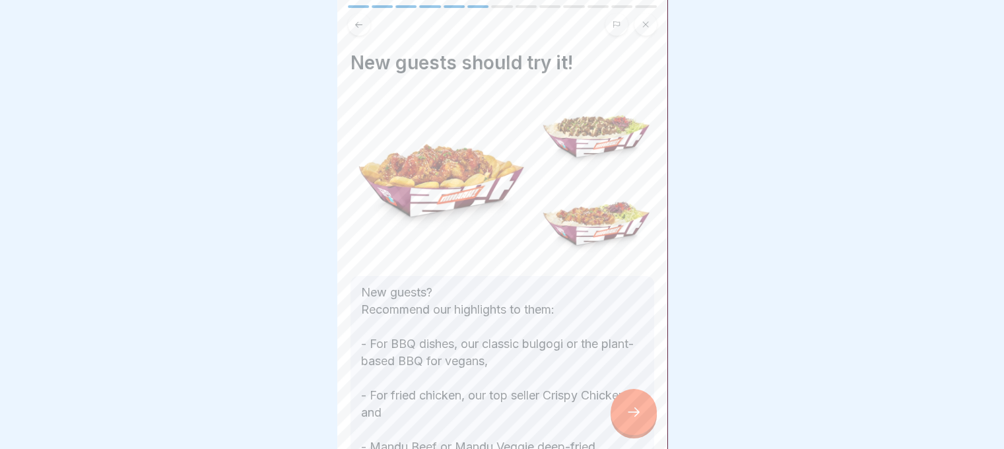
click at [643, 417] on div at bounding box center [634, 412] width 46 height 46
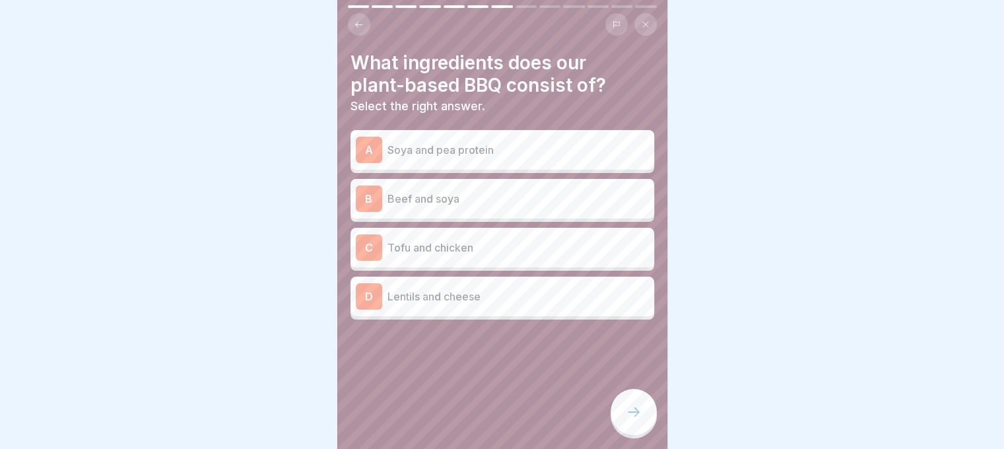
click at [525, 137] on div "A Soya and pea protein" at bounding box center [502, 150] width 293 height 26
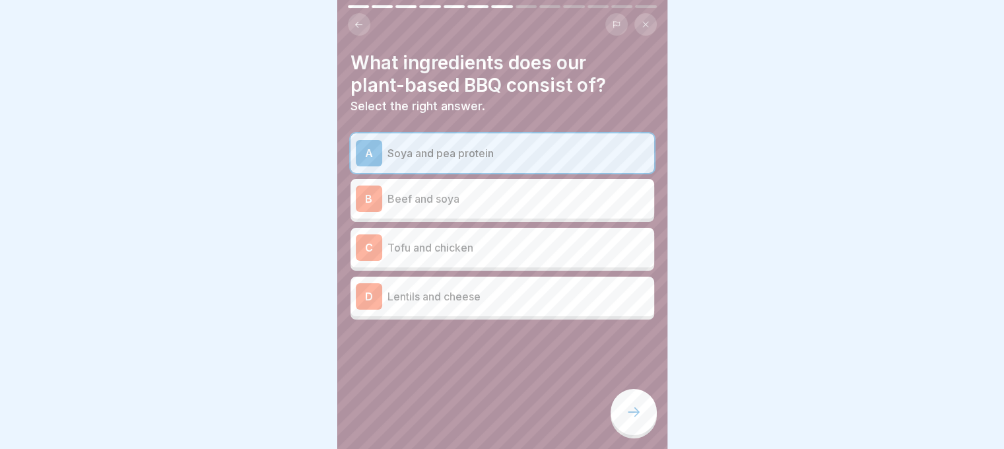
click at [624, 411] on div at bounding box center [634, 412] width 46 height 46
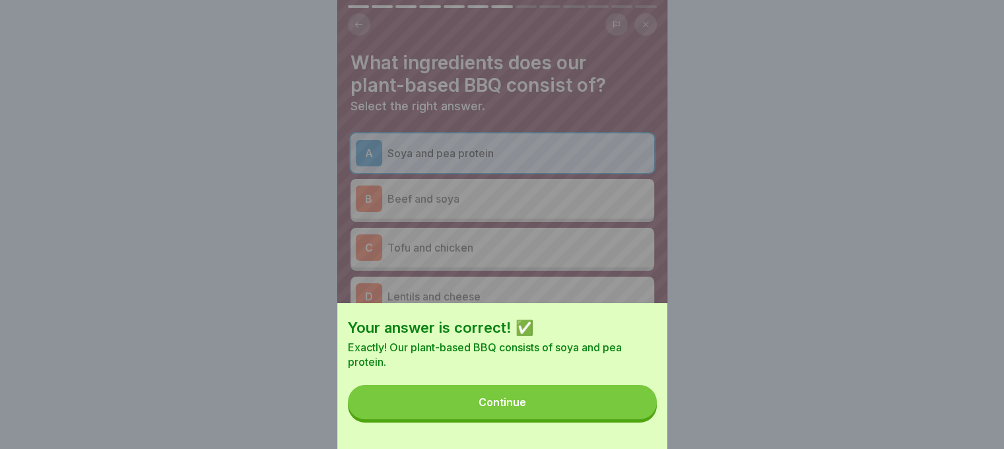
click at [619, 411] on button "Continue" at bounding box center [502, 402] width 309 height 34
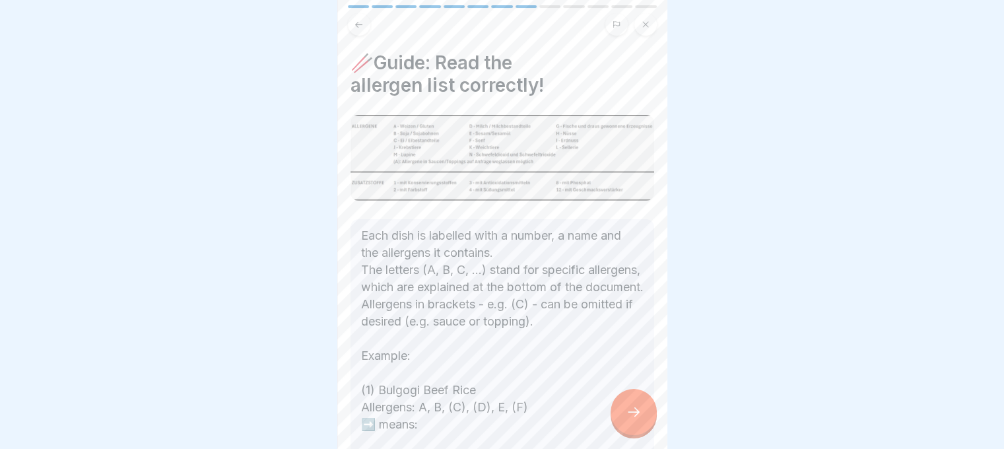
click at [619, 411] on div at bounding box center [634, 412] width 46 height 46
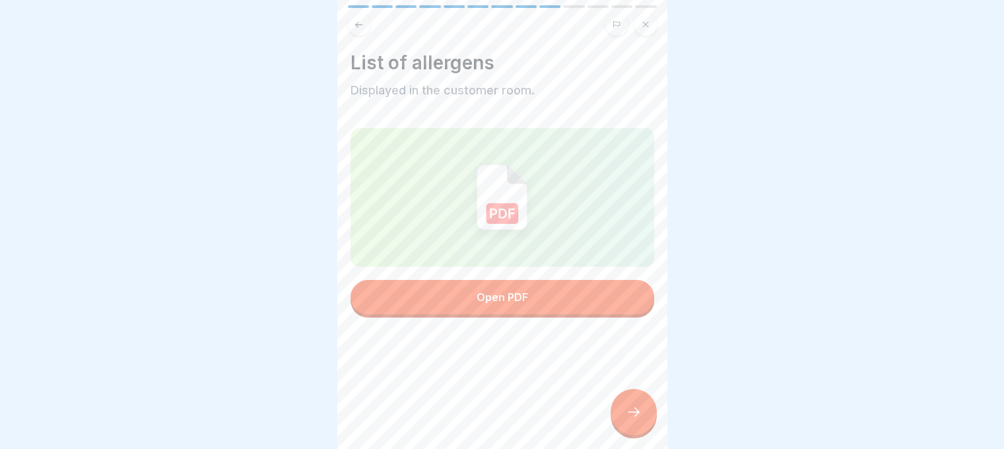
click at [552, 322] on div at bounding box center [503, 357] width 304 height 79
click at [544, 305] on div "Open PDF" at bounding box center [503, 223] width 304 height 190
click at [542, 285] on button "Open PDF" at bounding box center [503, 297] width 304 height 34
click at [637, 419] on icon at bounding box center [634, 412] width 16 height 16
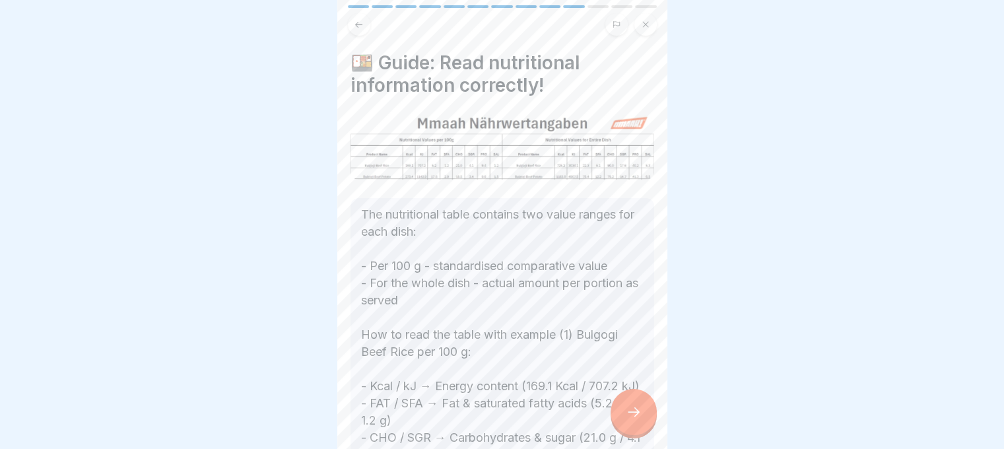
click at [637, 419] on icon at bounding box center [634, 412] width 16 height 16
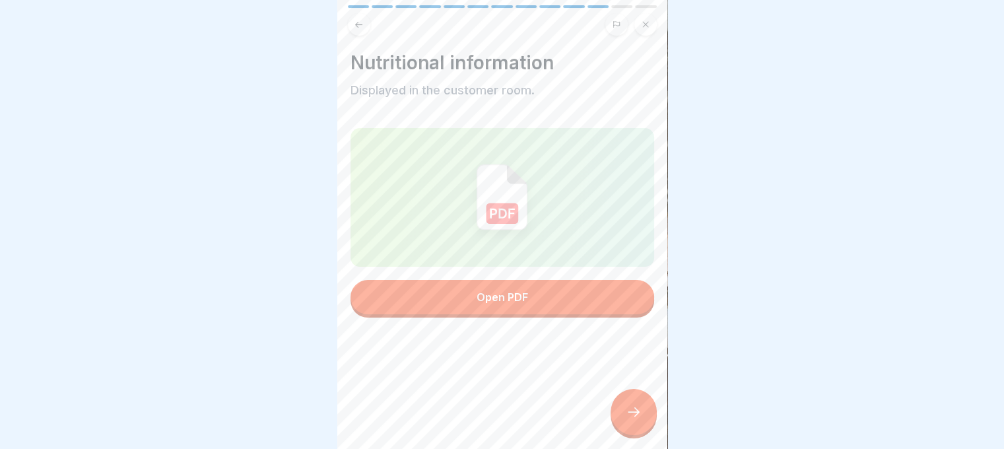
click at [551, 293] on button "Open PDF" at bounding box center [503, 297] width 304 height 34
click at [637, 403] on div at bounding box center [634, 412] width 46 height 46
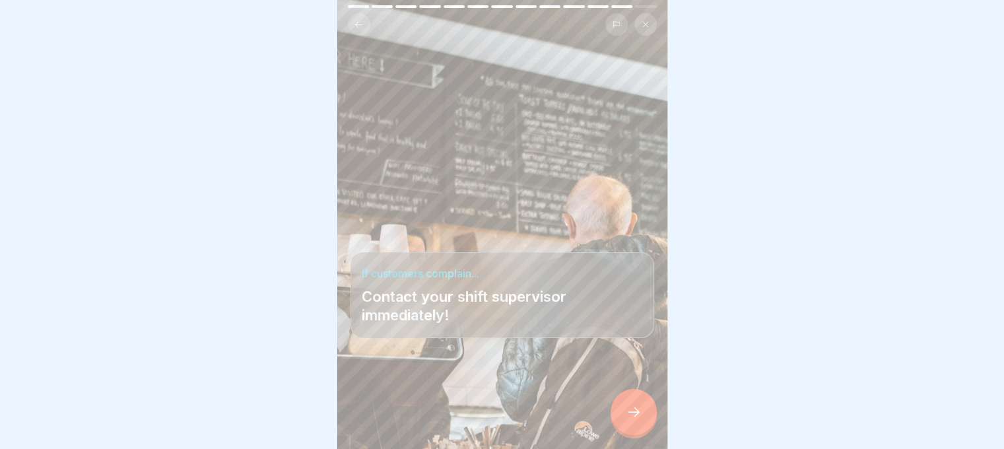
click at [637, 403] on div at bounding box center [634, 412] width 46 height 46
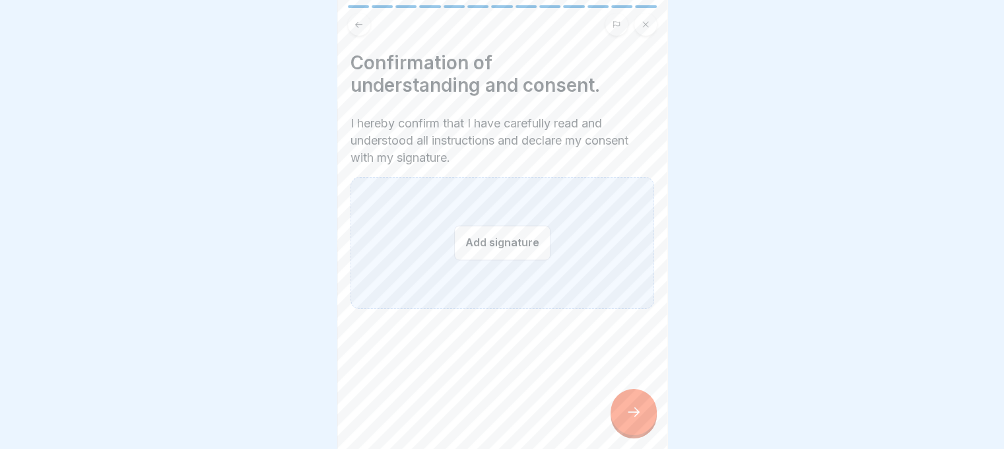
click at [511, 230] on button "Add signature" at bounding box center [502, 242] width 96 height 35
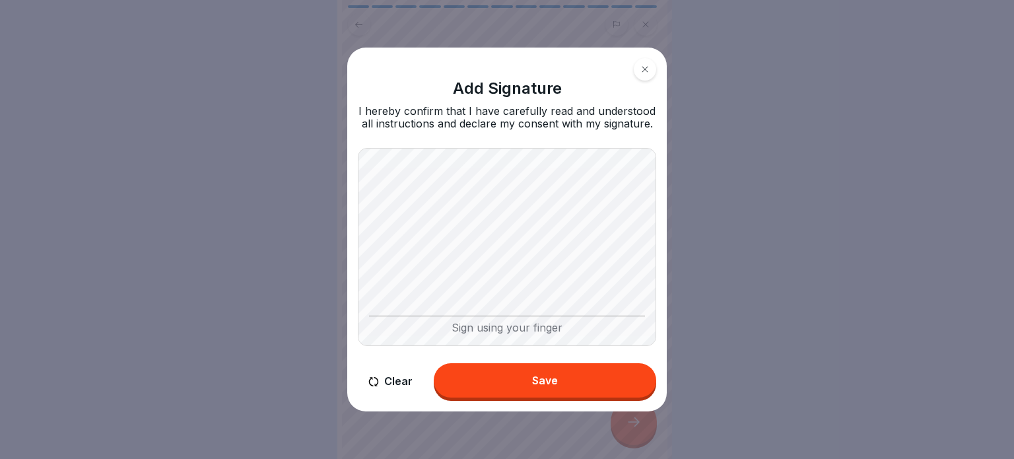
click at [535, 380] on div "Save" at bounding box center [545, 380] width 26 height 12
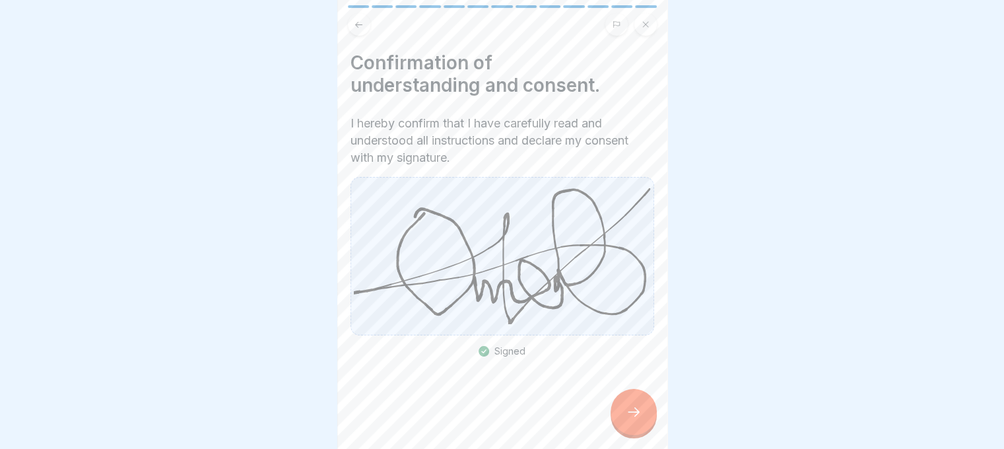
click at [627, 401] on div "B - Basics 13 Steps English Customer service Learn all about our customer servi…" at bounding box center [502, 224] width 330 height 449
click at [629, 414] on div at bounding box center [634, 412] width 46 height 46
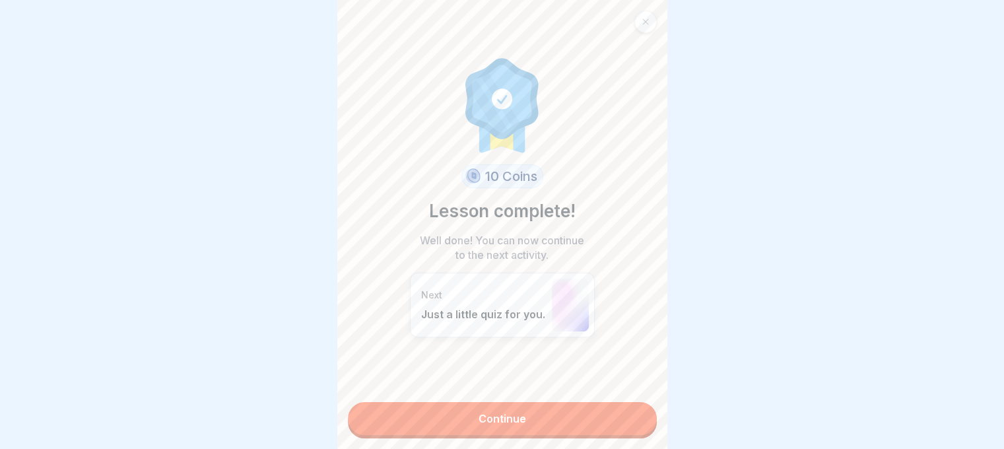
click at [554, 394] on div "10 Coins Lesson complete! Well done! You can now continue to the next activity.…" at bounding box center [502, 224] width 330 height 449
click at [549, 404] on link "Continue" at bounding box center [502, 418] width 309 height 33
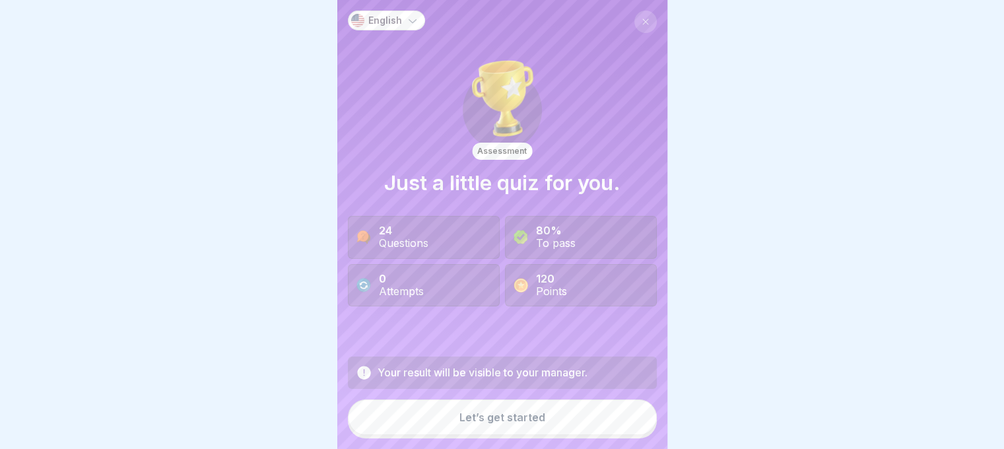
click at [635, 15] on button at bounding box center [646, 22] width 22 height 22
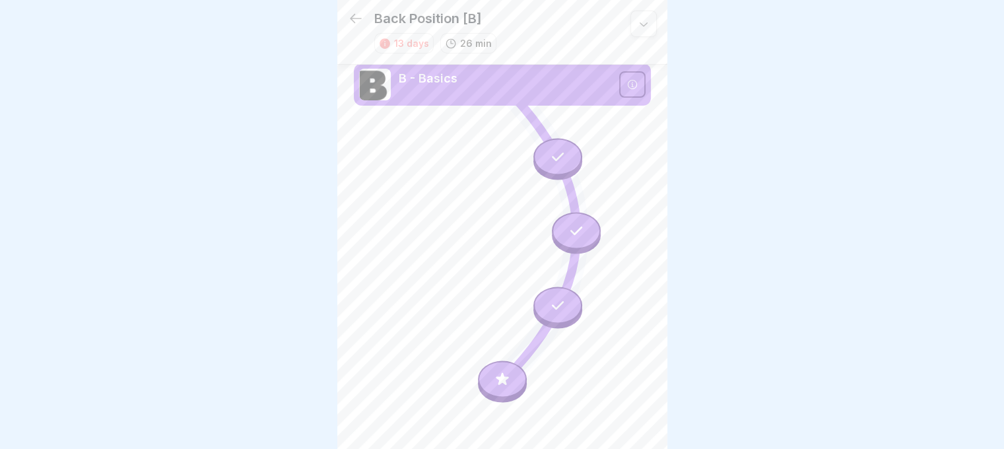
scroll to position [10, 0]
click at [501, 376] on icon at bounding box center [502, 379] width 17 height 17
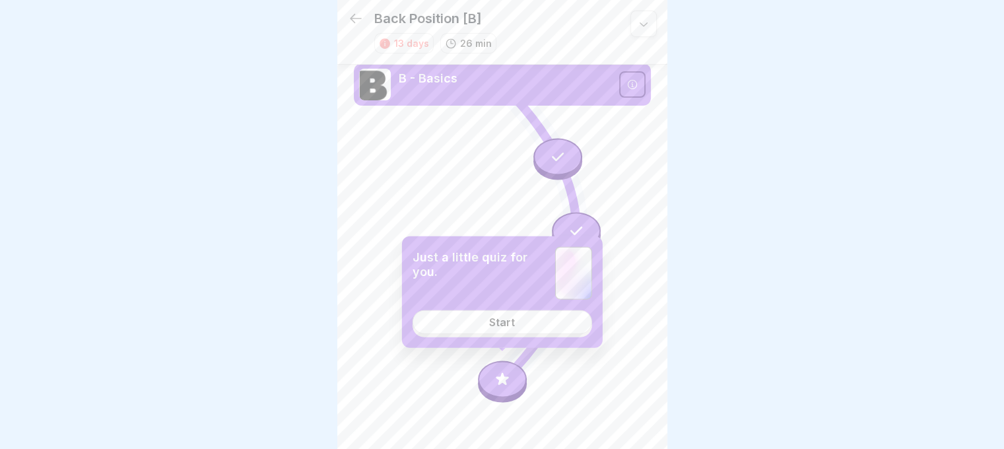
click at [499, 339] on div "Just a little quiz for you. Start" at bounding box center [502, 292] width 201 height 112
click at [489, 325] on div "Start" at bounding box center [502, 322] width 26 height 12
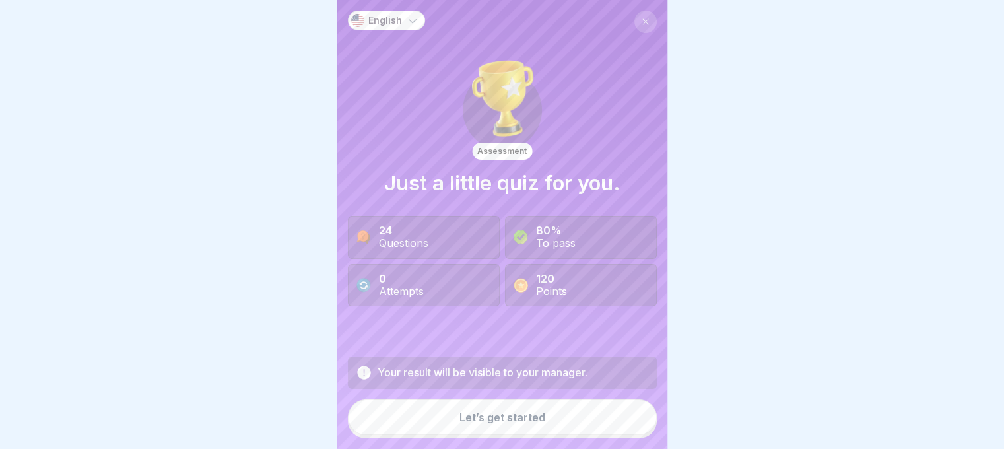
click at [521, 419] on div "Let’s get started" at bounding box center [503, 417] width 86 height 12
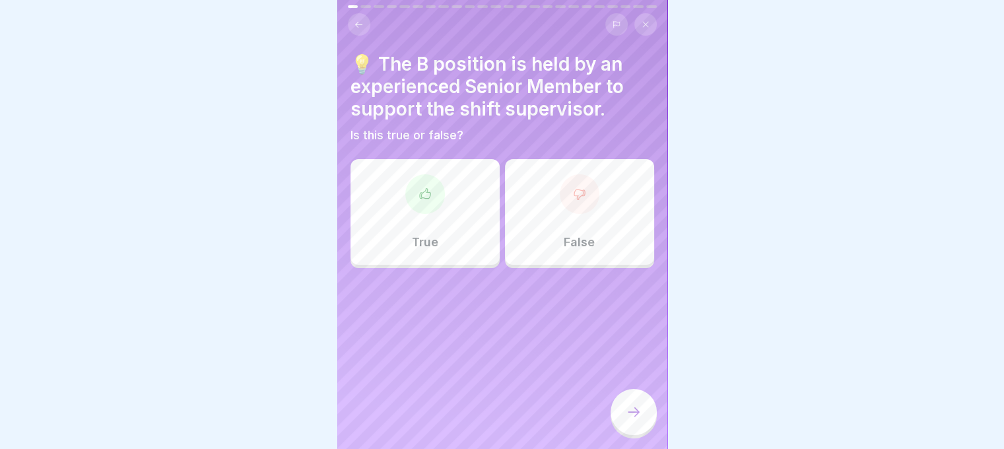
click at [452, 237] on div "True" at bounding box center [425, 212] width 149 height 106
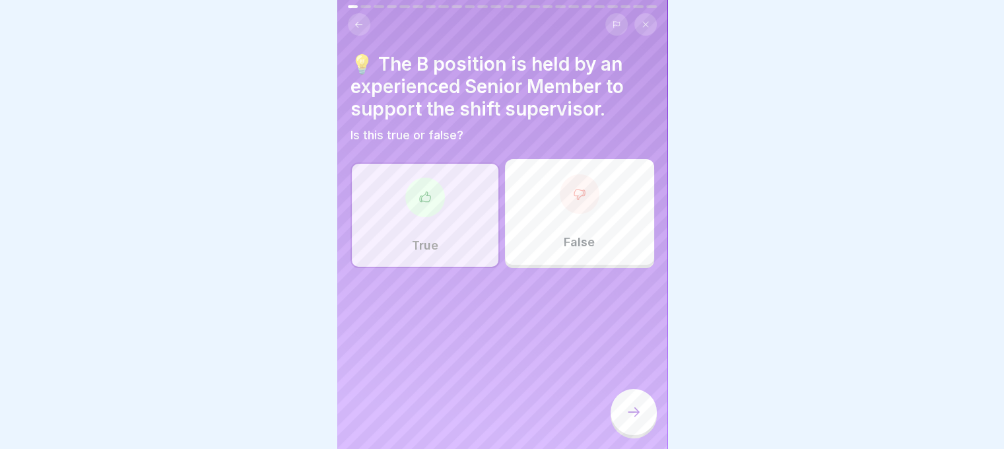
click at [621, 390] on div at bounding box center [634, 414] width 46 height 50
click at [621, 400] on div at bounding box center [634, 412] width 46 height 46
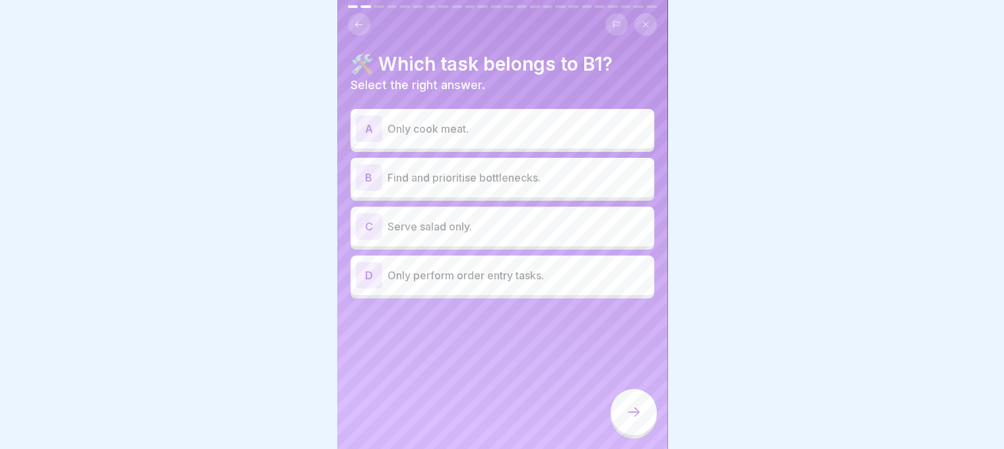
click at [478, 170] on p "Find and prioritise bottlenecks." at bounding box center [519, 178] width 262 height 16
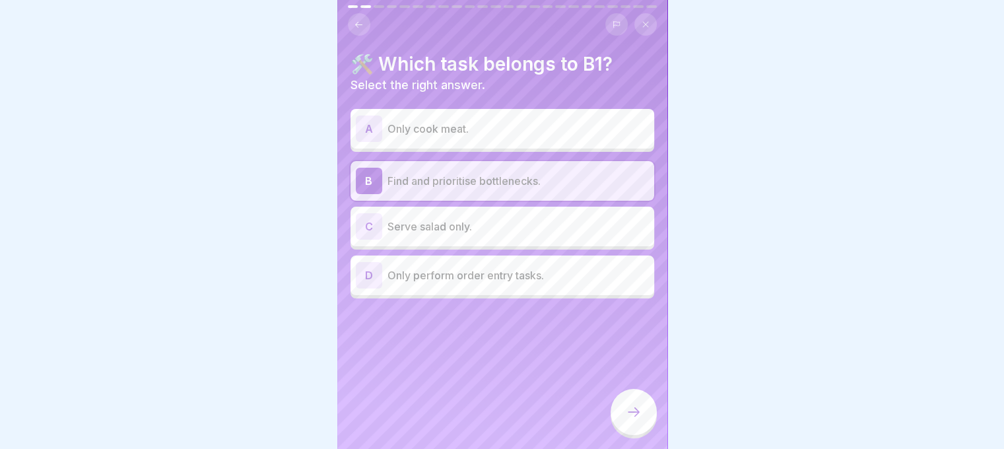
click at [631, 406] on icon at bounding box center [634, 412] width 16 height 16
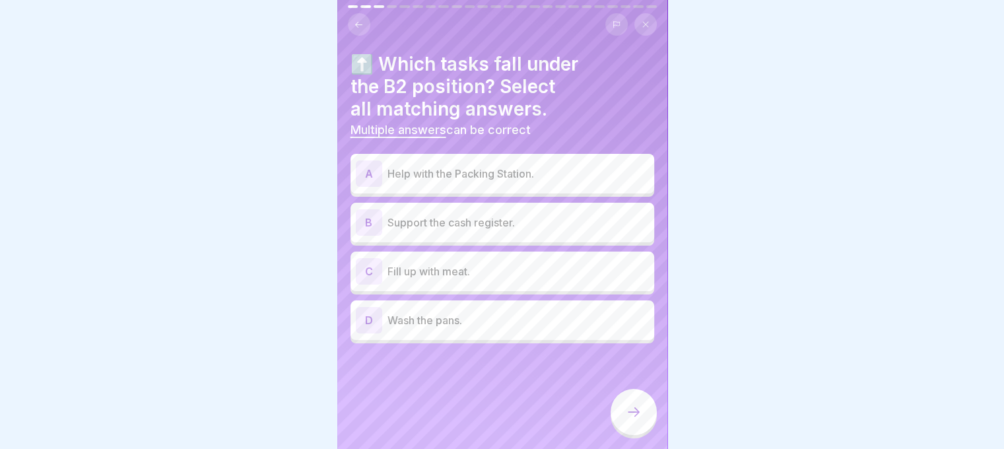
click at [494, 160] on div "A Help with the Packing Station." at bounding box center [502, 173] width 293 height 26
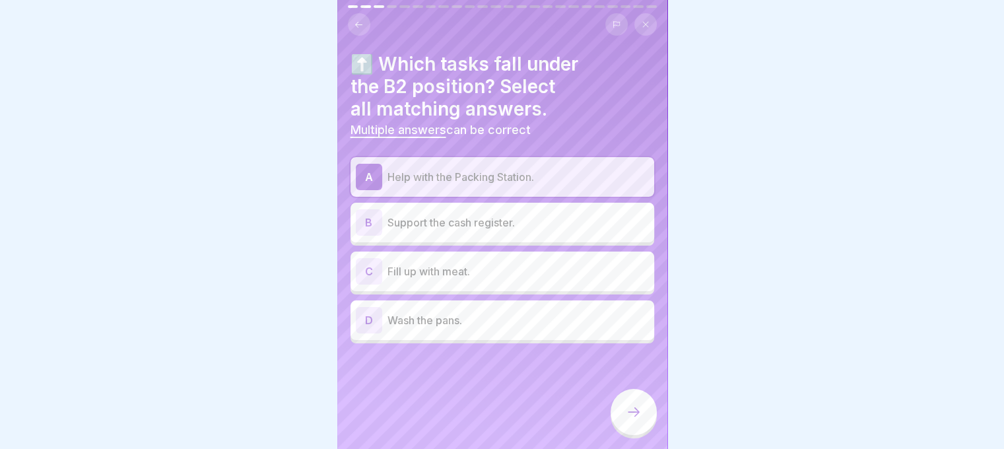
click at [480, 221] on div "B Support the cash register." at bounding box center [502, 222] width 293 height 26
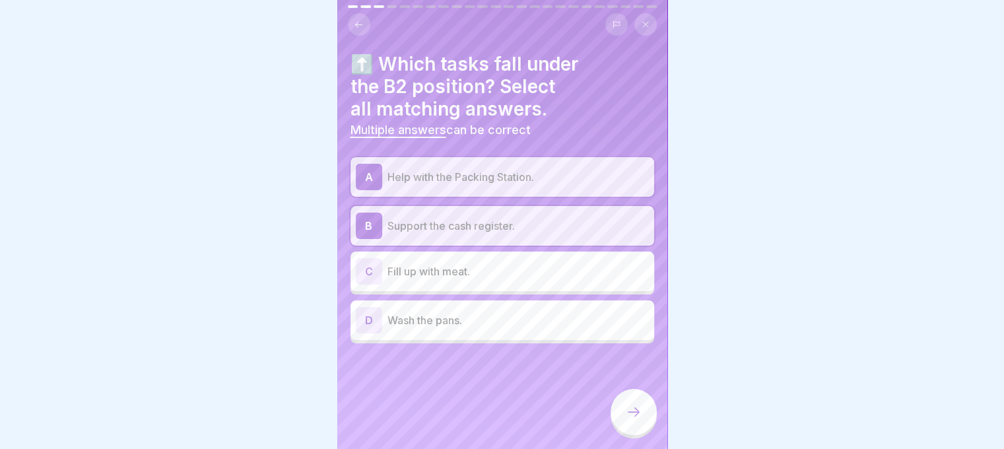
click at [633, 411] on icon at bounding box center [634, 412] width 16 height 16
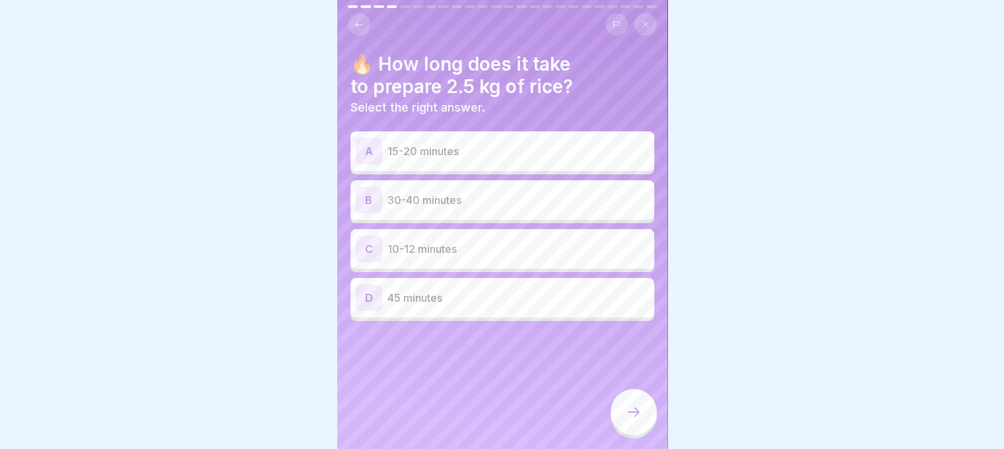
click at [454, 192] on p "30-40 minutes" at bounding box center [519, 200] width 262 height 16
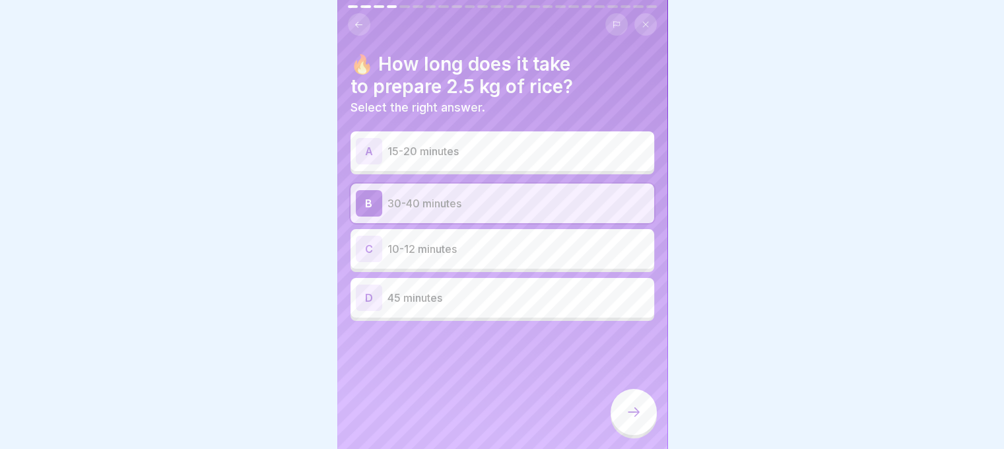
click at [627, 405] on icon at bounding box center [634, 412] width 16 height 16
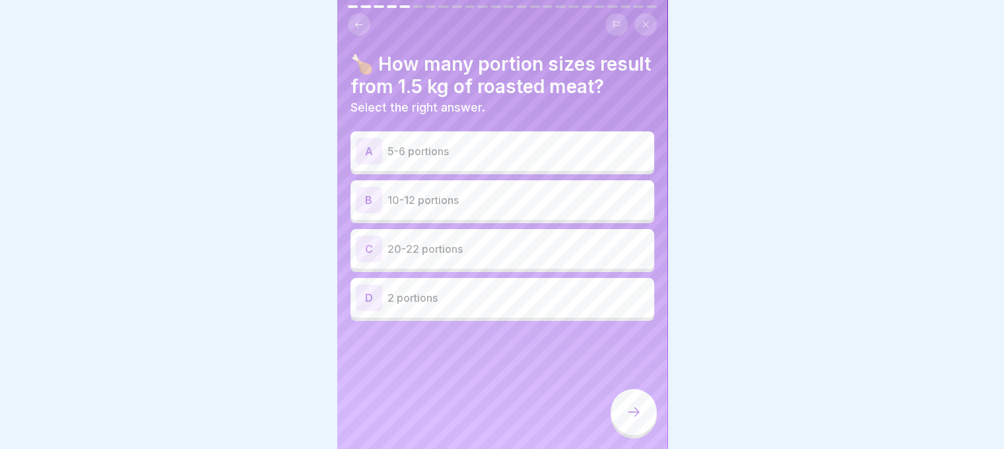
click at [434, 208] on p "10-12 portions" at bounding box center [519, 200] width 262 height 16
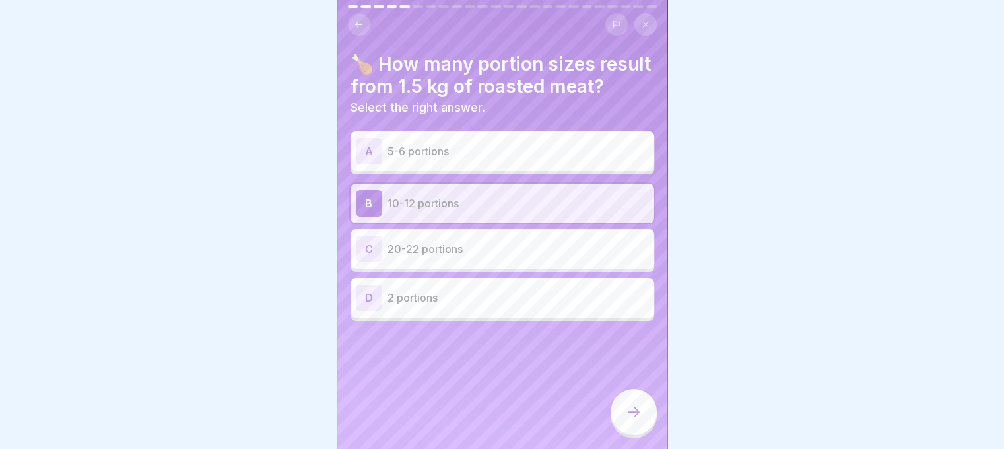
click at [629, 416] on icon at bounding box center [634, 412] width 16 height 16
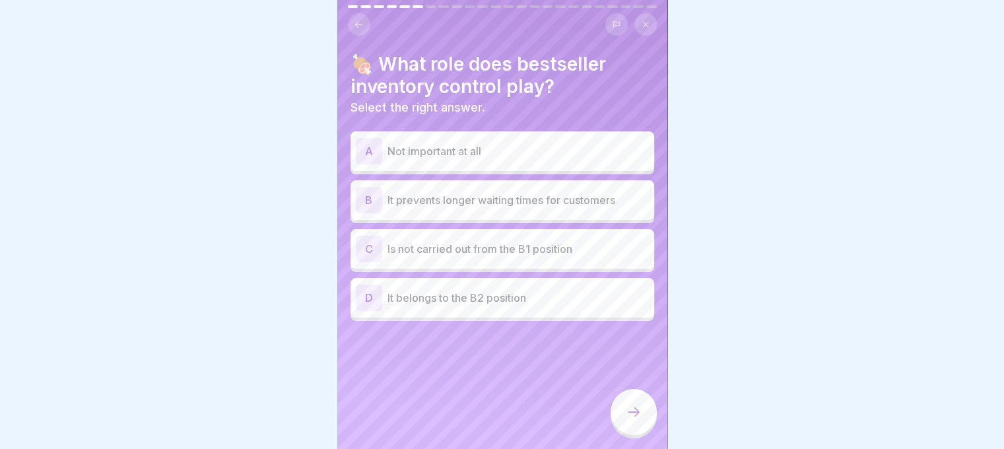
click at [493, 296] on div "D It belongs to the B2 position" at bounding box center [502, 298] width 293 height 26
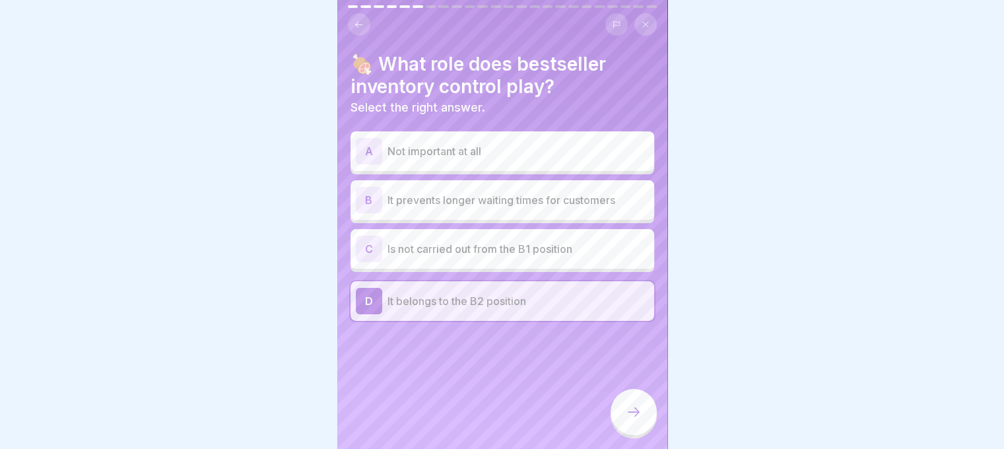
click at [620, 405] on div at bounding box center [634, 412] width 46 height 46
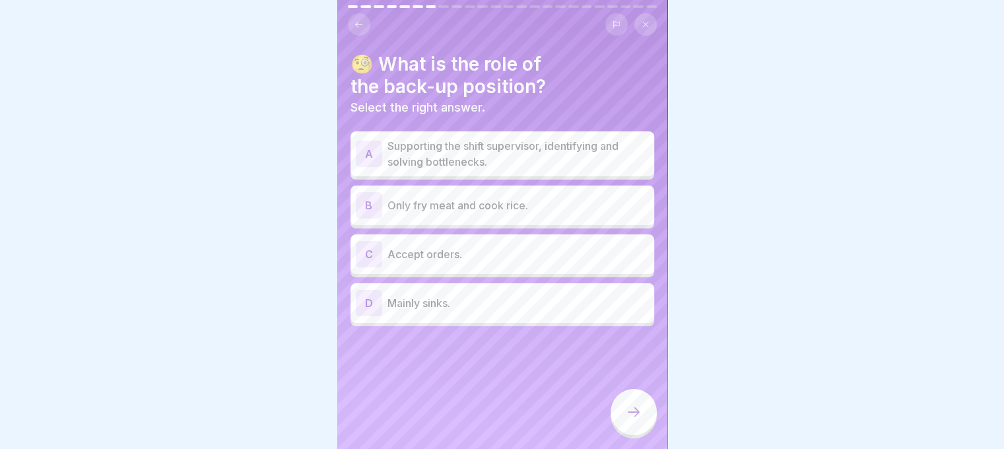
click at [545, 138] on p "Supporting the shift supervisor, identifying and solving bottlenecks." at bounding box center [519, 154] width 262 height 32
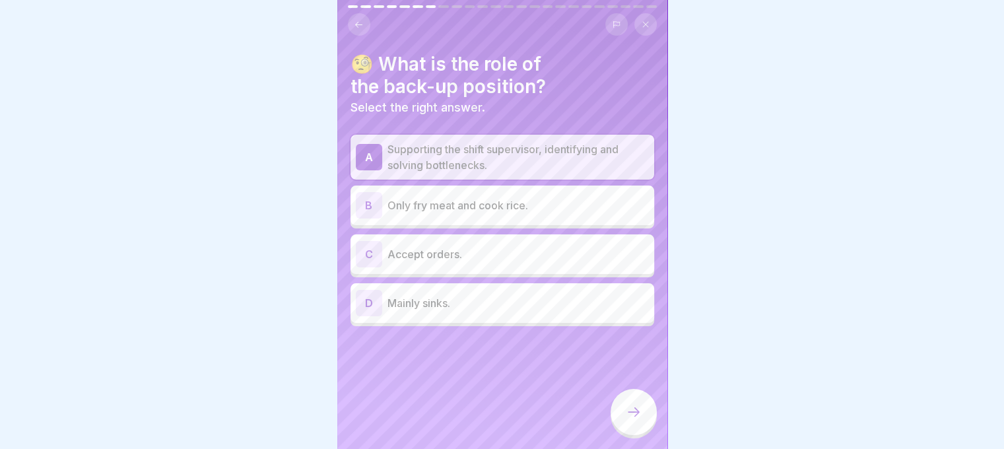
click at [639, 415] on icon at bounding box center [634, 412] width 16 height 16
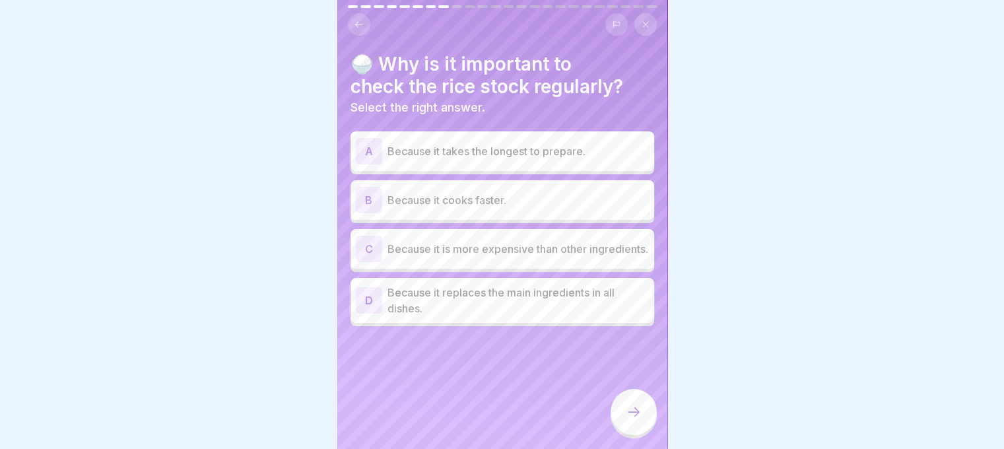
click at [556, 143] on p "Because it takes the longest to prepare." at bounding box center [519, 151] width 262 height 16
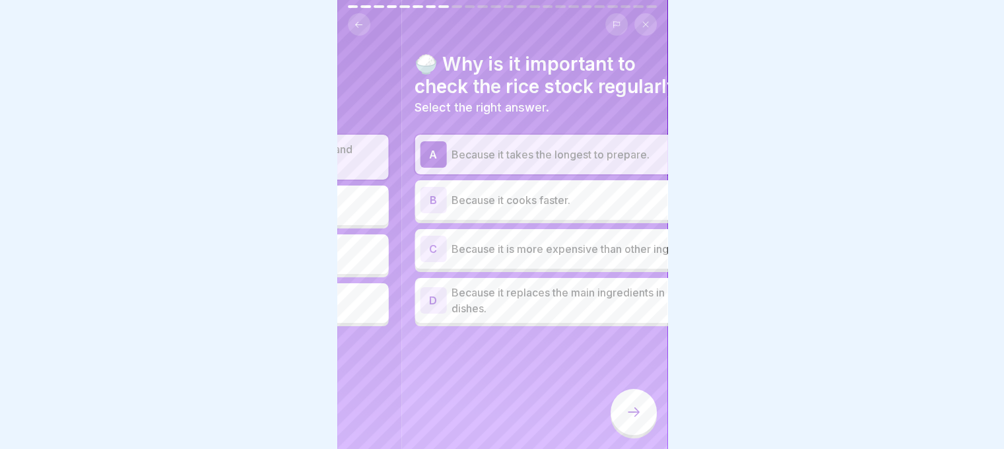
click at [650, 341] on div "🍚 Why is it important to check the rice stock regularly? Select the right answe…" at bounding box center [567, 224] width 330 height 449
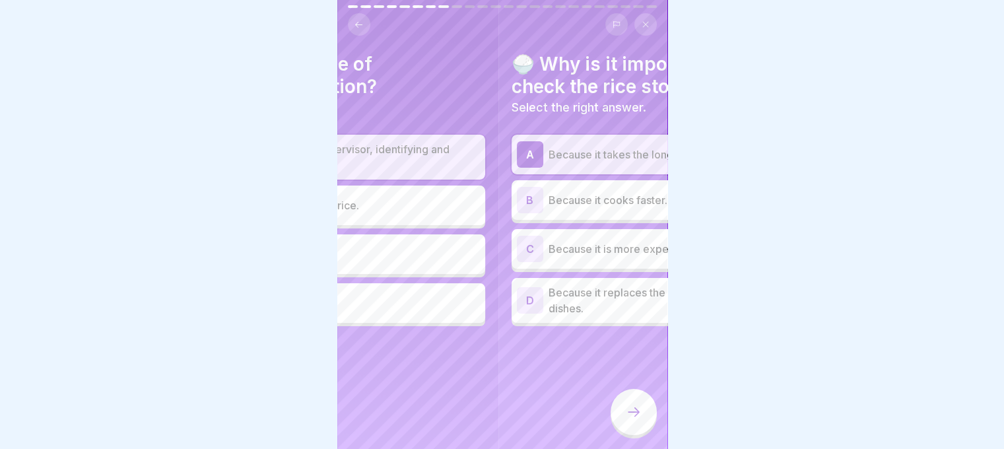
click at [768, 345] on body "English Assessment Just a little quiz for you. 24 Questions 80% To pass 0 Attem…" at bounding box center [502, 224] width 1004 height 449
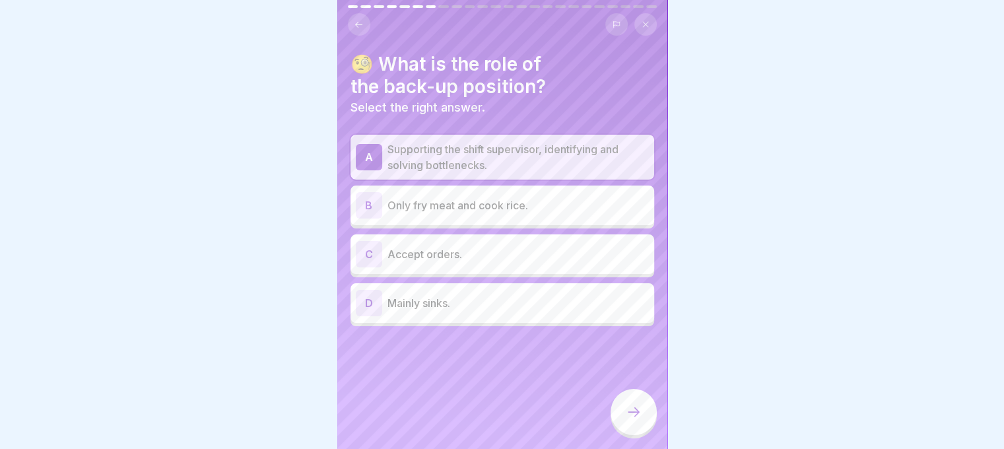
click at [740, 342] on body "English Assessment Just a little quiz for you. 24 Questions 80% To pass 0 Attem…" at bounding box center [502, 224] width 1004 height 449
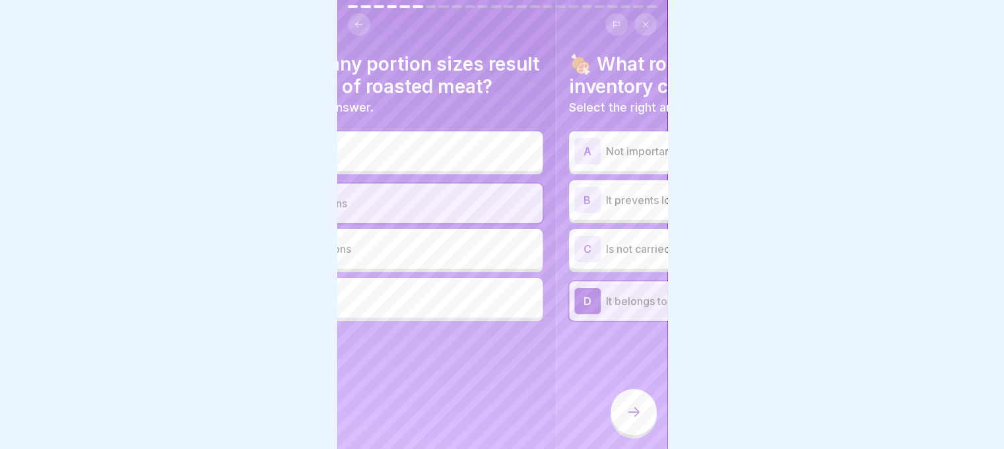
click at [785, 342] on body "English Assessment Just a little quiz for you. 24 Questions 80% To pass 0 Attem…" at bounding box center [502, 224] width 1004 height 449
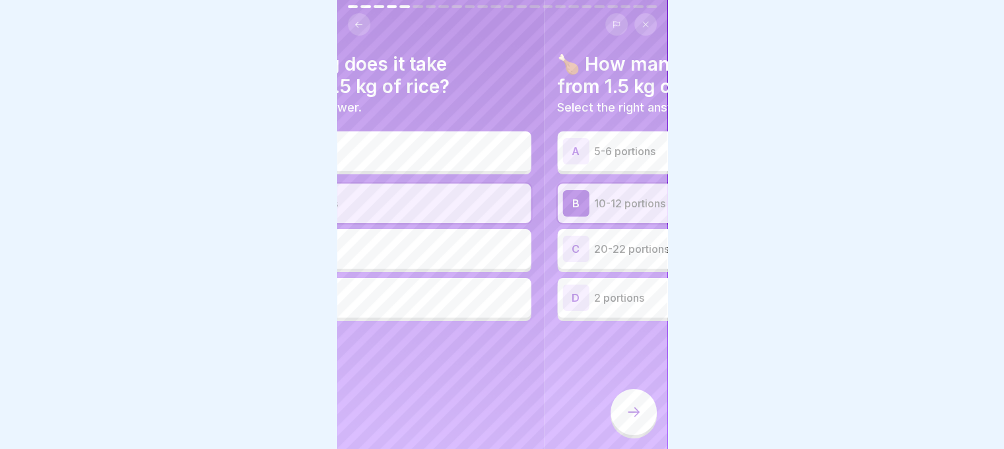
click at [781, 348] on body "English Assessment Just a little quiz for you. 24 Questions 80% To pass 0 Attem…" at bounding box center [502, 224] width 1004 height 449
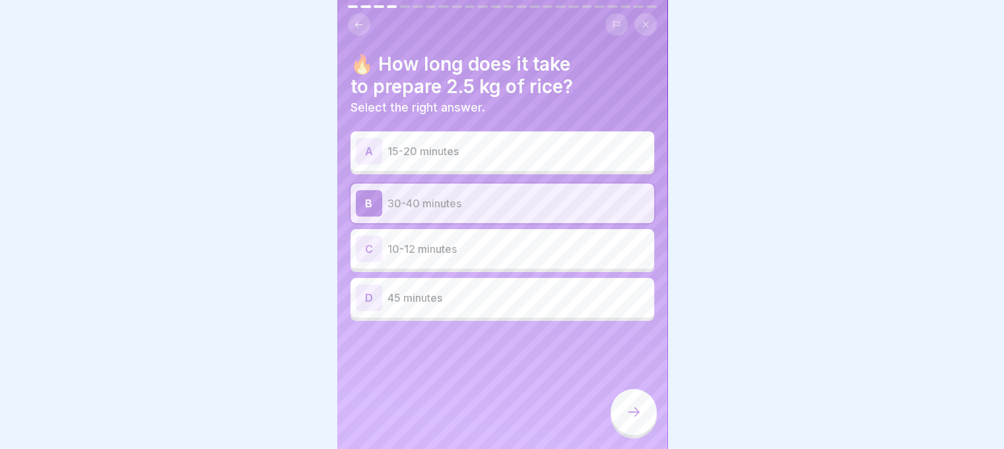
click at [637, 402] on div at bounding box center [634, 412] width 46 height 46
click at [637, 405] on div at bounding box center [634, 412] width 46 height 46
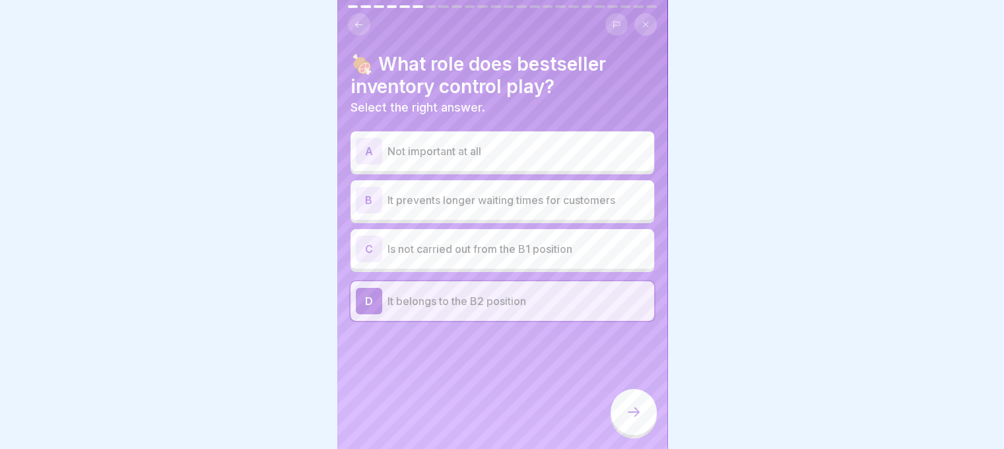
click at [637, 405] on div at bounding box center [634, 412] width 46 height 46
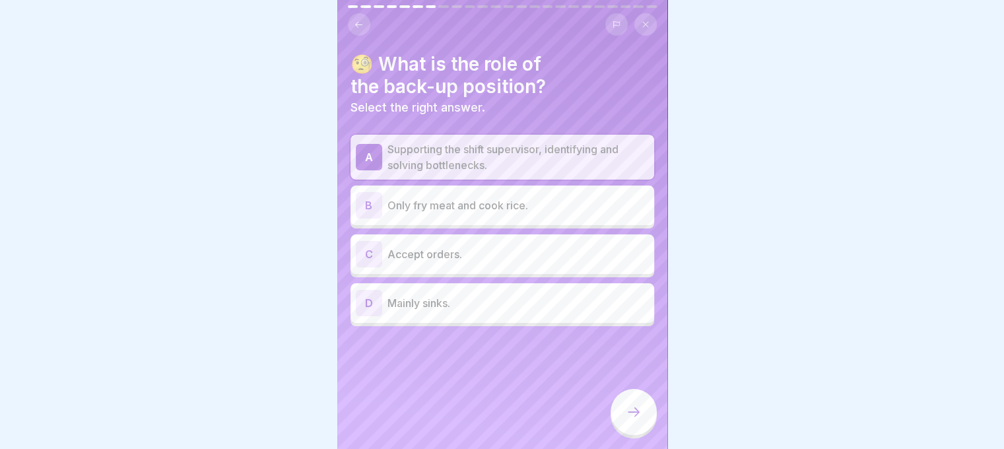
click at [637, 405] on div at bounding box center [634, 412] width 46 height 46
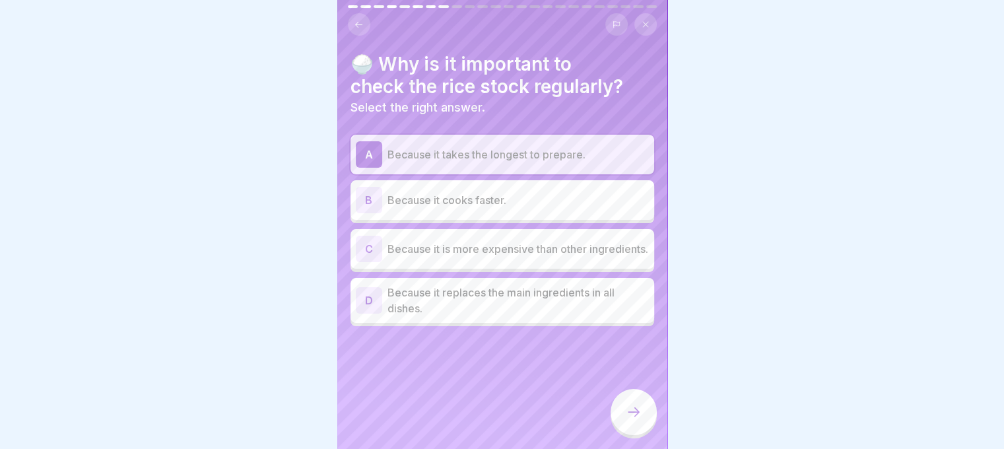
click at [637, 405] on div at bounding box center [634, 412] width 46 height 46
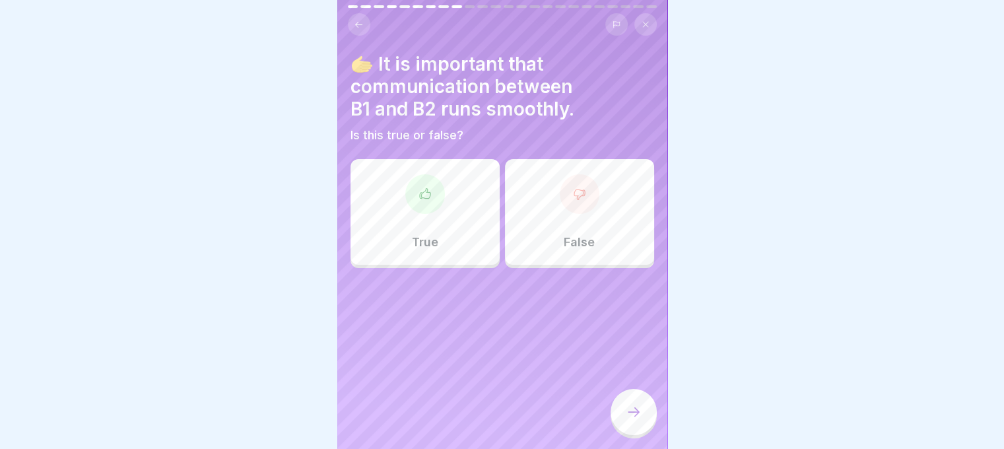
click at [465, 247] on div "True" at bounding box center [425, 212] width 149 height 106
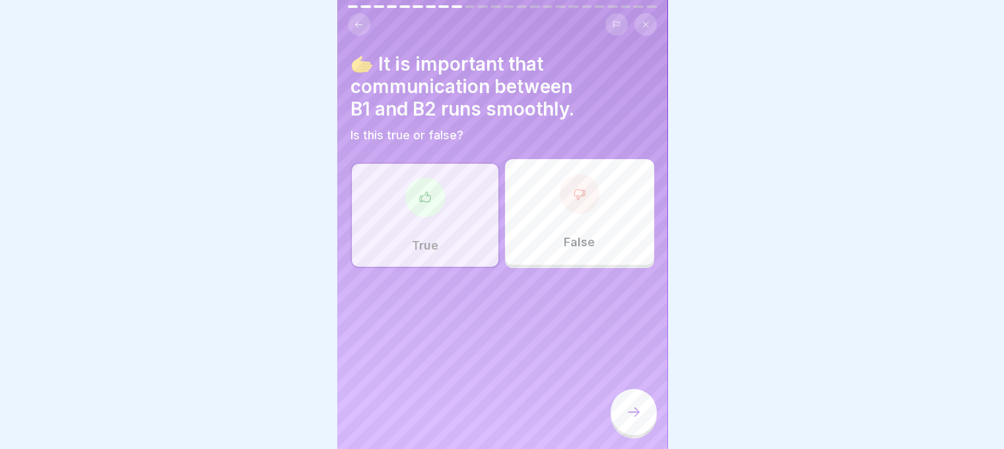
click at [637, 393] on div at bounding box center [634, 412] width 46 height 46
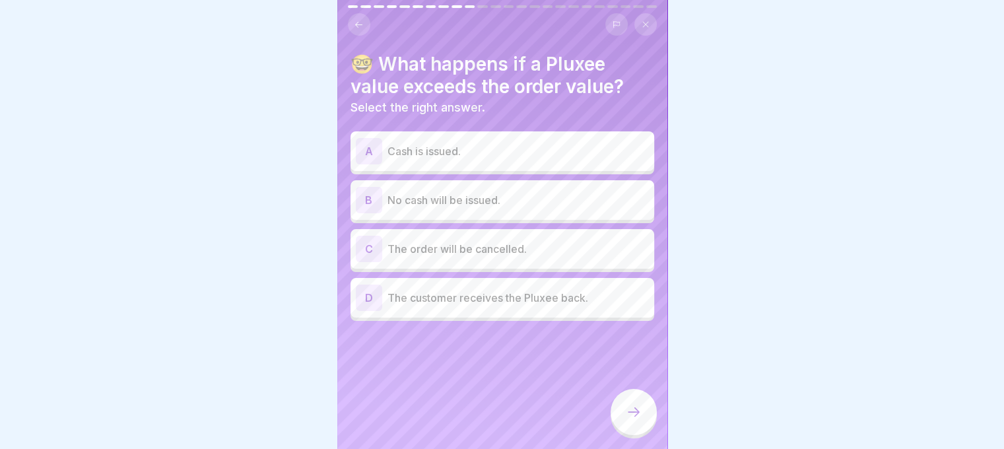
click at [457, 147] on p "Cash is issued." at bounding box center [519, 151] width 262 height 16
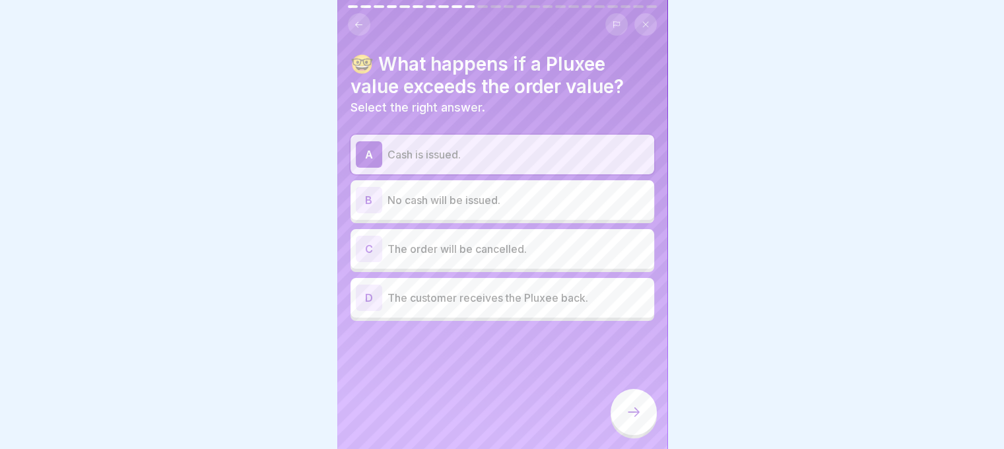
click at [627, 408] on icon at bounding box center [634, 412] width 16 height 16
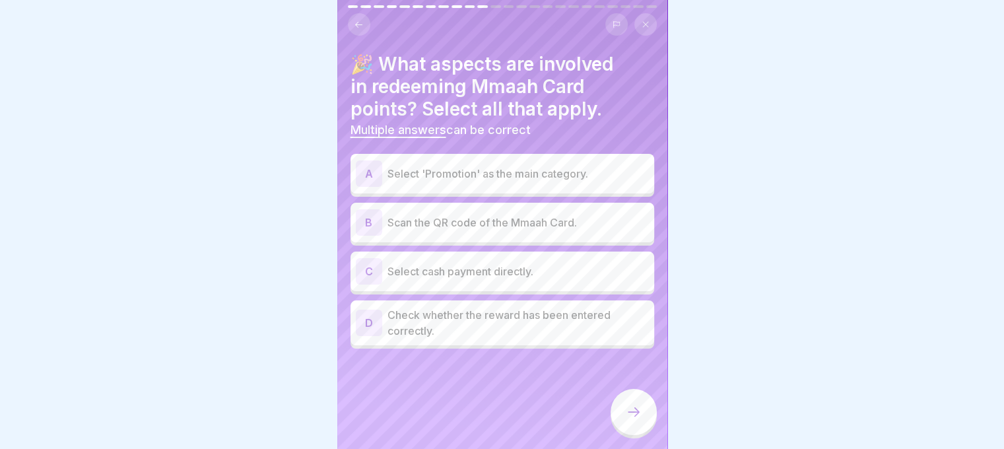
click at [487, 166] on p "Select 'Promotion' as the main category." at bounding box center [519, 174] width 262 height 16
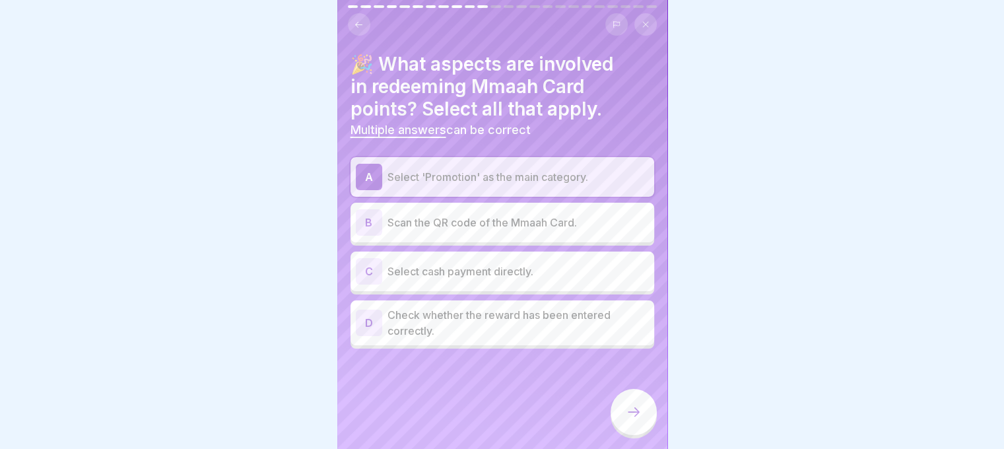
click at [476, 217] on p "Scan the QR code of the Mmaah Card." at bounding box center [519, 223] width 262 height 16
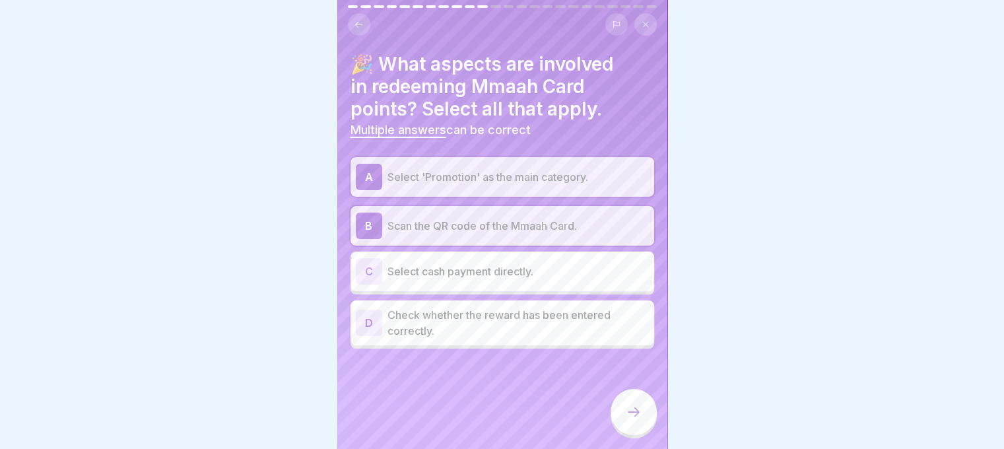
click at [495, 307] on p "Check whether the reward has been entered correctly." at bounding box center [519, 323] width 262 height 32
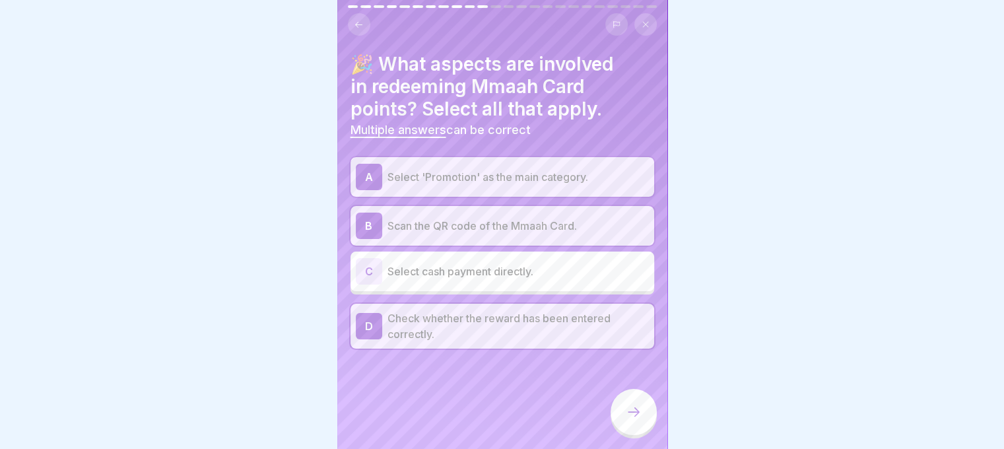
click at [615, 421] on div at bounding box center [634, 412] width 46 height 46
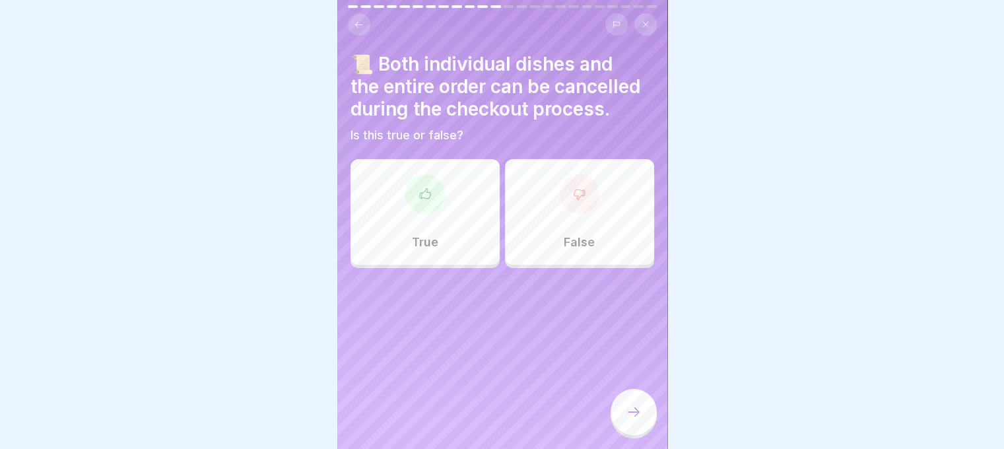
click at [482, 248] on div "True" at bounding box center [425, 212] width 149 height 106
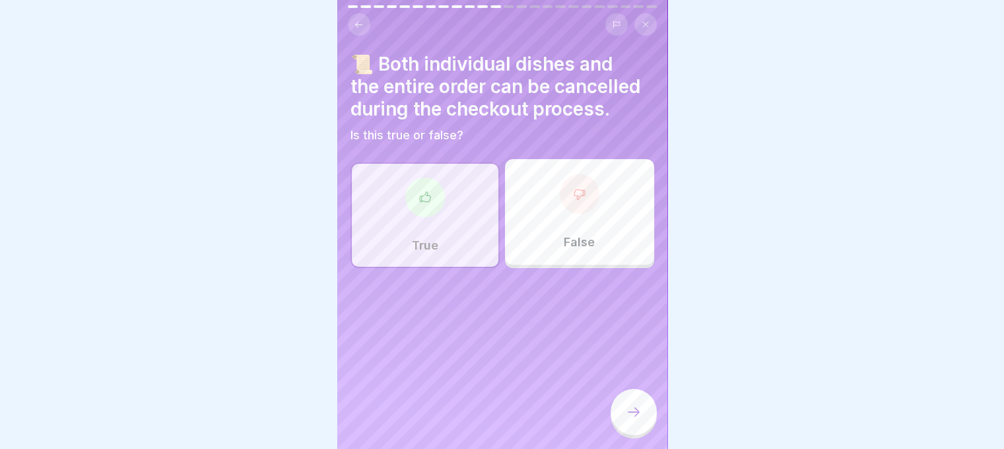
click at [618, 409] on div at bounding box center [634, 412] width 46 height 46
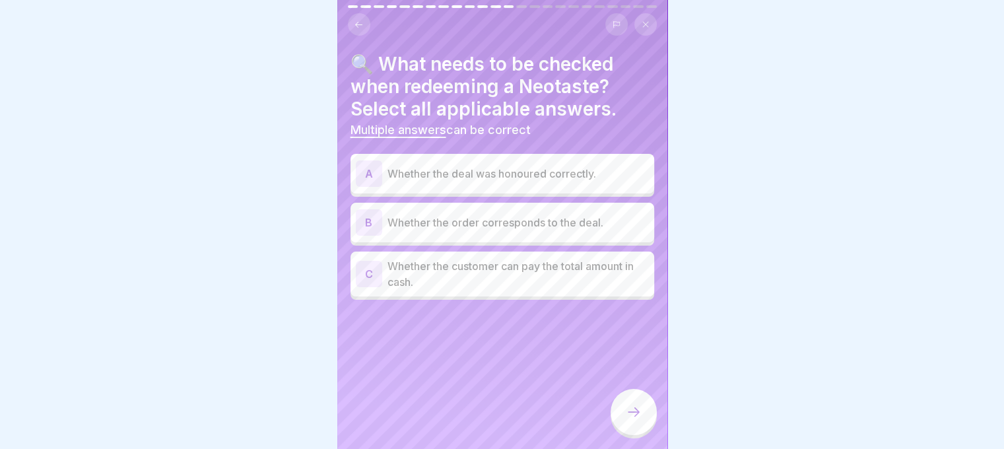
click at [510, 166] on p "Whether the deal was honoured correctly." at bounding box center [519, 174] width 262 height 16
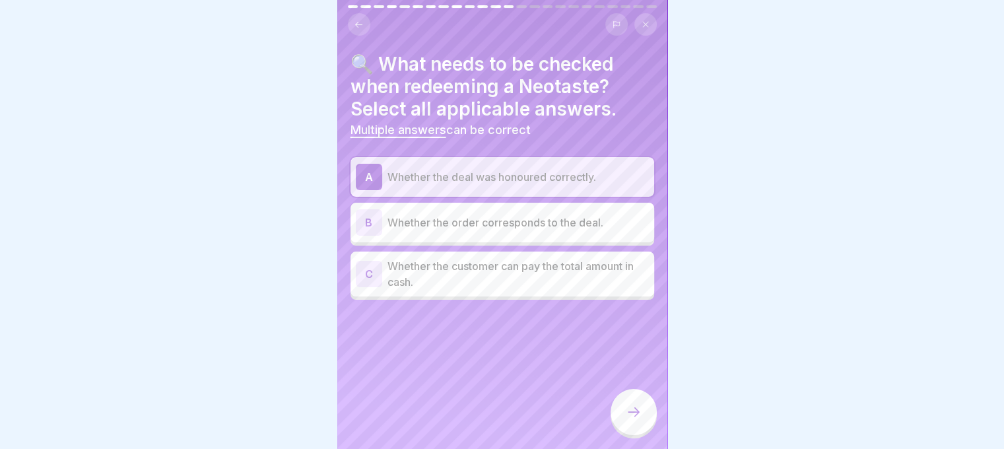
click at [512, 215] on p "Whether the order corresponds to the deal." at bounding box center [519, 223] width 262 height 16
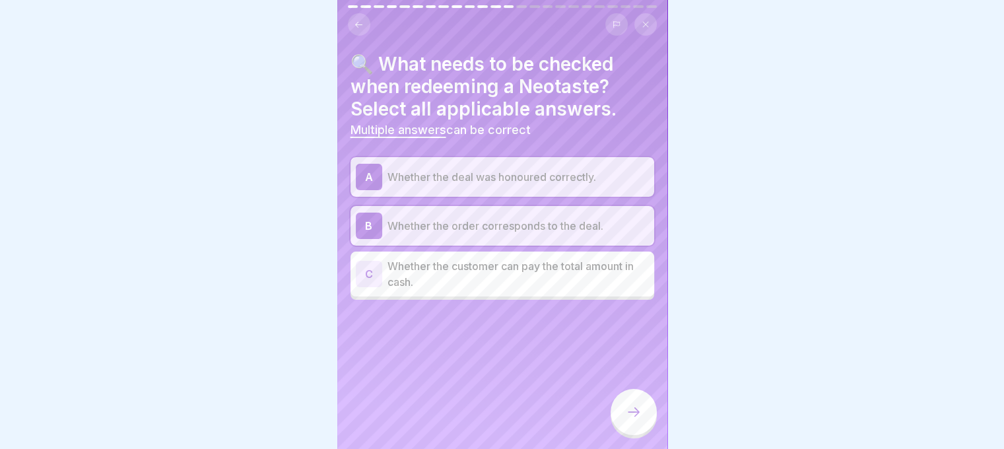
click at [626, 403] on div at bounding box center [634, 412] width 46 height 46
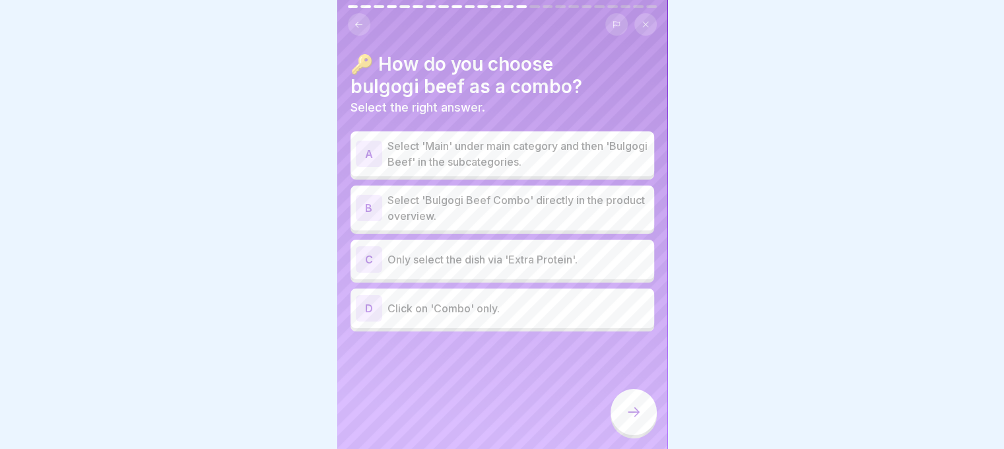
click at [491, 145] on p "Select 'Main' under main category and then 'Bulgogi Beef' in the subcategories." at bounding box center [519, 154] width 262 height 32
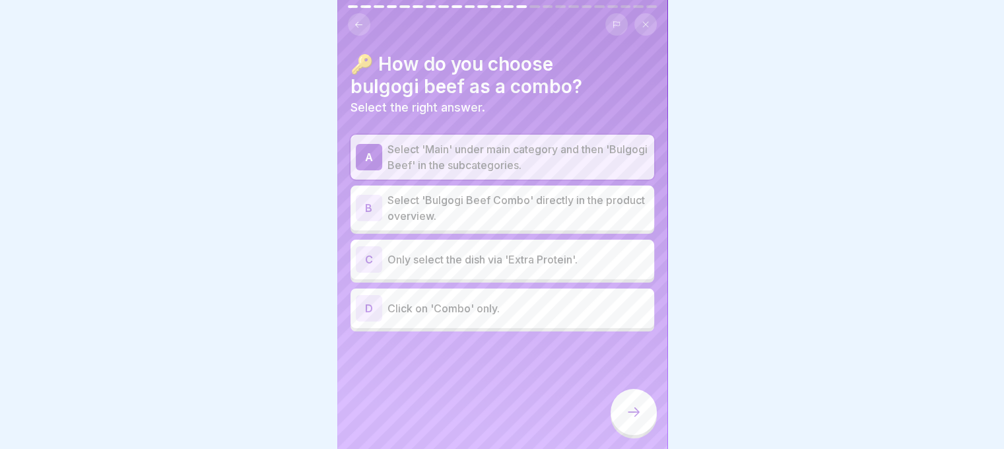
click at [634, 400] on div at bounding box center [634, 412] width 46 height 46
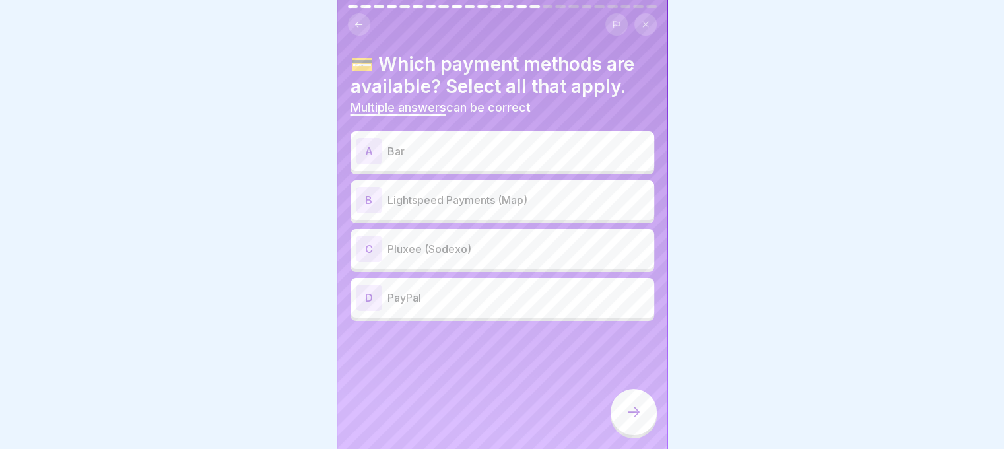
click at [462, 143] on p "Bar" at bounding box center [519, 151] width 262 height 16
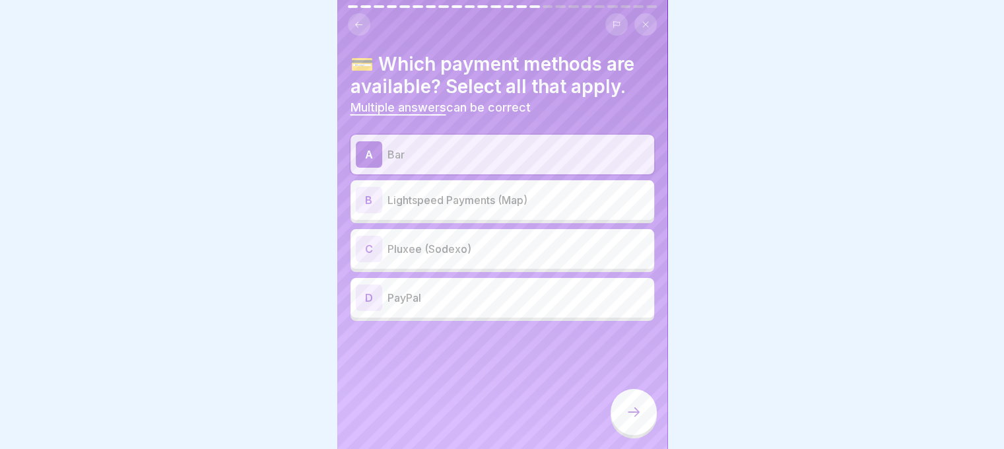
click at [477, 199] on div "B Lightspeed Payments (Map)" at bounding box center [502, 200] width 293 height 26
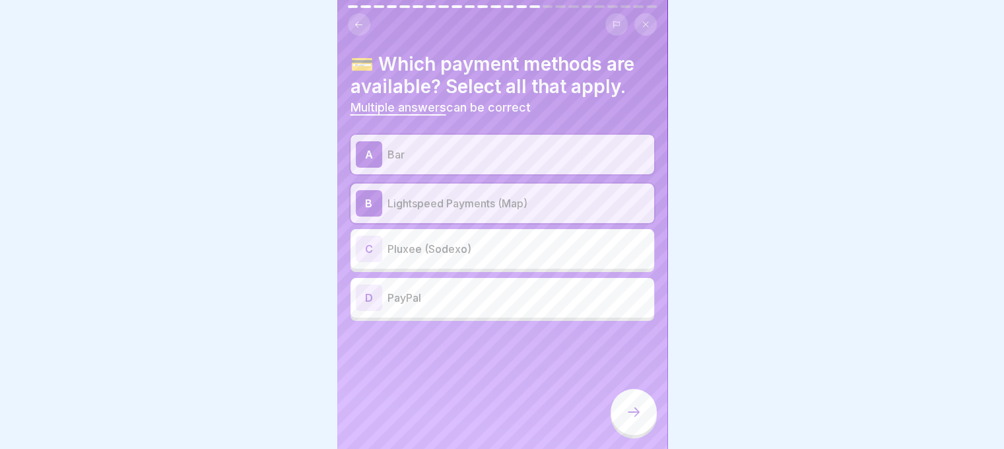
click at [473, 250] on div "C Pluxee (Sodexo)" at bounding box center [502, 249] width 293 height 26
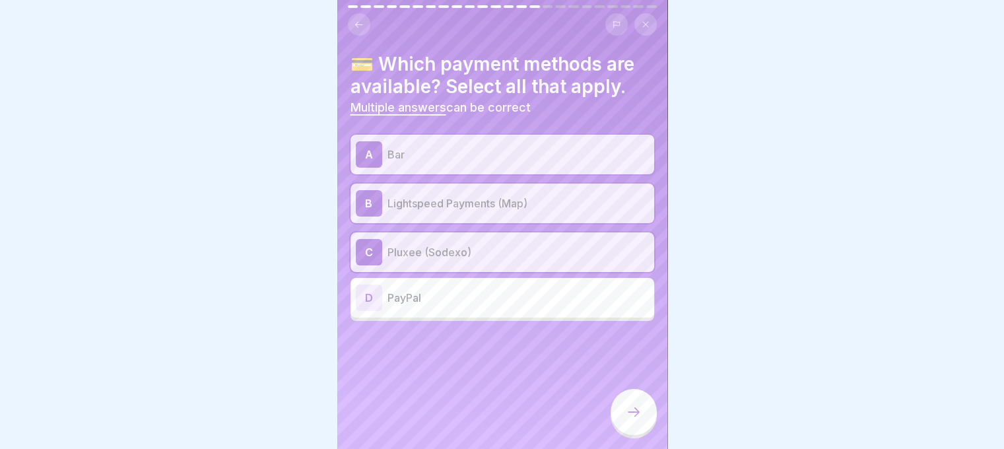
click at [623, 401] on div at bounding box center [634, 412] width 46 height 46
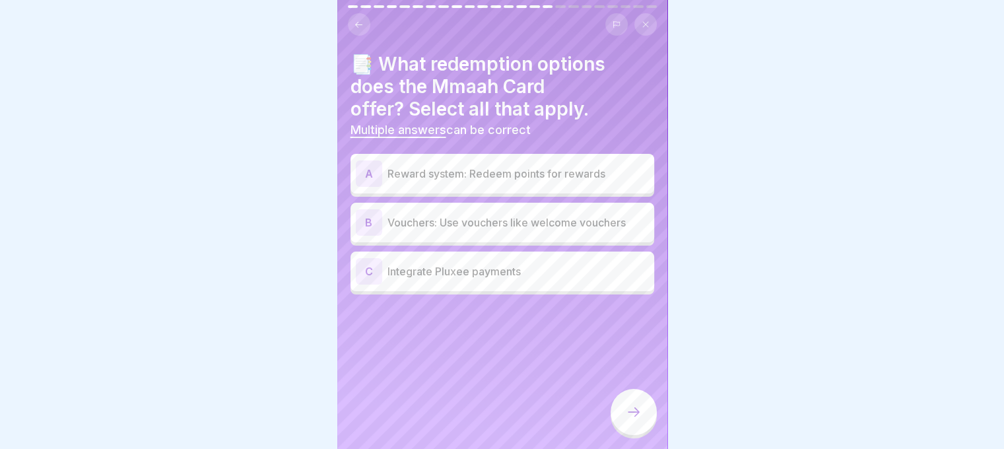
click at [520, 166] on p "Reward system: Redeem points for rewards" at bounding box center [519, 174] width 262 height 16
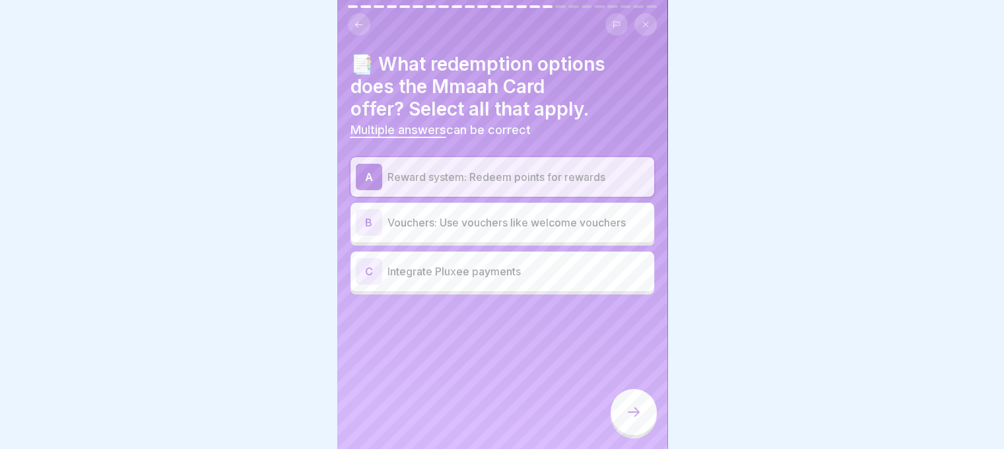
click at [534, 276] on div "C Integrate Pluxee payments" at bounding box center [503, 272] width 304 height 40
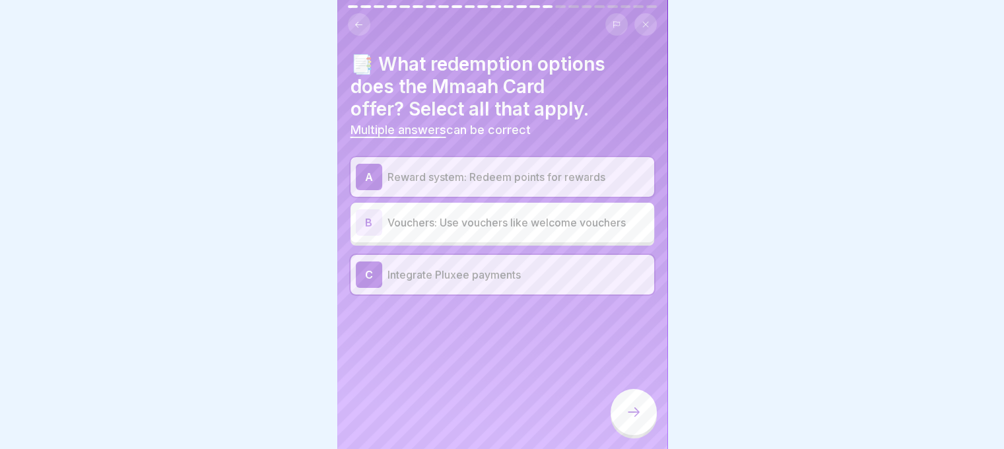
click at [621, 411] on div at bounding box center [634, 412] width 46 height 46
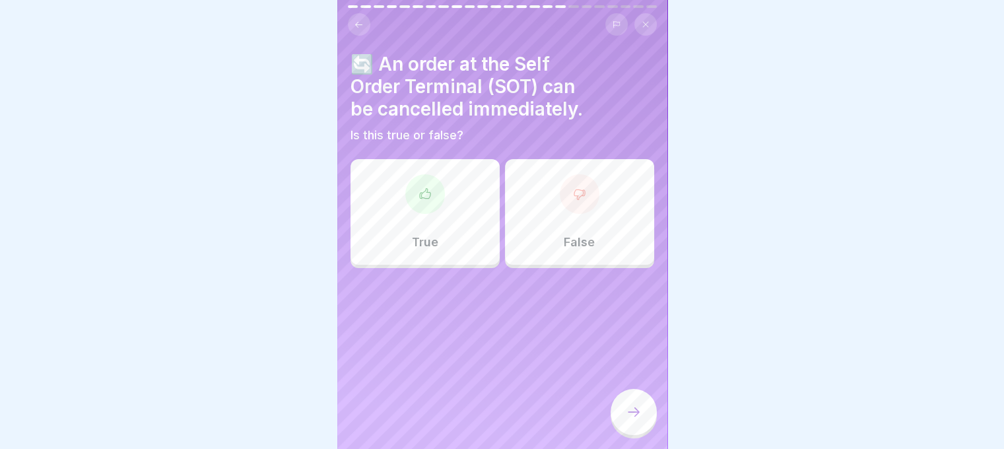
click at [442, 240] on div "True" at bounding box center [425, 212] width 149 height 106
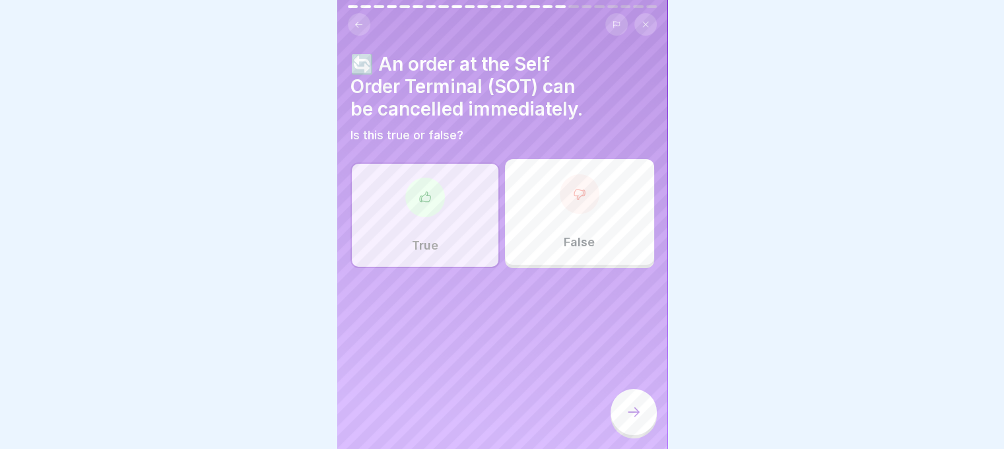
click at [631, 402] on div at bounding box center [634, 412] width 46 height 46
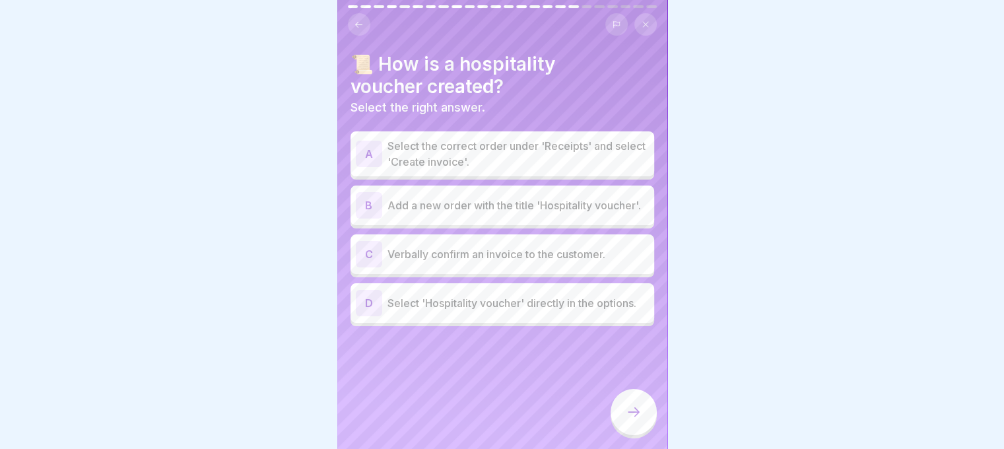
click at [489, 144] on p "Select the correct order under 'Receipts' and select 'Create invoice'." at bounding box center [519, 154] width 262 height 32
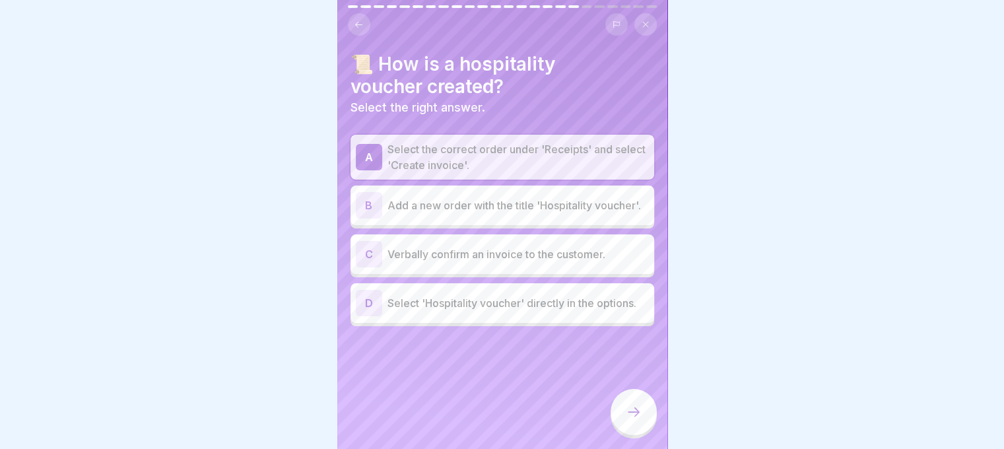
click at [647, 415] on div at bounding box center [634, 412] width 46 height 46
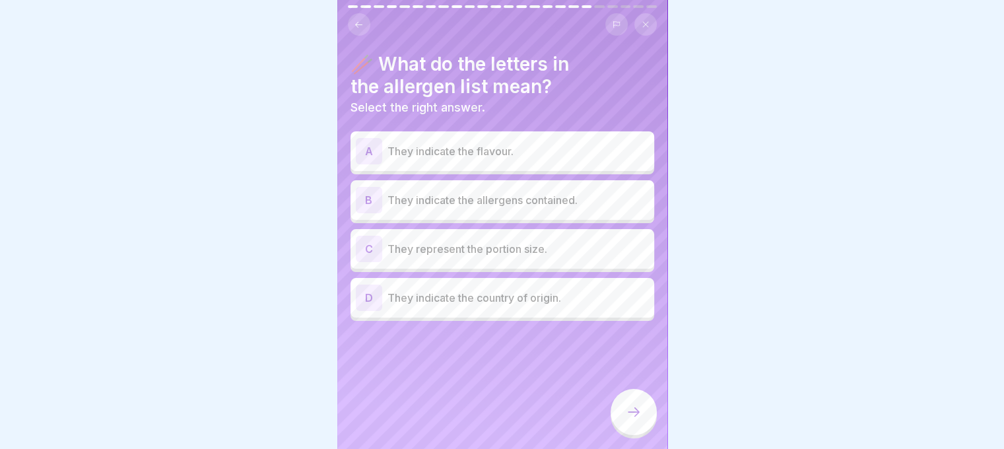
click at [555, 192] on p "They indicate the allergens contained." at bounding box center [519, 200] width 262 height 16
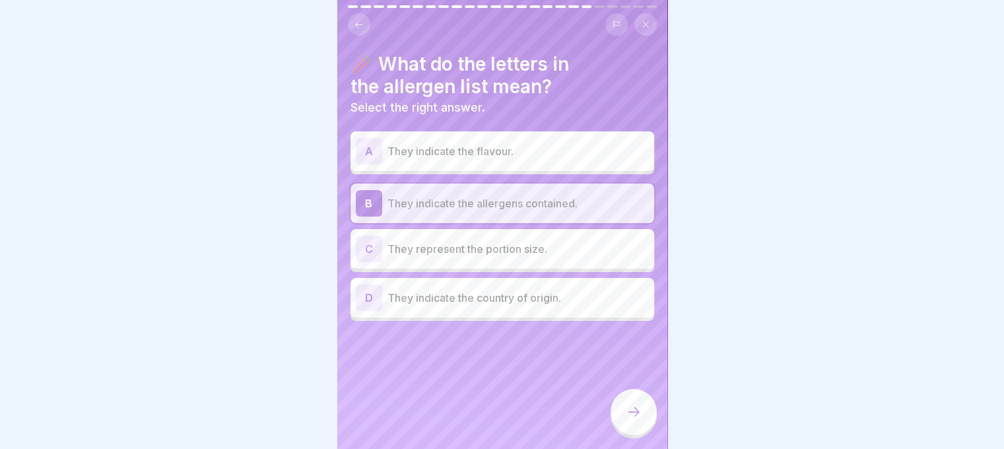
click at [633, 398] on div at bounding box center [634, 412] width 46 height 46
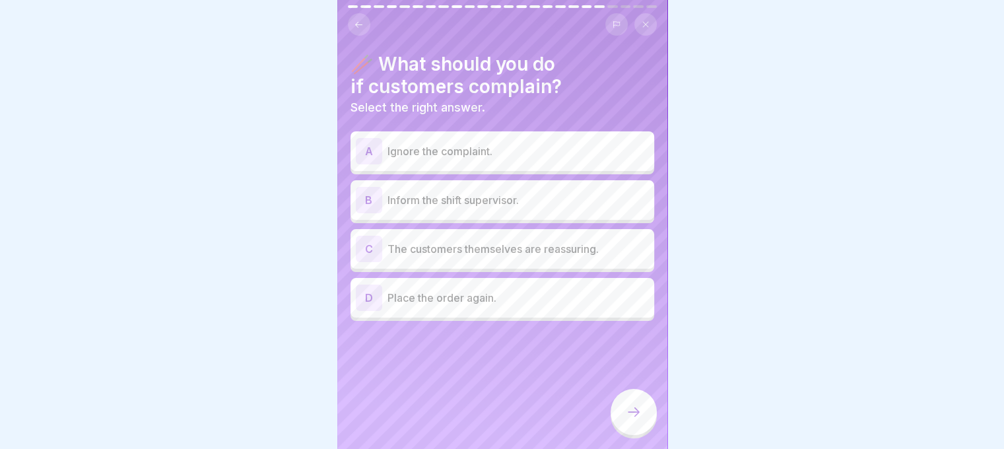
click at [541, 197] on p "Inform the shift supervisor." at bounding box center [519, 200] width 262 height 16
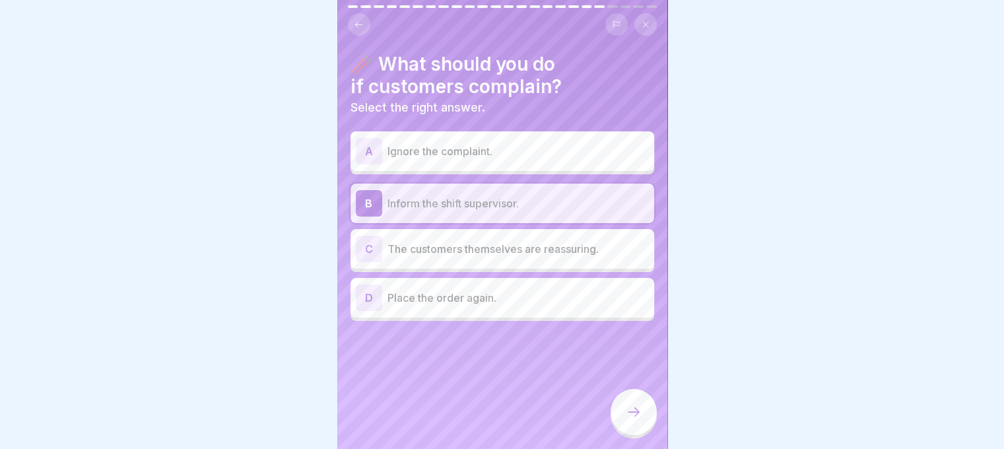
click at [624, 414] on div at bounding box center [634, 412] width 46 height 46
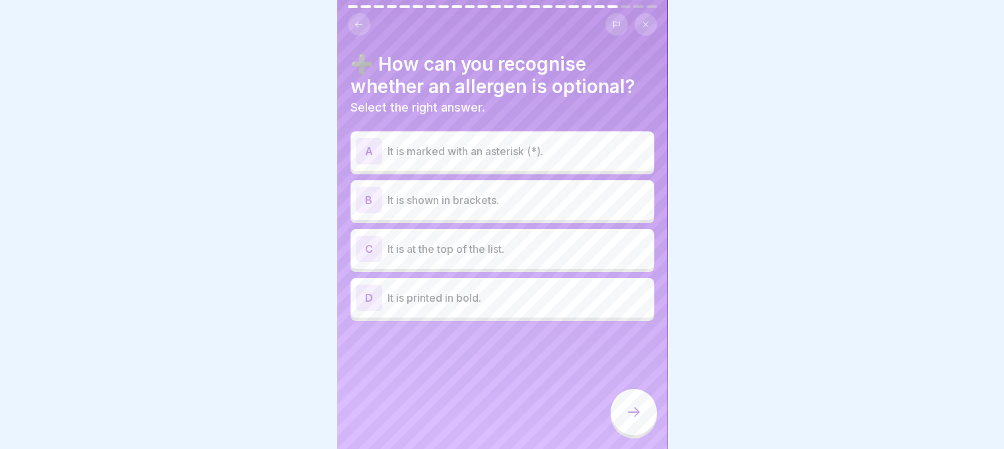
click at [516, 147] on p "It is marked with an asterisk (*)." at bounding box center [519, 151] width 262 height 16
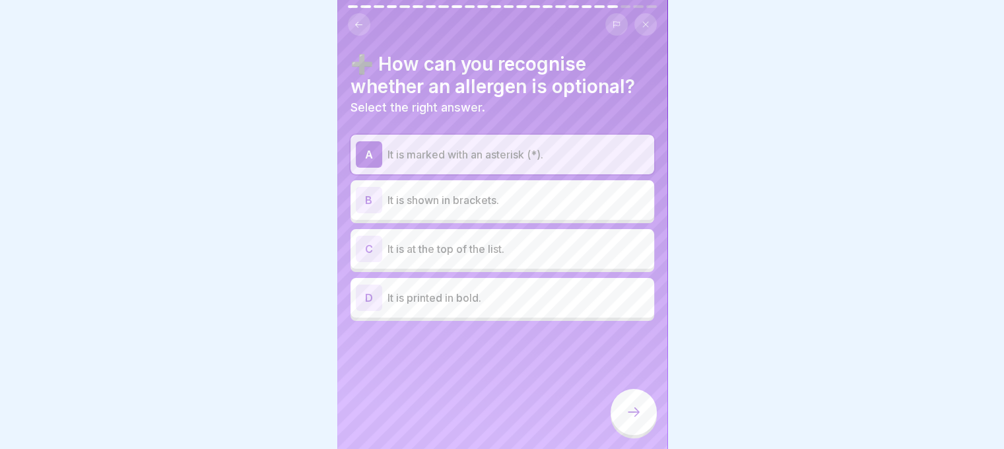
click at [619, 400] on div at bounding box center [634, 412] width 46 height 46
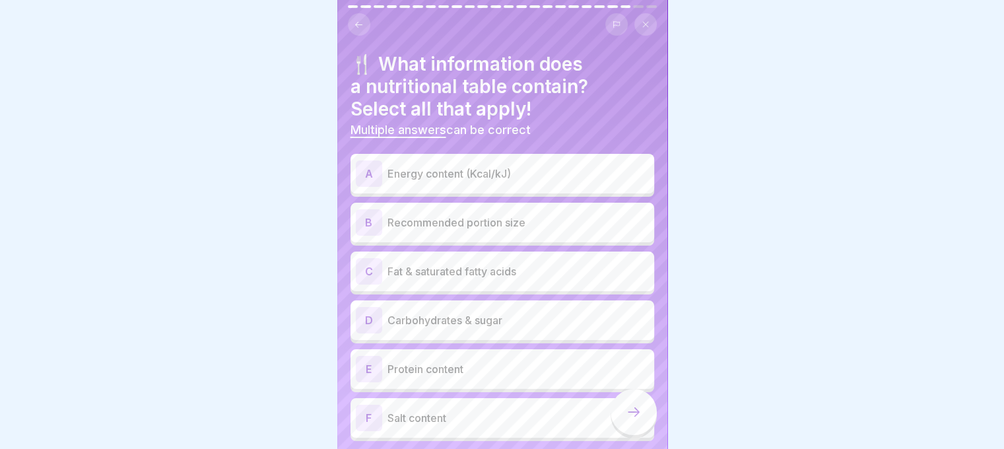
click at [534, 170] on p "Energy content (Kcal/kJ)" at bounding box center [519, 174] width 262 height 16
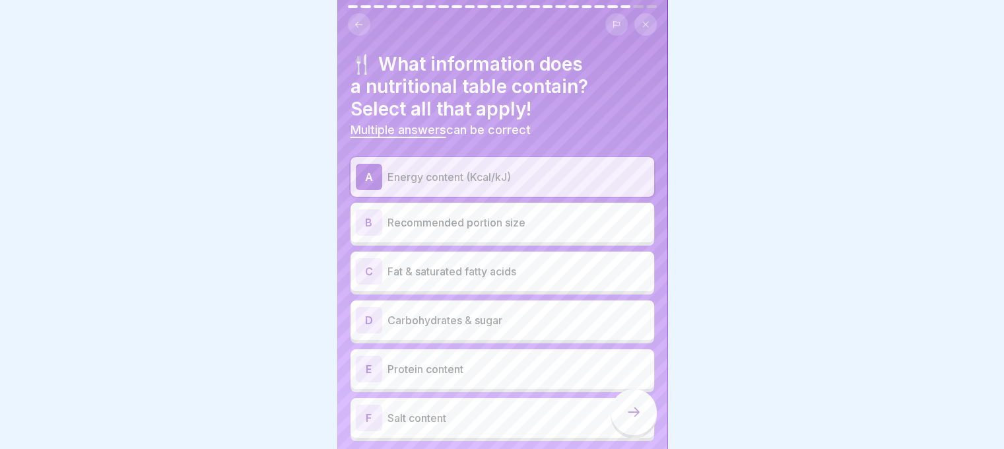
click at [523, 312] on p "Carbohydrates & sugar" at bounding box center [519, 320] width 262 height 16
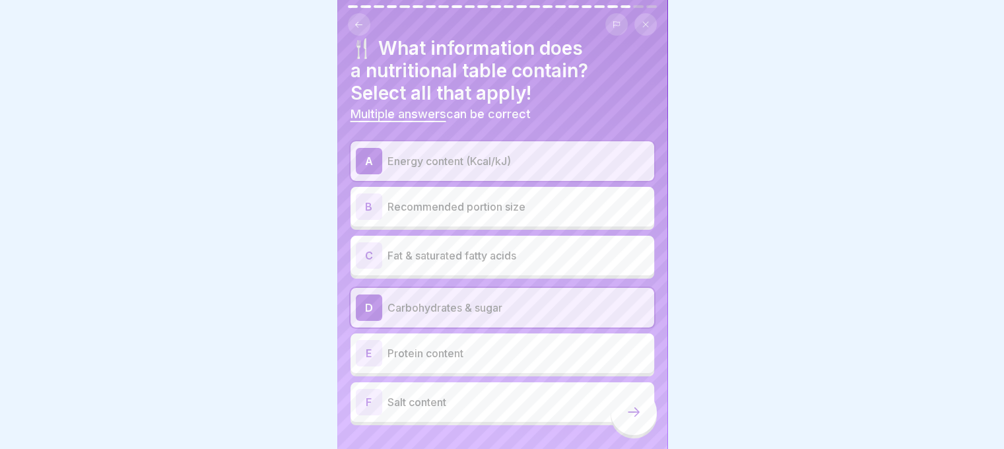
scroll to position [45, 0]
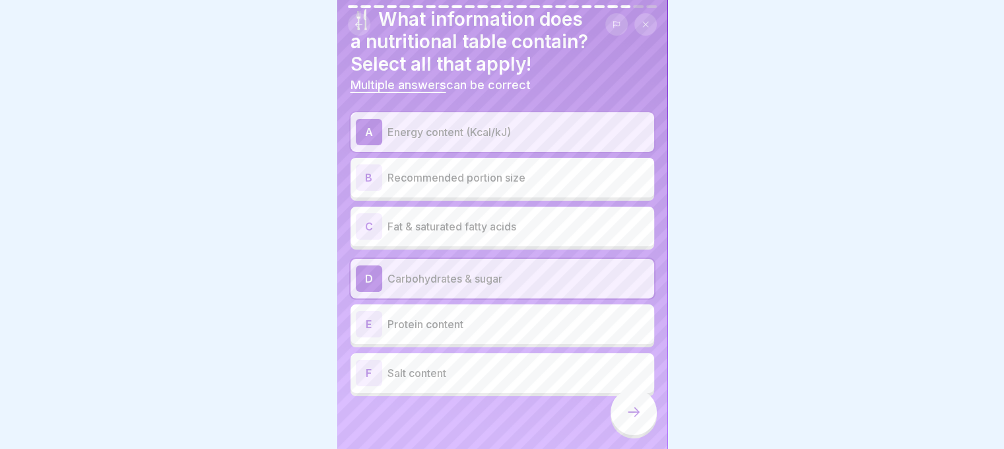
click at [497, 316] on p "Protein content" at bounding box center [519, 324] width 262 height 16
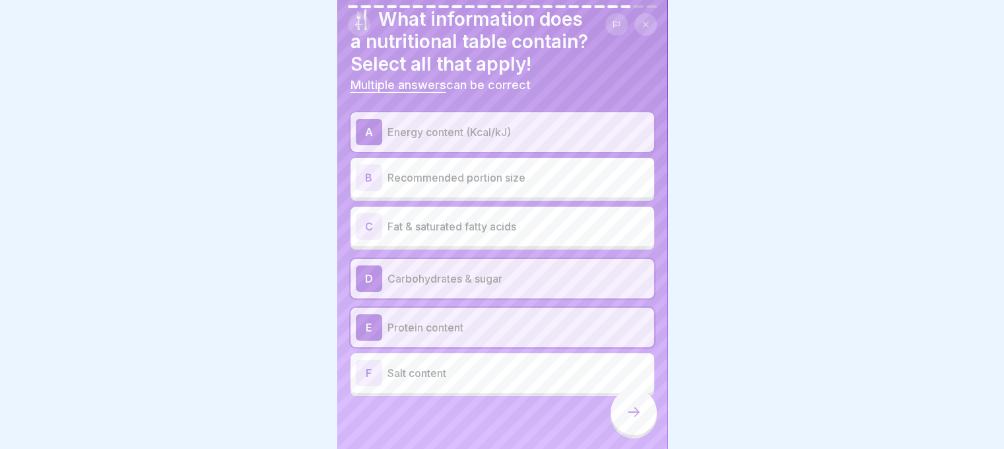
click at [510, 234] on div "C Fat & saturated fatty acids" at bounding box center [503, 227] width 304 height 40
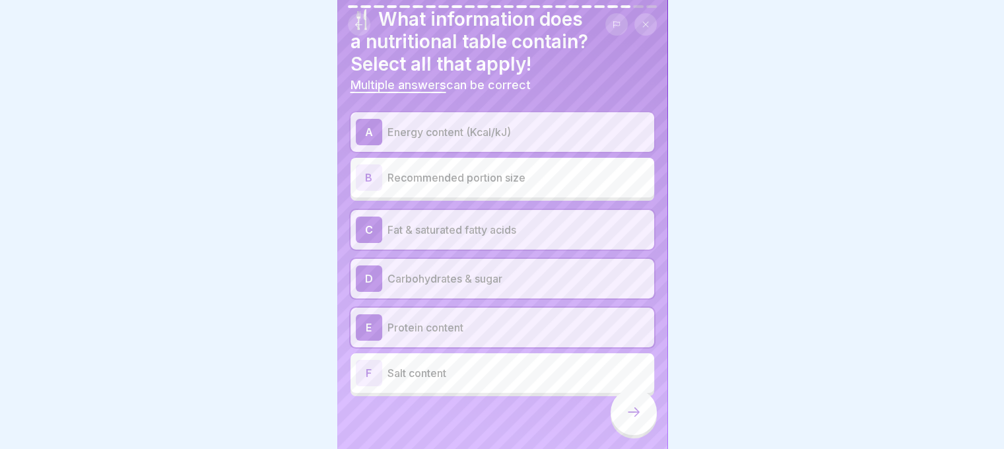
click at [526, 333] on div "E Protein content" at bounding box center [503, 328] width 304 height 40
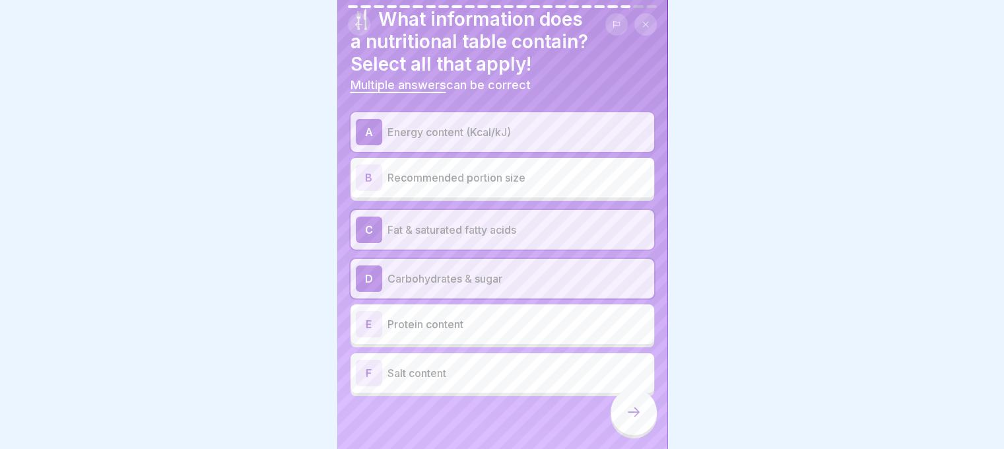
click at [553, 369] on p "Salt content" at bounding box center [519, 373] width 262 height 16
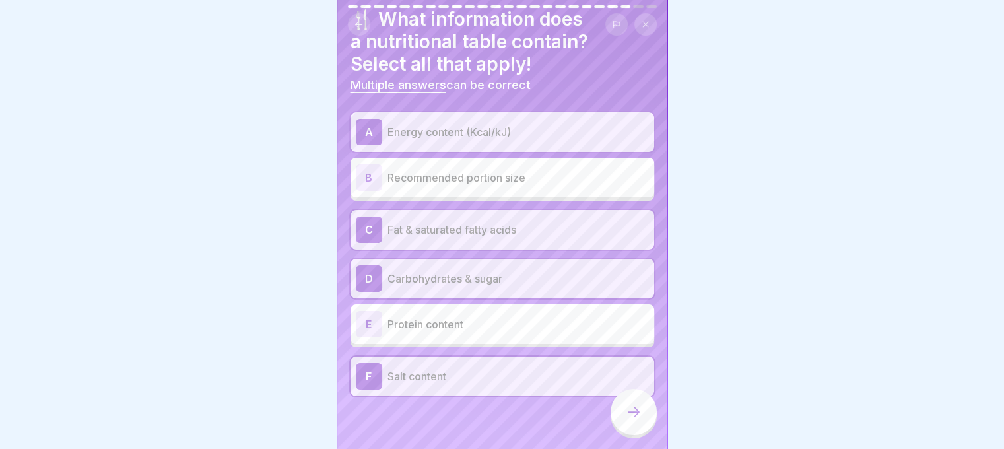
click at [543, 333] on div "E Protein content" at bounding box center [503, 324] width 304 height 40
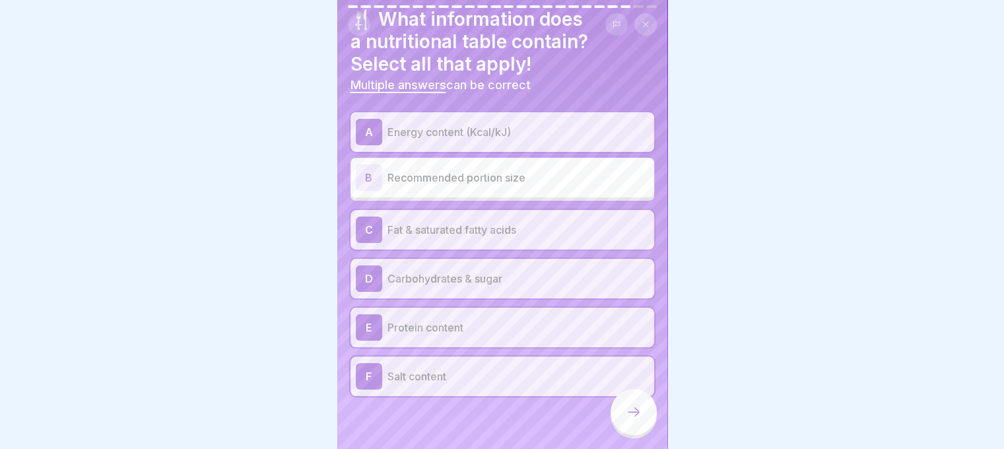
click at [630, 415] on icon at bounding box center [634, 412] width 16 height 16
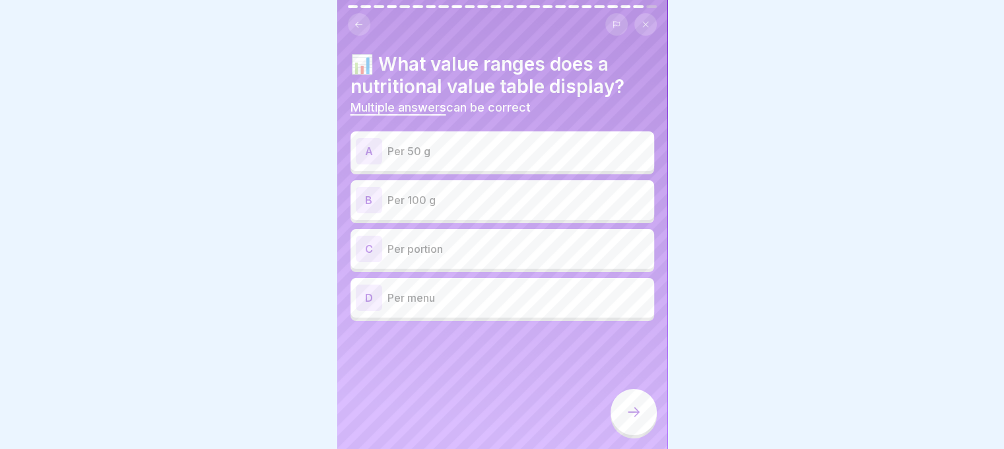
click at [460, 197] on p "Per 100 g" at bounding box center [519, 200] width 262 height 16
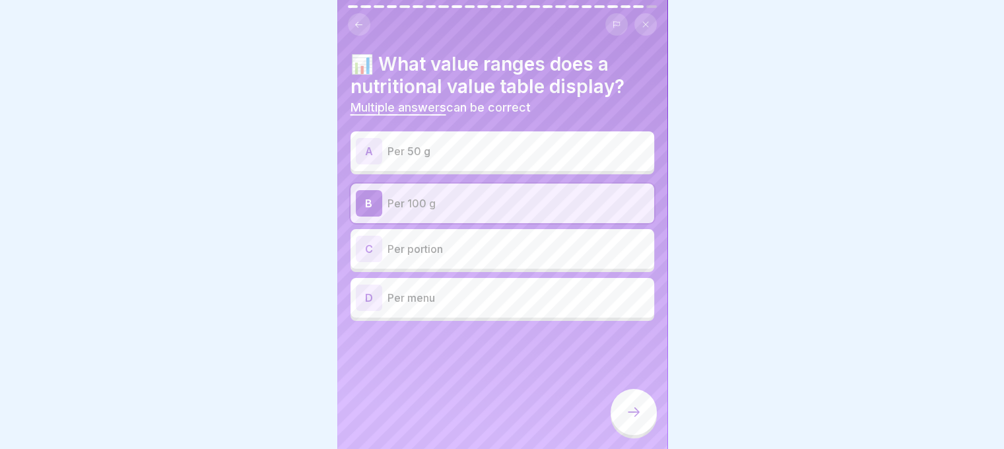
click at [505, 241] on p "Per portion" at bounding box center [519, 249] width 262 height 16
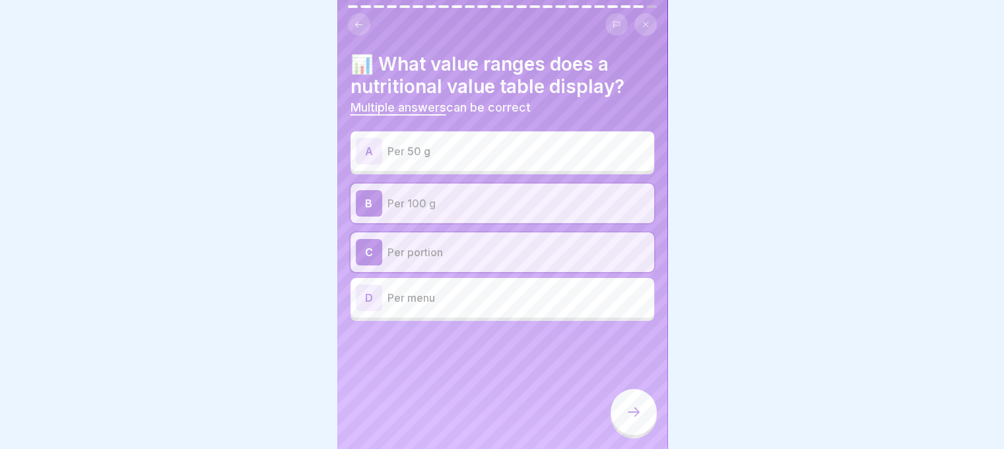
click at [468, 201] on div "B Per 100 g" at bounding box center [502, 203] width 293 height 26
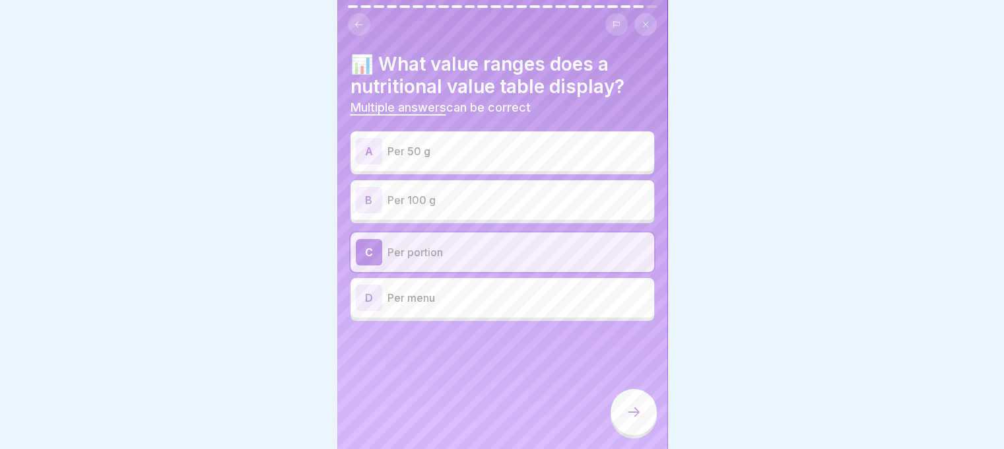
click at [476, 278] on div "D Per menu" at bounding box center [503, 298] width 304 height 40
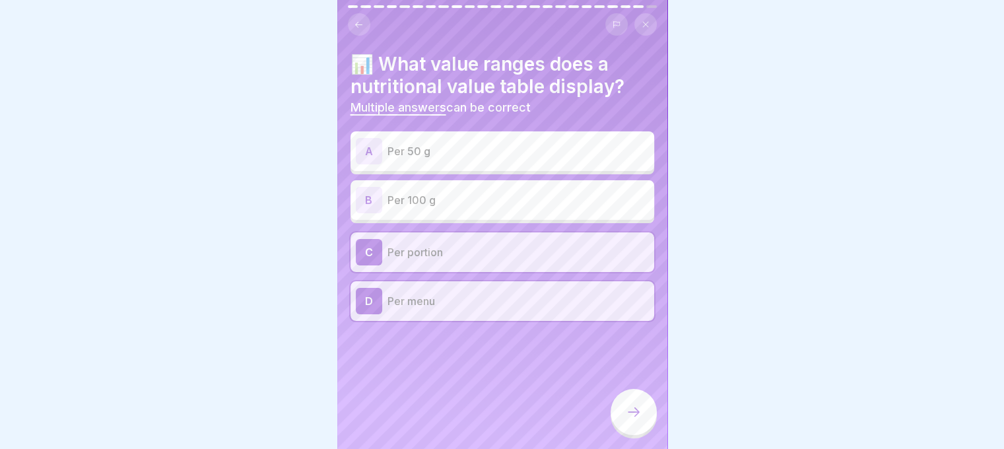
click at [626, 415] on icon at bounding box center [634, 412] width 16 height 16
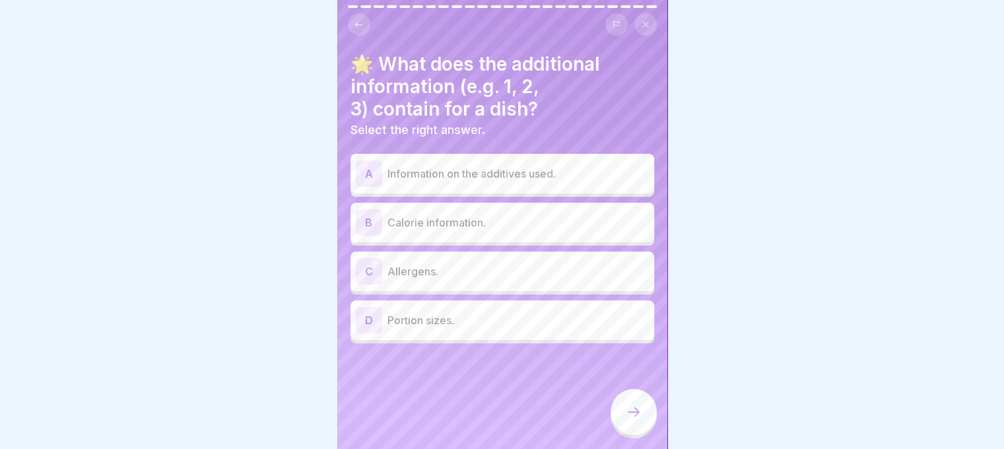
click at [493, 263] on p "Allergens." at bounding box center [519, 271] width 262 height 16
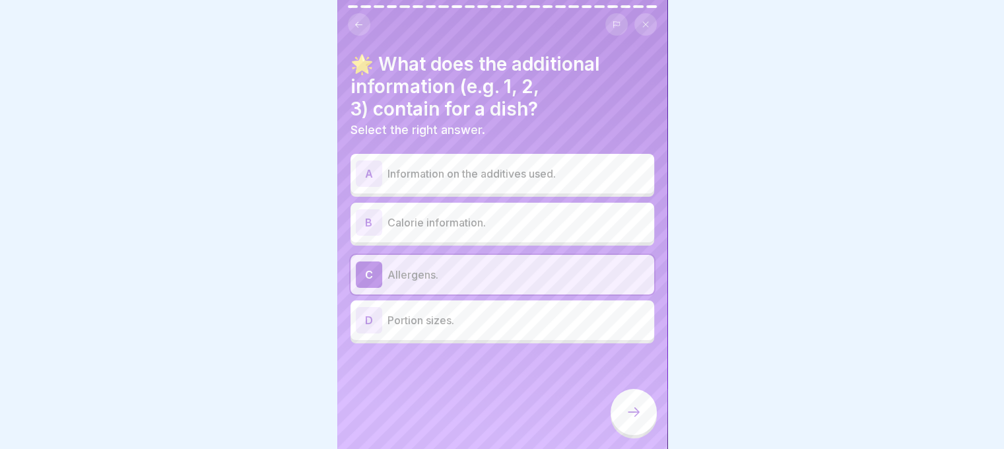
click at [626, 411] on icon at bounding box center [634, 412] width 16 height 16
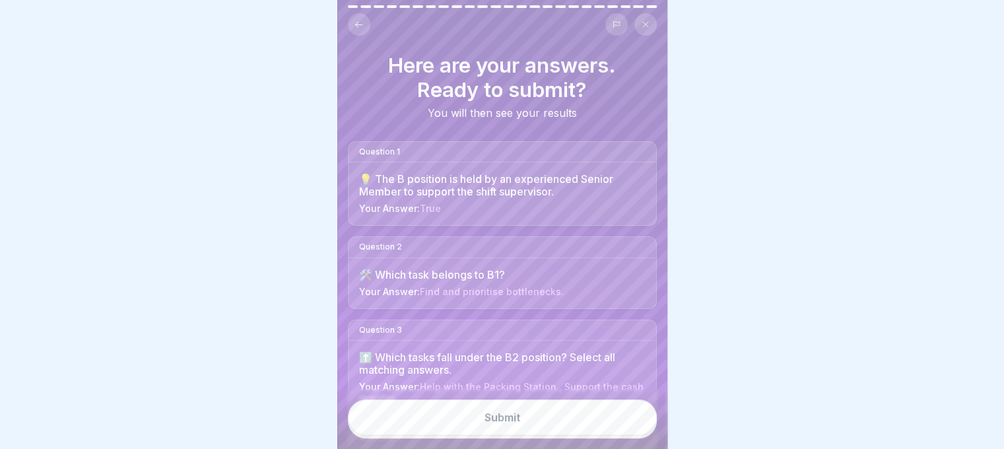
click at [566, 403] on button "Submit" at bounding box center [502, 418] width 309 height 36
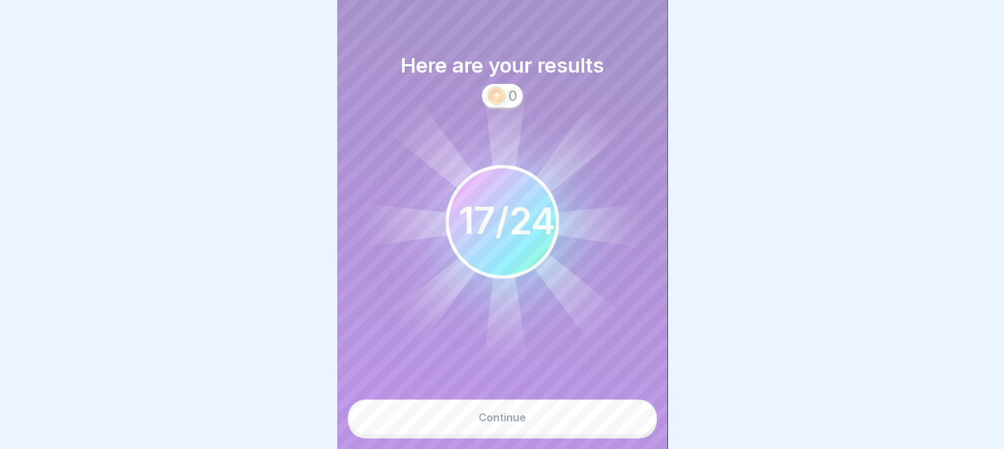
click at [539, 417] on button "Continue" at bounding box center [502, 418] width 309 height 36
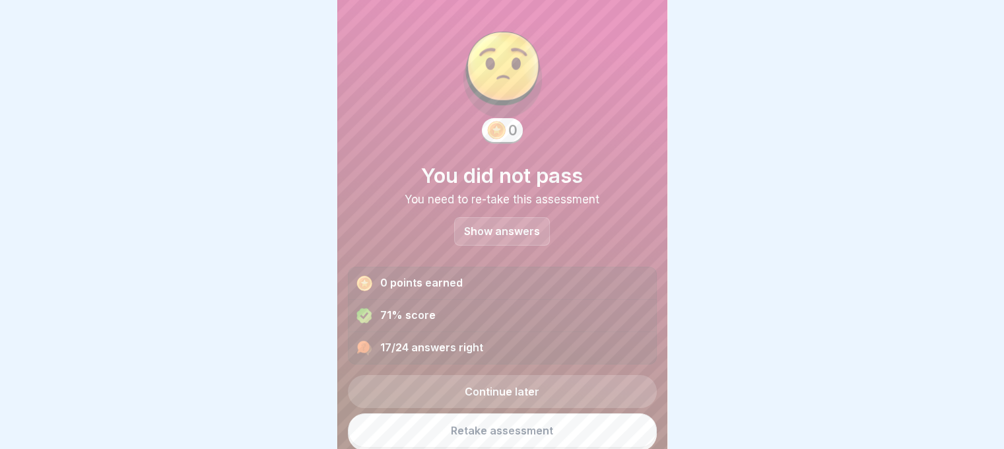
click at [502, 226] on p "Show answers" at bounding box center [502, 231] width 76 height 11
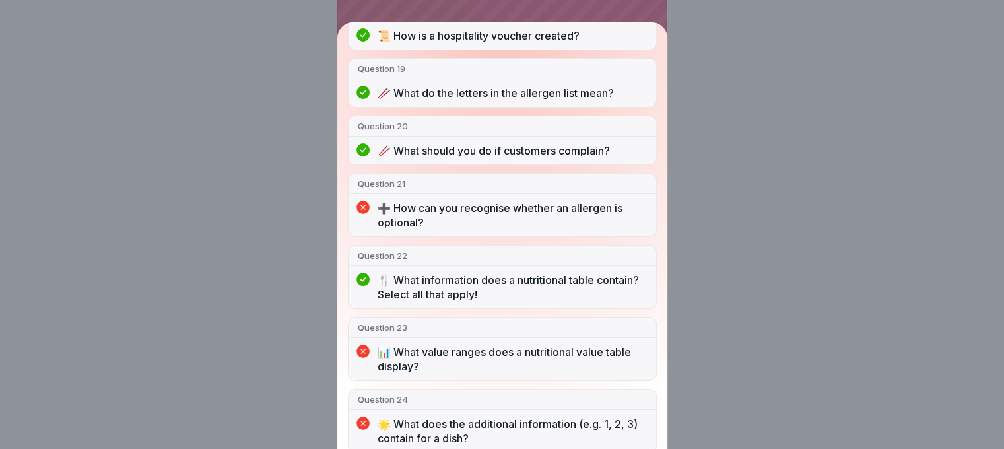
scroll to position [1331, 0]
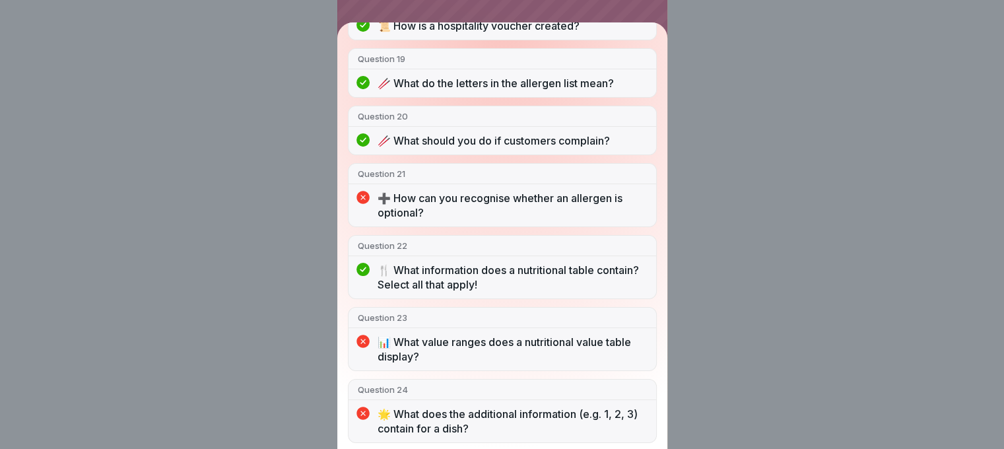
click at [708, 273] on div "You did not pass 17/24 answers right Question 1 💡 The B position is held by an …" at bounding box center [502, 224] width 1004 height 449
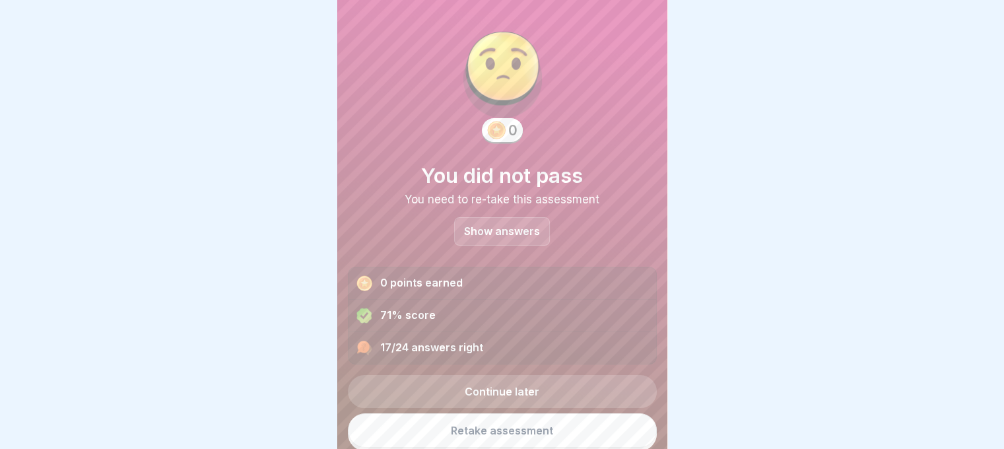
click at [547, 414] on link "Retake assessment" at bounding box center [502, 430] width 309 height 34
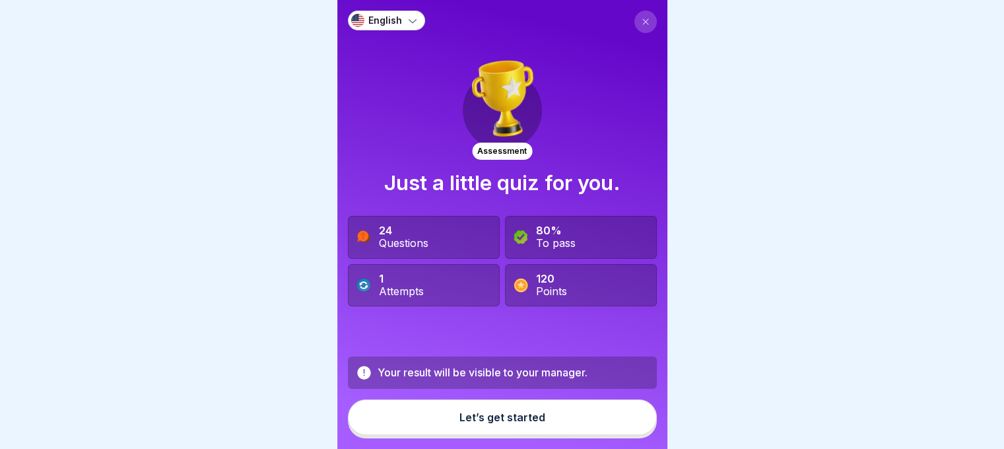
click at [517, 423] on div "Let’s get started" at bounding box center [503, 417] width 86 height 12
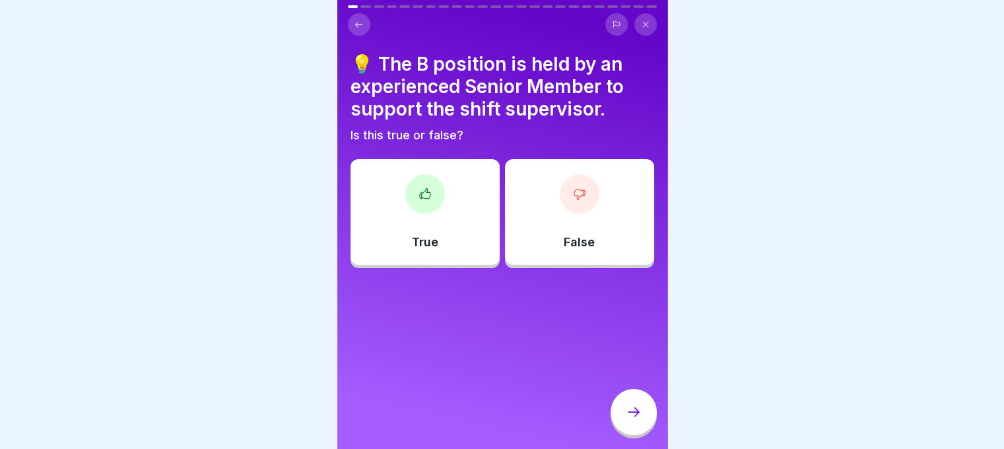
click at [442, 250] on div "True" at bounding box center [425, 212] width 149 height 106
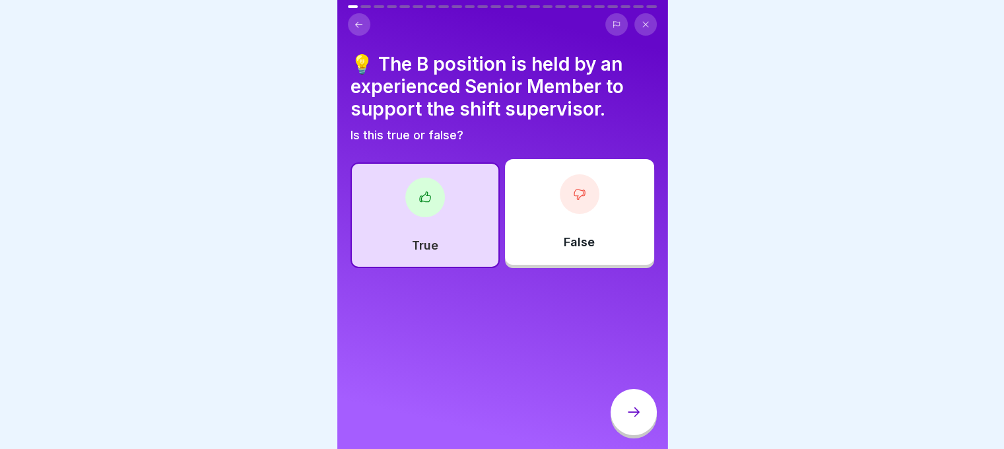
click at [624, 411] on div at bounding box center [634, 412] width 46 height 46
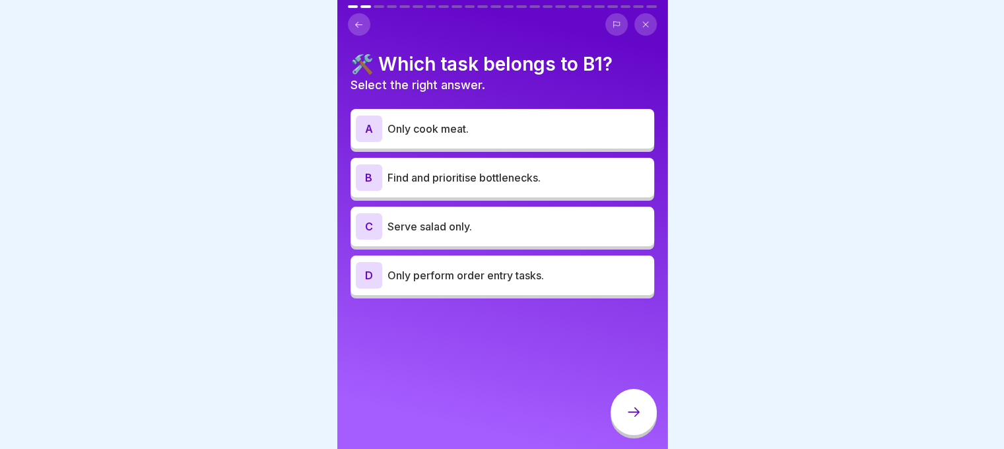
click at [507, 184] on p "Find and prioritise bottlenecks." at bounding box center [519, 178] width 262 height 16
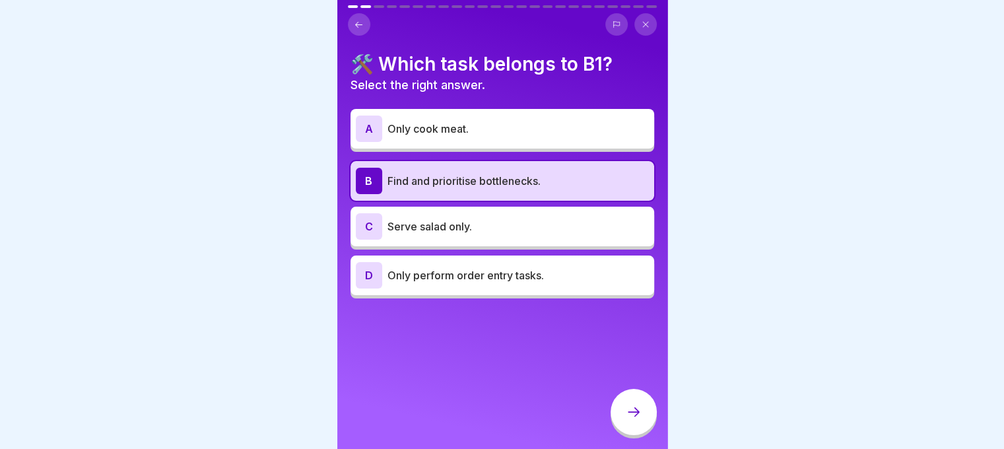
click at [639, 420] on icon at bounding box center [634, 412] width 16 height 16
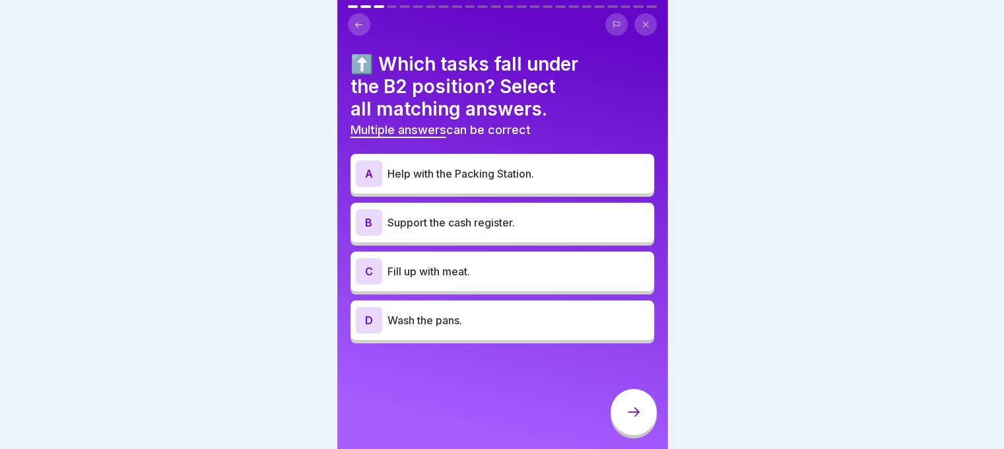
click at [513, 180] on p "Help with the Packing Station." at bounding box center [519, 174] width 262 height 16
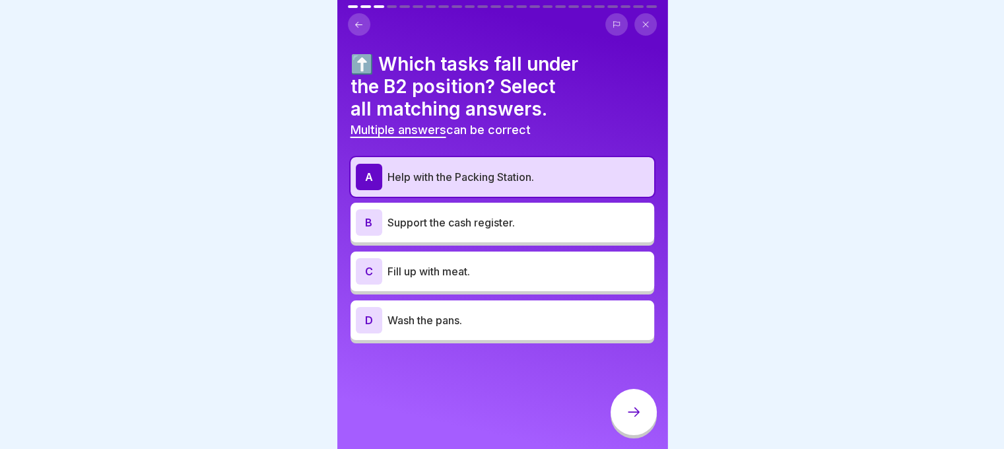
click at [495, 223] on p "Support the cash register." at bounding box center [519, 223] width 262 height 16
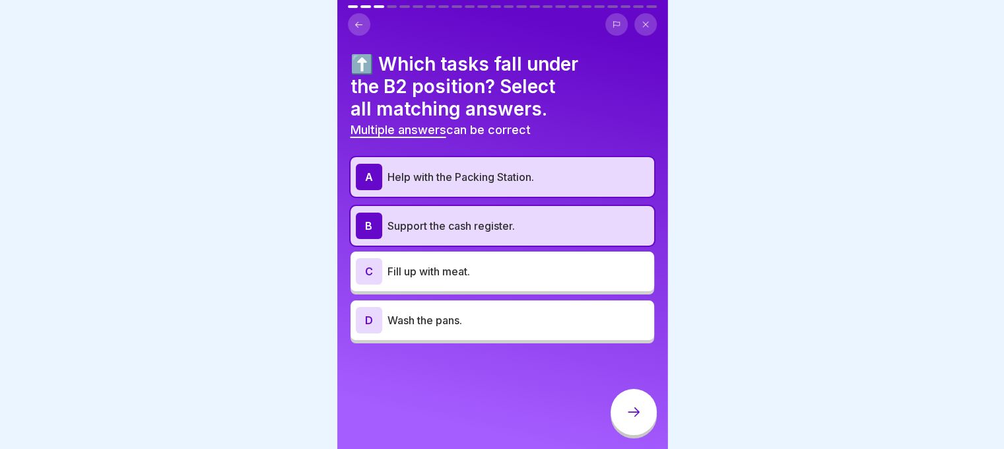
click at [625, 431] on div at bounding box center [634, 412] width 46 height 46
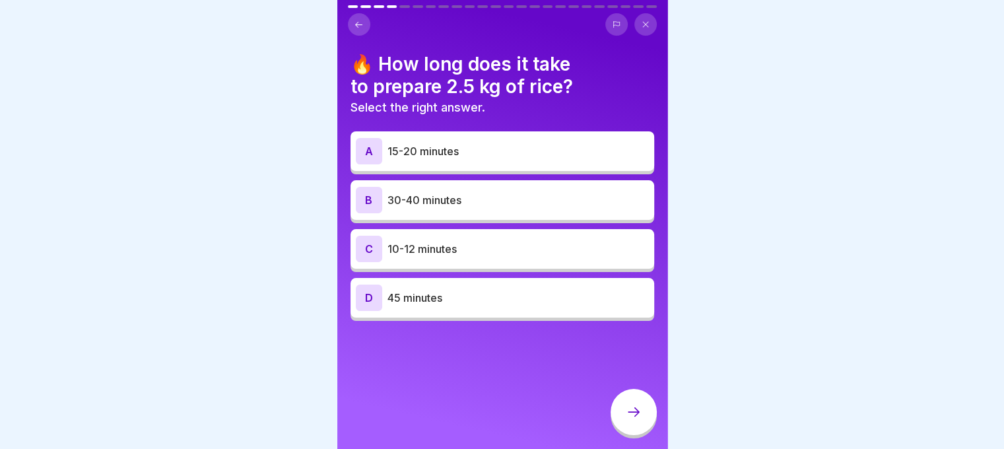
click at [473, 205] on p "30-40 minutes" at bounding box center [519, 200] width 262 height 16
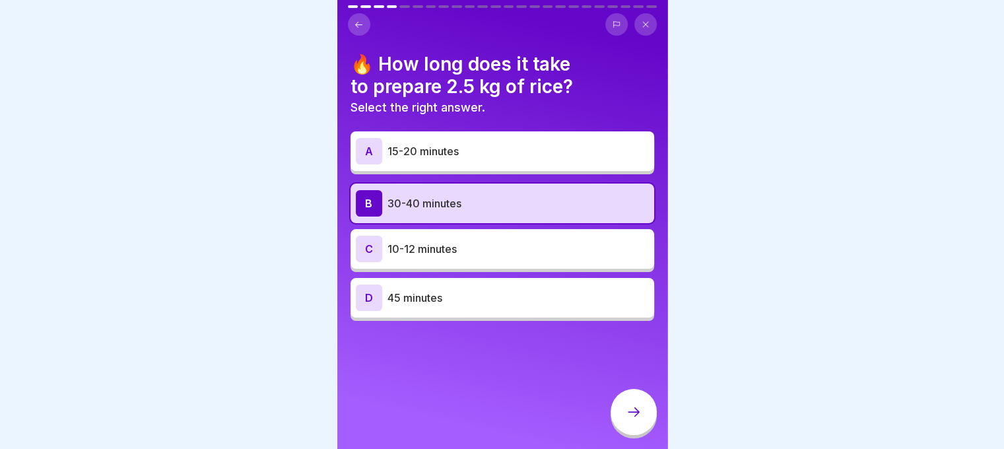
click at [631, 409] on div at bounding box center [634, 412] width 46 height 46
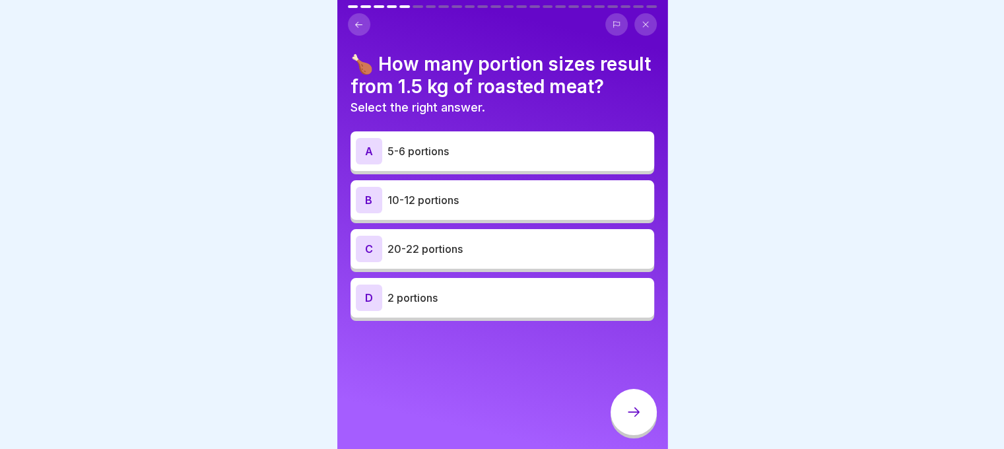
click at [471, 208] on p "10-12 portions" at bounding box center [519, 200] width 262 height 16
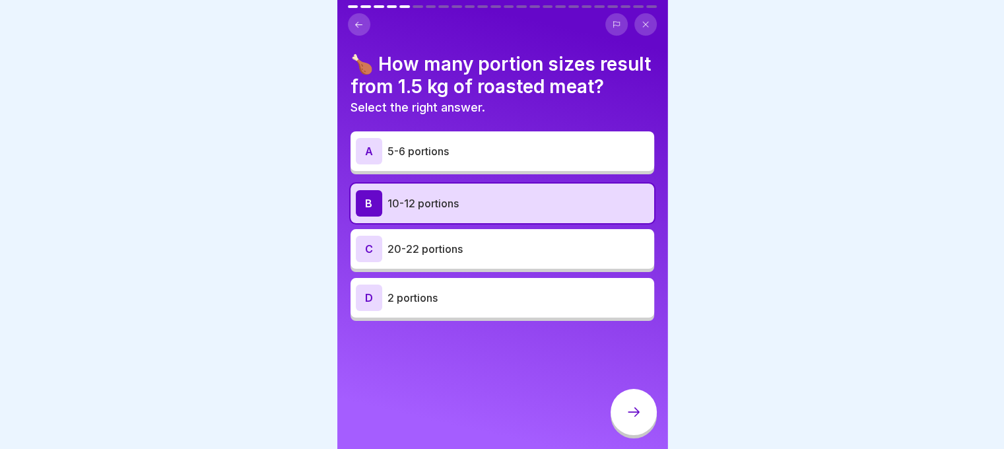
click at [626, 414] on div at bounding box center [634, 412] width 46 height 46
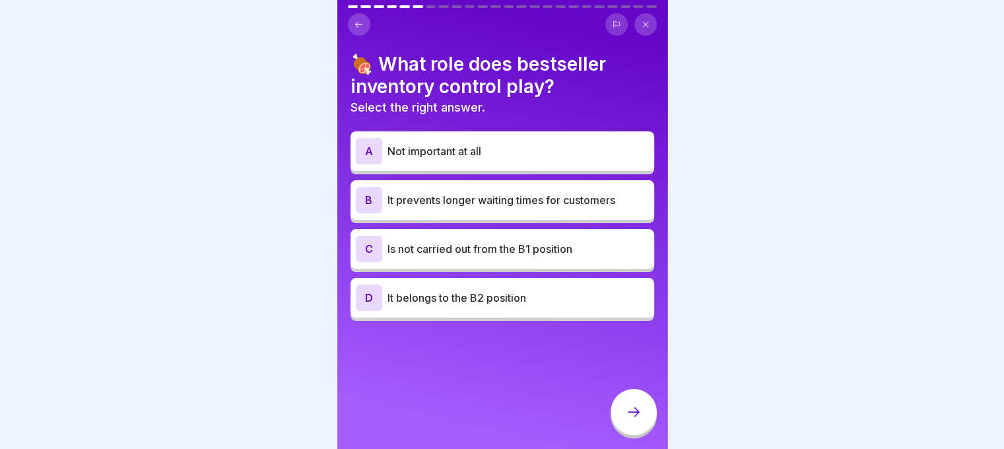
click at [517, 189] on div "B It prevents longer waiting times for customers" at bounding box center [502, 200] width 293 height 26
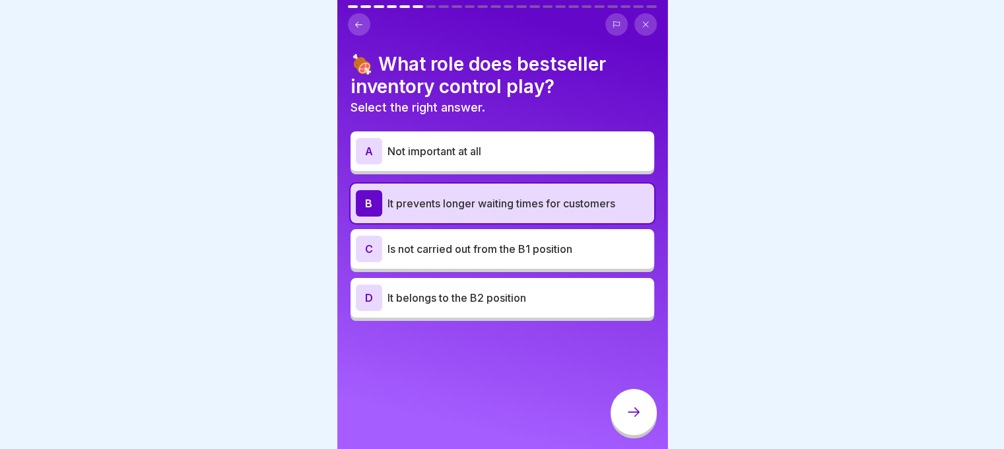
click at [631, 420] on icon at bounding box center [634, 412] width 16 height 16
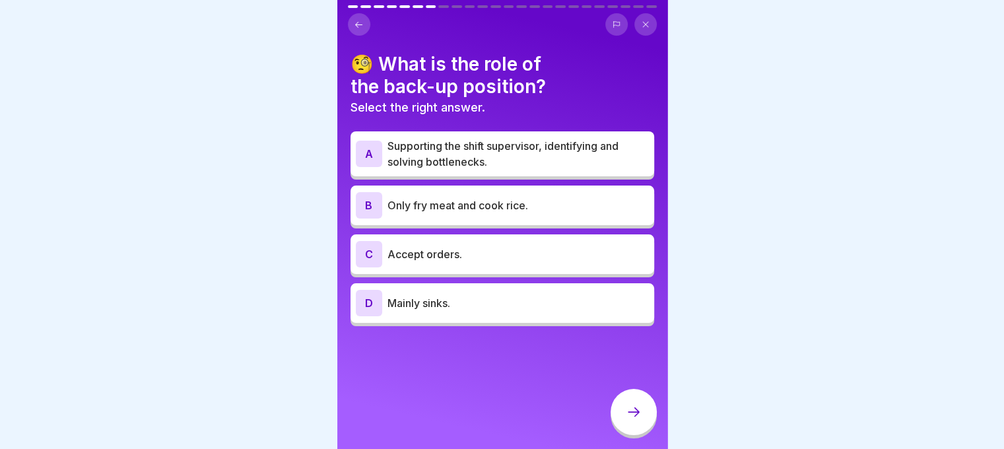
click at [494, 151] on p "Supporting the shift supervisor, identifying and solving bottlenecks." at bounding box center [519, 154] width 262 height 32
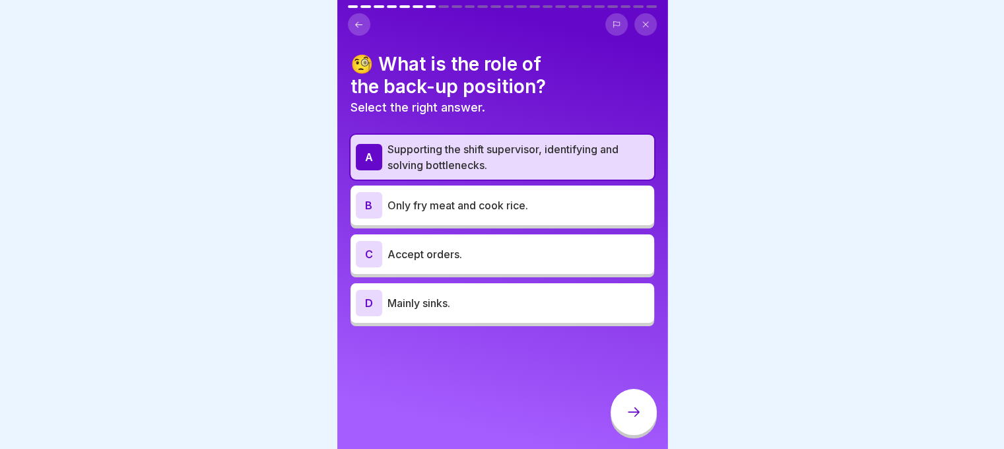
click at [624, 428] on div at bounding box center [634, 412] width 46 height 46
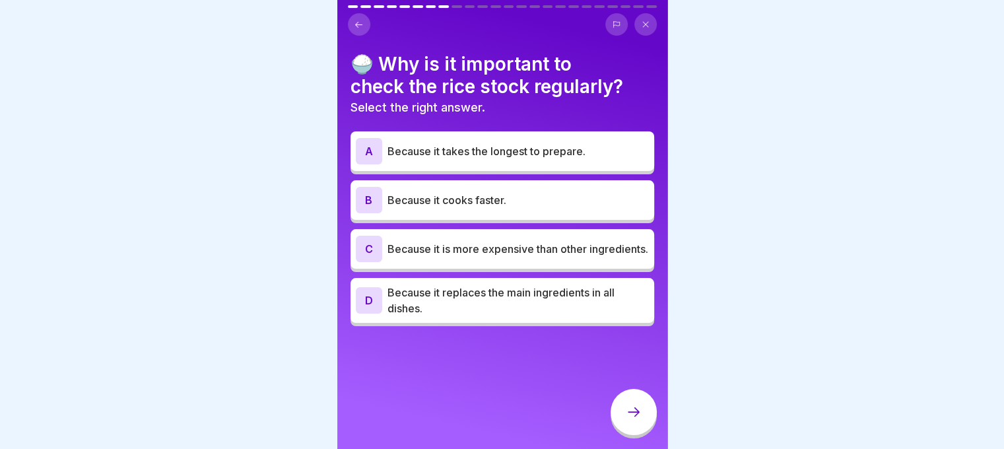
click at [508, 146] on p "Because it takes the longest to prepare." at bounding box center [519, 151] width 262 height 16
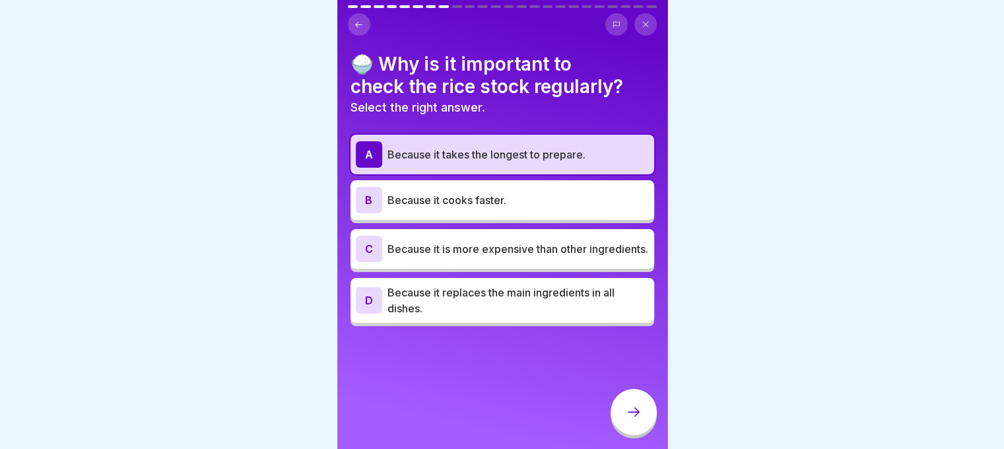
click at [638, 435] on div at bounding box center [634, 412] width 46 height 46
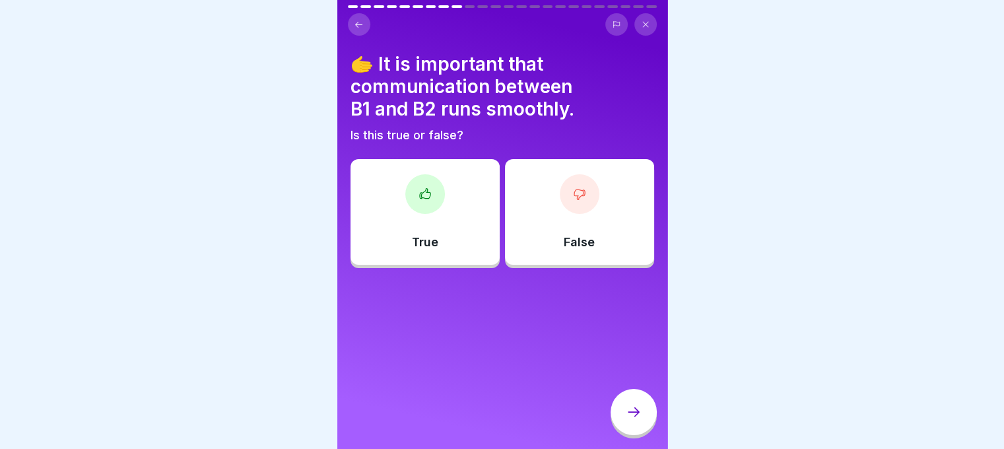
click at [460, 261] on div "True" at bounding box center [425, 212] width 149 height 106
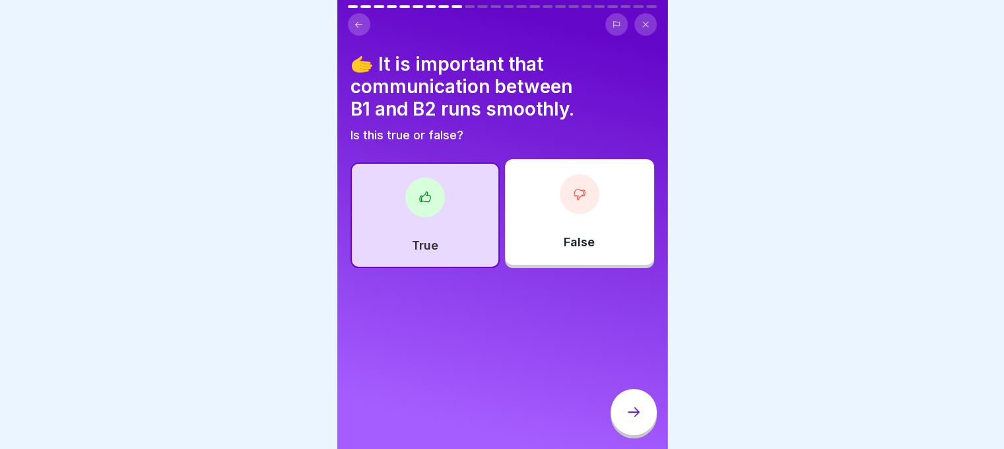
click at [623, 421] on div at bounding box center [634, 412] width 46 height 46
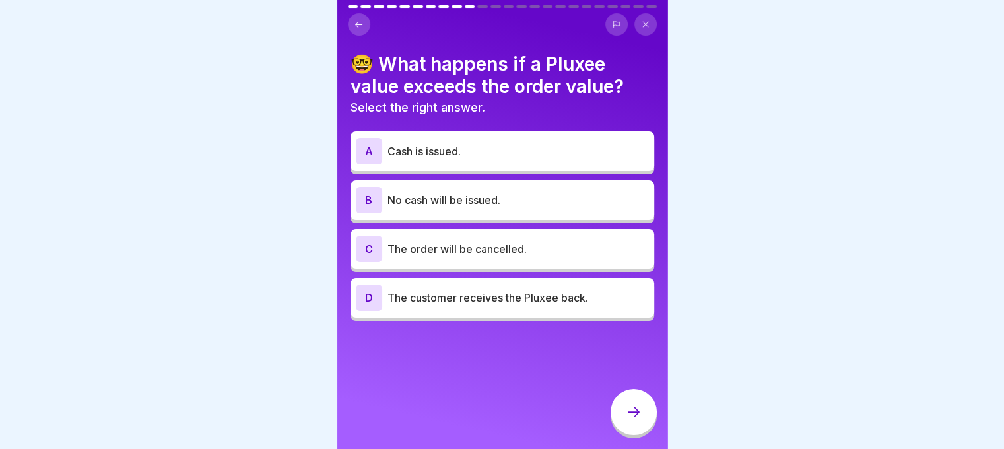
click at [502, 314] on div "D The customer receives the Pluxee back." at bounding box center [503, 298] width 304 height 40
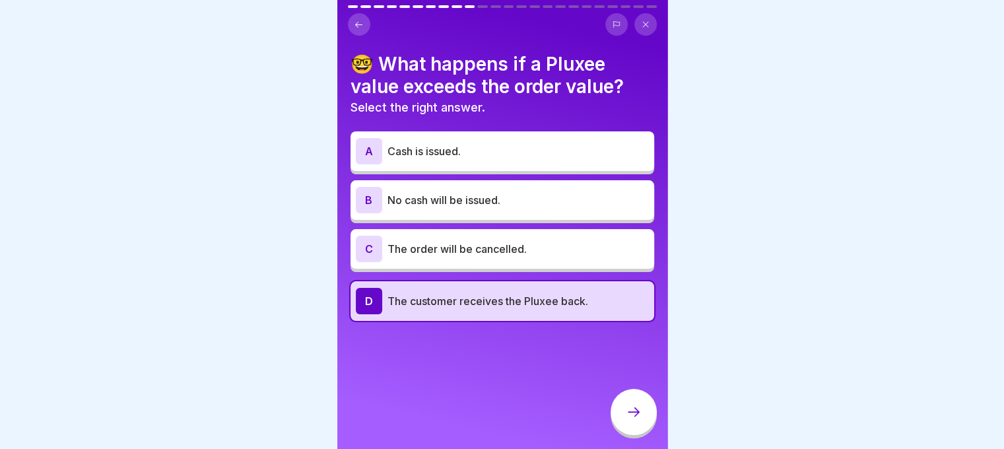
click at [626, 420] on icon at bounding box center [634, 412] width 16 height 16
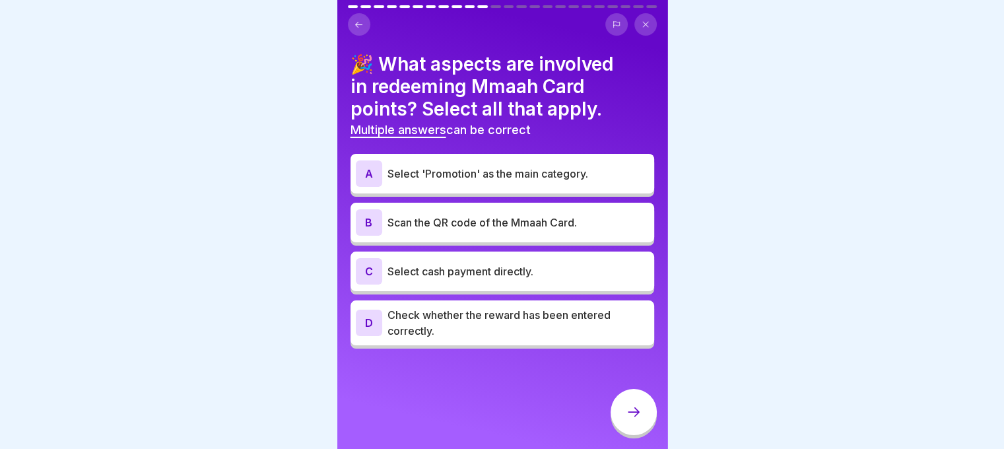
click at [492, 182] on div "A Select 'Promotion' as the main category." at bounding box center [502, 173] width 293 height 26
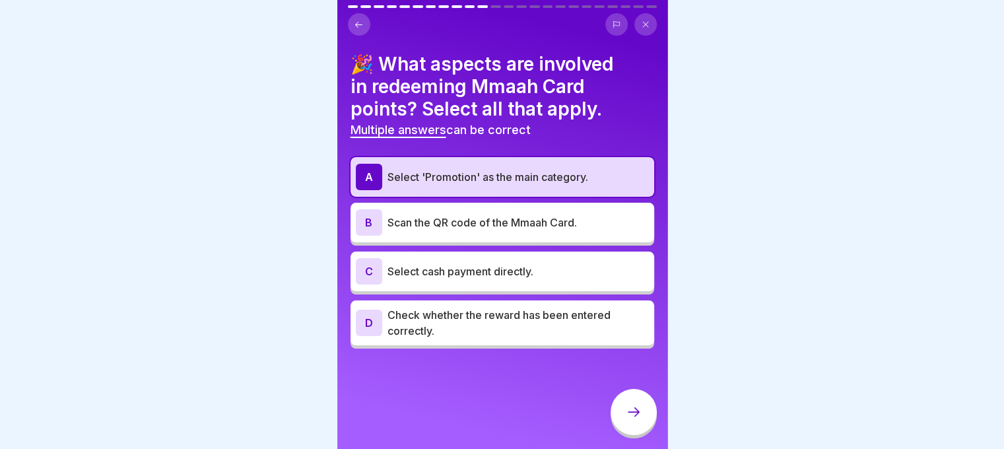
click at [489, 215] on p "Scan the QR code of the Mmaah Card." at bounding box center [519, 223] width 262 height 16
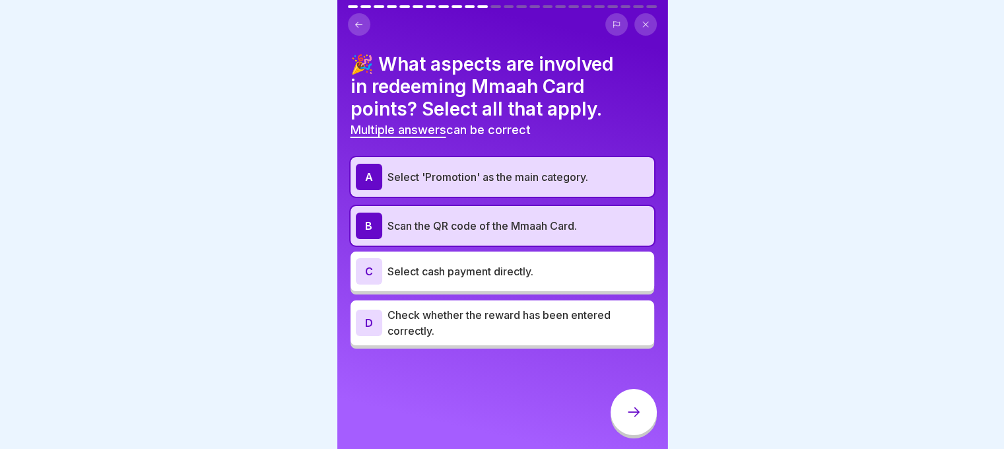
click at [495, 319] on p "Check whether the reward has been entered correctly." at bounding box center [519, 323] width 262 height 32
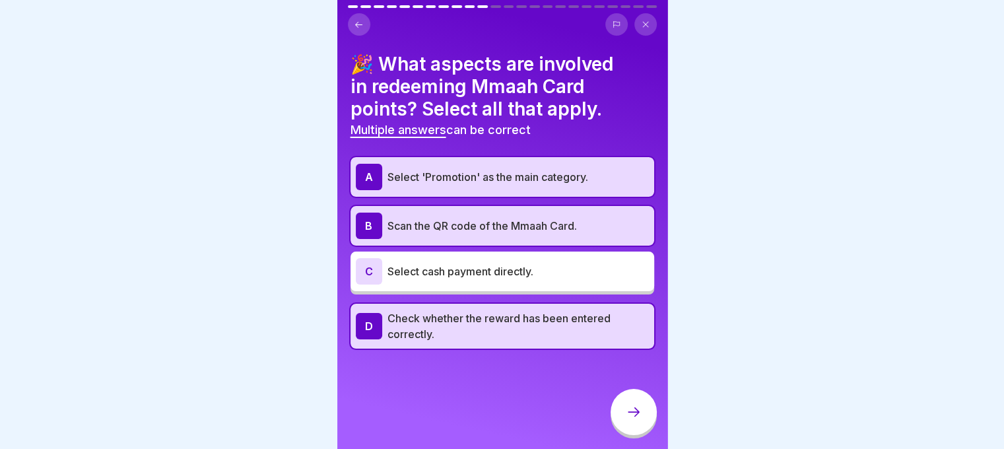
click at [613, 414] on div at bounding box center [634, 412] width 46 height 46
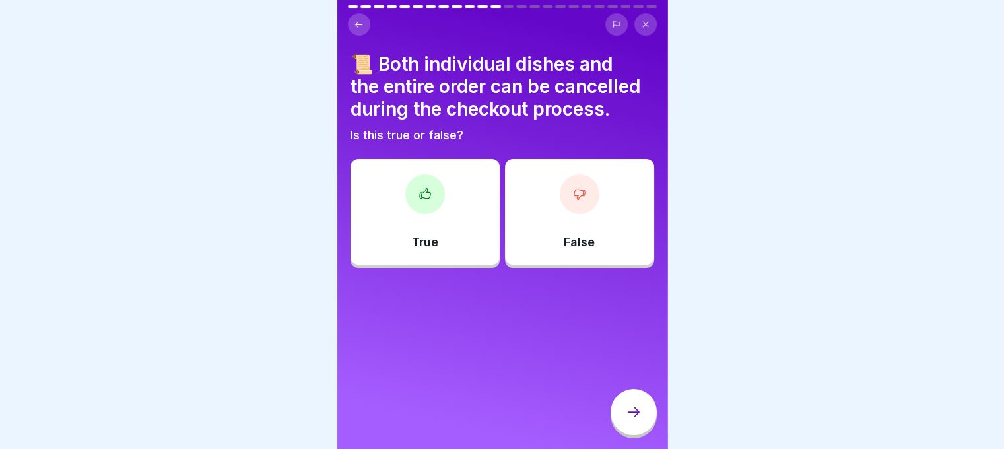
click at [442, 230] on div "True" at bounding box center [425, 212] width 149 height 106
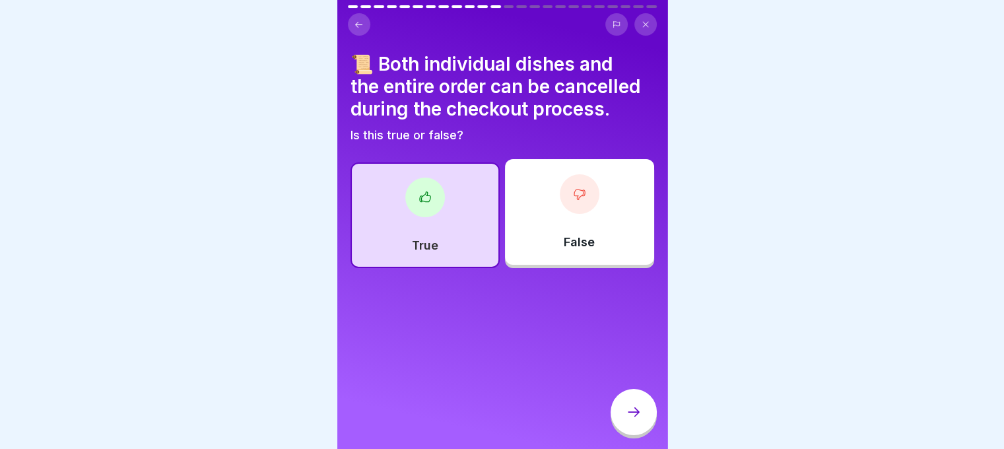
click at [633, 418] on icon at bounding box center [634, 412] width 16 height 16
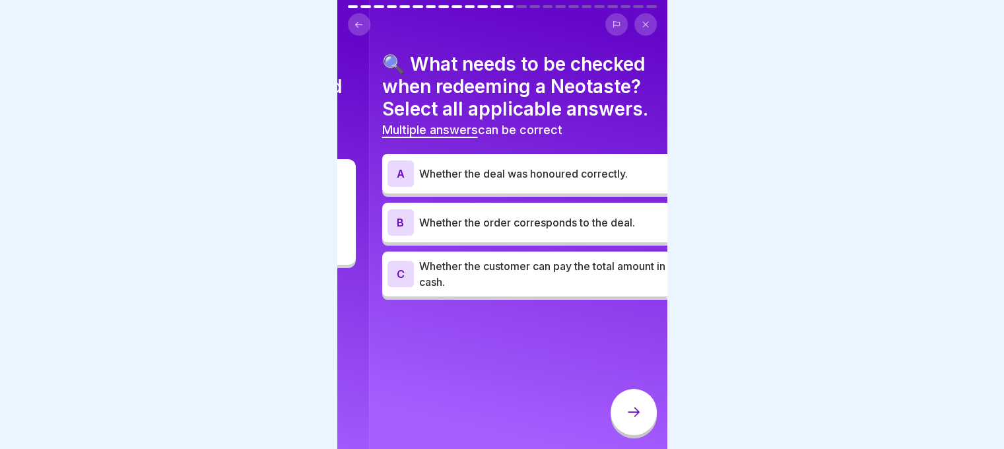
click at [571, 101] on h4 "🔍 What needs to be checked when redeeming a Neotaste? Select all applicable ans…" at bounding box center [534, 86] width 304 height 67
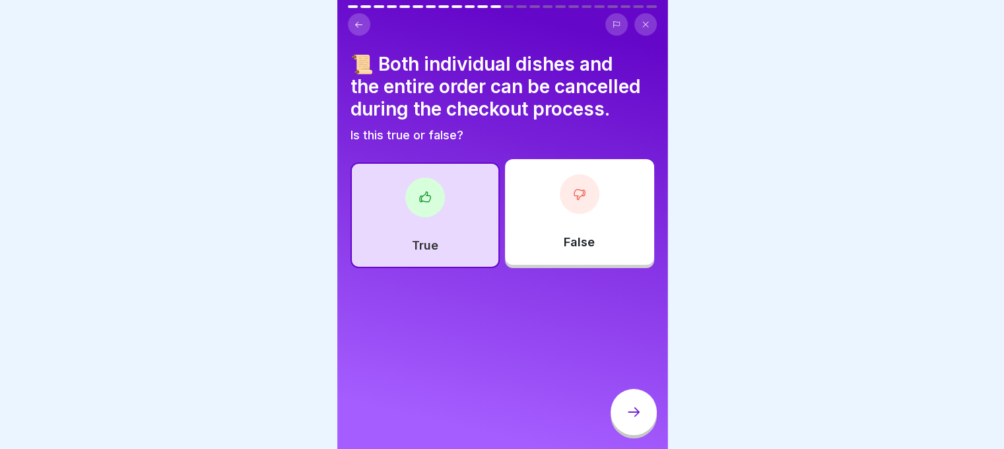
click at [629, 409] on div at bounding box center [634, 412] width 46 height 46
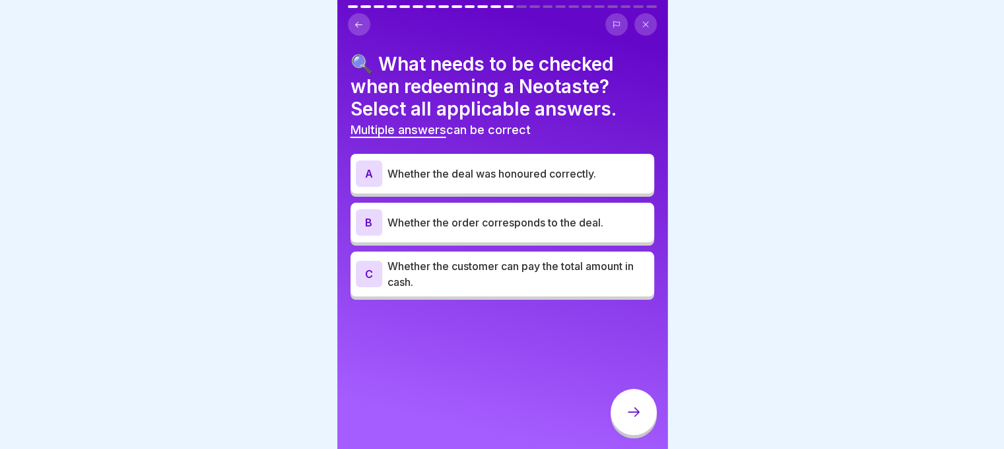
click at [492, 279] on p "Whether the customer can pay the total amount in cash." at bounding box center [519, 274] width 262 height 32
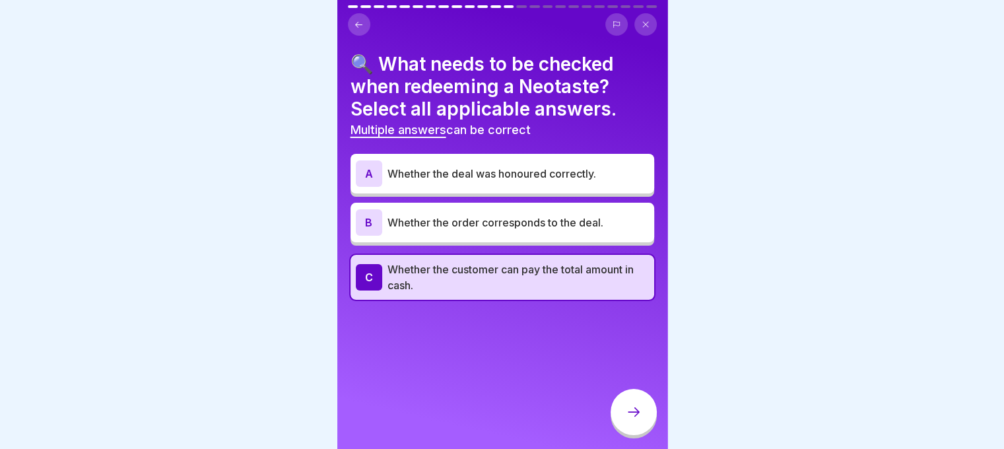
click at [490, 265] on p "Whether the customer can pay the total amount in cash." at bounding box center [519, 278] width 262 height 32
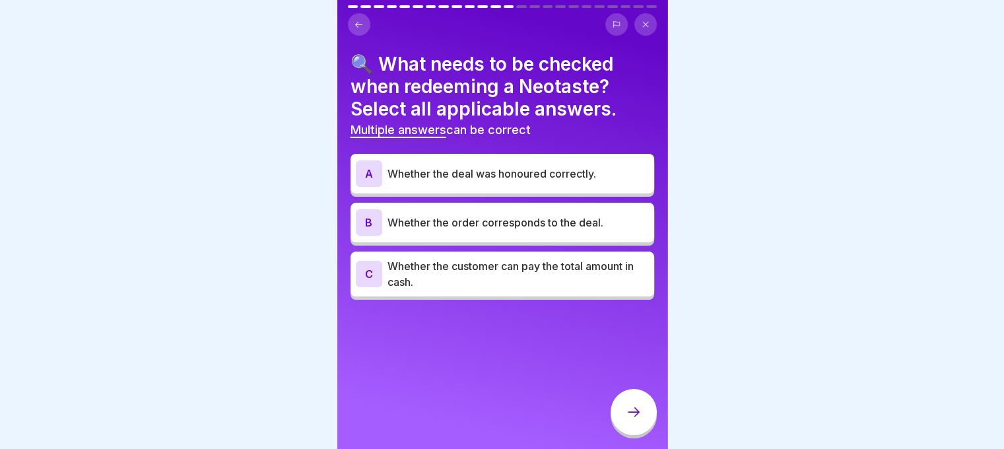
click at [476, 236] on div "B Whether the order corresponds to the deal." at bounding box center [503, 223] width 304 height 40
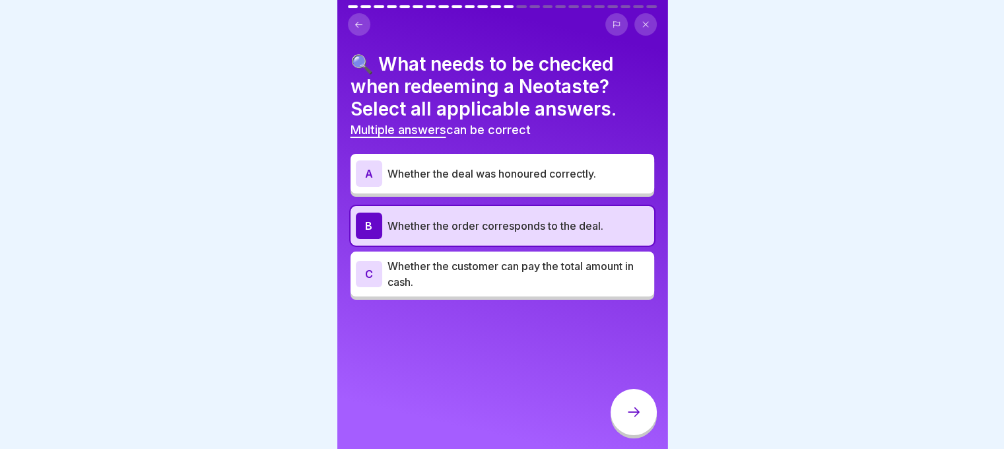
click at [467, 164] on div "A Whether the deal was honoured correctly." at bounding box center [502, 173] width 293 height 26
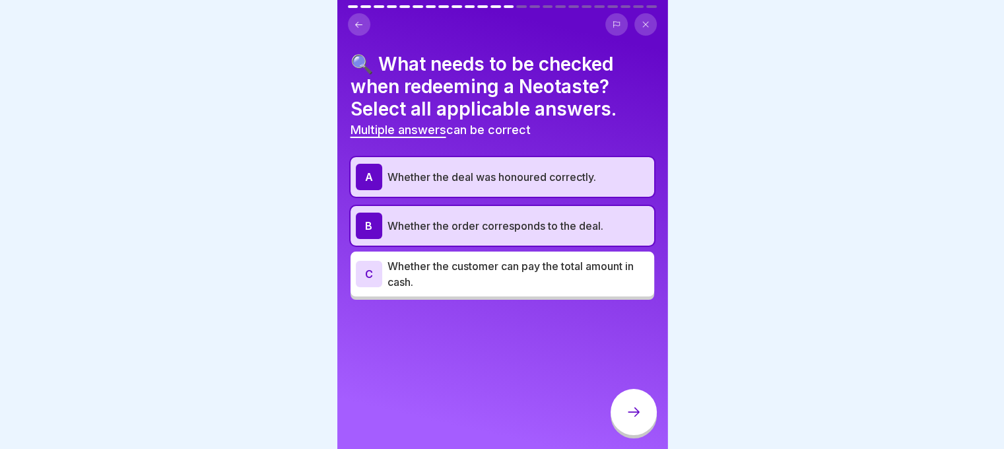
click at [639, 435] on div at bounding box center [634, 412] width 46 height 46
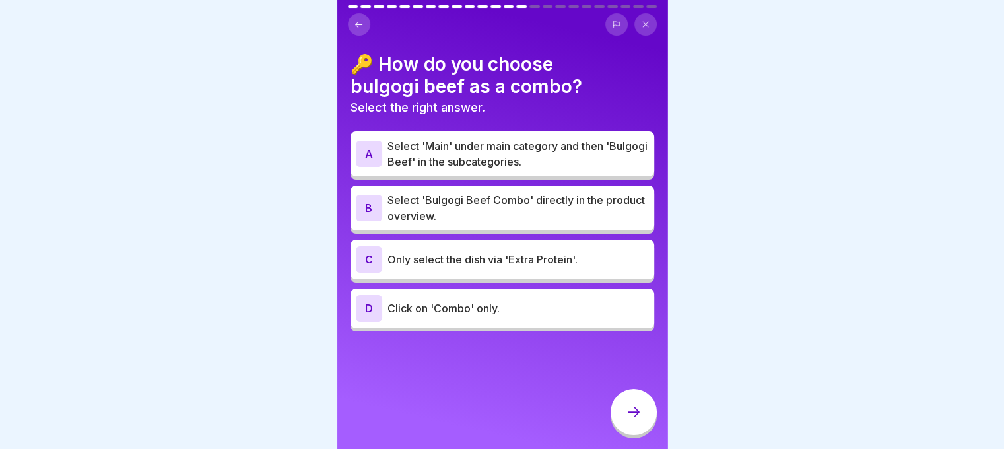
click at [473, 152] on p "Select 'Main' under main category and then 'Bulgogi Beef' in the subcategories." at bounding box center [519, 154] width 262 height 32
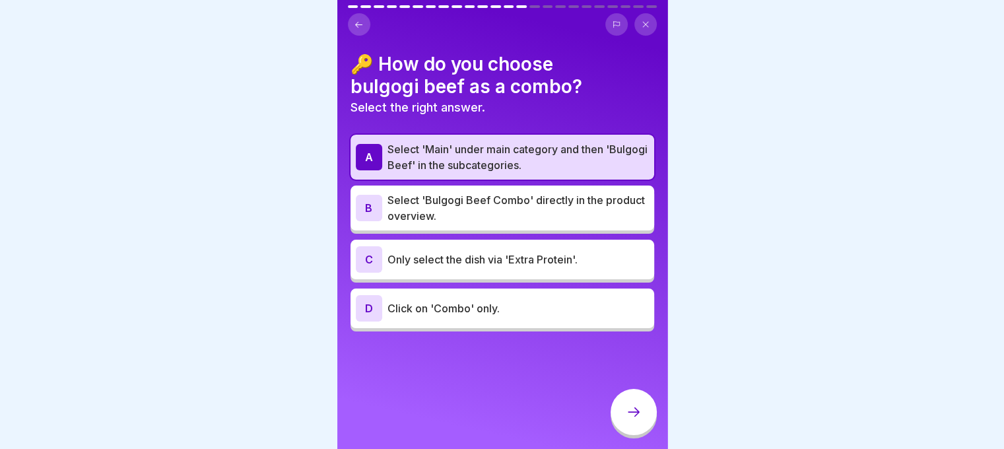
click at [635, 419] on icon at bounding box center [634, 412] width 16 height 16
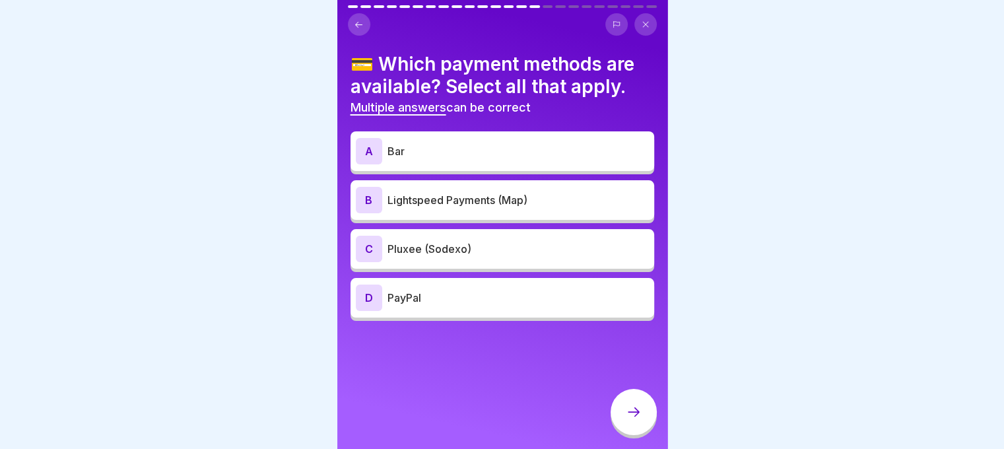
click at [462, 145] on p "Bar" at bounding box center [519, 151] width 262 height 16
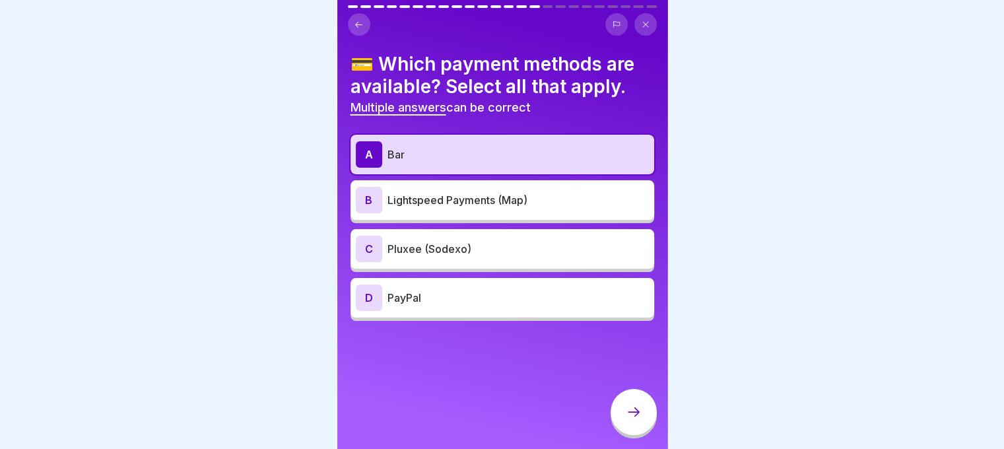
click at [461, 263] on div "C Pluxee (Sodexo)" at bounding box center [503, 249] width 304 height 40
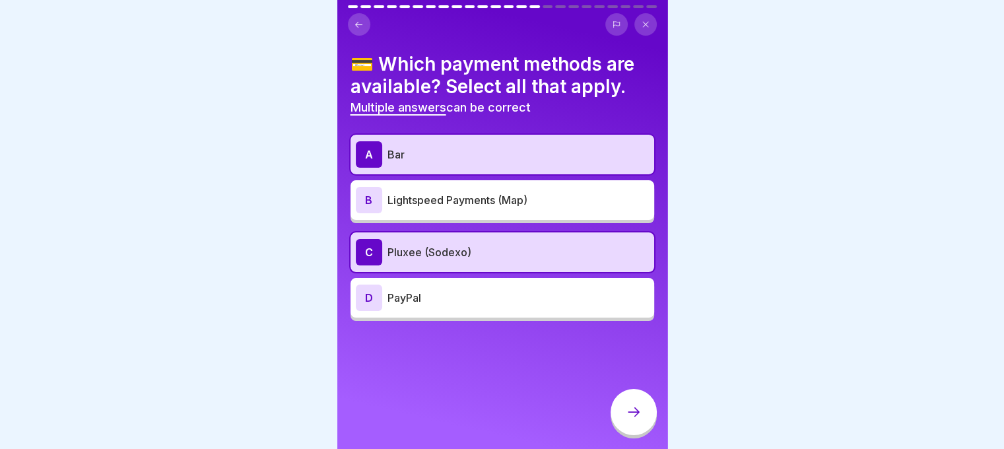
click at [457, 210] on div "B Lightspeed Payments (Map)" at bounding box center [502, 200] width 293 height 26
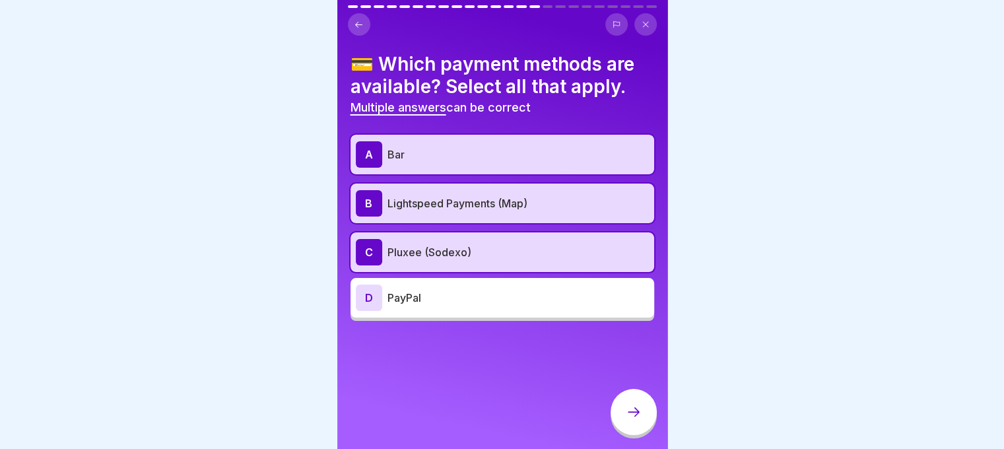
click at [642, 419] on div at bounding box center [634, 412] width 46 height 46
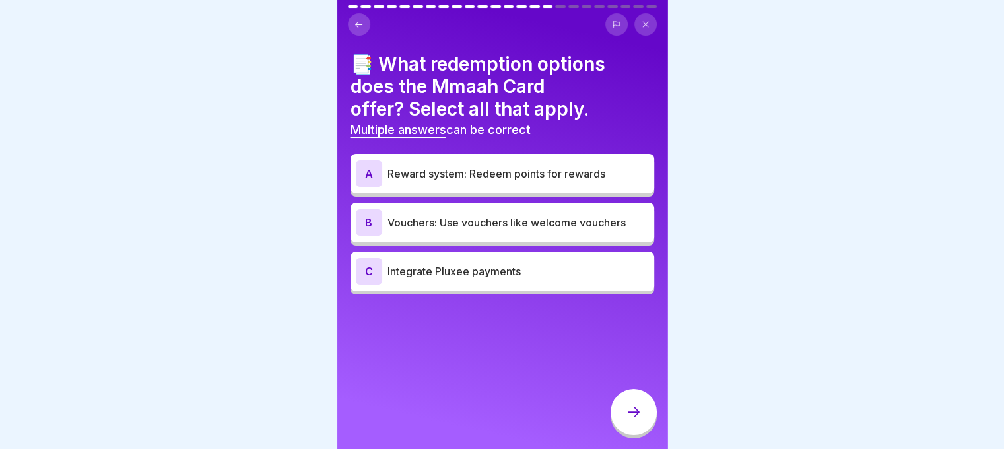
click at [493, 182] on div "A Reward system: Redeem points for rewards" at bounding box center [502, 173] width 293 height 26
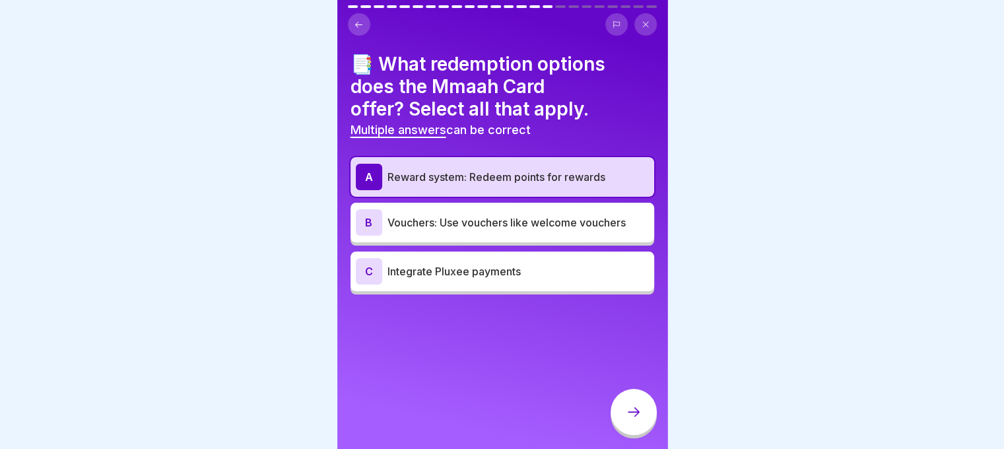
click at [499, 228] on p "Vouchers: Use vouchers like welcome vouchers" at bounding box center [519, 223] width 262 height 16
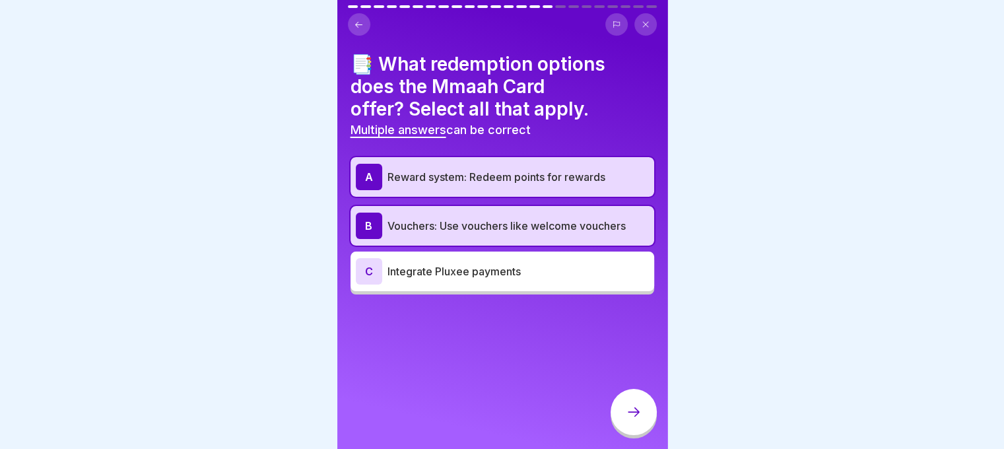
click at [637, 418] on icon at bounding box center [634, 412] width 16 height 16
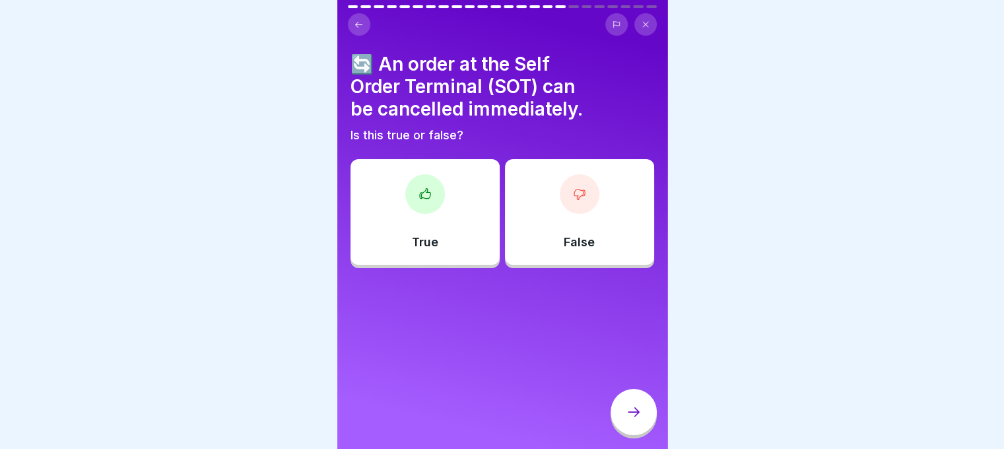
click at [573, 228] on div "False" at bounding box center [579, 212] width 149 height 106
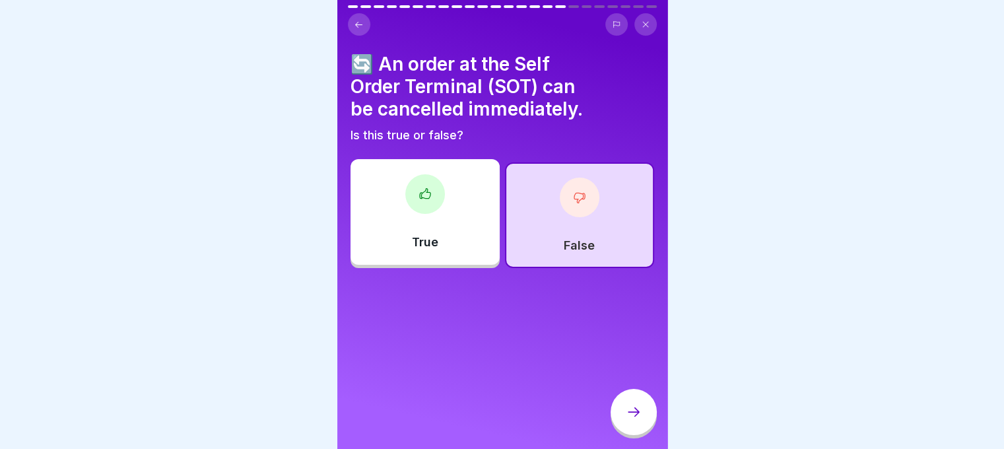
click at [626, 404] on div at bounding box center [634, 412] width 46 height 46
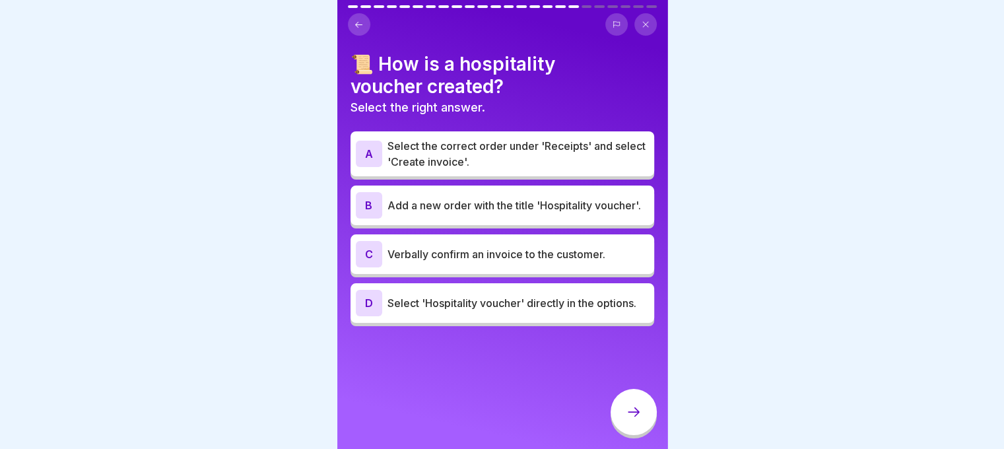
click at [490, 157] on p "Select the correct order under 'Receipts' and select 'Create invoice'." at bounding box center [519, 154] width 262 height 32
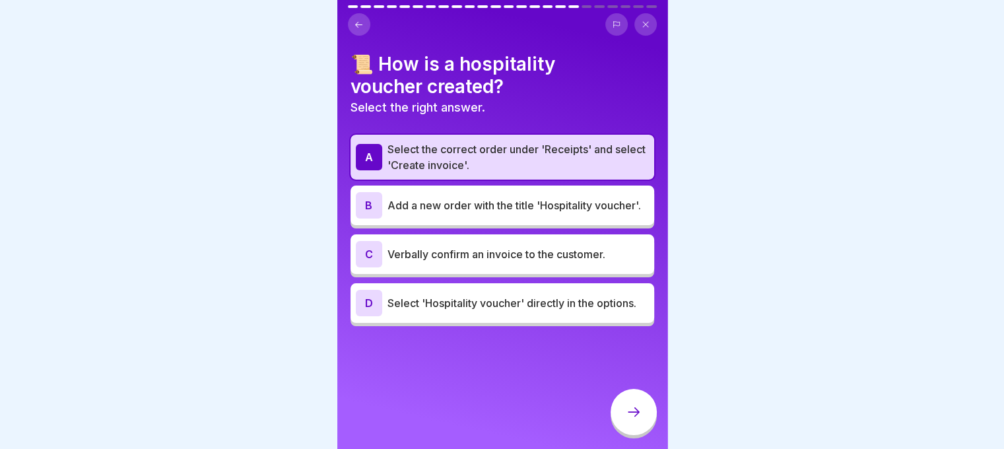
click at [627, 411] on div at bounding box center [634, 412] width 46 height 46
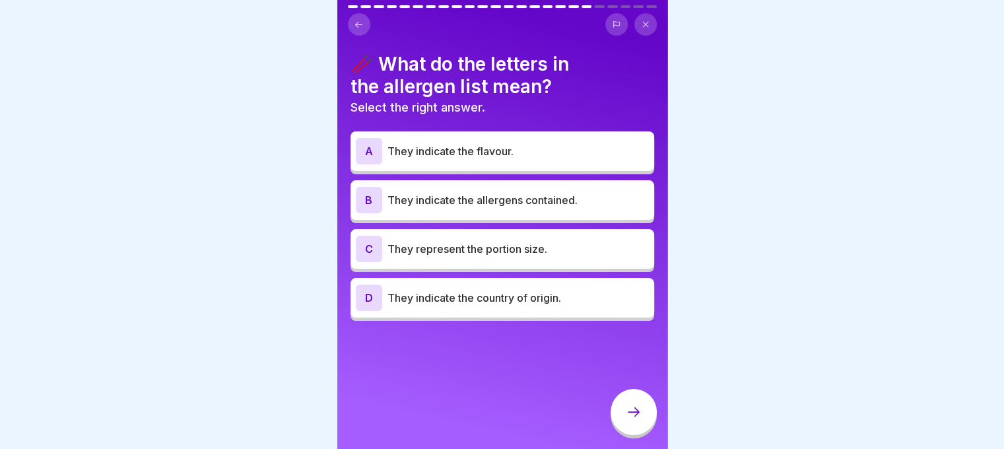
click at [557, 205] on p "They indicate the allergens contained." at bounding box center [519, 200] width 262 height 16
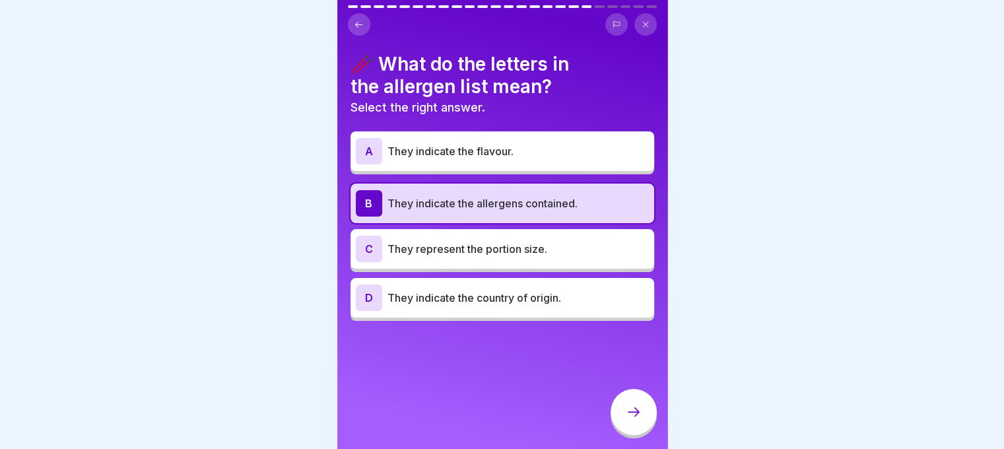
click at [631, 420] on icon at bounding box center [634, 412] width 16 height 16
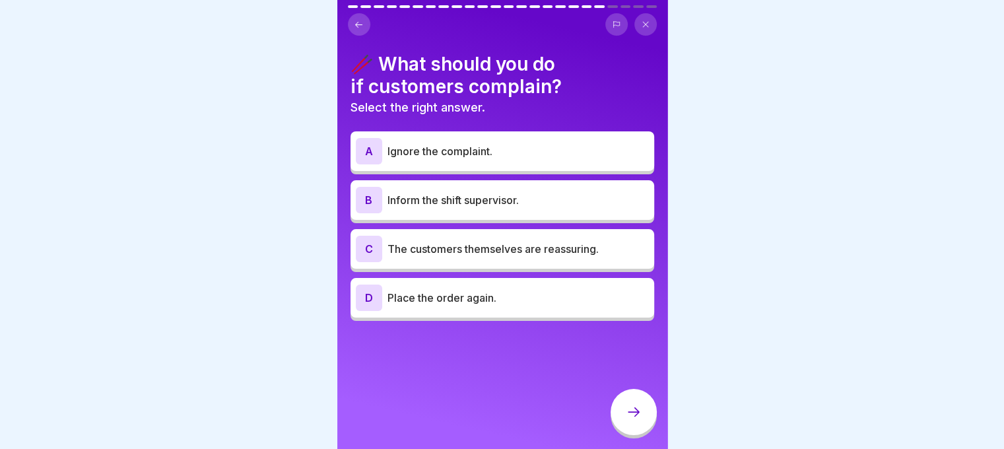
click at [485, 214] on div "B Inform the shift supervisor." at bounding box center [503, 200] width 304 height 40
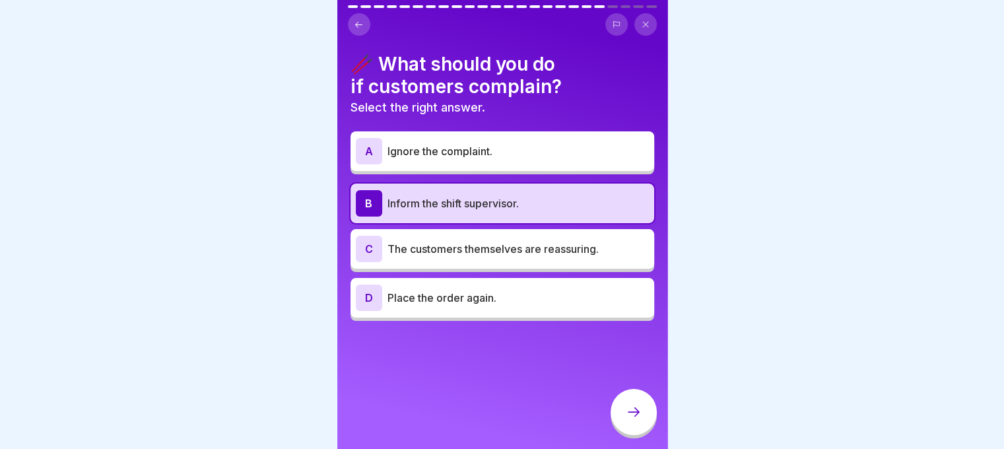
click at [627, 407] on div at bounding box center [634, 412] width 46 height 46
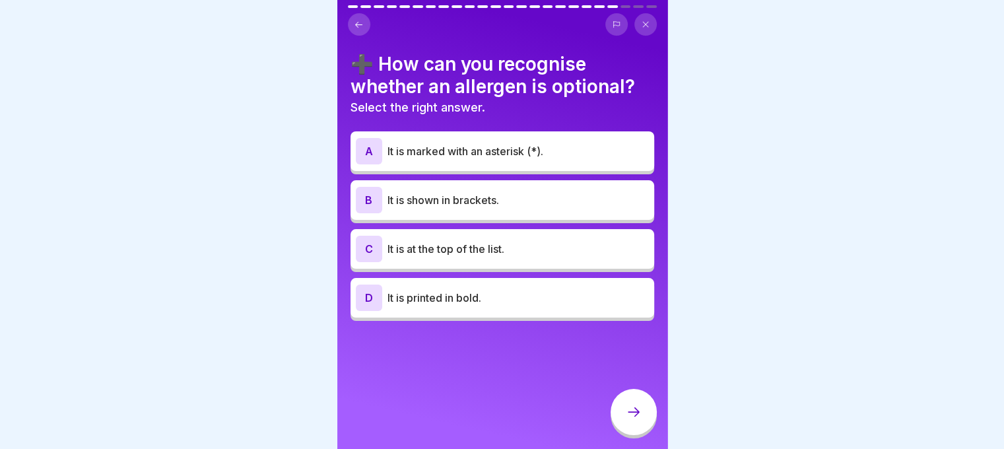
click at [539, 208] on div "B It is shown in brackets." at bounding box center [502, 200] width 293 height 26
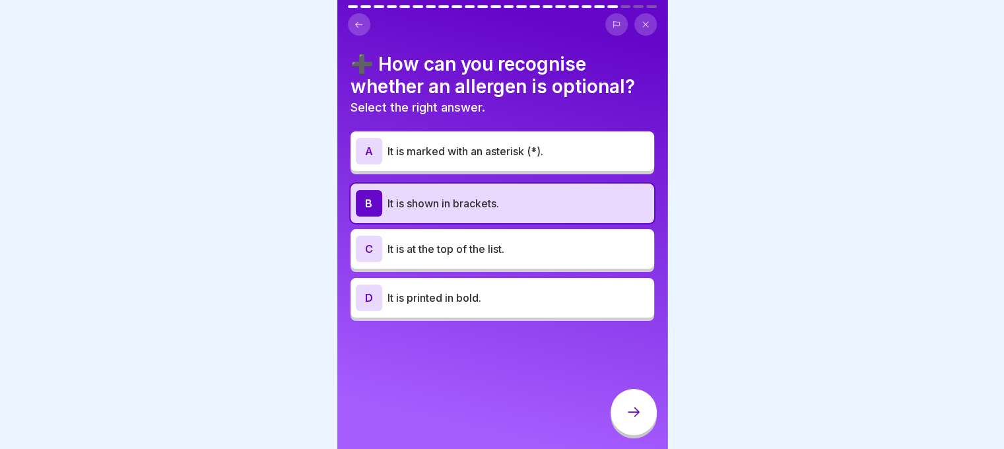
click at [628, 411] on div at bounding box center [634, 412] width 46 height 46
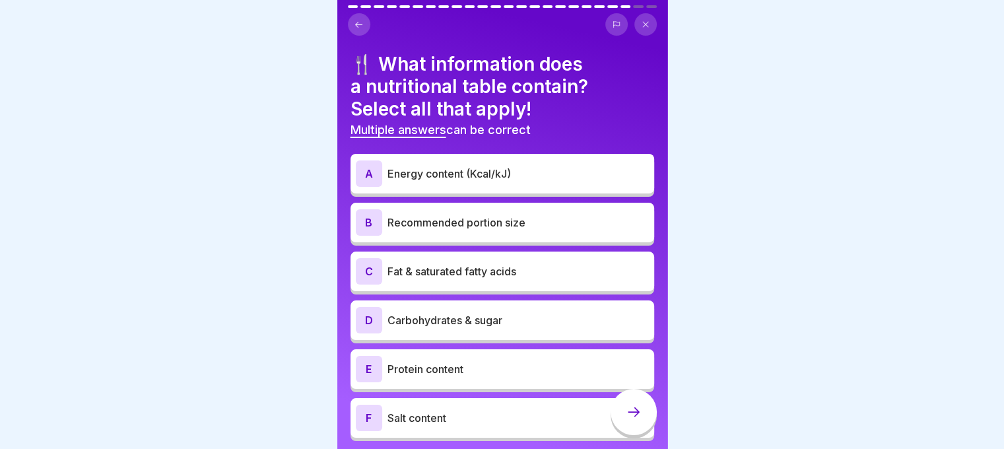
click at [514, 170] on p "Energy content (Kcal/kJ)" at bounding box center [519, 174] width 262 height 16
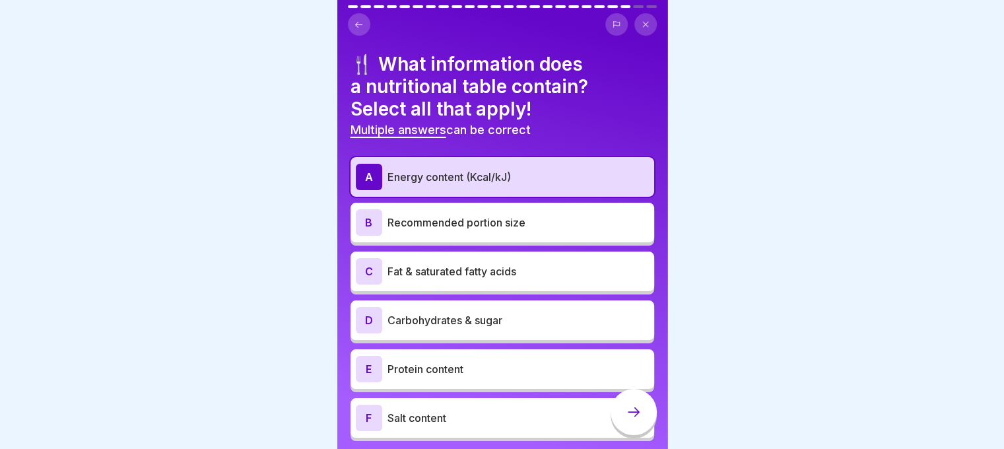
click at [497, 271] on p "Fat & saturated fatty acids" at bounding box center [519, 271] width 262 height 16
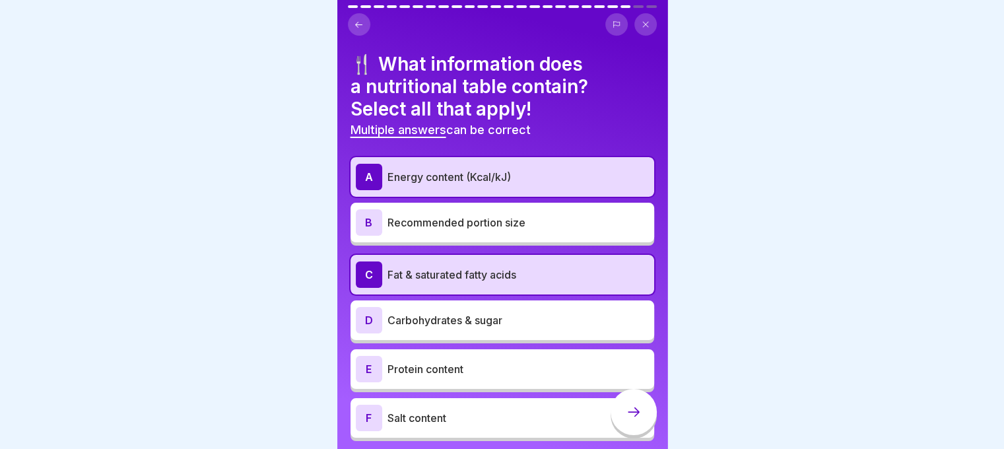
click at [494, 307] on div "D Carbohydrates & sugar" at bounding box center [502, 320] width 293 height 26
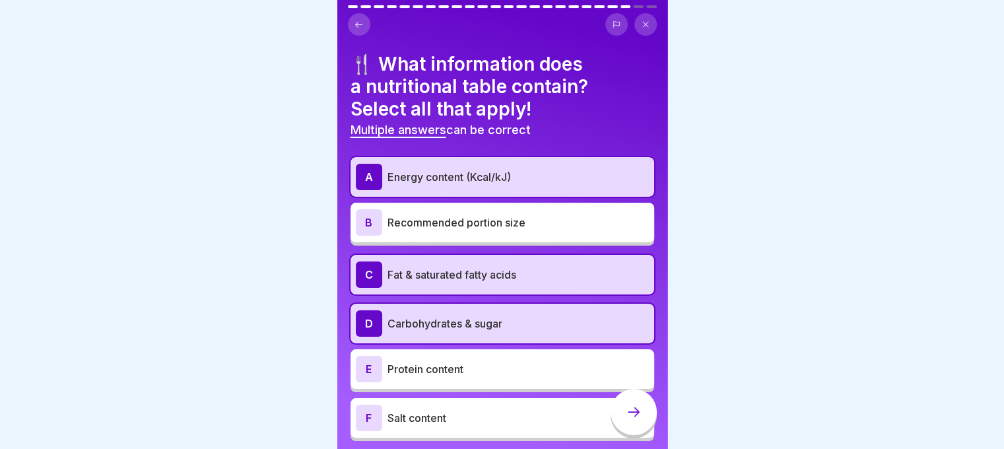
click at [495, 359] on div "E Protein content" at bounding box center [502, 369] width 293 height 26
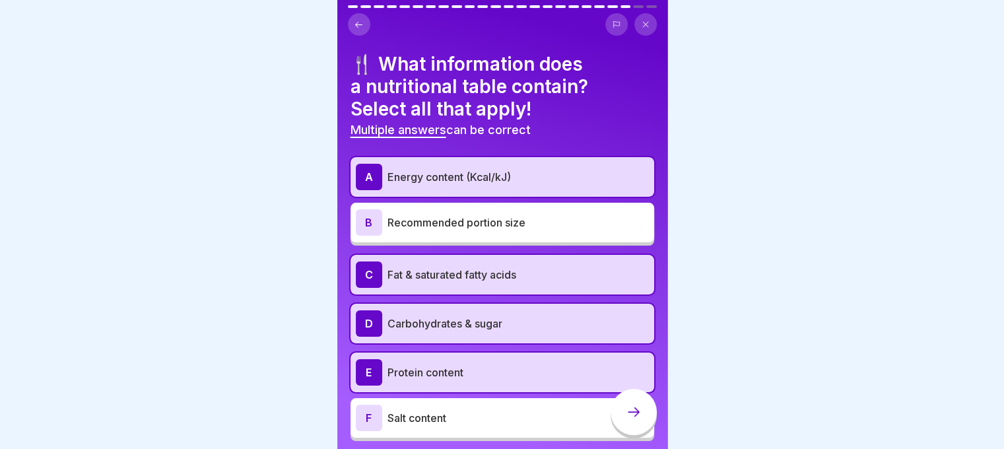
click at [632, 420] on icon at bounding box center [634, 412] width 16 height 16
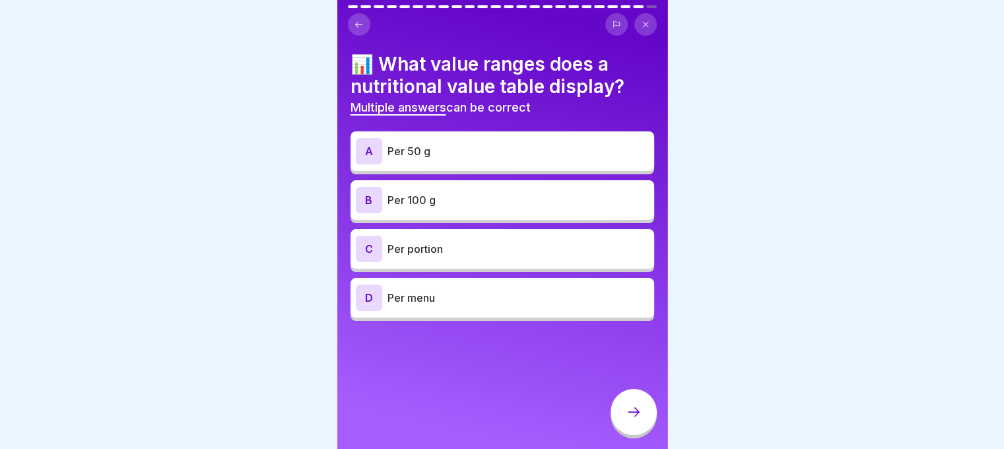
click at [460, 198] on p "Per 100 g" at bounding box center [519, 200] width 262 height 16
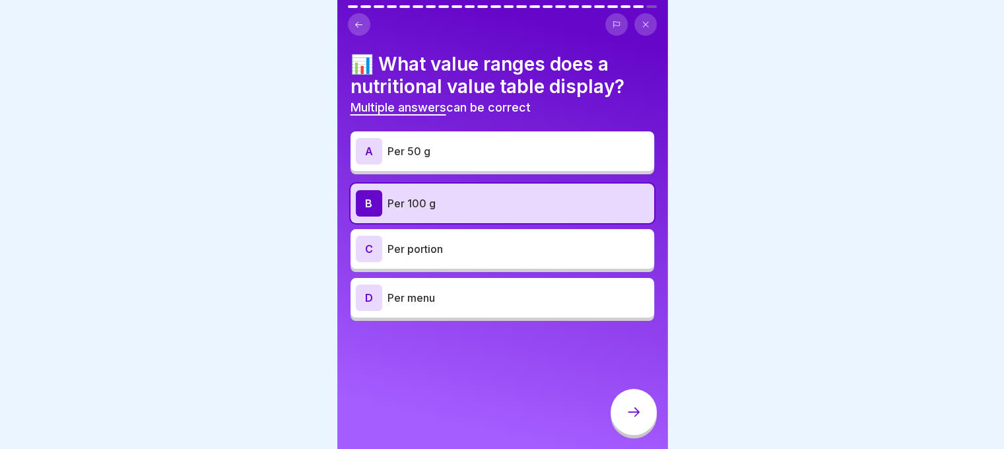
click at [455, 248] on p "Per portion" at bounding box center [519, 249] width 262 height 16
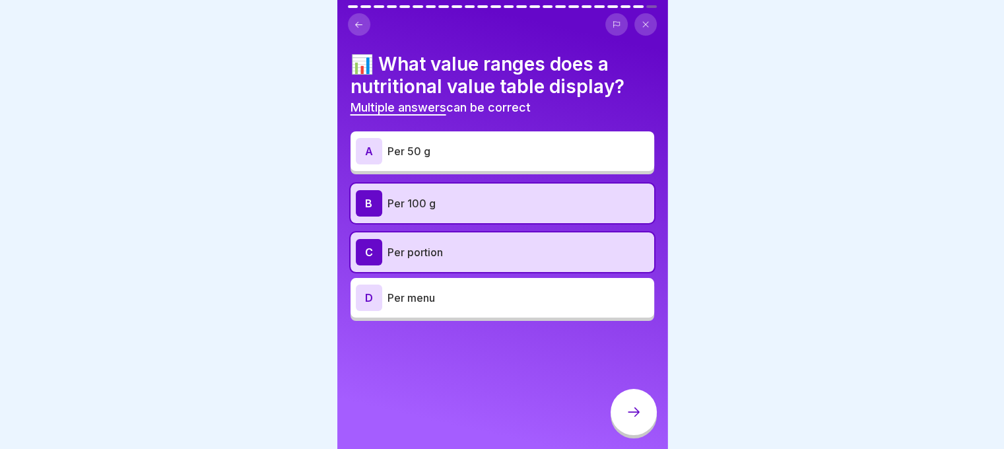
click at [618, 419] on div at bounding box center [634, 412] width 46 height 46
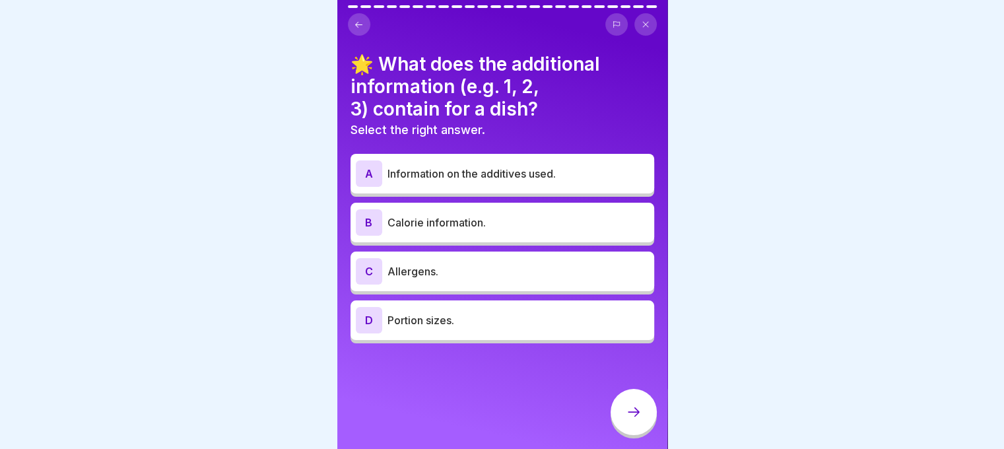
click at [495, 270] on p "Allergens." at bounding box center [519, 271] width 262 height 16
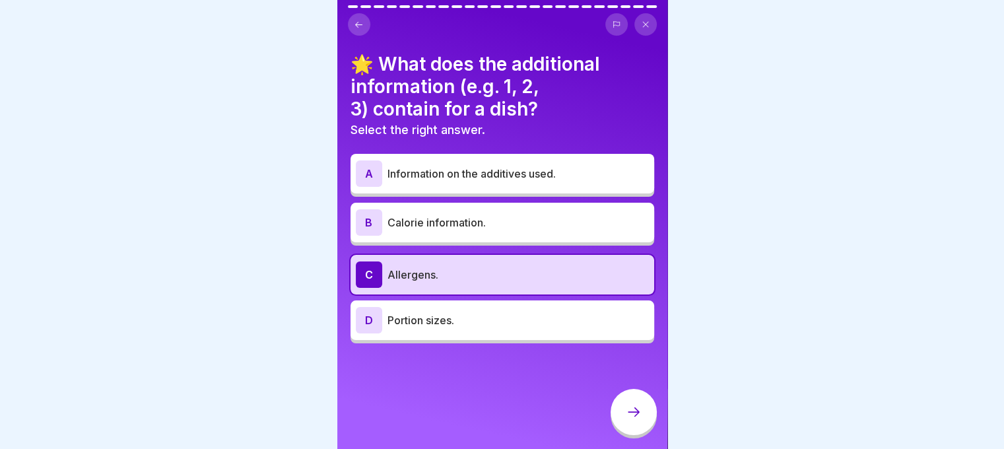
click at [634, 420] on icon at bounding box center [634, 412] width 16 height 16
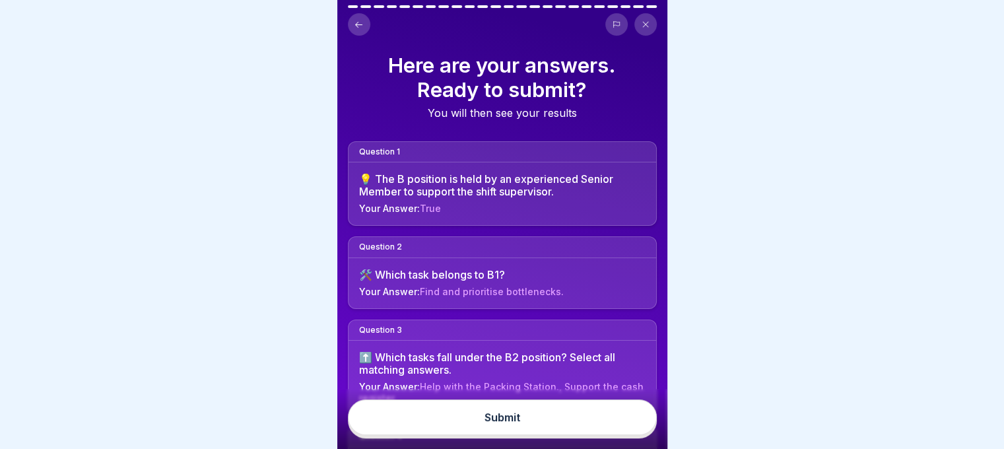
click at [594, 422] on button "Submit" at bounding box center [502, 418] width 309 height 36
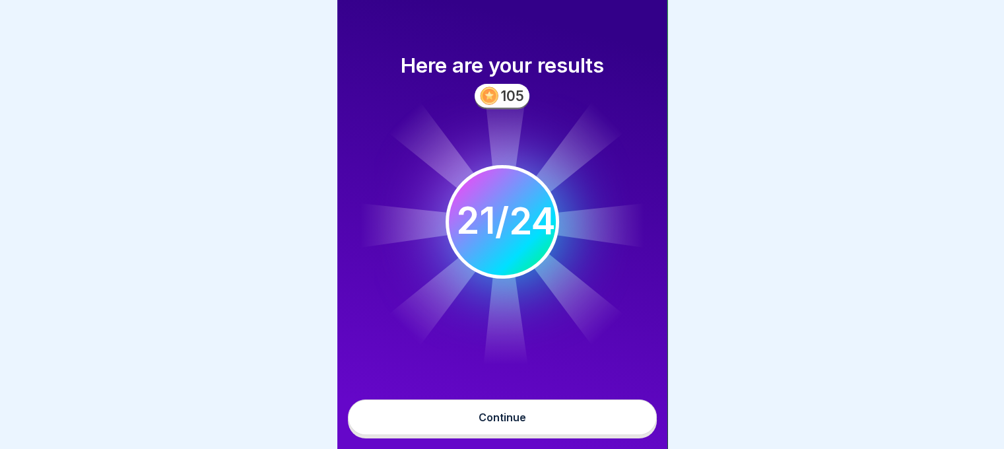
click at [570, 422] on button "Continue" at bounding box center [502, 418] width 309 height 36
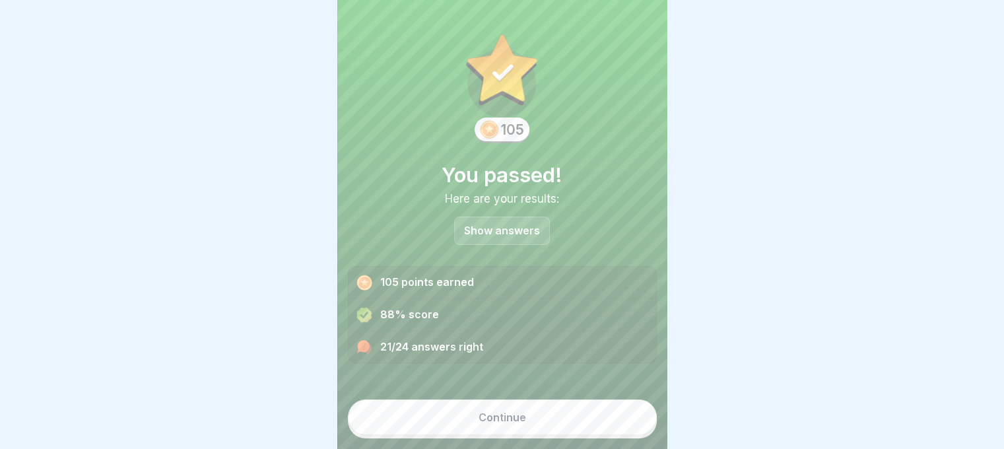
click at [515, 242] on div "Show answers" at bounding box center [502, 231] width 96 height 28
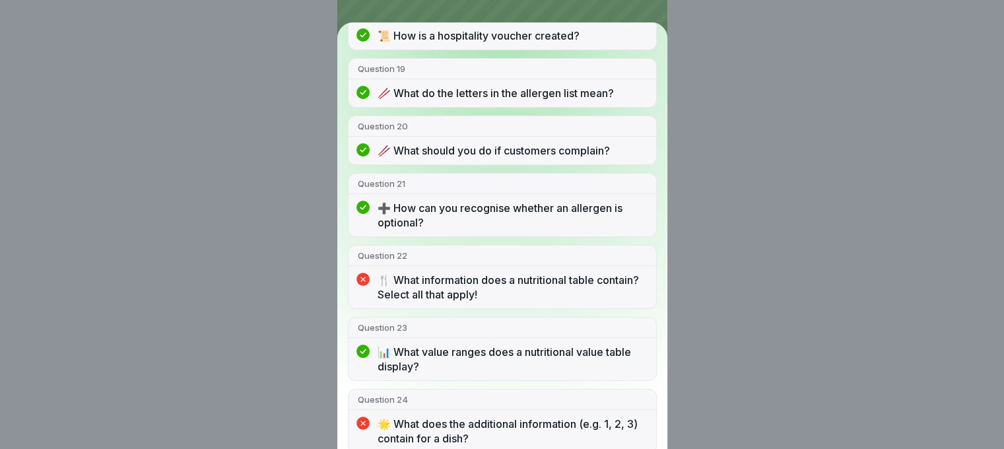
scroll to position [1331, 0]
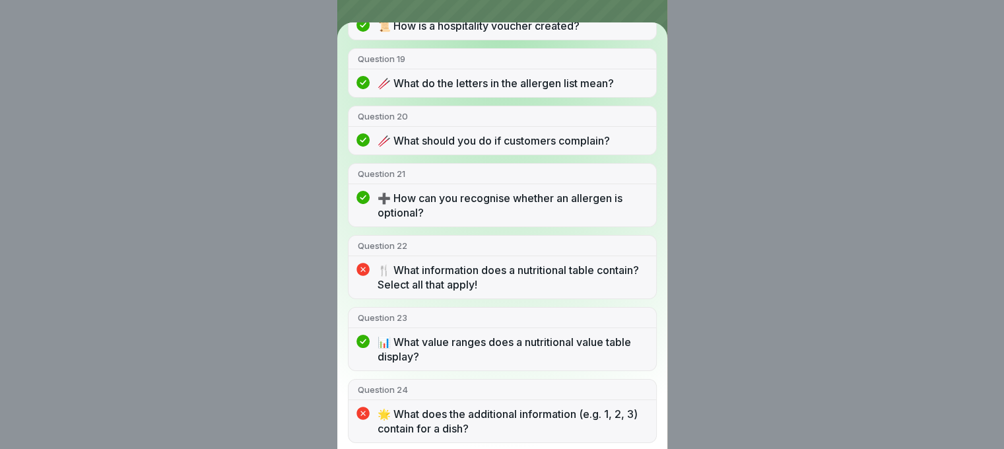
click at [689, 277] on div "You passed! 21/24 answers right Question 1 💡 The B position is held by an exper…" at bounding box center [502, 224] width 1004 height 449
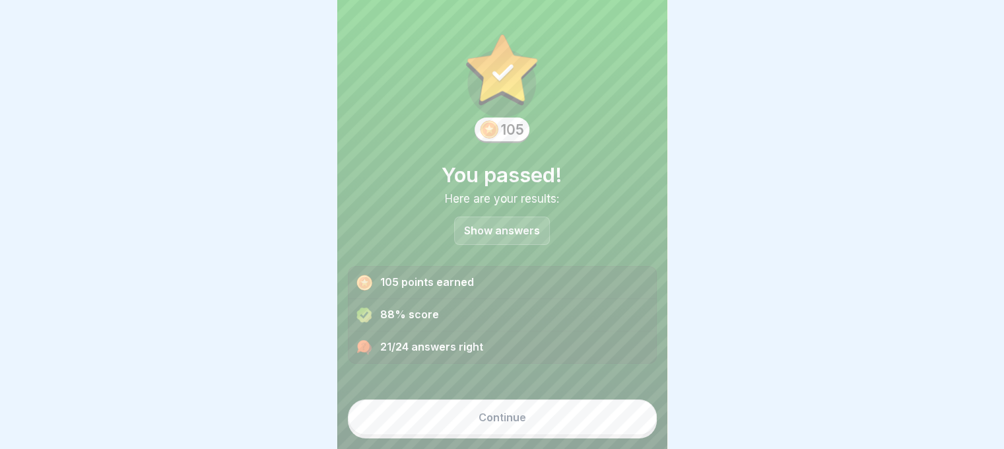
click at [579, 425] on button "Continue" at bounding box center [502, 418] width 309 height 36
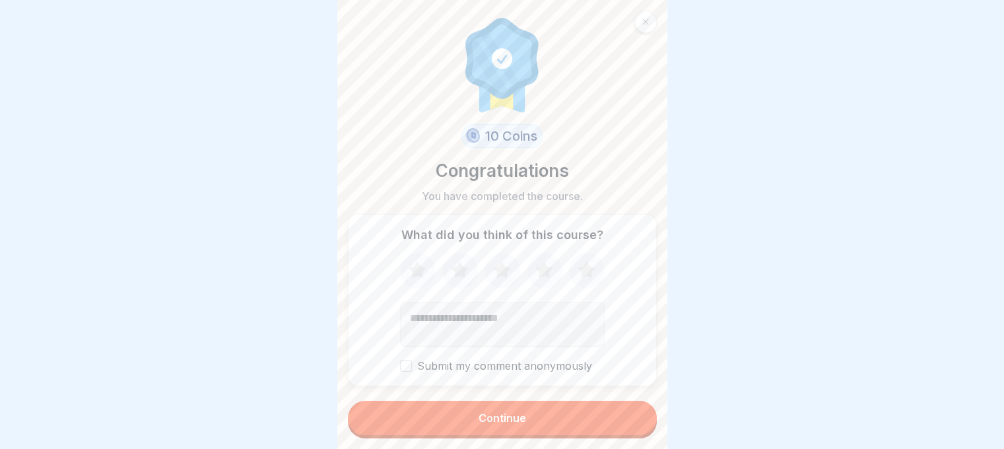
click at [580, 425] on button "Continue" at bounding box center [502, 418] width 309 height 34
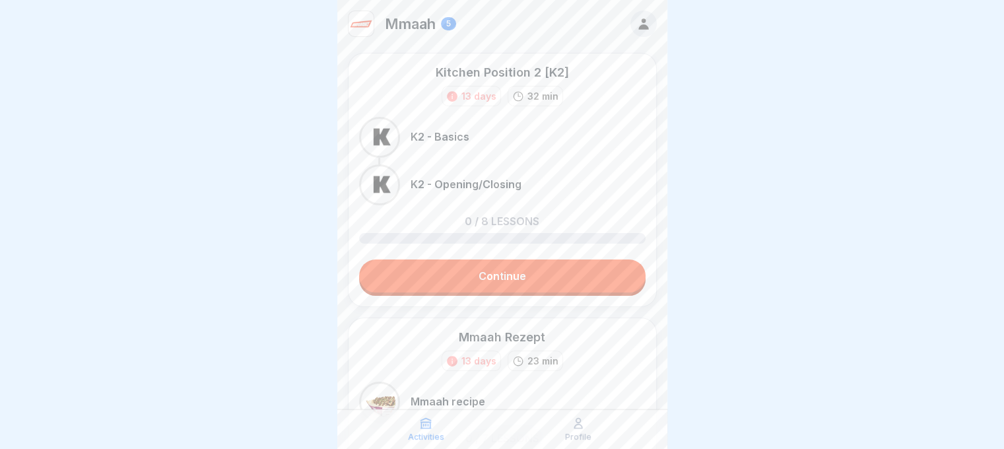
click at [553, 276] on link "Continue" at bounding box center [502, 276] width 287 height 33
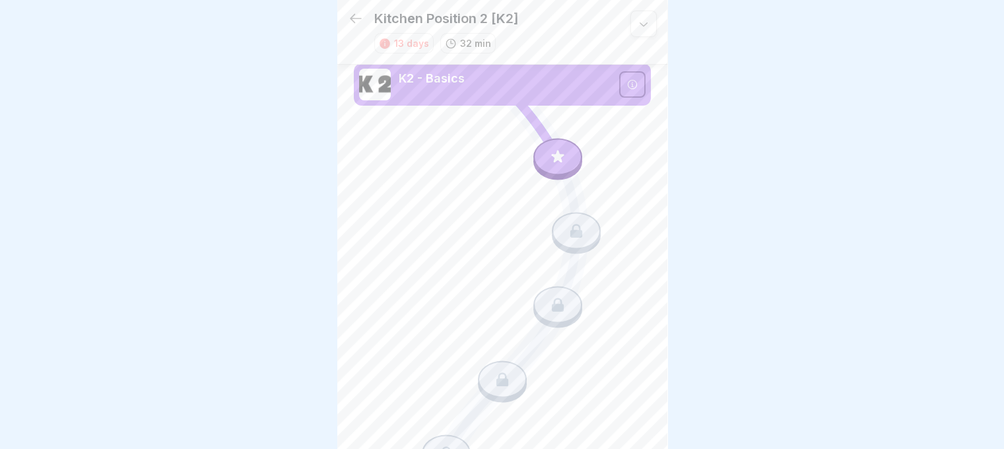
click at [568, 153] on div at bounding box center [558, 156] width 49 height 37
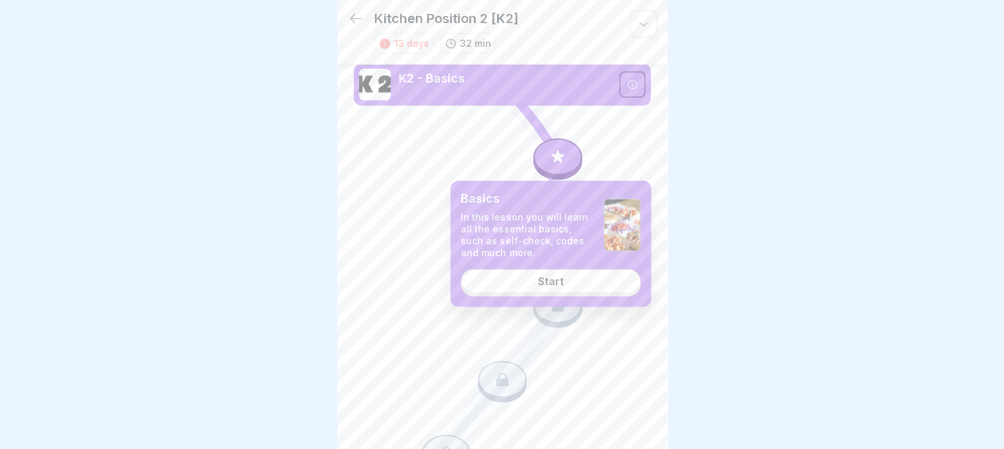
click at [570, 288] on link "Start" at bounding box center [551, 281] width 180 height 24
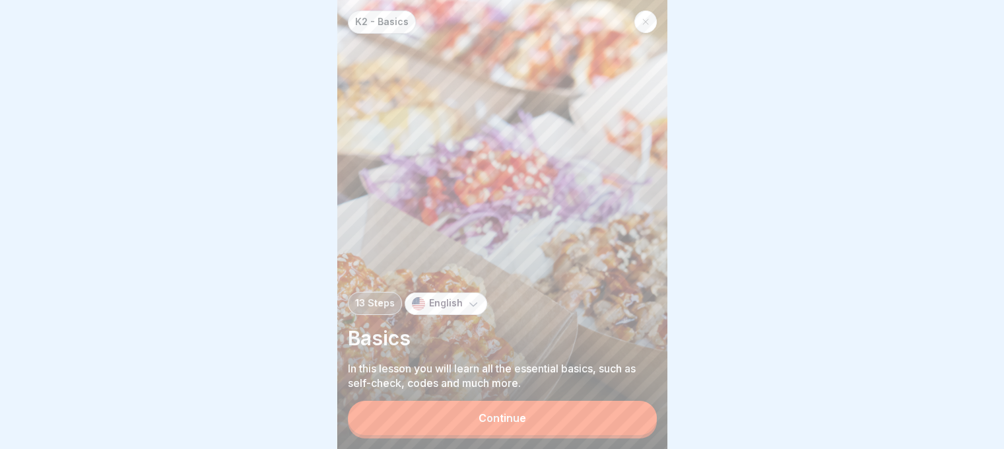
click at [525, 424] on div "Continue" at bounding box center [503, 418] width 48 height 12
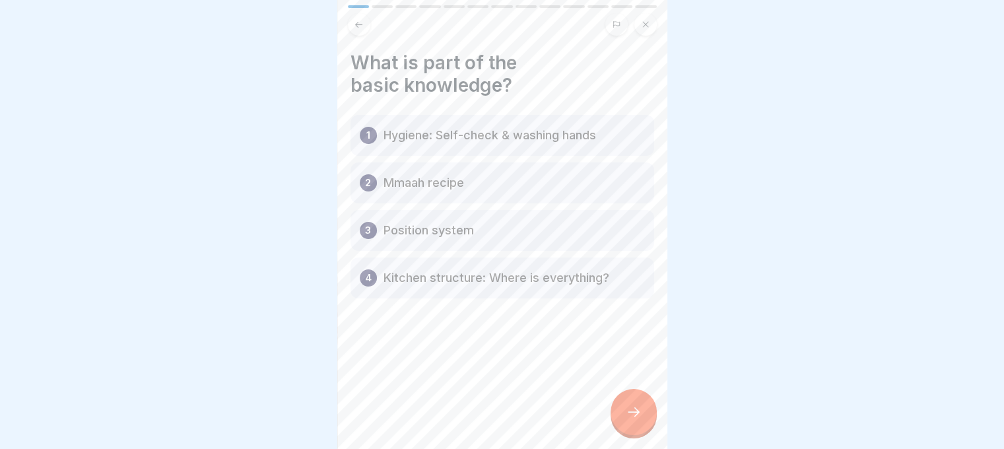
click at [643, 415] on div at bounding box center [634, 412] width 46 height 46
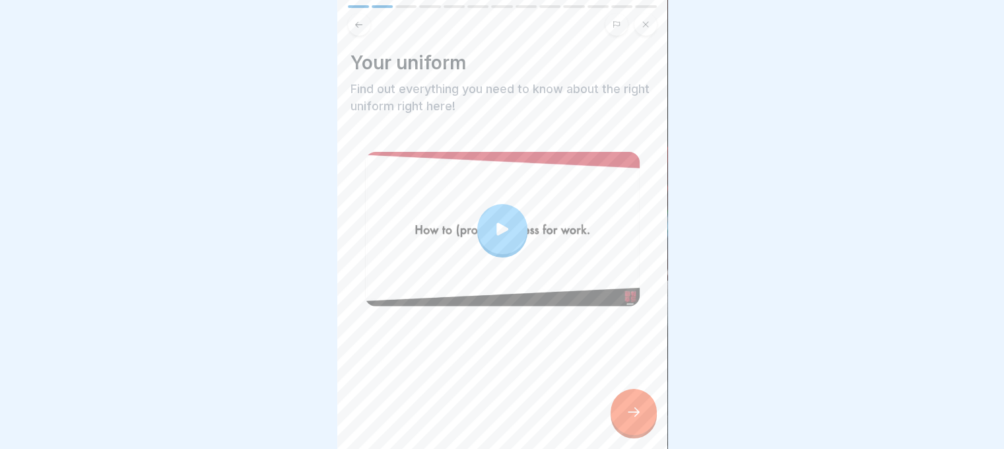
click at [641, 415] on icon at bounding box center [634, 412] width 16 height 16
click at [637, 411] on div at bounding box center [634, 412] width 46 height 46
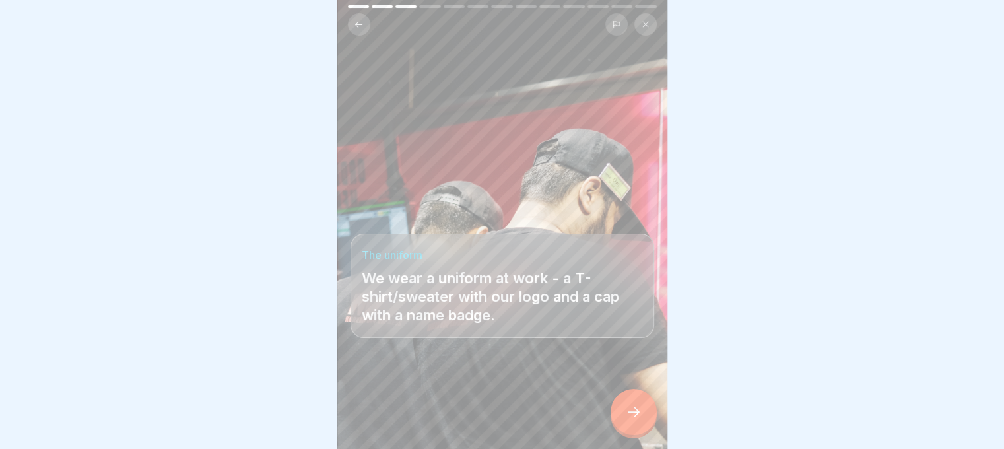
click at [634, 420] on icon at bounding box center [634, 412] width 16 height 16
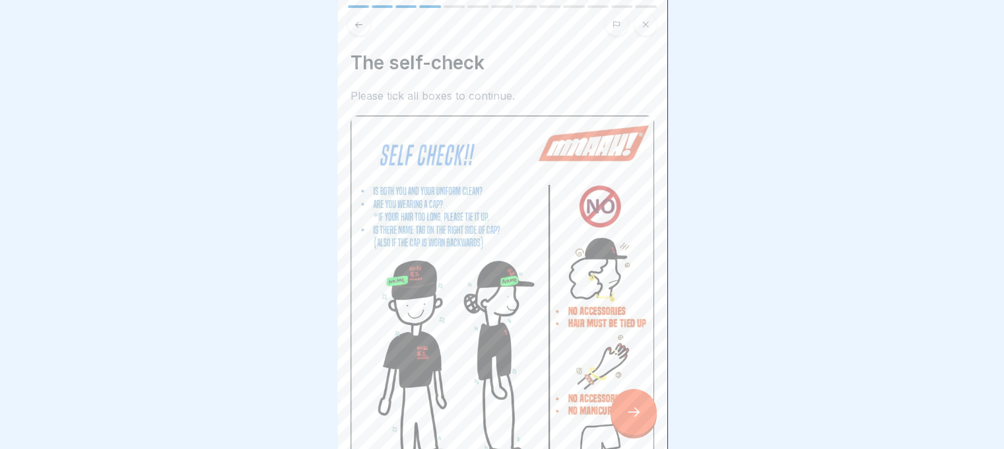
click at [634, 420] on icon at bounding box center [634, 412] width 16 height 16
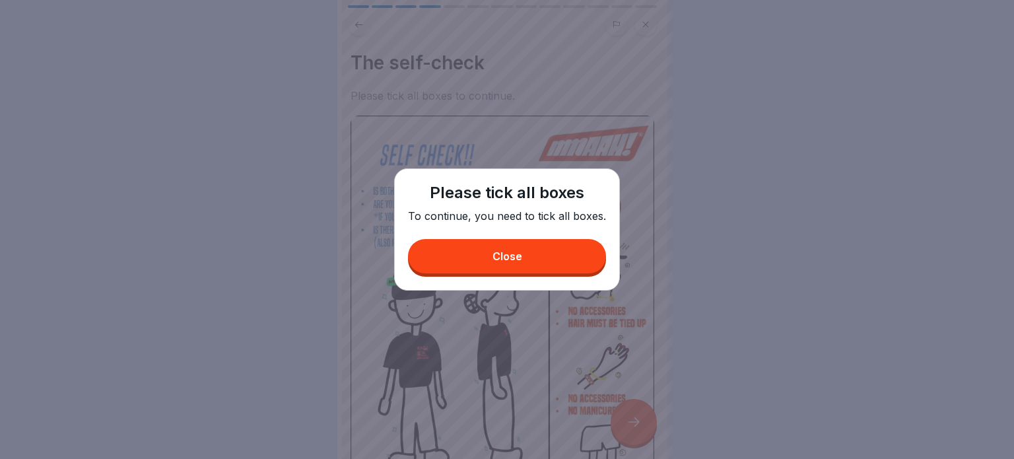
click at [522, 252] on button "Close" at bounding box center [507, 256] width 198 height 34
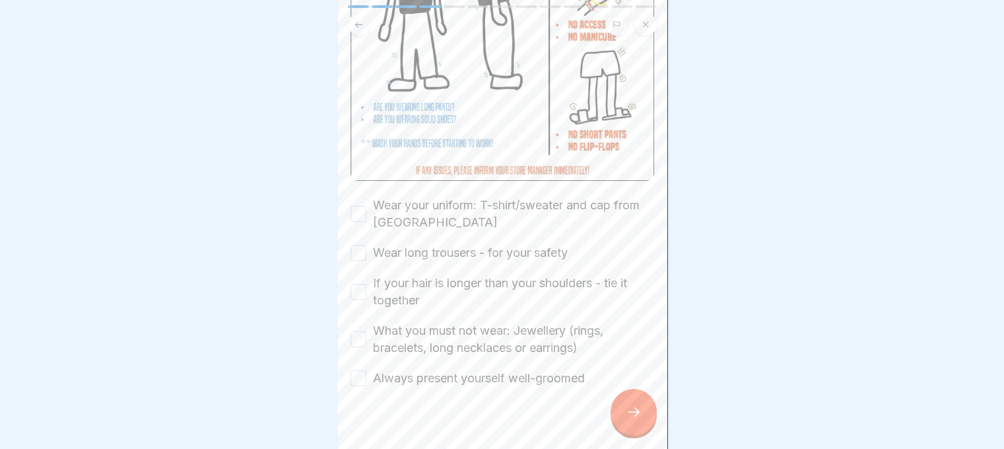
scroll to position [376, 0]
click at [360, 282] on button "If your hair is longer than your shoulders - tie it together" at bounding box center [359, 290] width 16 height 16
click at [355, 243] on button "Wear long trousers - for your safety" at bounding box center [359, 251] width 16 height 16
click at [357, 205] on div "Wear your uniform: T-shirt/sweater and cap from Mmaah" at bounding box center [503, 212] width 304 height 34
click at [359, 204] on button "Wear your uniform: T-shirt/sweater and cap from Mmaah" at bounding box center [359, 212] width 16 height 16
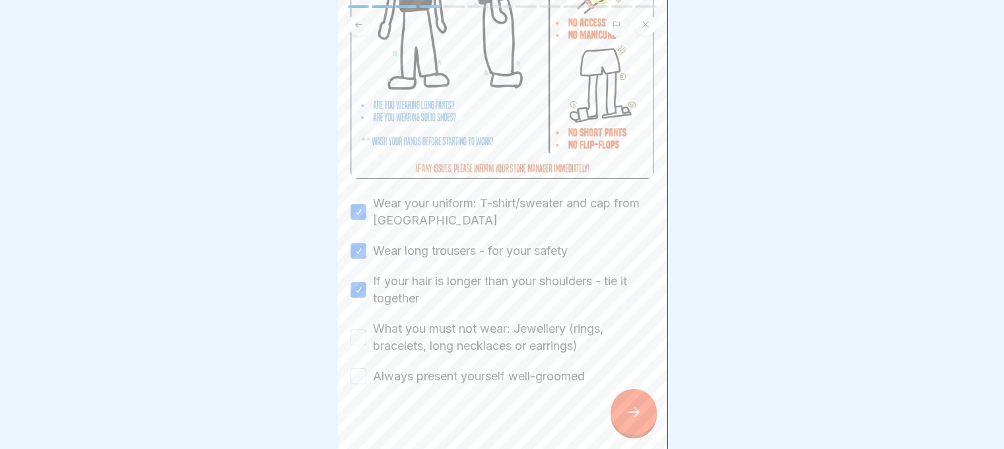
click at [359, 320] on div "What you must not wear: Jewellery (rings, bracelets, long necklaces or earrings)" at bounding box center [503, 337] width 304 height 34
click at [357, 330] on button "What you must not wear: Jewellery (rings, bracelets, long necklaces or earrings)" at bounding box center [359, 338] width 16 height 16
click at [354, 368] on button "Always present yourself well-groomed" at bounding box center [359, 376] width 16 height 16
click at [625, 410] on div at bounding box center [634, 412] width 46 height 46
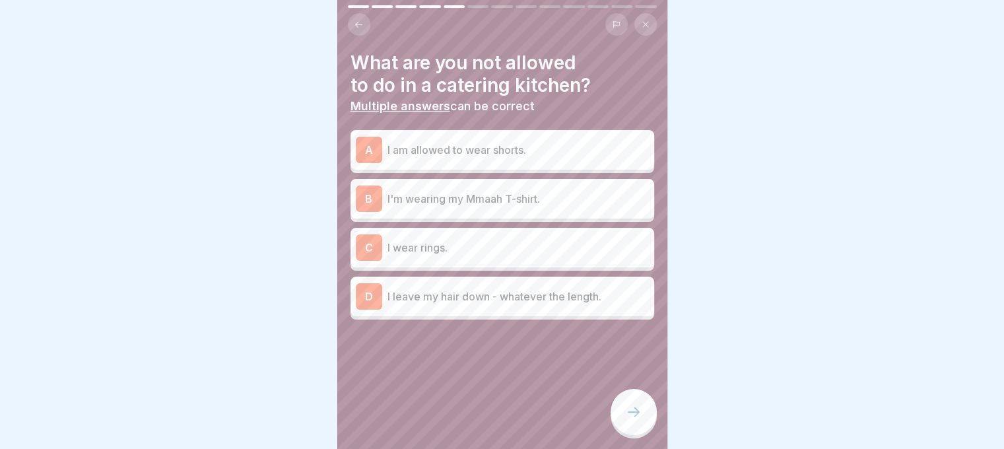
click at [533, 200] on p "I'm wearing my Mmaah T-shirt." at bounding box center [519, 199] width 262 height 16
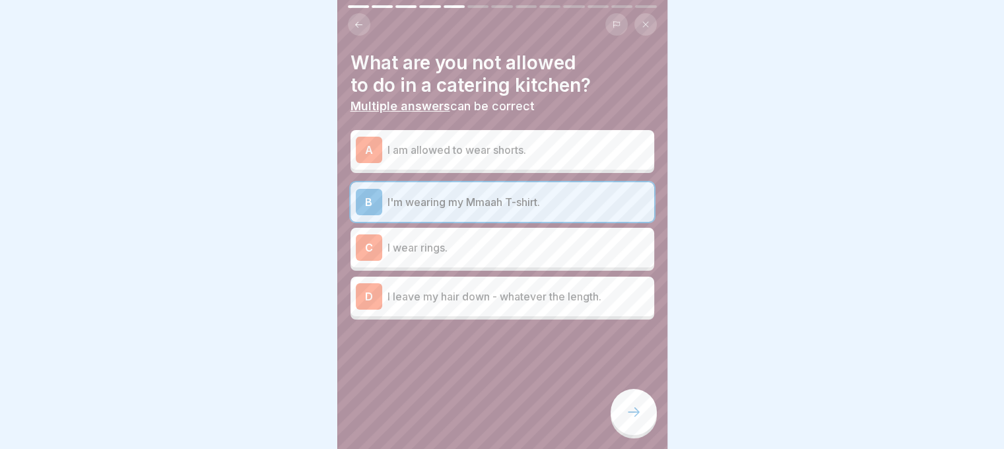
click at [631, 417] on icon at bounding box center [634, 412] width 16 height 16
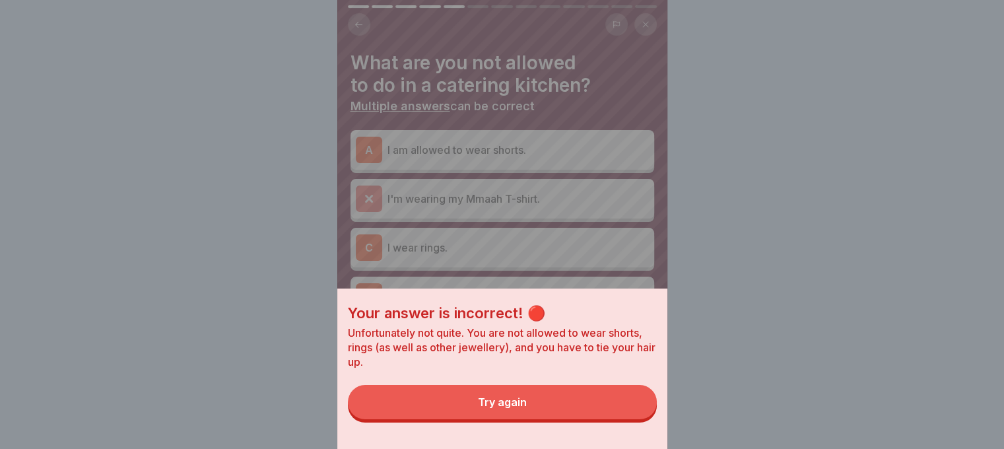
click at [594, 419] on button "Try again" at bounding box center [502, 402] width 309 height 34
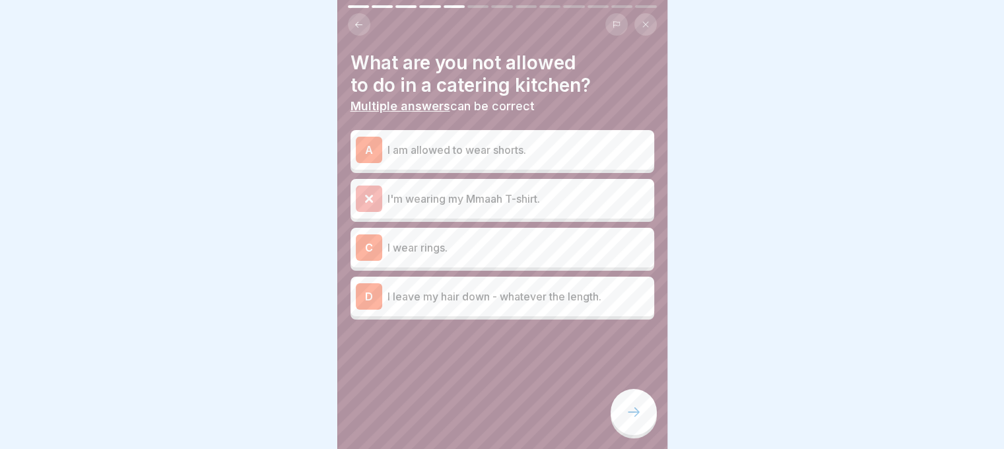
click at [437, 294] on p "I leave my hair down - whatever the length." at bounding box center [519, 297] width 262 height 16
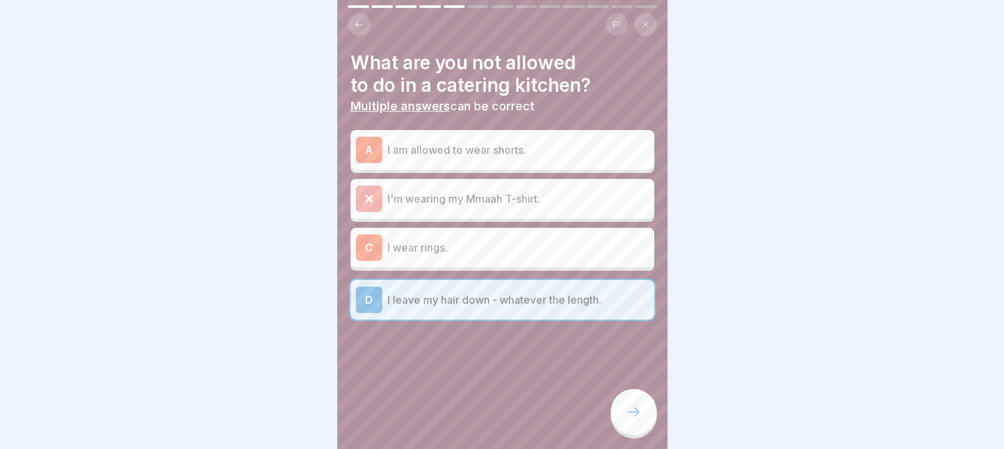
click at [425, 269] on div "A I am allowed to wear shorts. I'm wearing my Mmaah T-shirt. C I wear rings. D …" at bounding box center [503, 226] width 304 height 186
click at [422, 252] on p "I wear rings." at bounding box center [519, 248] width 262 height 16
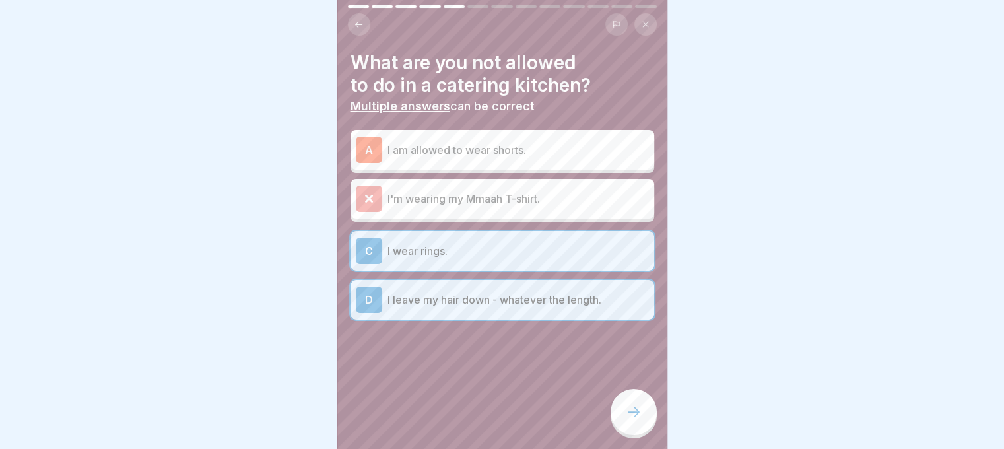
click at [421, 139] on div "A I am allowed to wear shorts." at bounding box center [502, 150] width 293 height 26
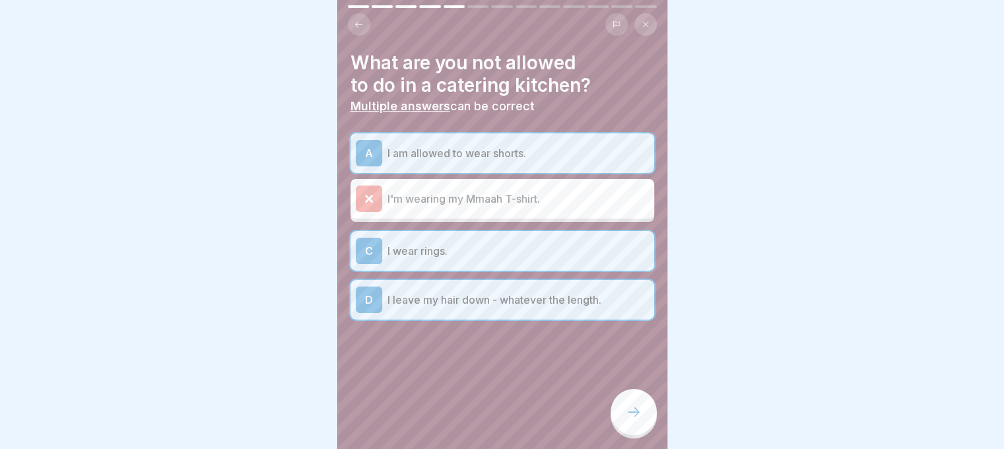
click at [648, 422] on div at bounding box center [634, 412] width 46 height 46
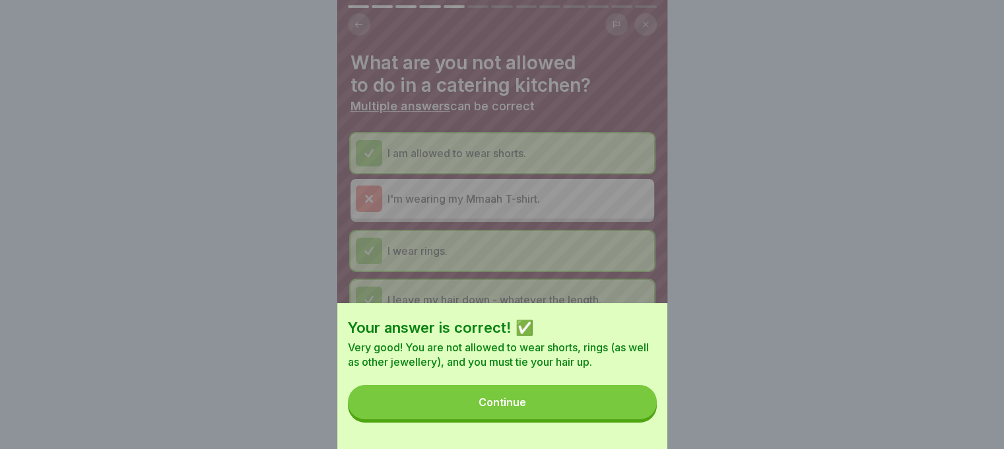
click at [644, 419] on button "Continue" at bounding box center [502, 402] width 309 height 34
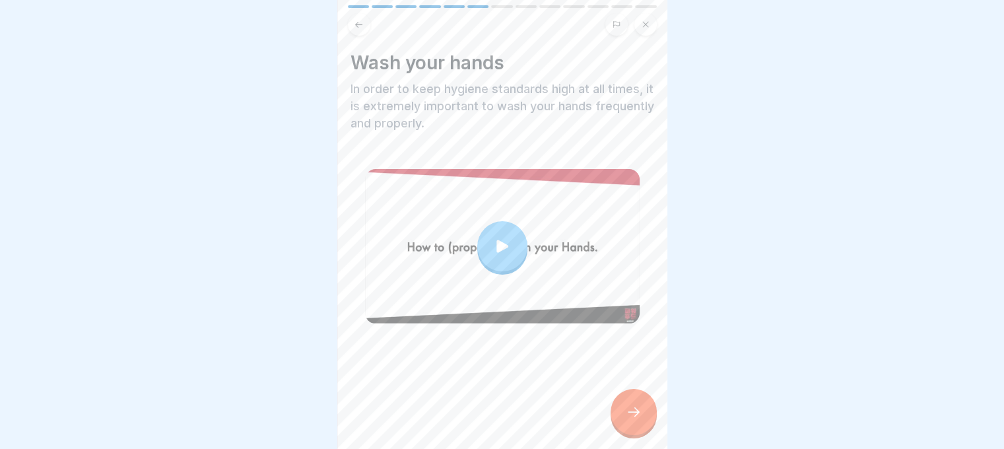
click at [629, 420] on icon at bounding box center [634, 412] width 16 height 16
click at [637, 405] on div at bounding box center [634, 412] width 46 height 46
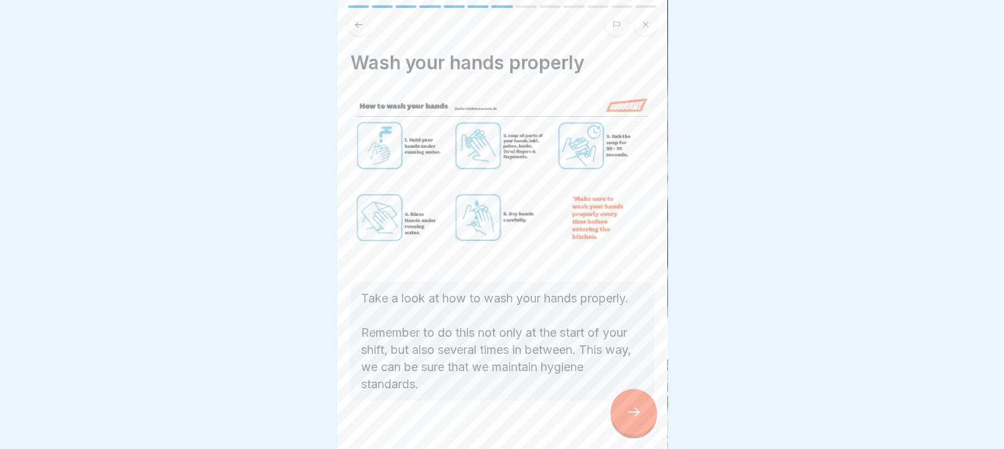
click at [637, 405] on div at bounding box center [634, 412] width 46 height 46
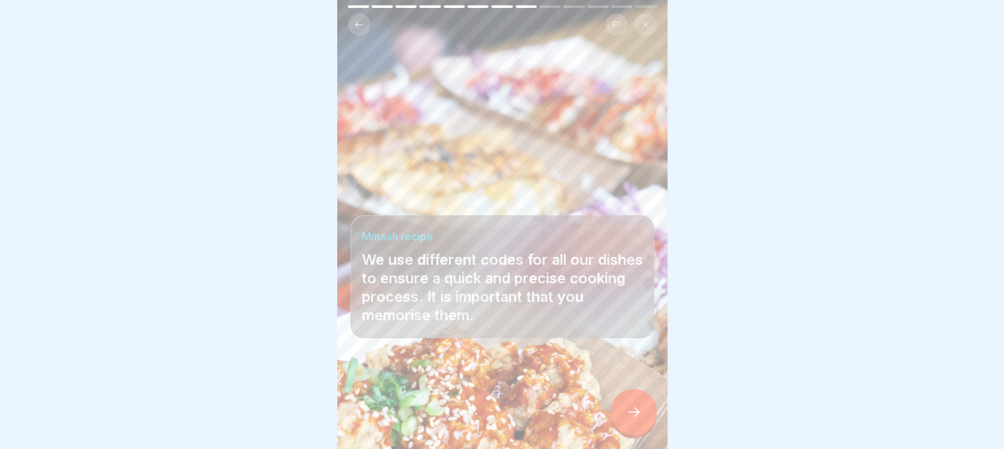
click at [637, 405] on div at bounding box center [634, 412] width 46 height 46
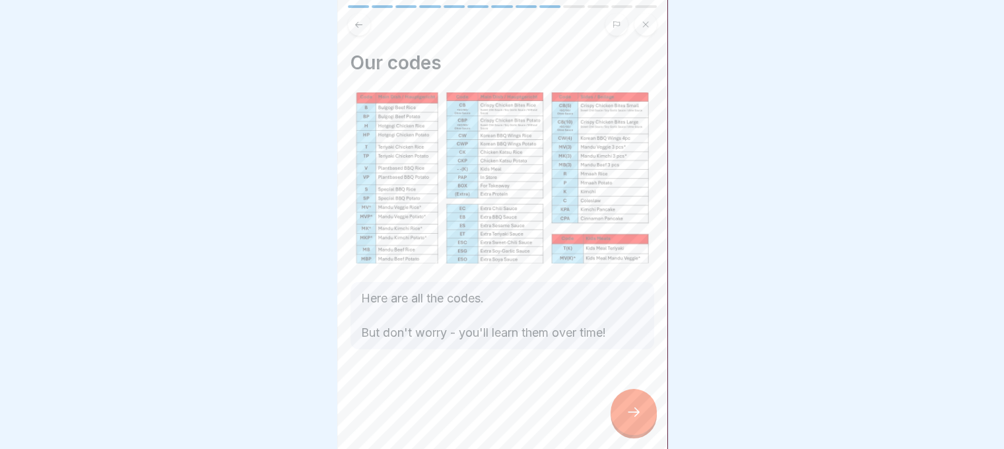
click at [637, 405] on div at bounding box center [634, 412] width 46 height 46
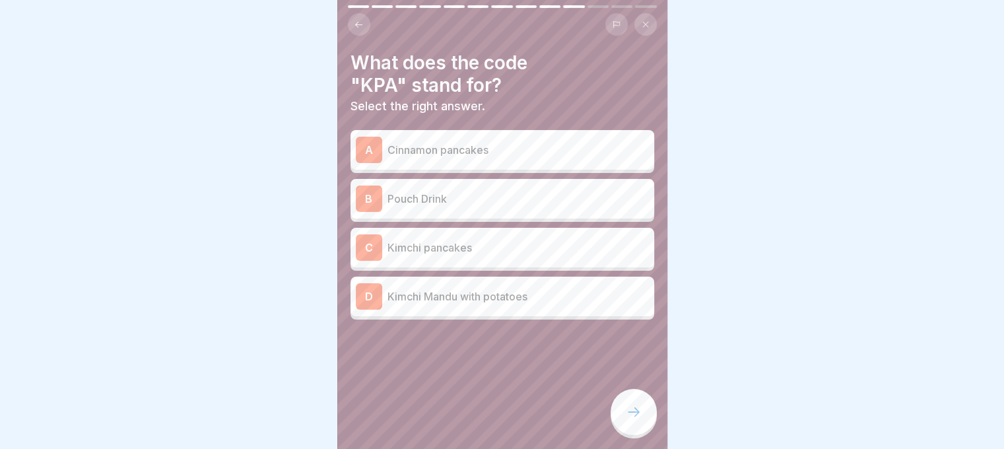
click at [491, 242] on p "Kimchi pancakes" at bounding box center [519, 248] width 262 height 16
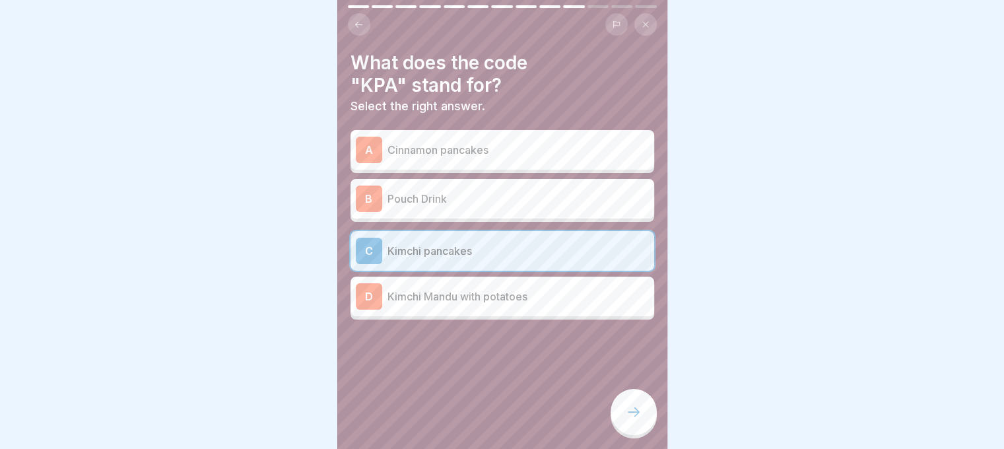
click at [629, 420] on icon at bounding box center [634, 412] width 16 height 16
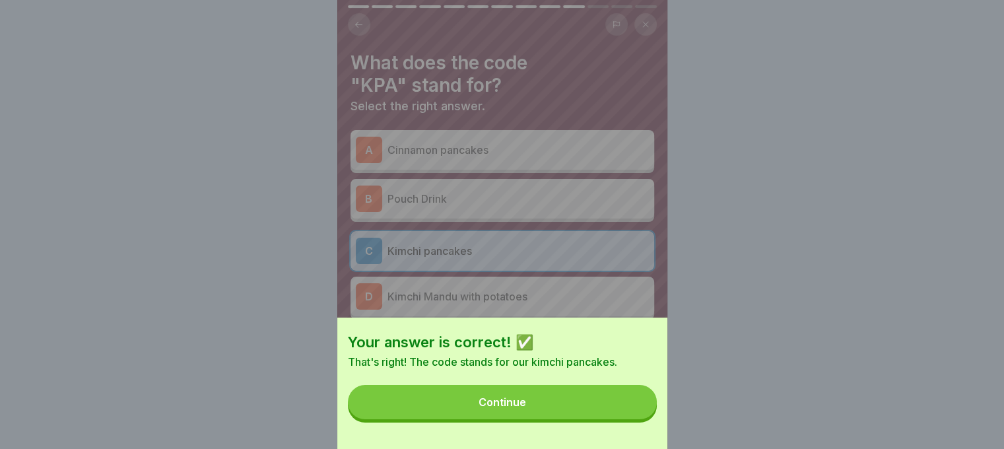
click at [608, 406] on button "Continue" at bounding box center [502, 402] width 309 height 34
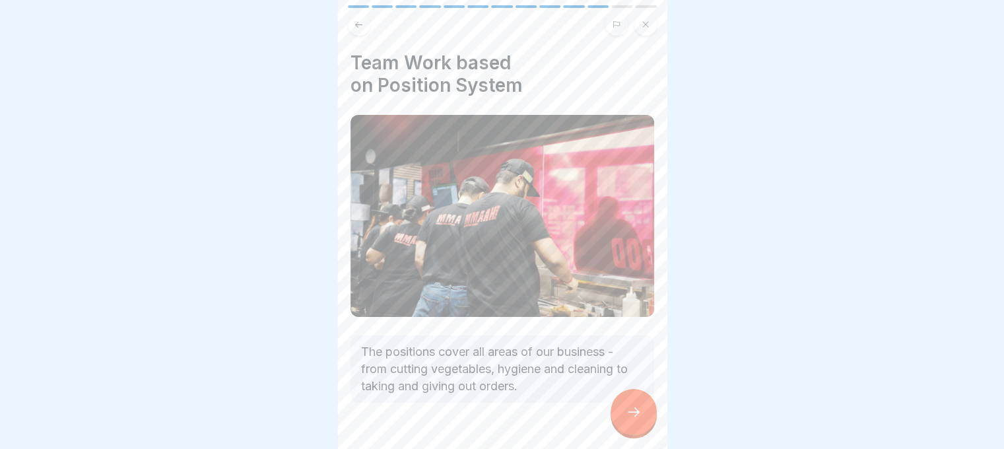
click at [615, 415] on div at bounding box center [634, 412] width 46 height 46
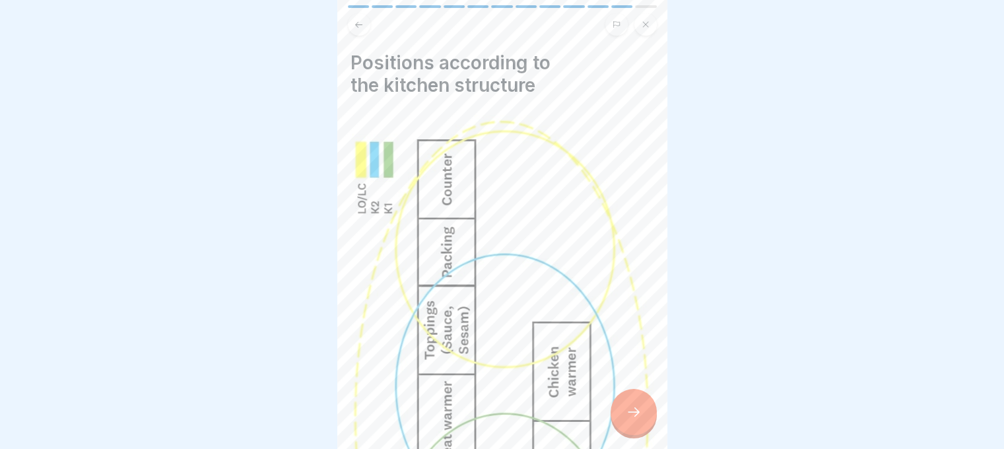
click at [615, 415] on div at bounding box center [634, 412] width 46 height 46
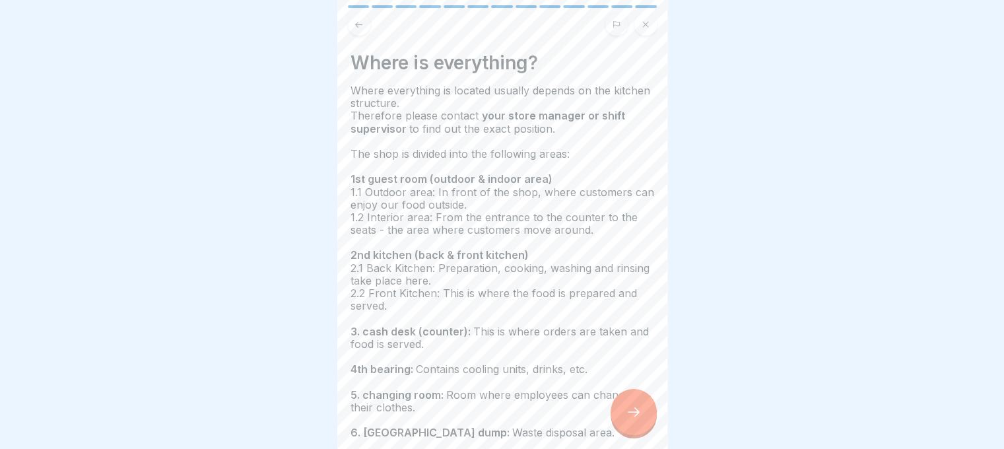
click at [615, 415] on div at bounding box center [634, 412] width 46 height 46
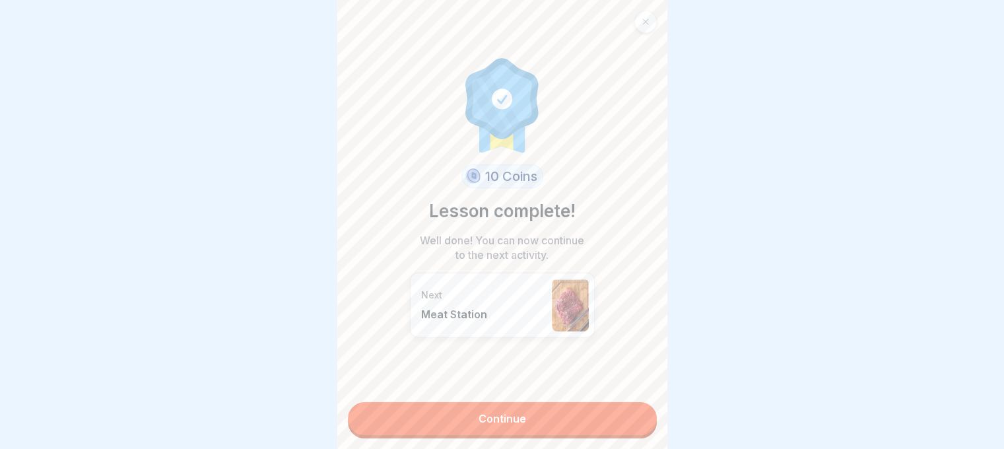
click at [615, 415] on link "Continue" at bounding box center [502, 418] width 309 height 33
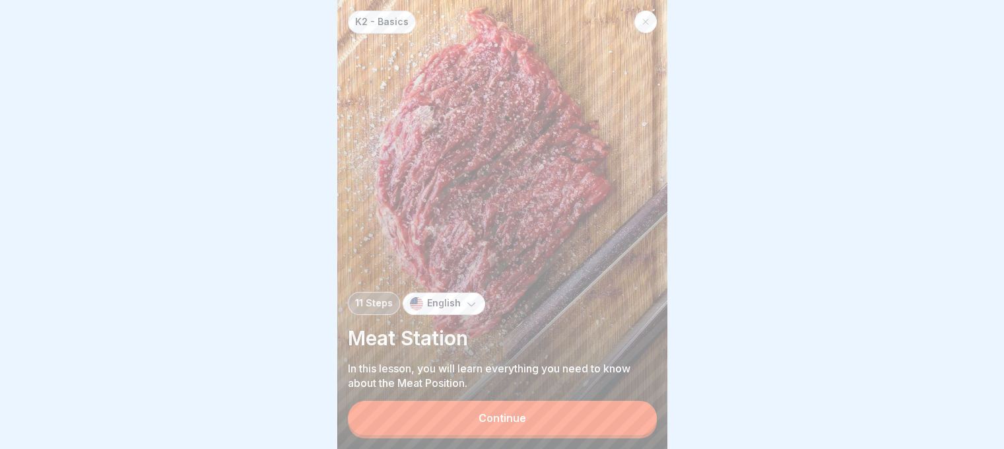
click at [615, 415] on button "Continue" at bounding box center [502, 418] width 309 height 34
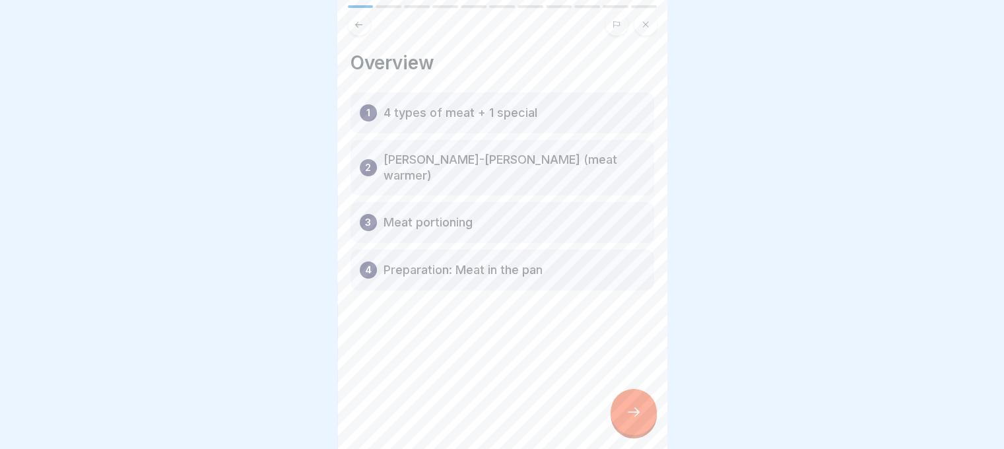
click at [615, 415] on div at bounding box center [634, 412] width 46 height 46
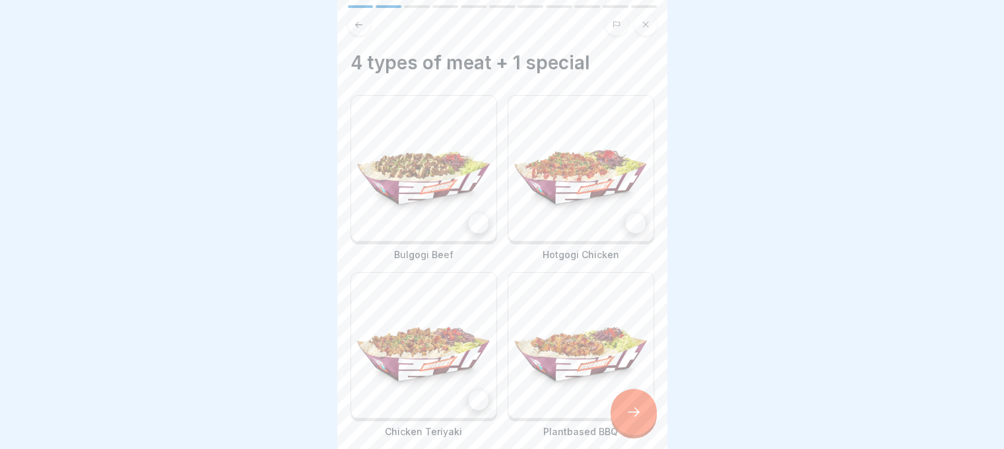
click at [615, 415] on div at bounding box center [634, 412] width 46 height 46
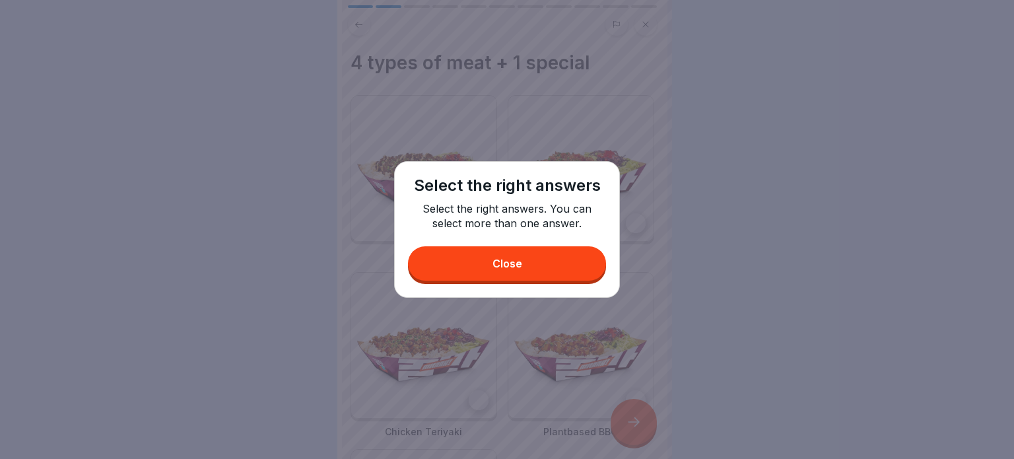
click at [517, 250] on button "Close" at bounding box center [507, 263] width 198 height 34
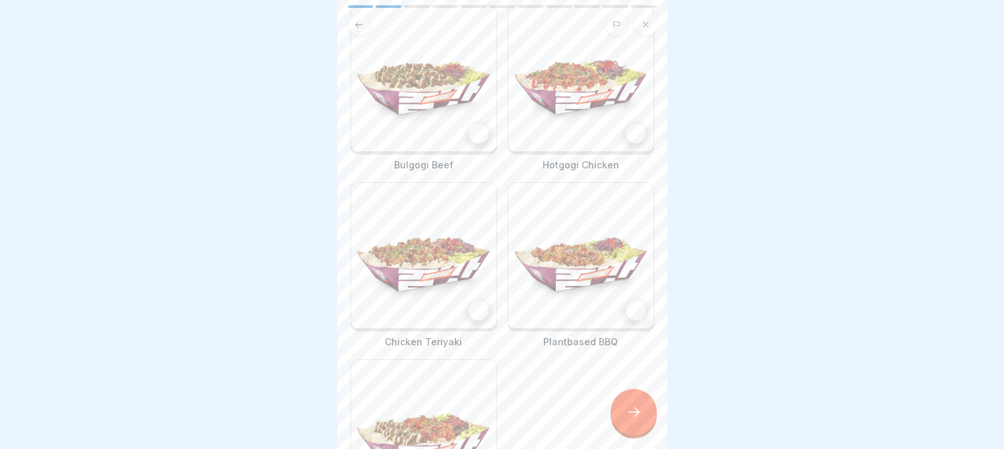
scroll to position [88, 0]
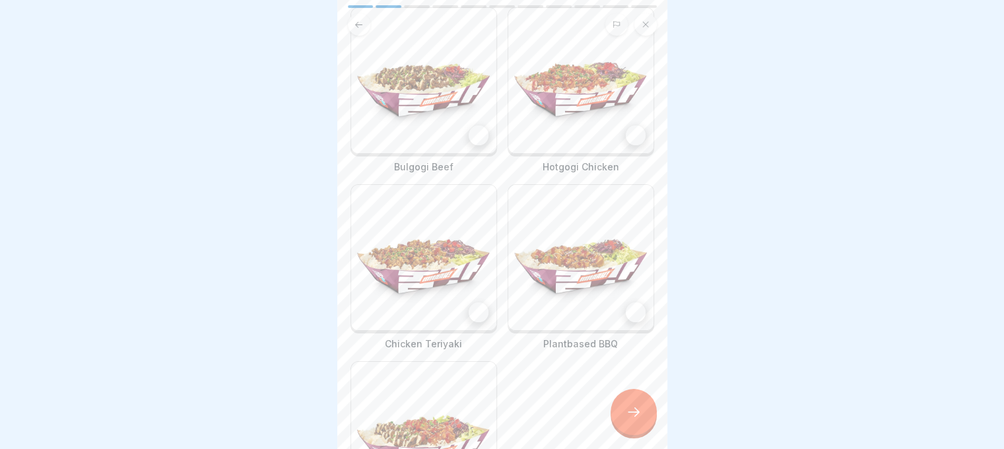
click at [462, 113] on img at bounding box center [423, 80] width 145 height 145
click at [600, 127] on img at bounding box center [580, 80] width 145 height 145
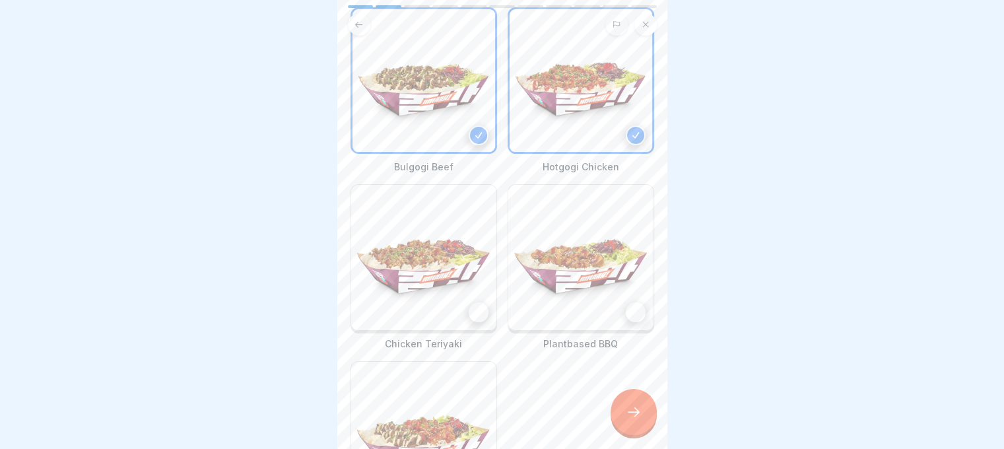
click at [468, 265] on img at bounding box center [423, 257] width 145 height 145
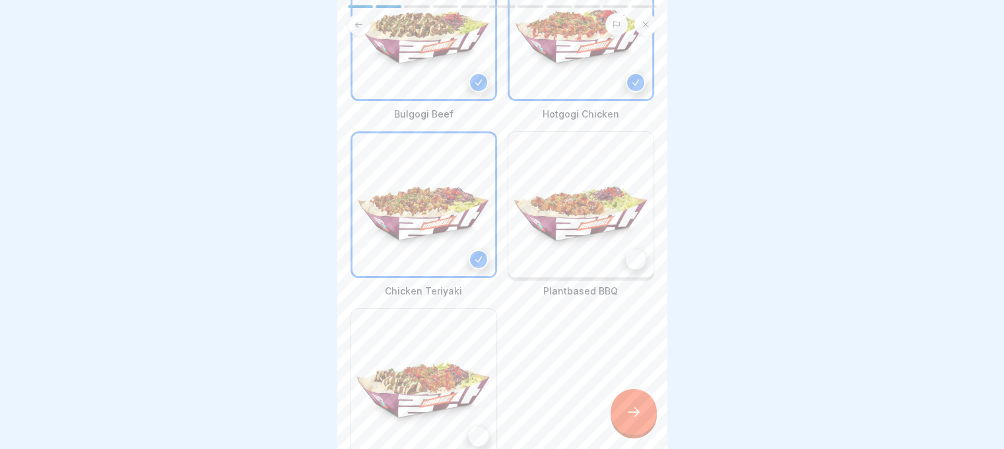
scroll to position [230, 0]
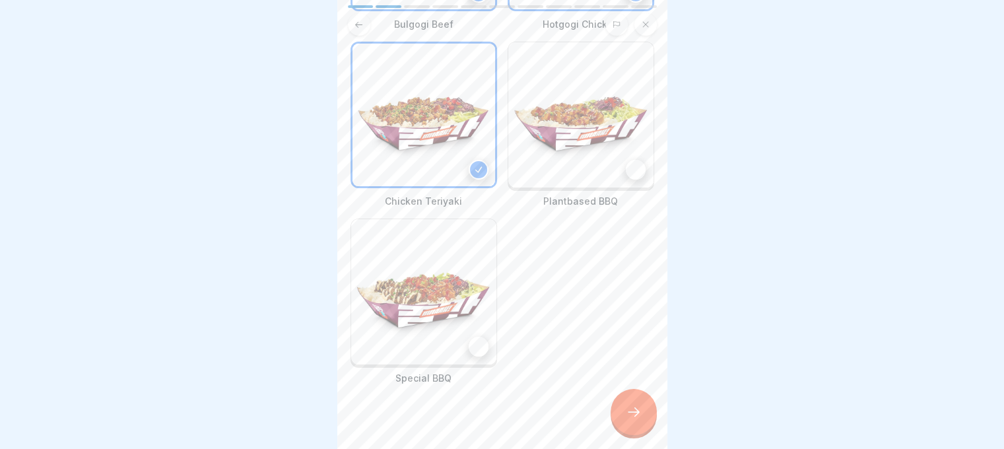
click at [466, 271] on img at bounding box center [423, 291] width 145 height 145
click at [627, 407] on div at bounding box center [634, 412] width 46 height 46
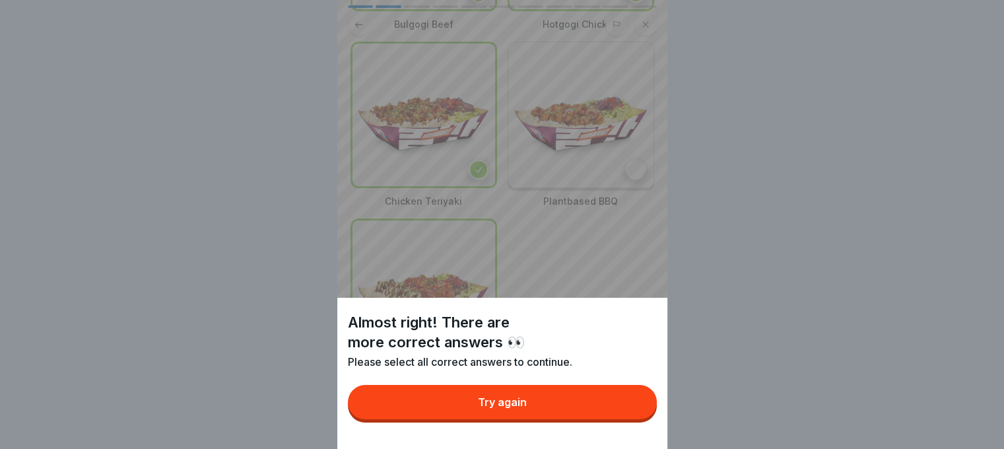
click at [584, 410] on button "Try again" at bounding box center [502, 402] width 309 height 34
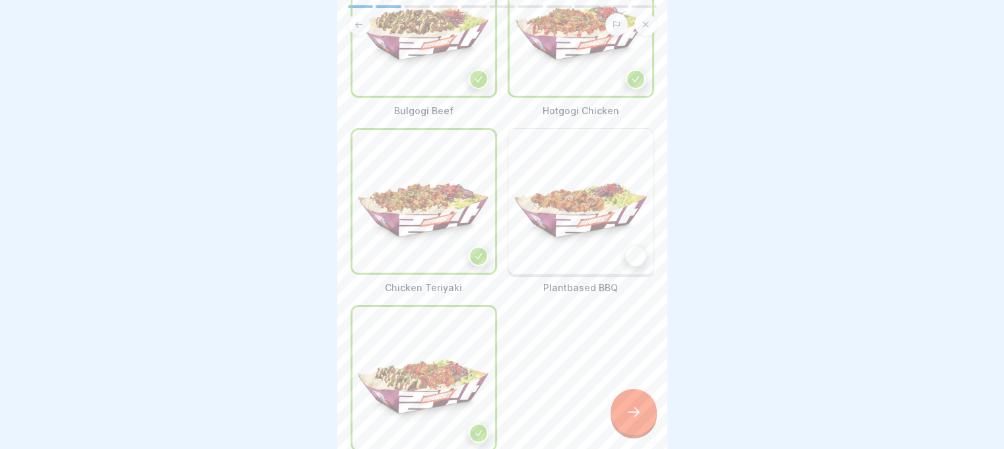
scroll to position [143, 0]
click at [580, 270] on div "Plantbased BBQ" at bounding box center [581, 212] width 147 height 166
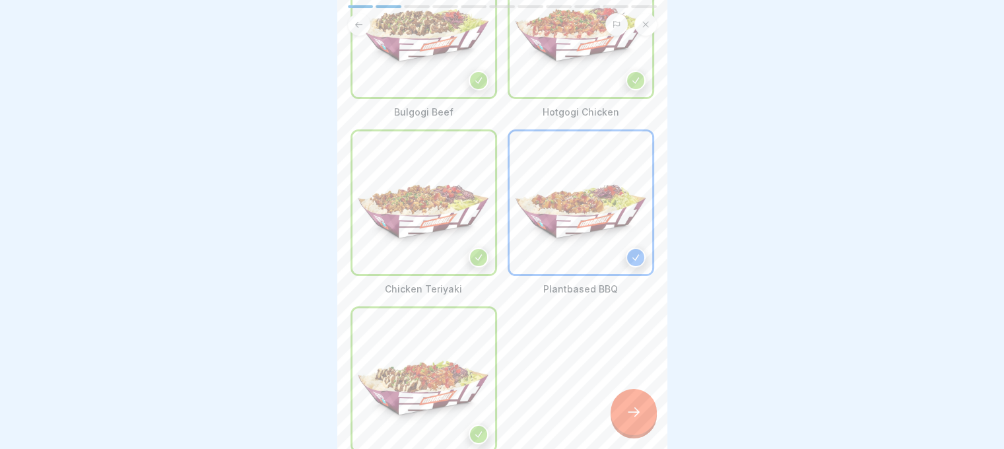
click at [630, 419] on icon at bounding box center [634, 412] width 16 height 16
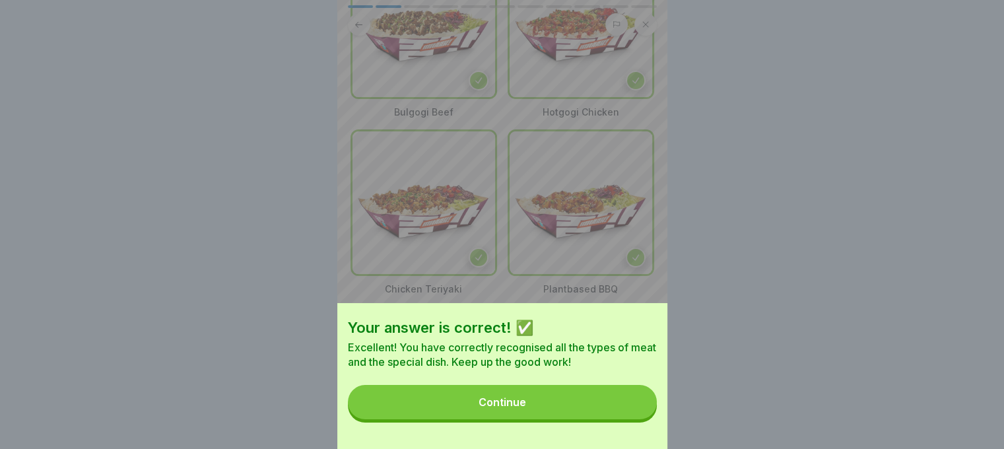
click at [630, 419] on button "Continue" at bounding box center [502, 402] width 309 height 34
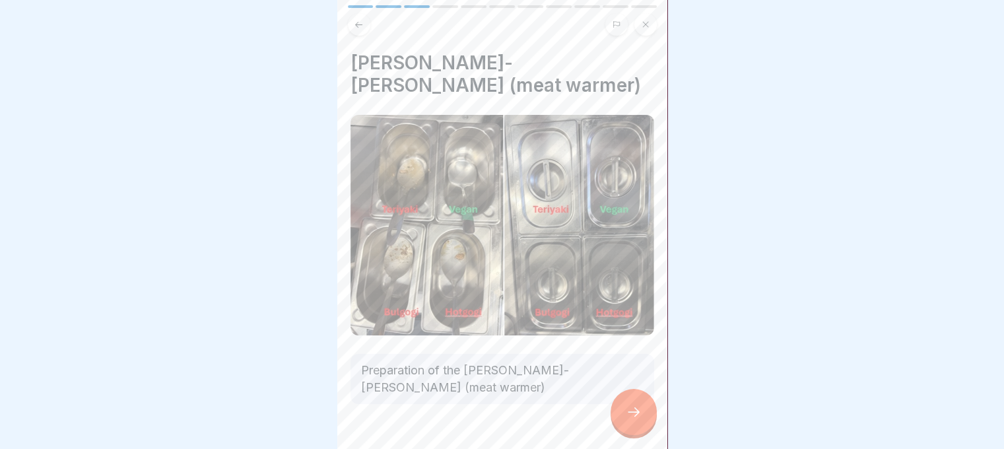
click at [627, 413] on div at bounding box center [634, 412] width 46 height 46
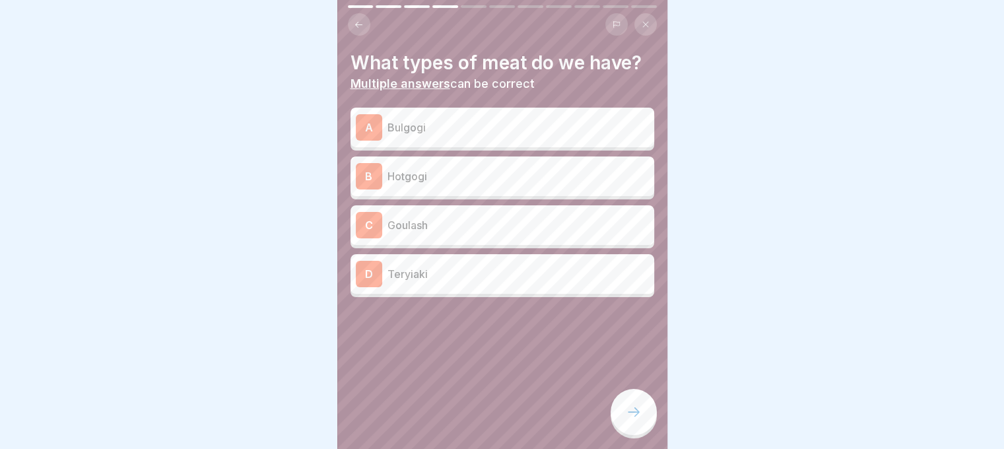
click at [447, 129] on p "Bulgogi" at bounding box center [519, 128] width 262 height 16
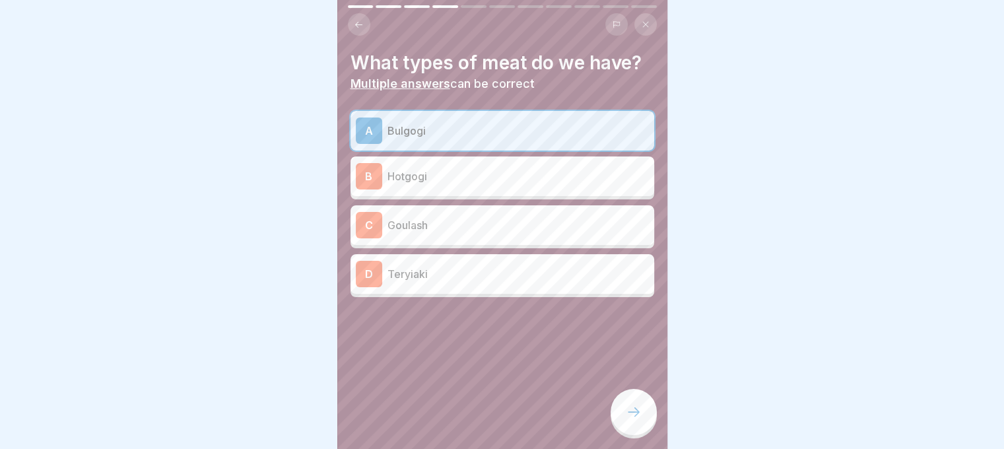
click at [446, 168] on p "Hotgogi" at bounding box center [519, 176] width 262 height 16
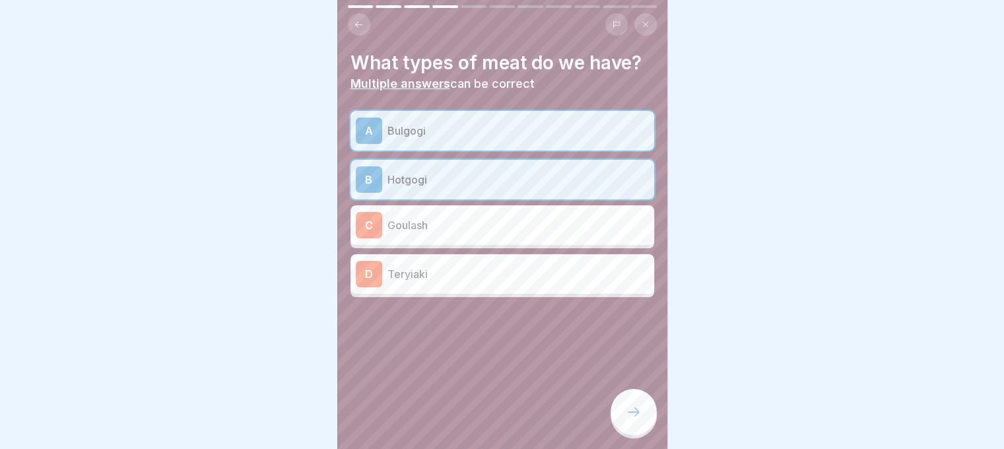
click at [457, 269] on p "Teryiaki" at bounding box center [519, 274] width 262 height 16
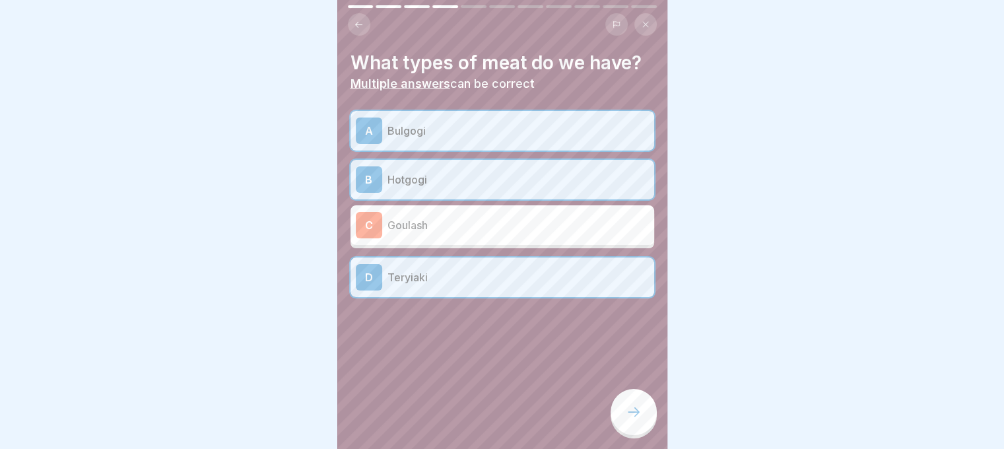
click at [638, 411] on div at bounding box center [634, 412] width 46 height 46
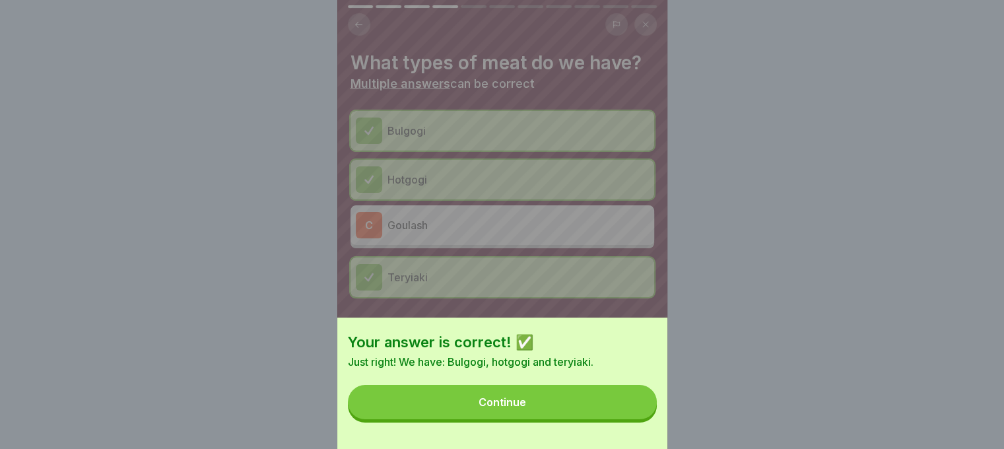
click at [638, 411] on button "Continue" at bounding box center [502, 402] width 309 height 34
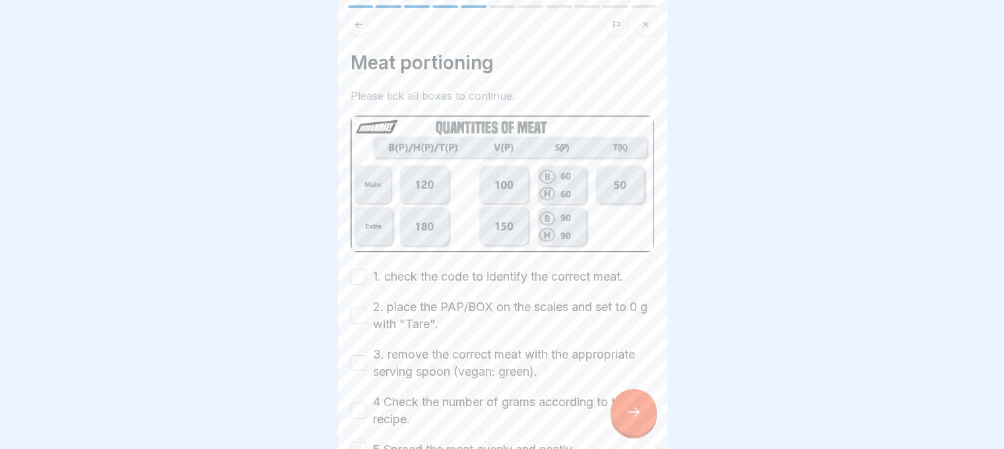
click at [638, 411] on div at bounding box center [634, 412] width 46 height 46
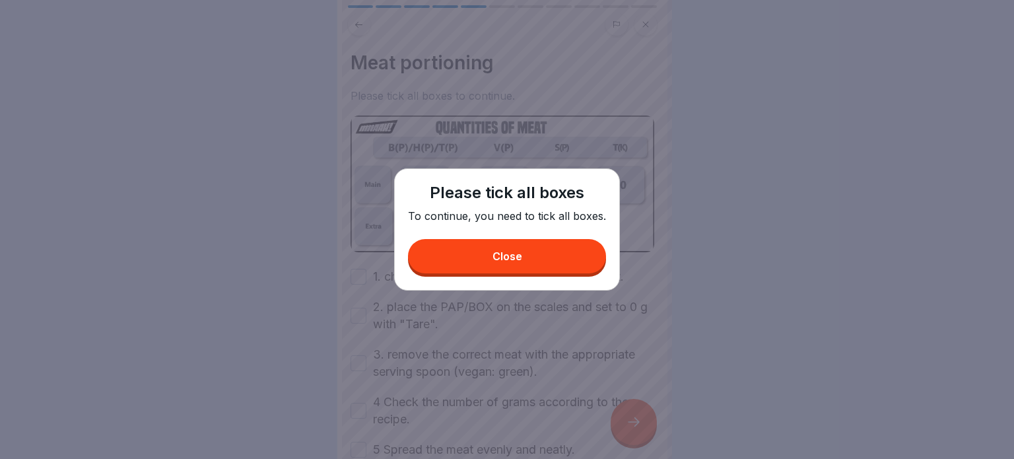
click at [505, 258] on div "Close" at bounding box center [508, 256] width 30 height 12
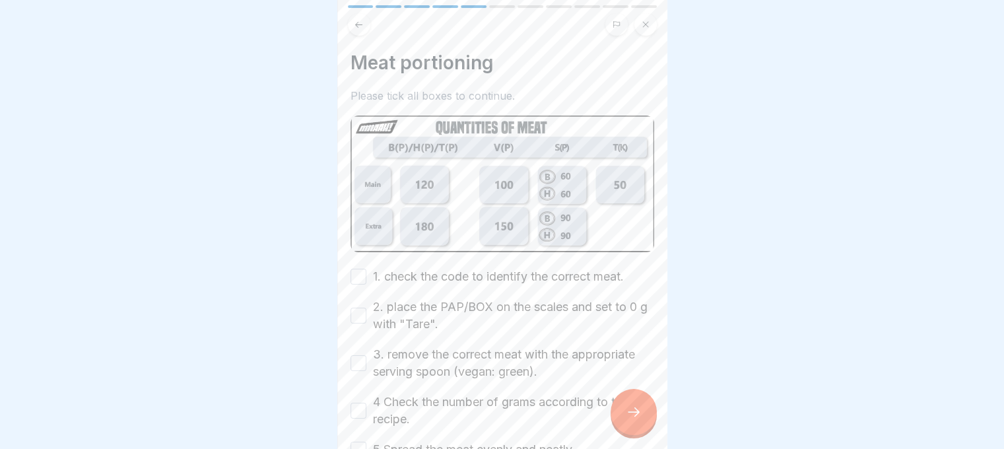
drag, startPoint x: 352, startPoint y: 267, endPoint x: 357, endPoint y: 274, distance: 9.0
click at [351, 269] on button "1. check the code to identify the correct meat." at bounding box center [359, 277] width 16 height 16
click at [358, 311] on button "2. place the PAP/BOX on the scales and set to 0 g with "Tare"." at bounding box center [359, 316] width 16 height 16
click at [367, 367] on div "3. remove the correct meat with the appropriate serving spoon (vegan: green)." at bounding box center [503, 363] width 304 height 34
click at [357, 358] on button "3. remove the correct meat with the appropriate serving spoon (vegan: green)." at bounding box center [359, 363] width 16 height 16
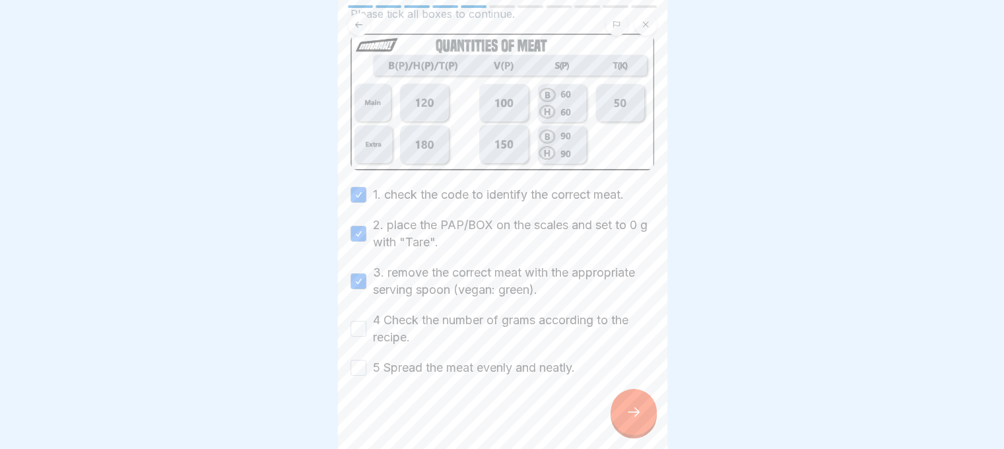
scroll to position [84, 0]
click at [357, 359] on button "5 Spread the meat evenly and neatly." at bounding box center [359, 366] width 16 height 16
click at [359, 331] on div "4 Check the number of grams according to the recipe." at bounding box center [503, 327] width 304 height 34
click at [361, 322] on button "4 Check the number of grams according to the recipe." at bounding box center [359, 327] width 16 height 16
click at [641, 409] on div at bounding box center [634, 412] width 46 height 46
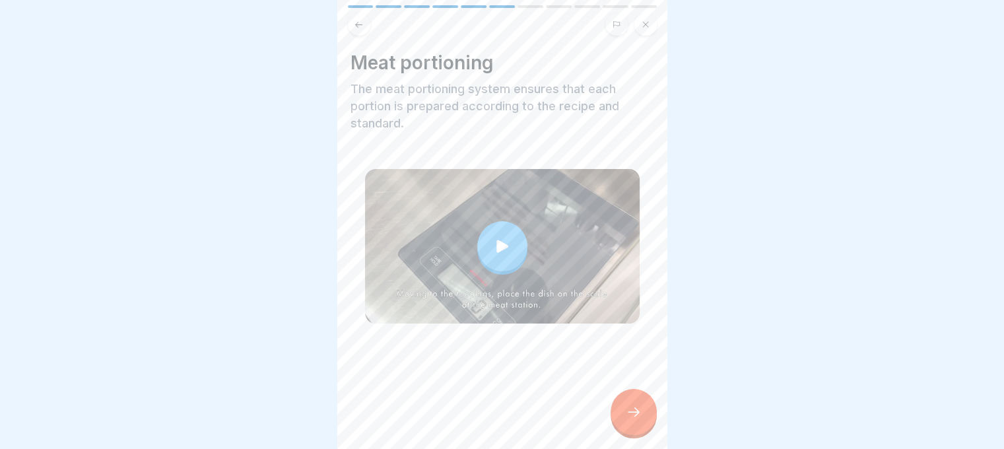
click at [638, 411] on div at bounding box center [634, 412] width 46 height 46
click at [637, 413] on div at bounding box center [634, 412] width 46 height 46
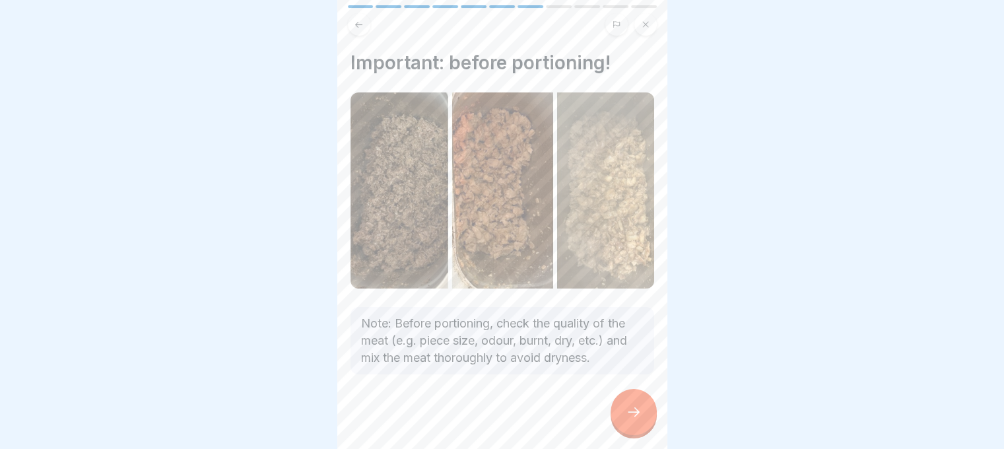
click at [637, 413] on div at bounding box center [634, 412] width 46 height 46
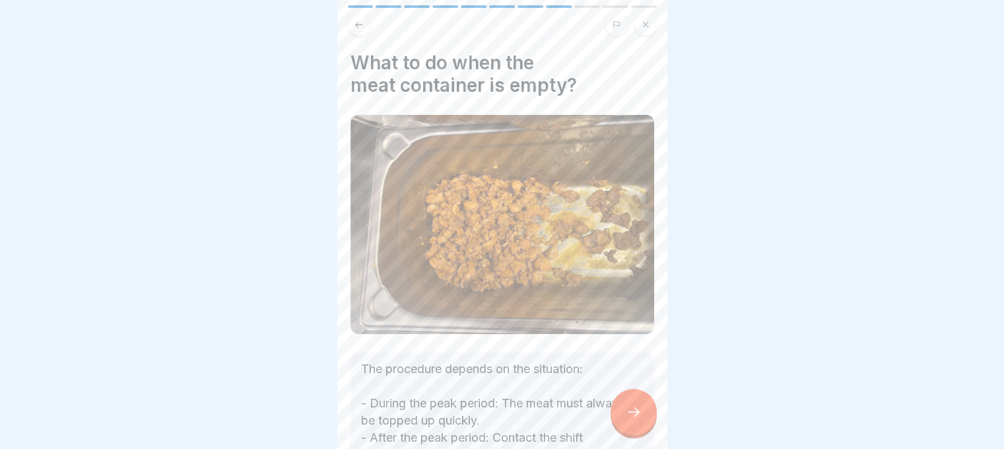
click at [637, 413] on div at bounding box center [634, 412] width 46 height 46
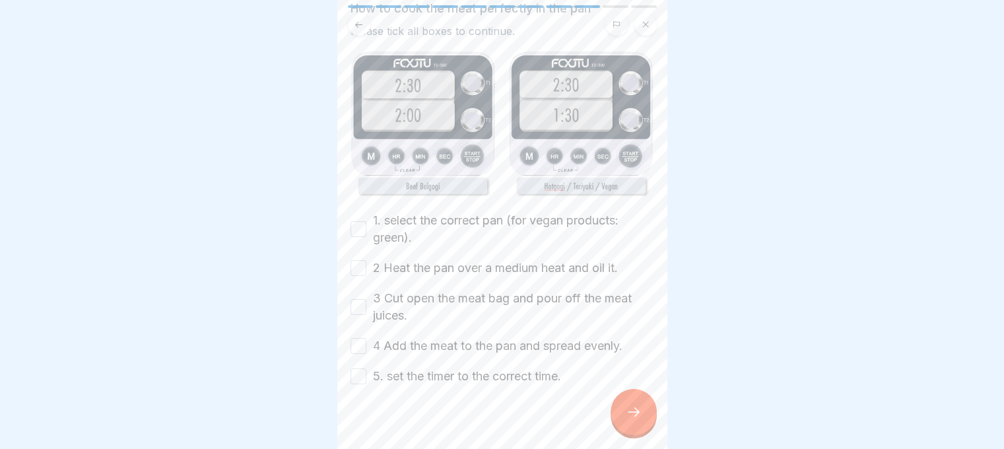
scroll to position [92, 0]
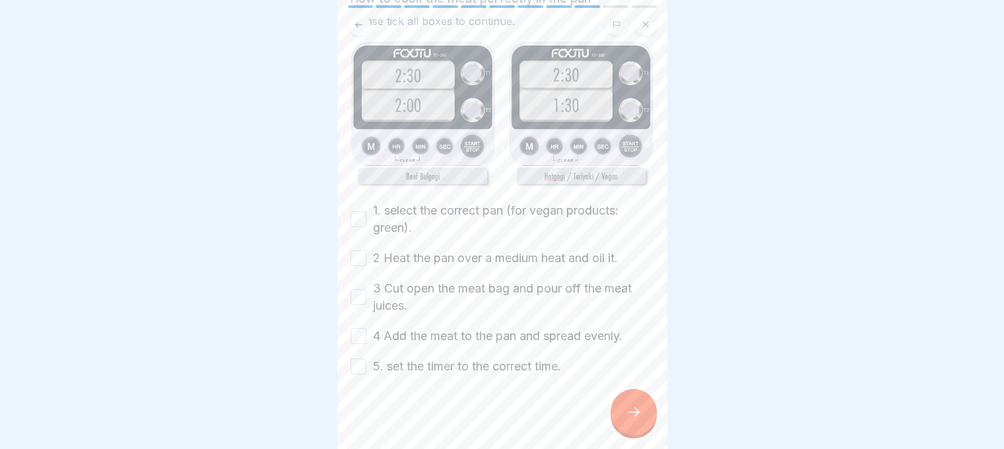
click at [364, 359] on button "5. set the timer to the correct time." at bounding box center [359, 367] width 16 height 16
click at [358, 334] on button "4 Add the meat to the pan and spread evenly." at bounding box center [359, 336] width 16 height 16
click at [360, 281] on div "3 Cut open the meat bag and pour off the meat juices." at bounding box center [503, 297] width 304 height 34
click at [360, 289] on button "3 Cut open the meat bag and pour off the meat juices." at bounding box center [359, 297] width 16 height 16
click at [363, 242] on div "1. select the correct pan (for vegan products: green). 2 Heat the pan over a me…" at bounding box center [503, 288] width 304 height 173
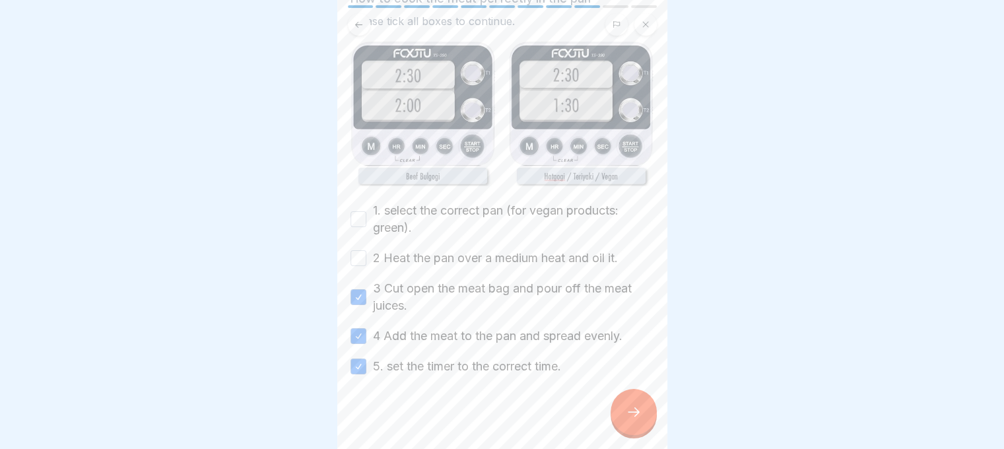
click at [359, 211] on button "1. select the correct pan (for vegan products: green)." at bounding box center [359, 219] width 16 height 16
click at [357, 250] on button "2 Heat the pan over a medium heat and oil it." at bounding box center [359, 258] width 16 height 16
click at [644, 416] on div at bounding box center [634, 412] width 46 height 46
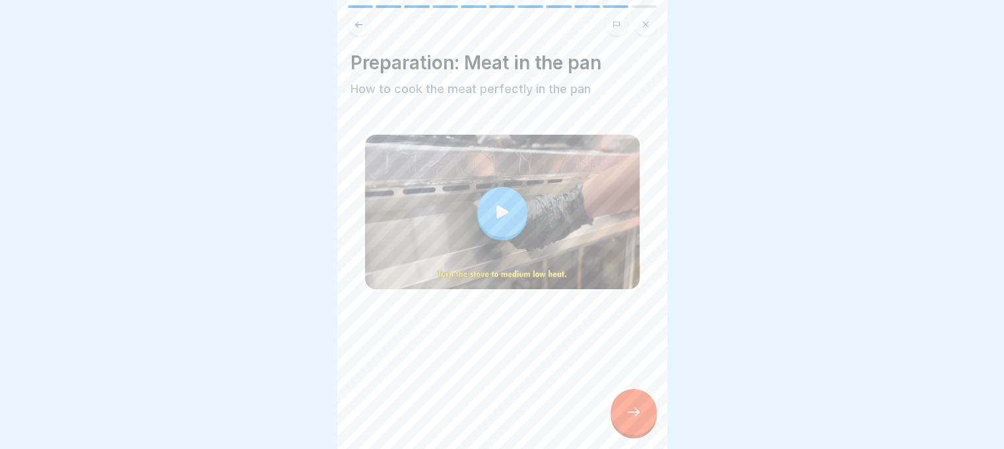
click at [650, 409] on div at bounding box center [634, 412] width 46 height 46
click at [616, 423] on div at bounding box center [634, 412] width 46 height 46
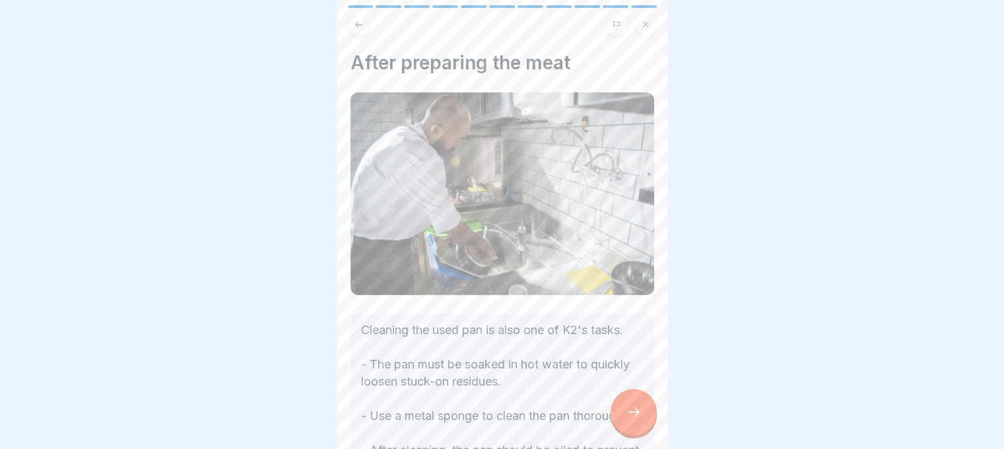
click at [629, 420] on icon at bounding box center [634, 412] width 16 height 16
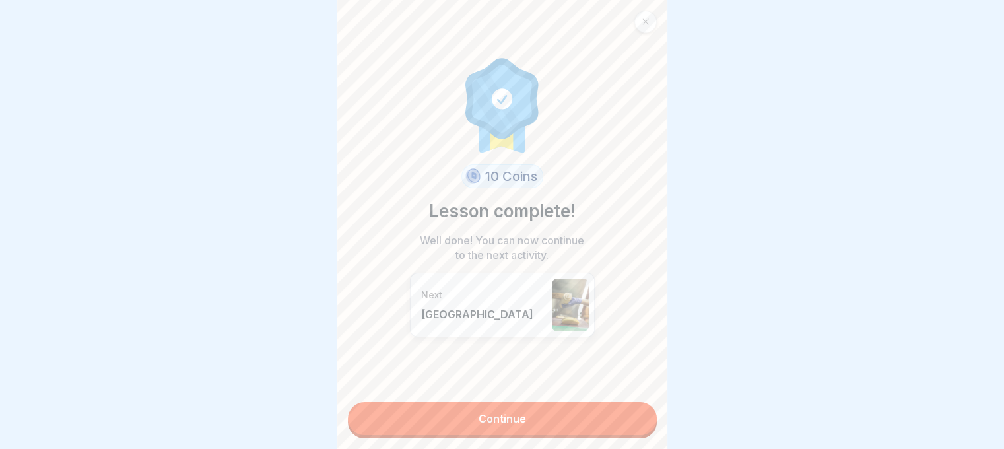
click at [580, 414] on link "Continue" at bounding box center [502, 418] width 309 height 33
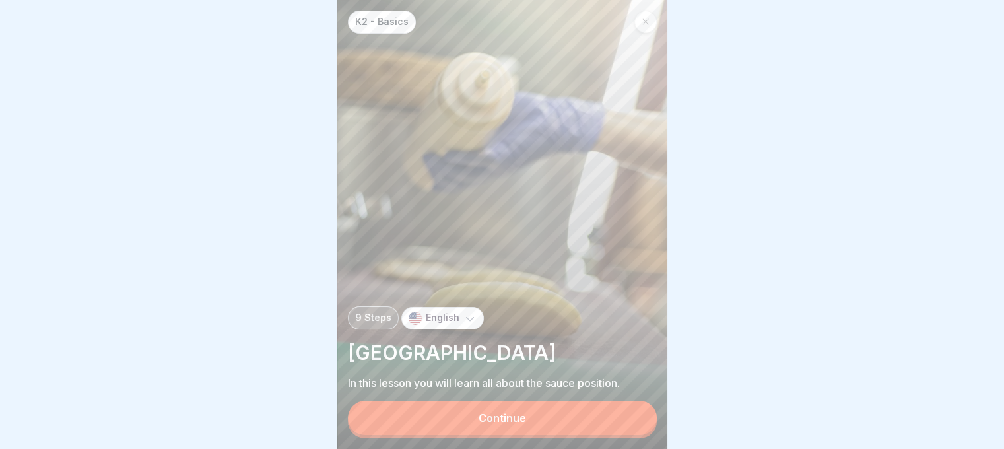
click at [548, 409] on div "K2 - Basics 9 Steps English Sauce Station In this lesson you will learn all abo…" at bounding box center [502, 224] width 330 height 449
click at [546, 425] on button "Continue" at bounding box center [502, 418] width 309 height 34
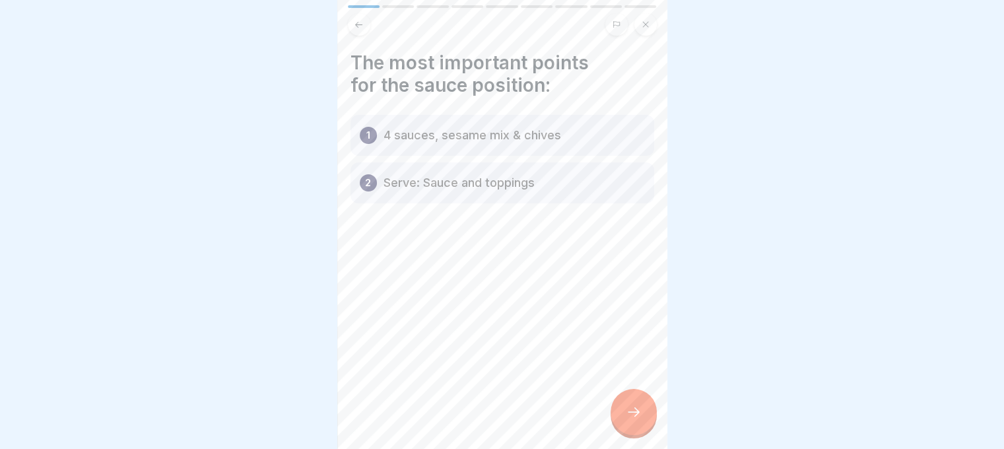
click at [640, 419] on icon at bounding box center [634, 412] width 16 height 16
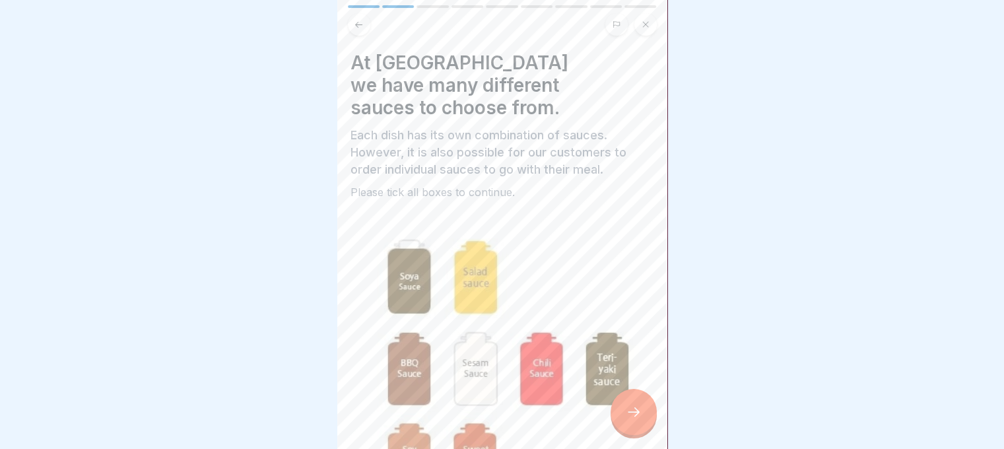
click at [625, 420] on div at bounding box center [634, 412] width 46 height 46
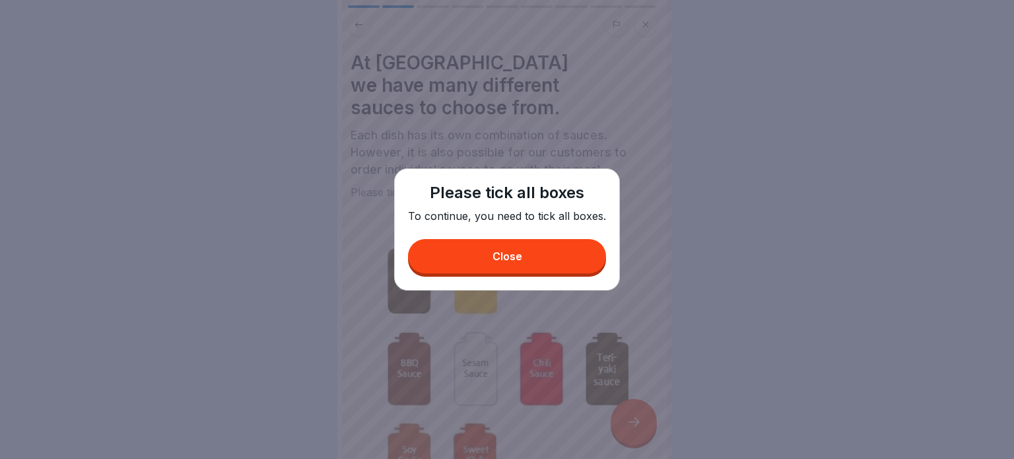
click at [512, 265] on button "Close" at bounding box center [507, 256] width 198 height 34
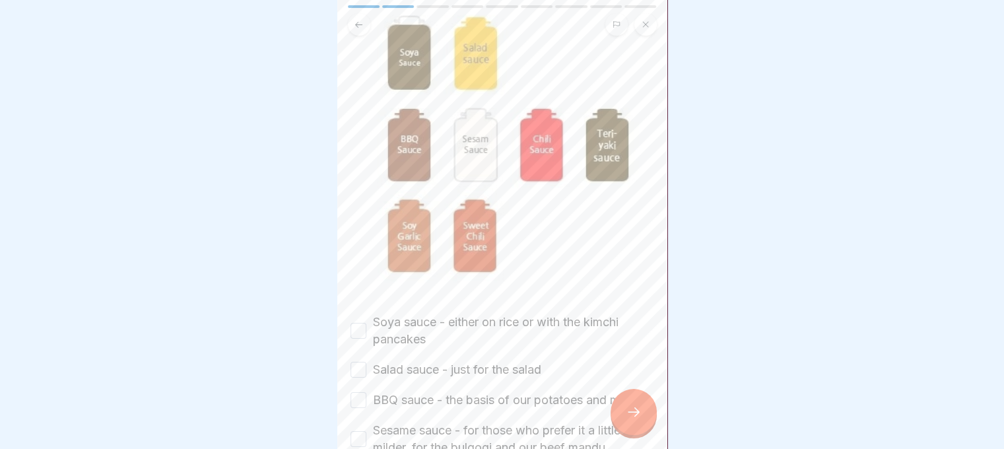
scroll to position [264, 0]
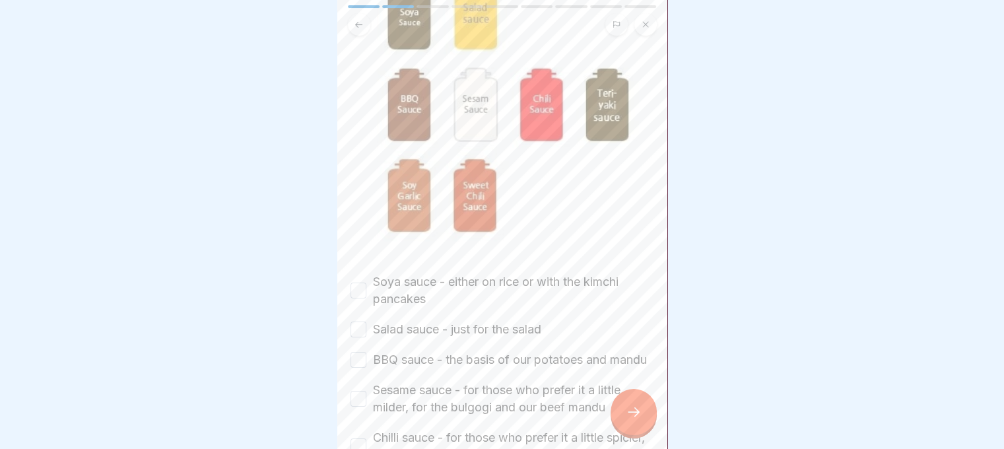
click at [368, 351] on div "BBQ sauce - the basis of our potatoes and mandu" at bounding box center [499, 359] width 297 height 17
click at [359, 322] on button "Salad sauce - just for the salad" at bounding box center [359, 330] width 16 height 16
click at [365, 283] on button "Soya sauce - either on rice or with the kimchi pancakes" at bounding box center [359, 291] width 16 height 16
click at [359, 352] on button "BBQ sauce - the basis of our potatoes and mandu" at bounding box center [359, 360] width 16 height 16
click at [367, 386] on div "Sesame sauce - for those who prefer it a little milder, for the bulgogi and our…" at bounding box center [503, 399] width 304 height 34
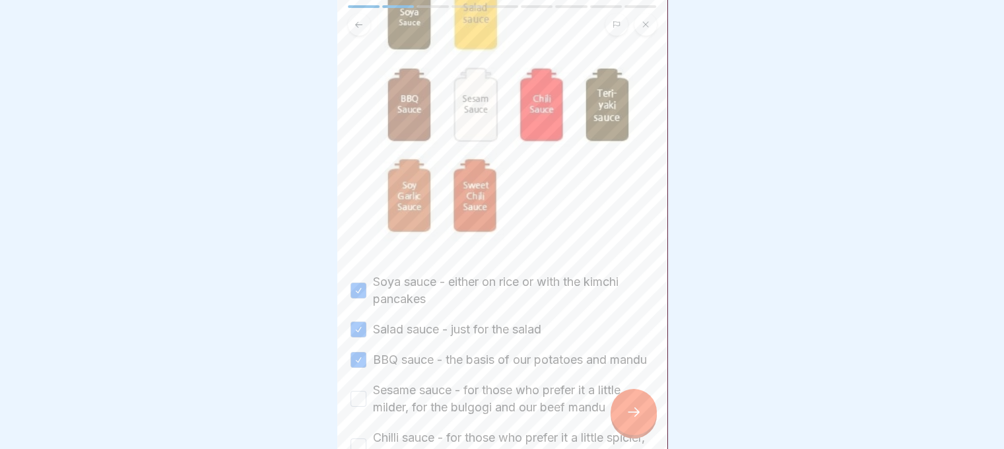
click at [363, 391] on button "Sesame sauce - for those who prefer it a little milder, for the bulgogi and our…" at bounding box center [359, 399] width 16 height 16
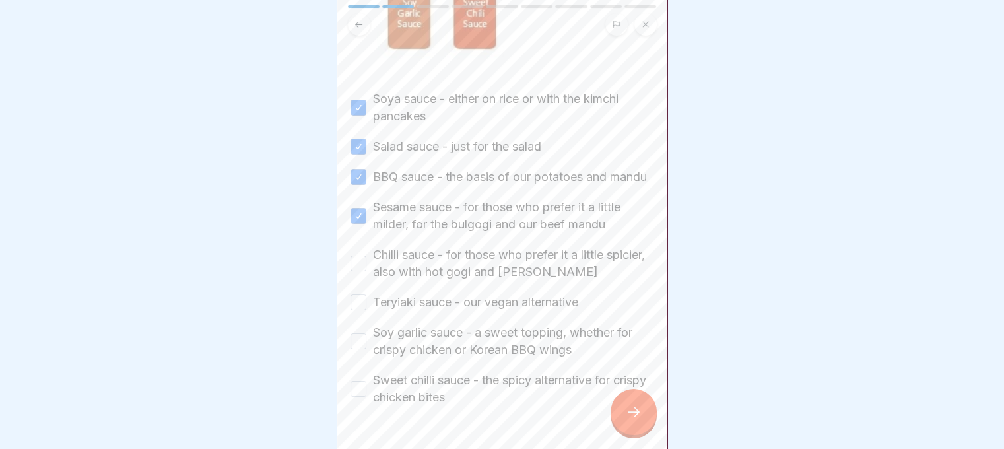
scroll to position [468, 0]
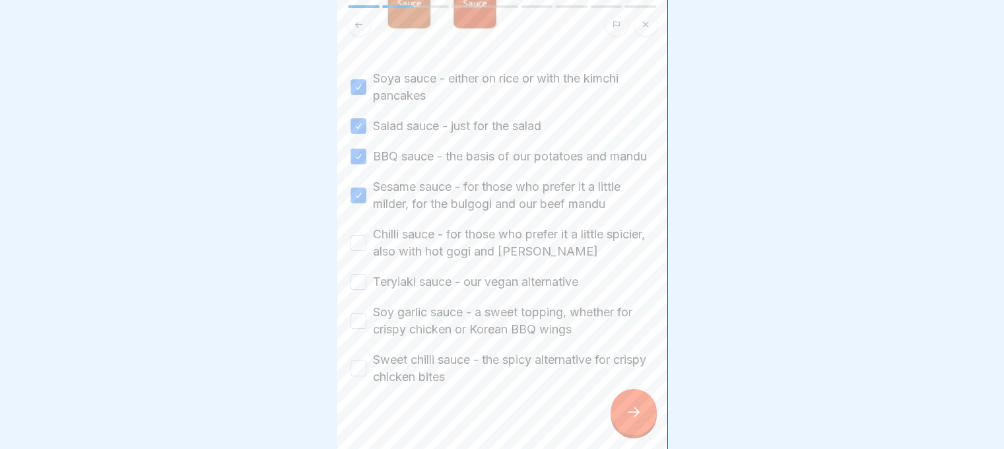
click at [360, 361] on button "Sweet chilli sauce - the spicy alternative for crispy chicken bites" at bounding box center [359, 369] width 16 height 16
click at [360, 313] on button "Soy garlic sauce - a sweet topping, whether for crispy chicken or Korean BBQ wi…" at bounding box center [359, 321] width 16 height 16
click at [365, 274] on button "Teryiaki sauce - our vegan alternative" at bounding box center [359, 282] width 16 height 16
click at [359, 235] on button "Chilli sauce - for those who prefer it a little spicier, also with hot gogi and…" at bounding box center [359, 243] width 16 height 16
click at [629, 415] on div at bounding box center [634, 412] width 46 height 46
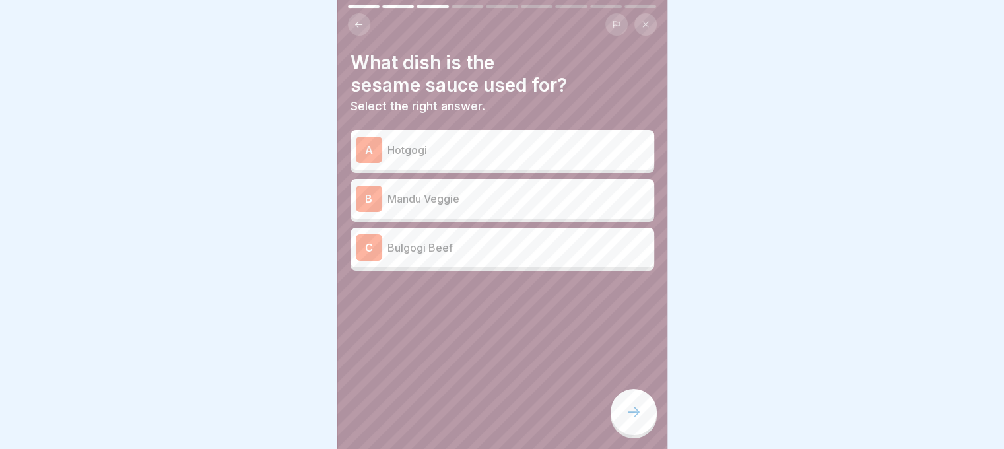
click at [465, 258] on div "C Bulgogi Beef" at bounding box center [502, 247] width 293 height 26
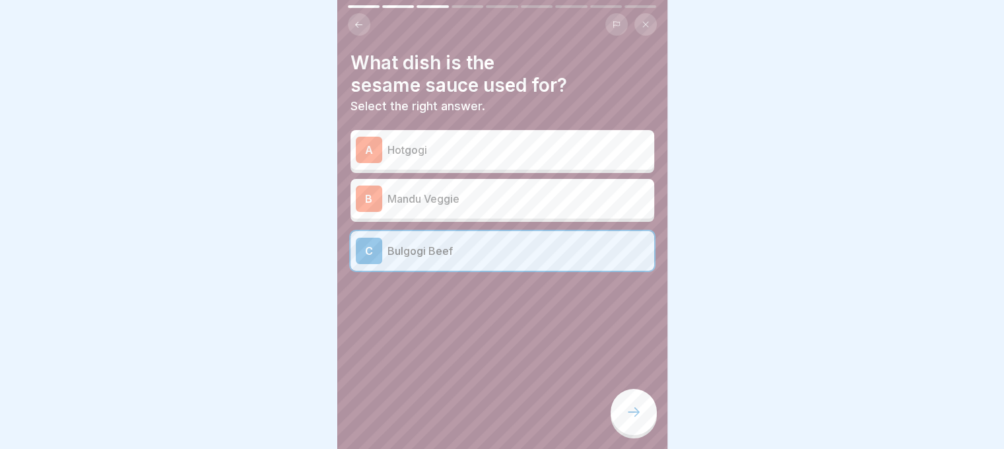
click at [647, 420] on div at bounding box center [634, 412] width 46 height 46
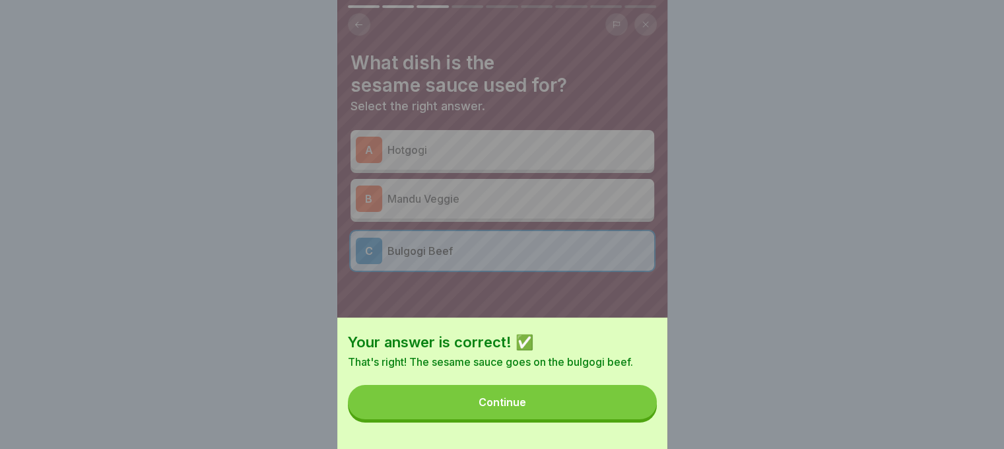
click at [642, 419] on button "Continue" at bounding box center [502, 402] width 309 height 34
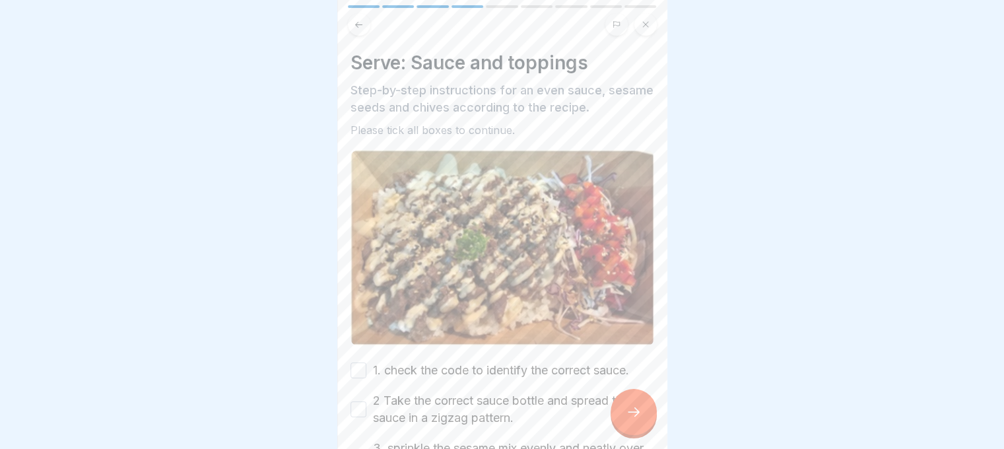
click at [635, 420] on icon at bounding box center [634, 412] width 16 height 16
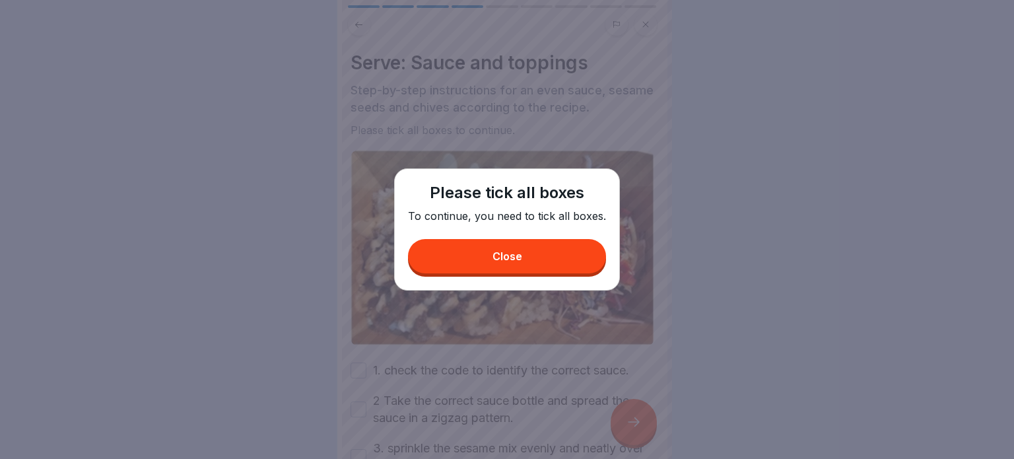
click at [452, 217] on p "To continue, you need to tick all boxes." at bounding box center [507, 216] width 198 height 15
click at [457, 246] on button "Close" at bounding box center [507, 256] width 198 height 34
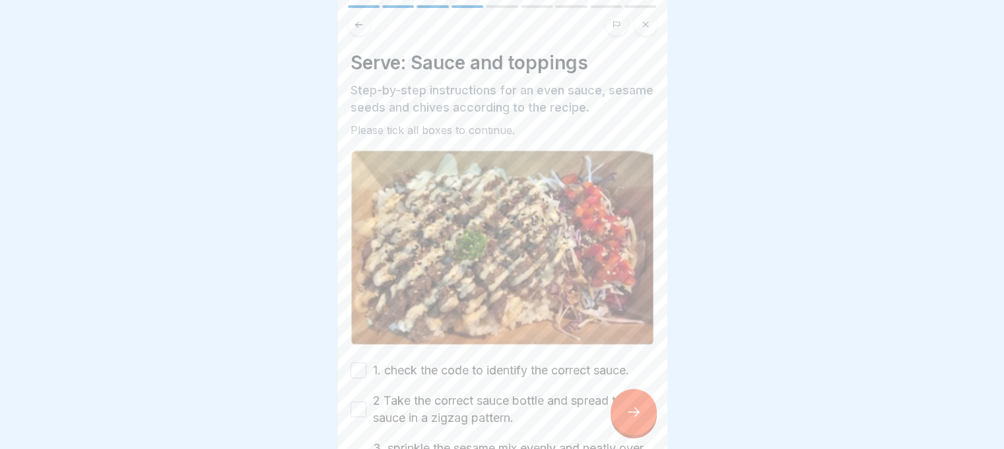
click at [360, 363] on button "1. check the code to identify the correct sauce." at bounding box center [359, 371] width 16 height 16
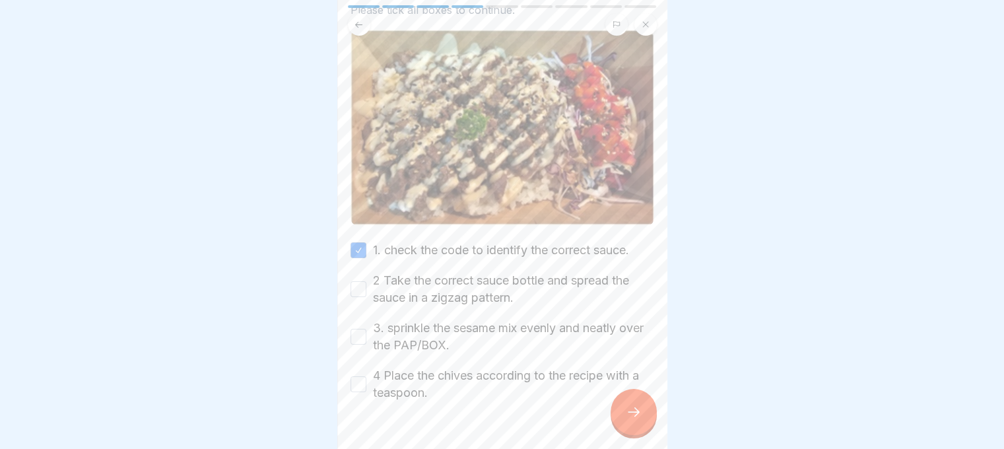
scroll to position [145, 0]
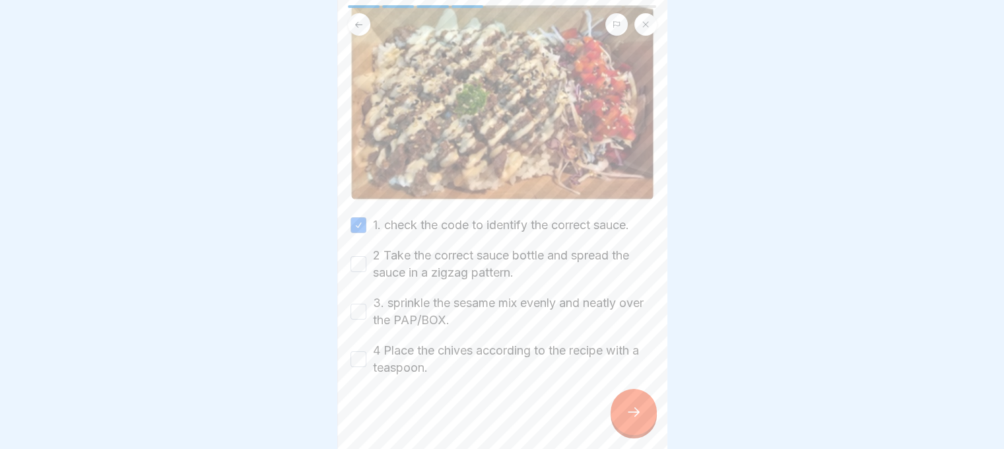
click at [359, 308] on button "3. sprinkle the sesame mix evenly and neatly over the PAP/BOX." at bounding box center [359, 312] width 16 height 16
click at [354, 263] on button "2 Take the correct sauce bottle and spread the sauce in a zigzag pattern." at bounding box center [359, 264] width 16 height 16
click at [355, 351] on button "4 Place the chives according to the recipe with a teaspoon." at bounding box center [359, 359] width 16 height 16
click at [633, 420] on icon at bounding box center [634, 412] width 16 height 16
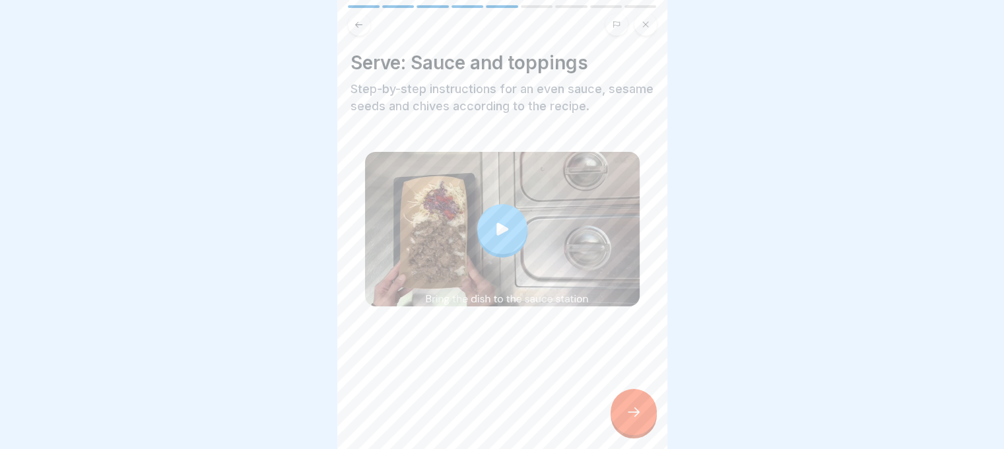
click at [633, 420] on icon at bounding box center [634, 412] width 16 height 16
click at [629, 405] on div at bounding box center [634, 412] width 46 height 46
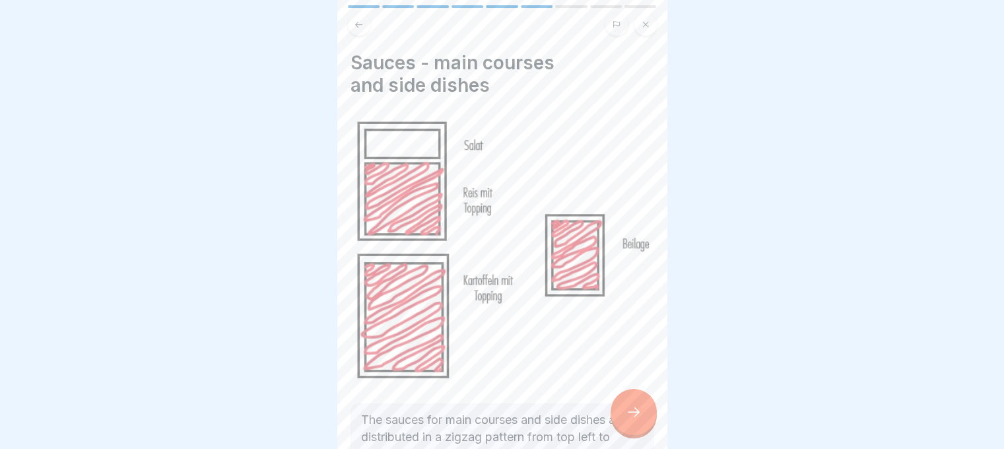
click at [629, 405] on div at bounding box center [634, 412] width 46 height 46
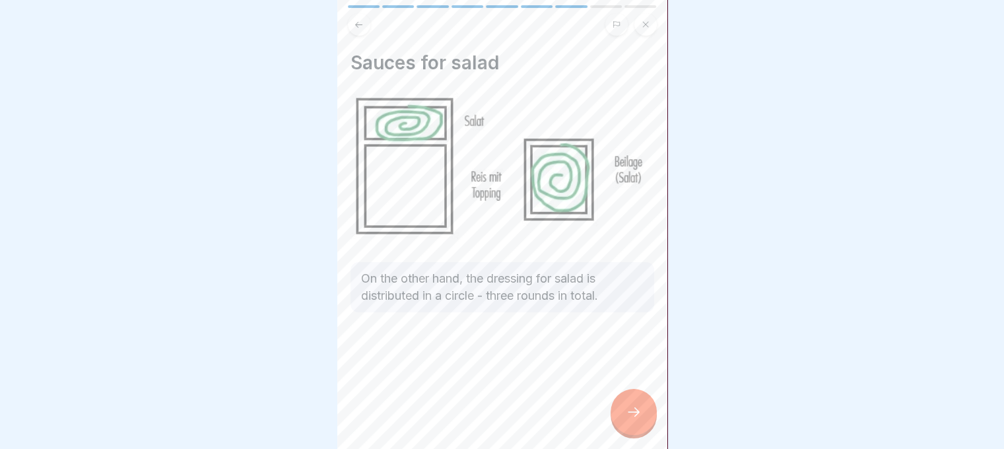
click at [629, 405] on div at bounding box center [634, 412] width 46 height 46
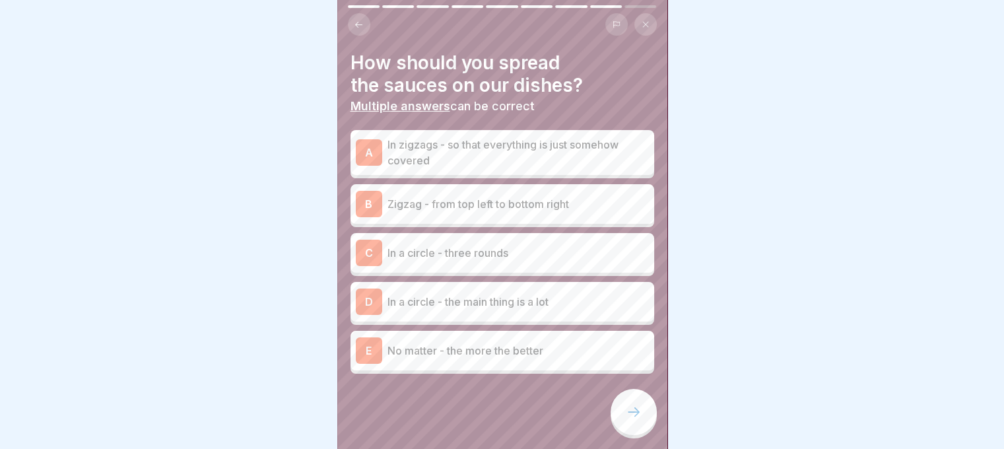
click at [522, 202] on p "Zigzag - from top left to bottom right" at bounding box center [519, 204] width 262 height 16
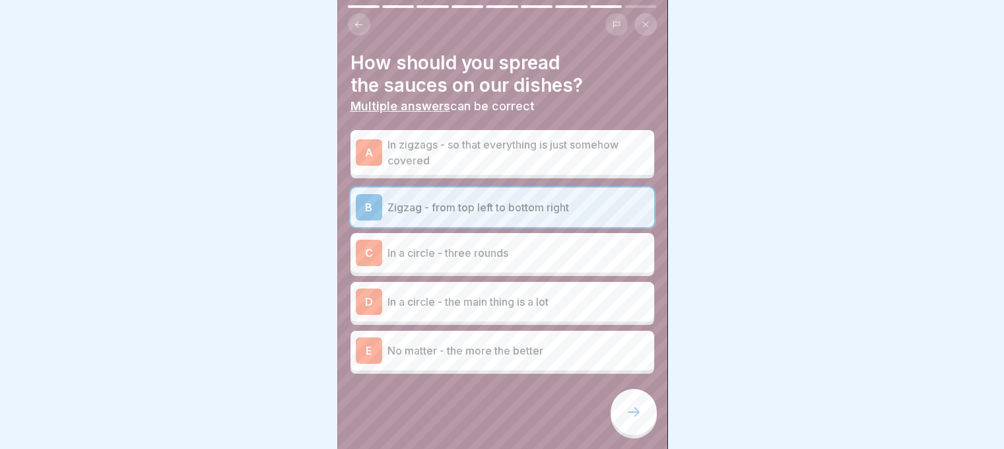
click at [646, 425] on div at bounding box center [634, 412] width 46 height 46
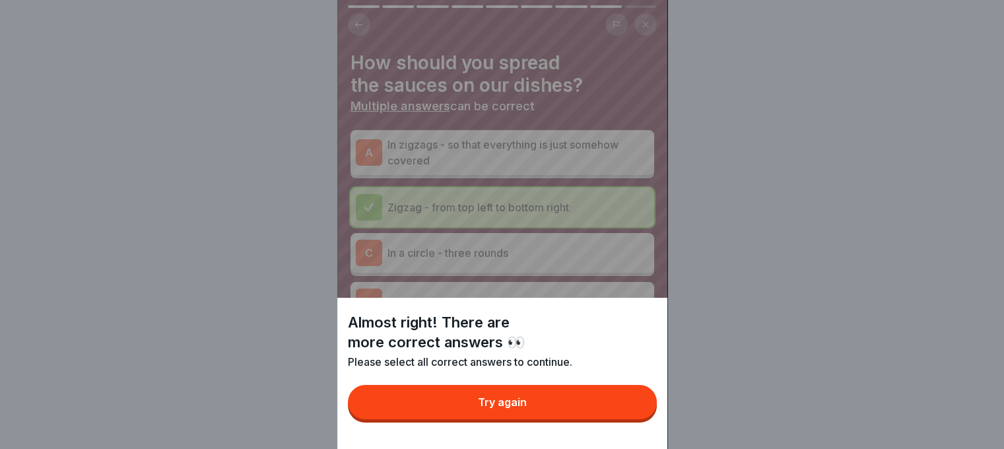
click at [611, 419] on button "Try again" at bounding box center [502, 402] width 309 height 34
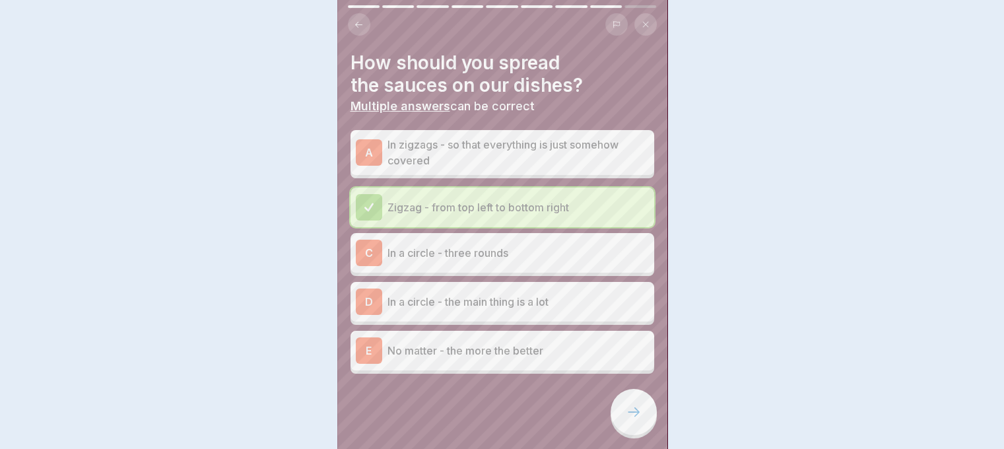
click at [471, 104] on p "Multiple answers can be correct" at bounding box center [503, 106] width 304 height 15
click at [497, 160] on p "In zigzags - so that everything is just somehow covered" at bounding box center [519, 153] width 262 height 32
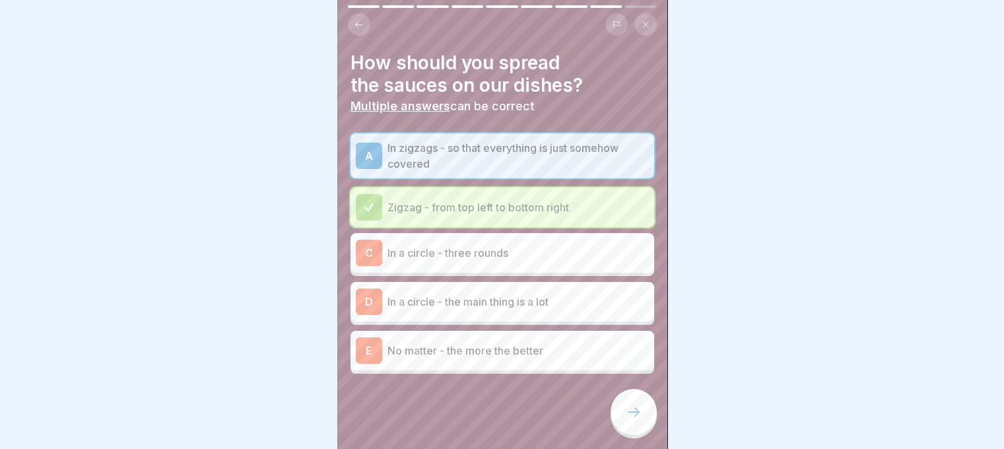
click at [623, 398] on div at bounding box center [503, 413] width 304 height 79
click at [625, 403] on div at bounding box center [634, 412] width 46 height 46
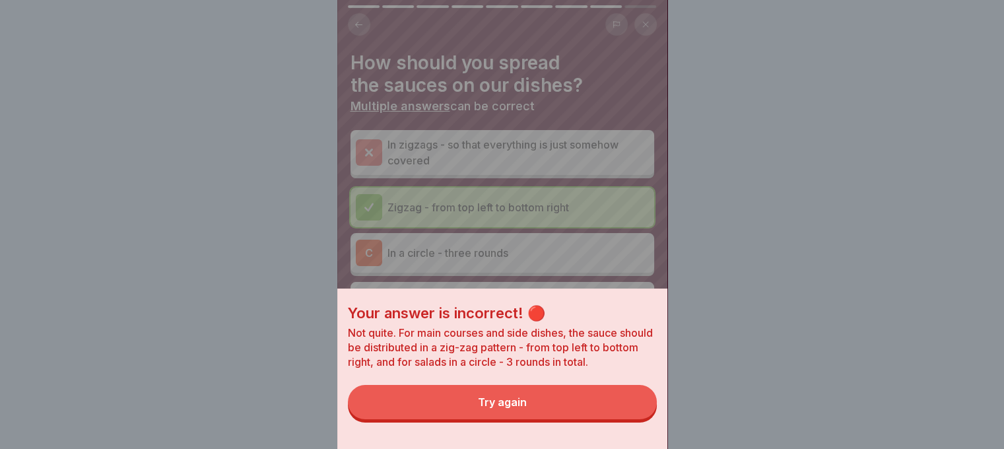
click at [594, 398] on button "Try again" at bounding box center [502, 402] width 309 height 34
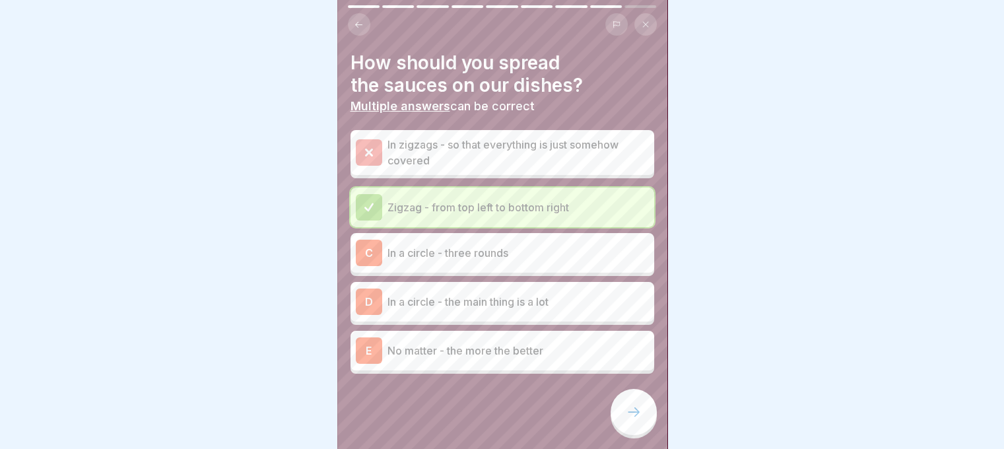
click at [506, 257] on p "In a circle - three rounds" at bounding box center [519, 253] width 262 height 16
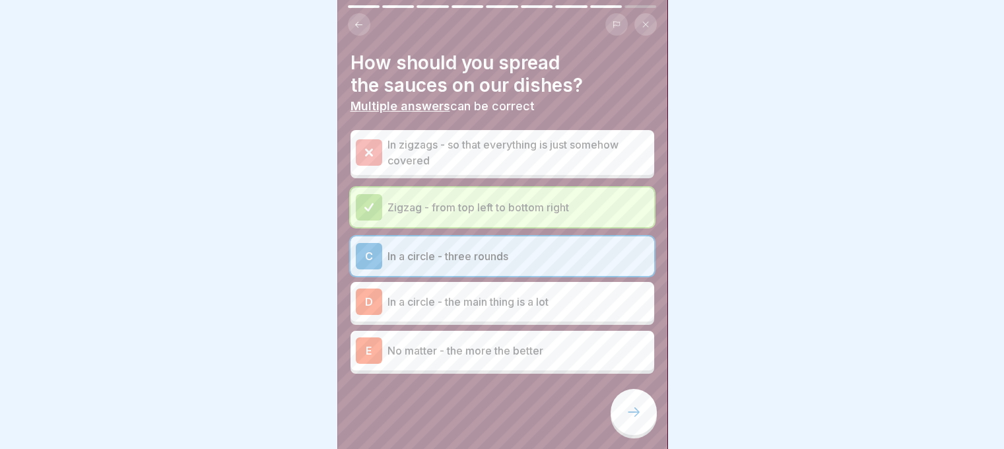
click at [633, 417] on icon at bounding box center [634, 412] width 16 height 16
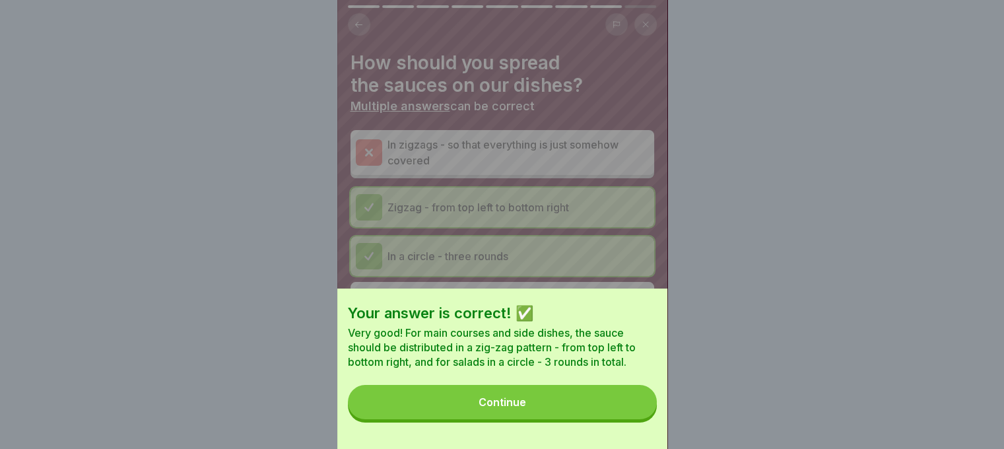
click at [604, 403] on button "Continue" at bounding box center [502, 402] width 309 height 34
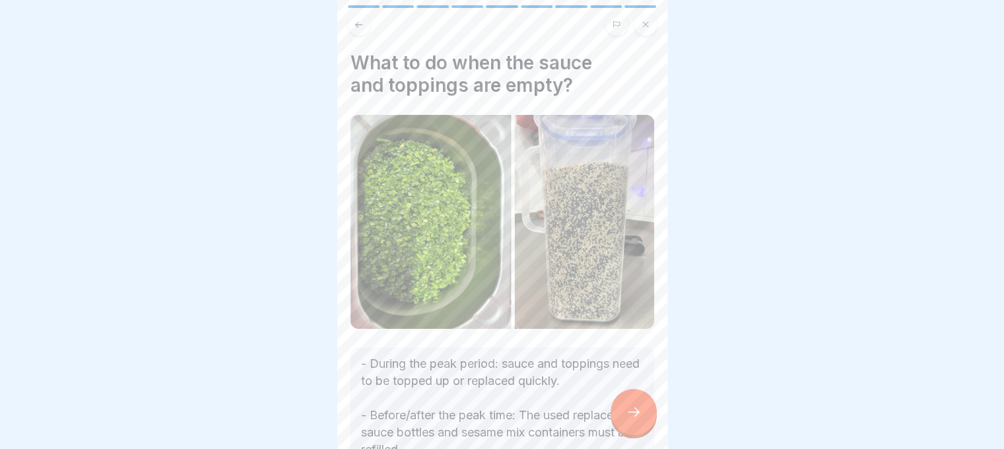
click at [639, 417] on icon at bounding box center [634, 412] width 16 height 16
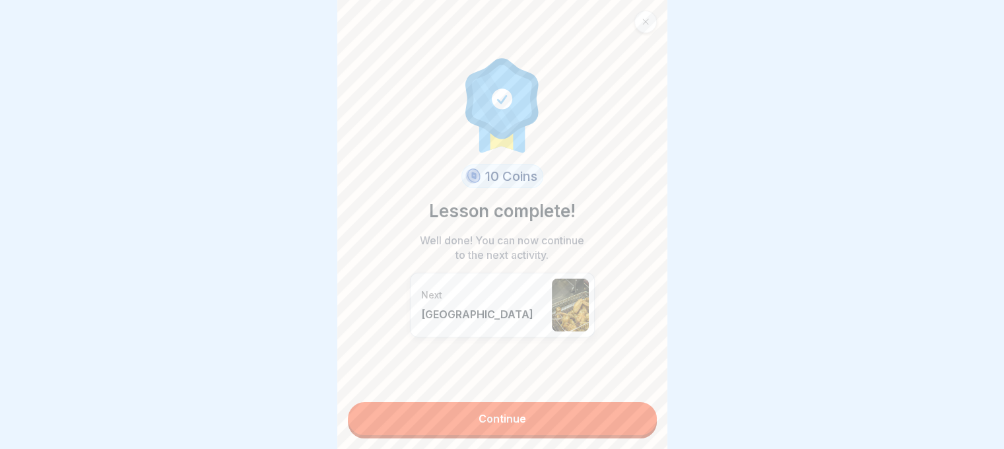
click at [639, 417] on link "Continue" at bounding box center [502, 418] width 309 height 33
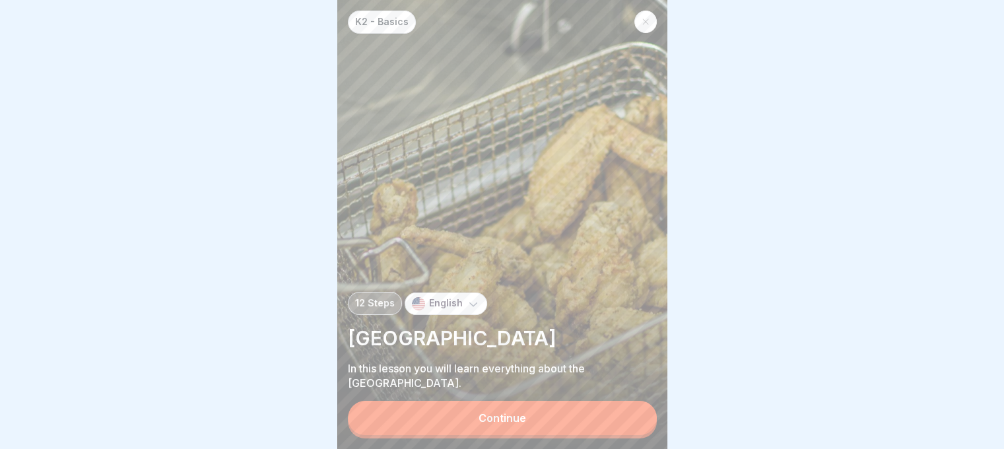
click at [623, 411] on div "Continue" at bounding box center [502, 420] width 309 height 38
click at [613, 427] on button "Continue" at bounding box center [502, 418] width 309 height 34
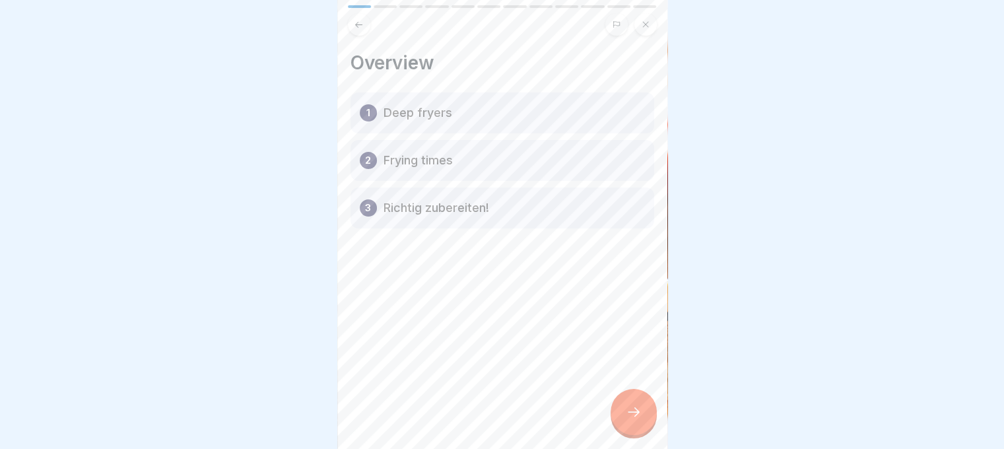
click at [620, 423] on div at bounding box center [634, 412] width 46 height 46
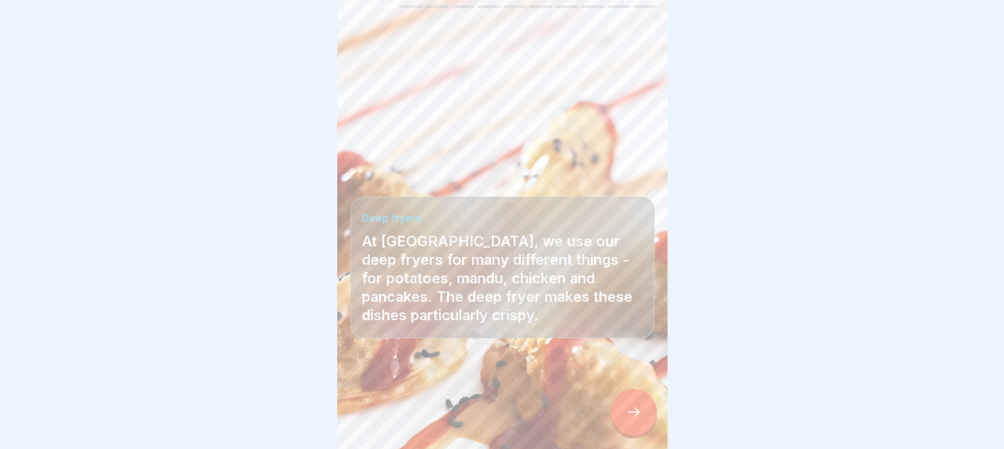
scroll to position [10, 0]
click at [632, 421] on div at bounding box center [634, 412] width 46 height 46
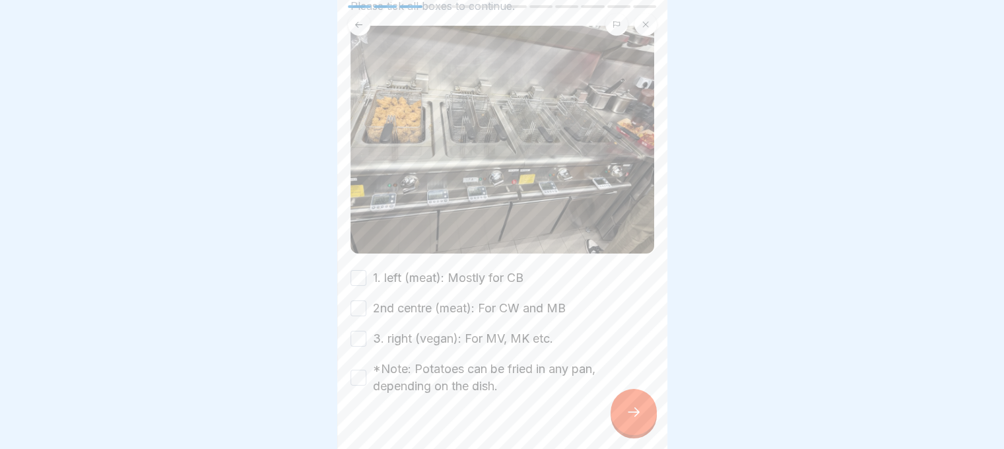
scroll to position [124, 0]
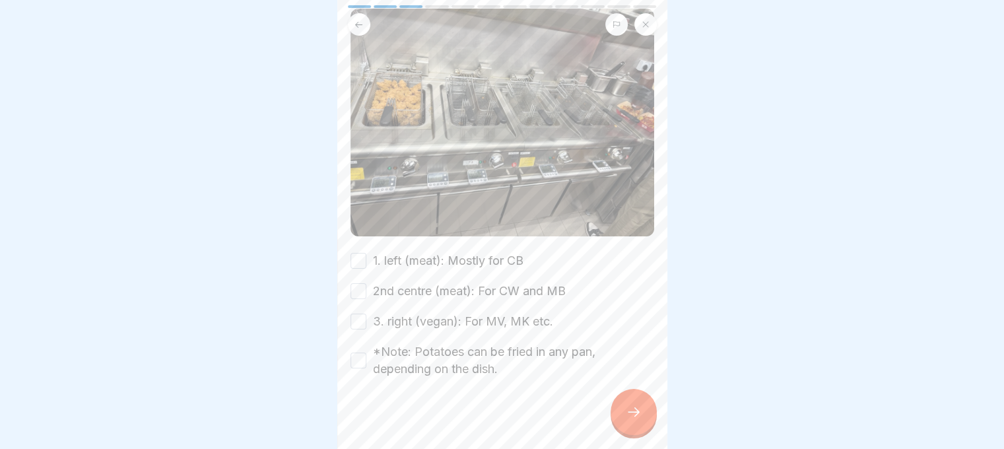
click at [351, 351] on div "*Note: Potatoes can be fried in any pan, depending on the dish." at bounding box center [503, 360] width 304 height 34
click at [355, 353] on button "*Note: Potatoes can be fried in any pan, depending on the dish." at bounding box center [359, 361] width 16 height 16
click at [367, 313] on div "3. right (vegan): For MV, MK etc." at bounding box center [452, 321] width 203 height 17
click at [362, 314] on button "3. right (vegan): For MV, MK etc." at bounding box center [359, 322] width 16 height 16
click at [353, 283] on button "2nd centre (meat): For CW and MB" at bounding box center [359, 291] width 16 height 16
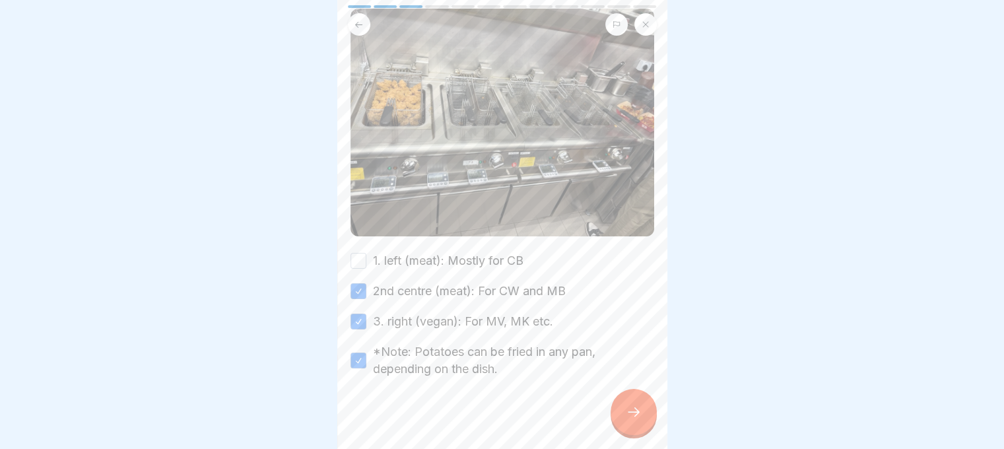
click at [357, 253] on button "1. left (meat): Mostly for CB" at bounding box center [359, 261] width 16 height 16
click at [621, 413] on div at bounding box center [634, 412] width 46 height 46
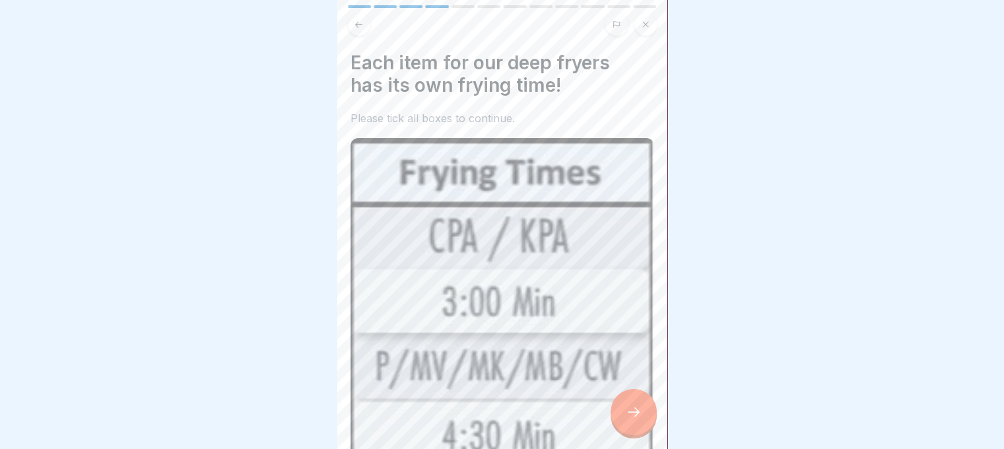
click at [621, 413] on div at bounding box center [634, 412] width 46 height 46
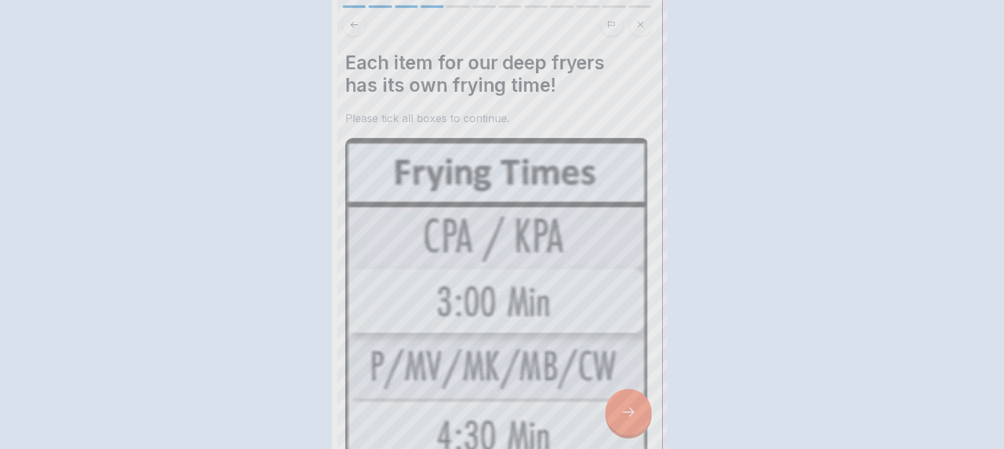
scroll to position [0, 0]
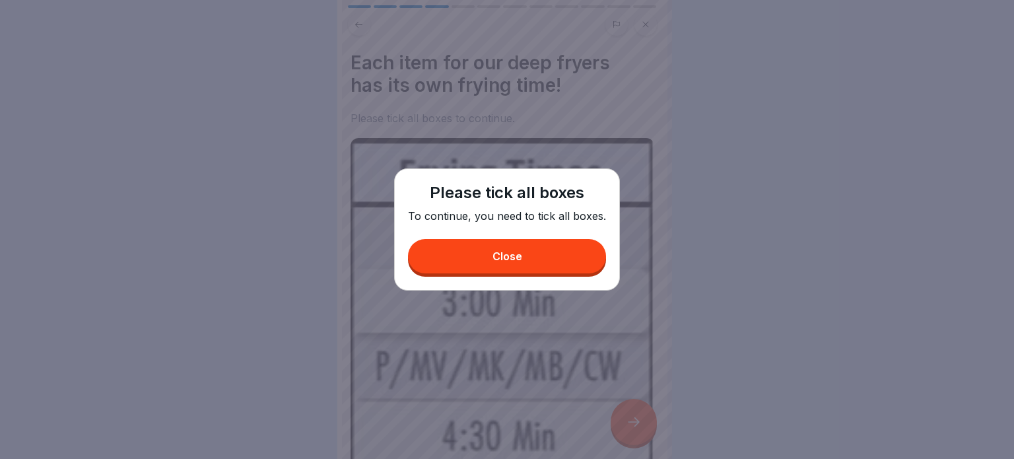
click at [573, 250] on button "Close" at bounding box center [507, 256] width 198 height 34
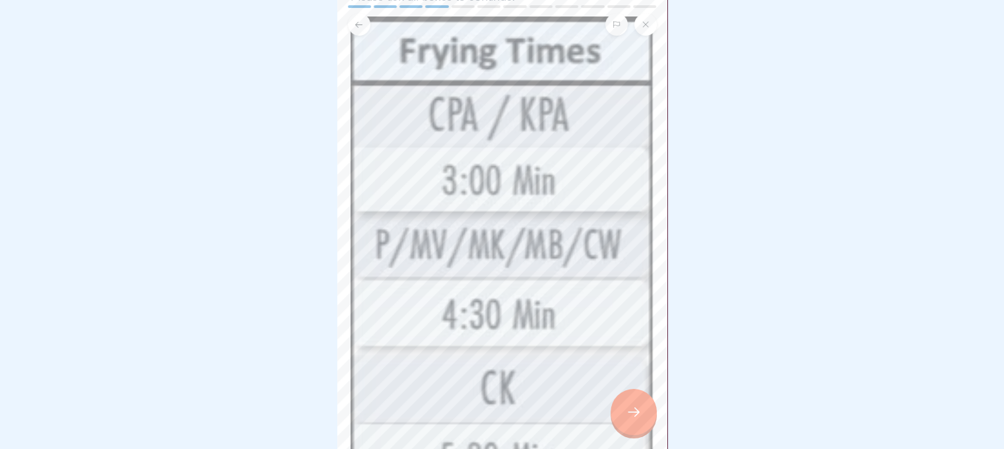
scroll to position [518, 0]
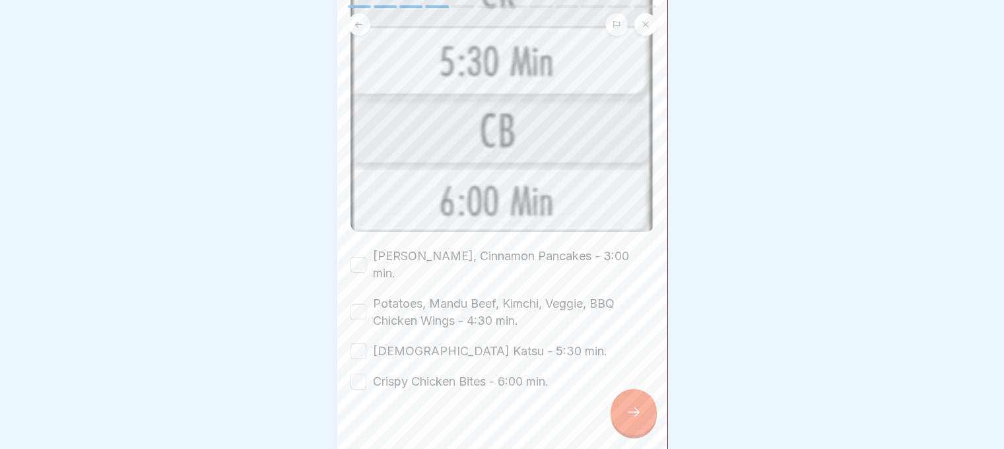
click at [361, 374] on button "Crispy Chicken Bites - 6:00 min." at bounding box center [359, 382] width 16 height 16
click at [355, 343] on button "Korean Katsu - 5:30 min." at bounding box center [359, 351] width 16 height 16
click at [357, 304] on button "Potatoes, Mandu Beef, Kimchi, Veggie, BBQ Chicken Wings - 4:30 min." at bounding box center [359, 312] width 16 height 16
click at [357, 257] on button "Kimchi Pancakes, Cinnamon Pancakes - 3:00 min." at bounding box center [359, 265] width 16 height 16
click at [624, 408] on div at bounding box center [634, 412] width 46 height 46
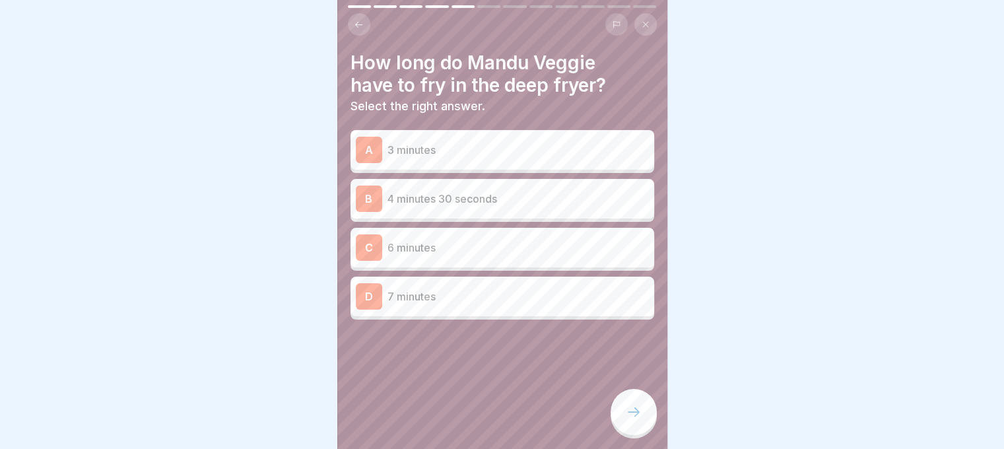
click at [468, 206] on div "B 4 minutes 30 seconds" at bounding box center [502, 199] width 293 height 26
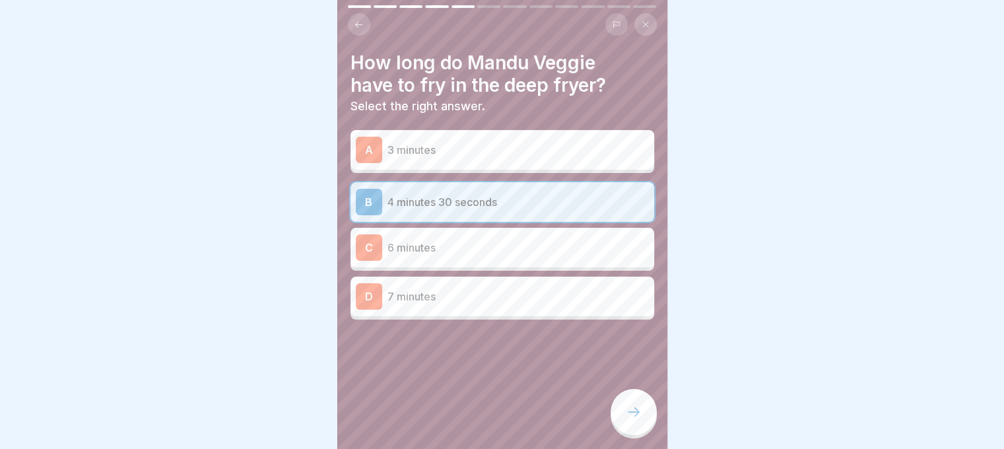
click at [638, 413] on div at bounding box center [634, 412] width 46 height 46
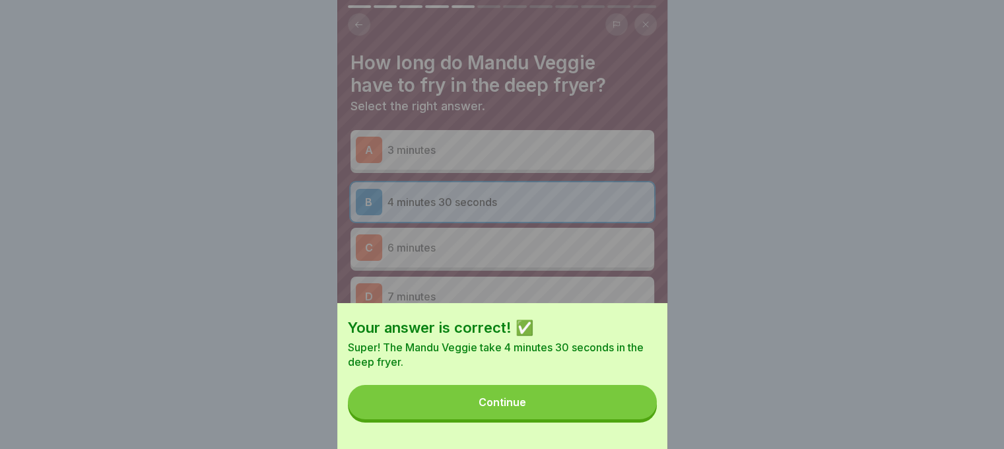
click at [617, 419] on button "Continue" at bounding box center [502, 402] width 309 height 34
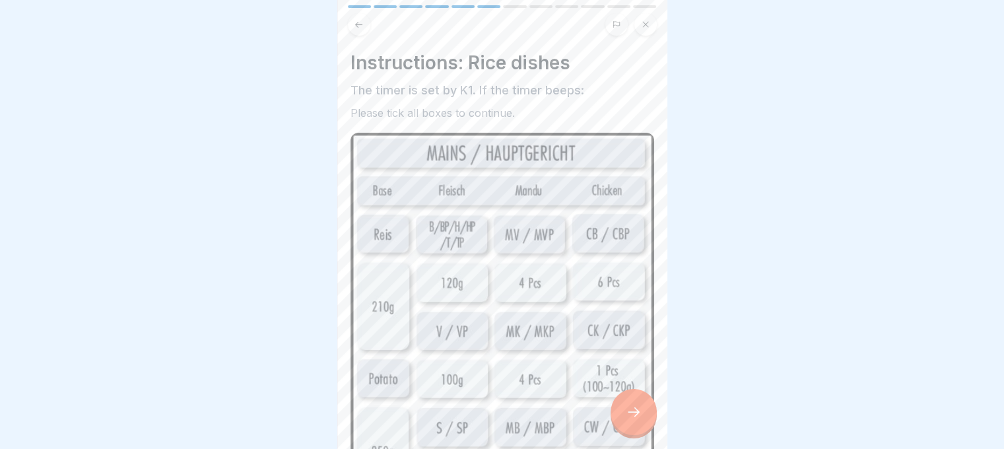
click at [629, 420] on icon at bounding box center [634, 412] width 16 height 16
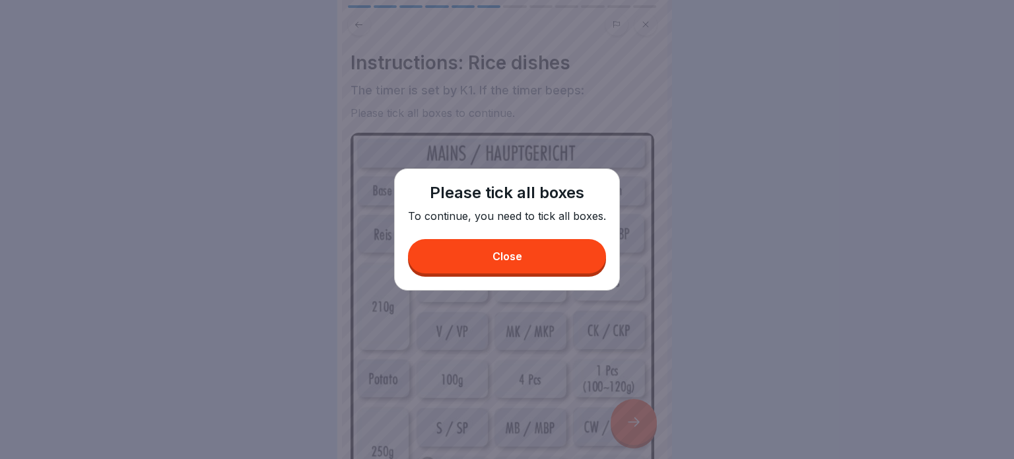
click at [551, 261] on button "Close" at bounding box center [507, 256] width 198 height 34
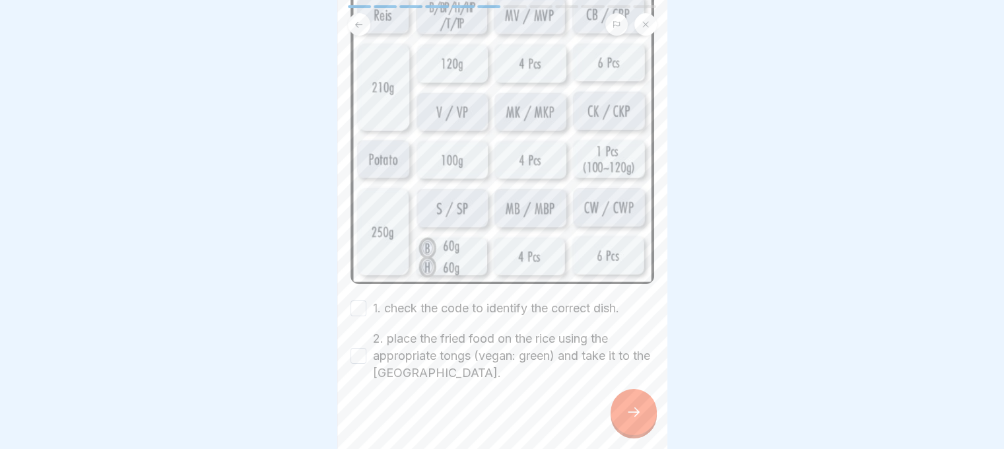
scroll to position [10, 0]
click at [359, 348] on button "2. place the fried food on the rice using the appropriate tongs (vegan: green) …" at bounding box center [359, 356] width 16 height 16
click at [356, 300] on button "1. check the code to identify the correct dish." at bounding box center [359, 308] width 16 height 16
click at [626, 402] on div at bounding box center [634, 412] width 46 height 46
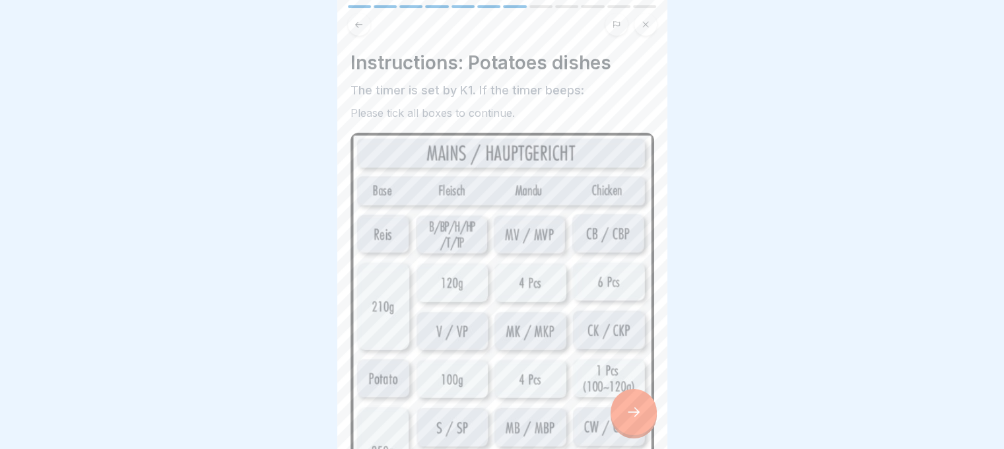
click at [635, 393] on div at bounding box center [634, 412] width 46 height 46
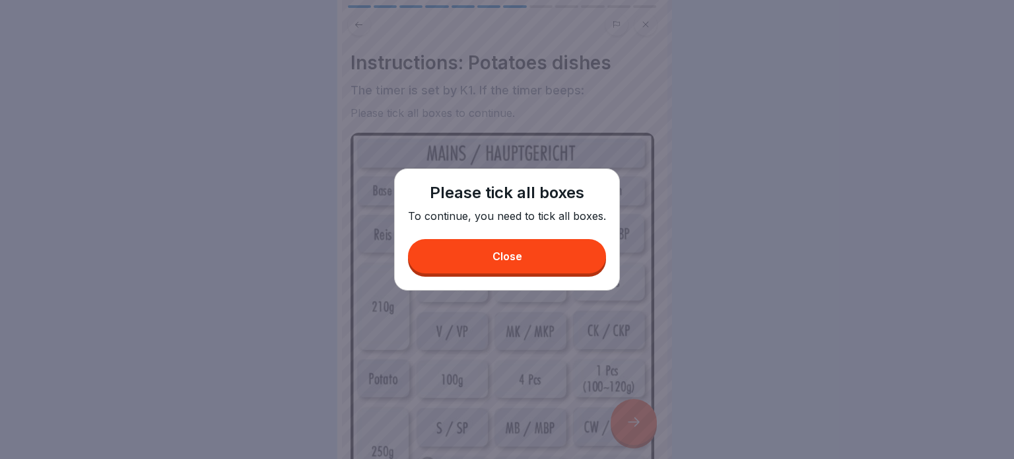
click at [468, 274] on div "Please tick all boxes To continue, you need to tick all boxes. Close" at bounding box center [507, 229] width 226 height 122
click at [470, 261] on button "Close" at bounding box center [507, 256] width 198 height 34
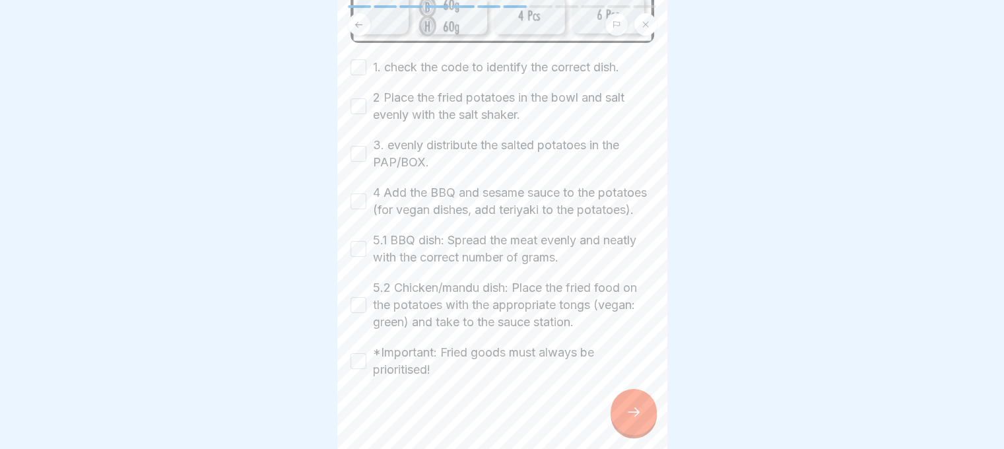
scroll to position [473, 0]
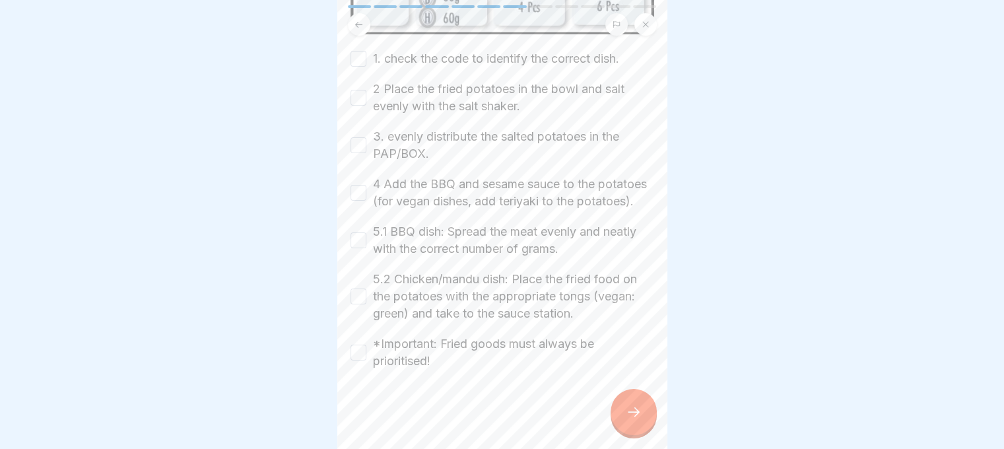
click at [367, 347] on div "*Important: Fried goods must always be prioritised!" at bounding box center [503, 352] width 304 height 34
click at [366, 349] on div "*Important: Fried goods must always be prioritised!" at bounding box center [503, 352] width 304 height 34
click at [357, 351] on button "*Important: Fried goods must always be prioritised!" at bounding box center [359, 353] width 16 height 16
click at [367, 297] on div "5.2 Chicken/mandu dish: Place the fried food on the potatoes with the appropria…" at bounding box center [503, 297] width 304 height 52
click at [343, 293] on div "Instructions: Potatoes dishes The timer is set by K1. If the timer beeps: Pleas…" at bounding box center [502, 224] width 330 height 449
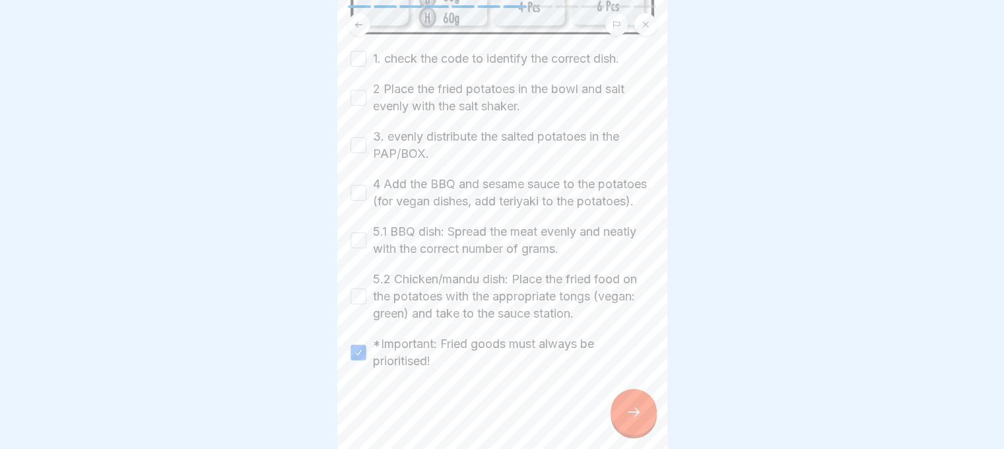
click at [353, 297] on button "5.2 Chicken/mandu dish: Place the fried food on the potatoes with the appropria…" at bounding box center [359, 297] width 16 height 16
click at [360, 246] on button "5.1 BBQ dish: Spread the meat evenly and neatly with the correct number of gram…" at bounding box center [359, 240] width 16 height 16
click at [357, 185] on button "4 Add the BBQ and sesame sauce to the potatoes (for vegan dishes, add teriyaki …" at bounding box center [359, 193] width 16 height 16
click at [356, 137] on button "3. evenly distribute the salted potatoes in the PAP/BOX." at bounding box center [359, 145] width 16 height 16
click at [357, 90] on button "2 Place the fried potatoes in the bowl and salt evenly with the salt shaker." at bounding box center [359, 98] width 16 height 16
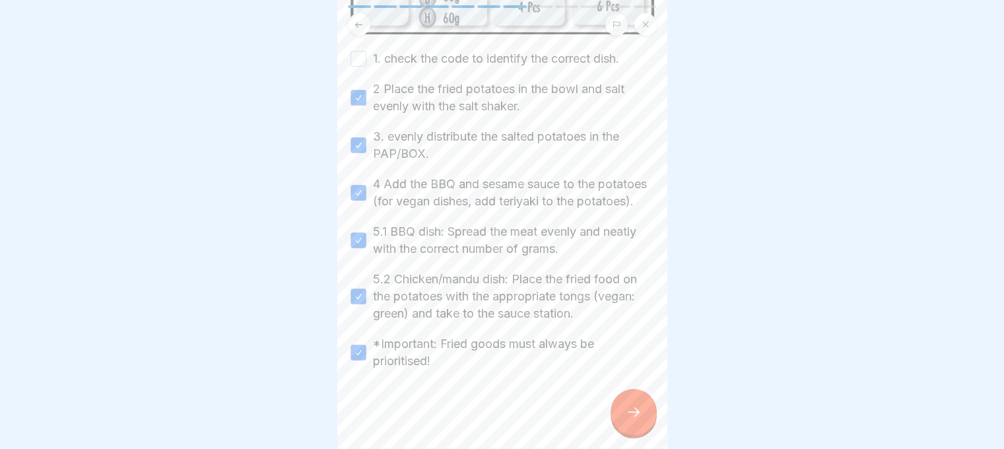
click at [361, 51] on button "1. check the code to identify the correct dish." at bounding box center [359, 59] width 16 height 16
click at [637, 409] on div at bounding box center [634, 412] width 46 height 46
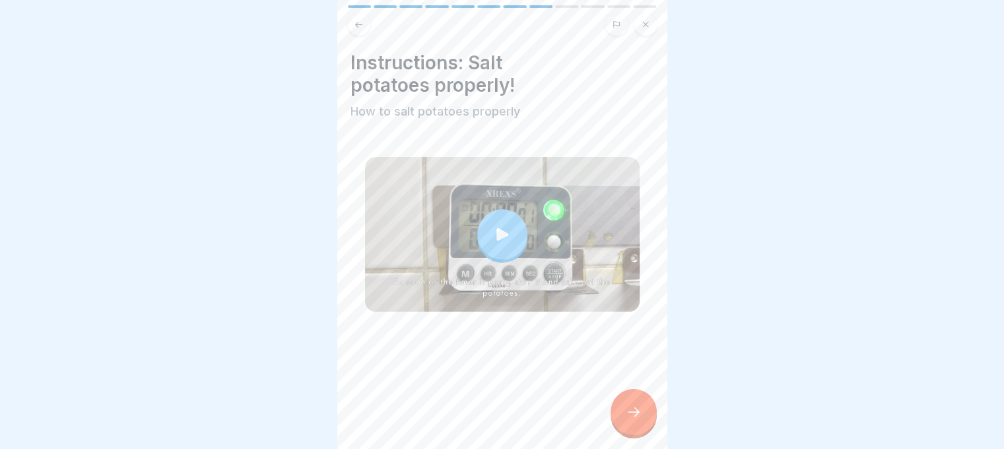
click at [637, 409] on div at bounding box center [634, 412] width 46 height 46
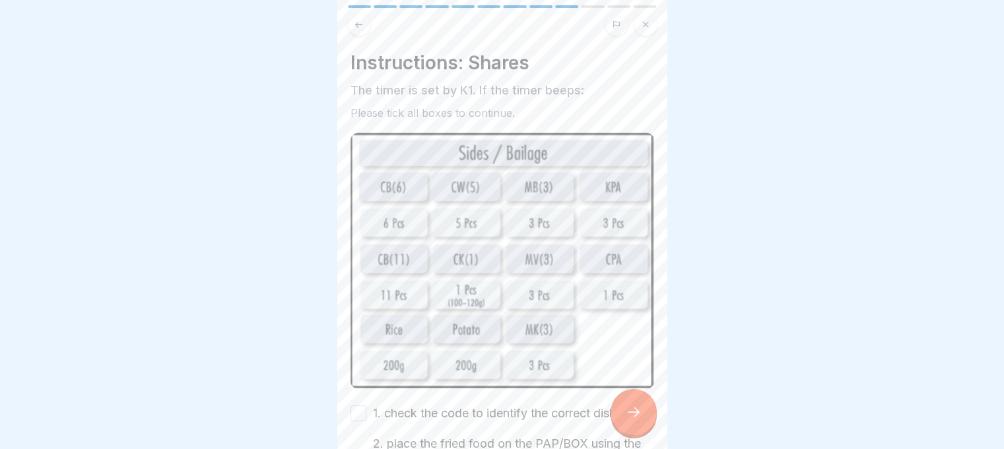
click at [637, 409] on div at bounding box center [634, 412] width 46 height 46
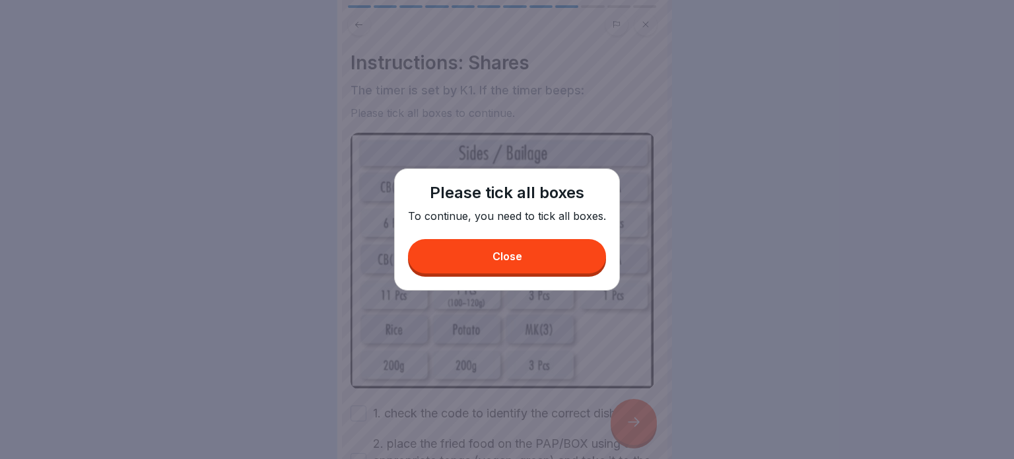
click at [578, 257] on button "Close" at bounding box center [507, 256] width 198 height 34
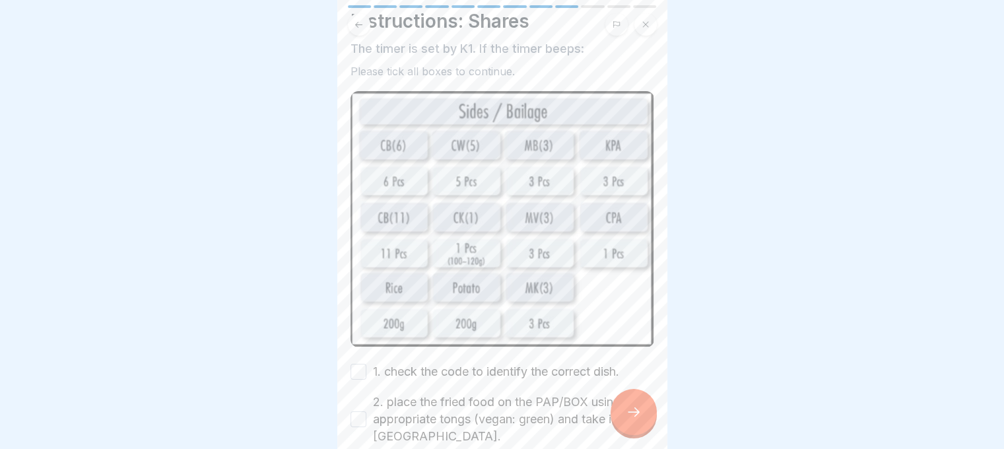
scroll to position [88, 0]
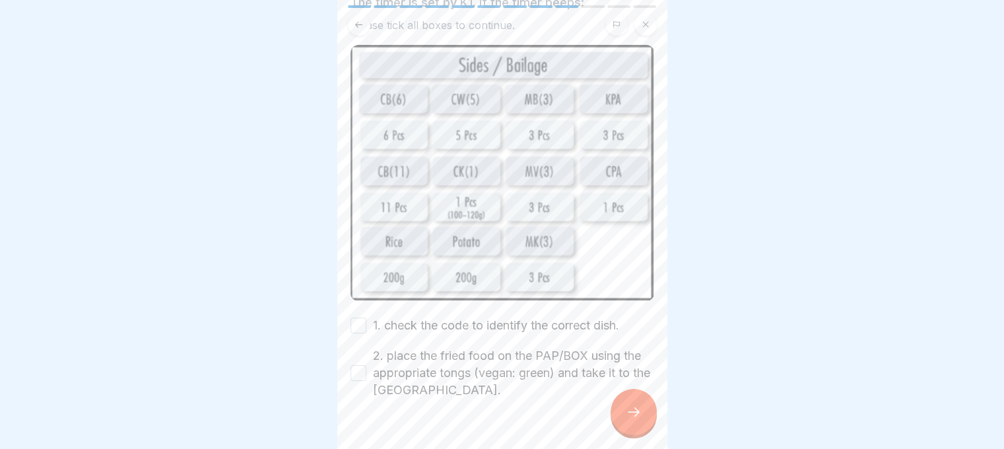
click at [353, 368] on button "2. place the fried food on the PAP/BOX using the appropriate tongs (vegan: gree…" at bounding box center [359, 373] width 16 height 16
click at [358, 318] on button "1. check the code to identify the correct dish." at bounding box center [359, 326] width 16 height 16
click at [625, 418] on div at bounding box center [634, 412] width 46 height 46
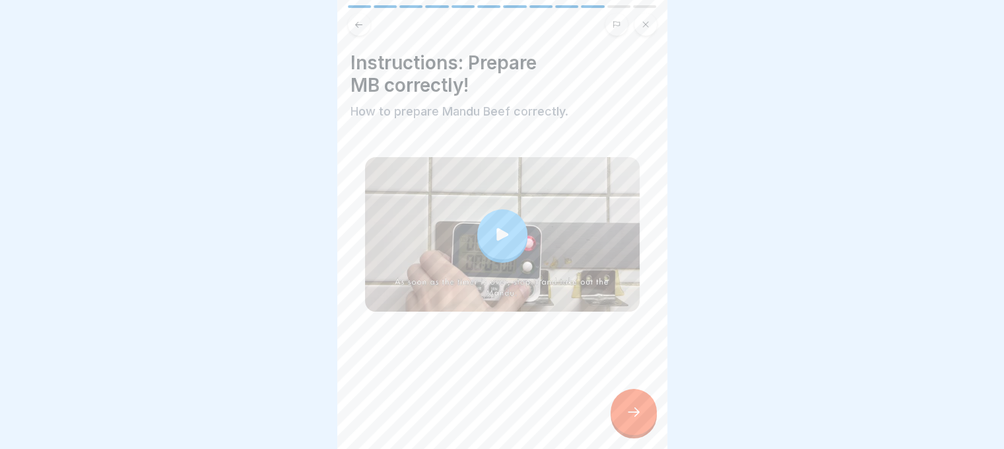
click at [629, 420] on icon at bounding box center [634, 412] width 16 height 16
click at [626, 405] on div at bounding box center [634, 412] width 46 height 46
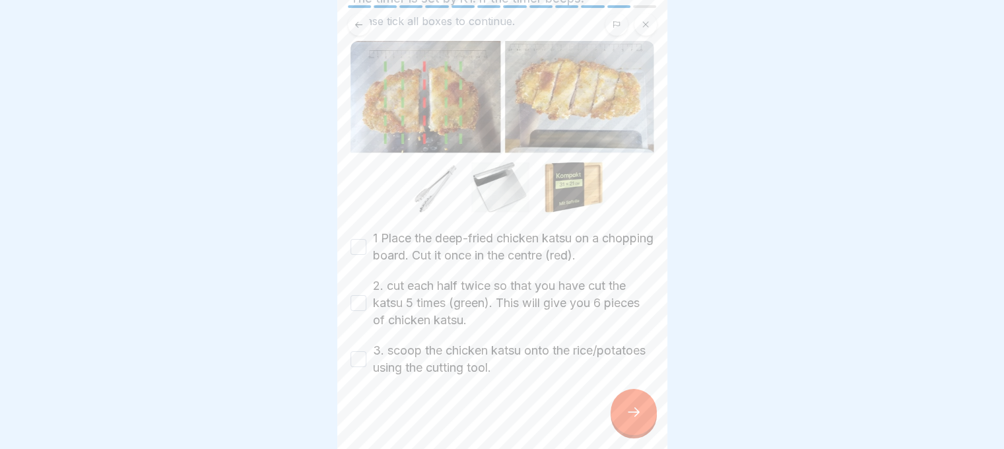
scroll to position [115, 0]
click at [362, 354] on button "3. scoop the chicken katsu onto the rice/potatoes using the cutting tool." at bounding box center [359, 359] width 16 height 16
click at [361, 295] on button "2. cut each half twice so that you have cut the katsu 5 times (green). This wil…" at bounding box center [359, 303] width 16 height 16
click at [353, 238] on button "1 Place the deep-fried chicken katsu on a chopping board. Cut it once in the ce…" at bounding box center [359, 246] width 16 height 16
click at [637, 417] on icon at bounding box center [634, 412] width 16 height 16
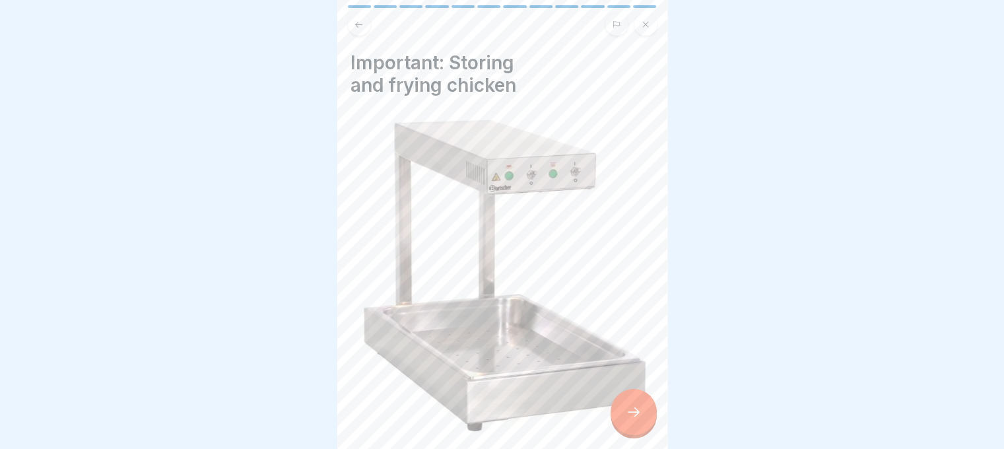
scroll to position [260, 0]
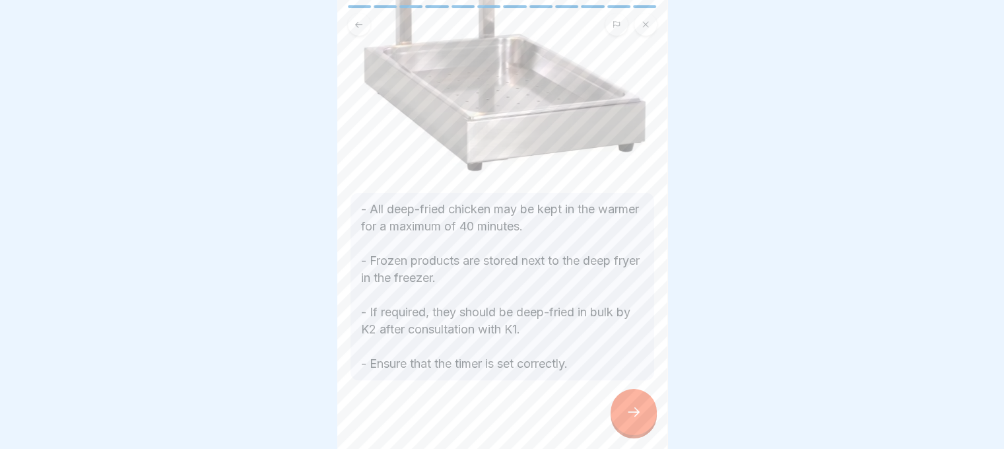
click at [643, 421] on div at bounding box center [634, 412] width 46 height 46
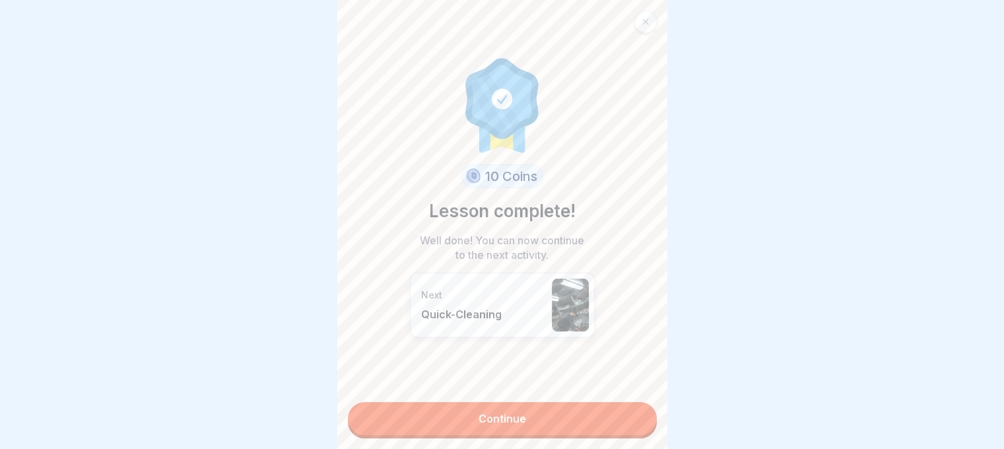
click at [632, 425] on link "Continue" at bounding box center [502, 418] width 309 height 33
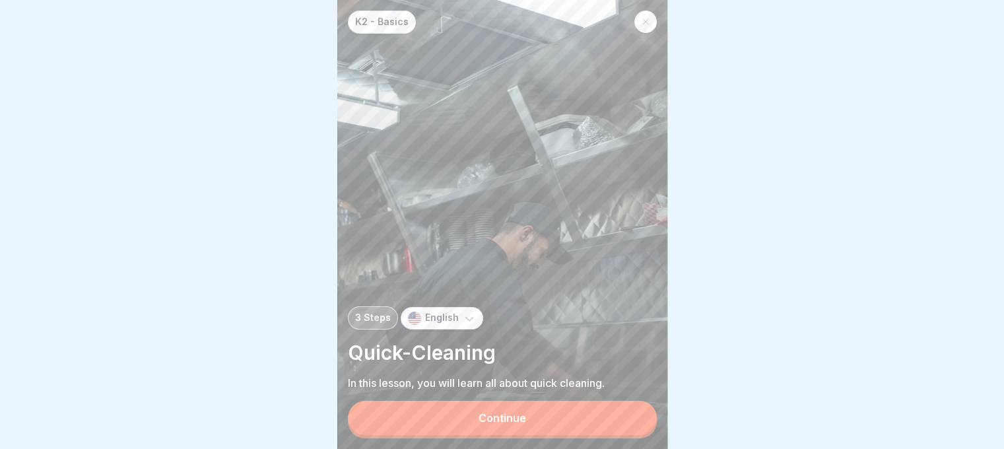
click at [606, 423] on button "Continue" at bounding box center [502, 418] width 309 height 34
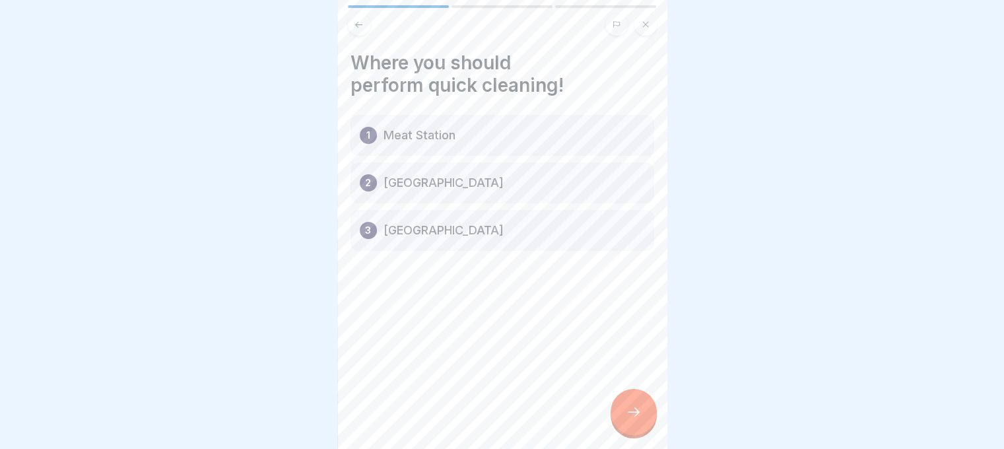
click at [609, 431] on div "Where you should perform quick cleaning! 1 Meat Station 2 Fryer Station 3 Sauce…" at bounding box center [502, 224] width 330 height 449
click at [621, 425] on div at bounding box center [634, 412] width 46 height 46
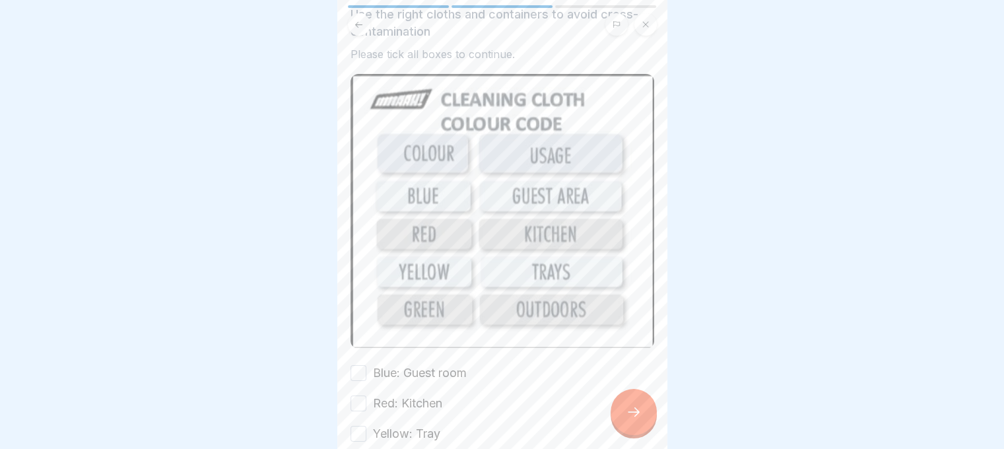
scroll to position [169, 0]
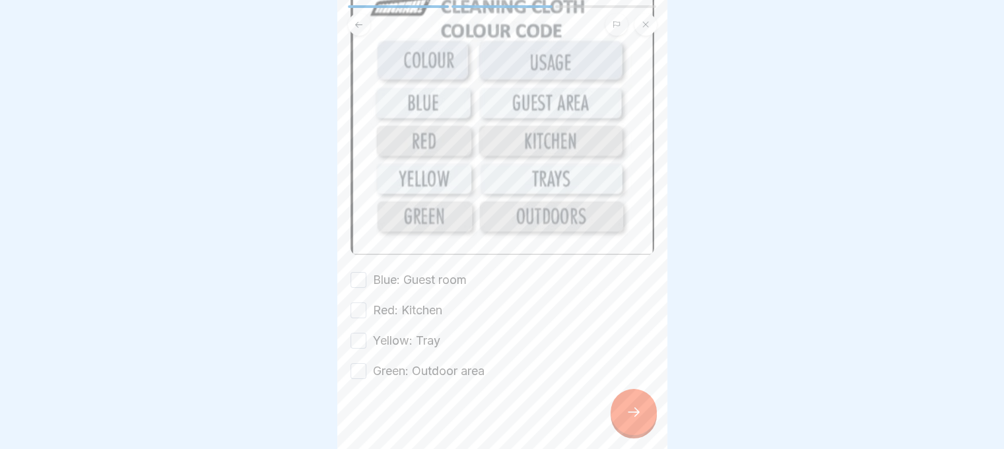
click at [367, 363] on div "Green: Outdoor area" at bounding box center [418, 371] width 134 height 17
click at [359, 333] on button "Yellow: Tray" at bounding box center [359, 341] width 16 height 16
click at [351, 363] on button "Green: Outdoor area" at bounding box center [359, 371] width 16 height 16
click at [362, 302] on button "Red: Kitchen" at bounding box center [359, 310] width 16 height 16
click at [359, 272] on button "Blue: Guest room" at bounding box center [359, 280] width 16 height 16
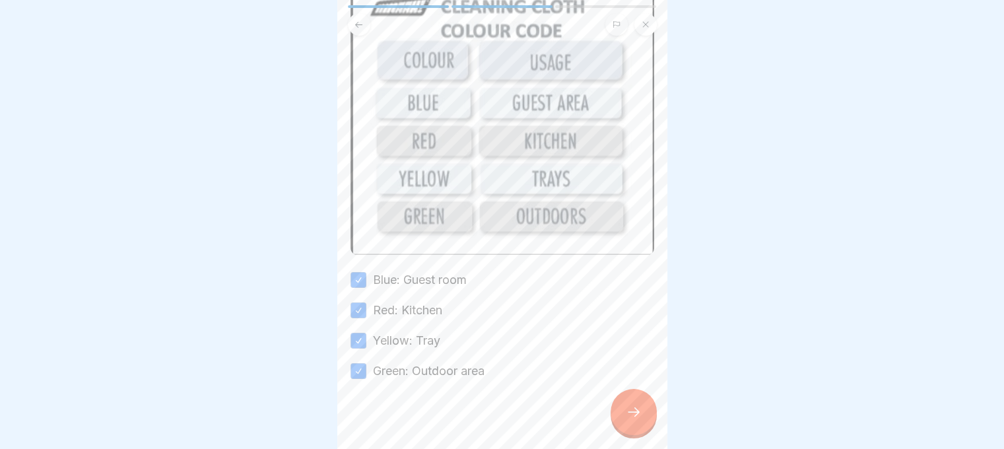
click at [630, 411] on div at bounding box center [634, 412] width 46 height 46
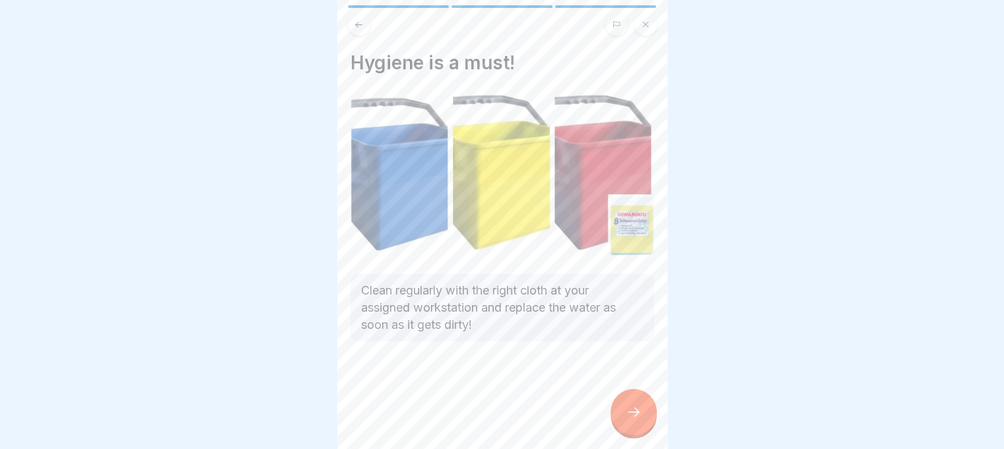
click at [630, 411] on div at bounding box center [634, 412] width 46 height 46
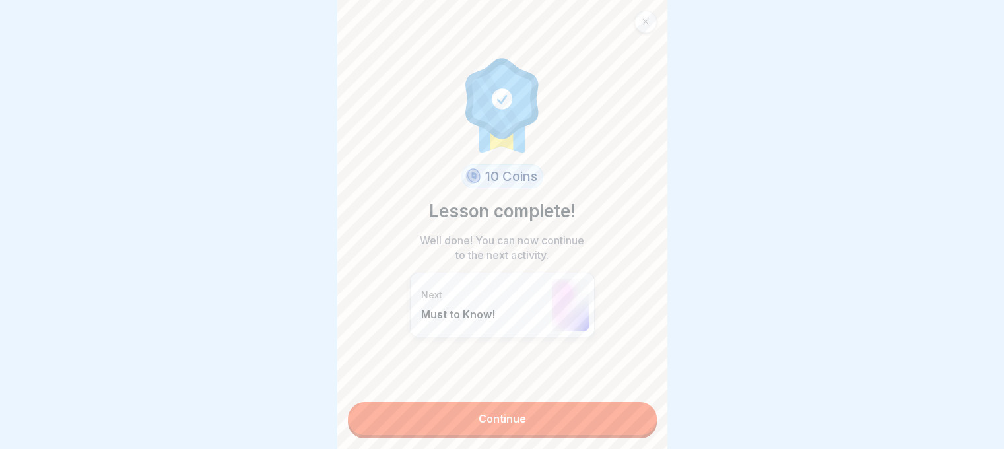
click at [609, 424] on link "Continue" at bounding box center [502, 418] width 309 height 33
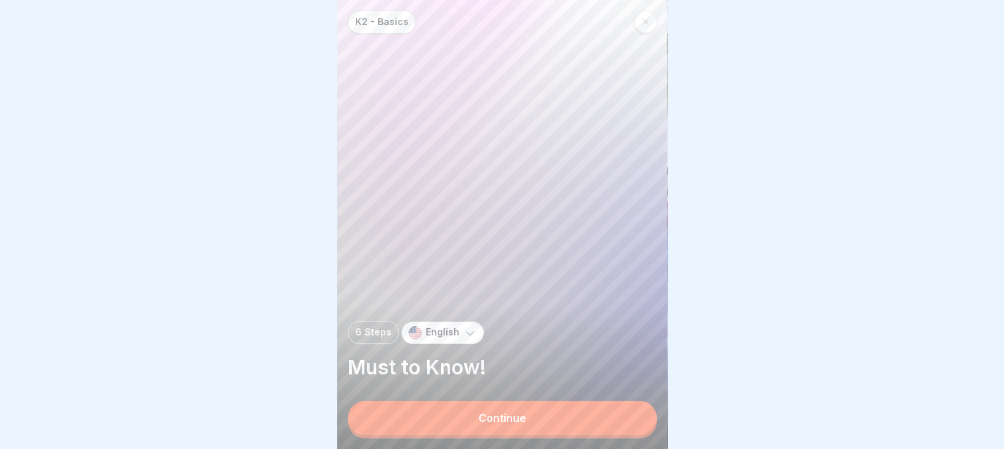
click at [609, 424] on button "Continue" at bounding box center [502, 418] width 309 height 34
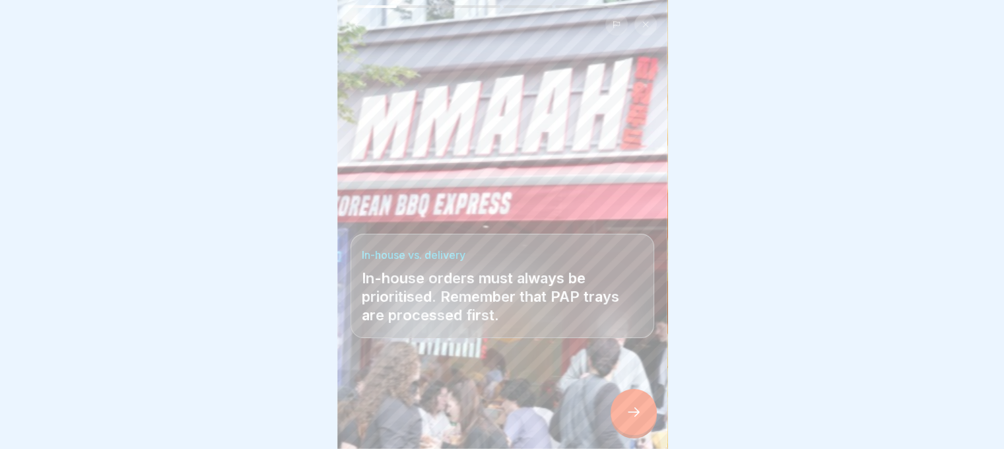
click at [629, 419] on icon at bounding box center [634, 412] width 16 height 16
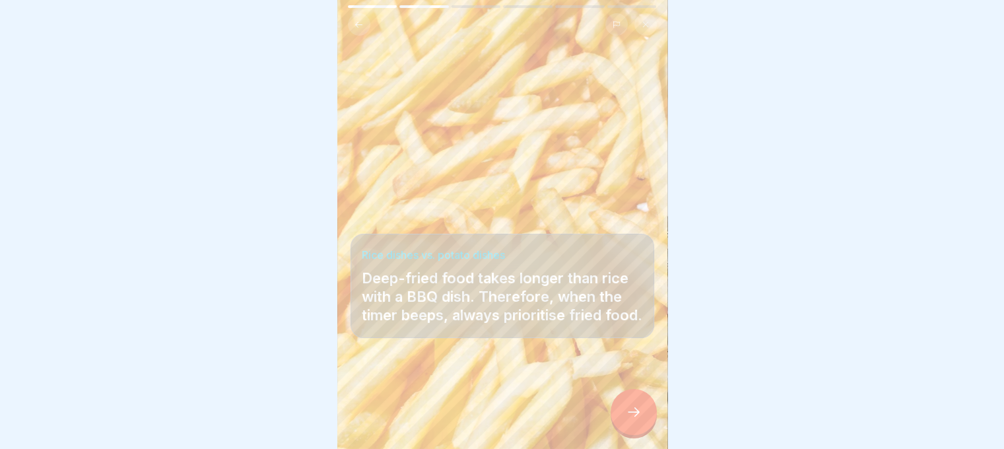
click at [632, 417] on icon at bounding box center [634, 412] width 16 height 16
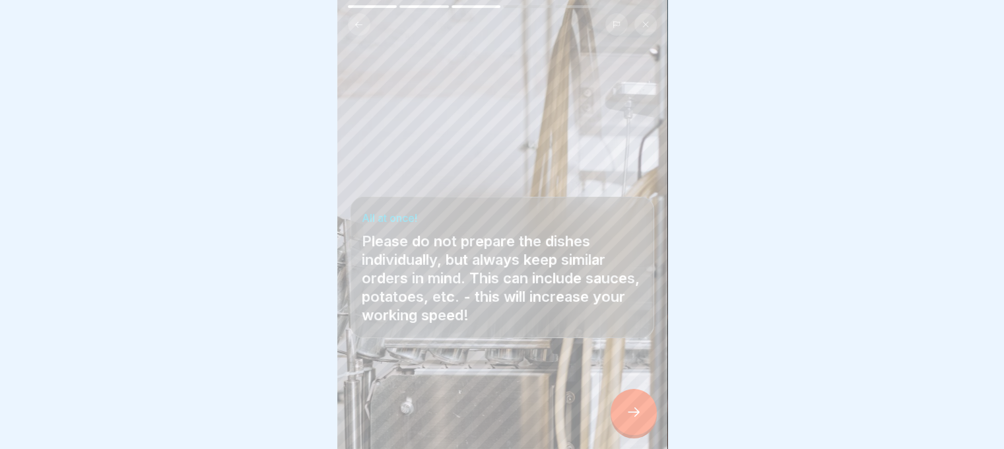
click at [631, 415] on div at bounding box center [634, 412] width 46 height 46
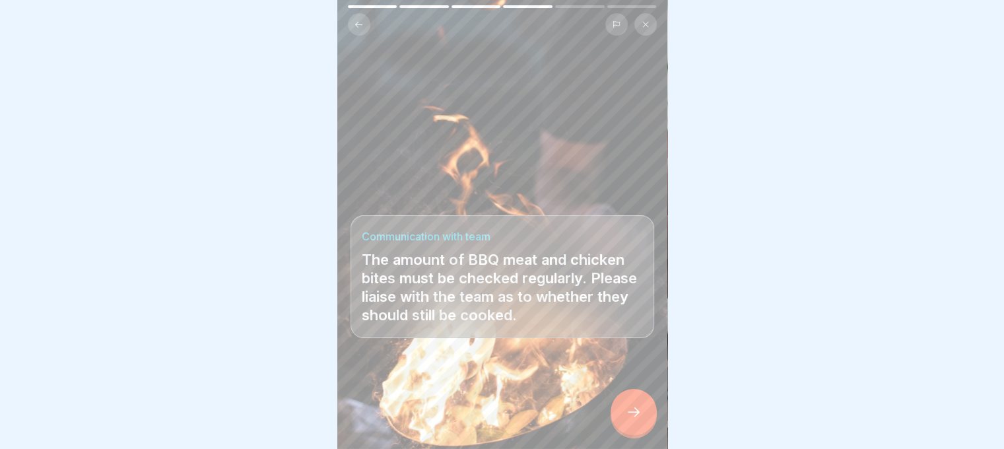
click at [631, 415] on icon at bounding box center [634, 412] width 16 height 16
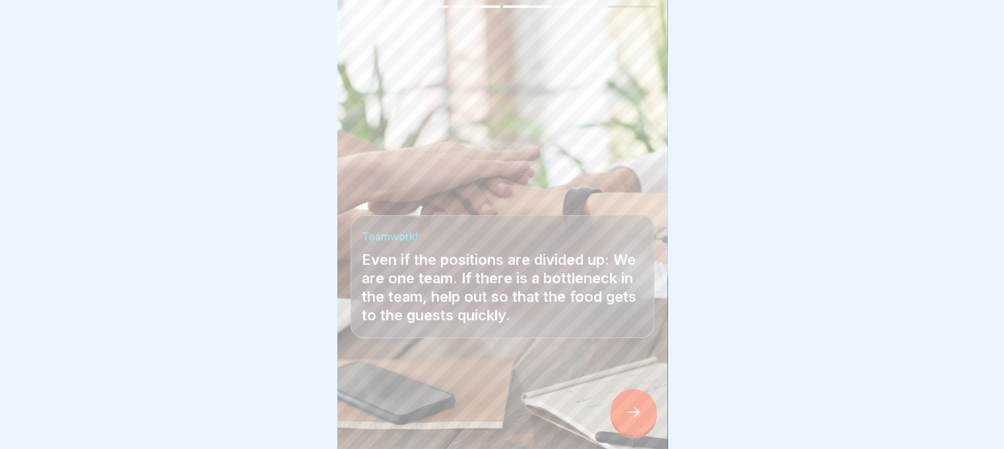
click at [631, 415] on icon at bounding box center [634, 412] width 16 height 16
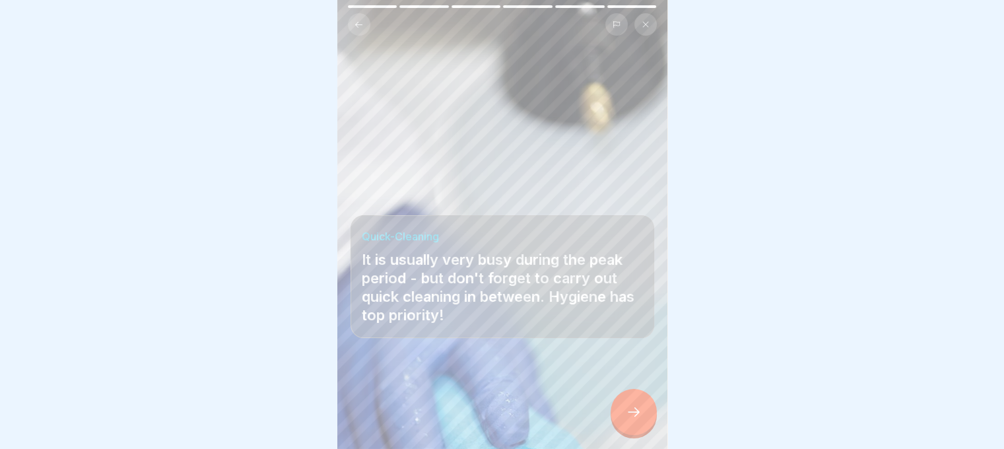
click at [631, 415] on icon at bounding box center [634, 412] width 16 height 16
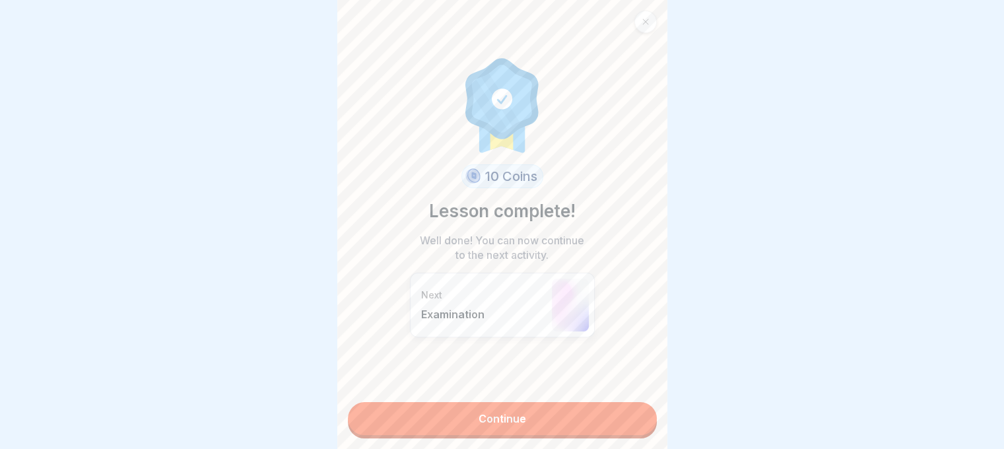
click at [631, 415] on link "Continue" at bounding box center [502, 418] width 309 height 33
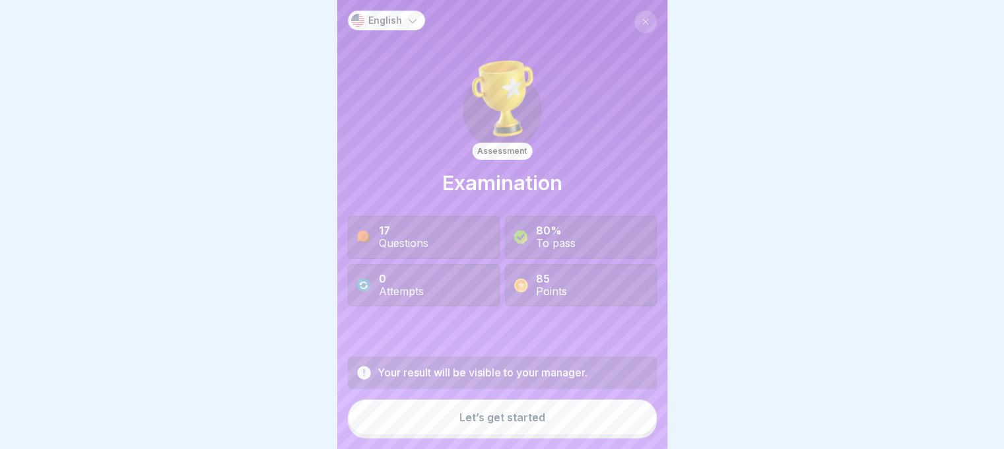
click at [573, 425] on button "Let’s get started" at bounding box center [502, 418] width 309 height 36
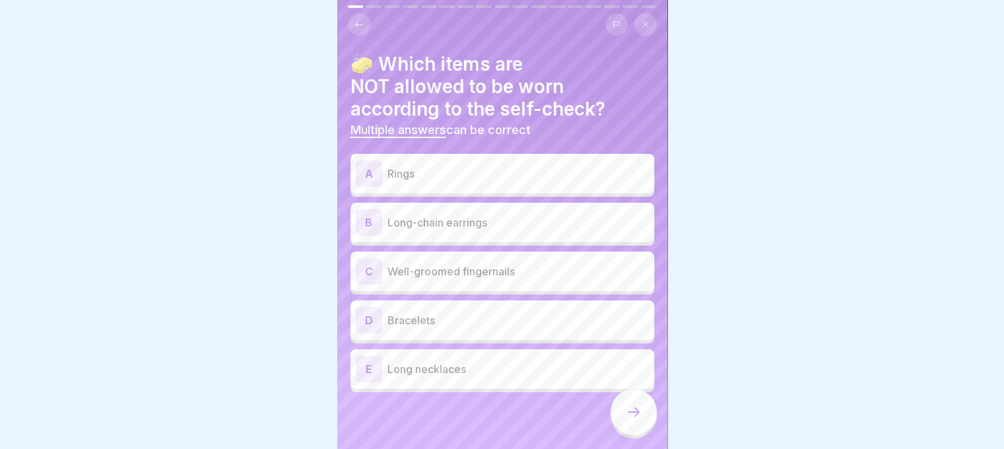
click at [446, 164] on div "A Rings" at bounding box center [502, 173] width 293 height 26
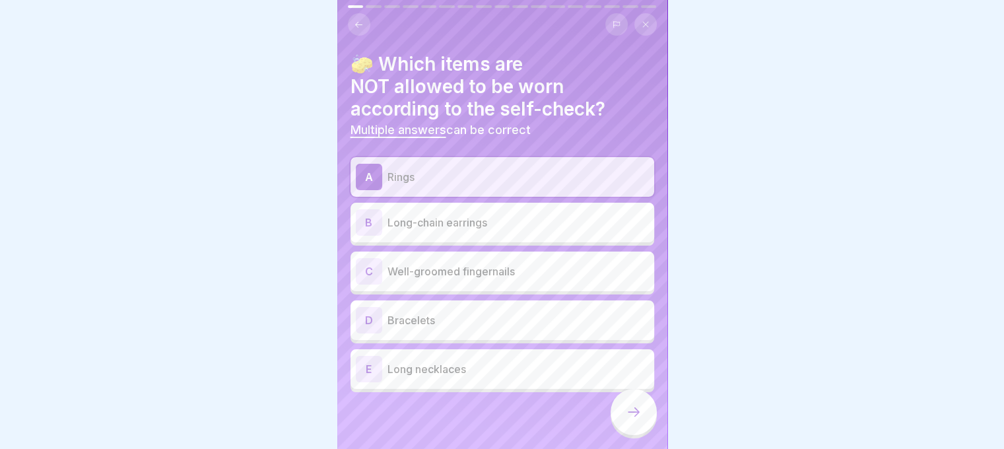
click at [444, 224] on p "Long-chain earrings" at bounding box center [519, 223] width 262 height 16
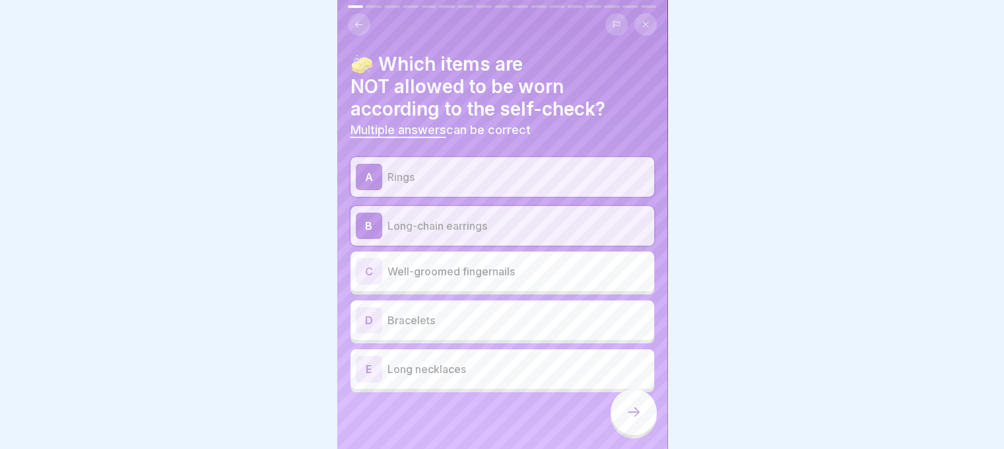
click at [437, 324] on p "Bracelets" at bounding box center [519, 320] width 262 height 16
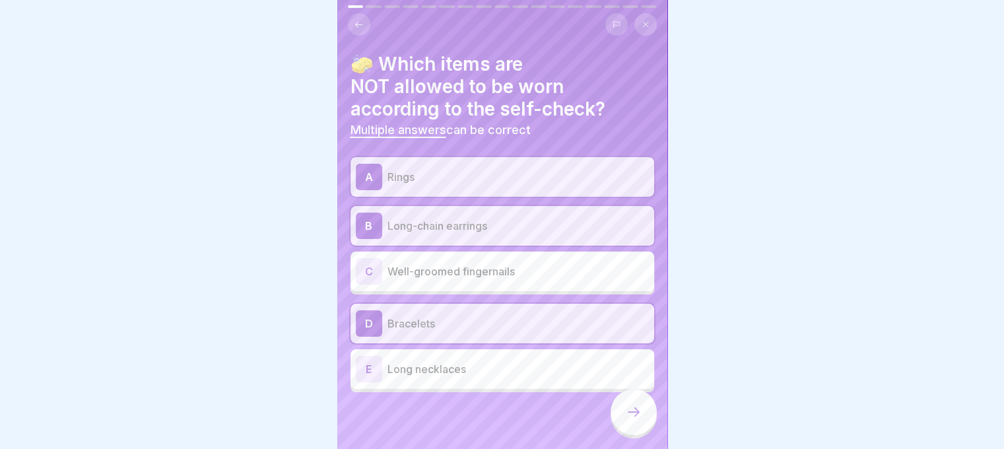
click at [449, 369] on p "Long necklaces" at bounding box center [519, 369] width 262 height 16
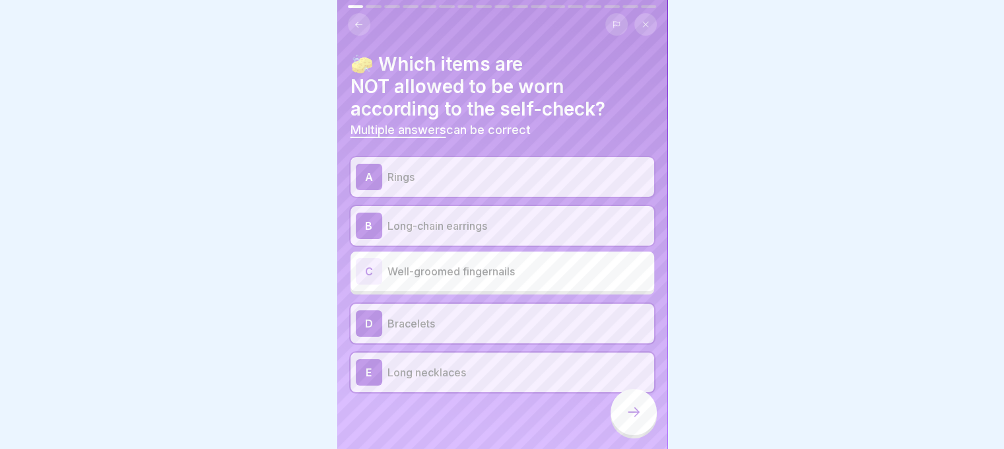
scroll to position [10, 0]
click at [636, 412] on icon at bounding box center [634, 412] width 16 height 16
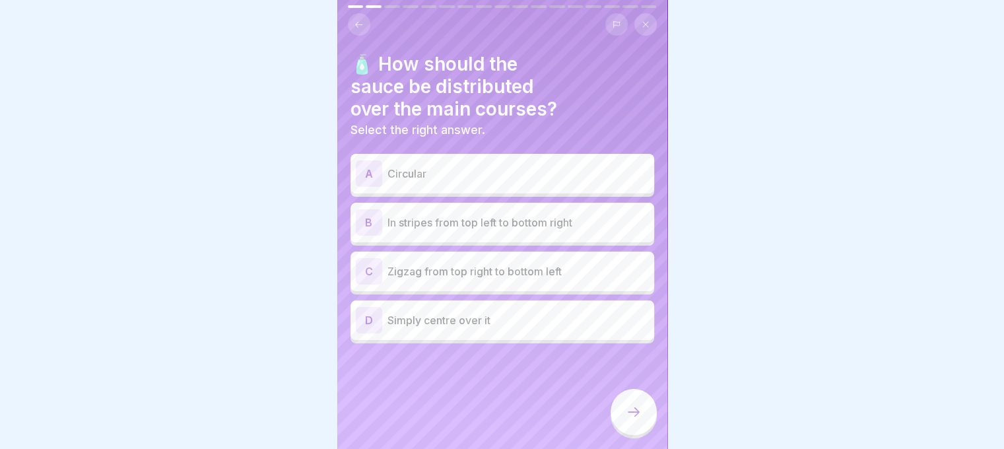
click at [538, 216] on p "In stripes from top left to bottom right" at bounding box center [519, 223] width 262 height 16
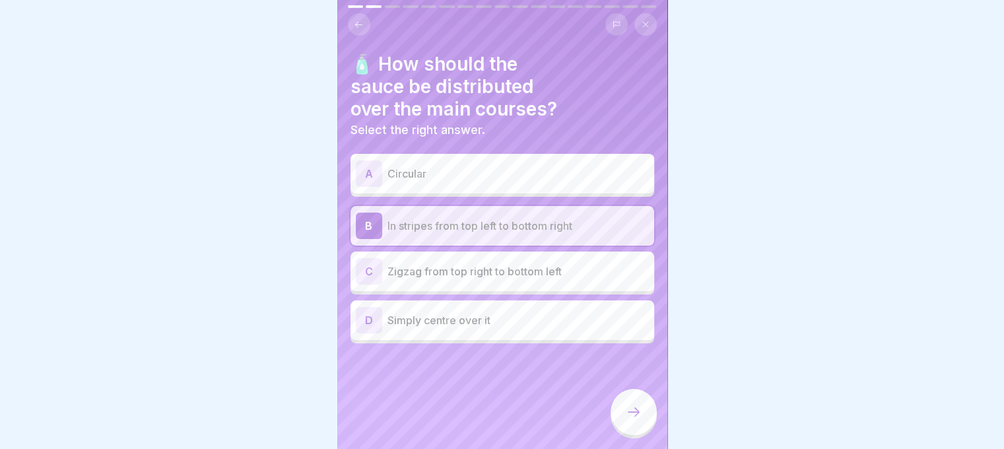
click at [631, 409] on icon at bounding box center [634, 412] width 16 height 16
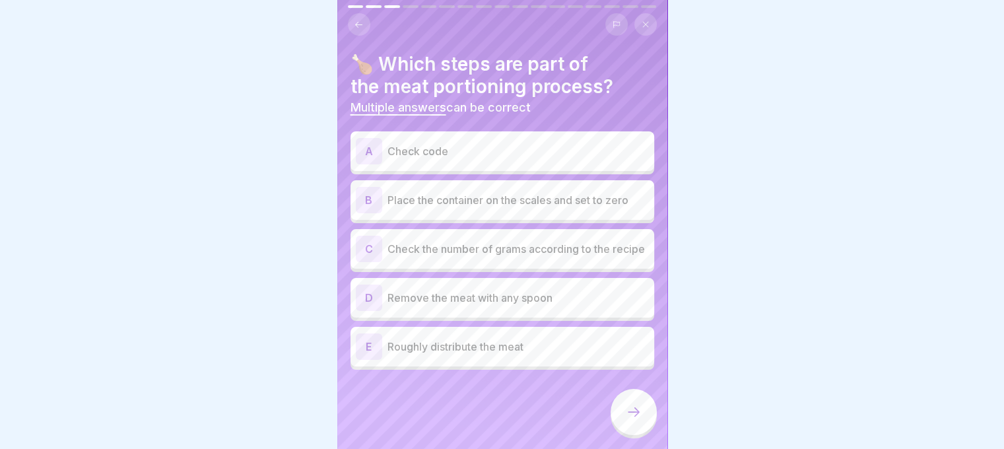
click at [540, 200] on div "B Place the container on the scales and set to zero" at bounding box center [502, 200] width 293 height 26
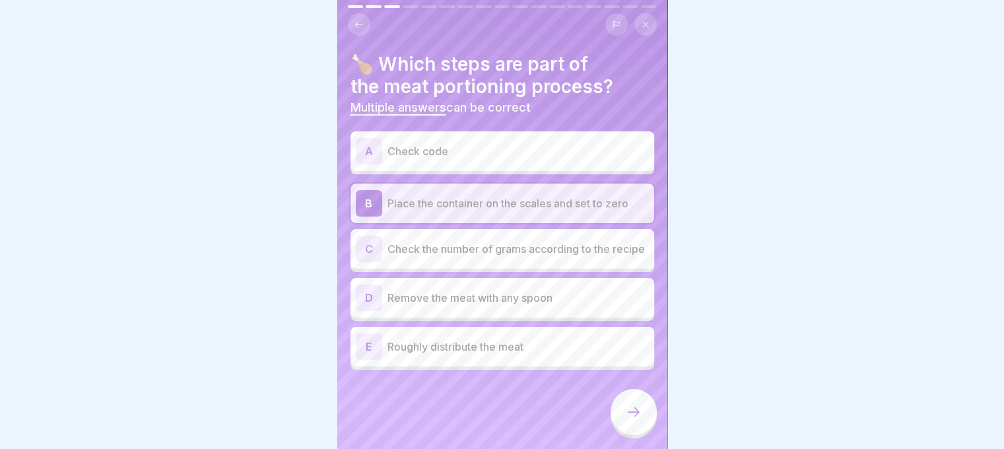
click at [526, 241] on p "Check the number of grams according to the recipe" at bounding box center [519, 249] width 262 height 16
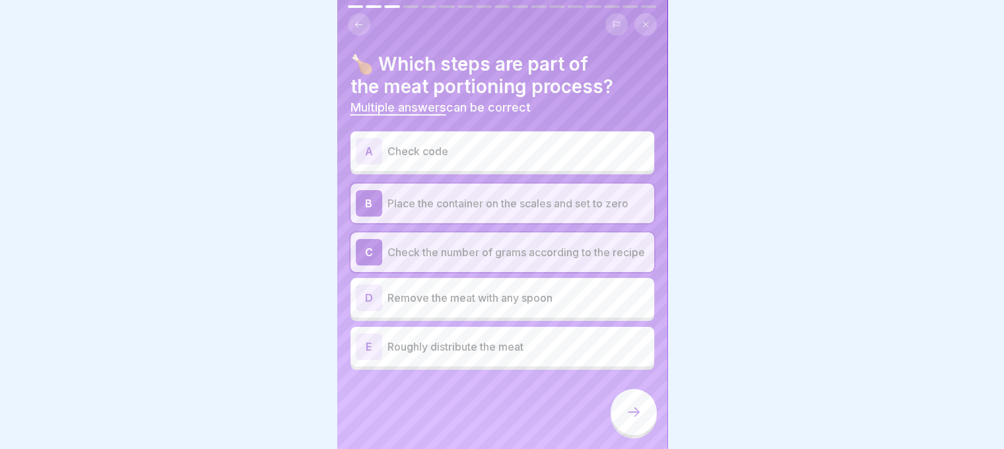
click at [637, 409] on icon at bounding box center [634, 412] width 16 height 16
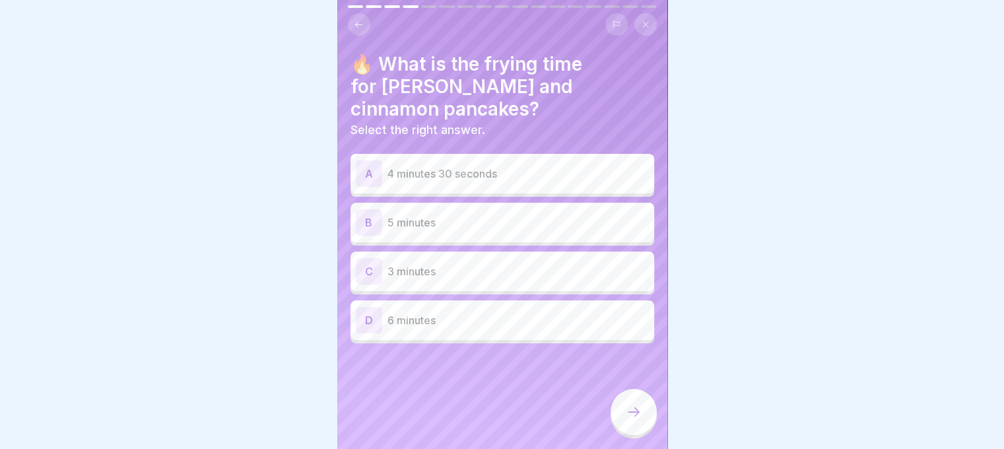
click at [357, 20] on icon at bounding box center [359, 25] width 10 height 10
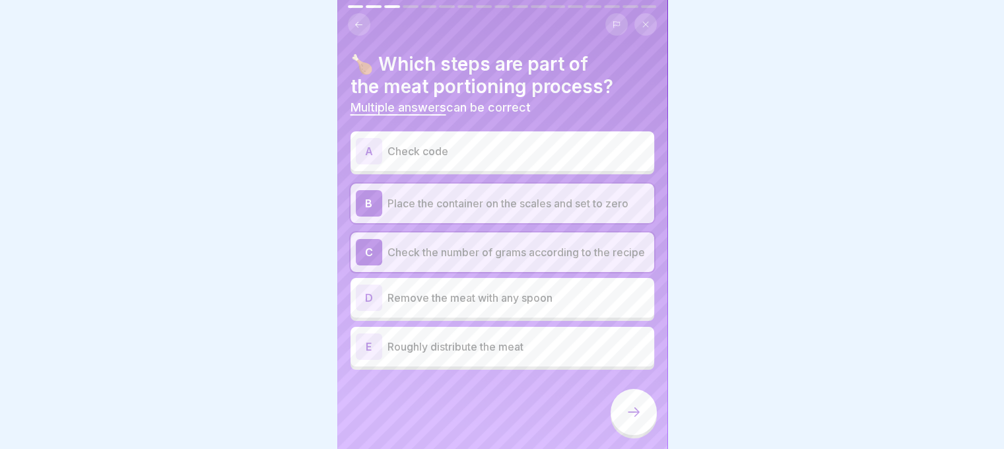
click at [441, 138] on div "A Check code" at bounding box center [502, 151] width 293 height 26
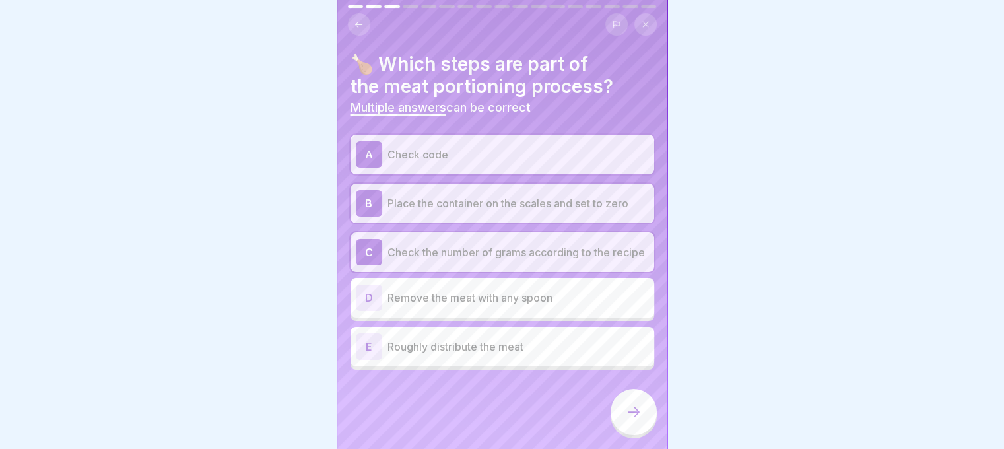
click at [636, 407] on icon at bounding box center [634, 412] width 16 height 16
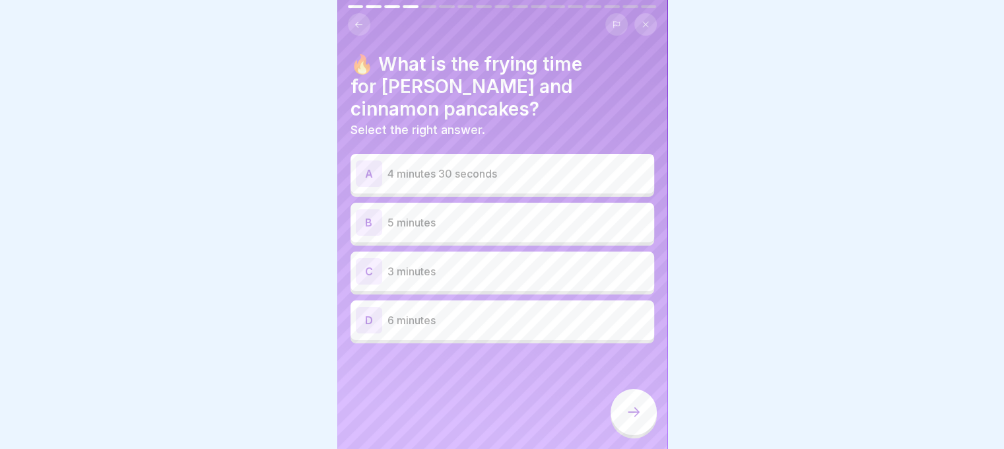
click at [478, 263] on p "3 minutes" at bounding box center [519, 271] width 262 height 16
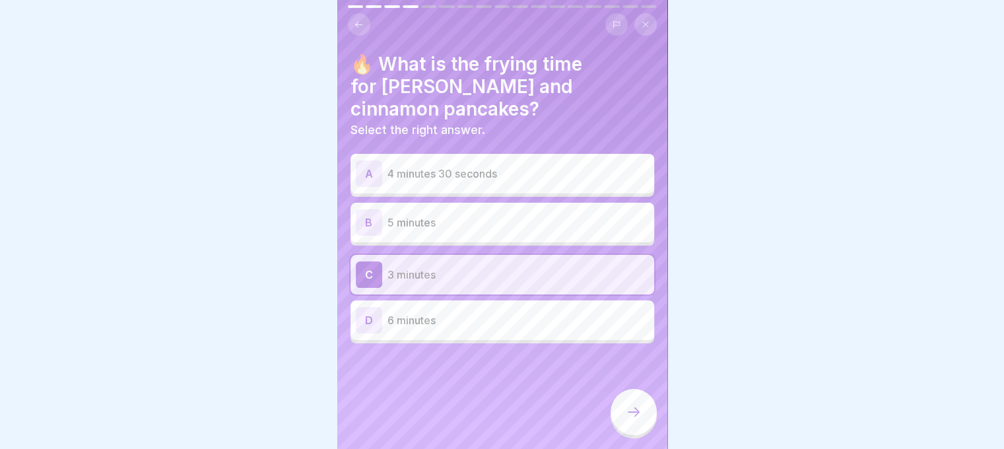
click at [631, 413] on icon at bounding box center [634, 412] width 16 height 16
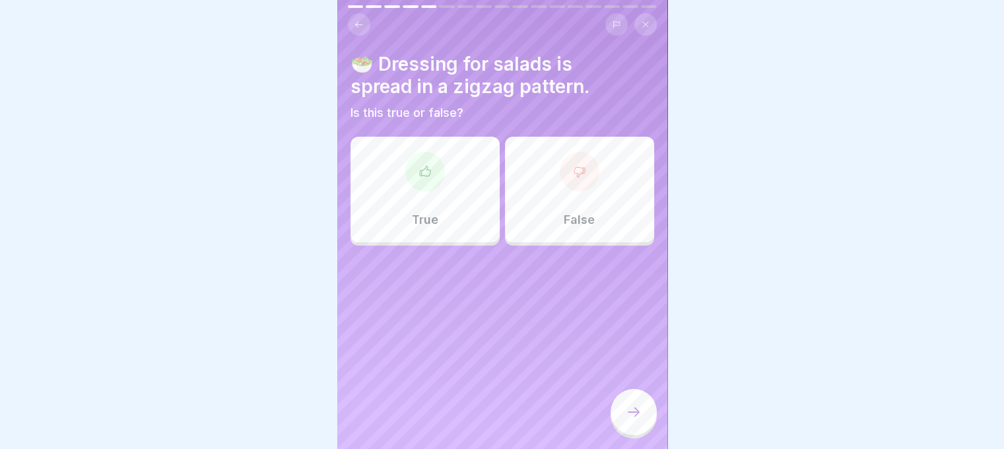
click at [539, 212] on div "False" at bounding box center [579, 190] width 149 height 106
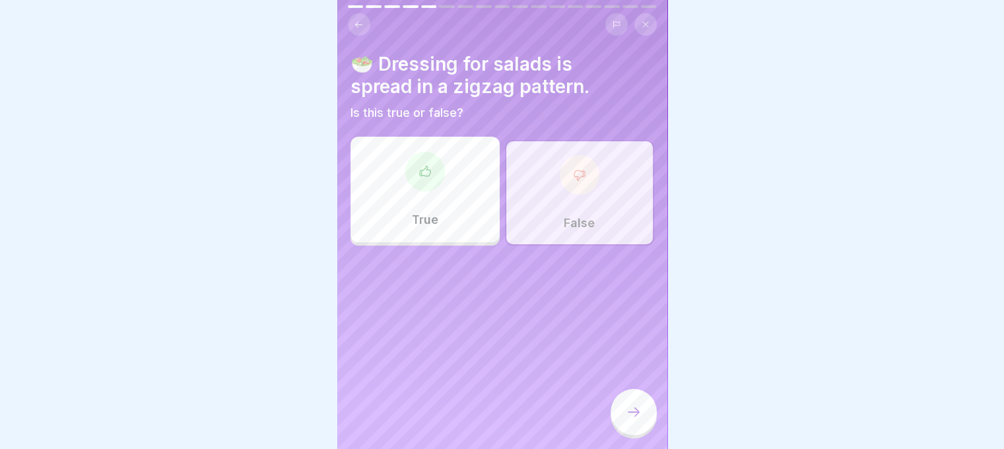
click at [640, 412] on icon at bounding box center [634, 412] width 16 height 16
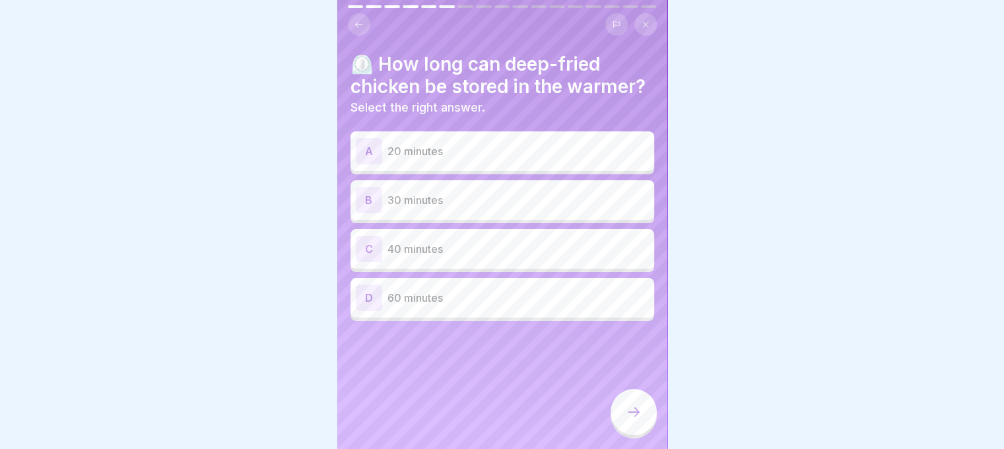
click at [479, 257] on p "40 minutes" at bounding box center [519, 249] width 262 height 16
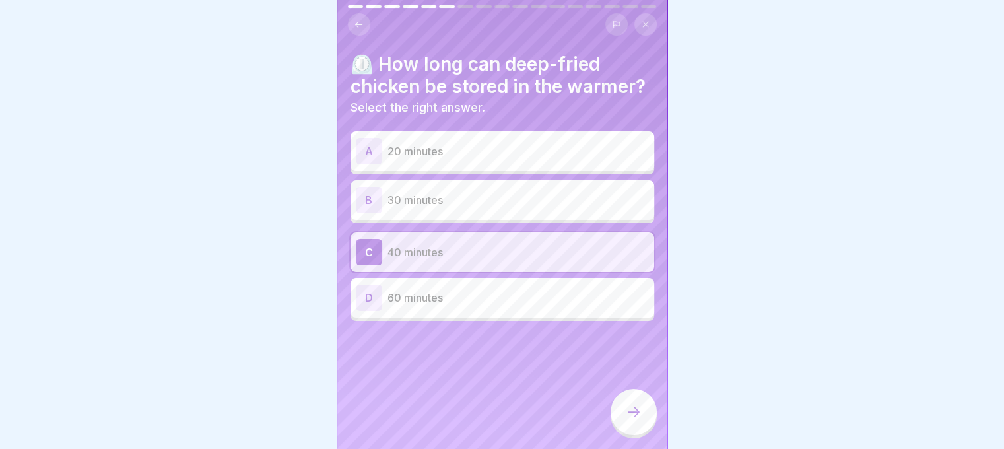
click at [624, 399] on div at bounding box center [634, 412] width 46 height 46
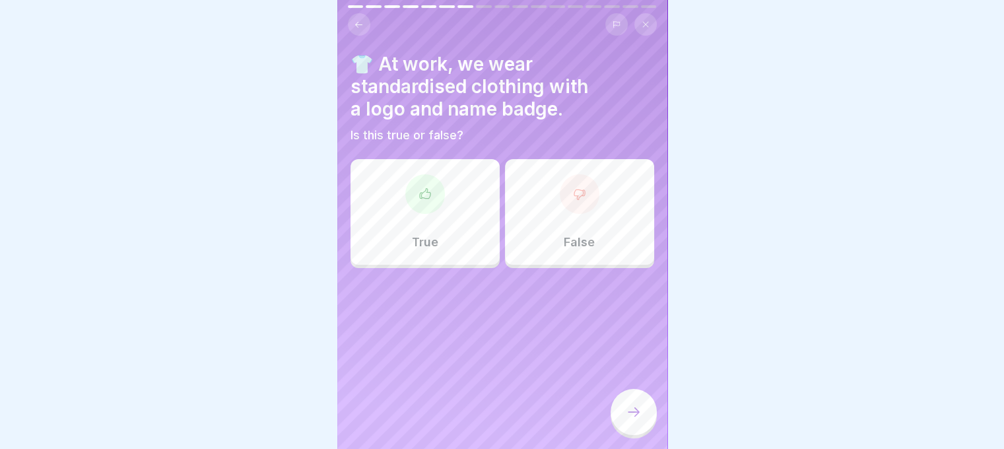
click at [467, 223] on div "True" at bounding box center [425, 212] width 149 height 106
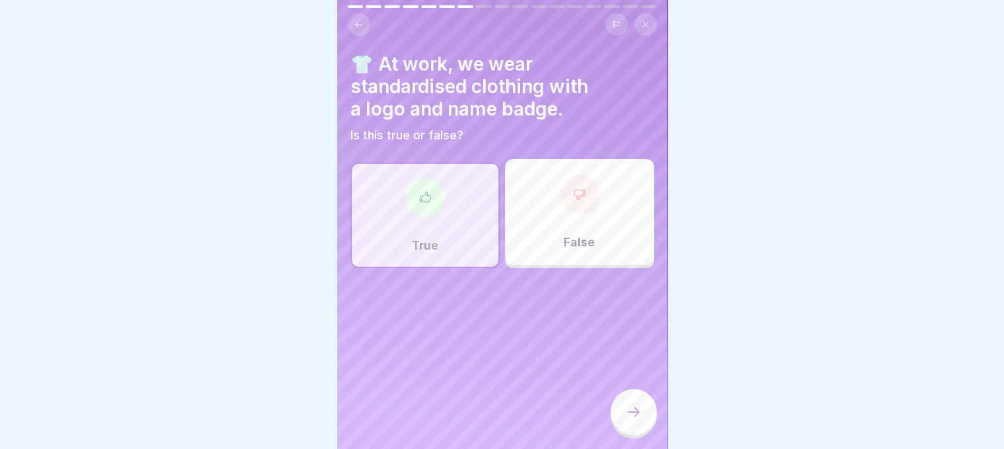
click at [629, 403] on div at bounding box center [634, 412] width 46 height 46
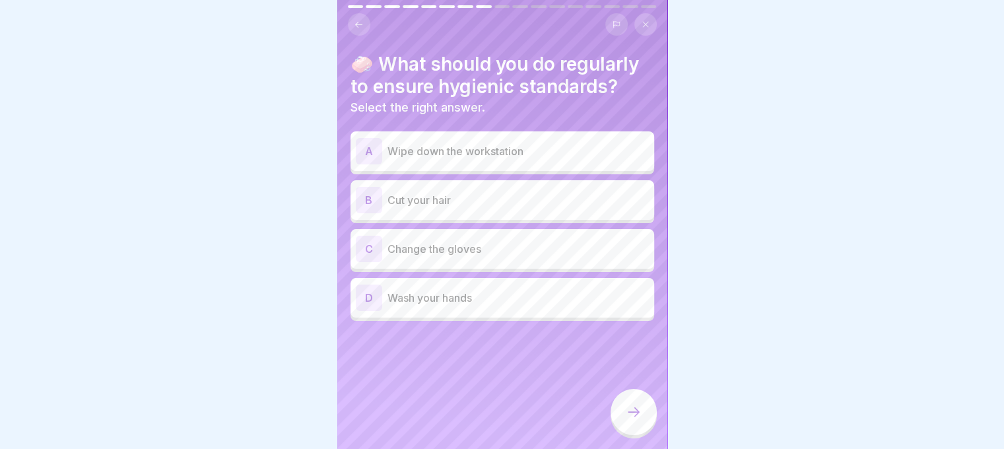
click at [488, 143] on p "Wipe down the workstation" at bounding box center [519, 151] width 262 height 16
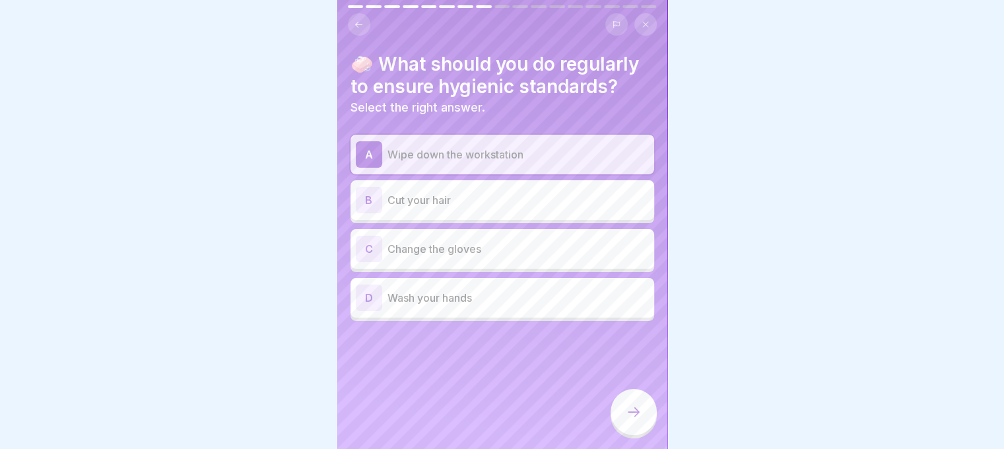
click at [626, 407] on icon at bounding box center [634, 412] width 16 height 16
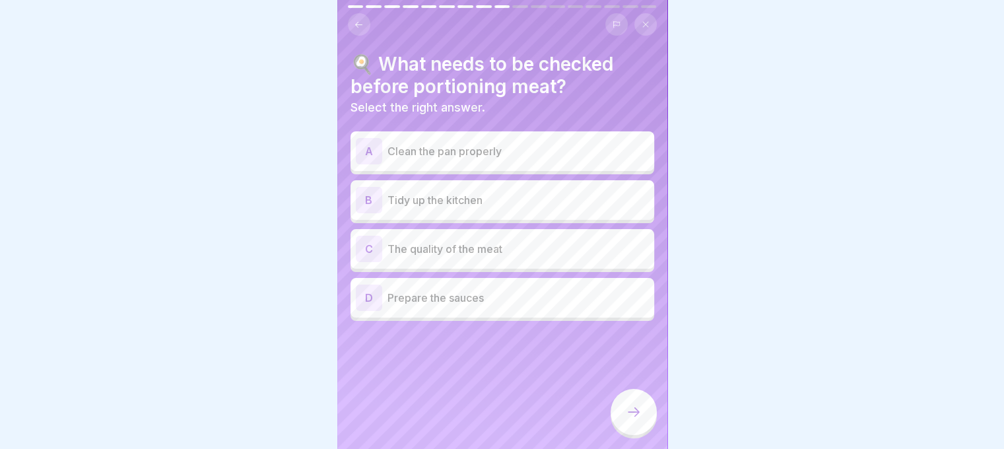
click at [516, 248] on div "C The quality of the meat" at bounding box center [502, 249] width 293 height 26
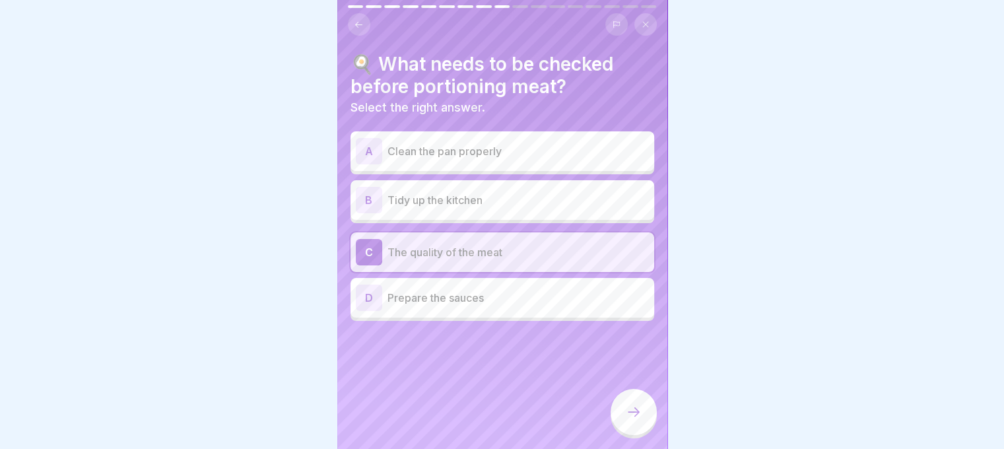
click at [622, 394] on div at bounding box center [634, 412] width 46 height 46
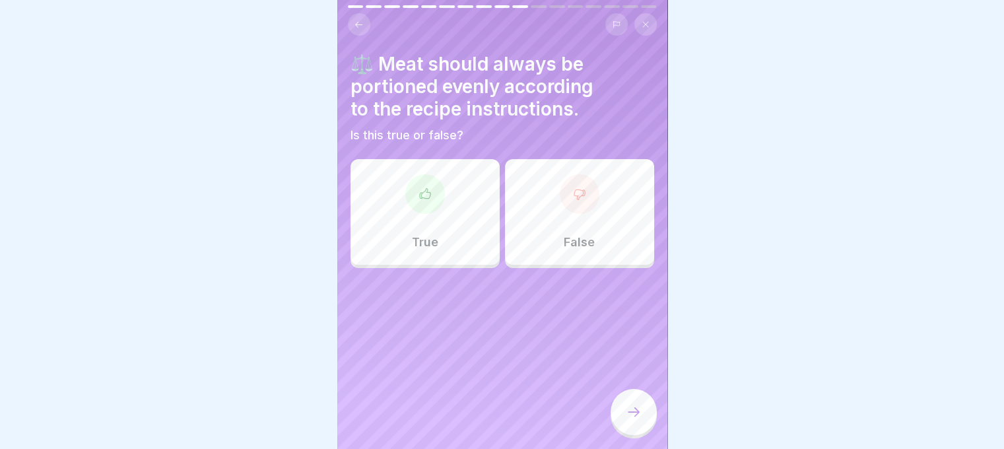
click at [459, 214] on div "True" at bounding box center [425, 212] width 149 height 106
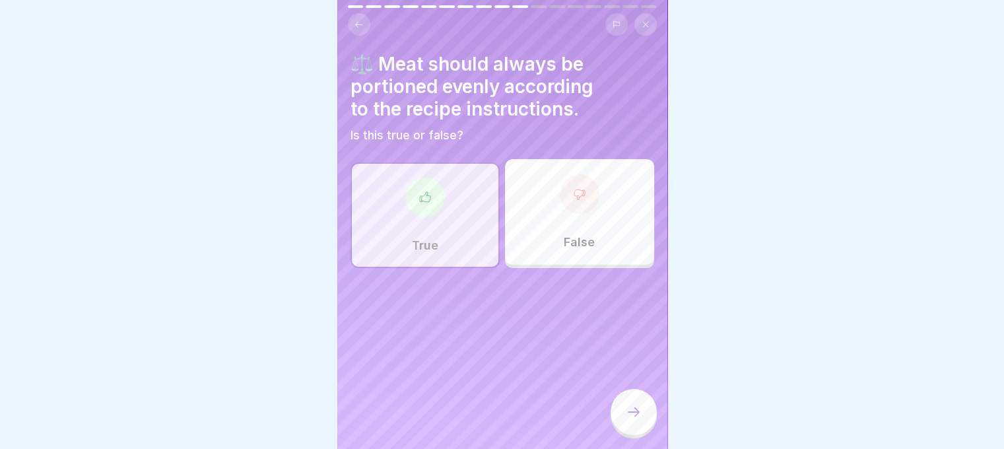
click at [629, 406] on icon at bounding box center [634, 412] width 16 height 16
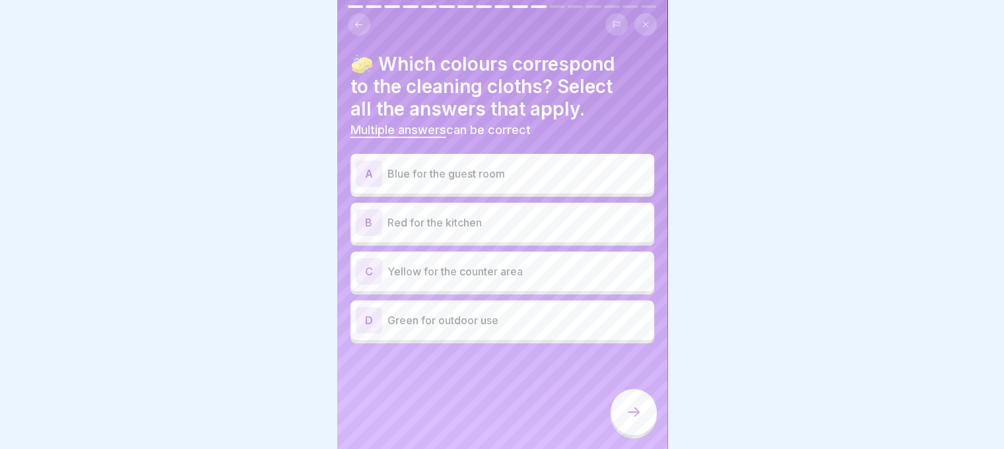
click at [514, 166] on p "Blue for the guest room" at bounding box center [519, 174] width 262 height 16
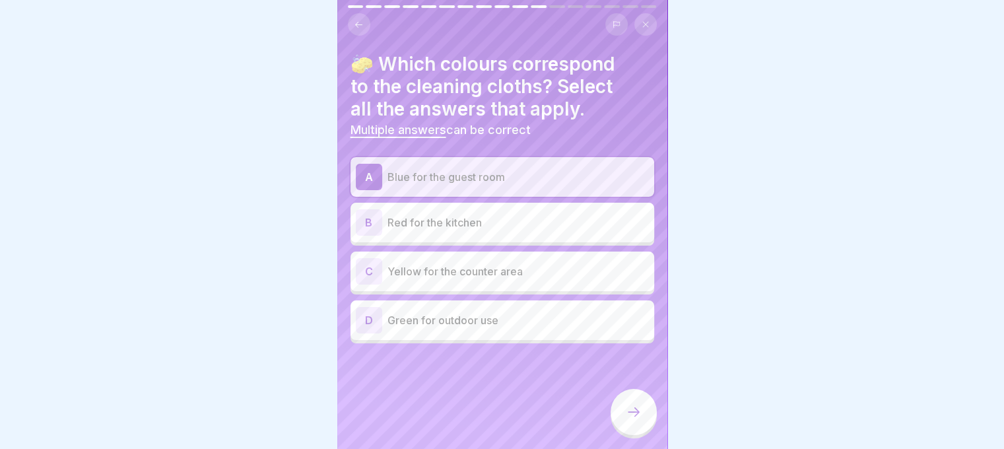
click at [531, 215] on p "Red for the kitchen" at bounding box center [519, 223] width 262 height 16
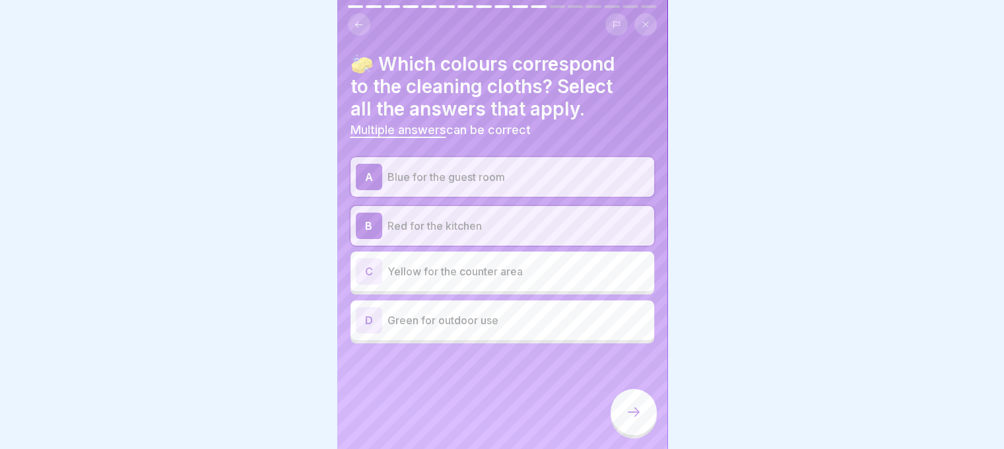
click at [548, 312] on p "Green for outdoor use" at bounding box center [519, 320] width 262 height 16
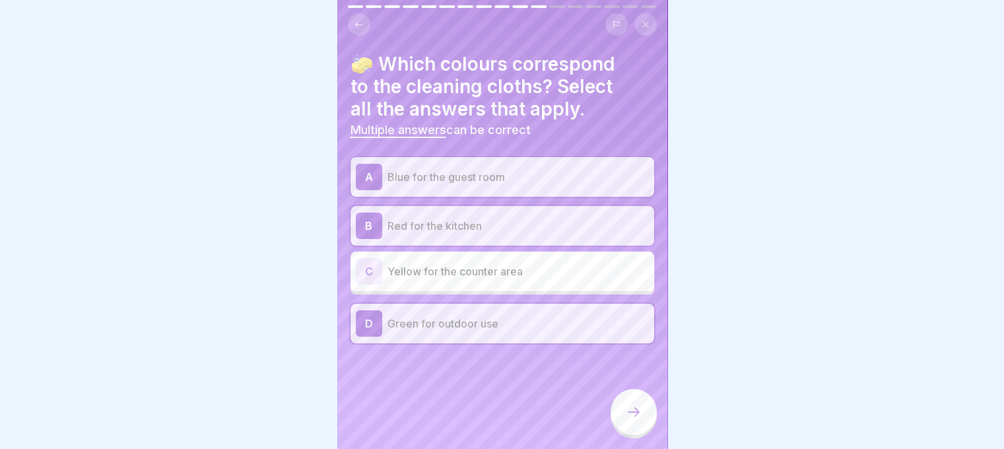
click at [634, 422] on div at bounding box center [634, 412] width 46 height 46
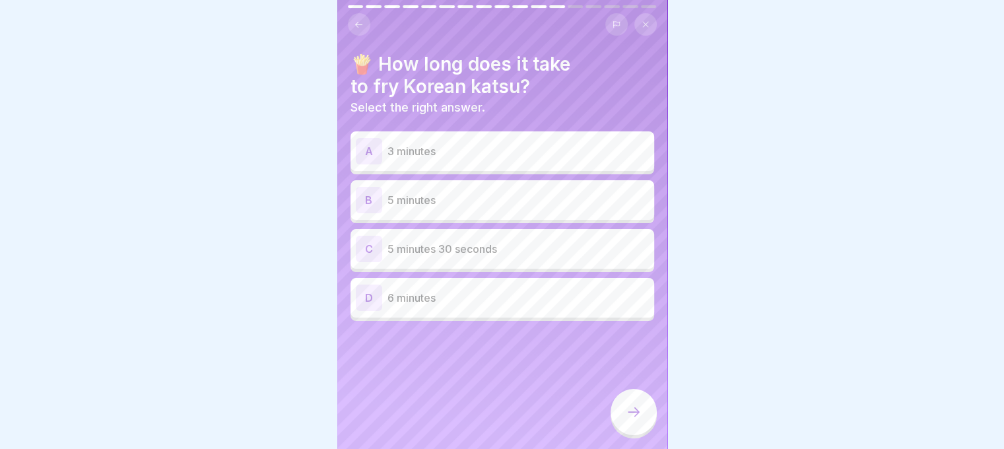
click at [487, 241] on p "5 minutes 30 seconds" at bounding box center [519, 249] width 262 height 16
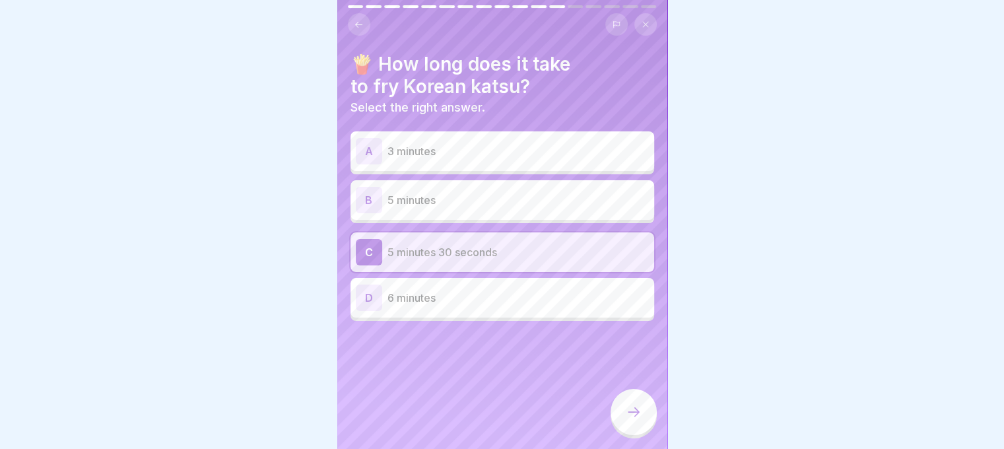
click at [626, 389] on div at bounding box center [634, 414] width 46 height 50
click at [633, 409] on icon at bounding box center [634, 412] width 16 height 16
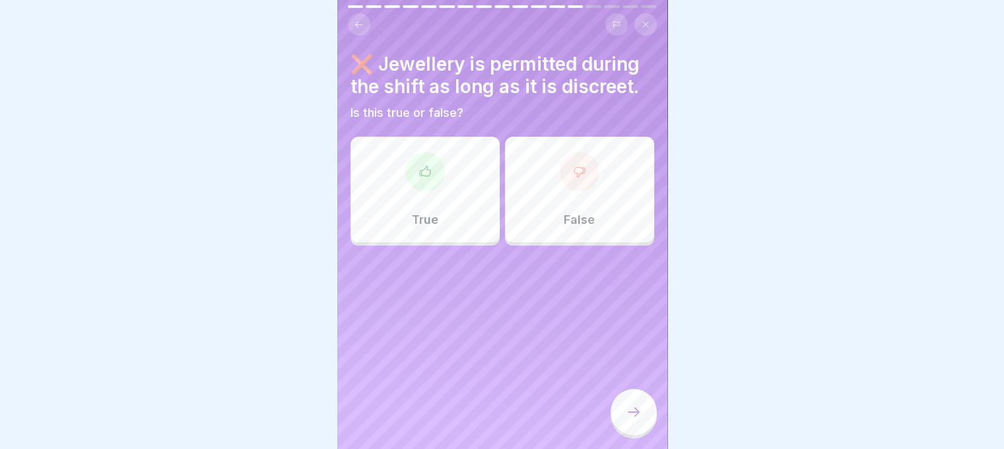
click at [544, 215] on div "False" at bounding box center [579, 190] width 149 height 106
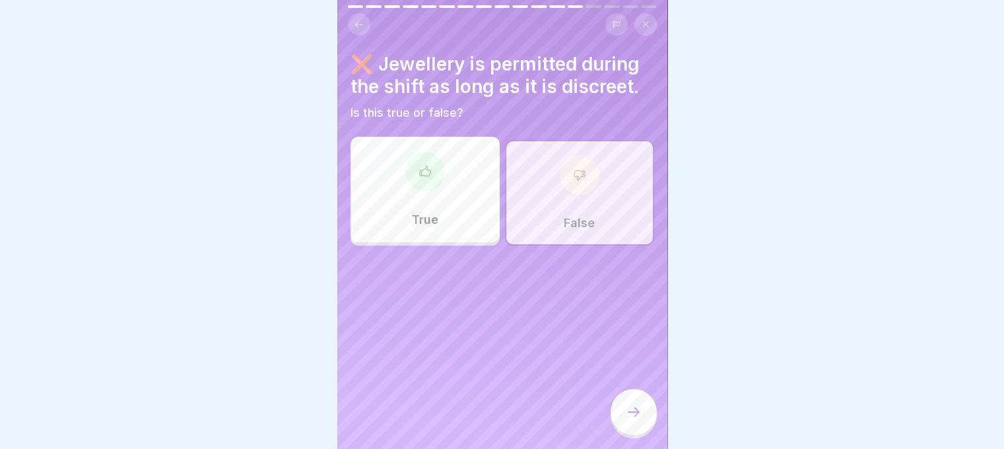
click at [625, 421] on div at bounding box center [634, 412] width 46 height 46
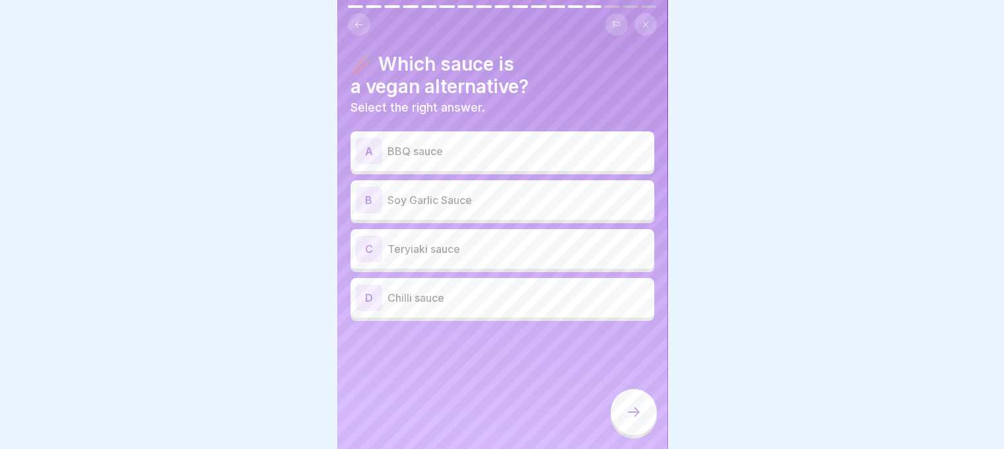
click at [473, 236] on div "C Teryiaki sauce" at bounding box center [502, 249] width 293 height 26
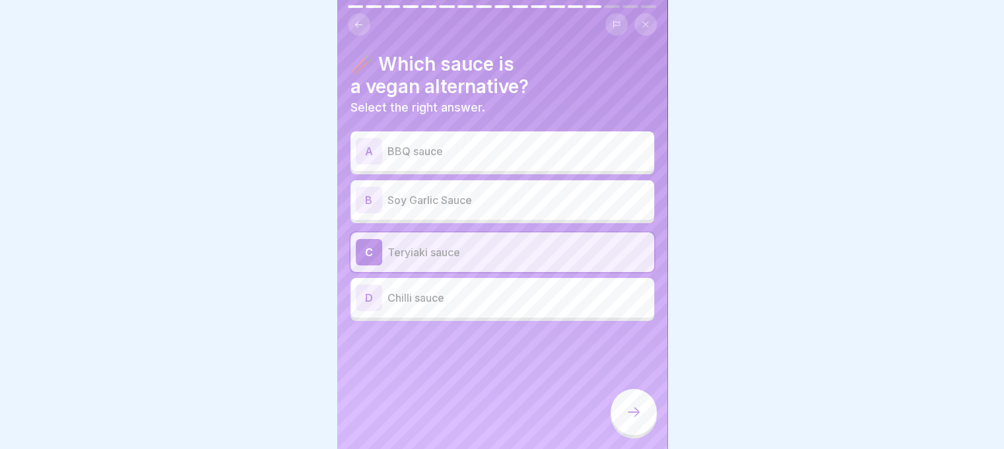
click at [626, 401] on div at bounding box center [634, 412] width 46 height 46
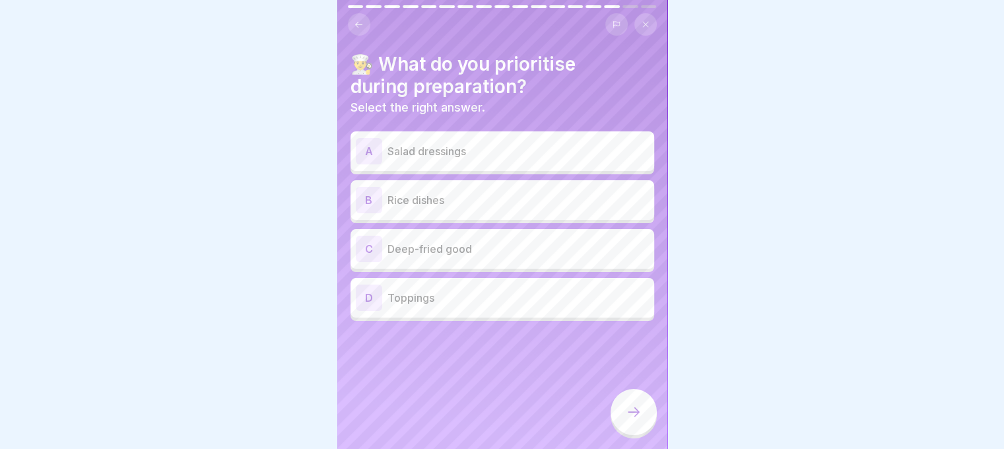
click at [491, 241] on p "Deep-fried good" at bounding box center [519, 249] width 262 height 16
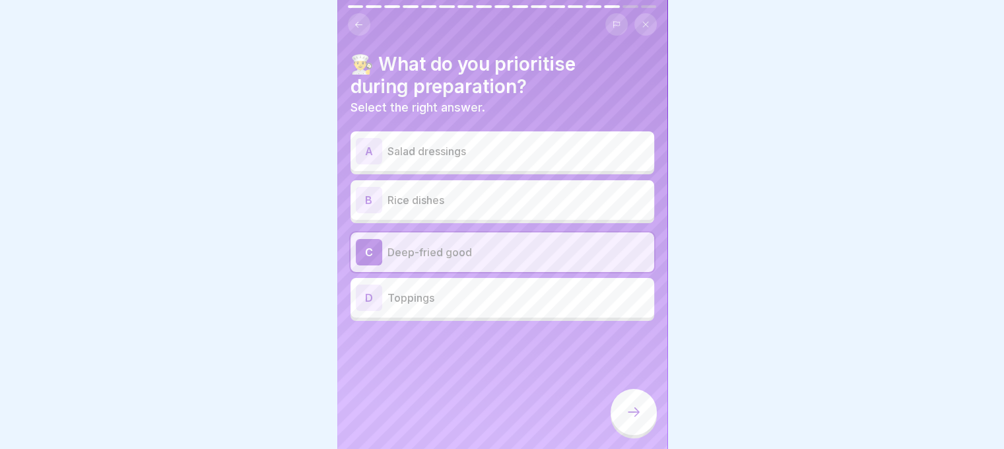
click at [627, 407] on icon at bounding box center [634, 412] width 16 height 16
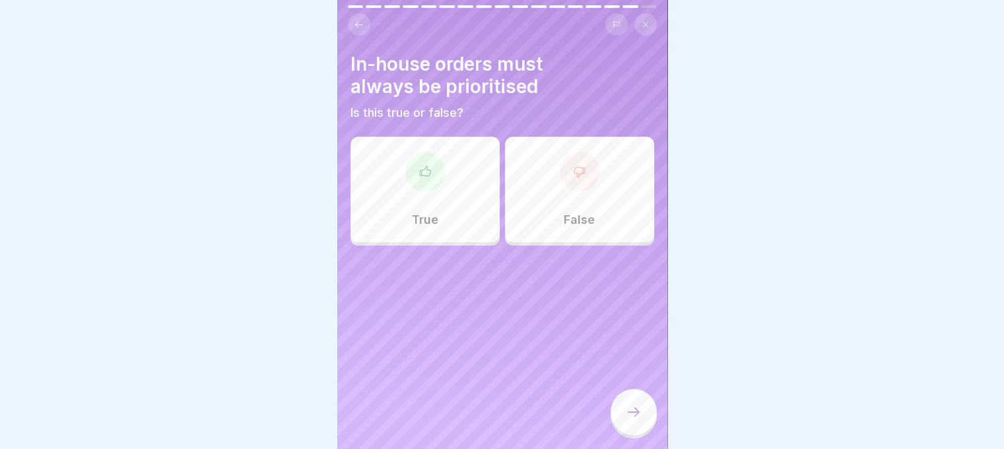
click at [465, 207] on div "True" at bounding box center [425, 190] width 149 height 106
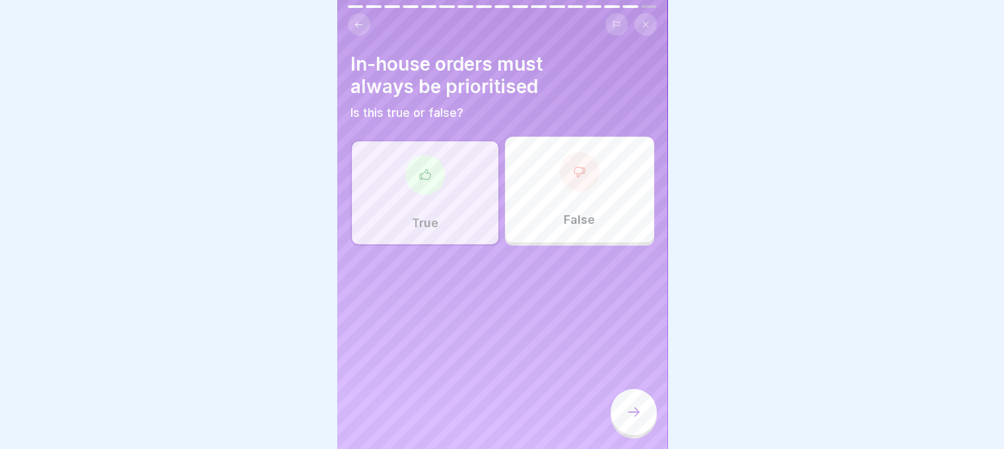
click at [641, 419] on icon at bounding box center [634, 412] width 16 height 16
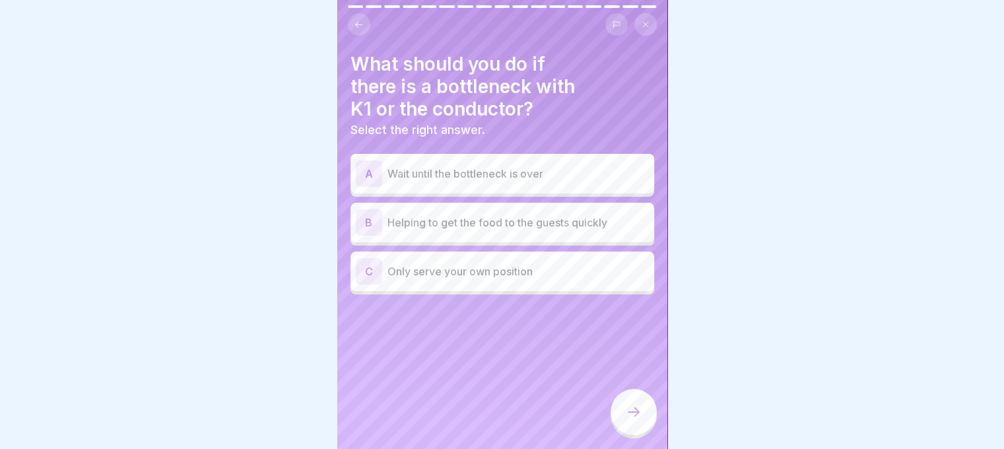
click at [512, 271] on div "C Only serve your own position" at bounding box center [502, 271] width 293 height 26
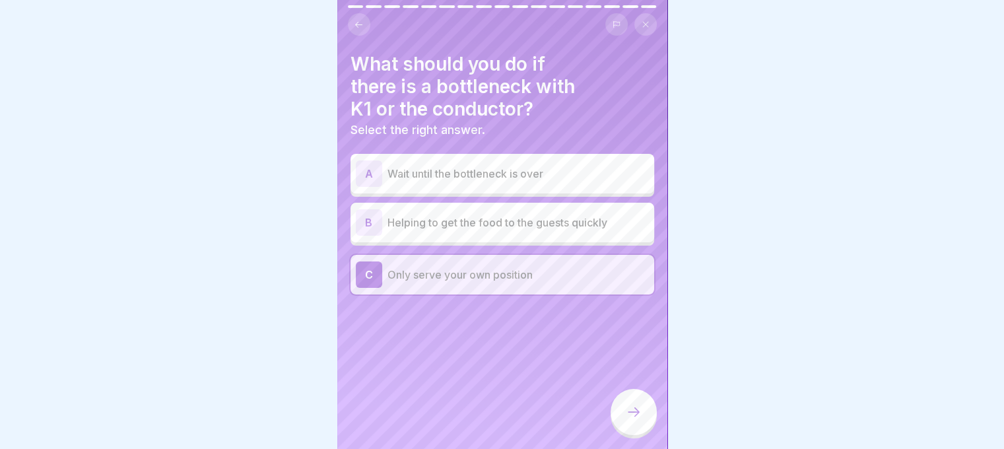
click at [652, 429] on div at bounding box center [634, 414] width 46 height 50
click at [626, 409] on icon at bounding box center [634, 412] width 16 height 16
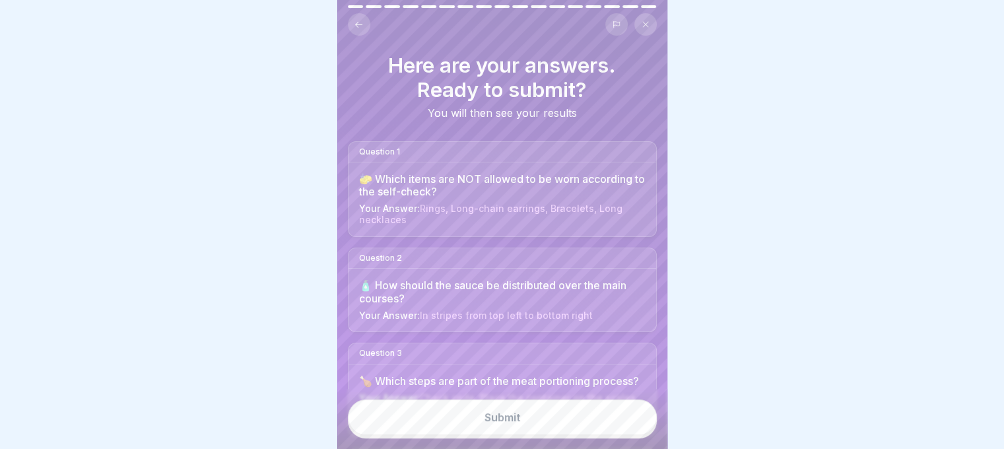
click at [561, 409] on button "Submit" at bounding box center [502, 418] width 309 height 36
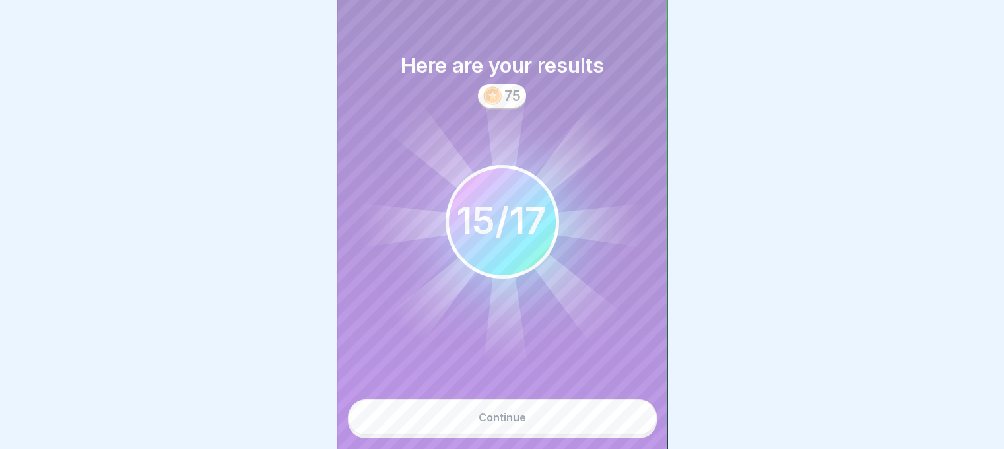
click at [544, 413] on button "Continue" at bounding box center [502, 418] width 309 height 36
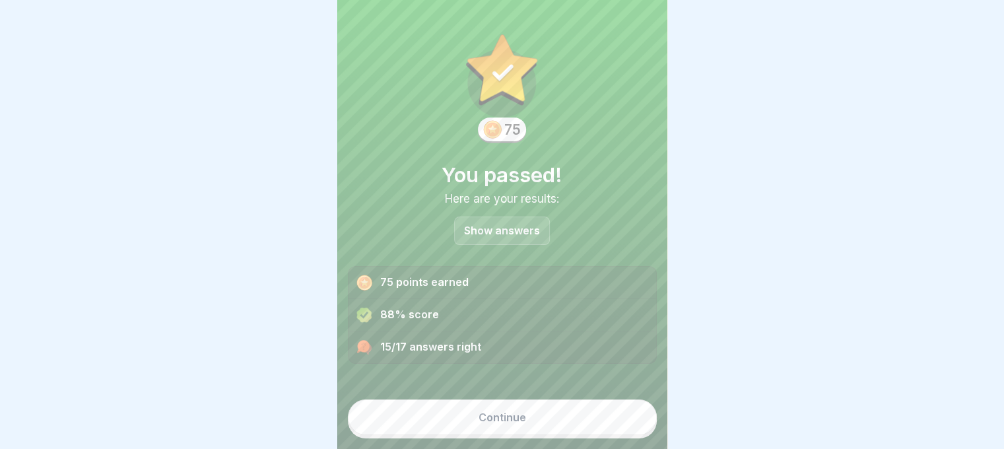
click at [542, 406] on button "Continue" at bounding box center [502, 418] width 309 height 36
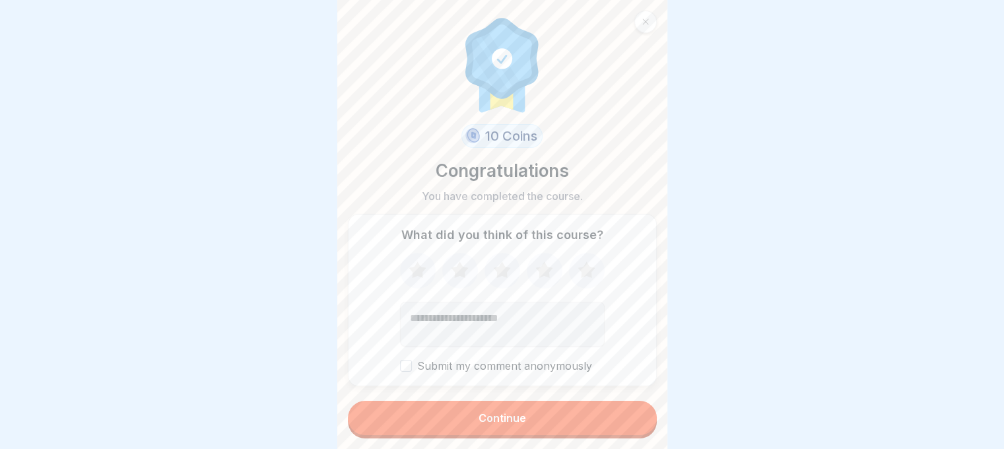
click at [545, 421] on button "Continue" at bounding box center [502, 418] width 309 height 34
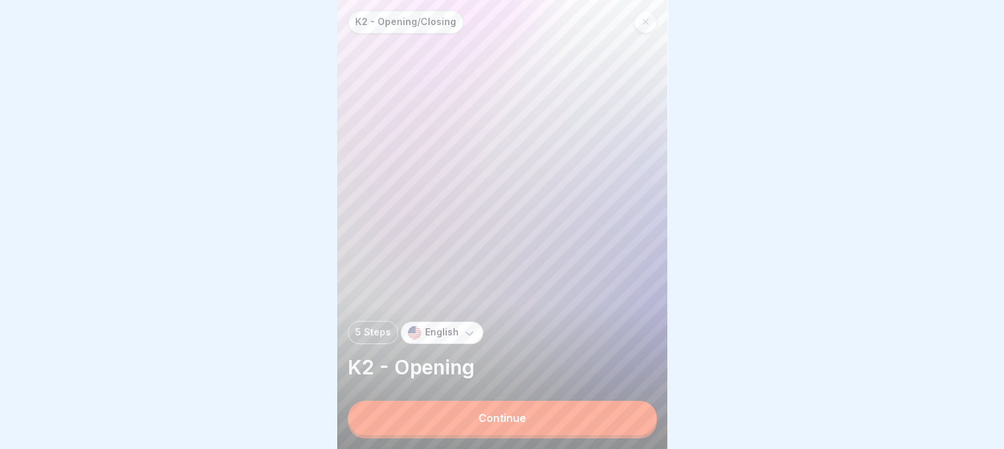
click at [543, 411] on button "Continue" at bounding box center [502, 418] width 309 height 34
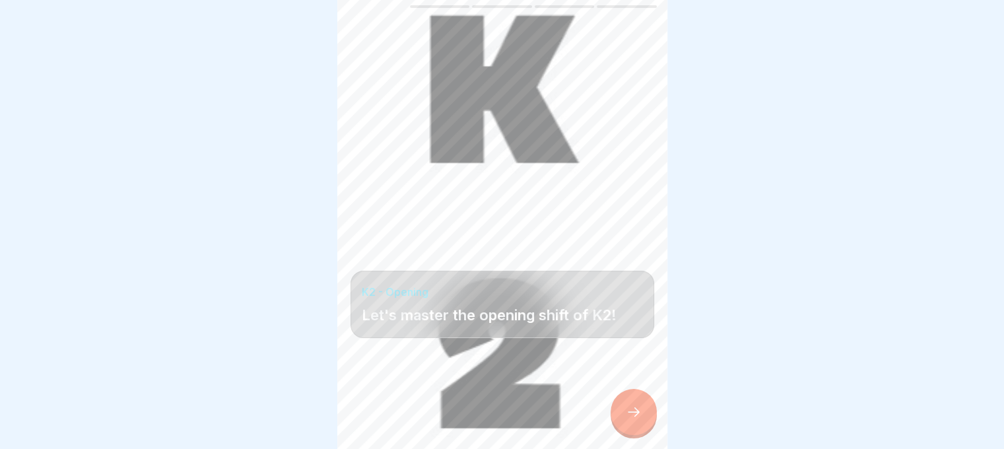
click at [637, 410] on icon at bounding box center [634, 412] width 16 height 16
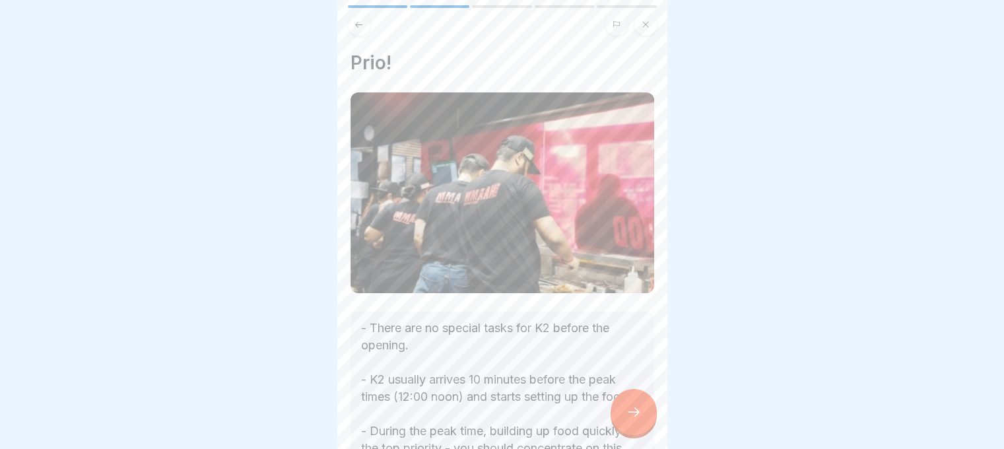
click at [626, 408] on icon at bounding box center [634, 412] width 16 height 16
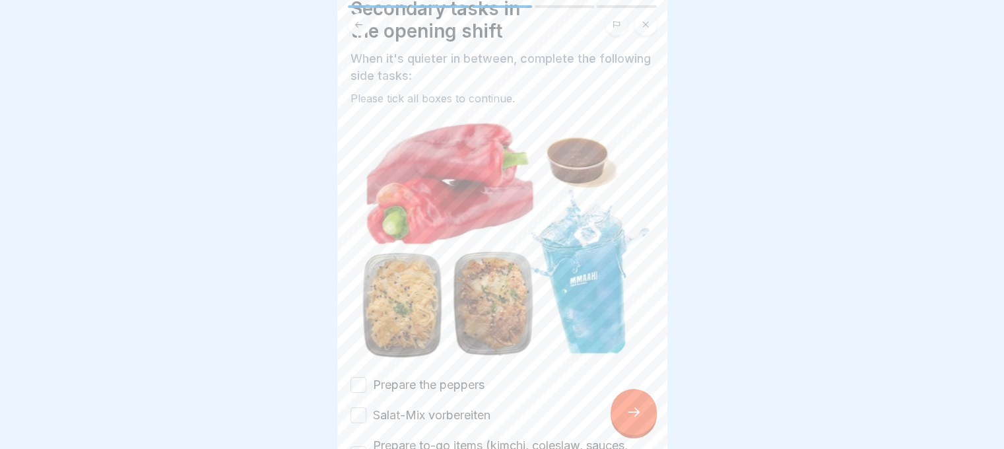
scroll to position [178, 0]
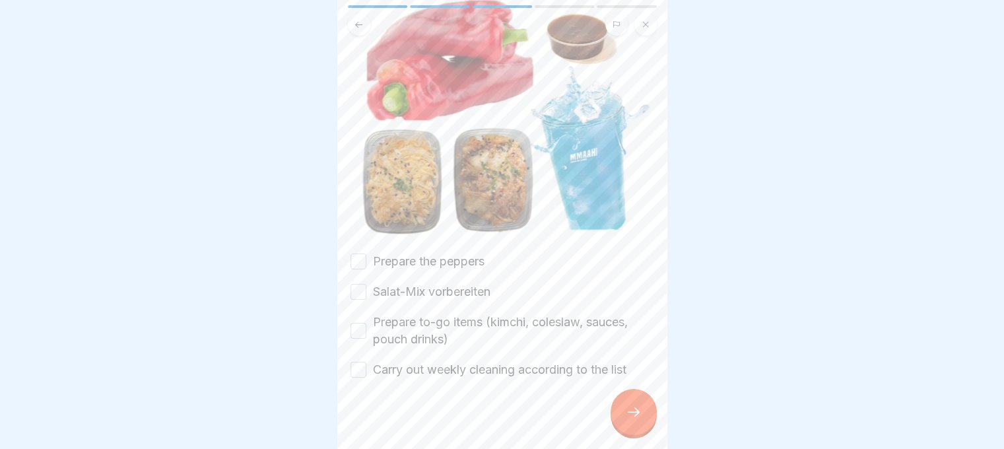
click at [354, 284] on button "Salat-Mix vorbereiten" at bounding box center [359, 292] width 16 height 16
click at [355, 254] on button "Prepare the peppers" at bounding box center [359, 262] width 16 height 16
click at [364, 314] on div "Prepare to-go items (kimchi, coleslaw, sauces, pouch drinks)" at bounding box center [503, 331] width 304 height 34
drag, startPoint x: 364, startPoint y: 306, endPoint x: 355, endPoint y: 349, distance: 43.9
click at [363, 323] on button "Prepare to-go items (kimchi, coleslaw, sauces, pouch drinks)" at bounding box center [359, 331] width 16 height 16
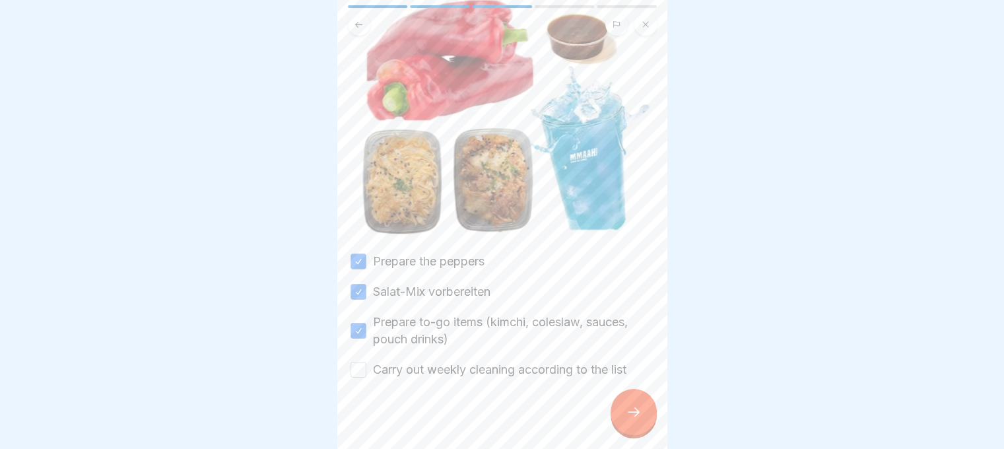
click at [354, 362] on button "Carry out weekly cleaning according to the list" at bounding box center [359, 370] width 16 height 16
click at [629, 418] on icon at bounding box center [634, 412] width 16 height 16
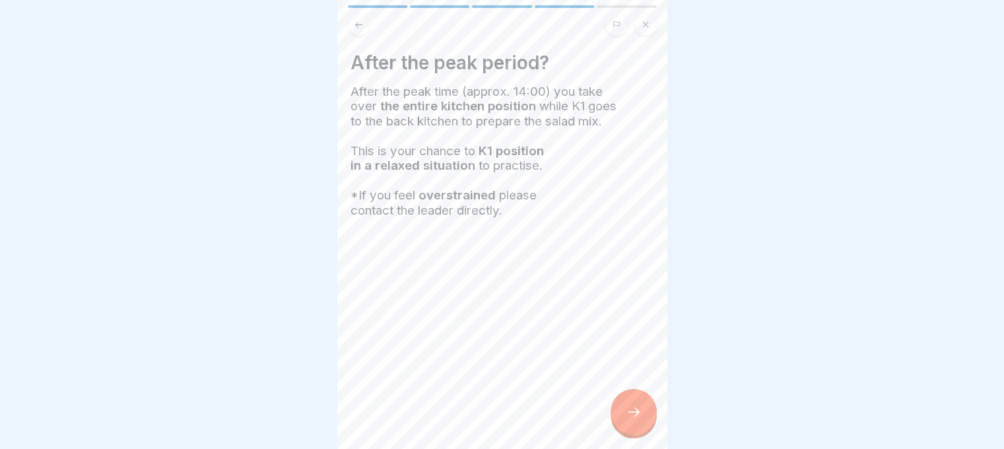
click at [621, 412] on div at bounding box center [634, 412] width 46 height 46
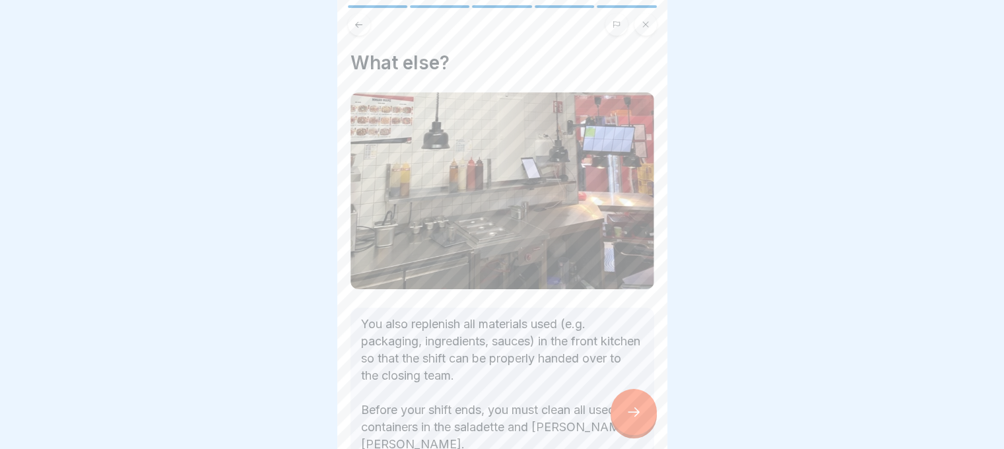
click at [618, 406] on div at bounding box center [634, 412] width 46 height 46
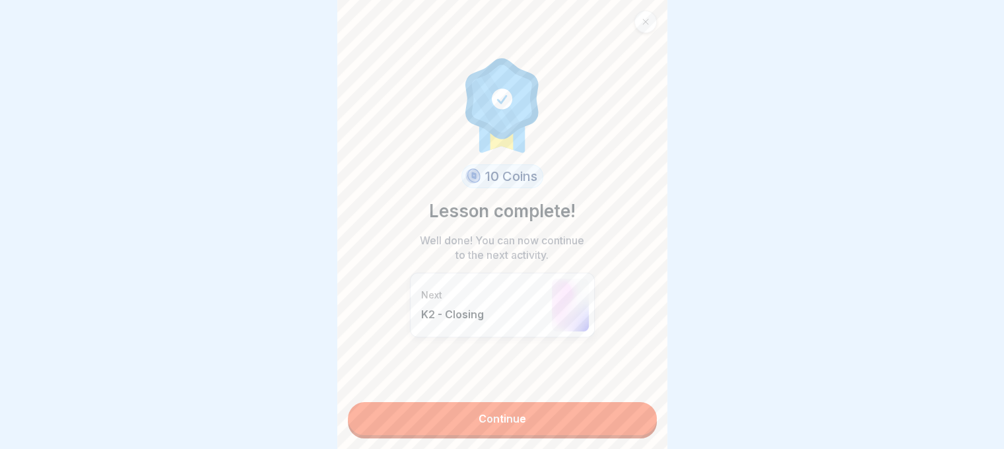
click at [528, 403] on link "Continue" at bounding box center [502, 418] width 309 height 33
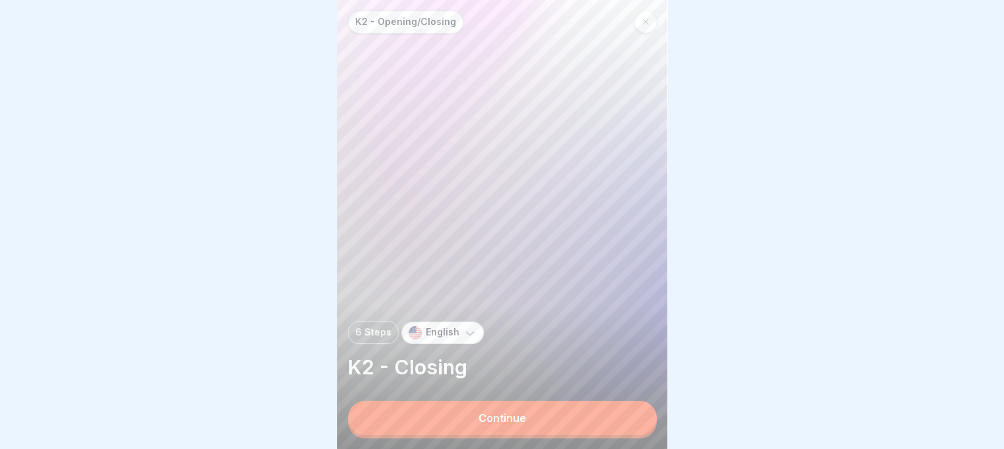
click at [514, 411] on button "Continue" at bounding box center [502, 418] width 309 height 34
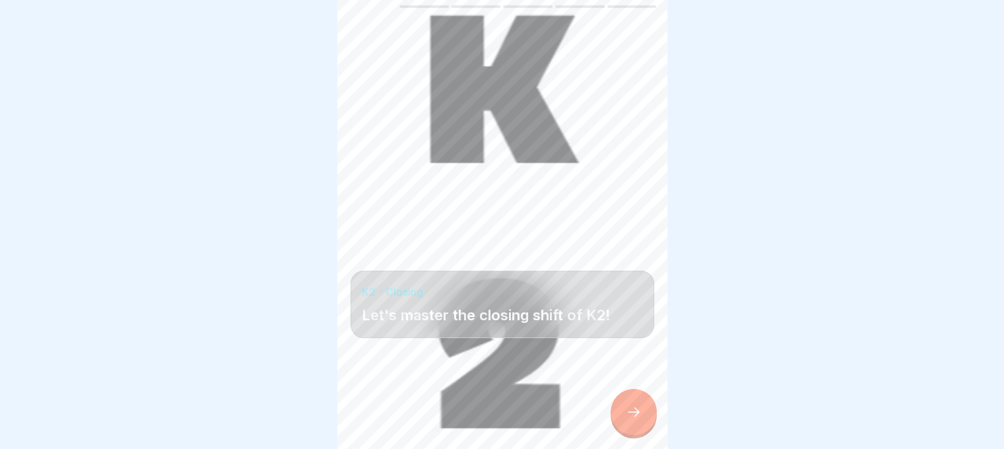
click at [639, 411] on icon at bounding box center [634, 412] width 16 height 16
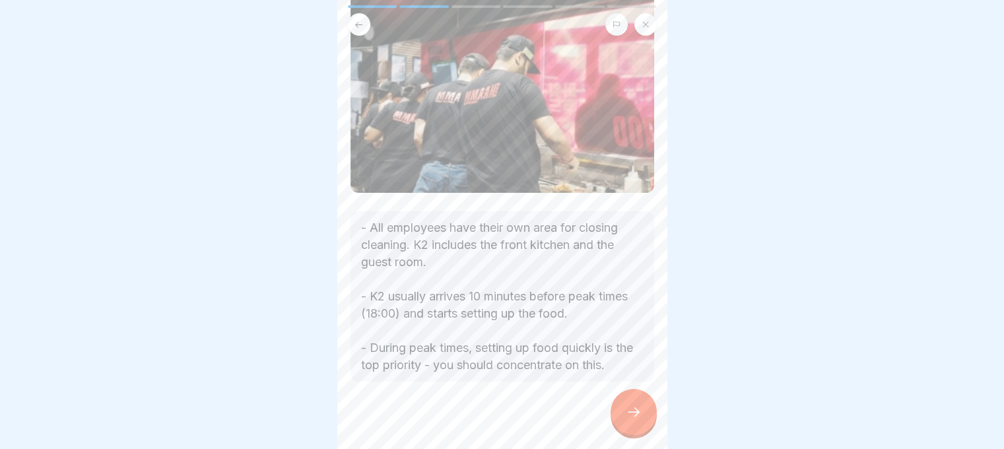
scroll to position [106, 0]
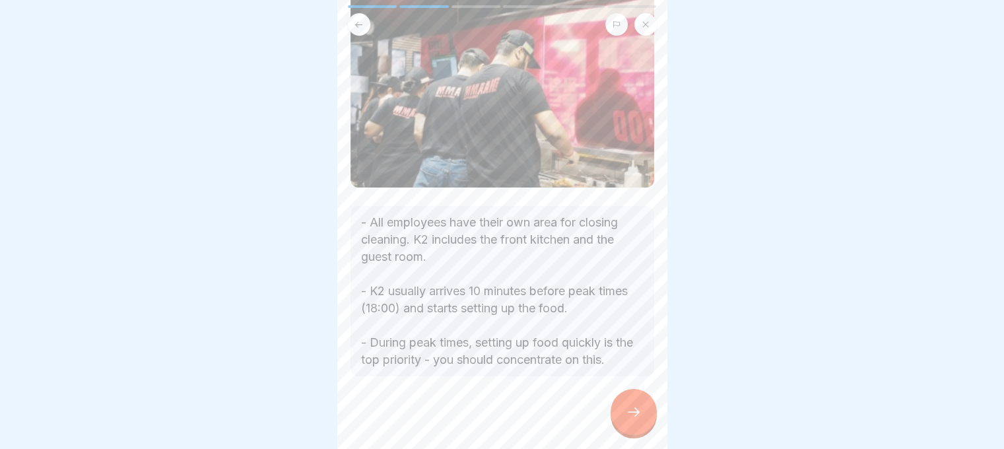
click at [651, 422] on div at bounding box center [634, 412] width 46 height 46
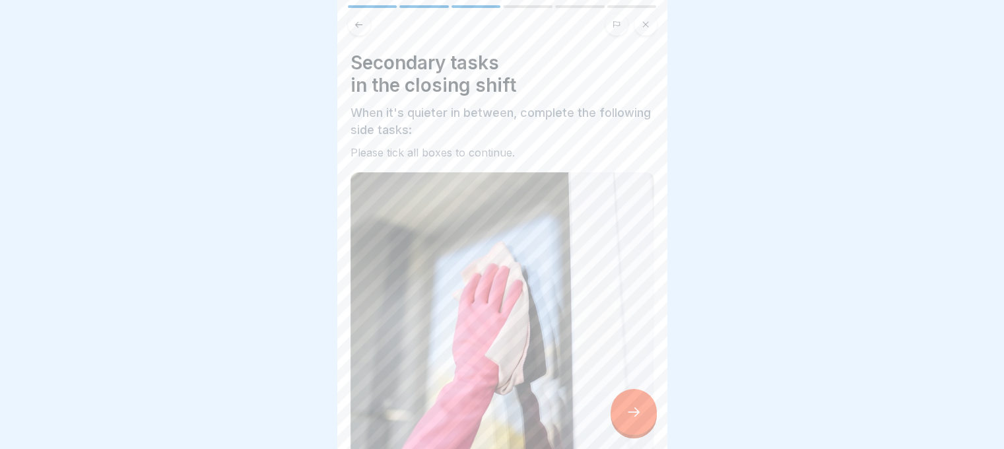
click at [638, 428] on div at bounding box center [634, 412] width 46 height 46
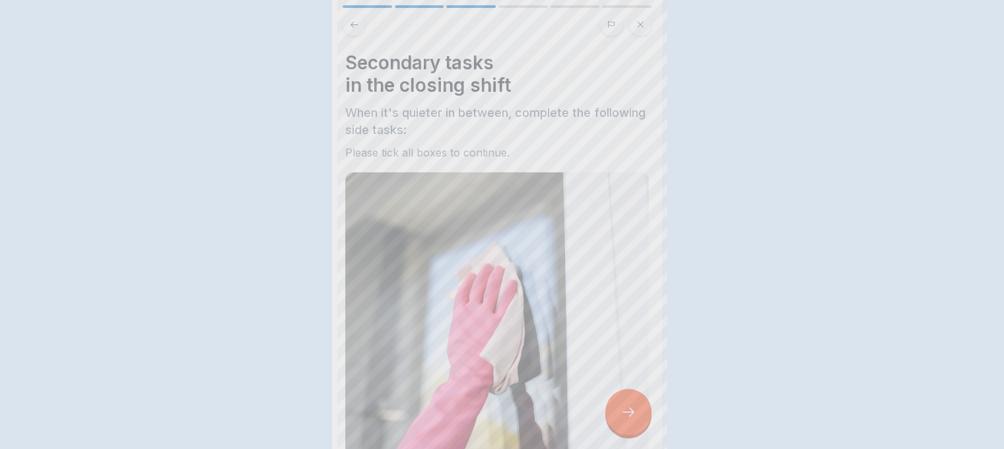
scroll to position [0, 0]
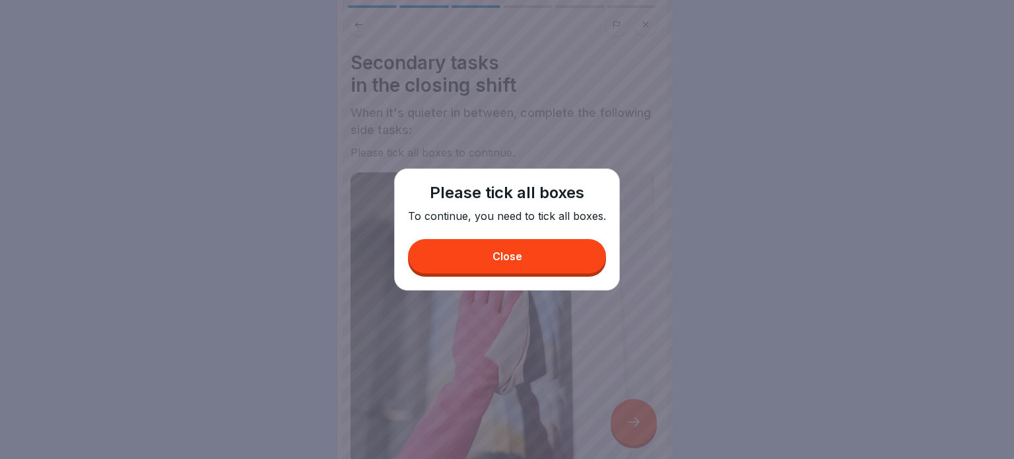
click at [526, 261] on button "Close" at bounding box center [507, 256] width 198 height 34
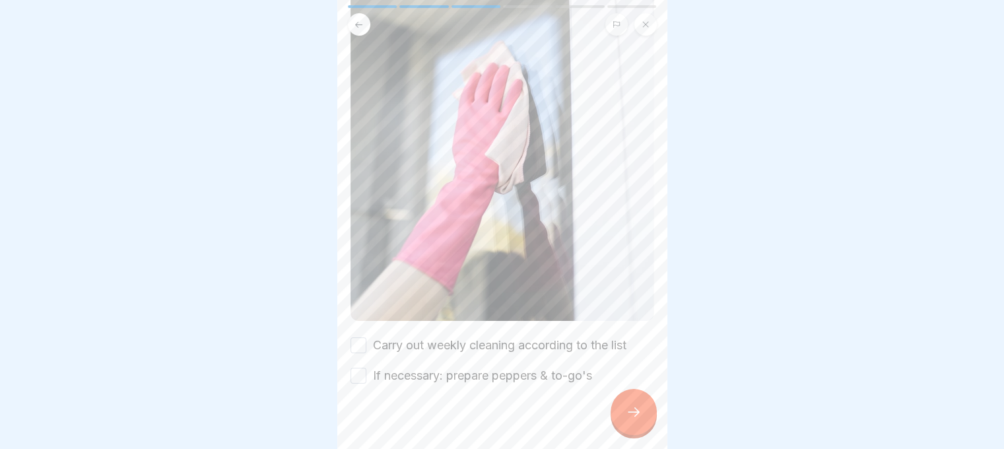
scroll to position [203, 0]
click at [361, 335] on button "Carry out weekly cleaning according to the list" at bounding box center [359, 343] width 16 height 16
click at [359, 365] on button "If necessary: prepare peppers & to-go's" at bounding box center [359, 373] width 16 height 16
click at [626, 420] on icon at bounding box center [634, 412] width 16 height 16
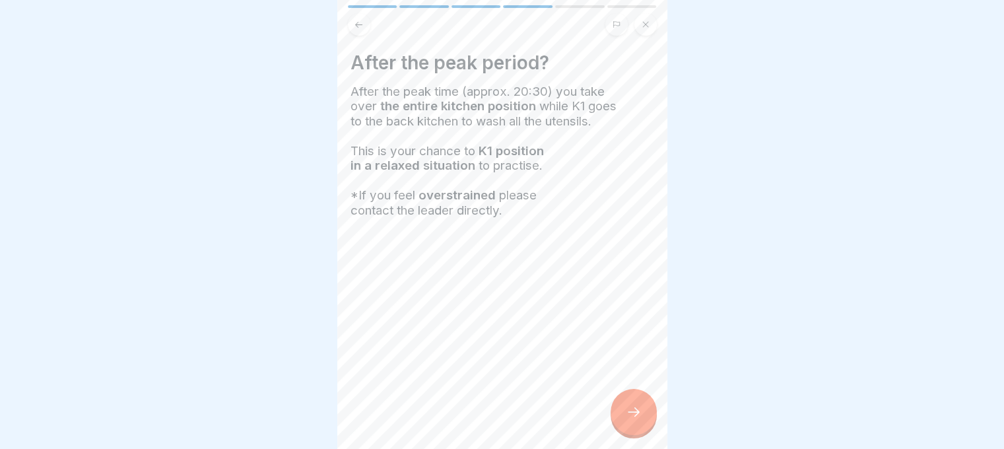
click at [626, 420] on icon at bounding box center [634, 412] width 16 height 16
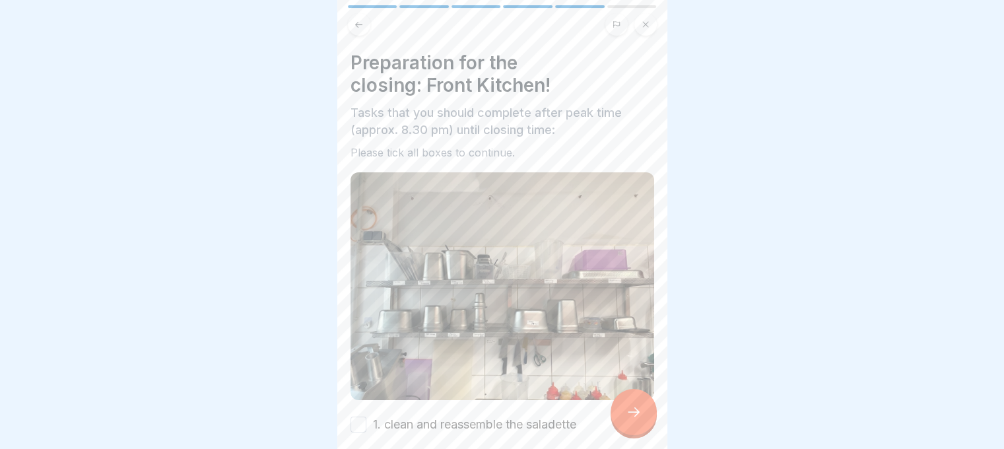
click at [626, 420] on icon at bounding box center [634, 412] width 16 height 16
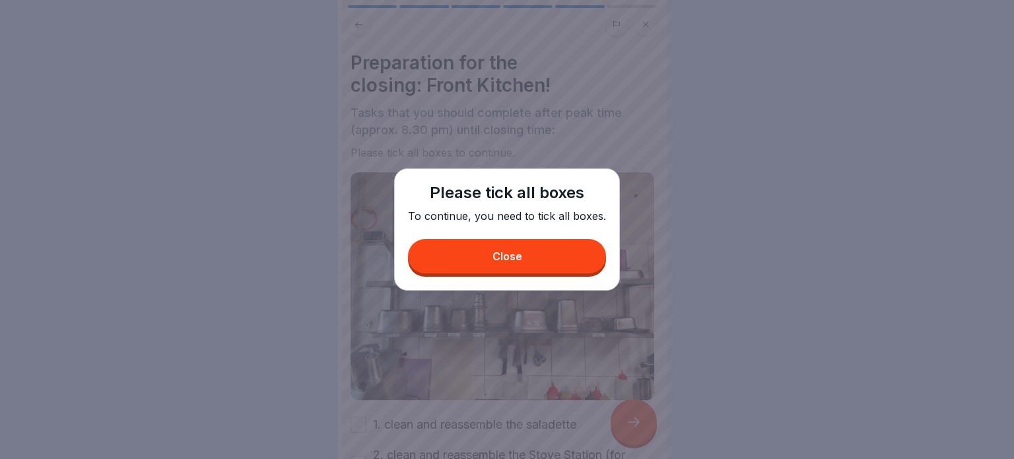
click at [573, 259] on button "Close" at bounding box center [507, 256] width 198 height 34
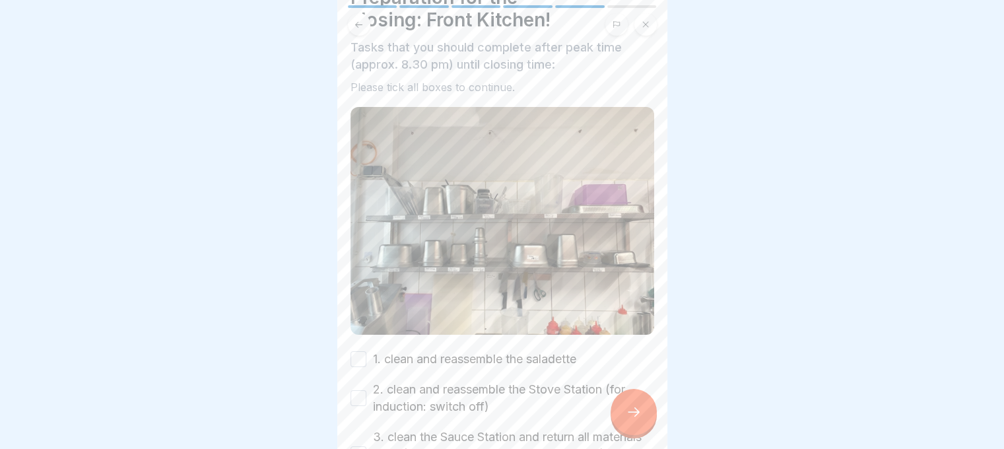
scroll to position [216, 0]
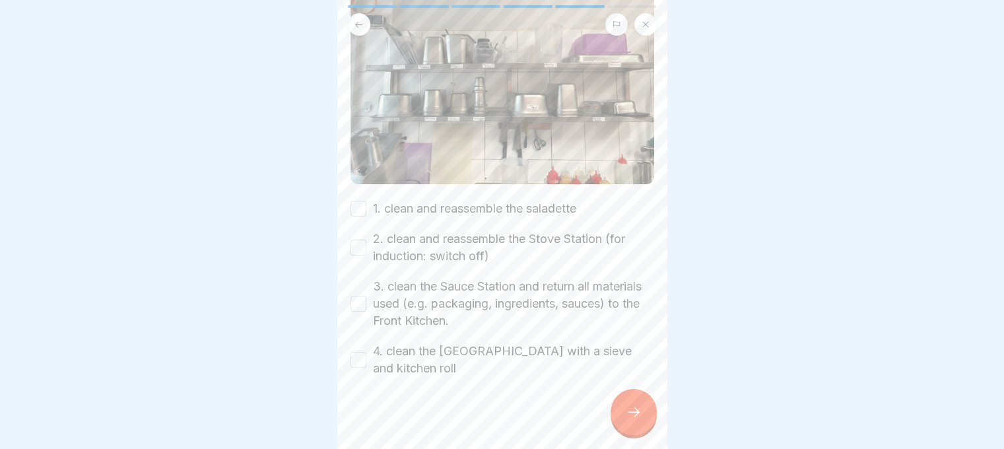
click at [349, 343] on div "Preparation for the closing: Front Kitchen! Tasks that you should complete afte…" at bounding box center [502, 224] width 330 height 449
click at [357, 352] on button "4. clean the Fryer Station with a sieve and kitchen roll" at bounding box center [359, 360] width 16 height 16
click at [355, 296] on button "3. clean the Sauce Station and return all materials used (e.g. packaging, ingre…" at bounding box center [359, 304] width 16 height 16
click at [357, 248] on div "2. clean and reassemble the Stove Station (for induction: switch off)" at bounding box center [503, 247] width 304 height 34
click at [355, 201] on button "1. clean and reassemble the saladette" at bounding box center [359, 209] width 16 height 16
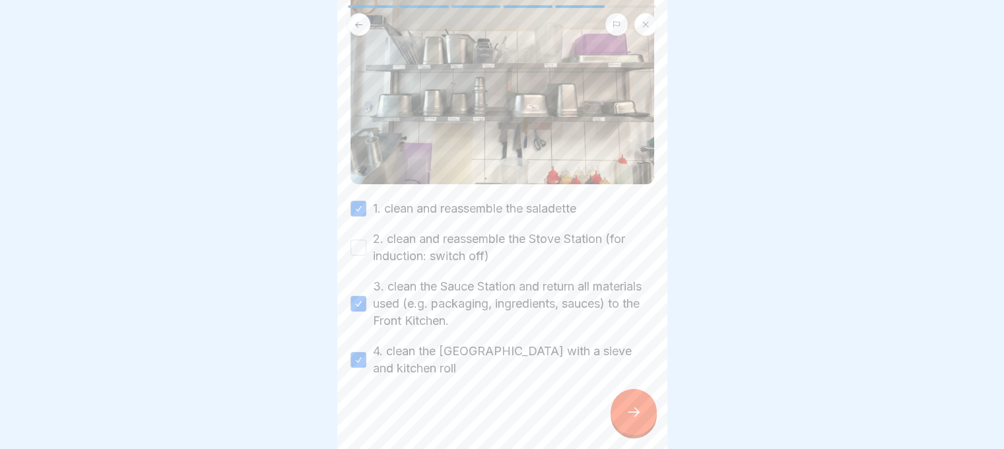
click at [358, 240] on button "2. clean and reassemble the Stove Station (for induction: switch off)" at bounding box center [359, 248] width 16 height 16
click at [650, 426] on div at bounding box center [634, 412] width 46 height 46
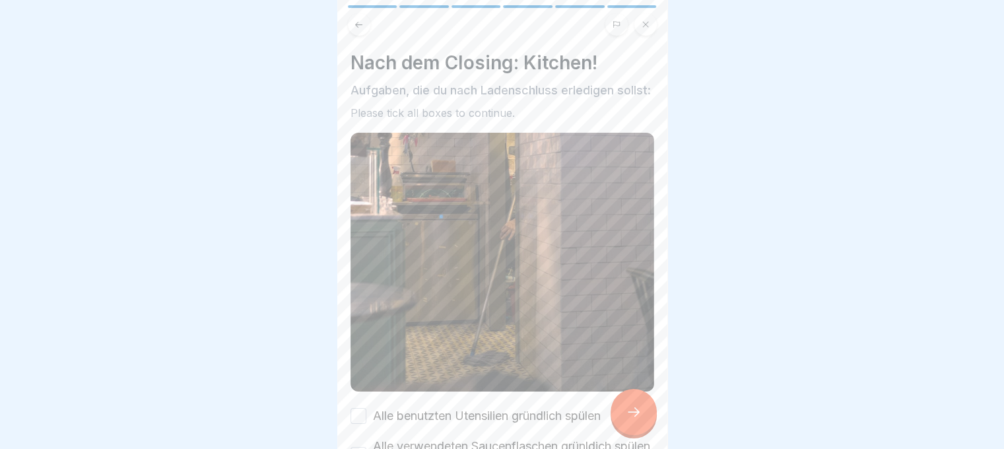
click at [641, 420] on icon at bounding box center [634, 412] width 16 height 16
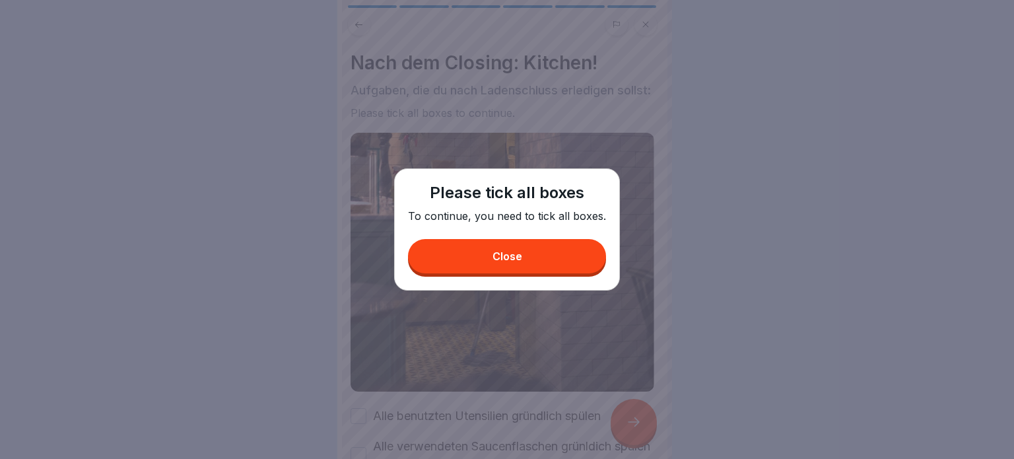
click at [517, 282] on div "Please tick all boxes To continue, you need to tick all boxes. Close" at bounding box center [507, 229] width 226 height 122
click at [518, 275] on div "Please tick all boxes To continue, you need to tick all boxes. Close" at bounding box center [507, 229] width 226 height 122
click at [496, 256] on div "Close" at bounding box center [508, 256] width 30 height 12
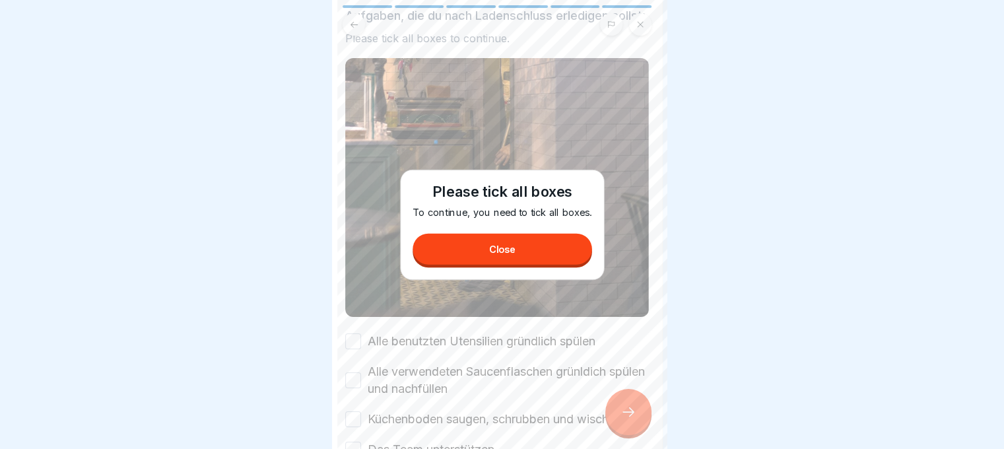
scroll to position [172, 0]
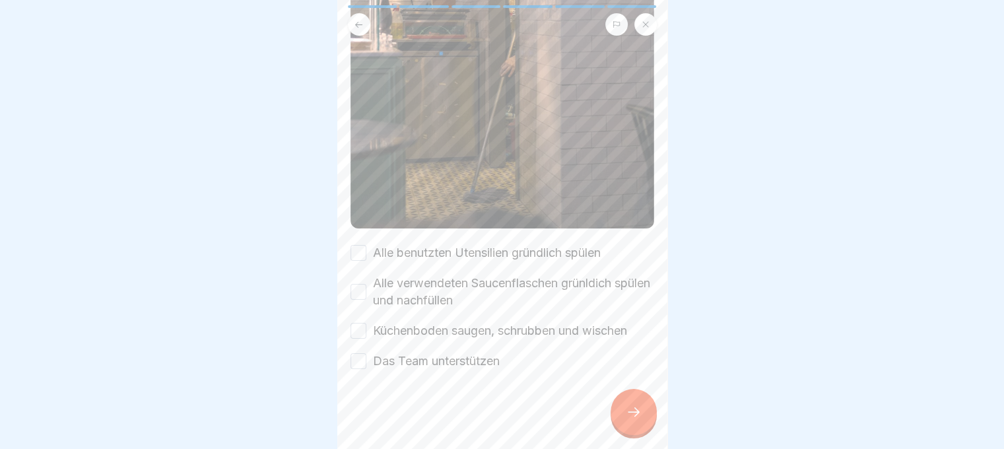
click at [360, 367] on button "Das Team unterstützen" at bounding box center [359, 361] width 16 height 16
click at [359, 321] on div "Alle benutzten Utensilien gründlich spülen Alle verwendeten Saucenflaschen grün…" at bounding box center [503, 306] width 304 height 125
click at [368, 332] on div "Küchenboden saugen, schrubben und wischen" at bounding box center [489, 330] width 277 height 17
click at [359, 333] on button "Küchenboden saugen, schrubben und wischen" at bounding box center [359, 331] width 16 height 16
click at [367, 297] on div "Alle verwendeten Saucenflaschen grünldich spülen und nachfüllen" at bounding box center [503, 292] width 304 height 34
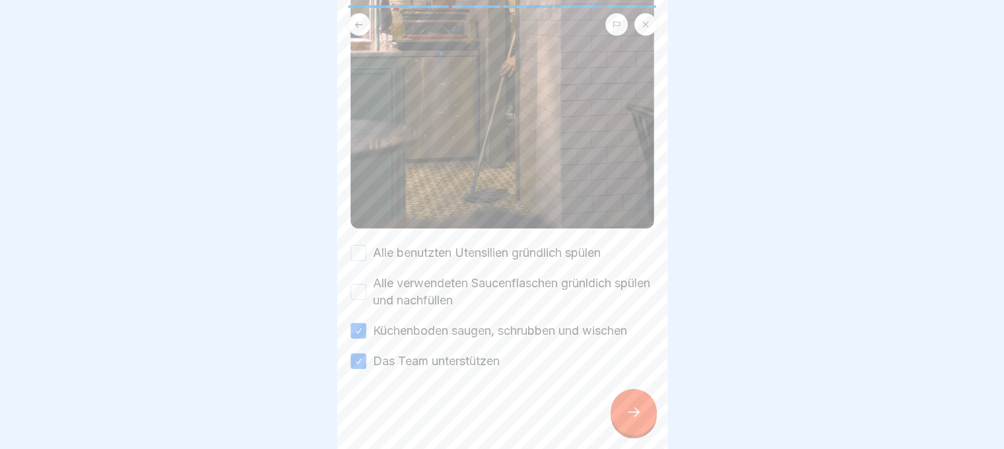
click at [362, 298] on button "Alle verwendeten Saucenflaschen grünldich spülen und nachfüllen" at bounding box center [359, 292] width 16 height 16
click at [370, 260] on div "Alle benutzten Utensilien gründlich spülen" at bounding box center [476, 252] width 250 height 17
click at [366, 253] on div "Alle benutzten Utensilien gründlich spülen" at bounding box center [476, 252] width 250 height 17
click at [362, 254] on button "Alle benutzten Utensilien gründlich spülen" at bounding box center [359, 253] width 16 height 16
click at [641, 414] on div at bounding box center [634, 412] width 46 height 46
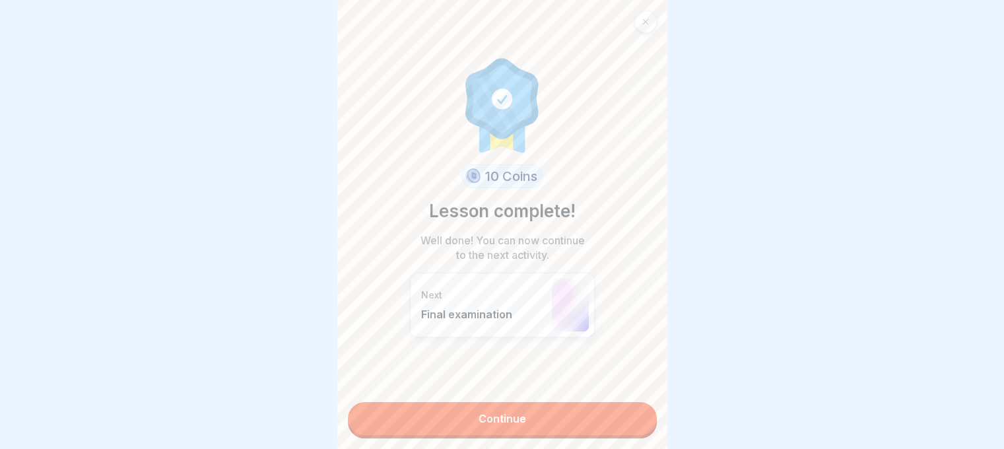
click at [540, 423] on link "Continue" at bounding box center [502, 418] width 309 height 33
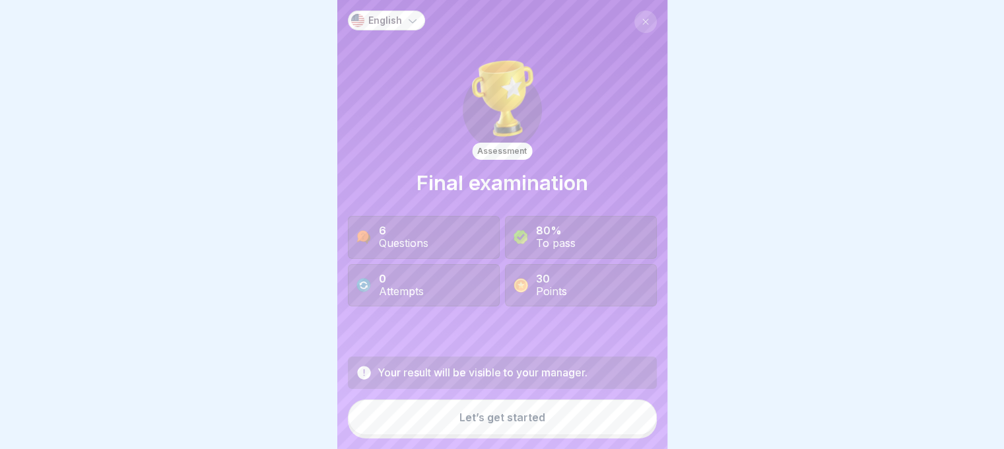
click at [493, 422] on div "Let’s get started" at bounding box center [503, 417] width 86 height 12
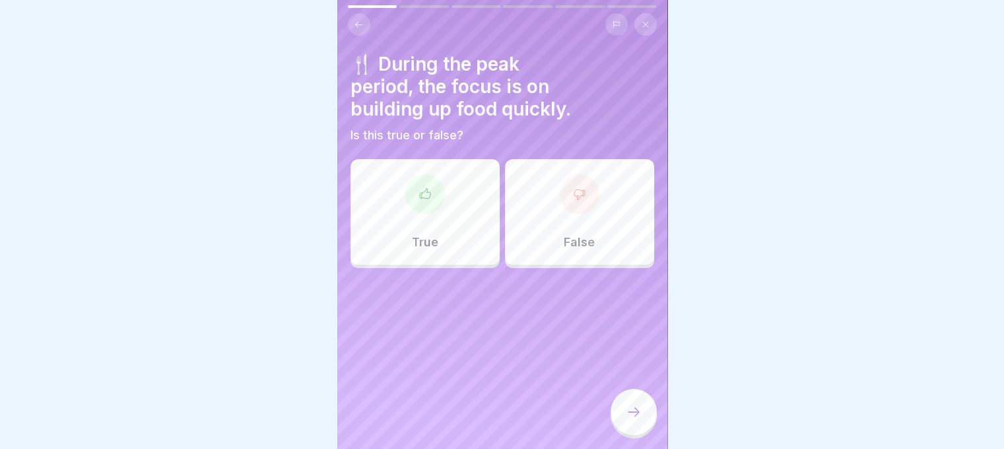
click at [461, 242] on div "True" at bounding box center [425, 212] width 149 height 106
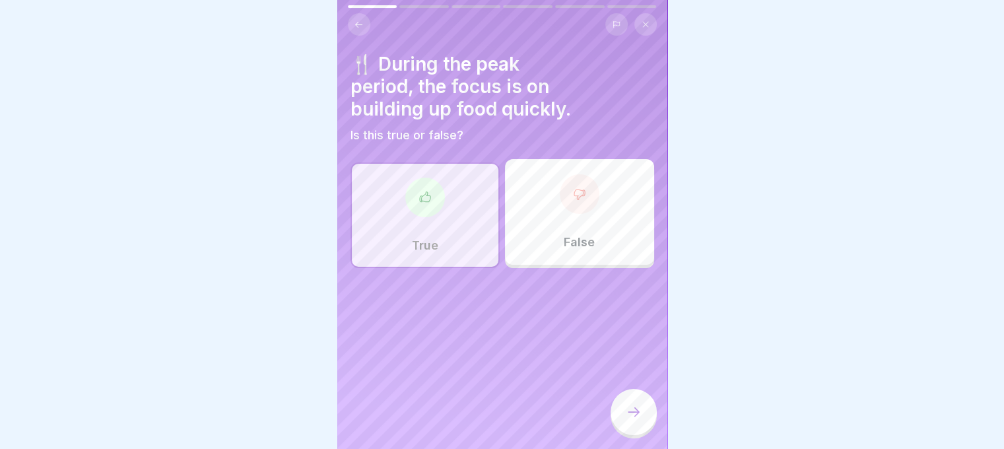
click at [639, 417] on icon at bounding box center [634, 412] width 16 height 16
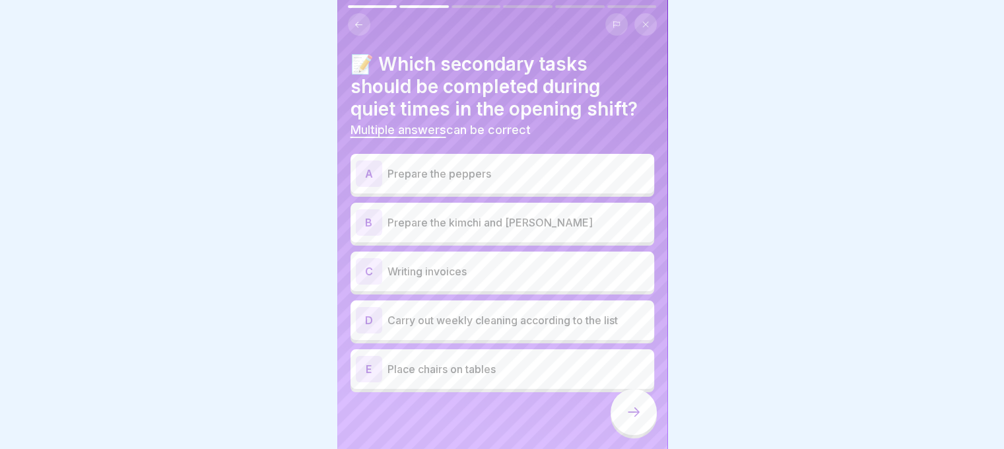
click at [489, 178] on p "Prepare the peppers" at bounding box center [519, 174] width 262 height 16
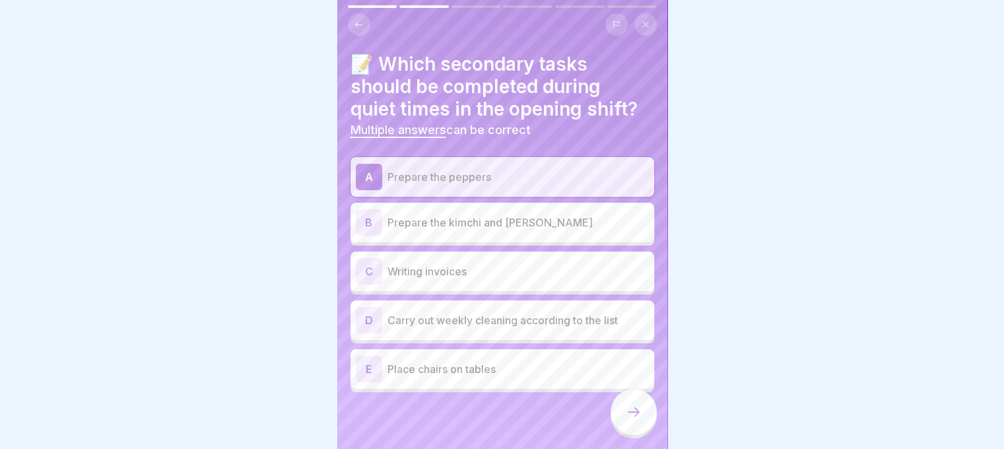
click at [486, 221] on p "Prepare the kimchi and [PERSON_NAME]" at bounding box center [519, 223] width 262 height 16
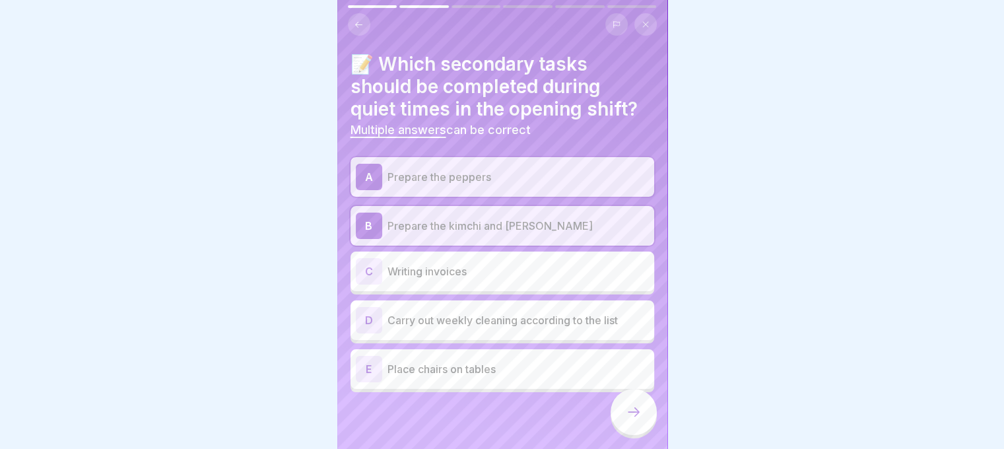
click at [501, 322] on p "Carry out weekly cleaning according to the list" at bounding box center [519, 320] width 262 height 16
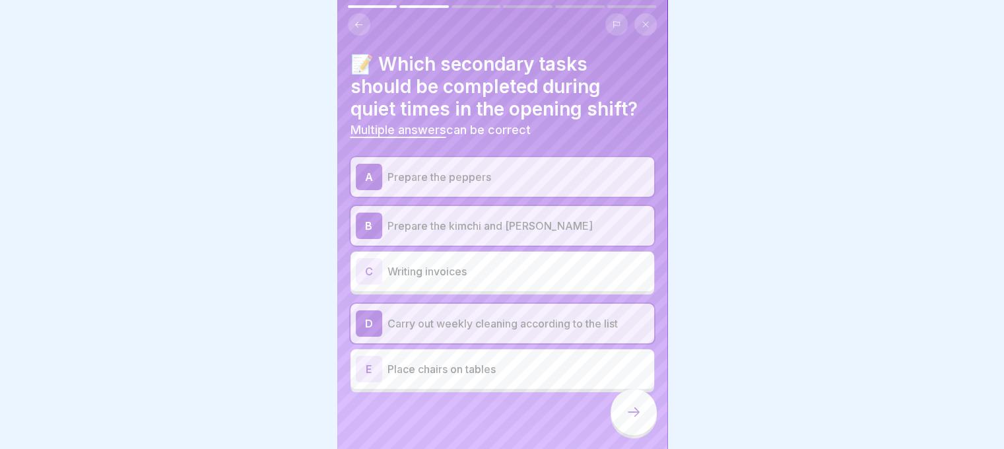
click at [636, 420] on icon at bounding box center [634, 412] width 16 height 16
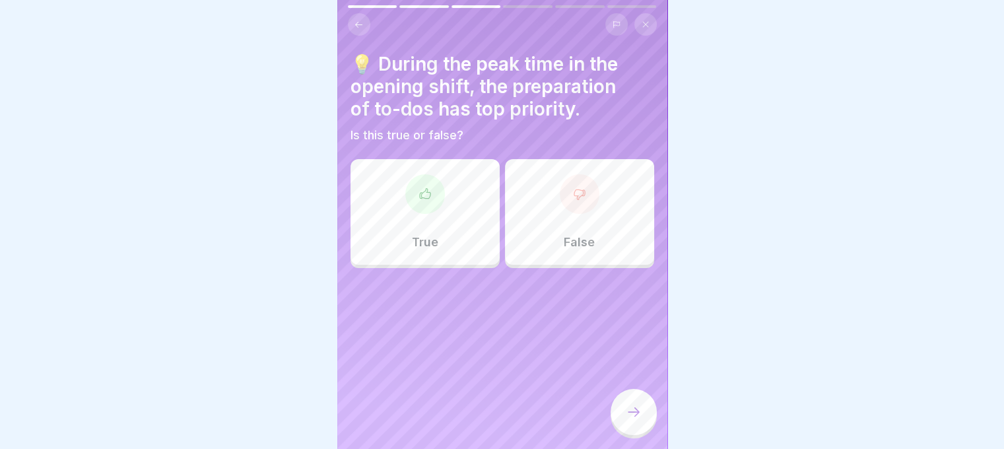
click at [438, 236] on div "True" at bounding box center [425, 212] width 149 height 106
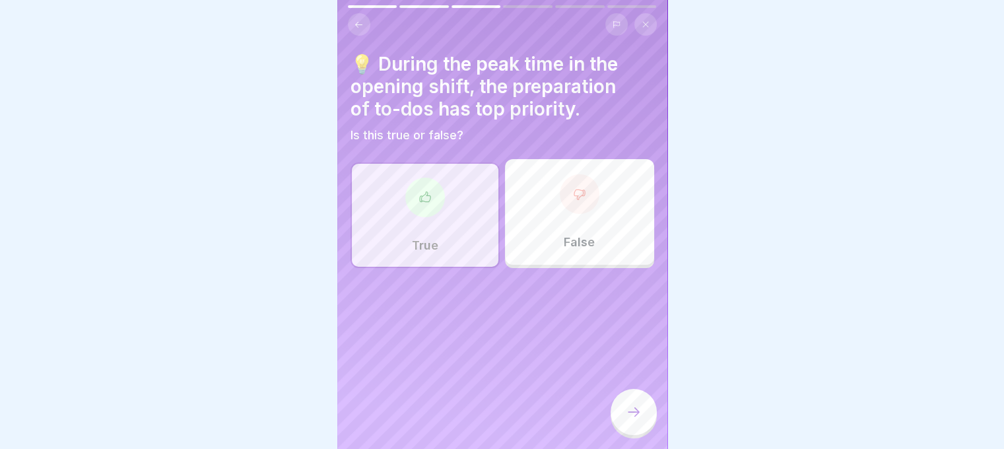
click at [626, 420] on icon at bounding box center [634, 412] width 16 height 16
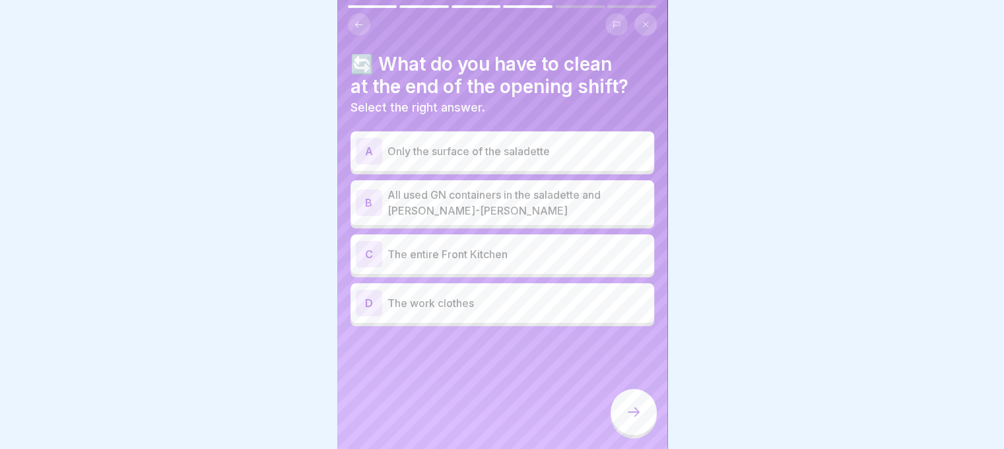
click at [502, 213] on p "All used GN containers in the saladette and [PERSON_NAME]-[PERSON_NAME]" at bounding box center [519, 203] width 262 height 32
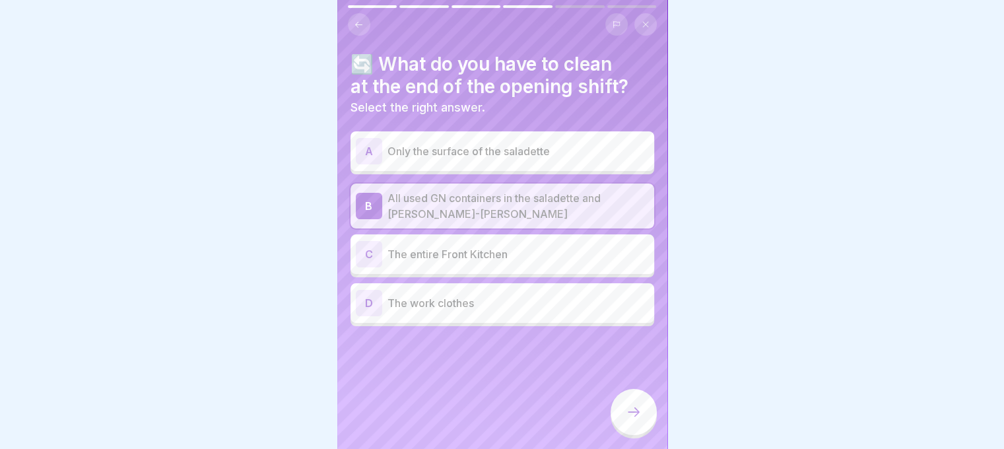
click at [508, 256] on p "The entire Front Kitchen" at bounding box center [519, 254] width 262 height 16
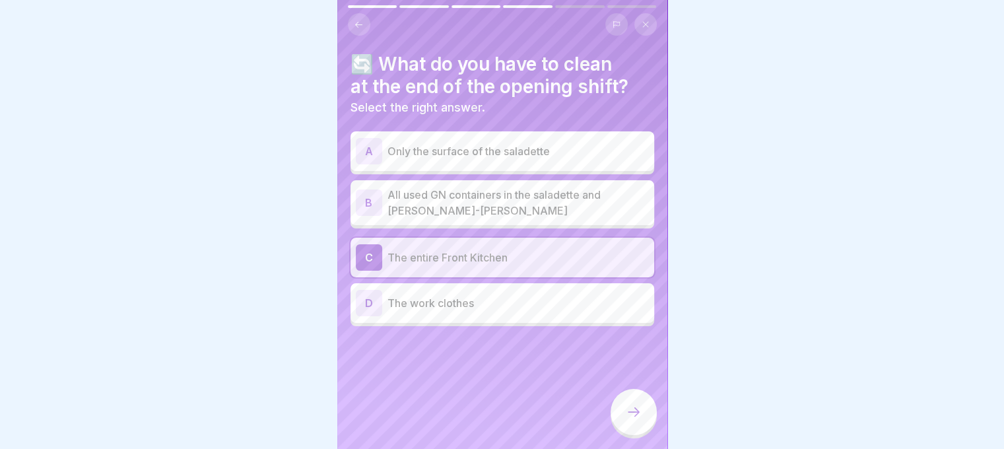
click at [627, 418] on icon at bounding box center [634, 412] width 16 height 16
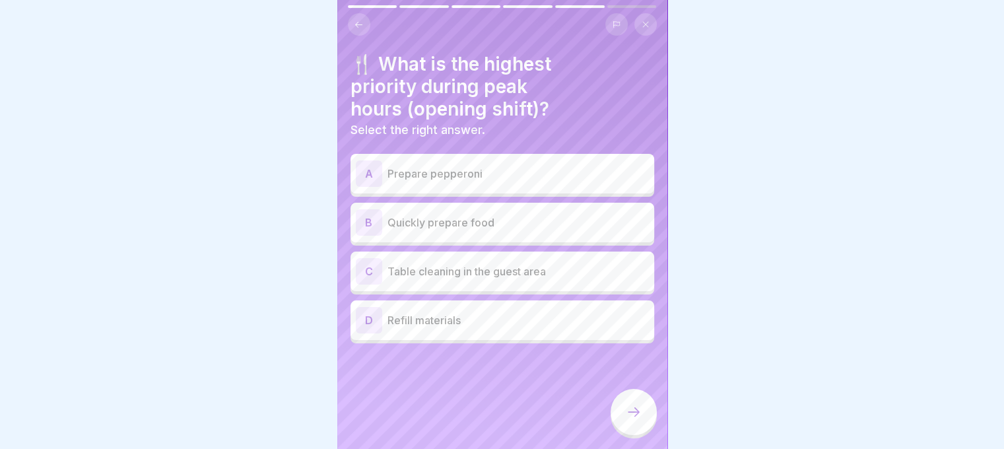
click at [559, 281] on div "C Table cleaning in the guest area" at bounding box center [502, 271] width 293 height 26
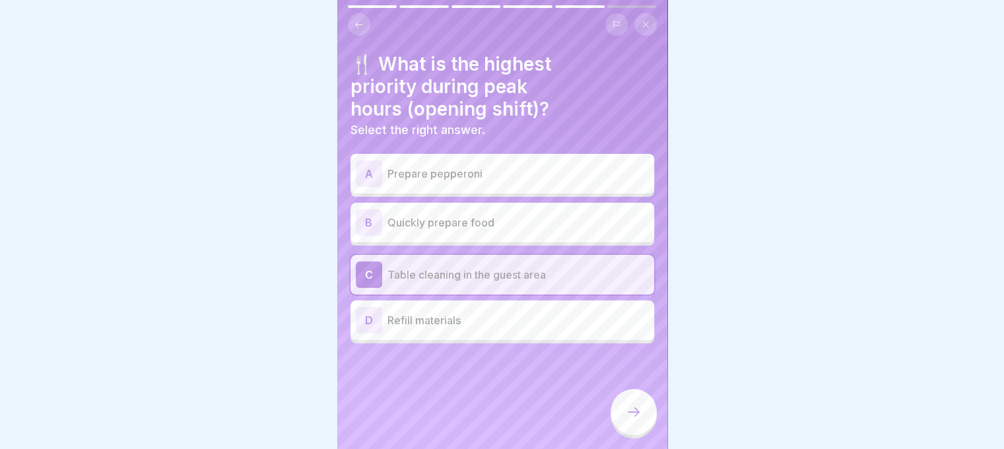
click at [629, 405] on div at bounding box center [634, 412] width 46 height 46
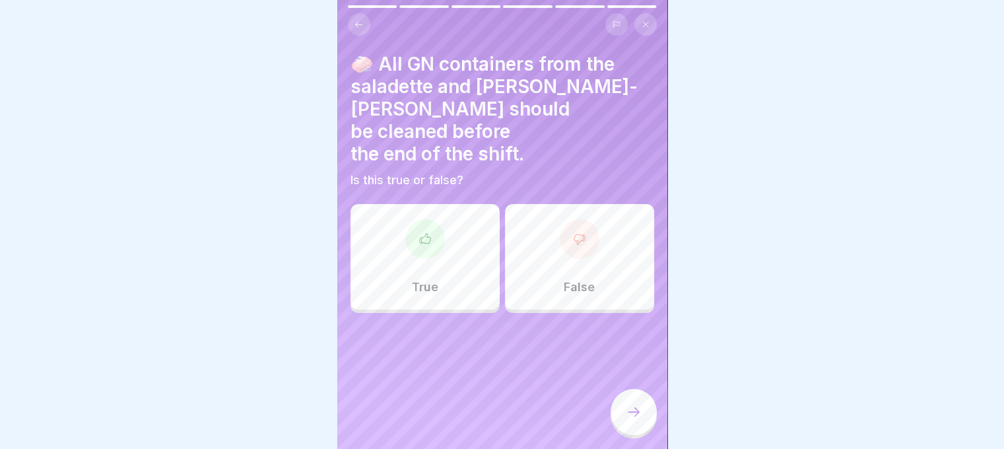
click at [466, 257] on div "True" at bounding box center [425, 257] width 149 height 106
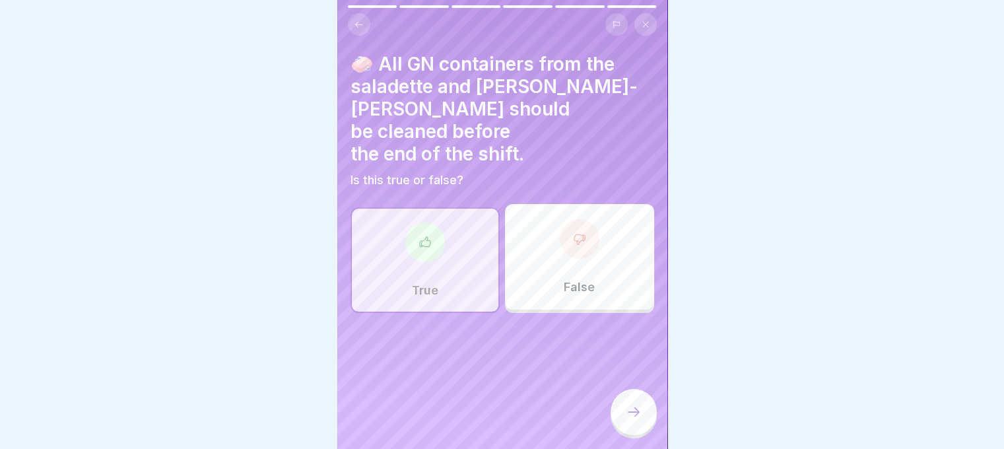
click at [624, 413] on div at bounding box center [634, 412] width 46 height 46
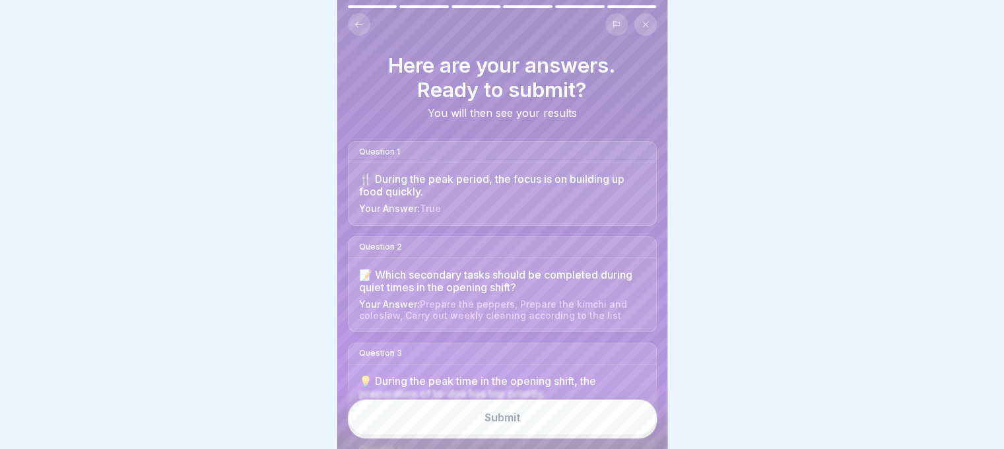
click at [615, 425] on button "Submit" at bounding box center [502, 418] width 309 height 36
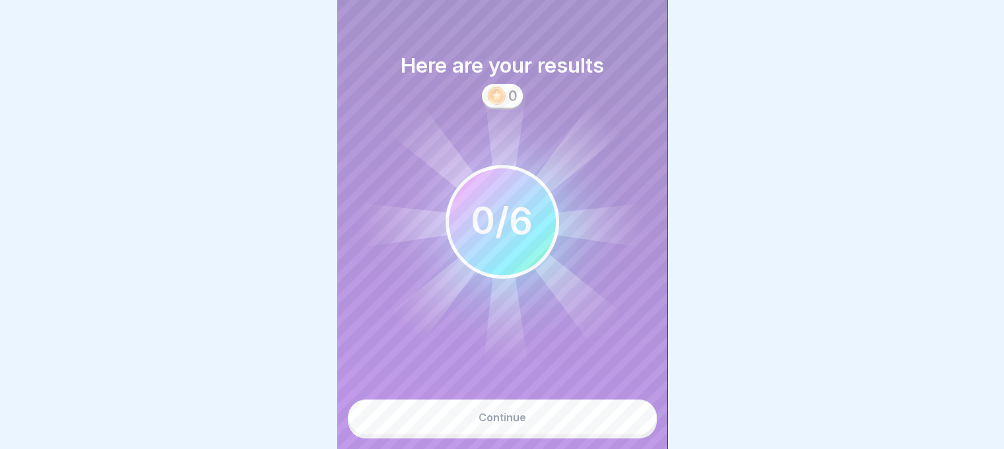
scroll to position [316, 0]
click at [555, 420] on button "Continue" at bounding box center [502, 418] width 309 height 36
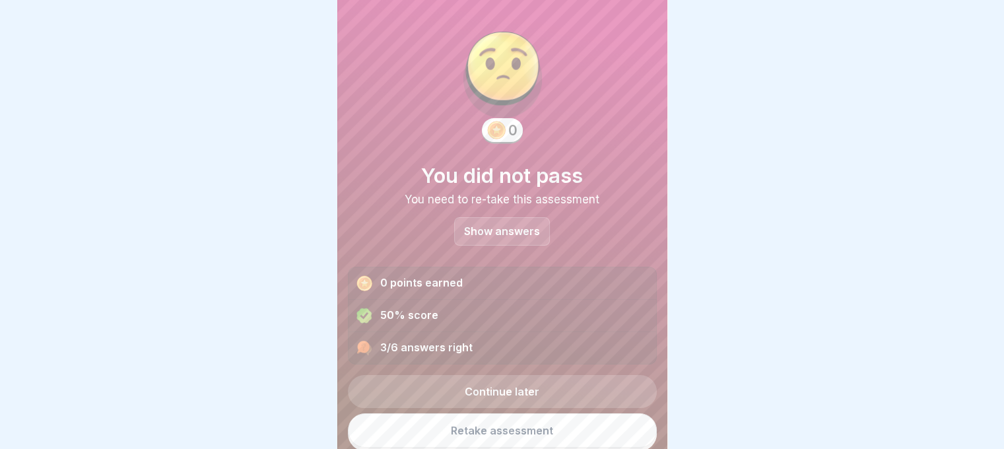
click at [511, 231] on p "Show answers" at bounding box center [502, 231] width 76 height 11
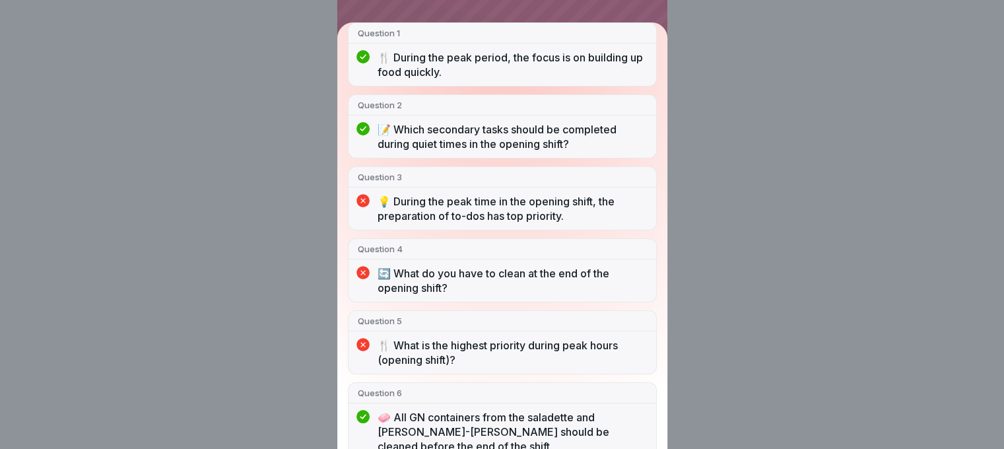
scroll to position [158, 0]
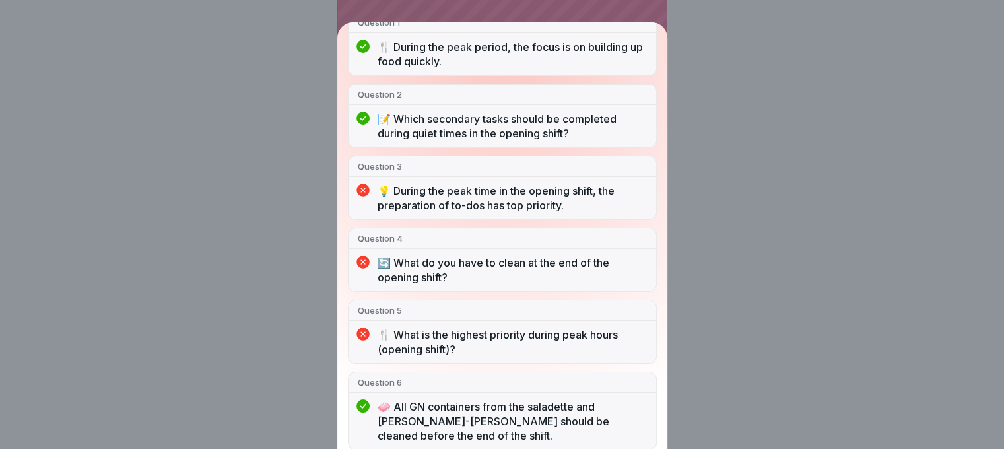
click at [748, 291] on div "You did not pass 3/6 answers right Question 1 🍴 During the peak period, the foc…" at bounding box center [502, 224] width 1004 height 449
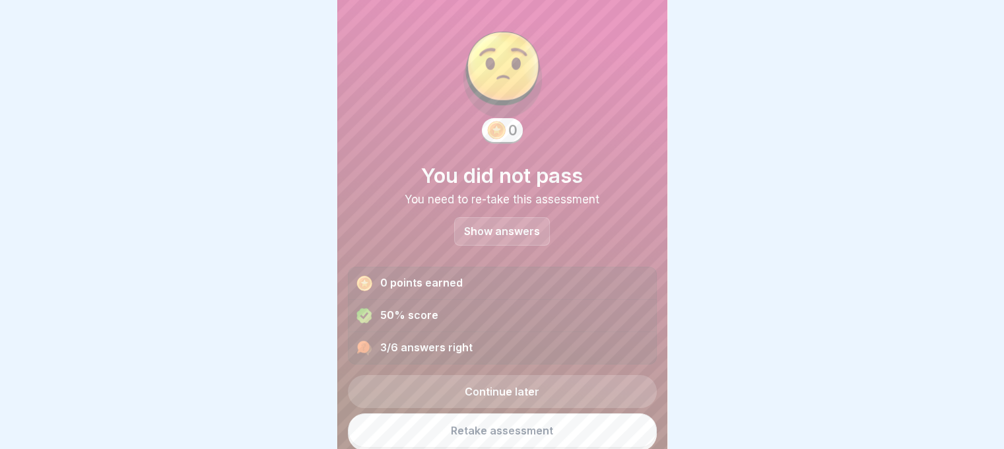
click at [520, 429] on link "Retake assessment" at bounding box center [502, 430] width 309 height 34
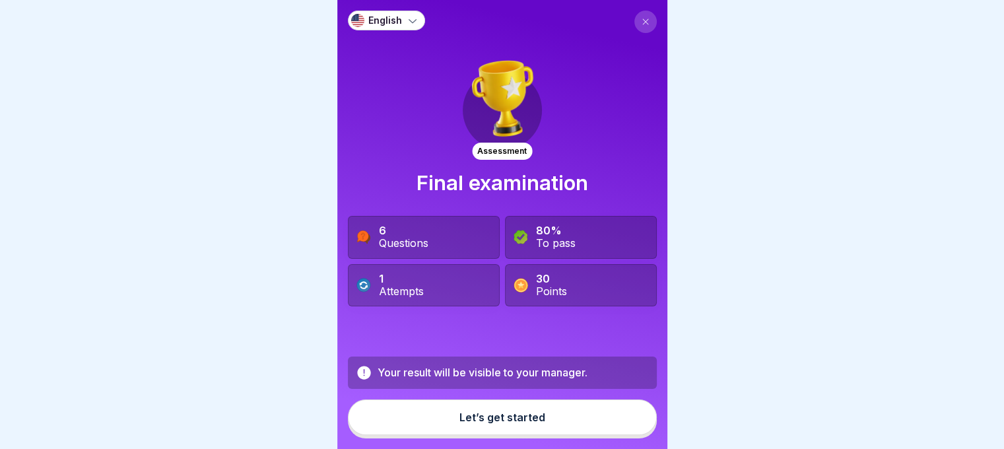
click at [503, 421] on button "Let’s get started" at bounding box center [502, 418] width 309 height 36
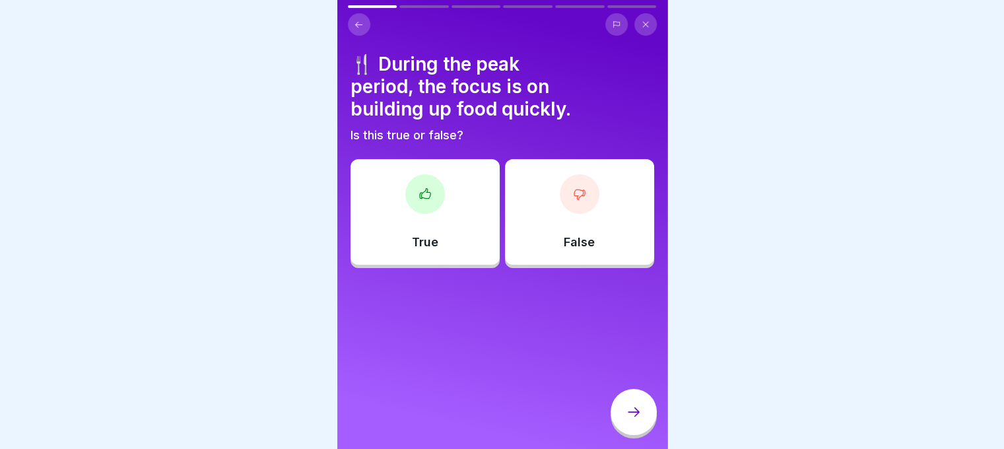
click at [454, 243] on div "True" at bounding box center [425, 212] width 149 height 106
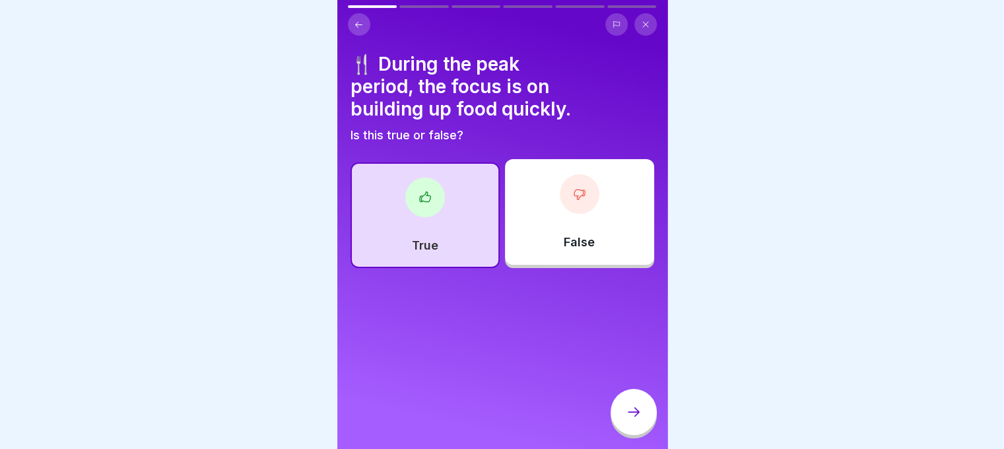
click at [633, 415] on icon at bounding box center [634, 412] width 16 height 16
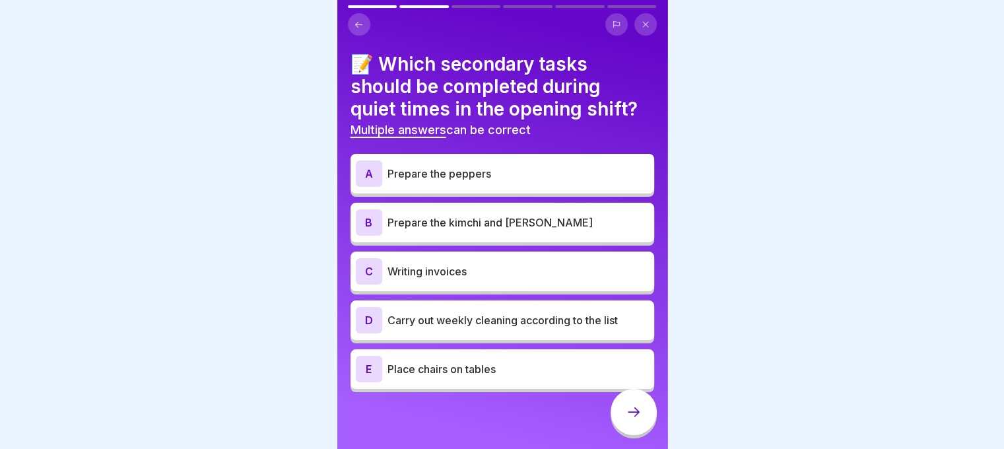
click at [510, 220] on p "Prepare the kimchi and [PERSON_NAME]" at bounding box center [519, 223] width 262 height 16
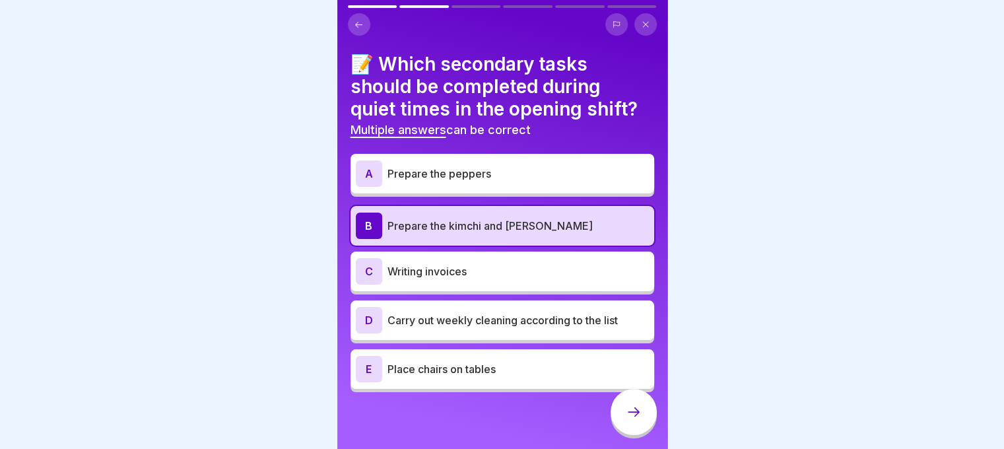
click at [446, 168] on p "Prepare the peppers" at bounding box center [519, 174] width 262 height 16
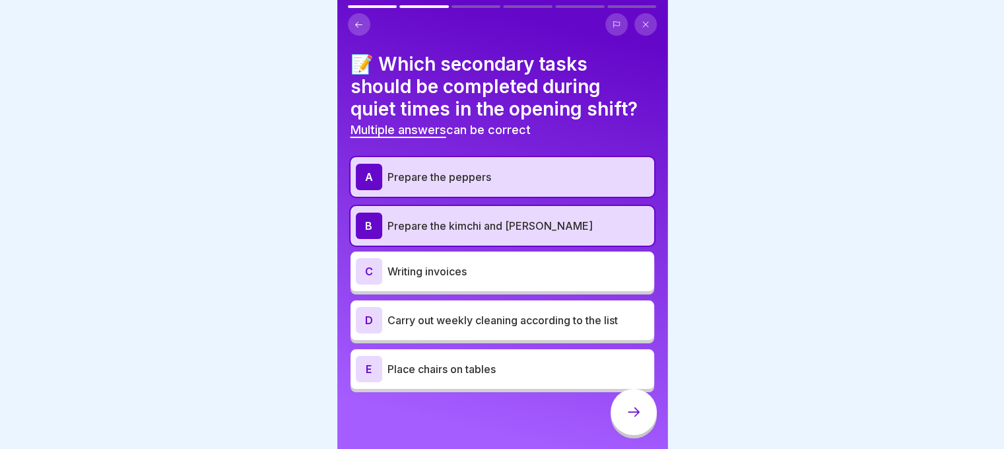
click at [470, 324] on p "Carry out weekly cleaning according to the list" at bounding box center [519, 320] width 262 height 16
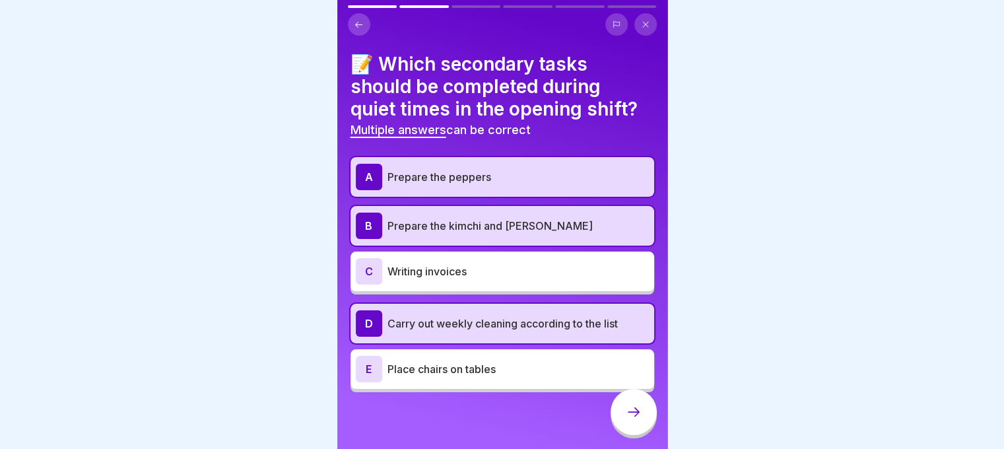
click at [618, 413] on div at bounding box center [634, 412] width 46 height 46
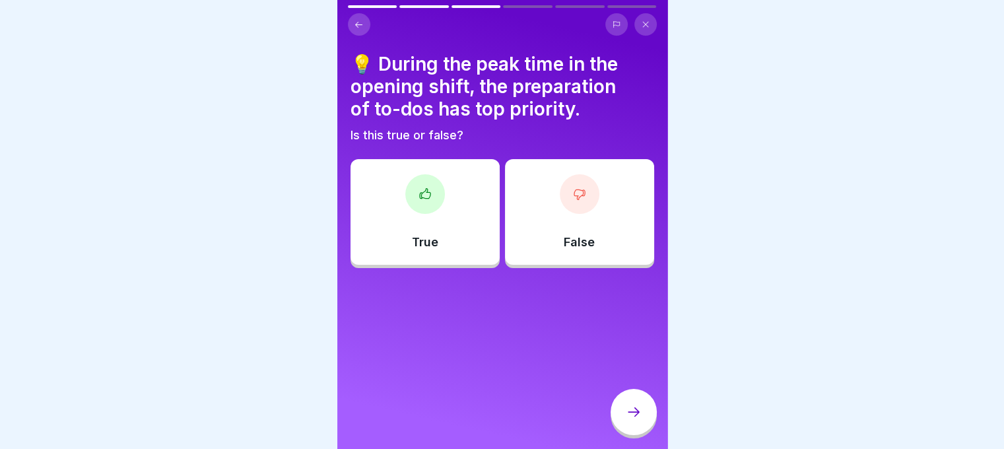
click at [571, 226] on div "False" at bounding box center [579, 212] width 149 height 106
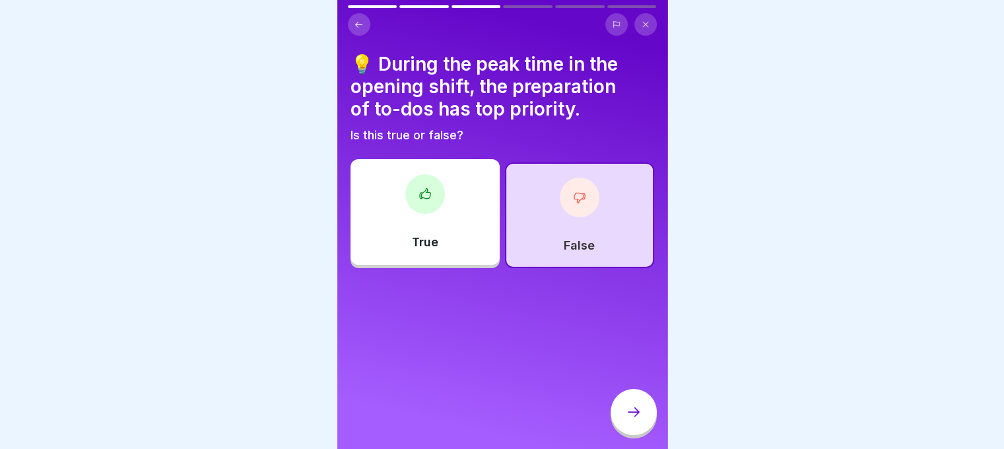
click at [627, 415] on icon at bounding box center [634, 412] width 16 height 16
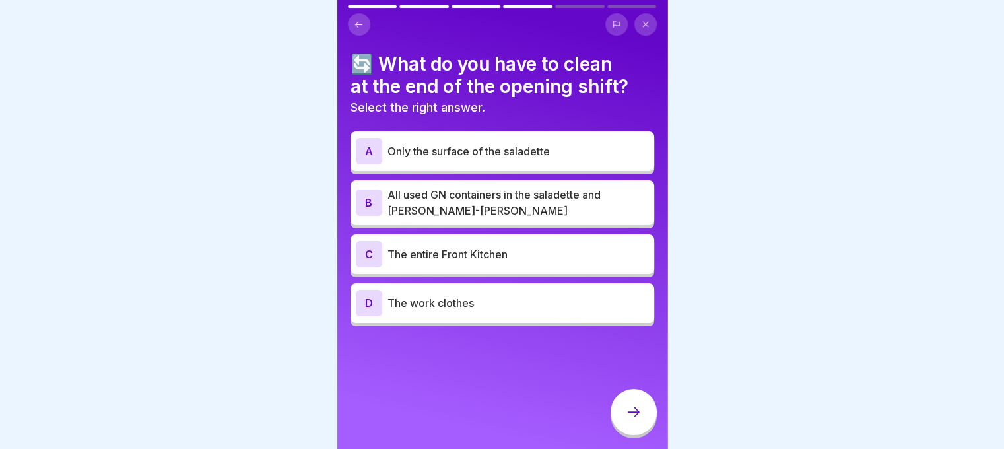
click at [499, 160] on div "A Only the surface of the saladette" at bounding box center [502, 151] width 293 height 26
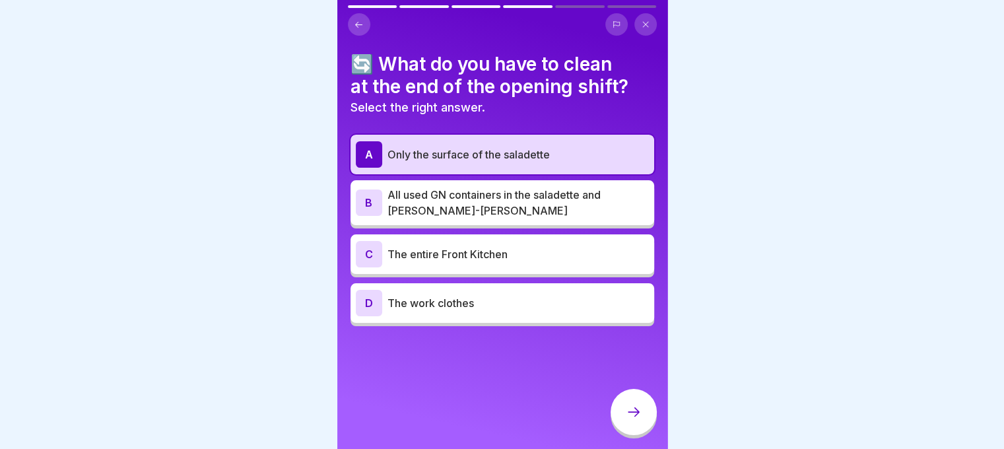
click at [642, 416] on div at bounding box center [634, 412] width 46 height 46
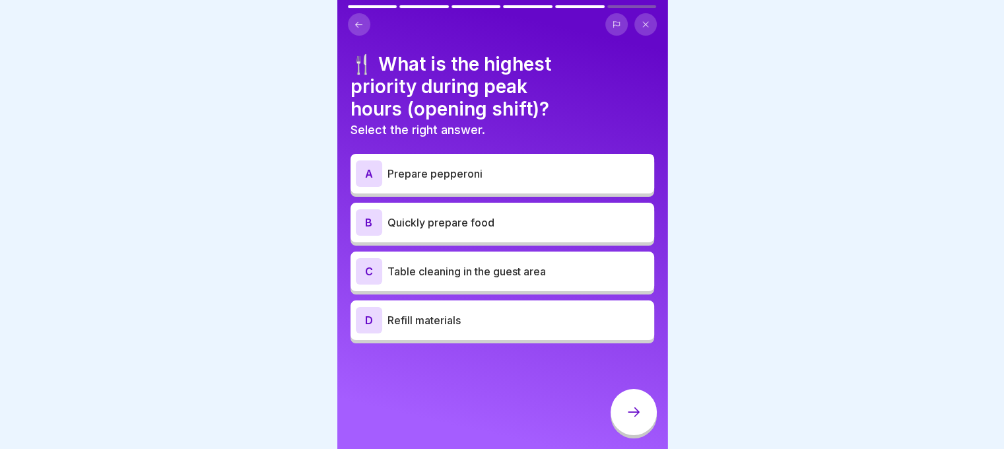
click at [514, 312] on p "Refill materials" at bounding box center [519, 320] width 262 height 16
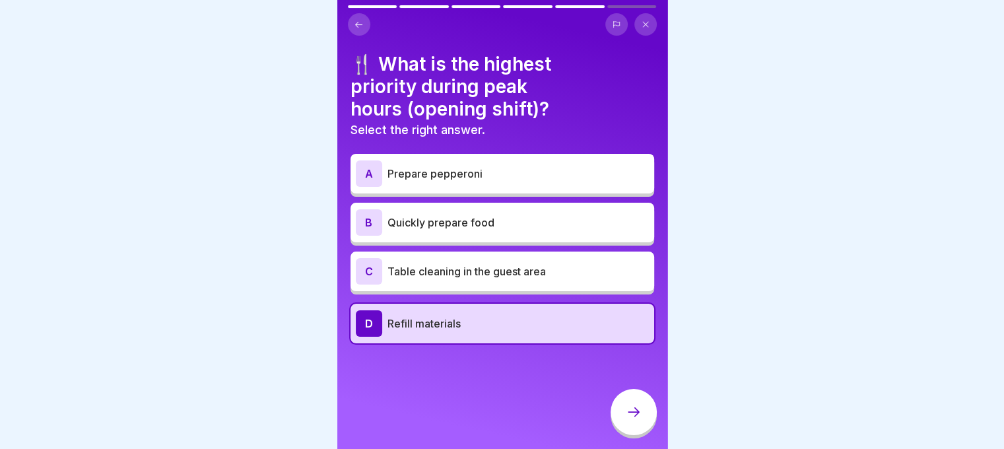
click at [641, 435] on div at bounding box center [634, 412] width 46 height 46
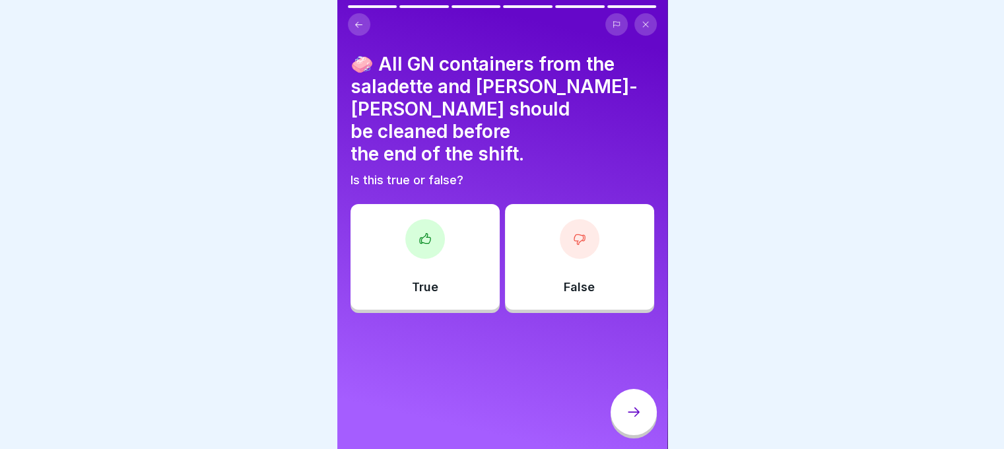
click at [472, 274] on div "True" at bounding box center [425, 257] width 149 height 106
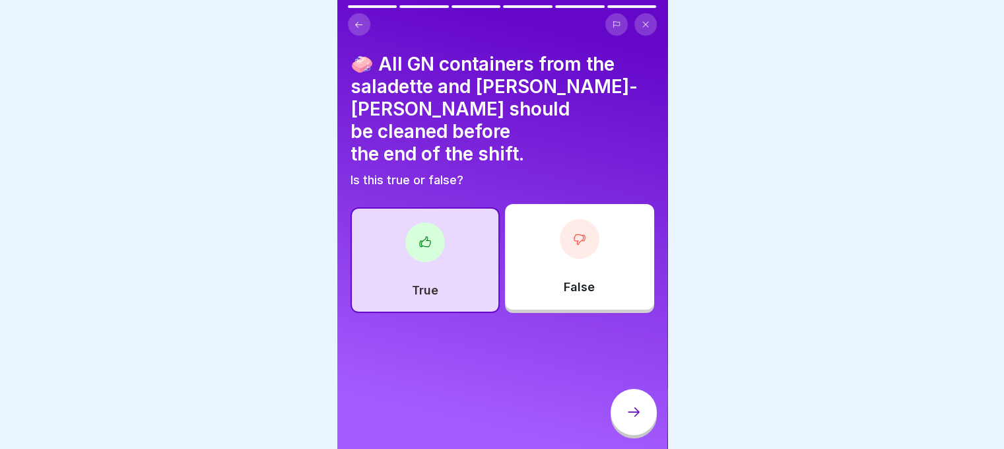
click at [646, 409] on div at bounding box center [634, 412] width 46 height 46
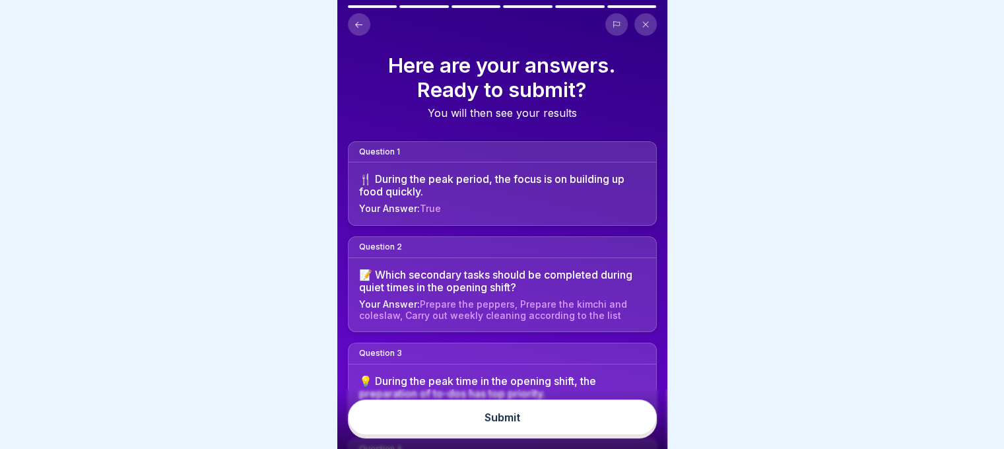
click at [606, 425] on button "Submit" at bounding box center [502, 418] width 309 height 36
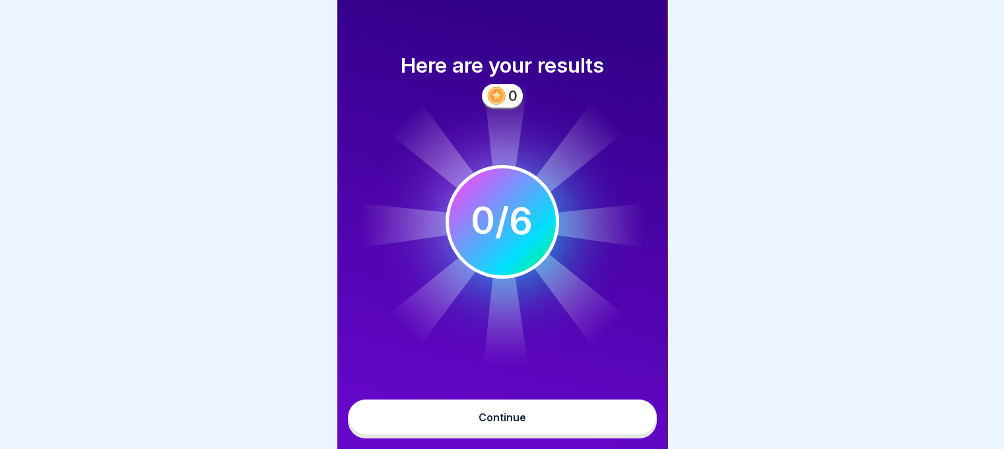
click at [584, 415] on button "Continue" at bounding box center [502, 418] width 309 height 36
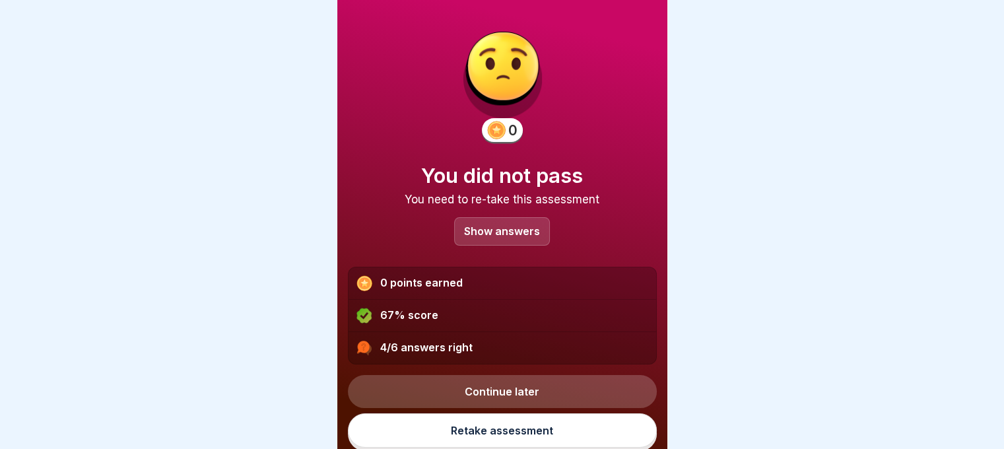
click at [507, 242] on div "Show answers" at bounding box center [502, 231] width 96 height 28
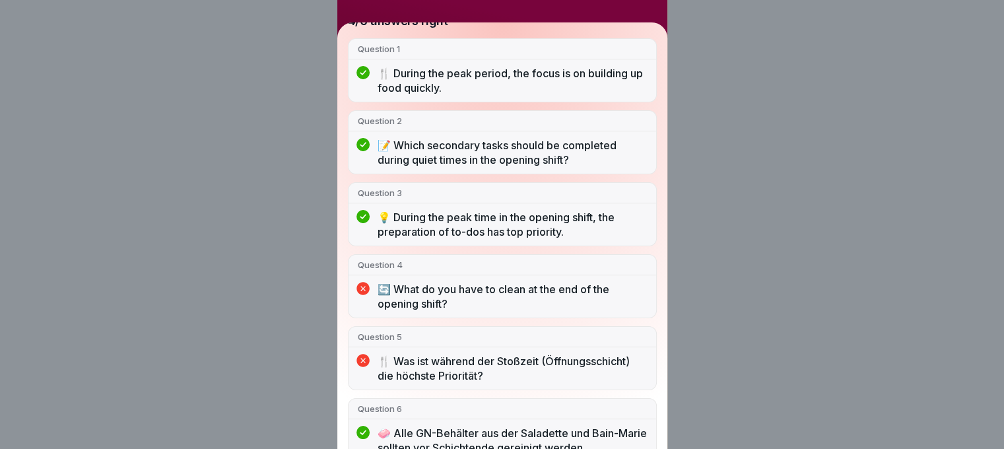
scroll to position [143, 0]
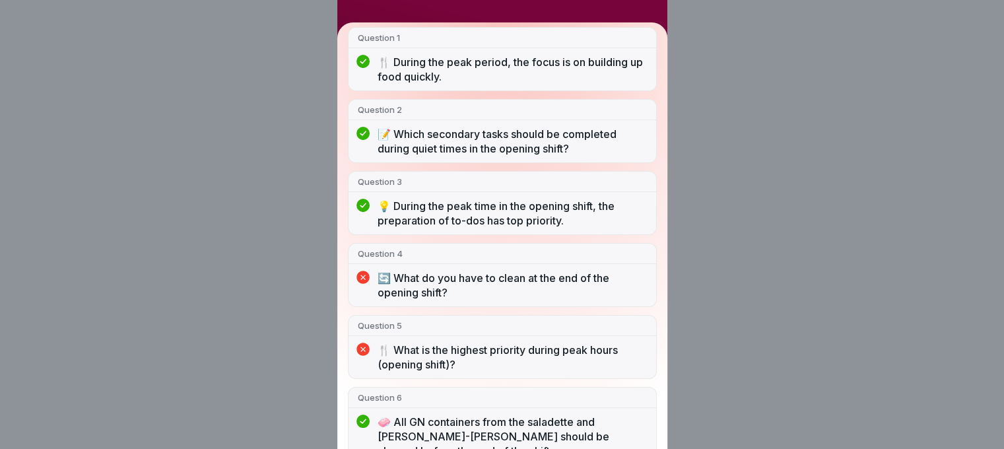
click at [718, 263] on div "You did not pass 4/6 answers right Question 1 🍴 During the peak period, the foc…" at bounding box center [502, 224] width 1004 height 449
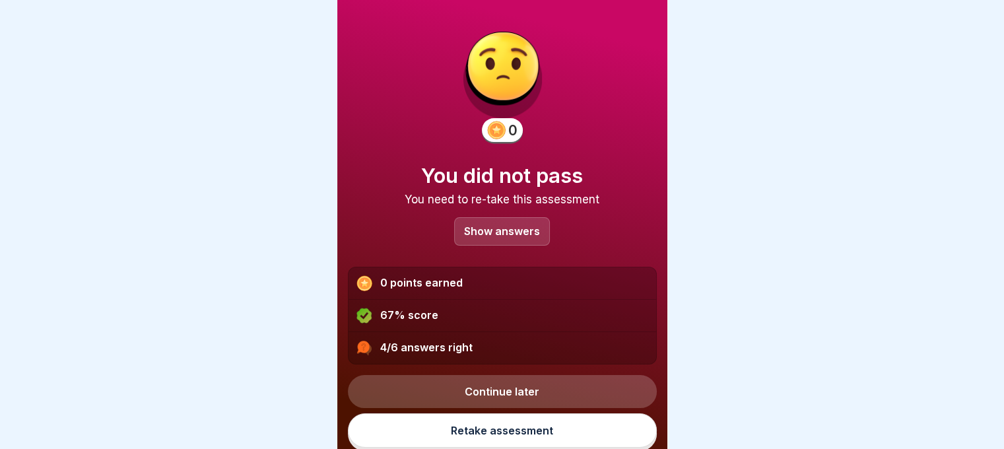
click at [516, 427] on link "Retake assessment" at bounding box center [502, 430] width 309 height 34
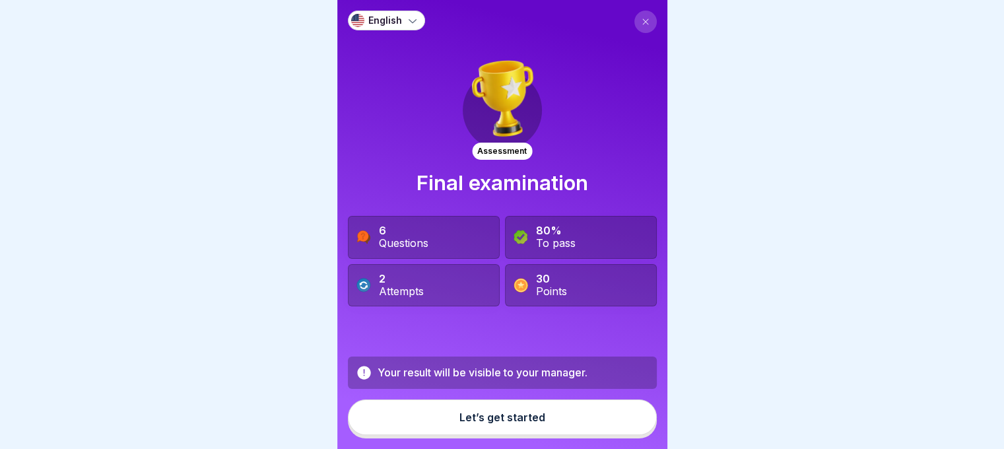
click at [481, 423] on div "Let’s get started" at bounding box center [503, 417] width 86 height 12
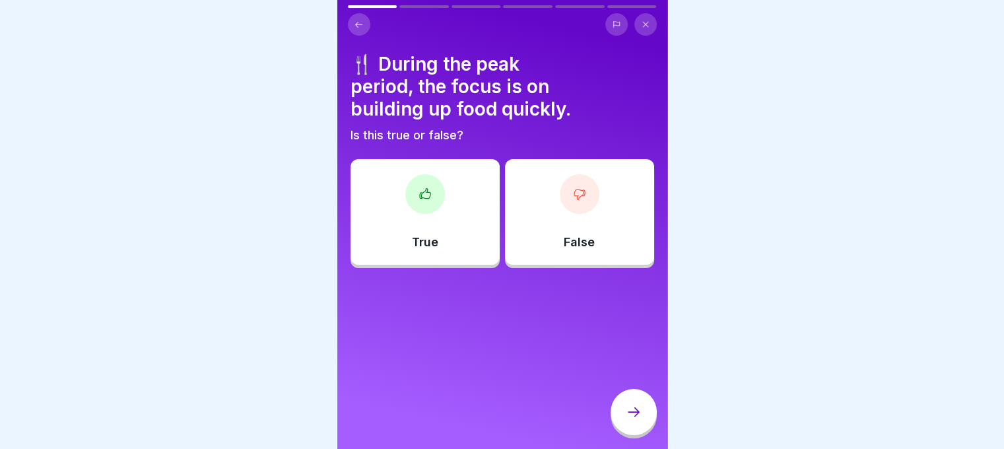
click at [426, 233] on div "True" at bounding box center [425, 212] width 149 height 106
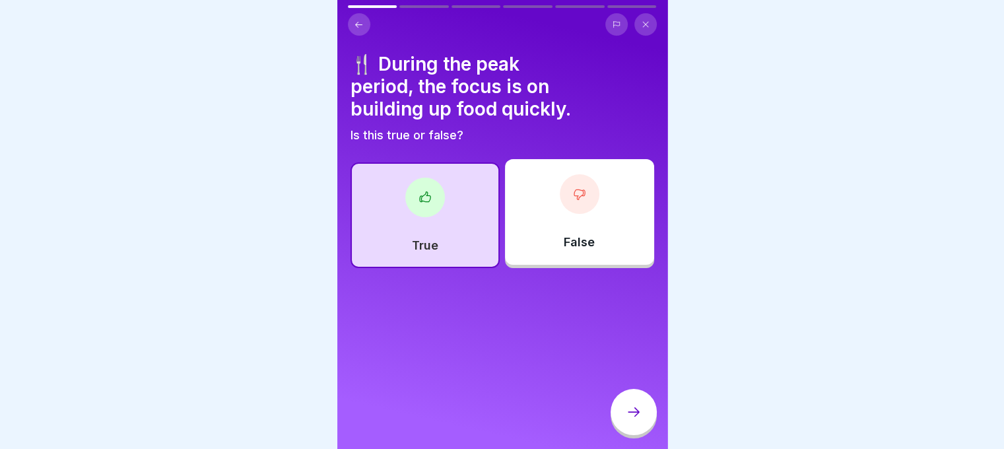
click at [621, 415] on div at bounding box center [634, 412] width 46 height 46
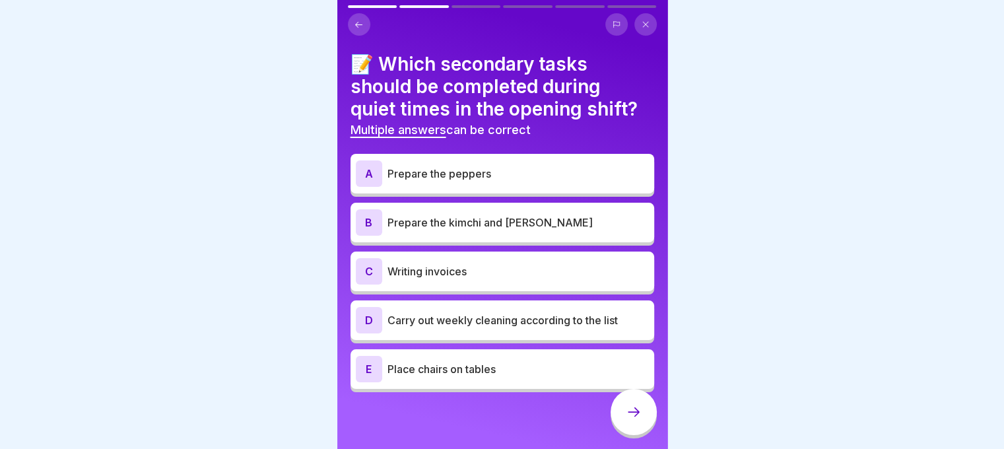
click at [483, 224] on p "Prepare the kimchi and [PERSON_NAME]" at bounding box center [519, 223] width 262 height 16
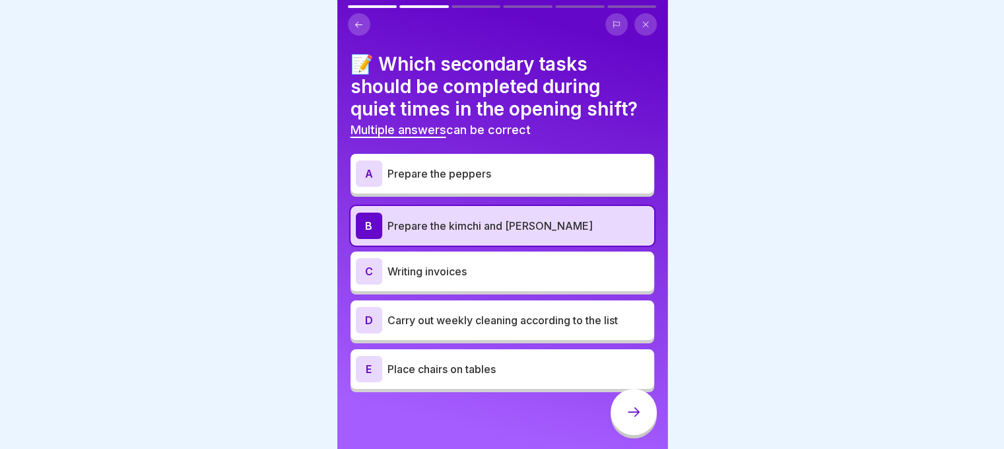
click at [488, 286] on div "C Writing invoices" at bounding box center [503, 272] width 304 height 40
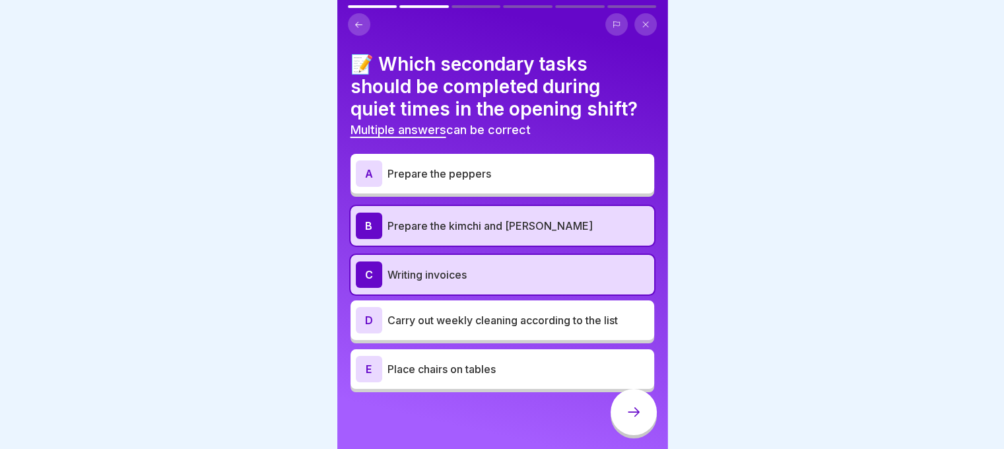
click at [482, 273] on p "Writing invoices" at bounding box center [519, 275] width 262 height 16
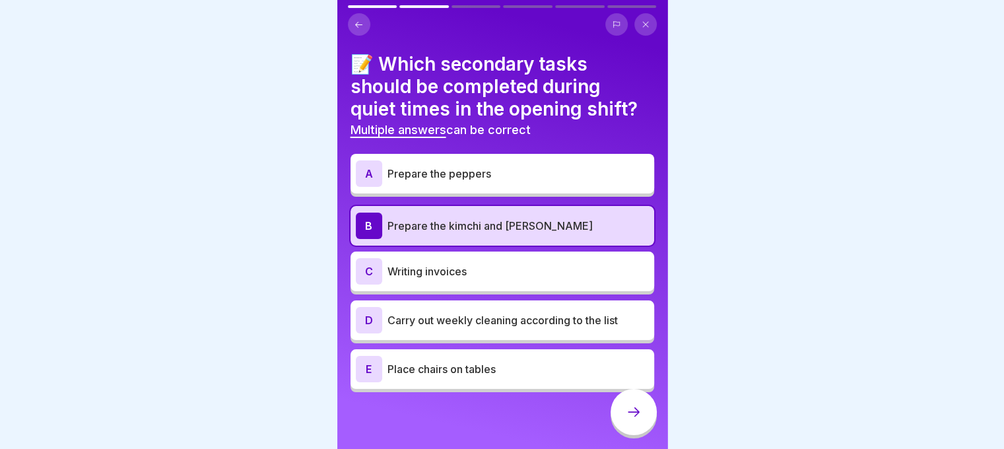
click at [444, 176] on p "Prepare the peppers" at bounding box center [519, 174] width 262 height 16
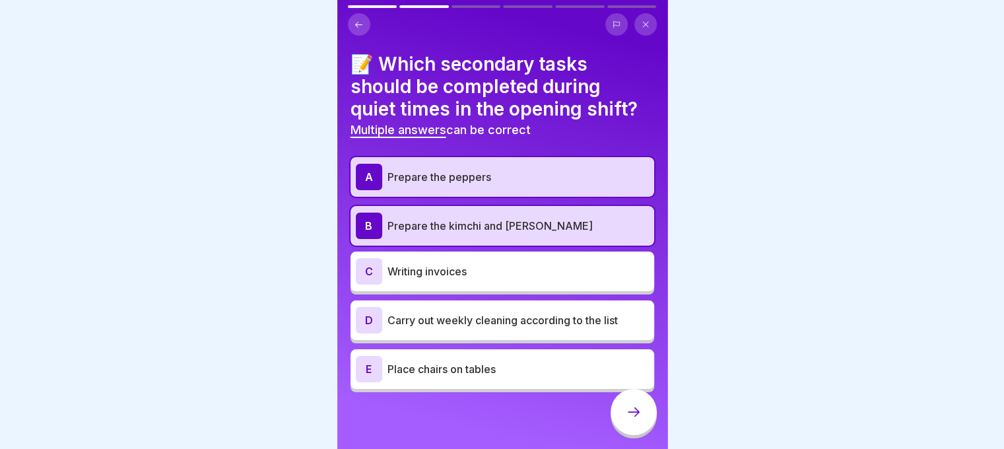
click at [470, 333] on div "D Carry out weekly cleaning according to the list" at bounding box center [503, 320] width 304 height 40
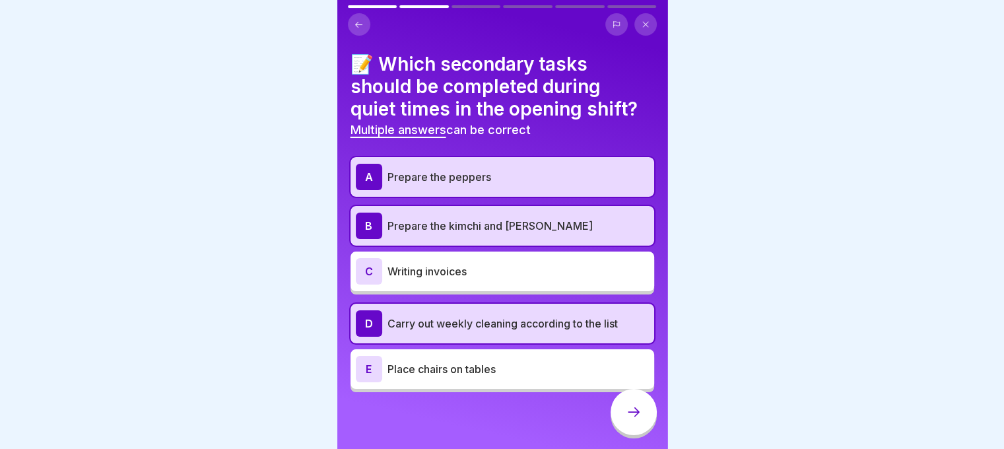
click at [621, 416] on div at bounding box center [634, 412] width 46 height 46
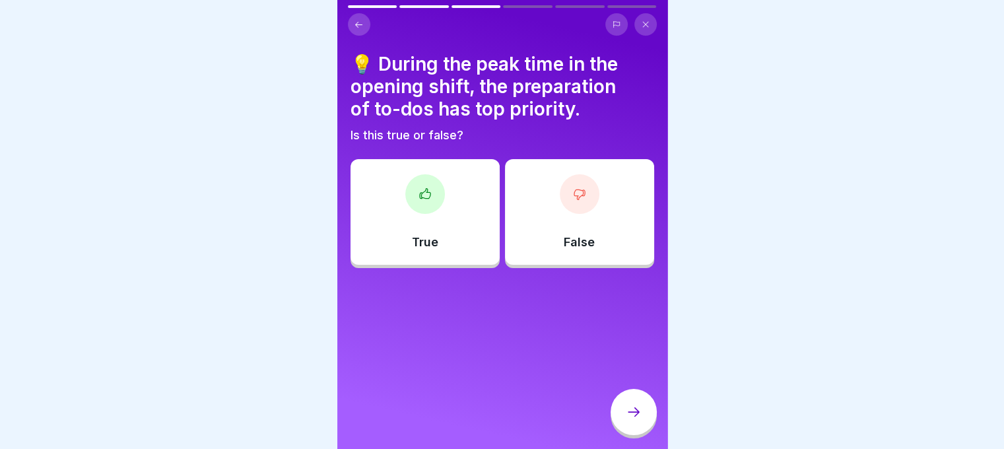
click at [564, 248] on p "False" at bounding box center [579, 242] width 31 height 15
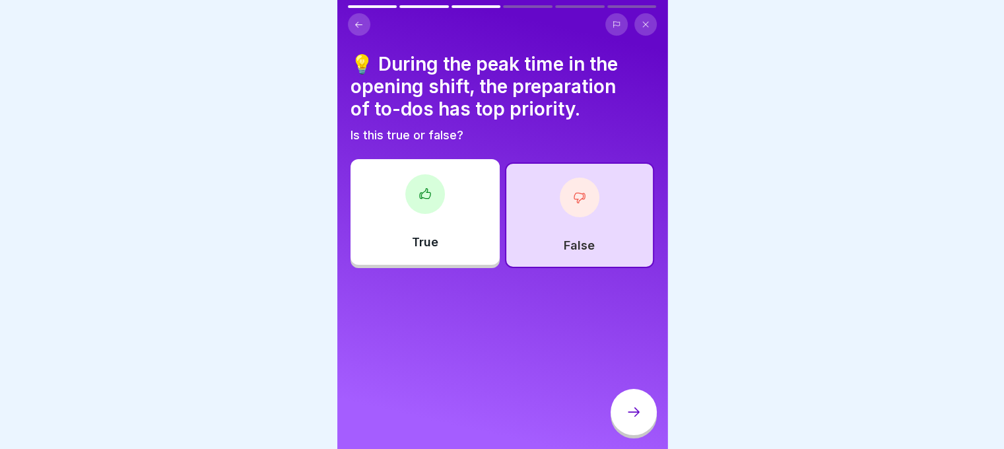
click at [637, 420] on icon at bounding box center [634, 412] width 16 height 16
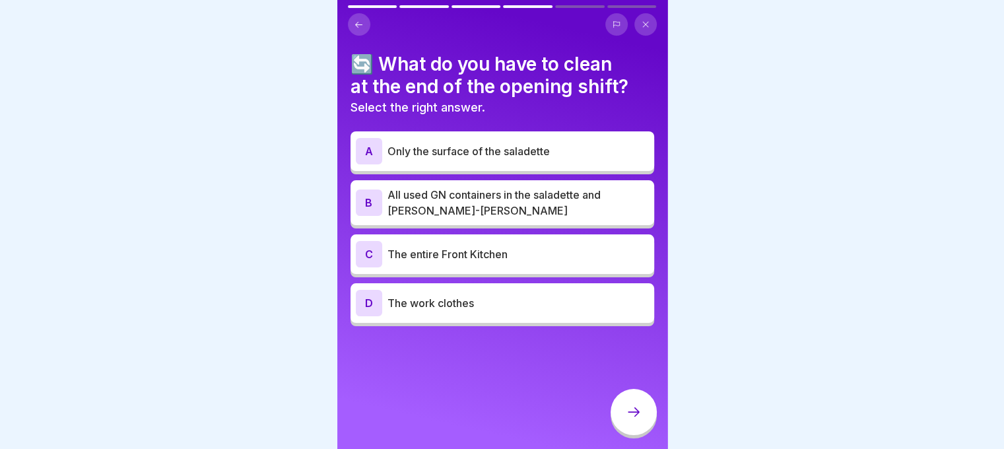
click at [464, 258] on p "The entire Front Kitchen" at bounding box center [519, 254] width 262 height 16
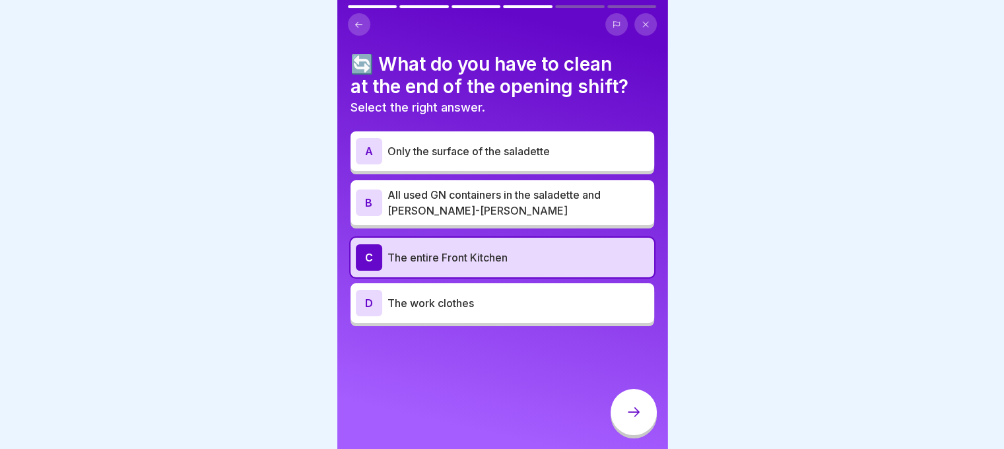
click at [460, 211] on p "All used GN containers in the saladette and [PERSON_NAME]-[PERSON_NAME]" at bounding box center [519, 203] width 262 height 32
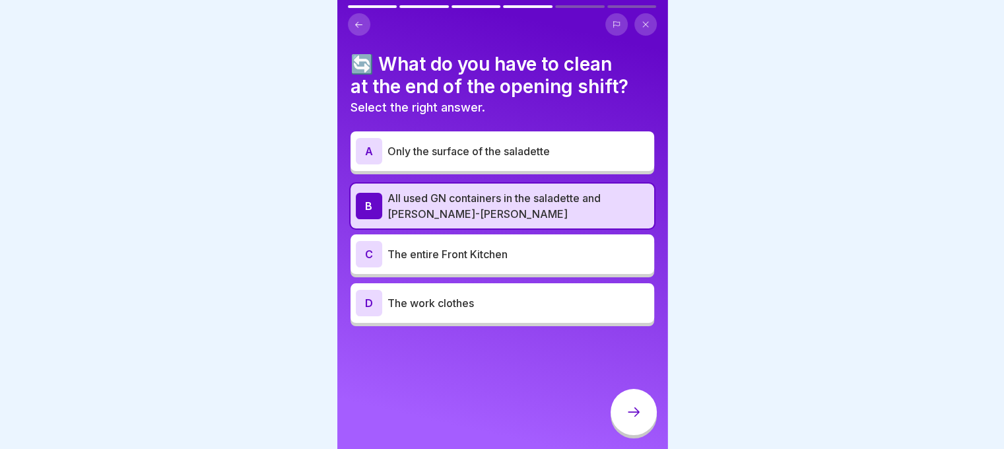
click at [621, 417] on div at bounding box center [634, 412] width 46 height 46
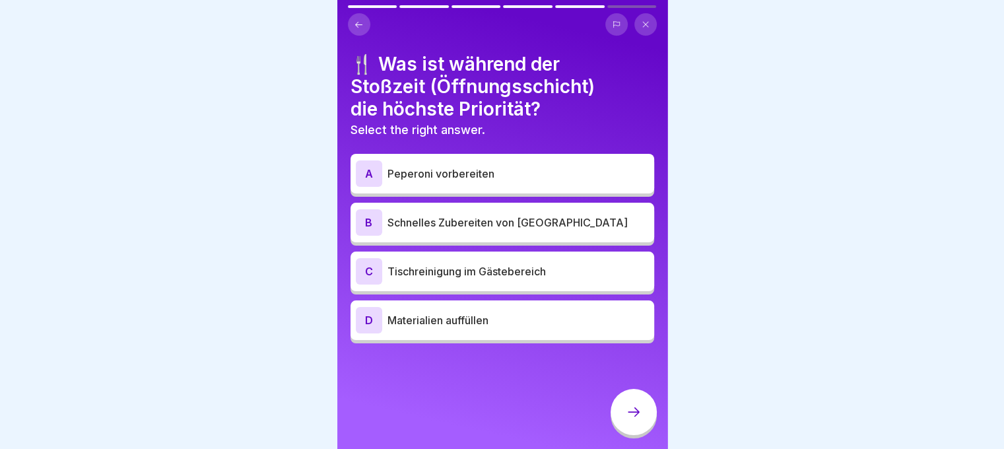
drag, startPoint x: 734, startPoint y: 237, endPoint x: 728, endPoint y: 243, distance: 8.4
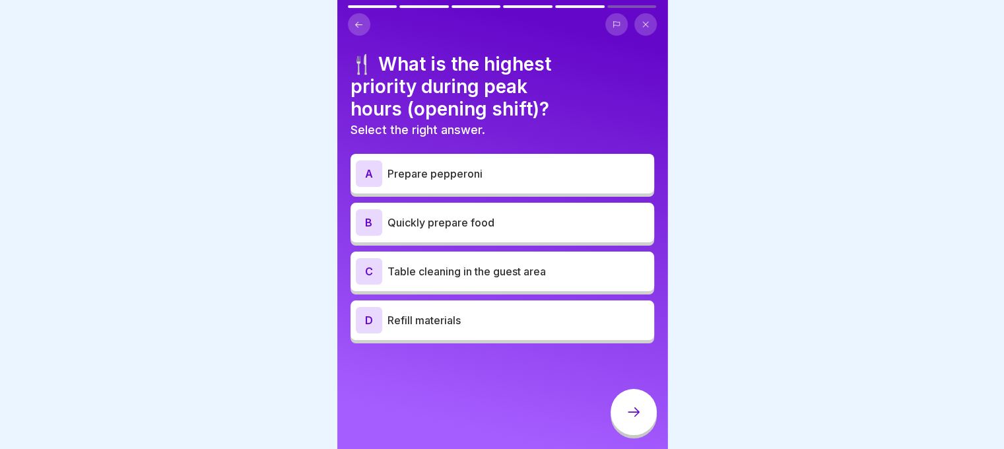
click at [536, 231] on div "B Quickly prepare food" at bounding box center [502, 222] width 293 height 26
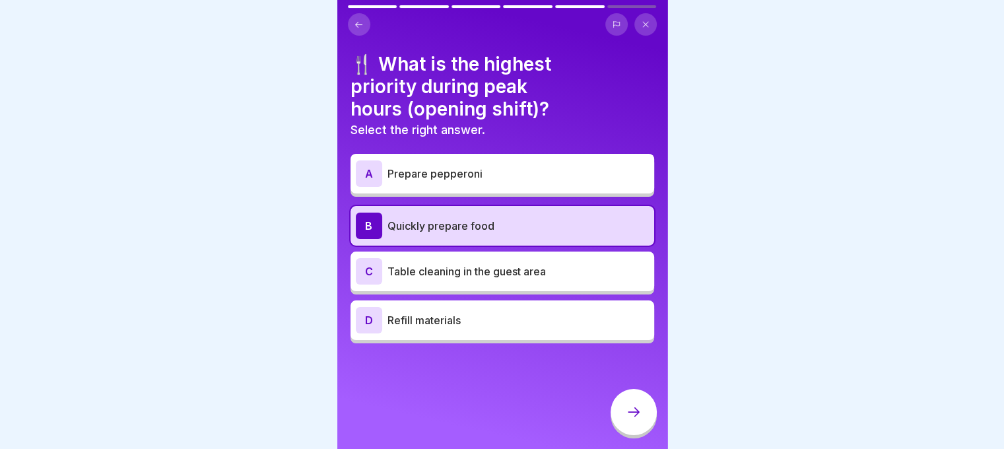
click at [642, 420] on div at bounding box center [634, 412] width 46 height 46
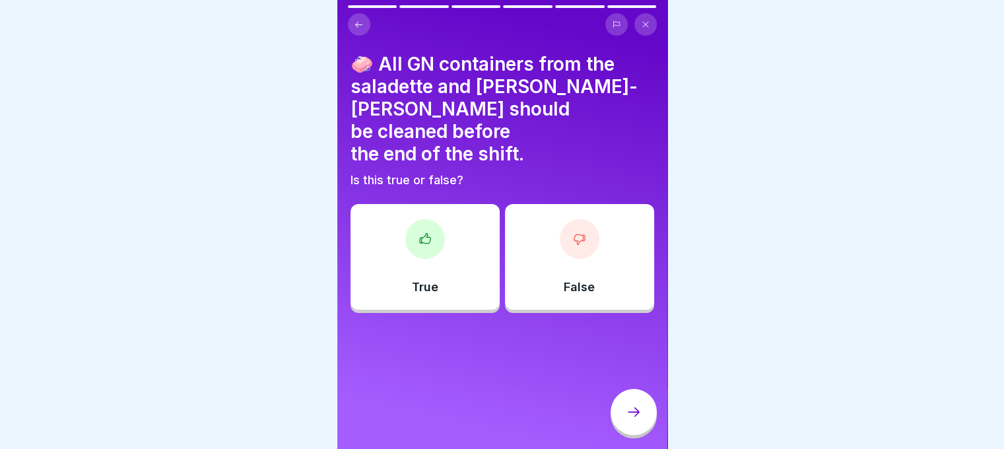
click at [444, 250] on div "True" at bounding box center [425, 257] width 149 height 106
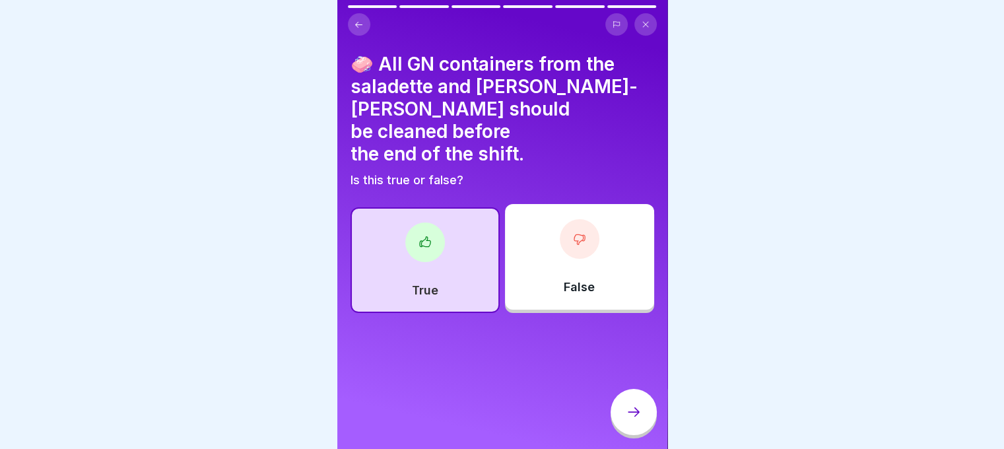
click at [642, 435] on div at bounding box center [634, 412] width 46 height 46
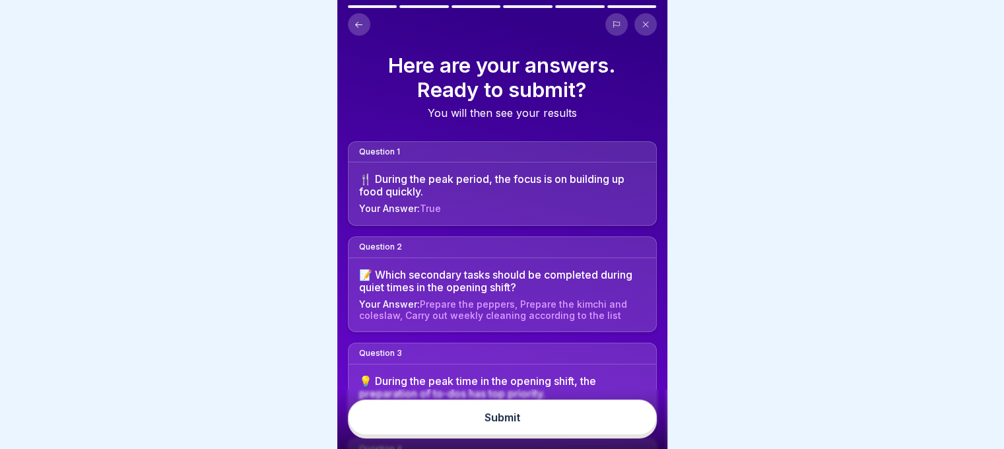
click at [629, 419] on button "Submit" at bounding box center [502, 418] width 309 height 36
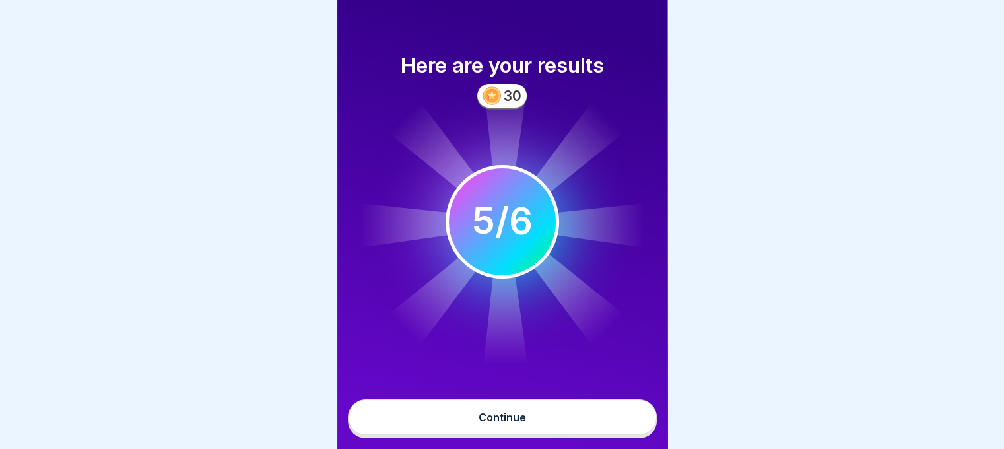
click at [573, 423] on button "Continue" at bounding box center [502, 418] width 309 height 36
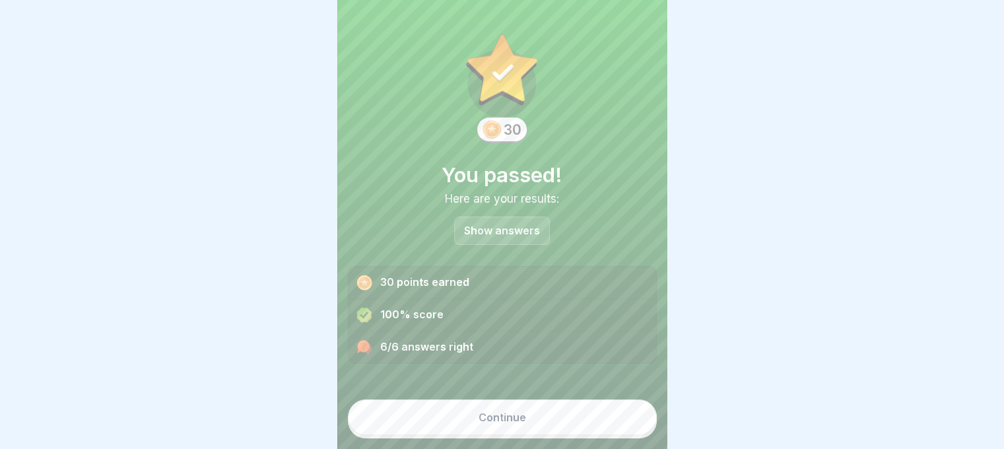
click at [550, 423] on button "Continue" at bounding box center [502, 418] width 309 height 36
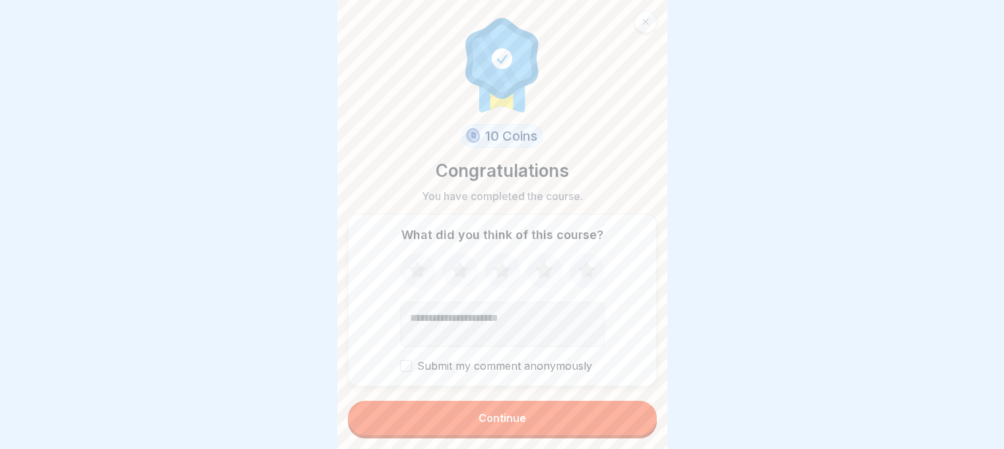
click at [543, 416] on button "Continue" at bounding box center [502, 418] width 309 height 34
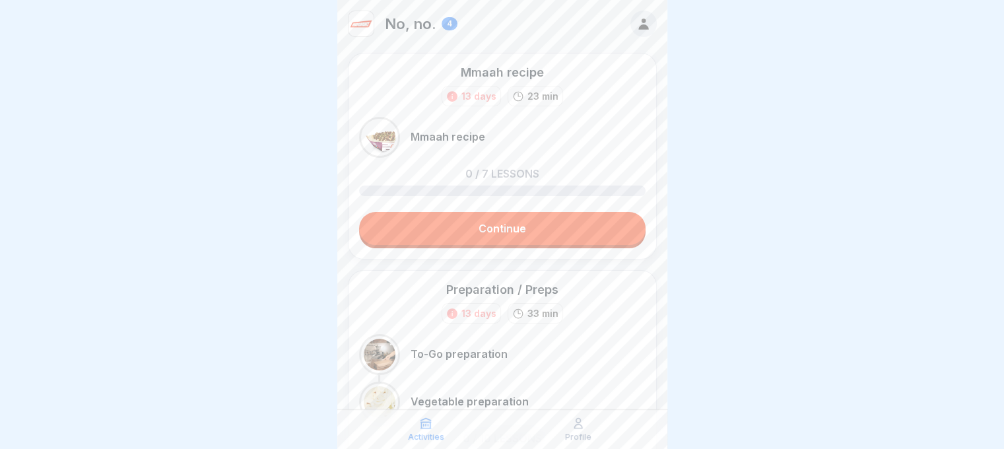
click at [508, 234] on link "Continue" at bounding box center [502, 228] width 287 height 33
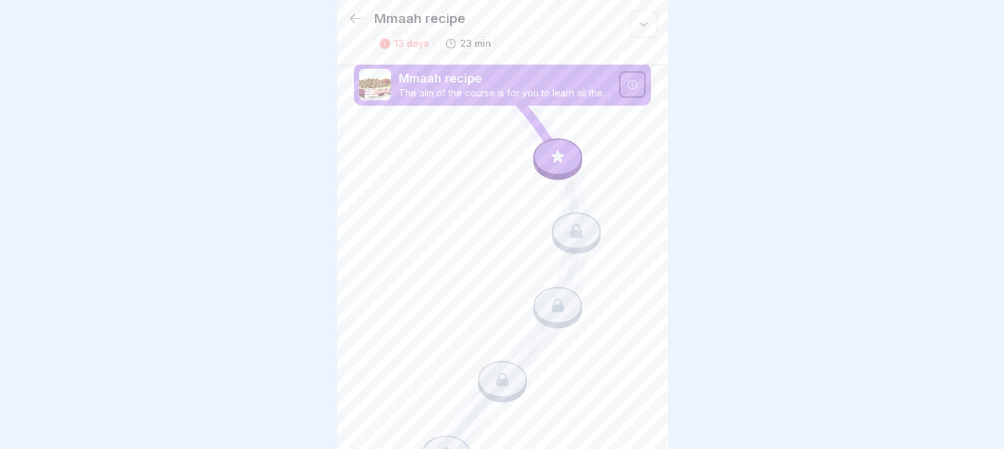
click at [540, 135] on icon at bounding box center [557, 159] width 95 height 79
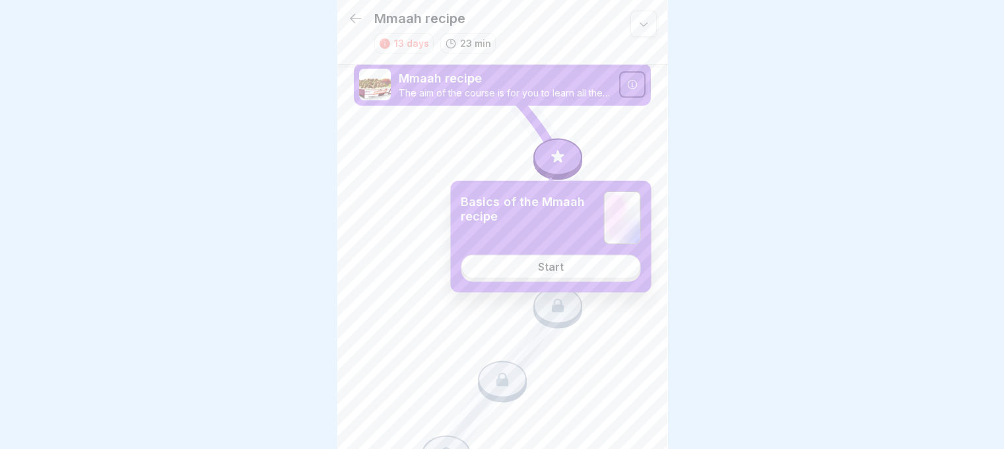
click at [549, 263] on div "Start" at bounding box center [551, 267] width 26 height 12
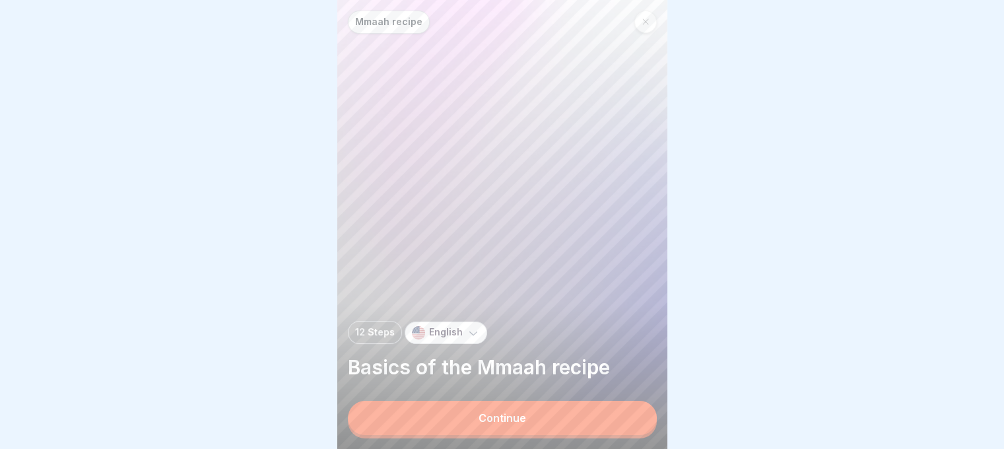
click at [528, 418] on button "Continue" at bounding box center [502, 418] width 309 height 34
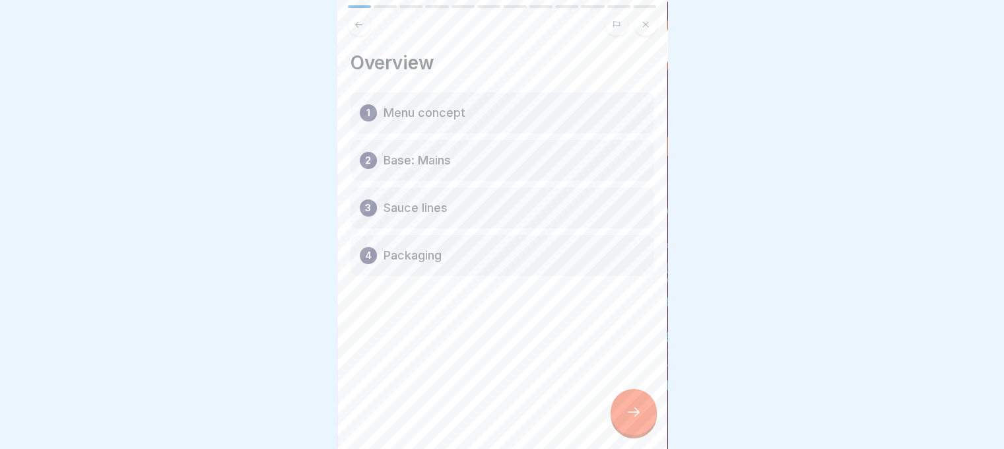
click at [619, 421] on div at bounding box center [634, 412] width 46 height 46
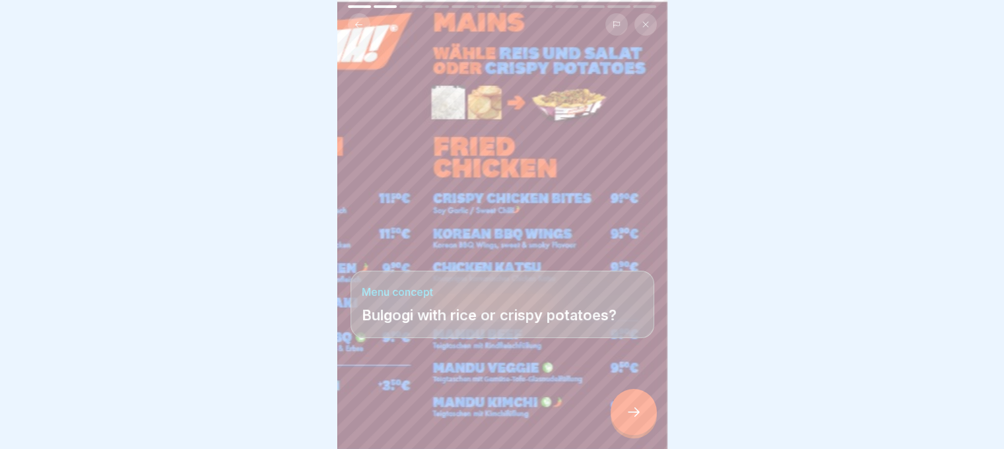
click at [648, 427] on div at bounding box center [634, 412] width 46 height 46
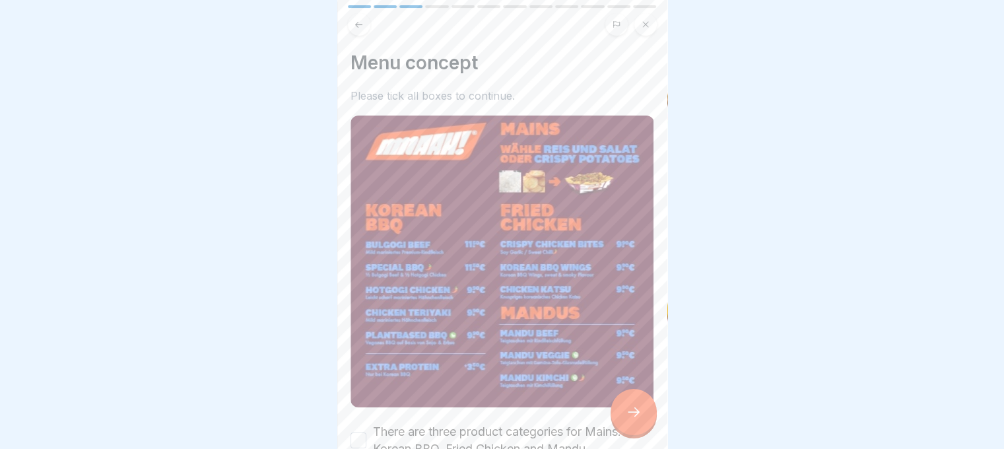
click at [626, 418] on icon at bounding box center [634, 412] width 16 height 16
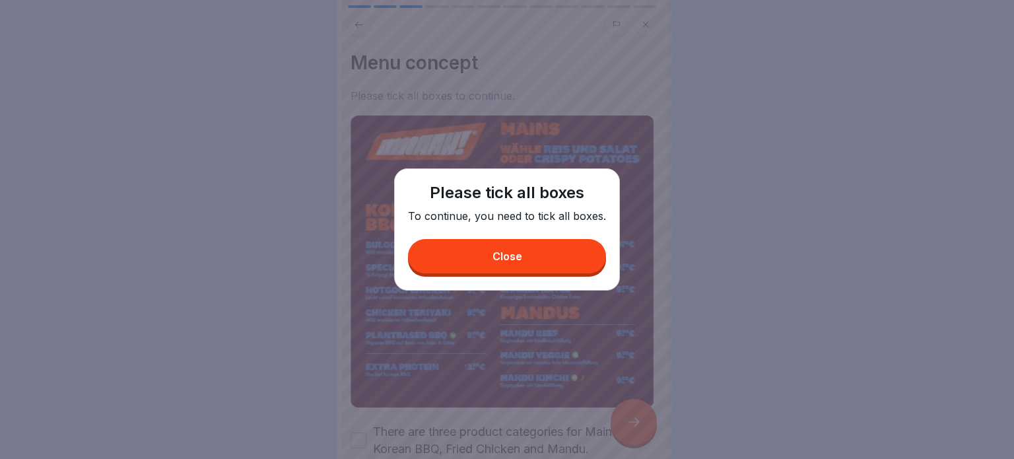
click at [468, 259] on button "Close" at bounding box center [507, 256] width 198 height 34
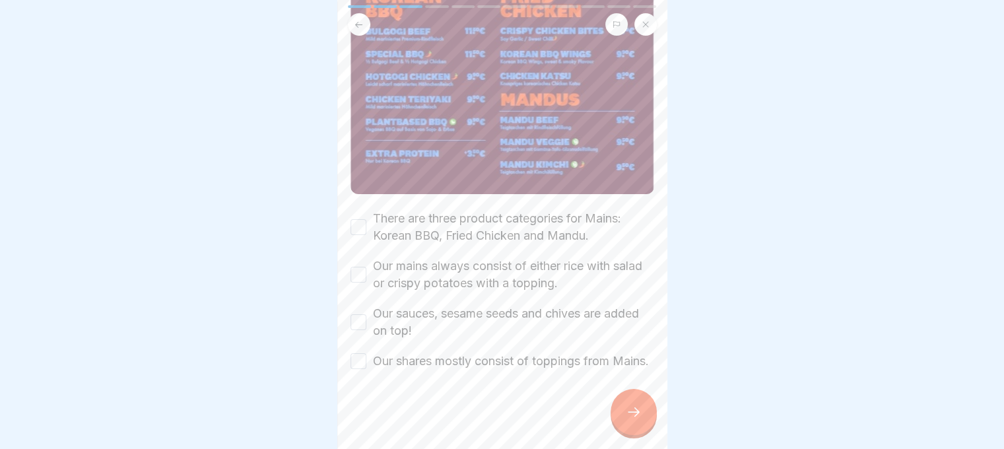
scroll to position [221, 0]
click at [365, 264] on div "Our mains always consist of either rice with salad or crispy potatoes with a to…" at bounding box center [503, 275] width 304 height 34
drag, startPoint x: 365, startPoint y: 291, endPoint x: 364, endPoint y: 300, distance: 9.3
click at [365, 305] on div "Our sauces, sesame seeds and chives are added on top!" at bounding box center [503, 322] width 304 height 34
click at [359, 314] on button "Our sauces, sesame seeds and chives are added on top!" at bounding box center [359, 322] width 16 height 16
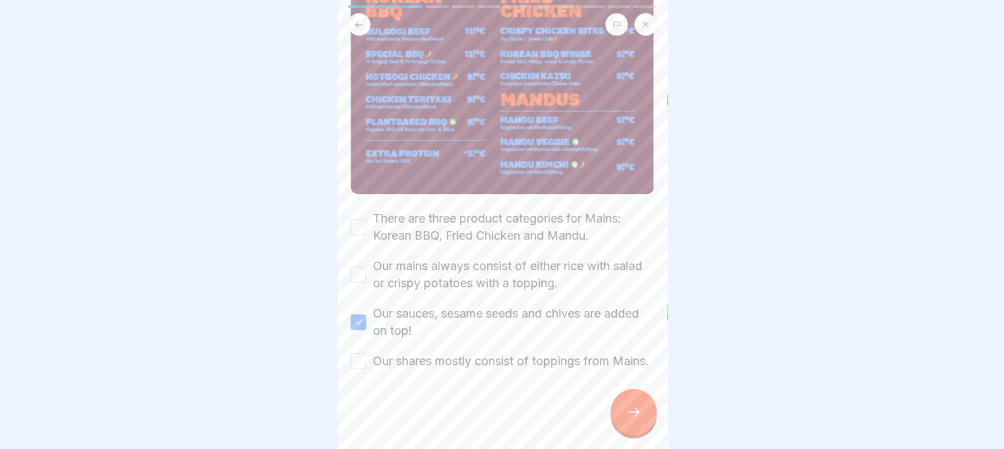
click at [355, 258] on div "Our mains always consist of either rice with salad or crispy potatoes with a to…" at bounding box center [503, 275] width 304 height 34
click at [361, 219] on button "There are three product categories for Mains: Korean BBQ, Fried Chicken and Man…" at bounding box center [359, 227] width 16 height 16
click at [361, 258] on div "Our mains always consist of either rice with salad or crispy potatoes with a to…" at bounding box center [503, 275] width 304 height 34
click at [361, 267] on button "Our mains always consist of either rice with salad or crispy potatoes with a to…" at bounding box center [359, 275] width 16 height 16
click at [368, 353] on div "Our shares mostly consist of toppings from Mains." at bounding box center [500, 361] width 298 height 17
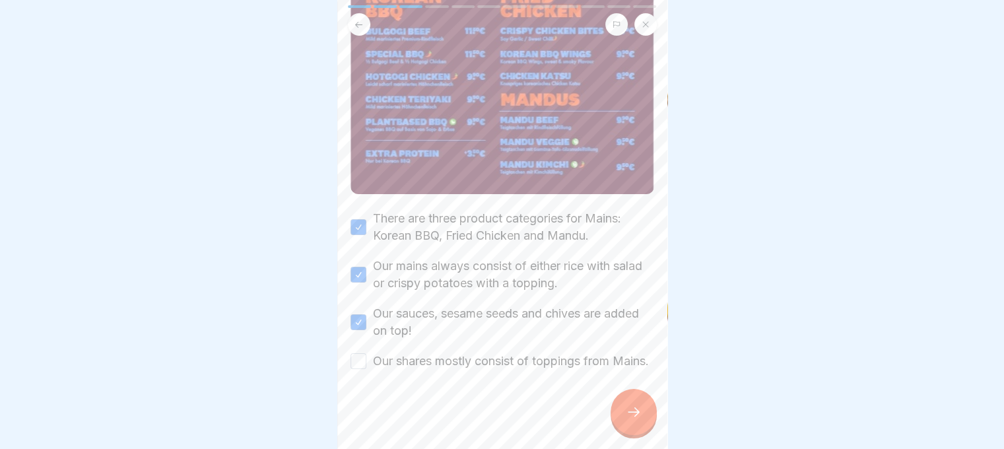
click at [367, 355] on div "Our shares mostly consist of toppings from Mains." at bounding box center [500, 361] width 298 height 17
click at [357, 353] on button "Our shares mostly consist of toppings from Mains." at bounding box center [359, 361] width 16 height 16
click at [611, 427] on div at bounding box center [634, 412] width 46 height 46
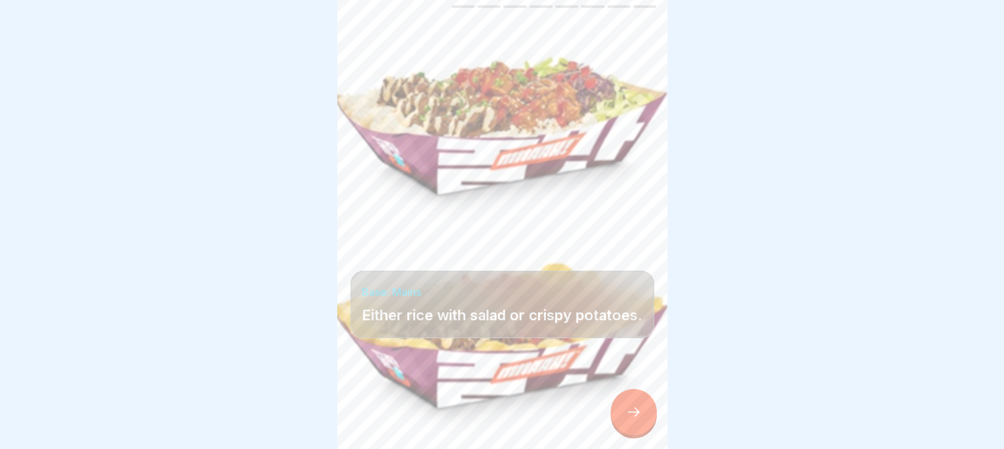
click at [617, 425] on div at bounding box center [634, 412] width 46 height 46
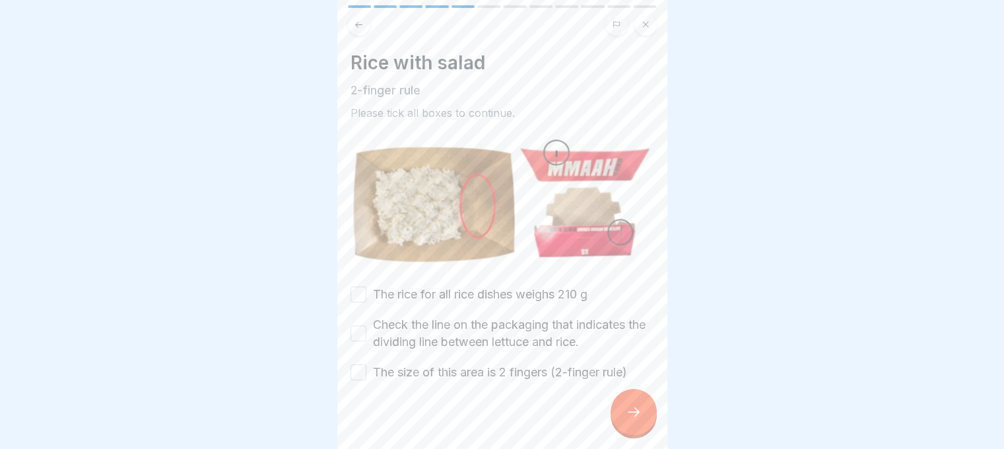
click at [614, 423] on div at bounding box center [634, 412] width 46 height 46
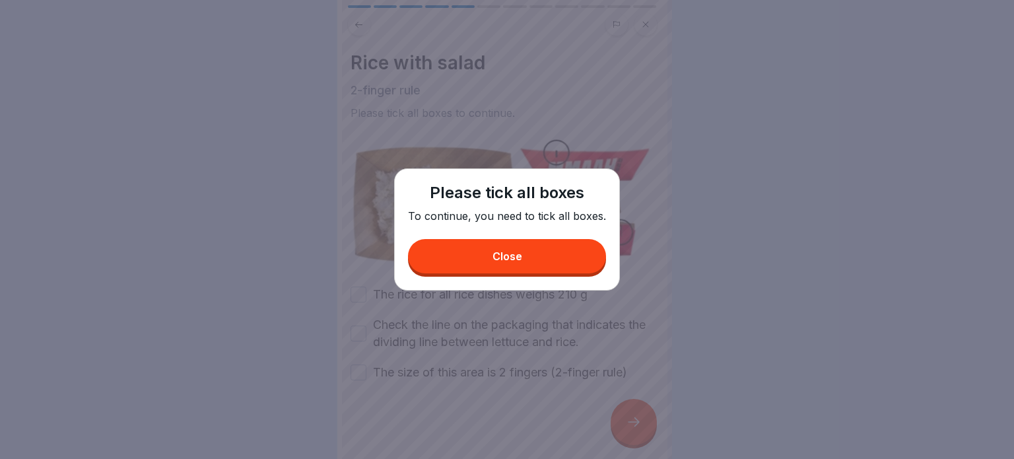
click at [446, 261] on button "Close" at bounding box center [507, 256] width 198 height 34
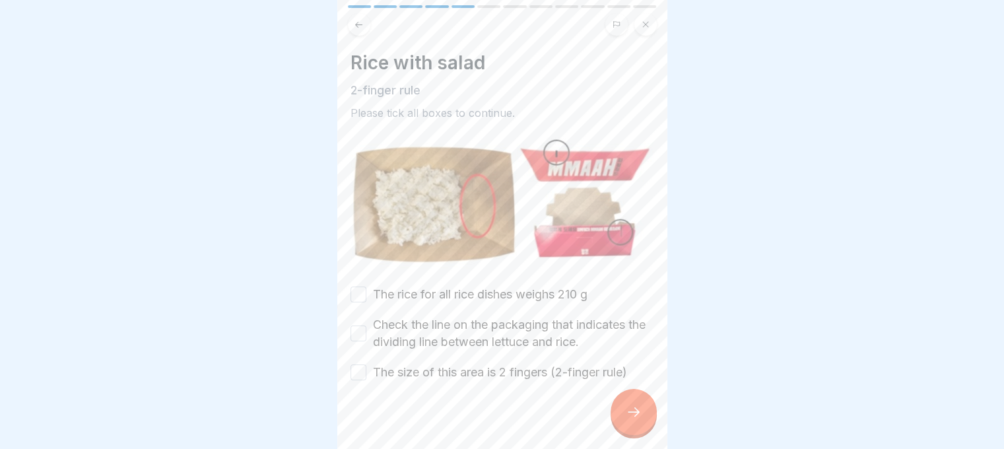
click at [357, 290] on button "The rice for all rice dishes weighs 210 g" at bounding box center [359, 295] width 16 height 16
click at [359, 326] on button "Check the line on the packaging that indicates the dividing line between lettuc…" at bounding box center [359, 334] width 16 height 16
click at [362, 371] on button "The size of this area is 2 fingers (2-finger rule)" at bounding box center [359, 373] width 16 height 16
click at [624, 414] on div at bounding box center [634, 412] width 46 height 46
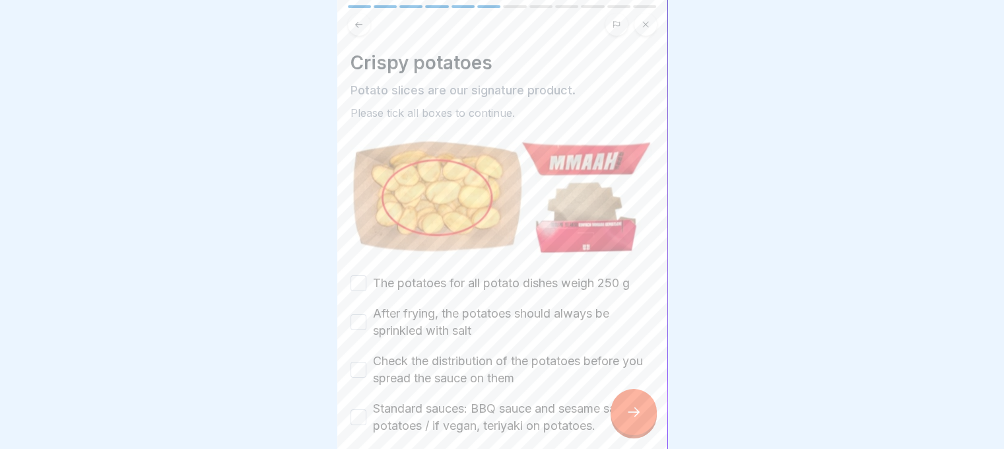
click at [363, 283] on button "The potatoes for all potato dishes weigh 250 g" at bounding box center [359, 283] width 16 height 16
click at [359, 320] on button "After frying, the potatoes should always be sprinkled with salt" at bounding box center [359, 322] width 16 height 16
click at [359, 364] on button "Check the distribution of the potatoes before you spread the sauce on them" at bounding box center [359, 370] width 16 height 16
click at [360, 409] on button "Standard sauces: BBQ sauce and sesame sauce on potatoes / if vegan, teriyaki on…" at bounding box center [359, 417] width 16 height 16
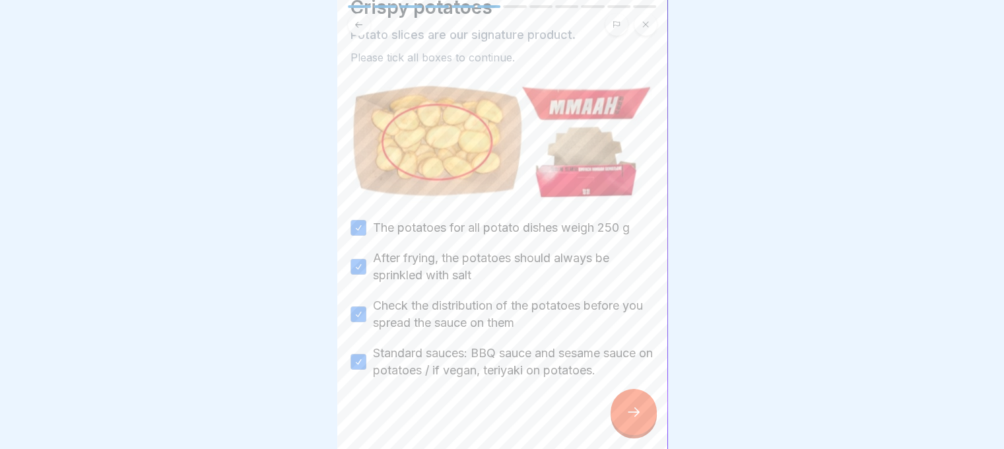
scroll to position [60, 0]
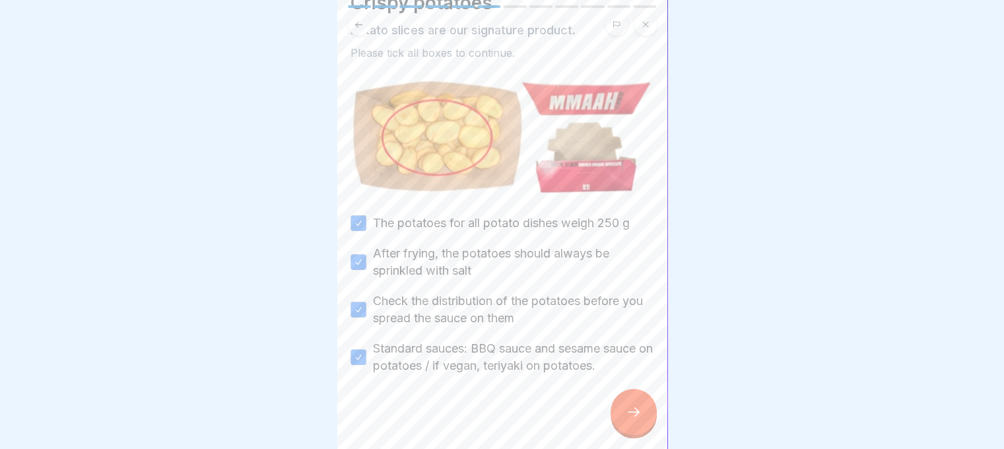
click at [615, 417] on div at bounding box center [634, 412] width 46 height 46
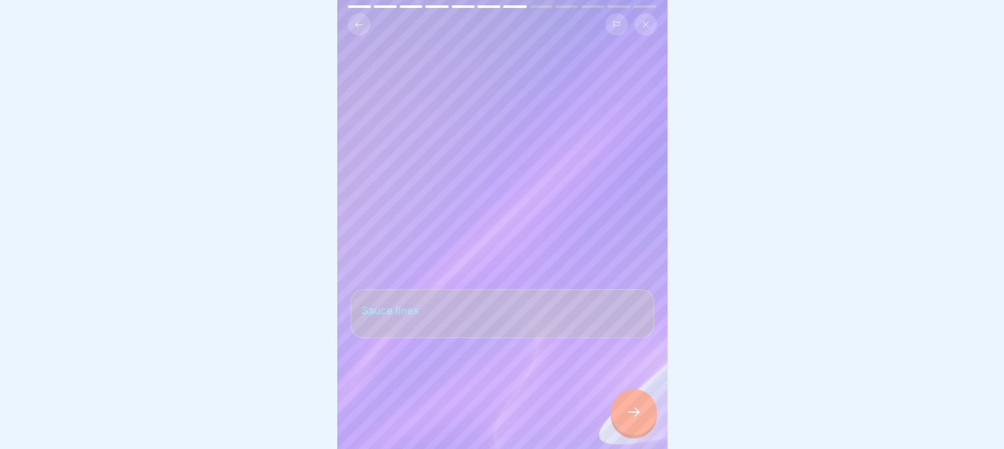
click at [637, 419] on icon at bounding box center [634, 412] width 16 height 16
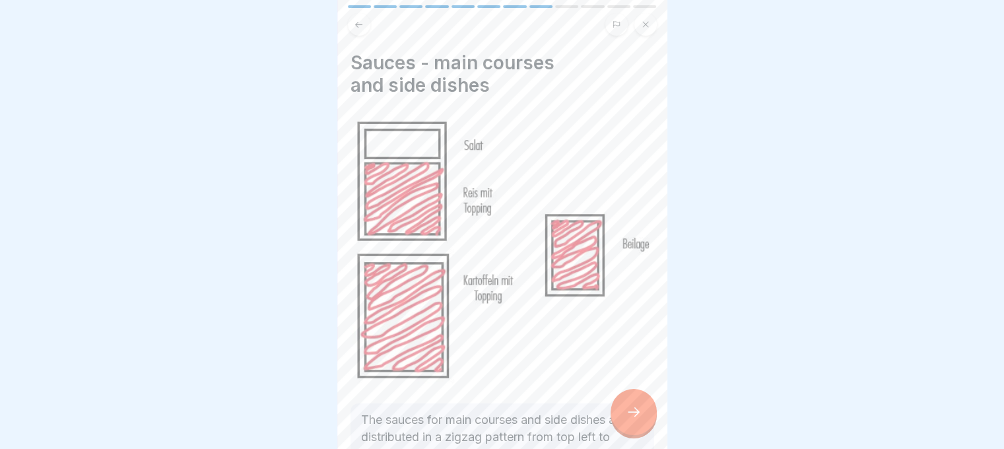
click at [637, 419] on icon at bounding box center [634, 412] width 16 height 16
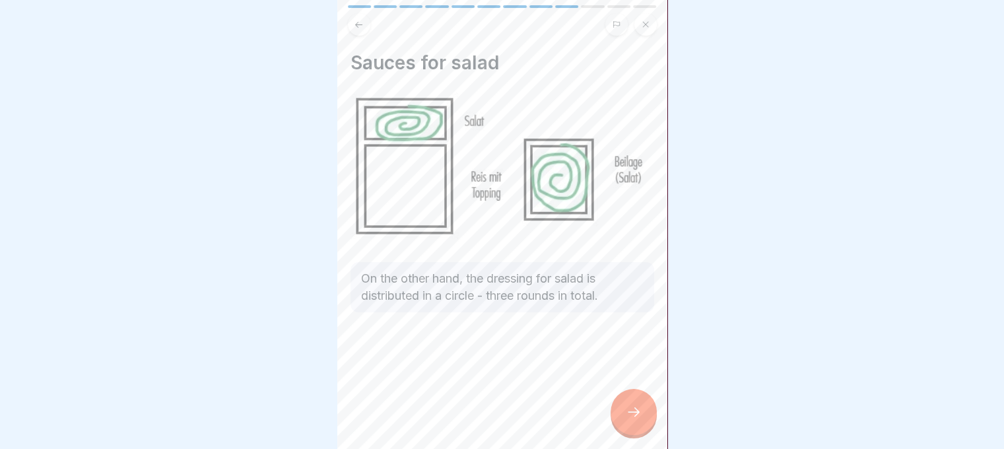
click at [619, 406] on div at bounding box center [634, 412] width 46 height 46
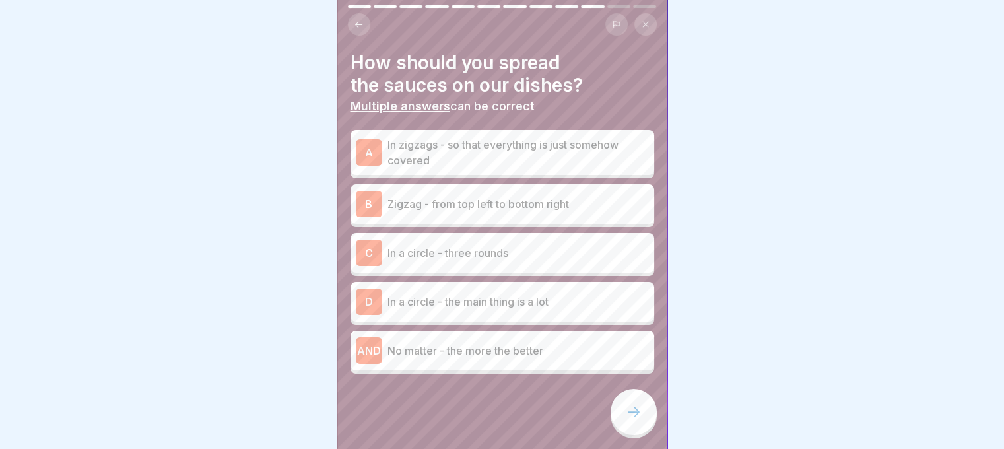
click at [490, 199] on p "Zigzag - from top left to bottom right" at bounding box center [519, 204] width 262 height 16
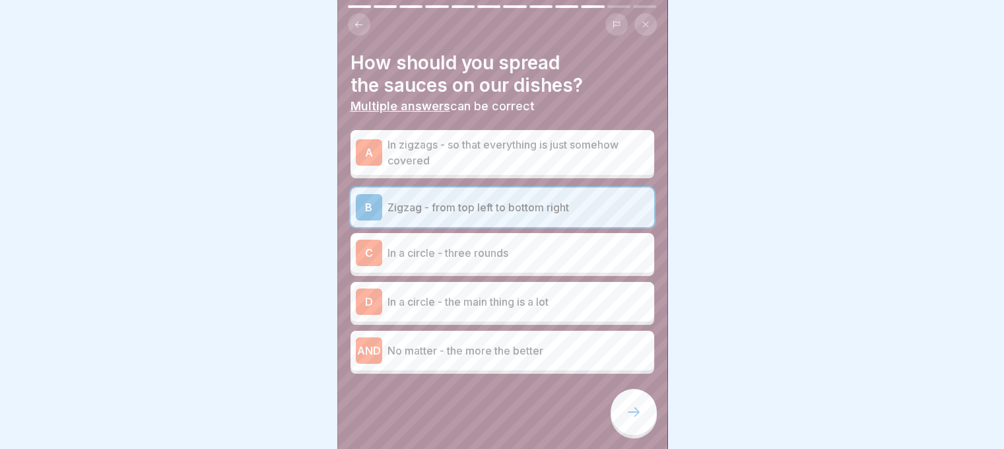
click at [641, 434] on div at bounding box center [634, 412] width 46 height 46
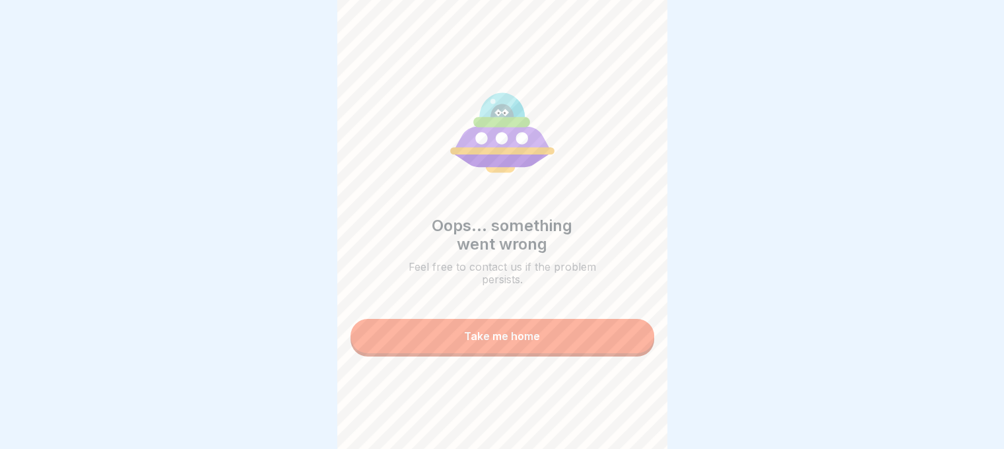
click at [534, 330] on div "Take me home" at bounding box center [502, 336] width 76 height 12
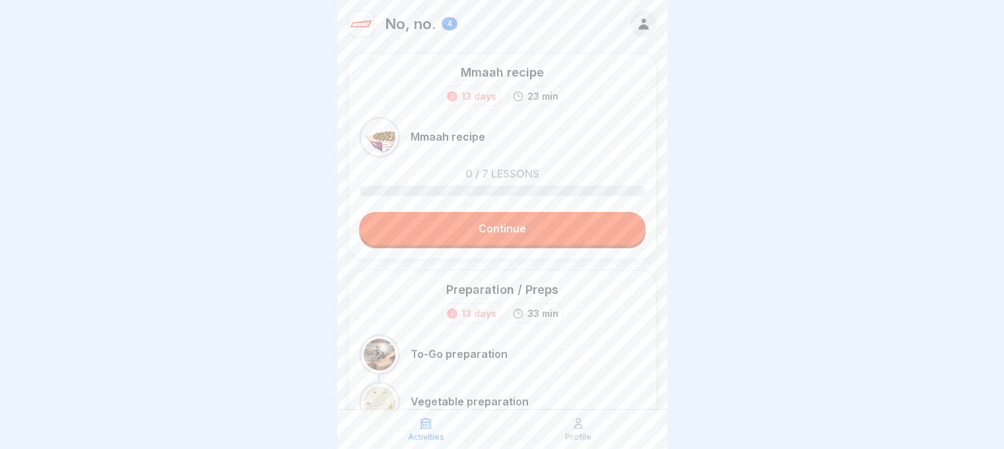
click at [485, 236] on link "Continue" at bounding box center [502, 228] width 287 height 33
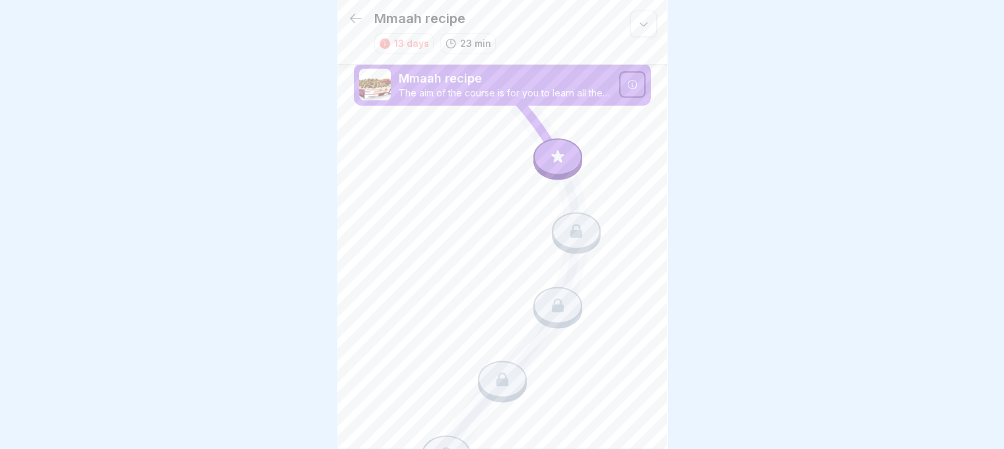
click at [551, 160] on icon at bounding box center [557, 156] width 17 height 17
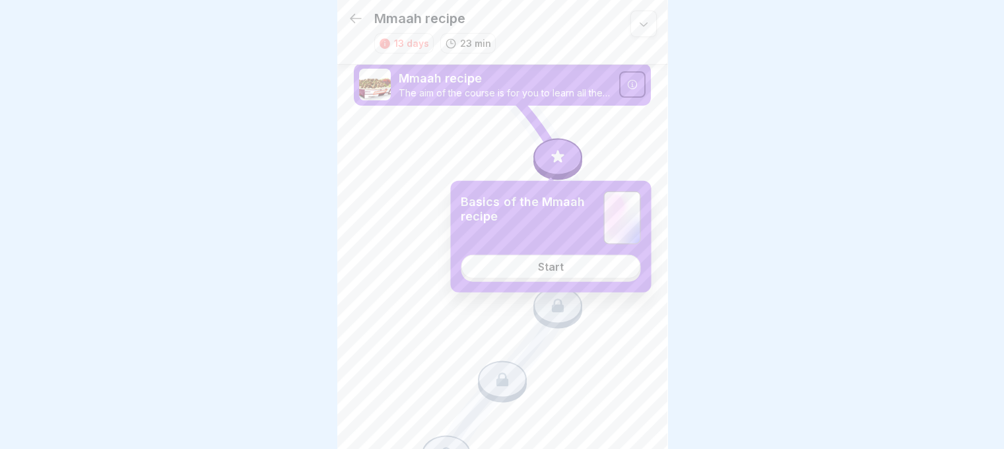
click at [539, 273] on link "Start" at bounding box center [551, 267] width 180 height 24
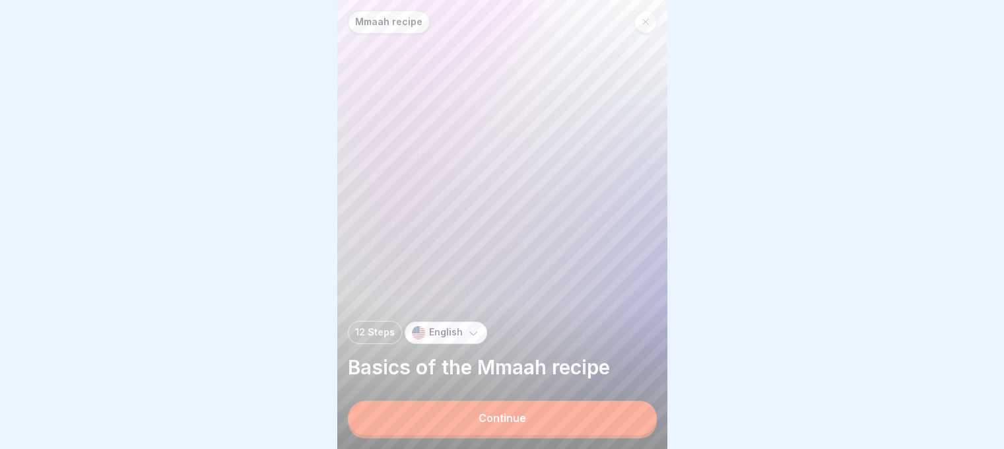
click at [588, 403] on div "[PERSON_NAME] recipe 12 Steps English Basics of the Mmaah recipe Continue" at bounding box center [502, 224] width 330 height 449
click at [589, 425] on button "Continue" at bounding box center [502, 418] width 309 height 34
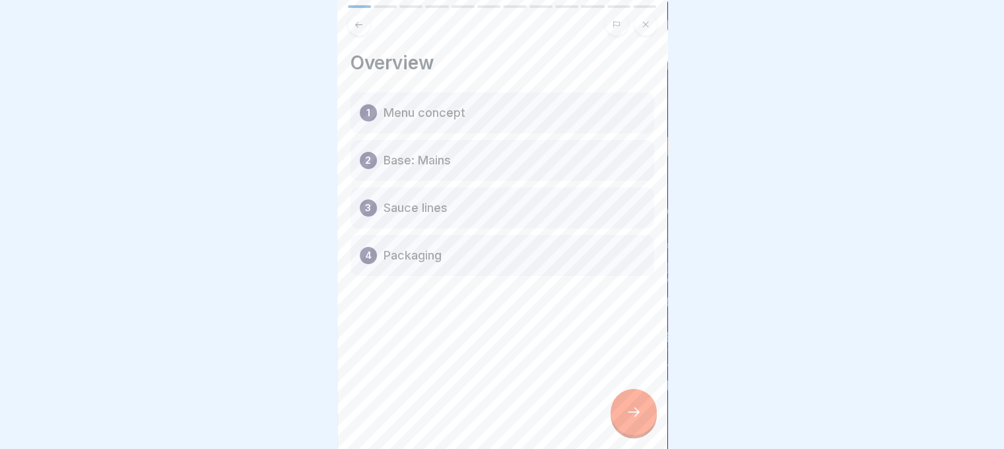
click at [631, 420] on icon at bounding box center [634, 412] width 16 height 16
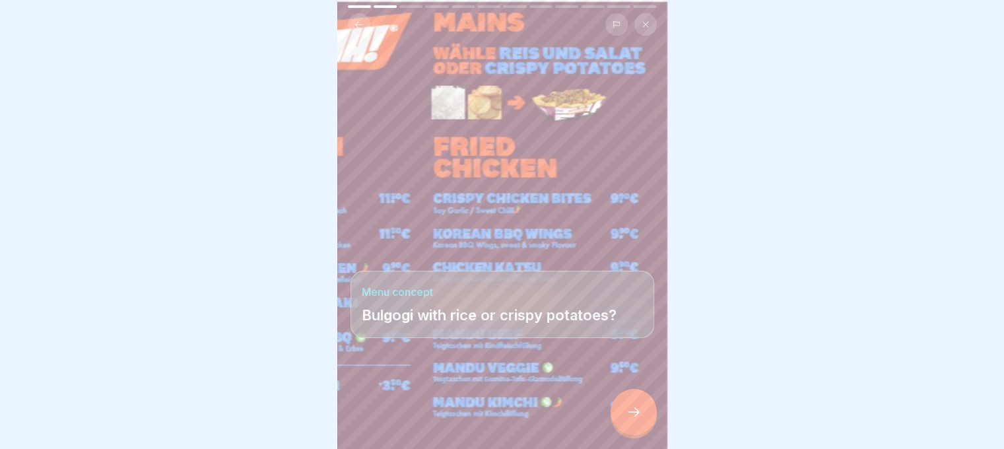
click at [624, 413] on div at bounding box center [634, 412] width 46 height 46
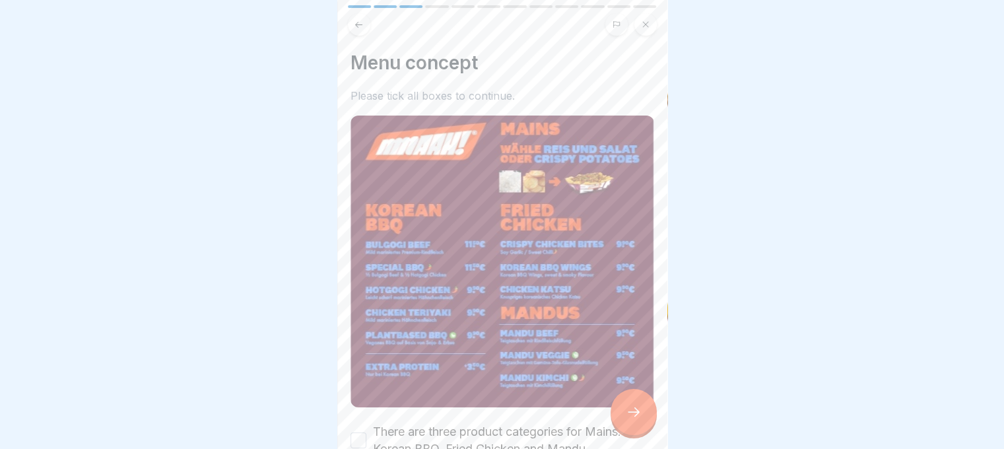
click at [623, 419] on div at bounding box center [634, 412] width 46 height 46
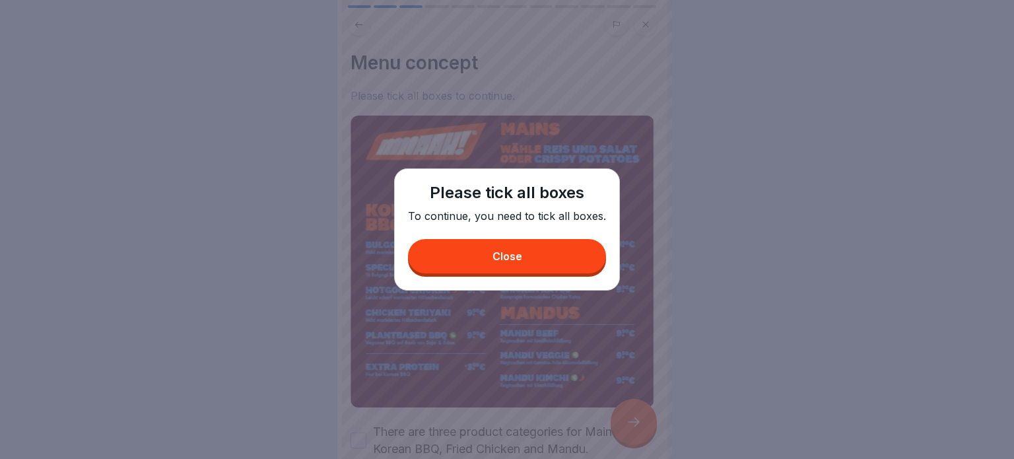
click at [489, 258] on button "Close" at bounding box center [507, 256] width 198 height 34
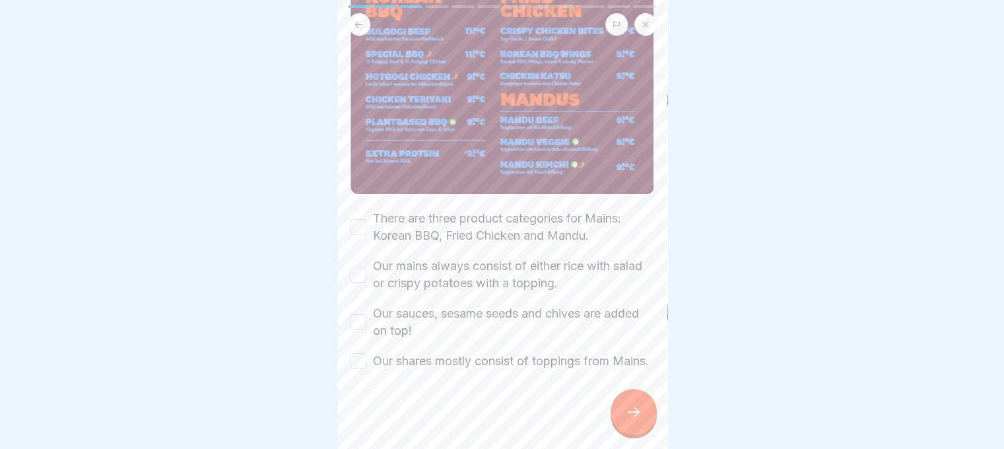
scroll to position [221, 0]
click at [359, 356] on button "Our shares mostly consist of toppings from Mains." at bounding box center [359, 361] width 16 height 16
click at [357, 314] on button "Our sauces, sesame seeds and chives are added on top!" at bounding box center [359, 322] width 16 height 16
click at [359, 267] on button "Our mains always consist of either rice with salad or crispy potatoes with a to…" at bounding box center [359, 275] width 16 height 16
click at [362, 219] on button "There are three product categories for Mains: Korean BBQ, Fried Chicken and Man…" at bounding box center [359, 227] width 16 height 16
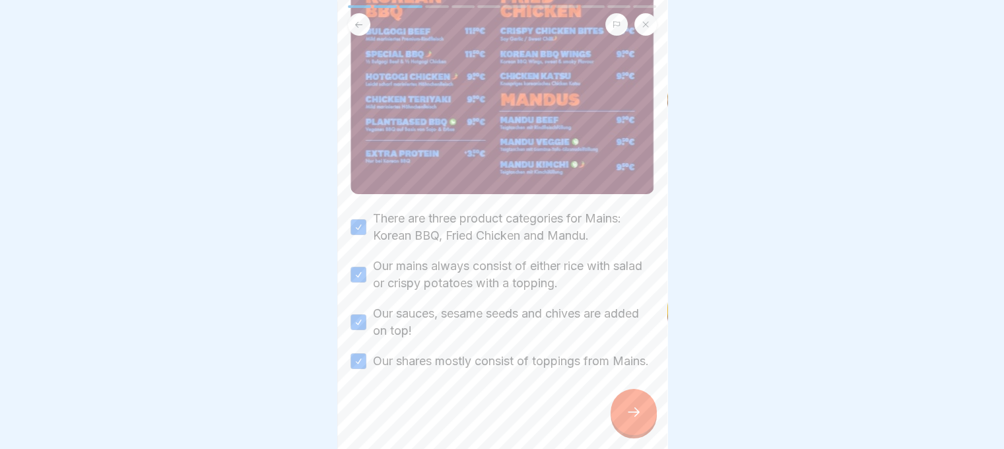
click at [623, 407] on div at bounding box center [634, 412] width 46 height 46
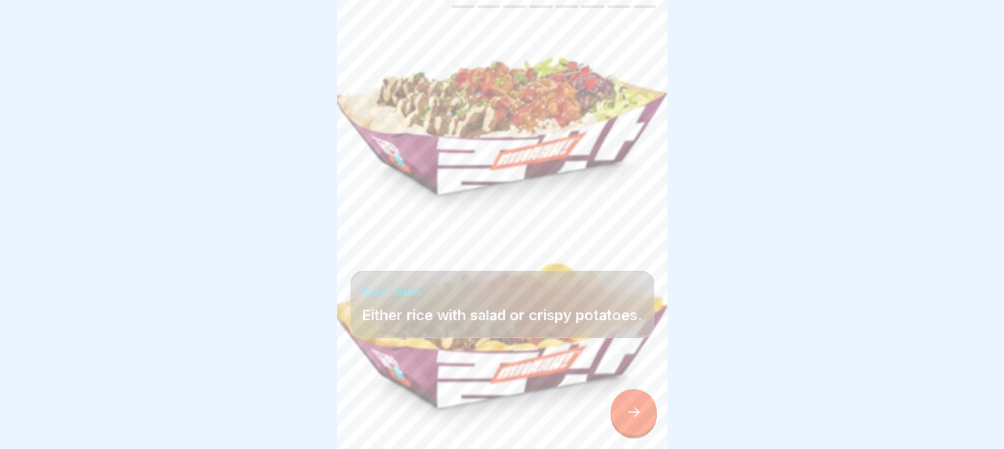
click at [626, 409] on div at bounding box center [634, 412] width 46 height 46
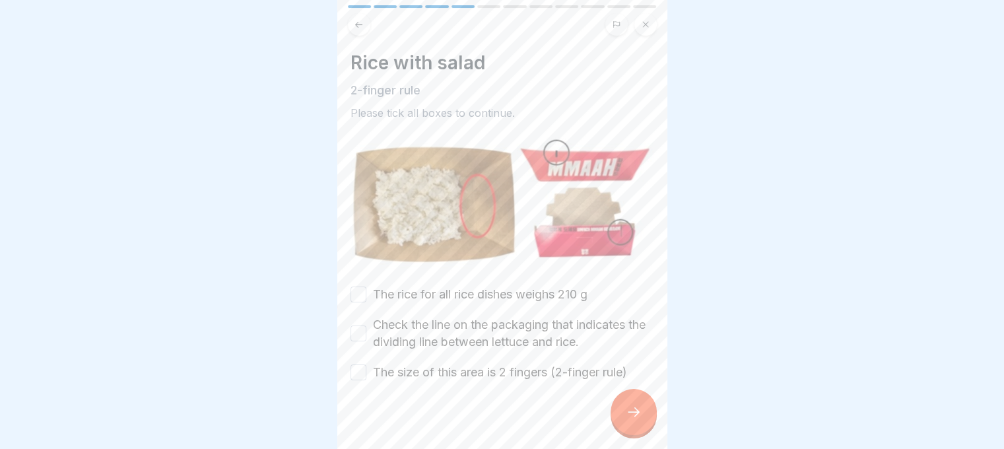
click at [639, 419] on icon at bounding box center [634, 412] width 16 height 16
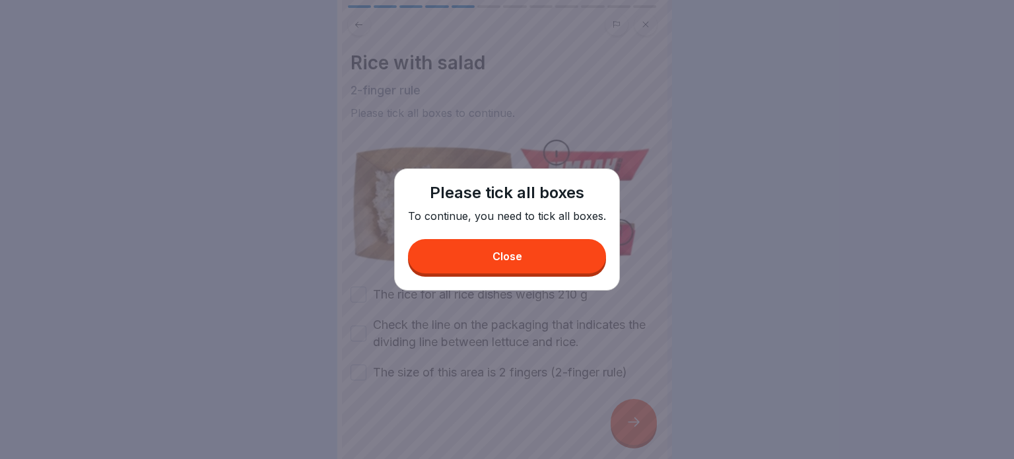
click at [429, 267] on button "Close" at bounding box center [507, 256] width 198 height 34
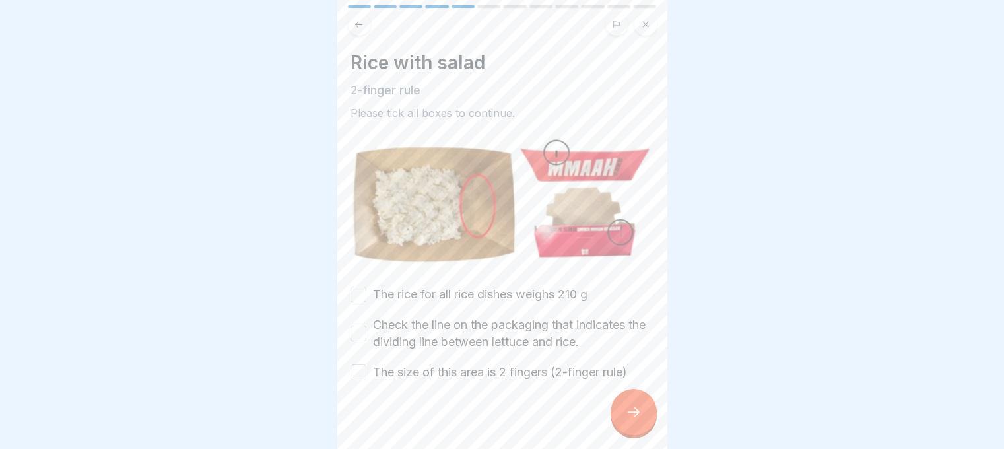
click at [361, 298] on button "The rice for all rice dishes weighs 210 g" at bounding box center [359, 295] width 16 height 16
click at [359, 326] on button "Check the line on the packaging that indicates the dividing line between lettuc…" at bounding box center [359, 334] width 16 height 16
click at [359, 381] on div at bounding box center [503, 420] width 304 height 79
click at [362, 365] on button "The size of this area is 2 fingers (2-finger rule)" at bounding box center [359, 373] width 16 height 16
click at [633, 420] on icon at bounding box center [634, 412] width 16 height 16
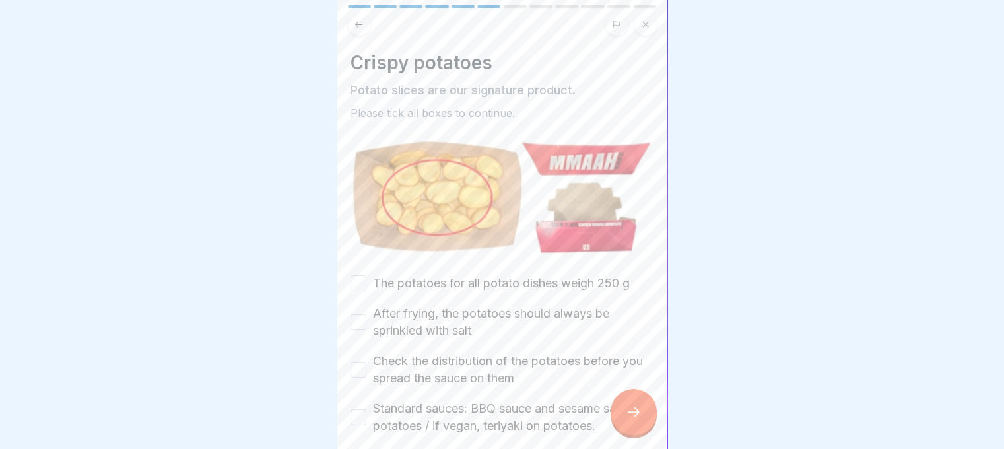
click at [355, 281] on button "The potatoes for all potato dishes weigh 250 g" at bounding box center [359, 283] width 16 height 16
click at [354, 326] on div "After frying, the potatoes should always be sprinkled with salt" at bounding box center [503, 322] width 304 height 34
click at [358, 308] on div "After frying, the potatoes should always be sprinkled with salt" at bounding box center [503, 322] width 304 height 34
click at [361, 362] on button "Check the distribution of the potatoes before you spread the sauce on them" at bounding box center [359, 370] width 16 height 16
click at [351, 318] on button "After frying, the potatoes should always be sprinkled with salt" at bounding box center [359, 322] width 16 height 16
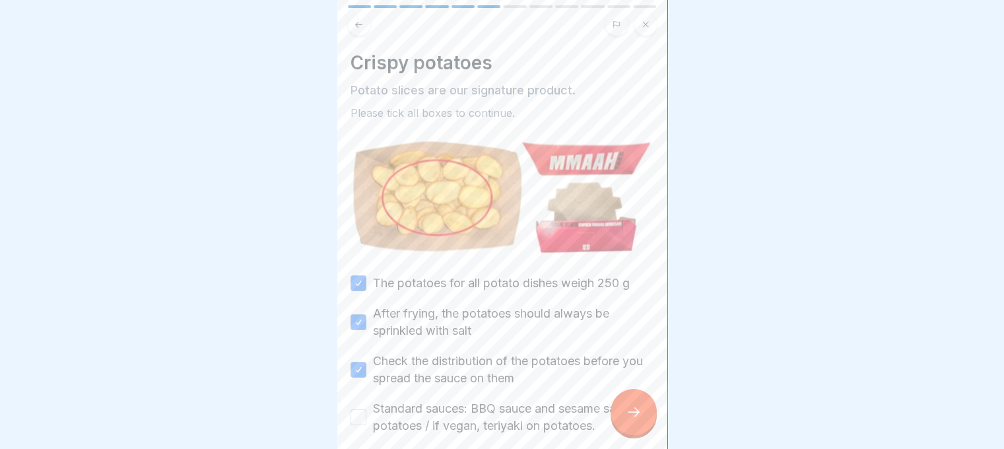
click at [365, 413] on button "Standard sauces: BBQ sauce and sesame sauce on potatoes / if vegan, teriyaki on…" at bounding box center [359, 417] width 16 height 16
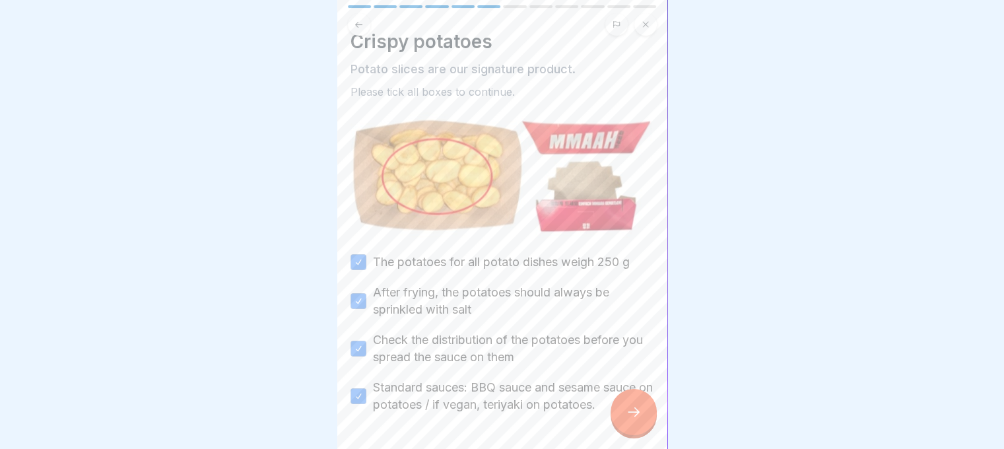
scroll to position [60, 0]
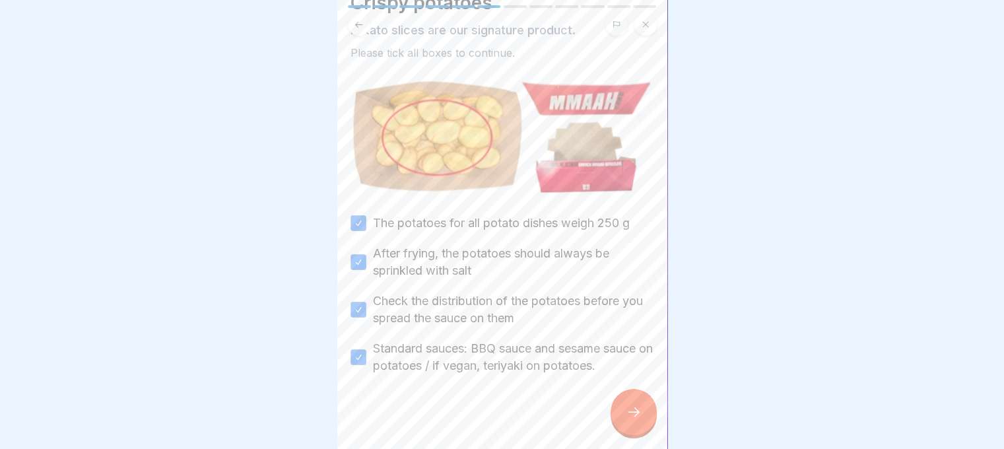
click at [627, 417] on icon at bounding box center [634, 412] width 16 height 16
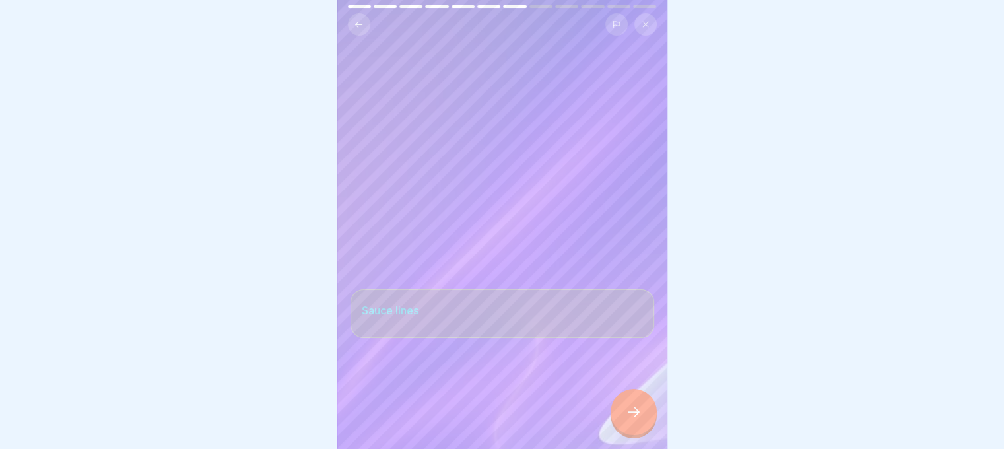
click at [627, 417] on icon at bounding box center [634, 412] width 16 height 16
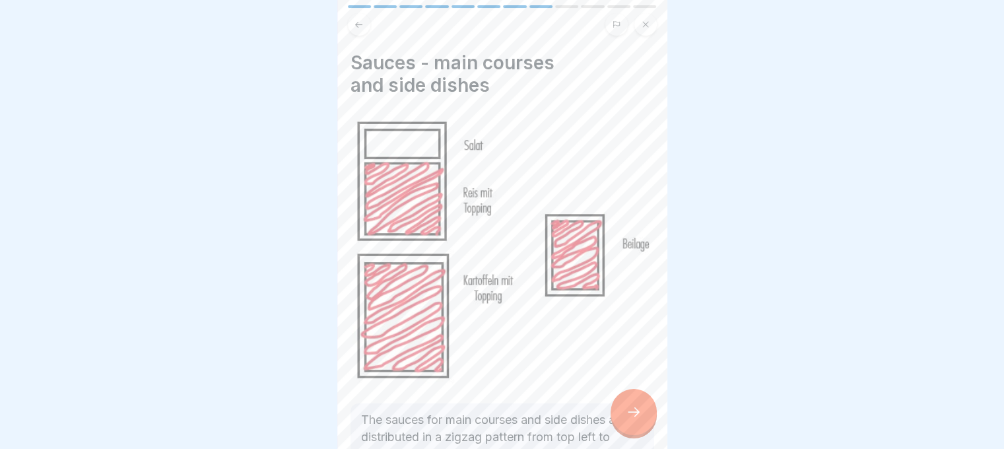
click at [627, 417] on icon at bounding box center [634, 412] width 16 height 16
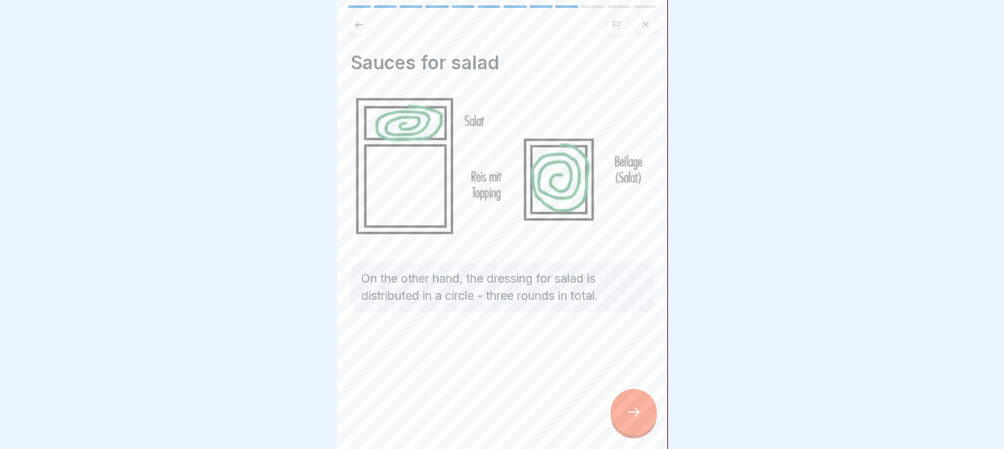
click at [627, 417] on icon at bounding box center [634, 412] width 16 height 16
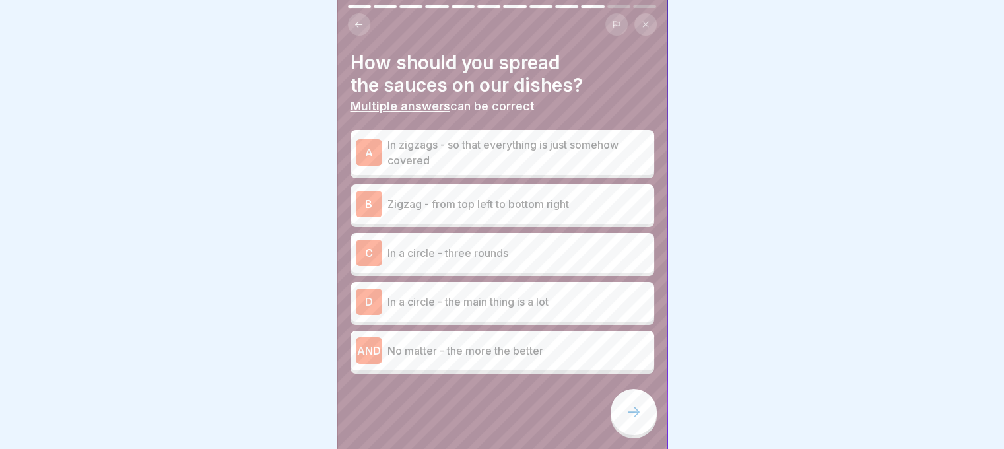
click at [511, 250] on p "In a circle - three rounds" at bounding box center [519, 253] width 262 height 16
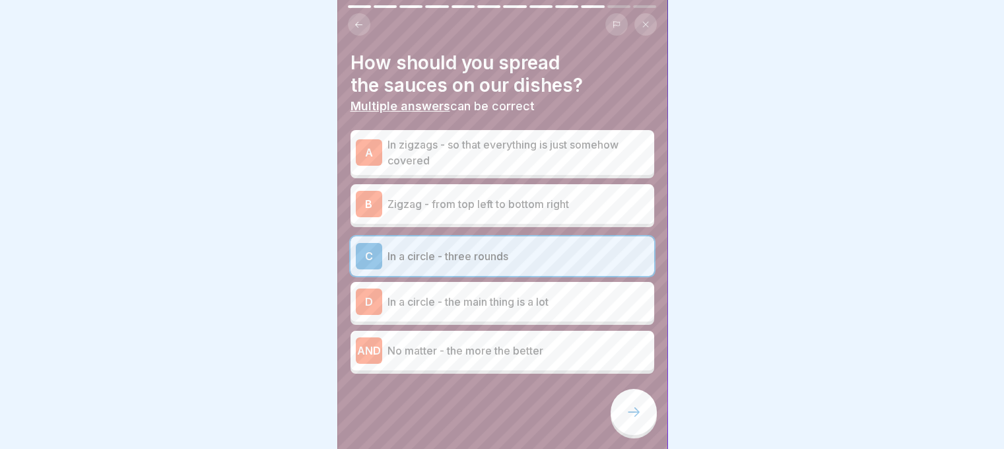
click at [507, 216] on div "B Zigzag - from top left to bottom right" at bounding box center [502, 204] width 293 height 26
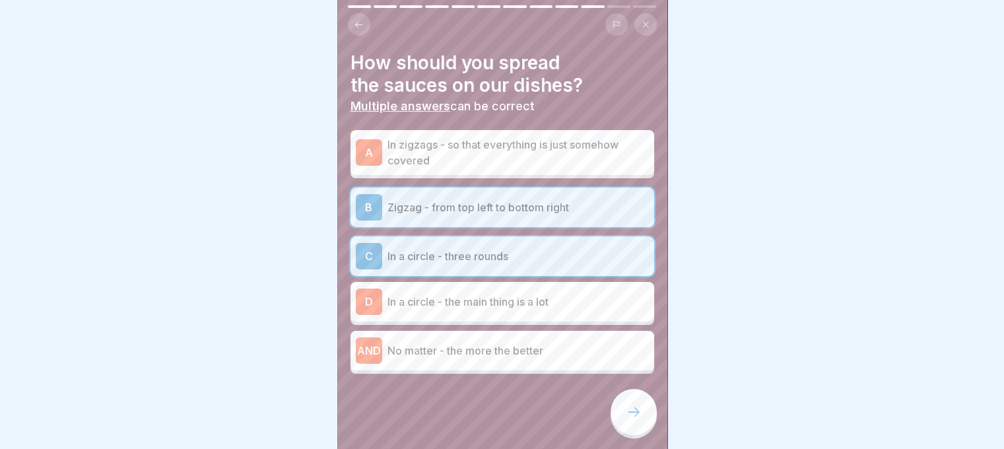
click at [638, 432] on div at bounding box center [634, 412] width 46 height 46
